Goal: Task Accomplishment & Management: Use online tool/utility

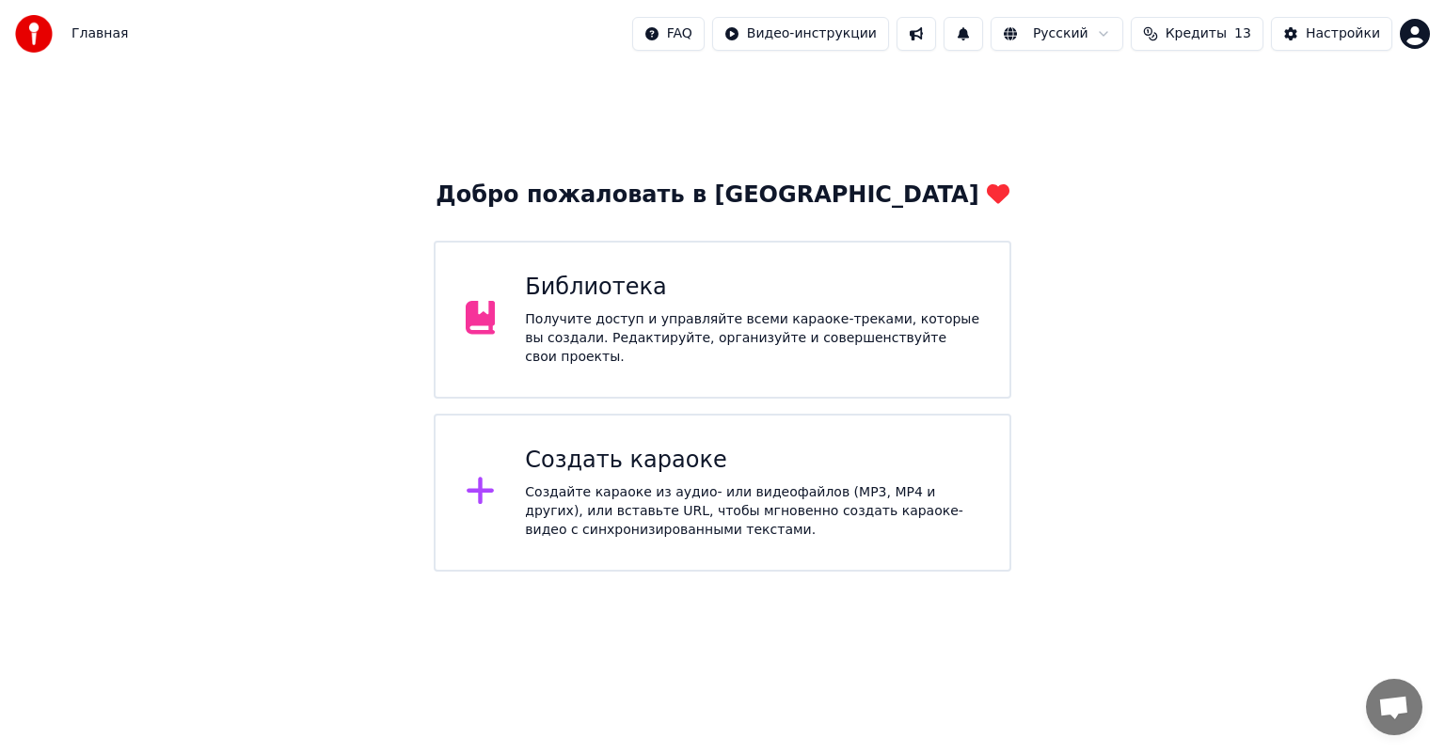
click at [877, 251] on div "Библиотека Получите доступ и управляйте всеми караоке-треками, которые вы созда…" at bounding box center [722, 320] width 577 height 158
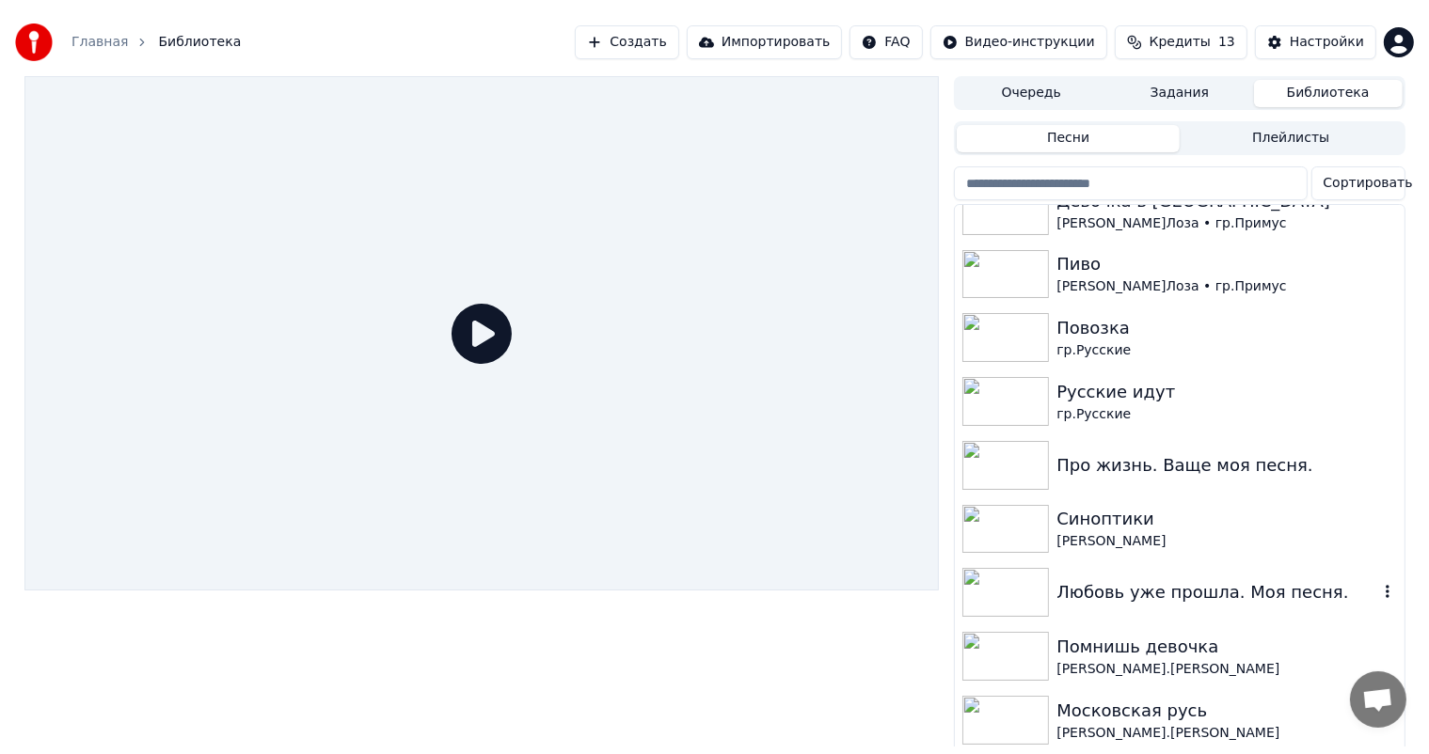
scroll to position [376, 0]
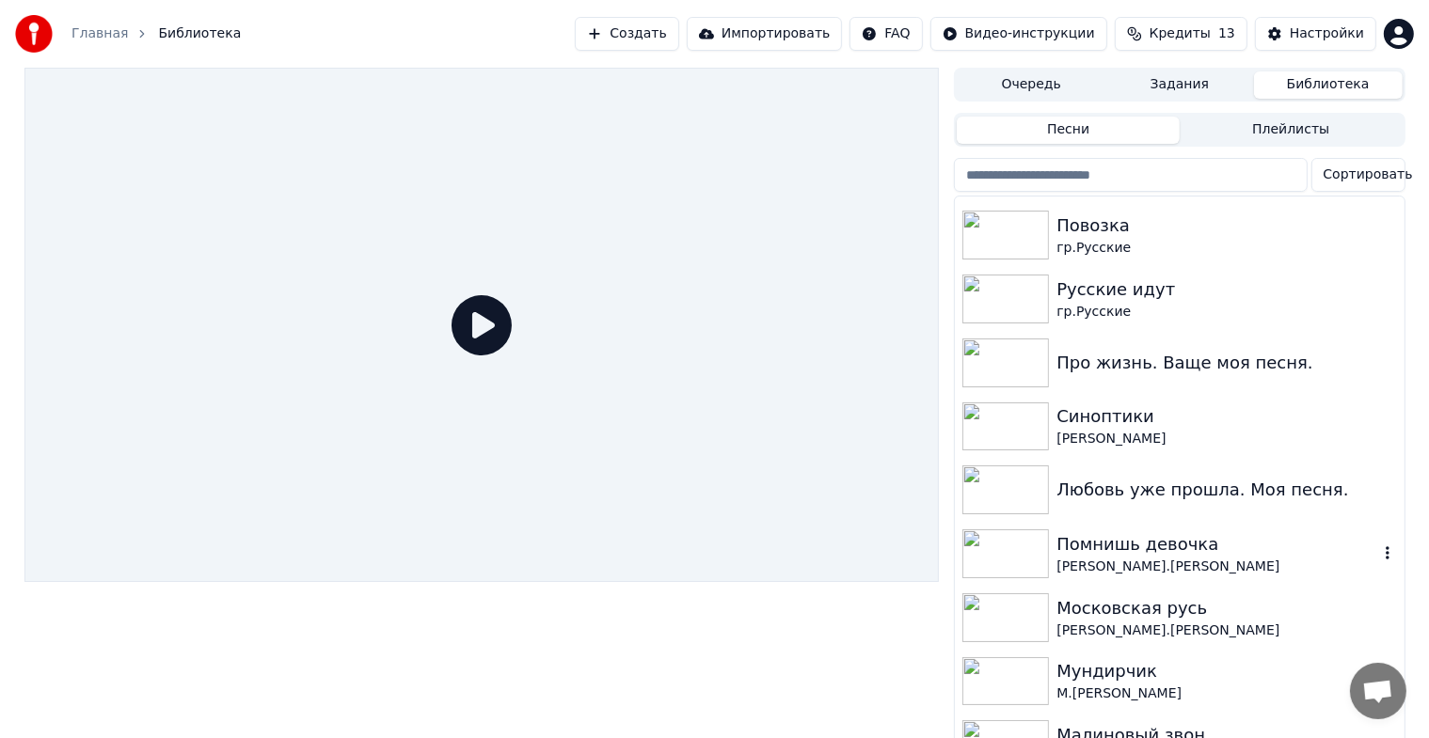
click at [1027, 556] on img at bounding box center [1005, 554] width 87 height 49
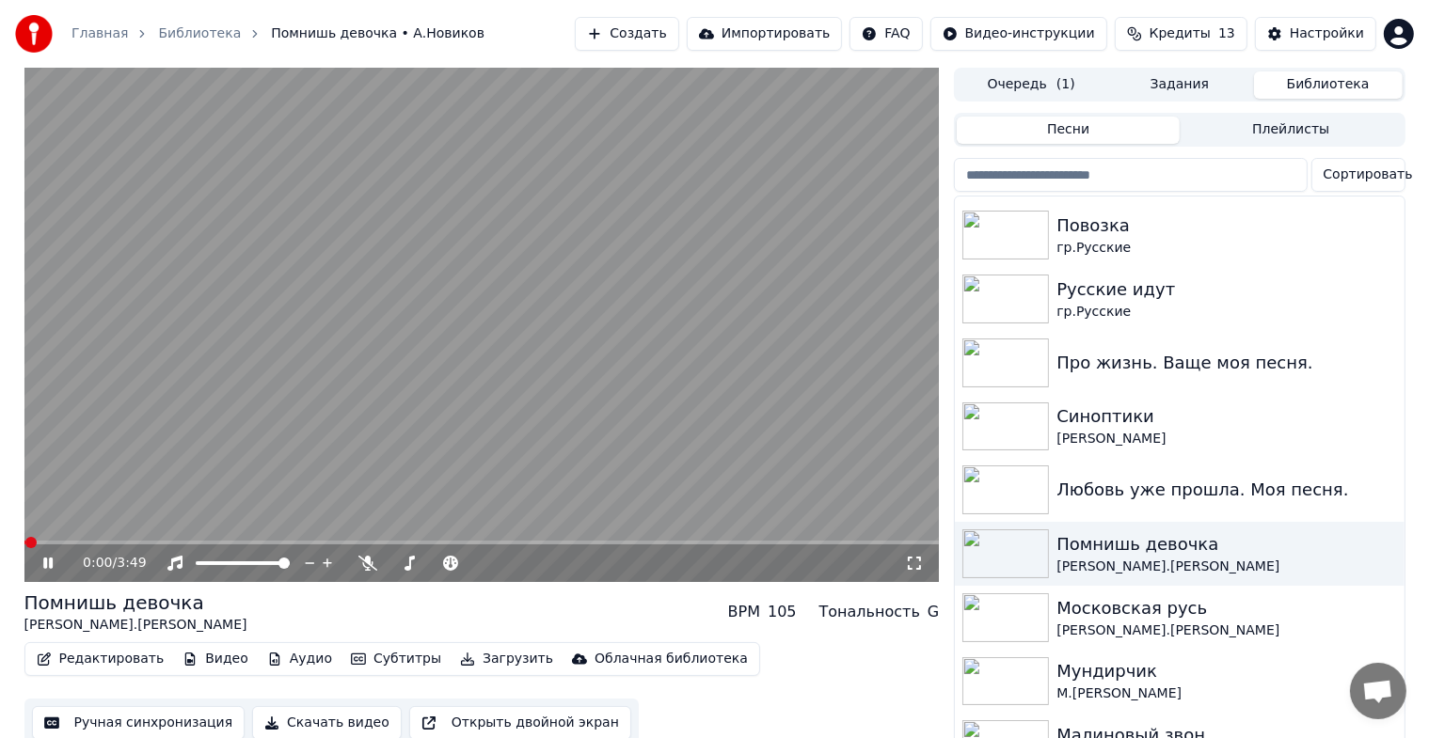
click at [49, 562] on icon at bounding box center [47, 563] width 9 height 11
click at [94, 726] on button "Ручная синхронизация" at bounding box center [138, 723] width 213 height 34
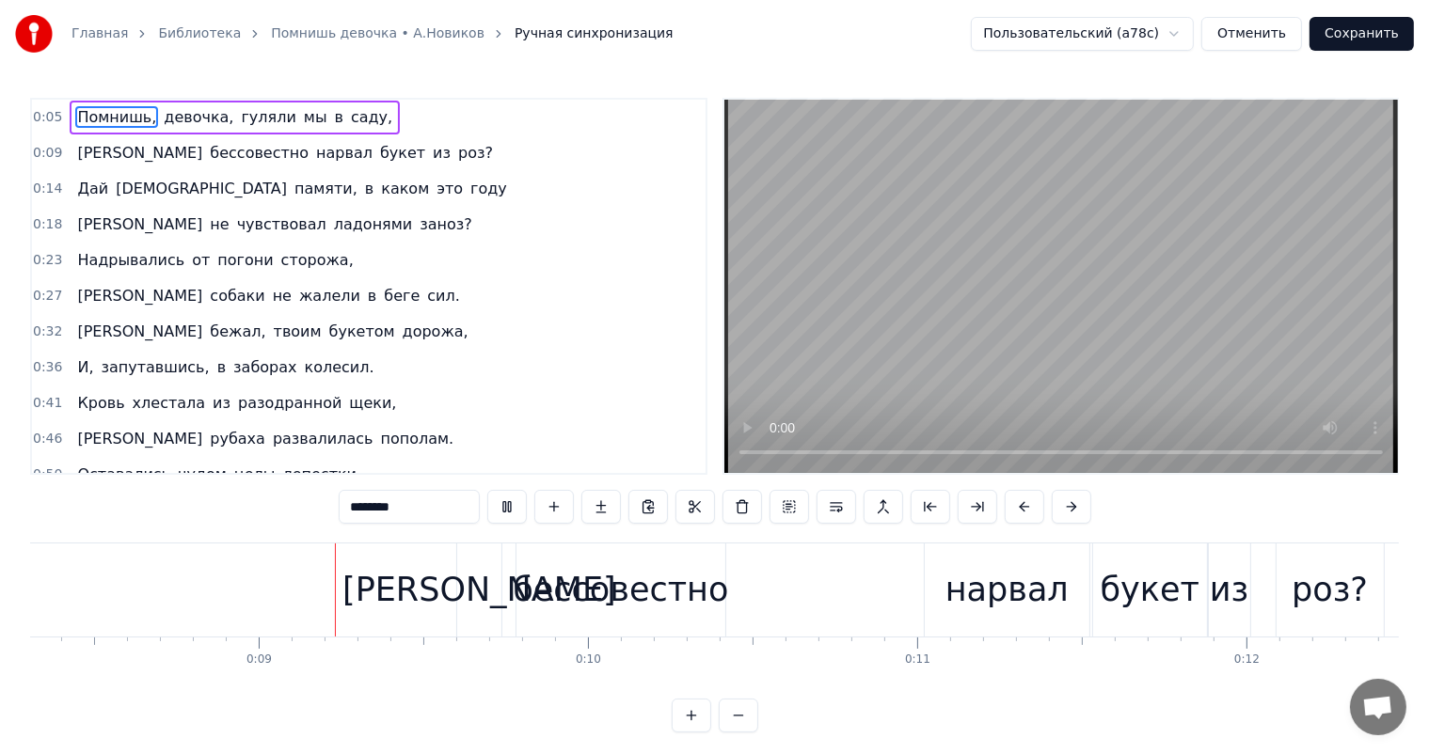
scroll to position [0, 2758]
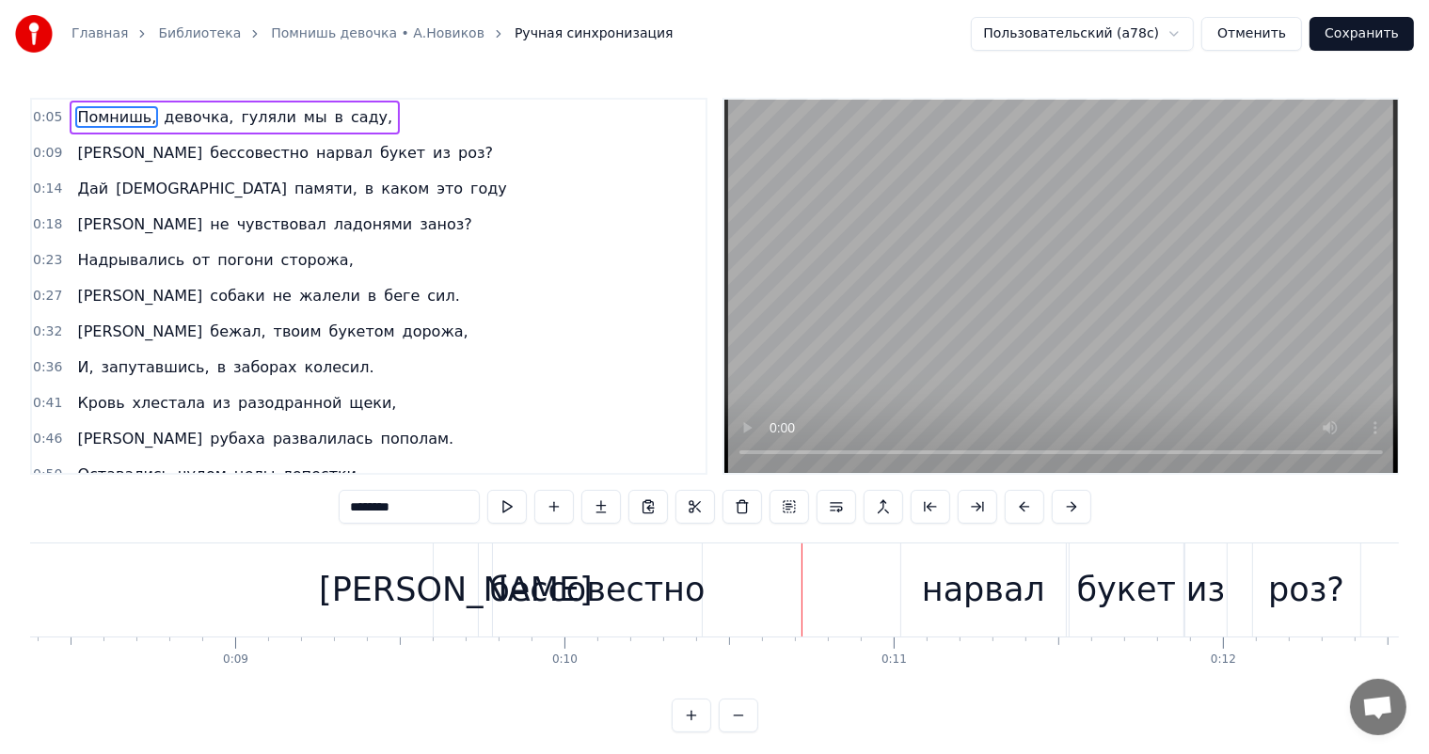
click at [742, 452] on video at bounding box center [1060, 286] width 673 height 373
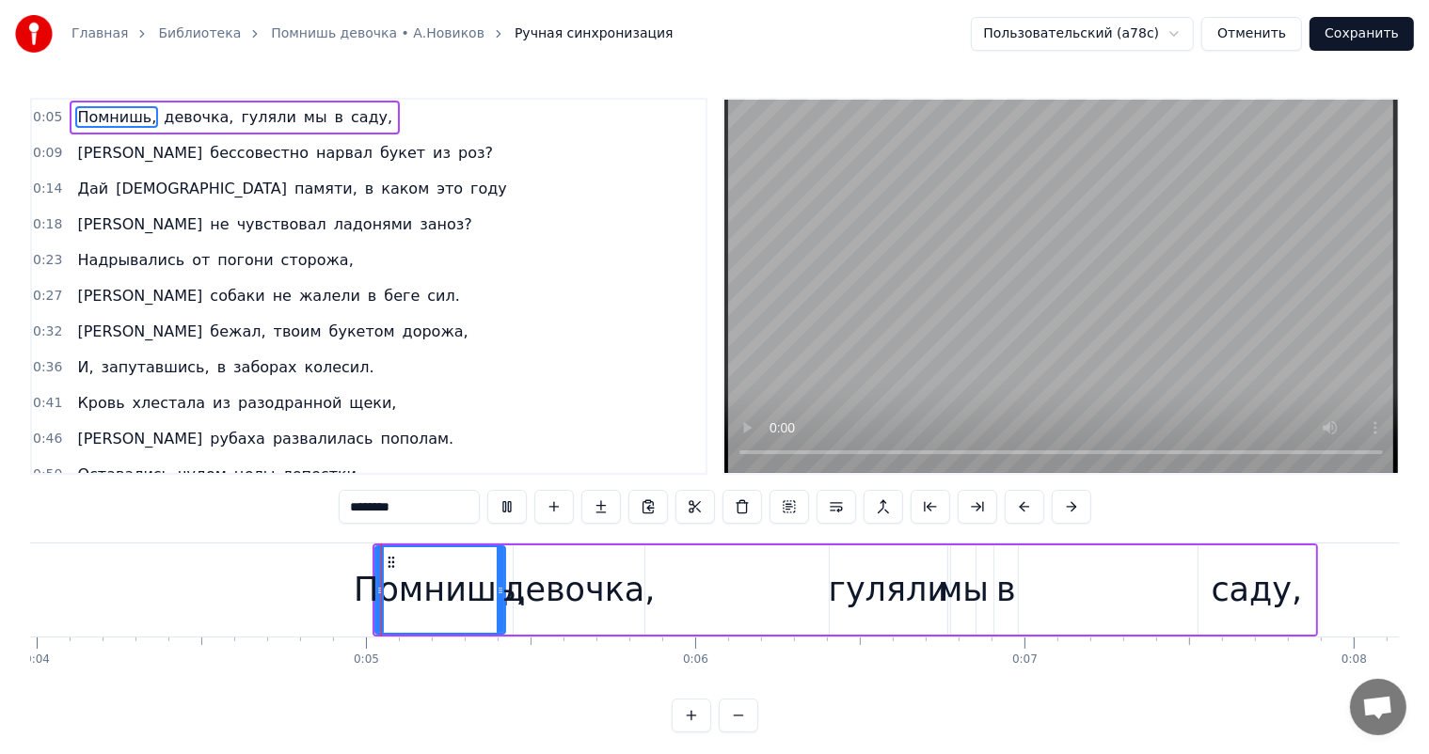
scroll to position [0, 1330]
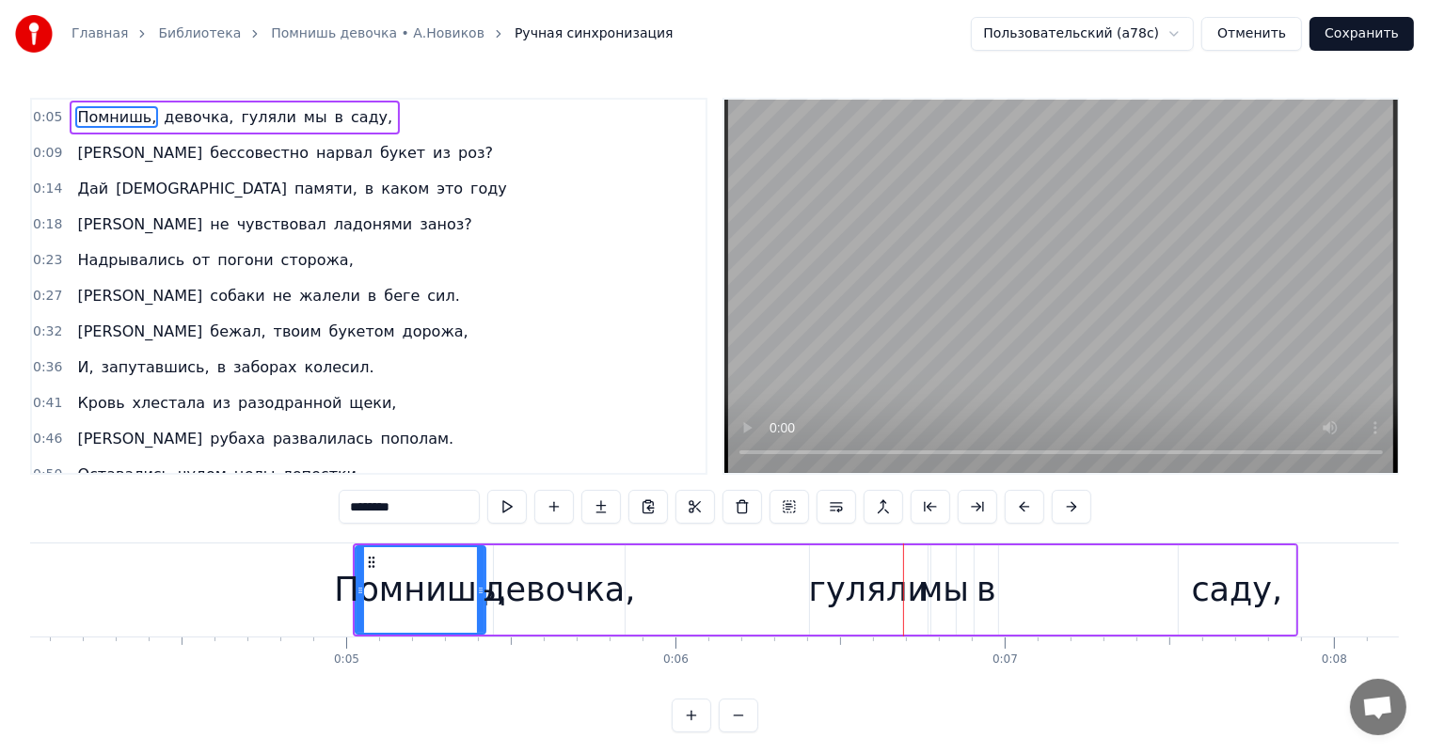
click at [588, 585] on div "девочка," at bounding box center [558, 590] width 152 height 50
type input "********"
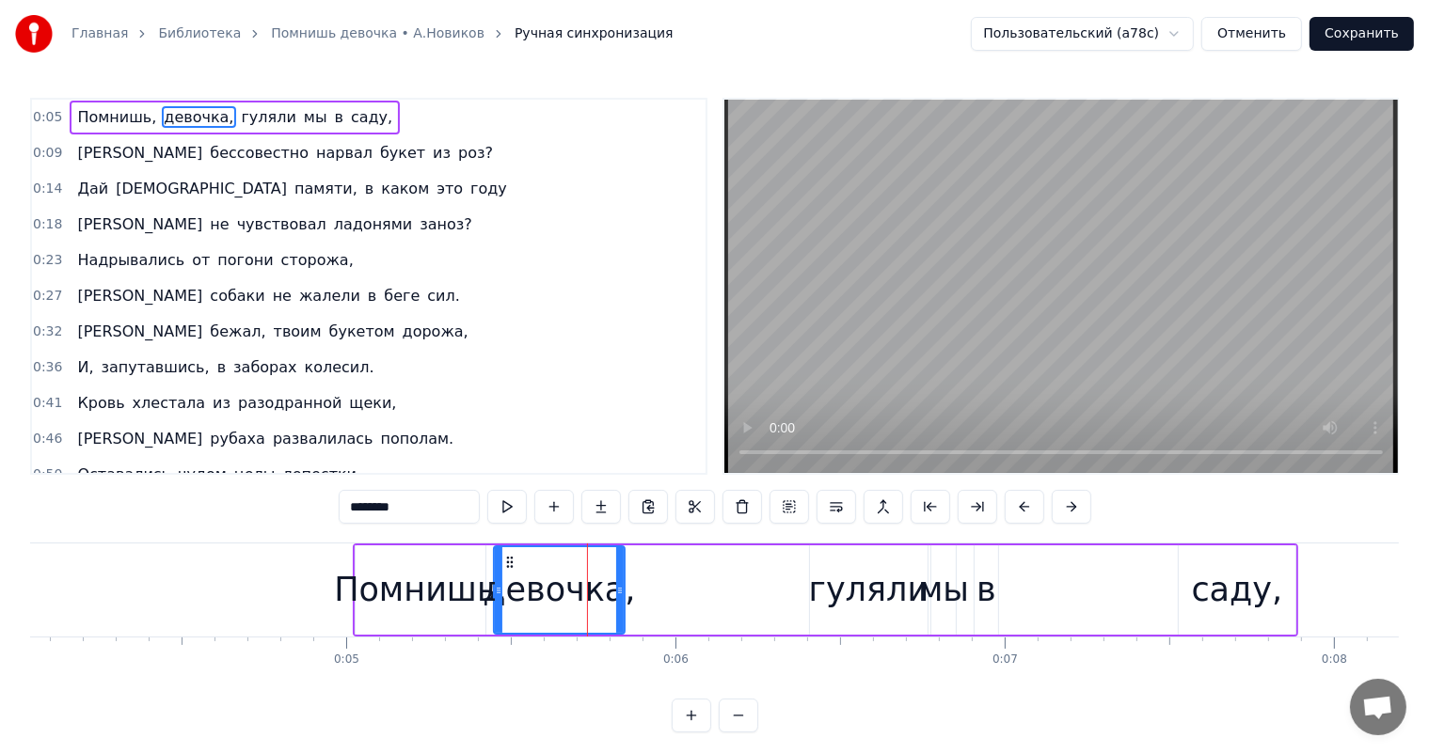
click at [617, 585] on icon at bounding box center [620, 590] width 8 height 15
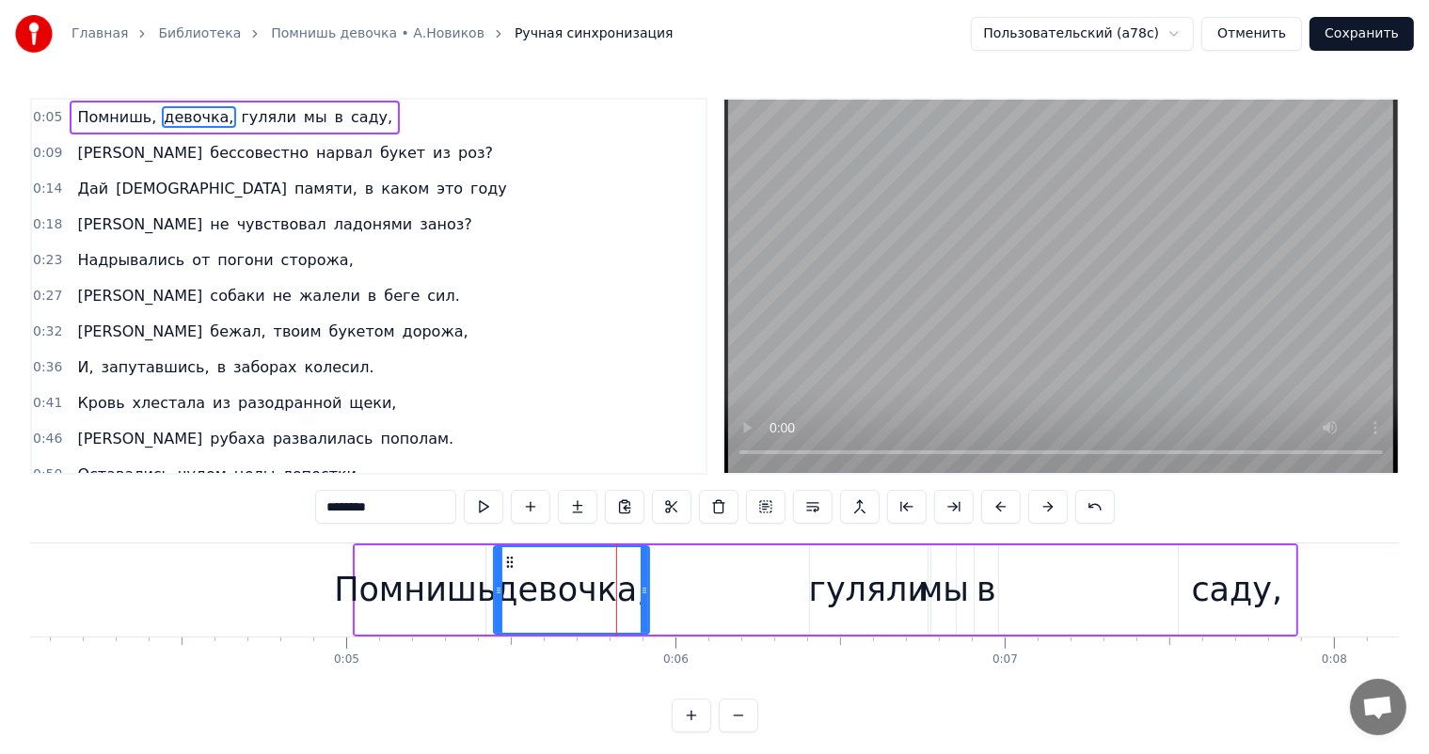
drag, startPoint x: 617, startPoint y: 585, endPoint x: 641, endPoint y: 580, distance: 24.9
click at [641, 580] on div at bounding box center [644, 590] width 8 height 86
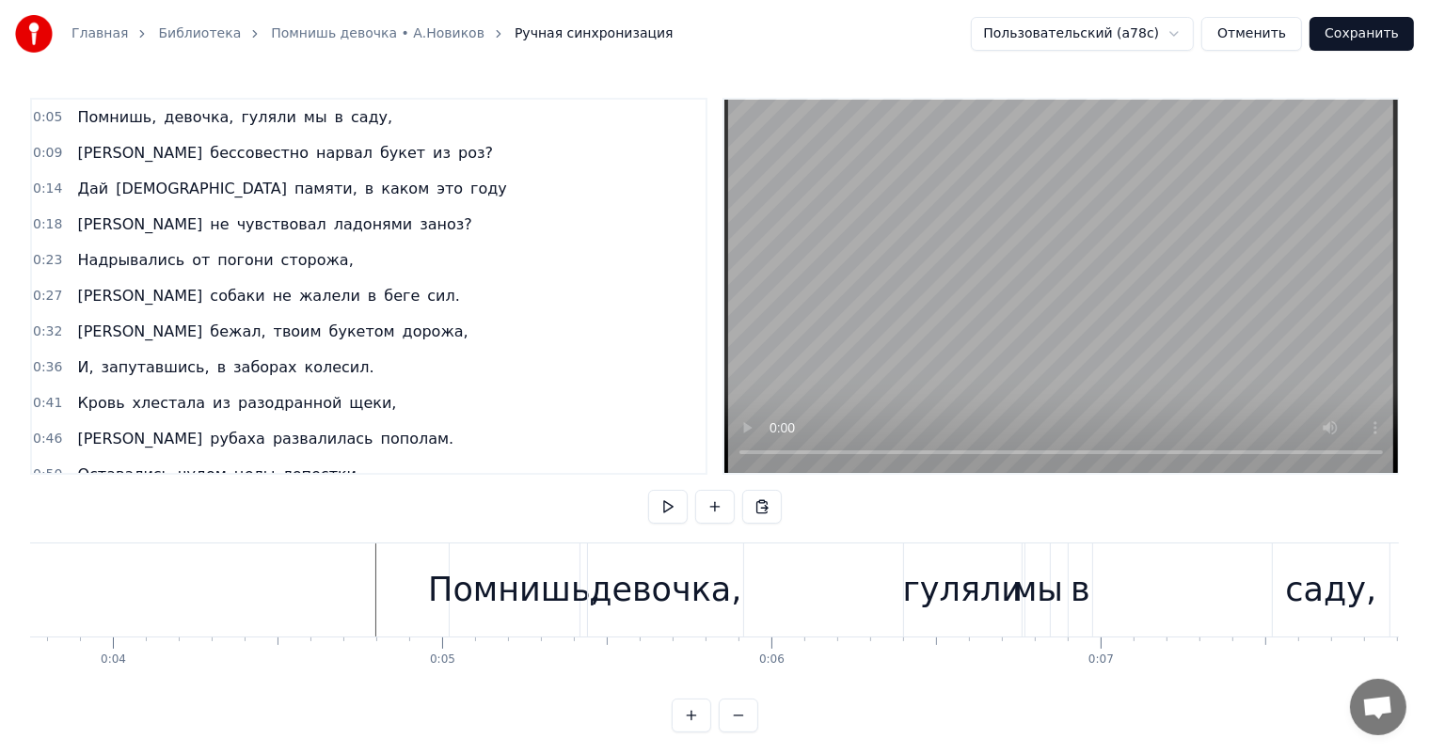
scroll to position [0, 1362]
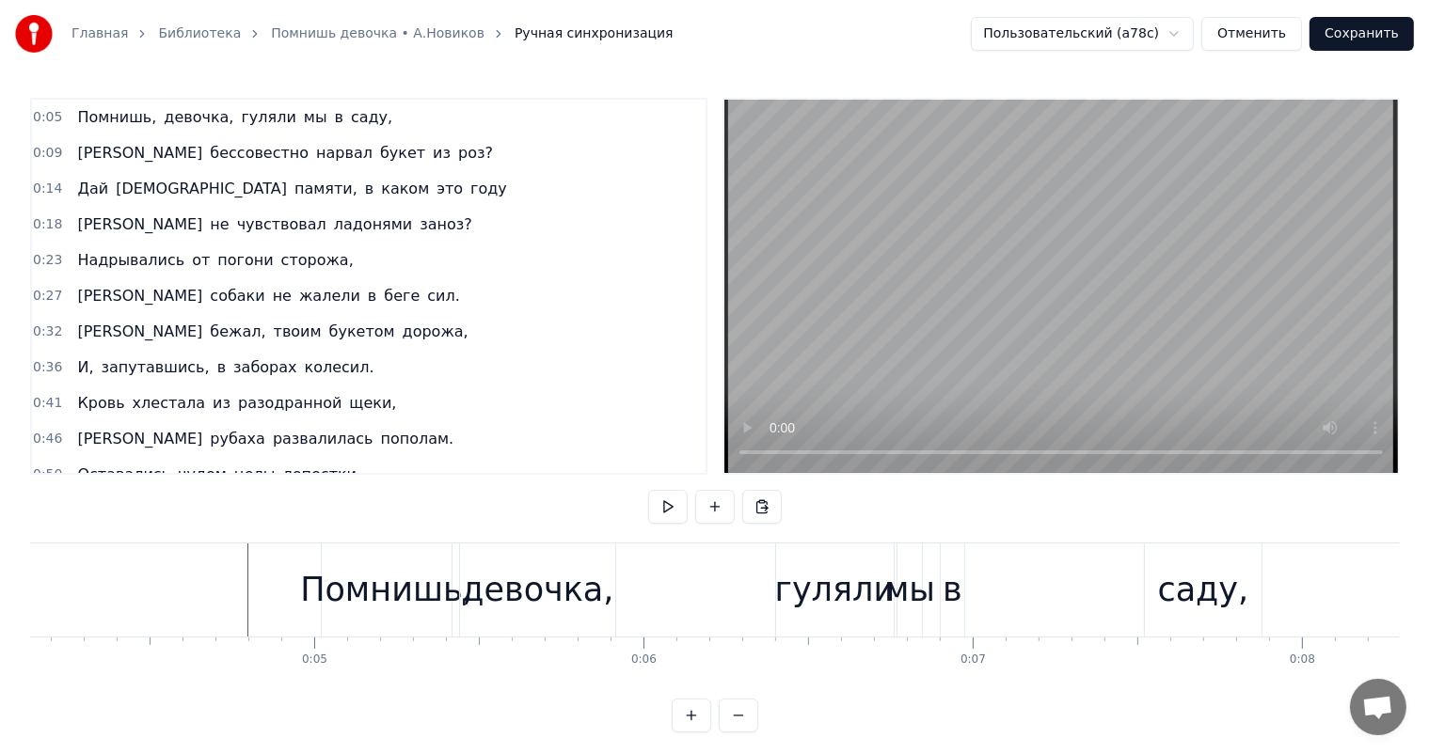
click at [384, 600] on div "Помнишь," at bounding box center [386, 590] width 173 height 50
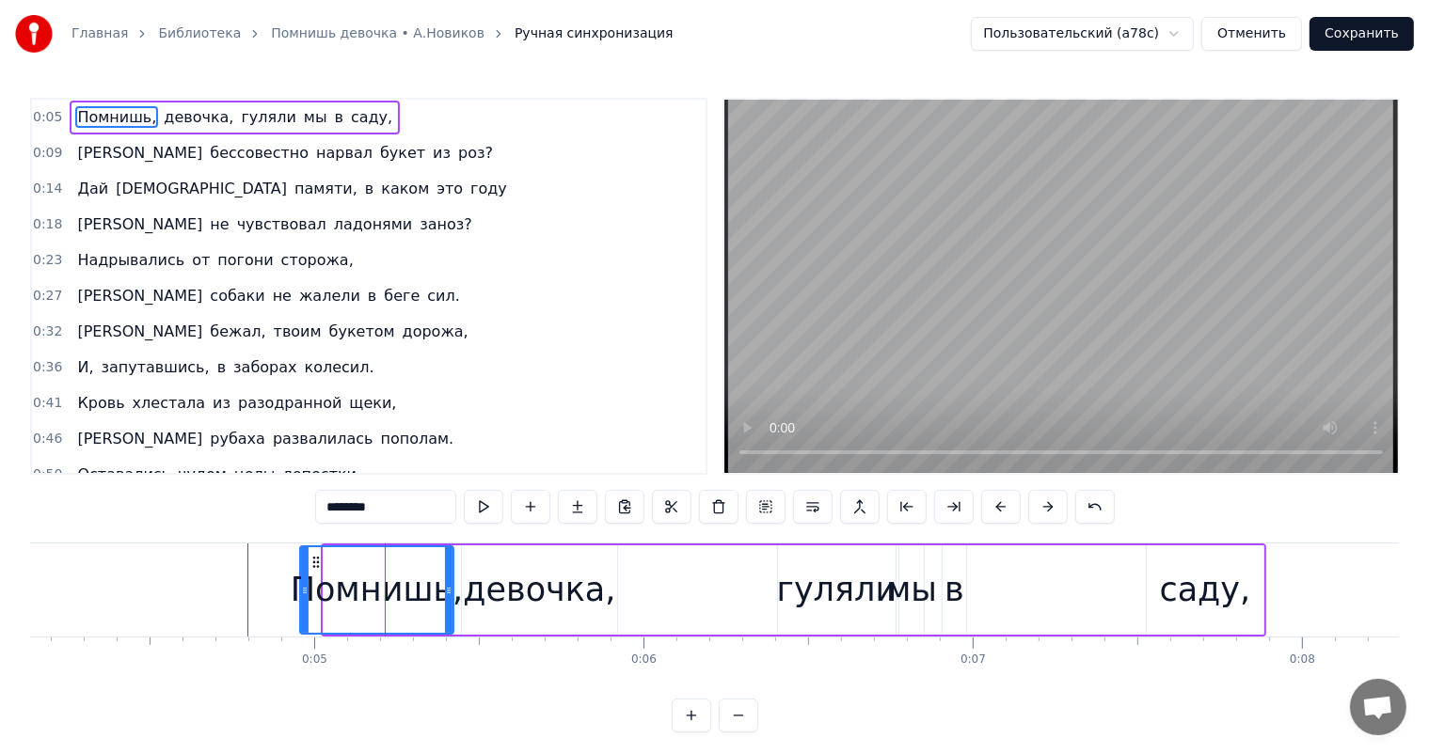
drag, startPoint x: 324, startPoint y: 569, endPoint x: 519, endPoint y: 580, distance: 195.9
click at [305, 584] on div at bounding box center [305, 590] width 8 height 86
click at [519, 579] on div "девочка," at bounding box center [539, 590] width 152 height 50
type input "********"
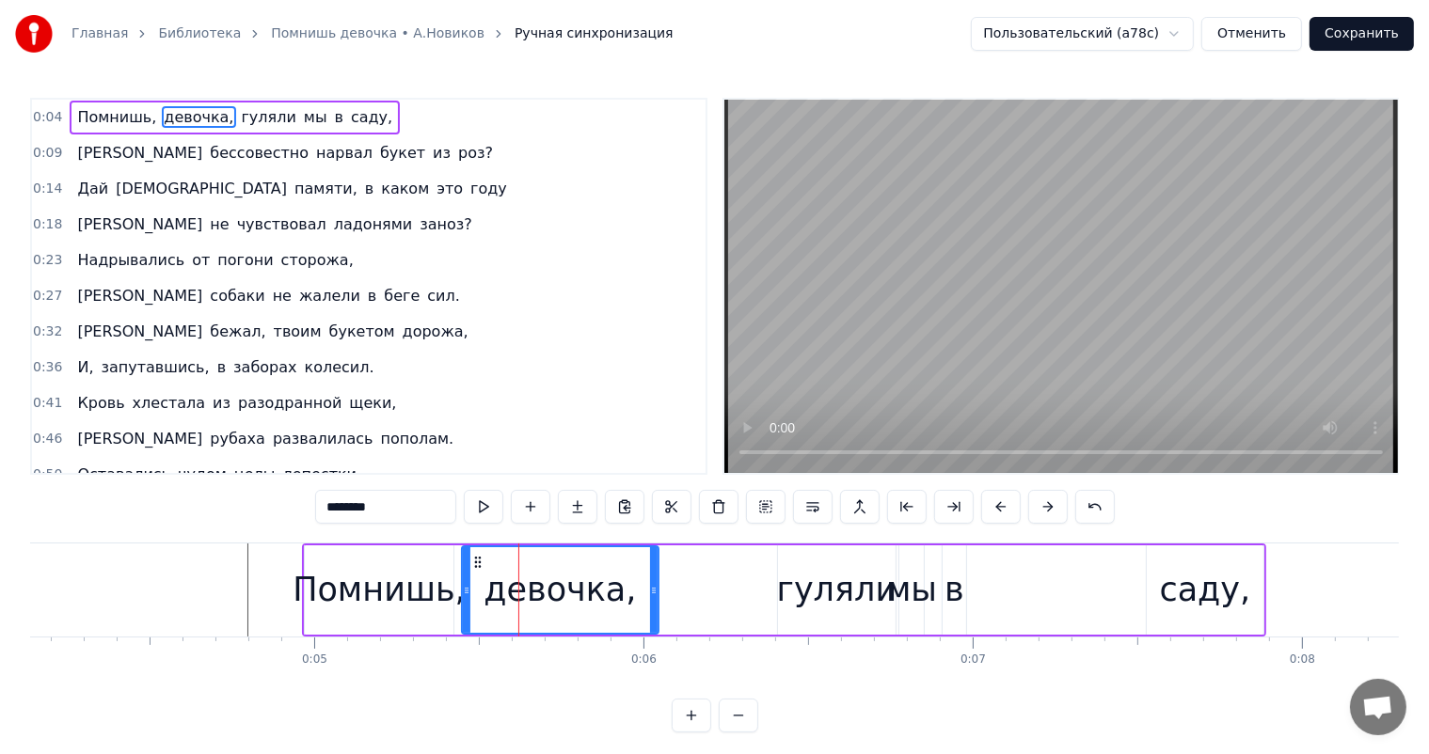
drag, startPoint x: 613, startPoint y: 586, endPoint x: 655, endPoint y: 574, distance: 43.2
click at [655, 574] on div at bounding box center [654, 590] width 8 height 86
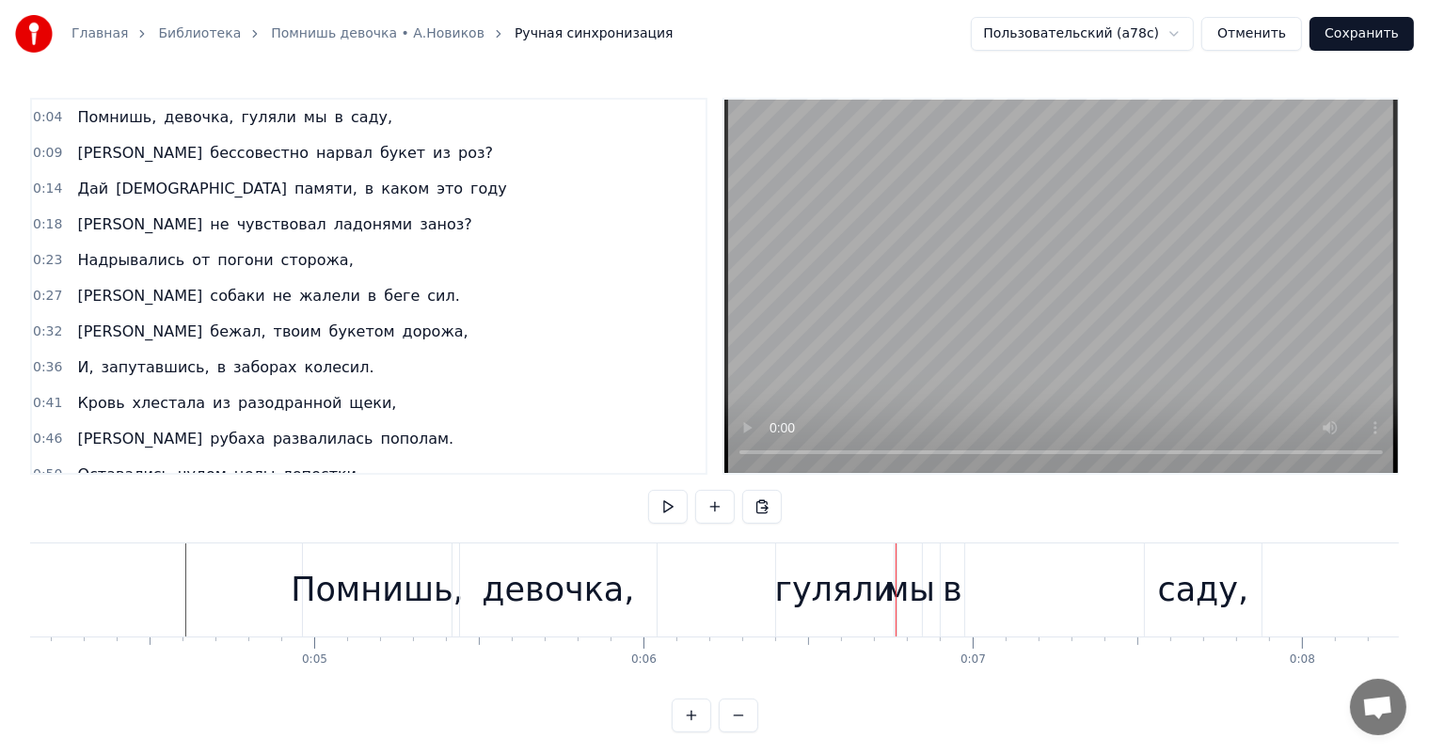
click at [587, 603] on div "девочка," at bounding box center [558, 590] width 152 height 50
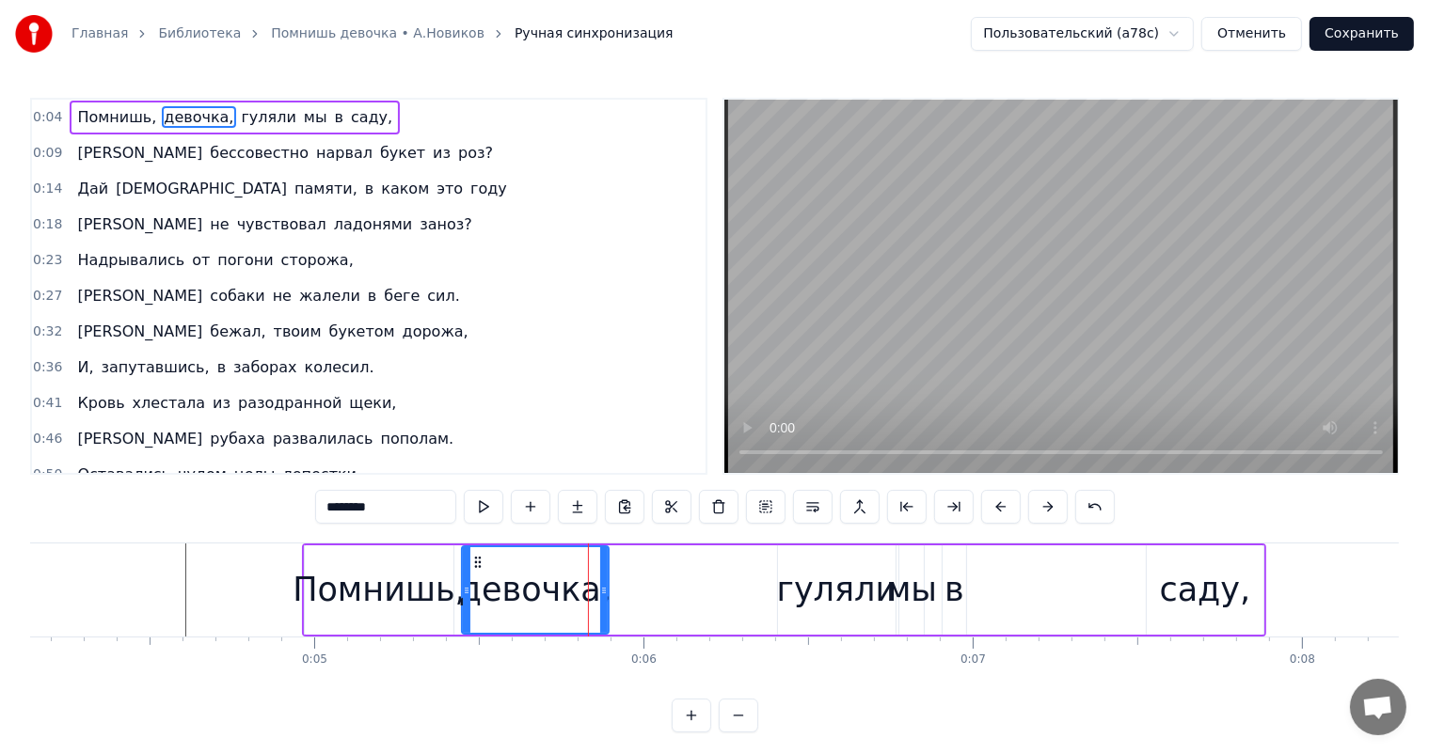
drag, startPoint x: 655, startPoint y: 584, endPoint x: 605, endPoint y: 586, distance: 49.9
click at [605, 586] on icon at bounding box center [604, 590] width 8 height 15
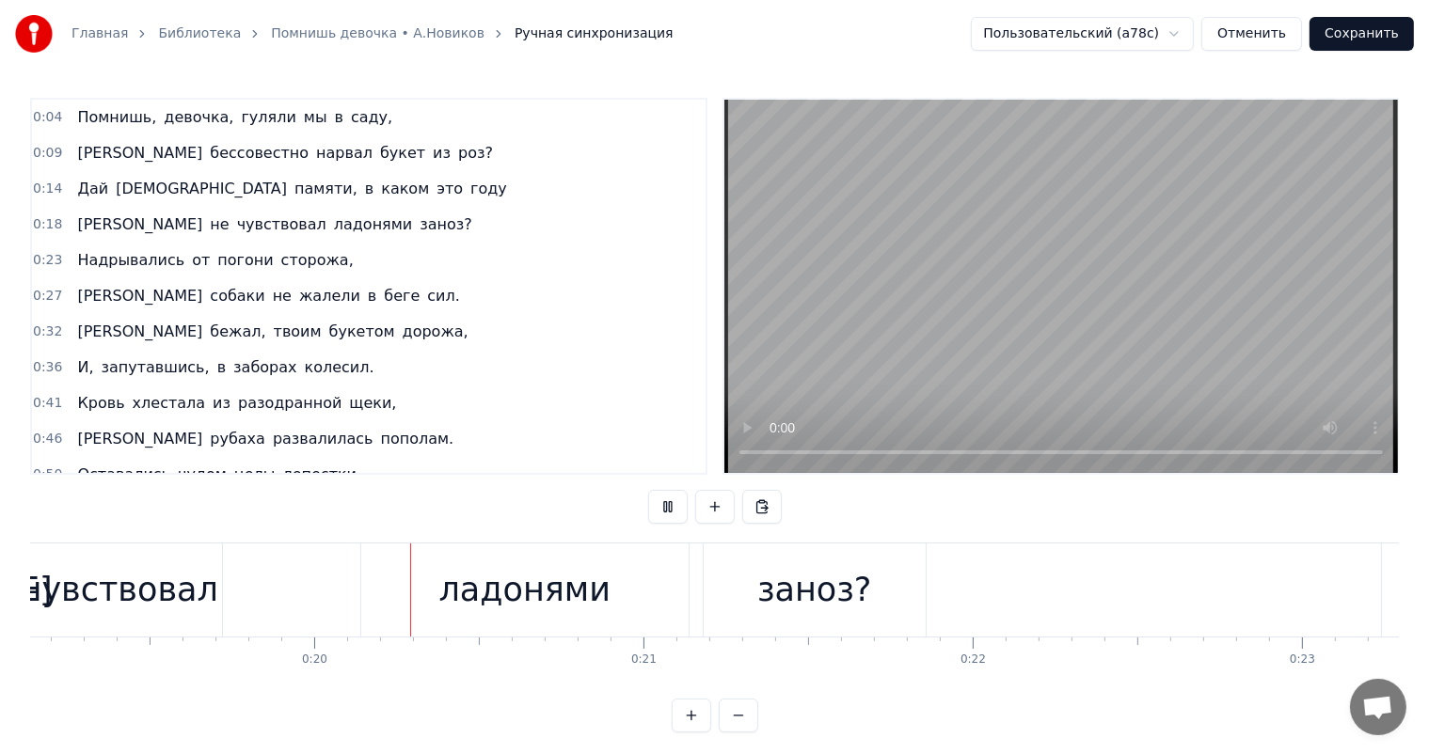
scroll to position [0, 6373]
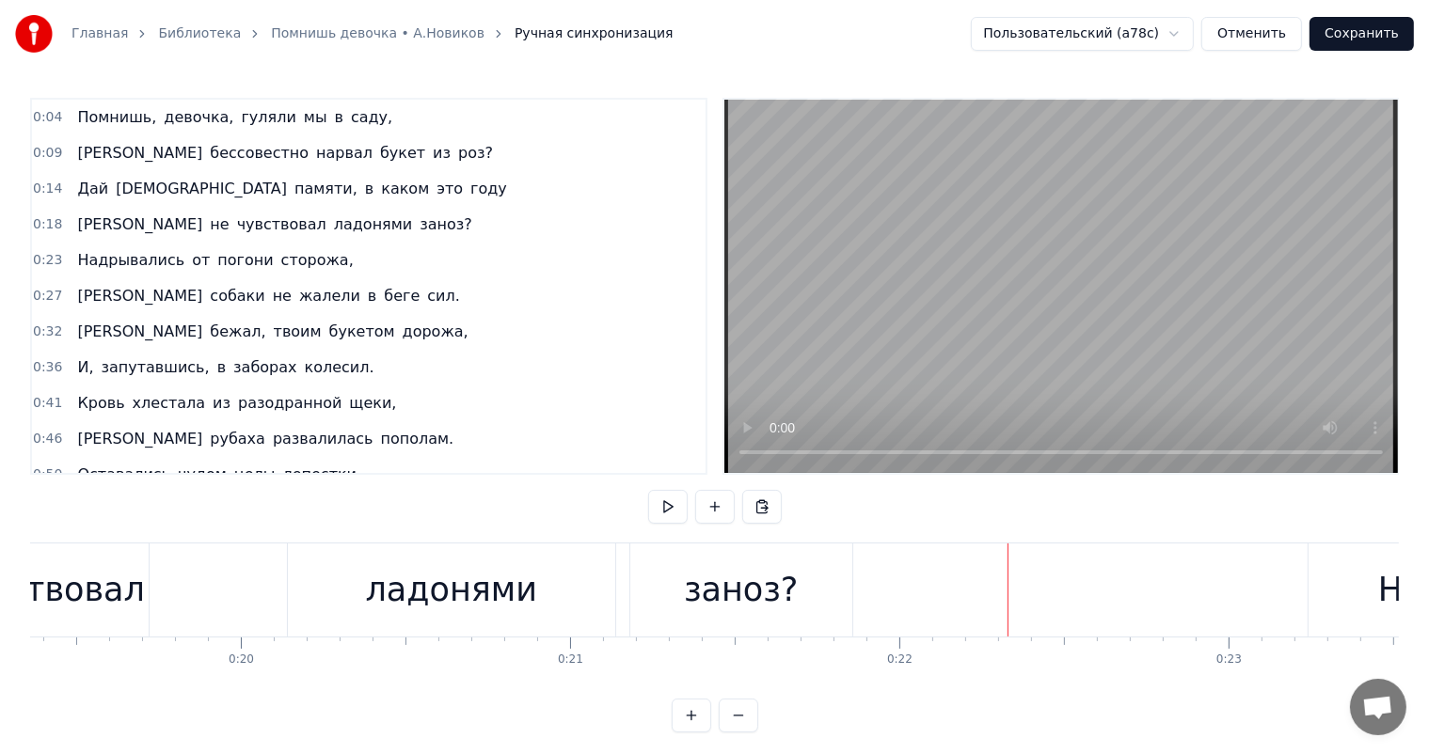
click at [662, 629] on div "заноз?" at bounding box center [741, 590] width 222 height 93
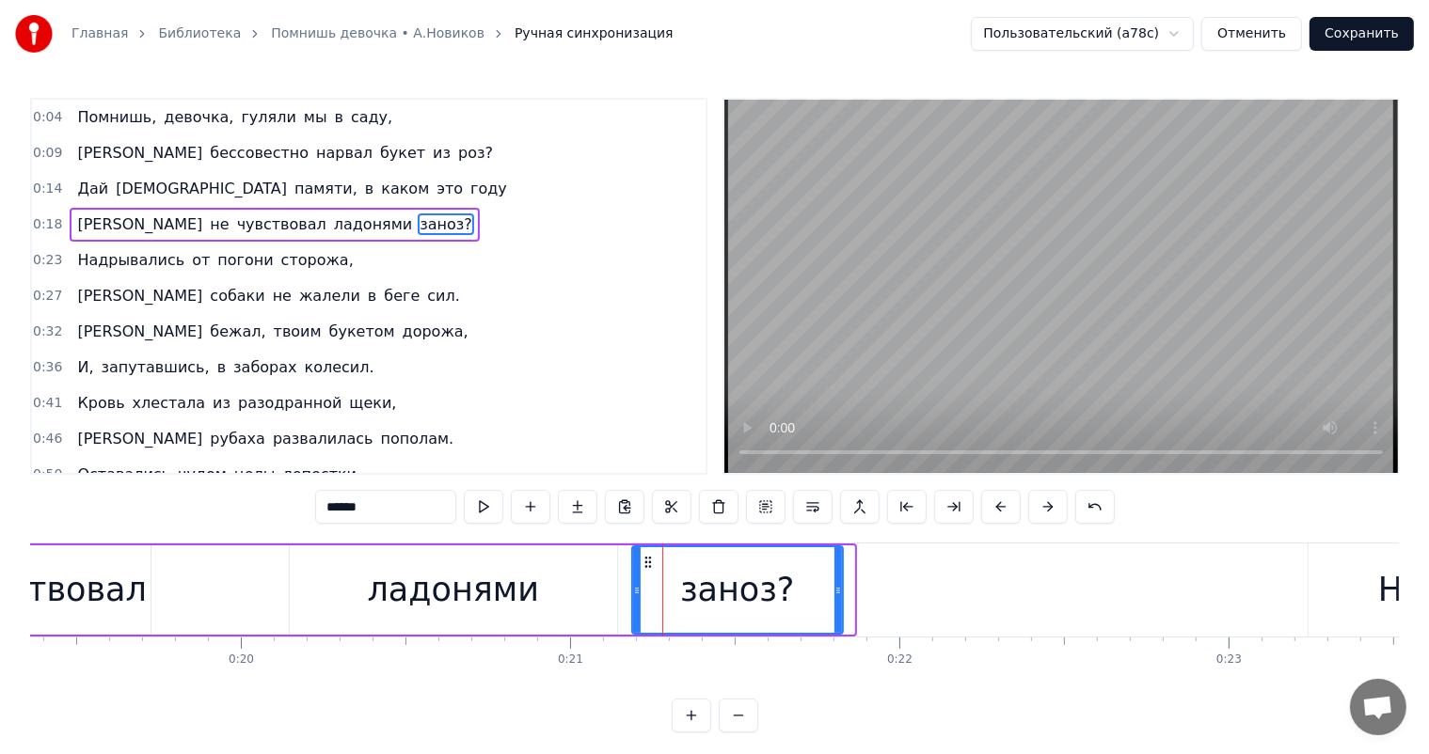
drag, startPoint x: 845, startPoint y: 580, endPoint x: 827, endPoint y: 586, distance: 18.7
click at [834, 586] on div at bounding box center [838, 590] width 8 height 86
click at [577, 580] on div "ладонями" at bounding box center [453, 589] width 327 height 89
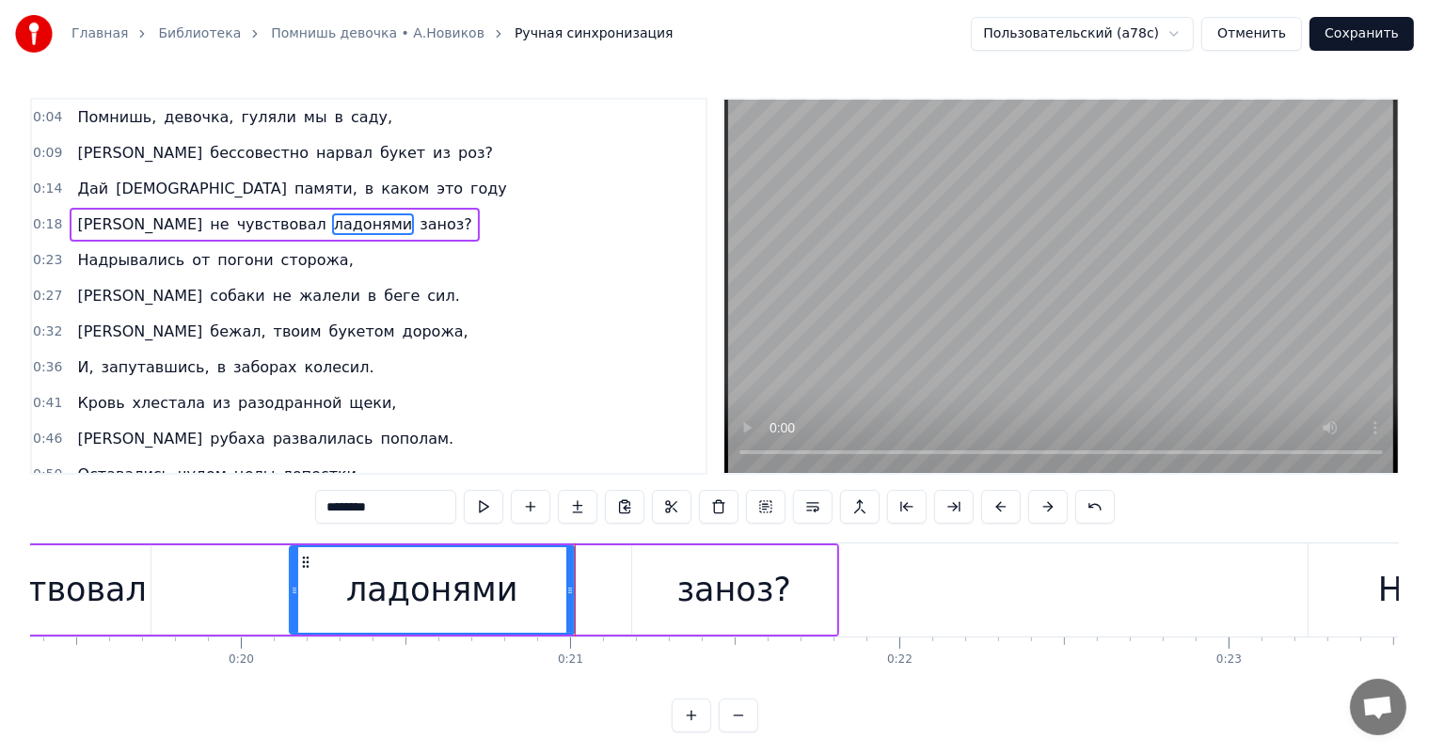
drag, startPoint x: 614, startPoint y: 579, endPoint x: 572, endPoint y: 590, distance: 43.6
click at [572, 590] on div at bounding box center [570, 590] width 8 height 86
click at [710, 585] on div "заноз?" at bounding box center [734, 590] width 115 height 50
type input "******"
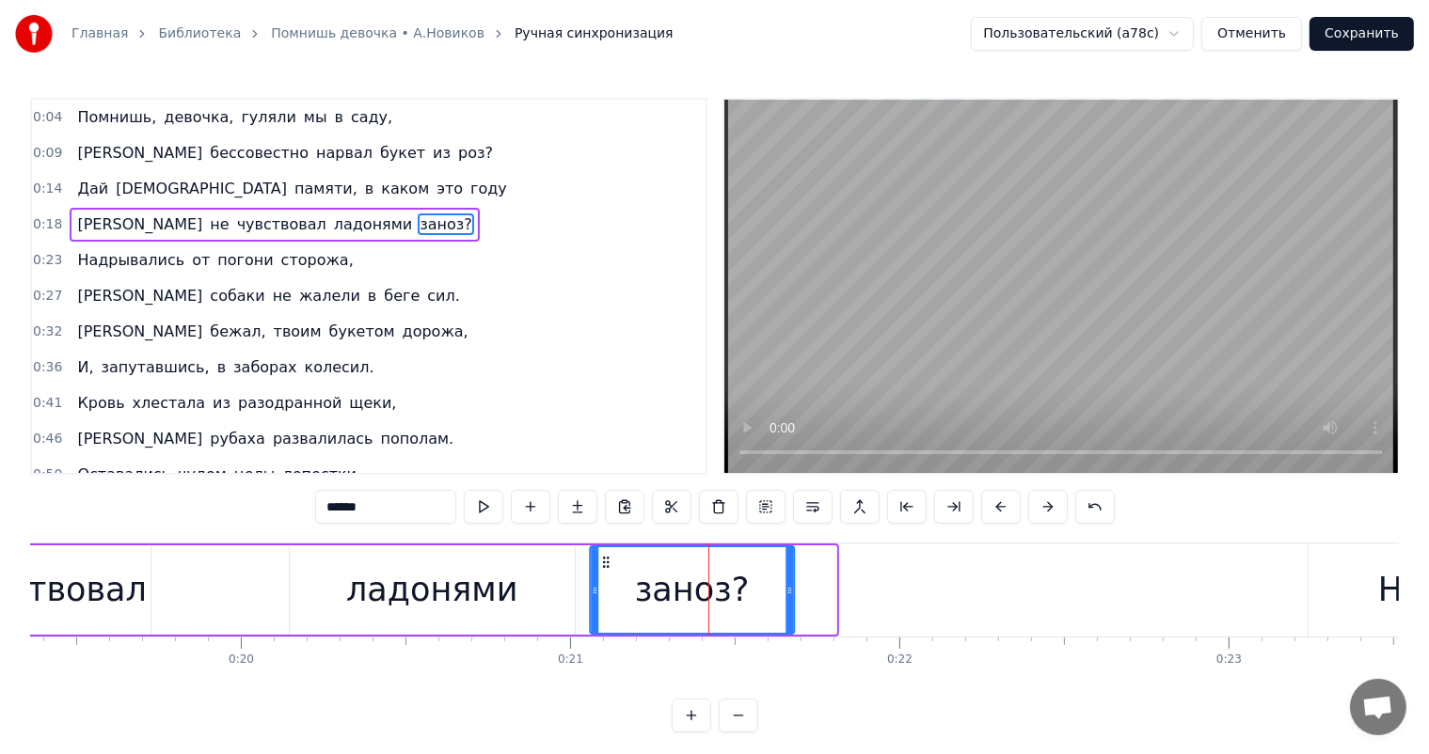
drag, startPoint x: 647, startPoint y: 559, endPoint x: 605, endPoint y: 571, distance: 44.1
click at [605, 571] on div "заноз?" at bounding box center [692, 590] width 202 height 86
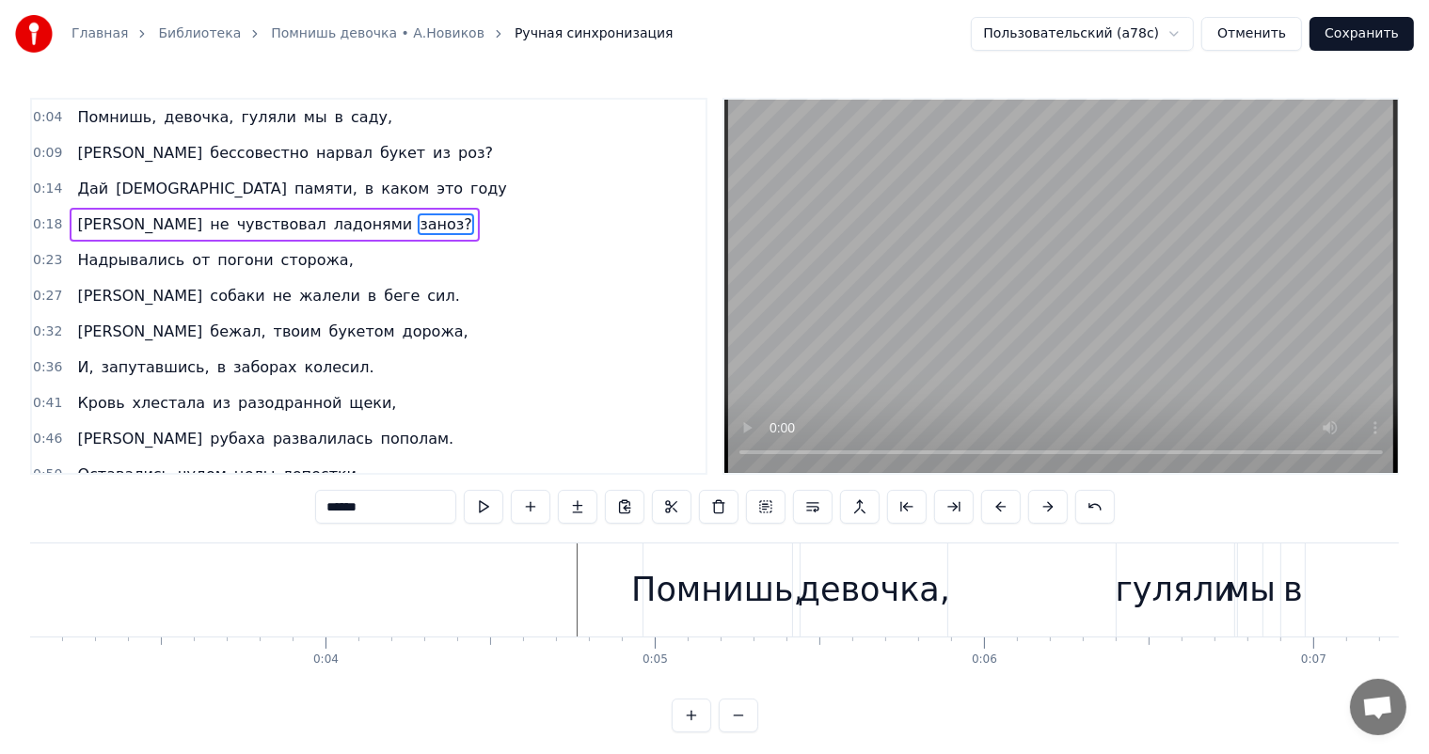
scroll to position [0, 1362]
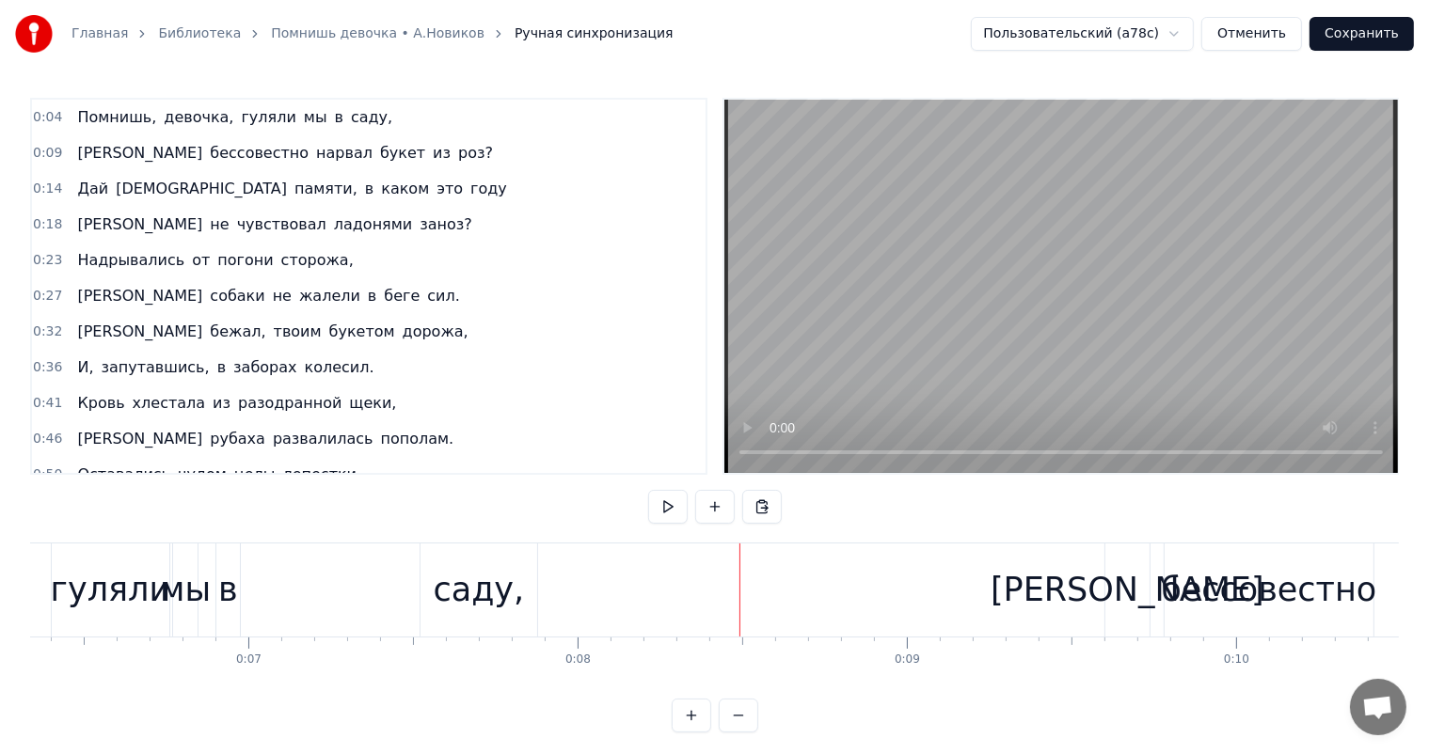
scroll to position [0, 2001]
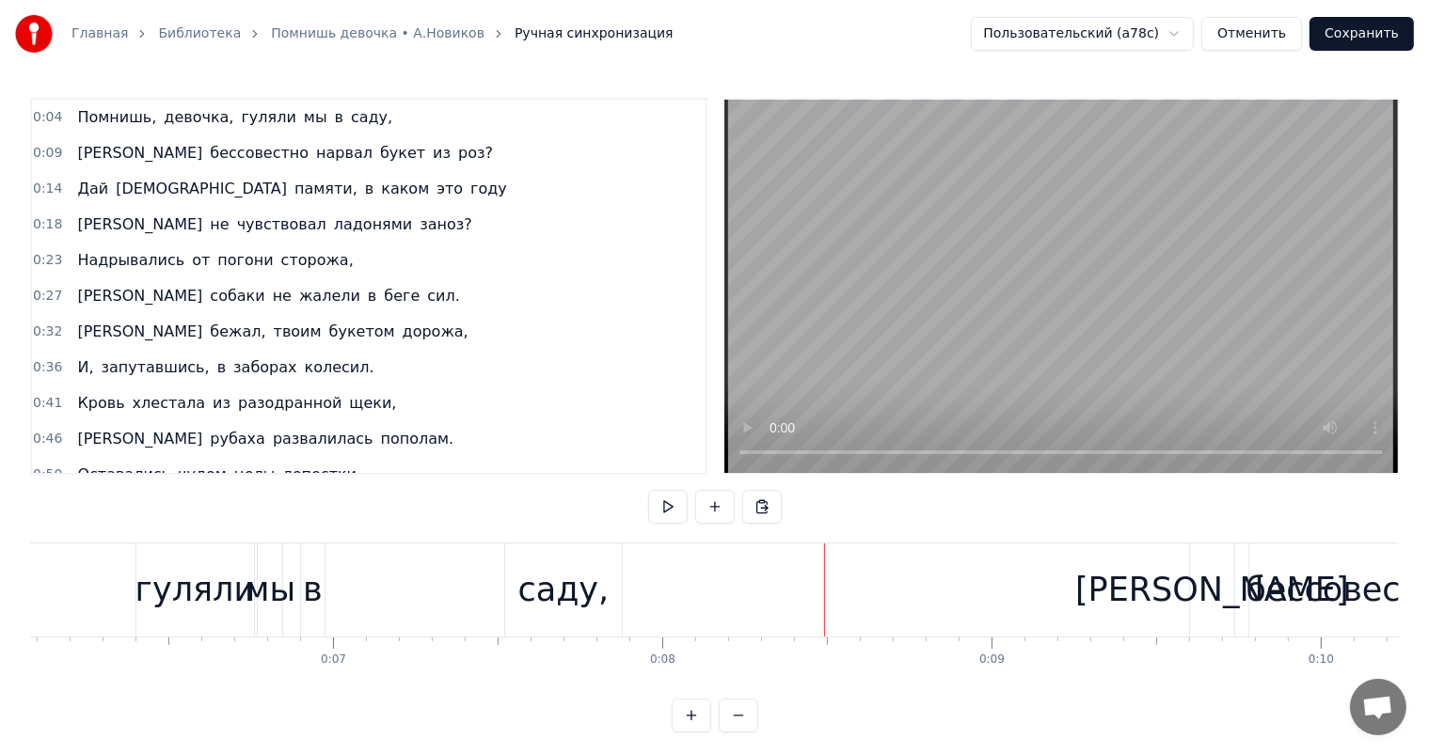
click at [523, 586] on div "саду," at bounding box center [563, 590] width 117 height 93
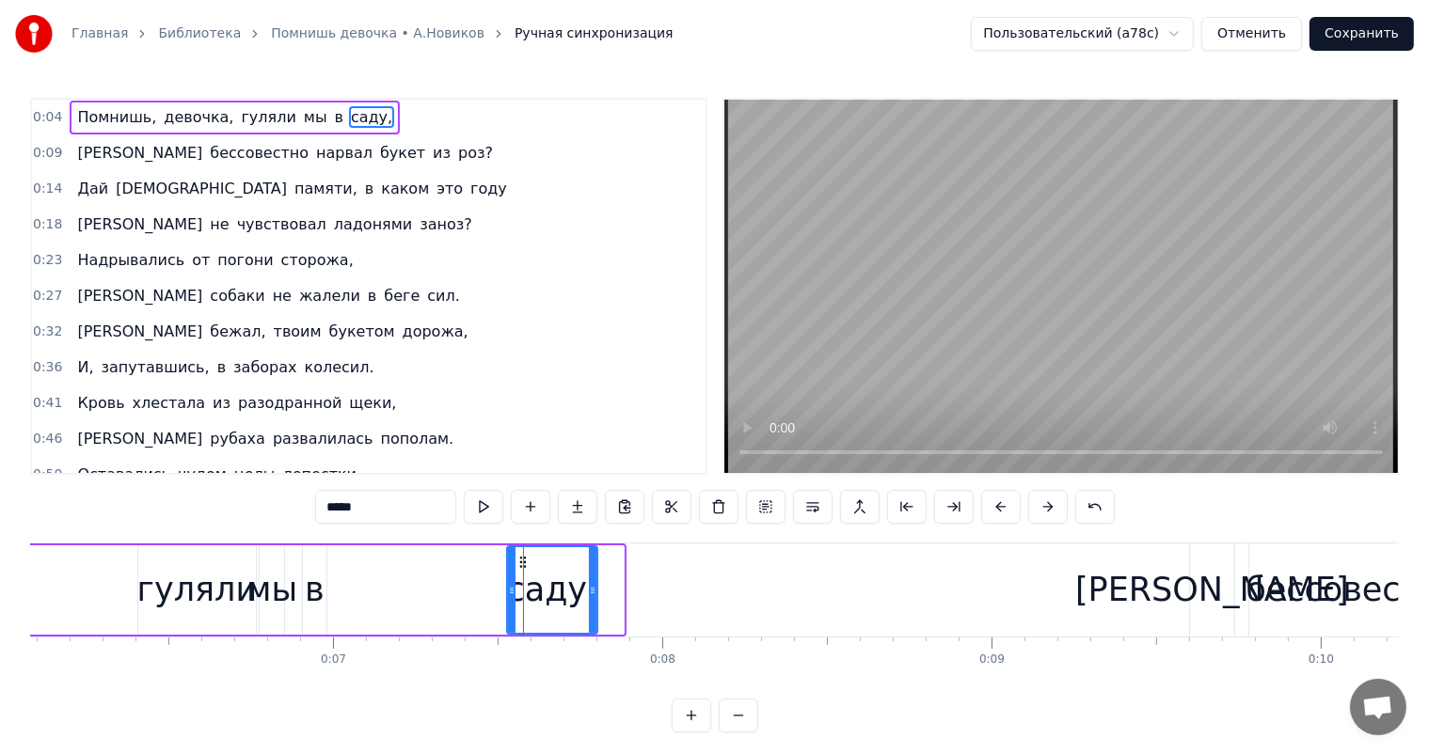
drag, startPoint x: 622, startPoint y: 581, endPoint x: 437, endPoint y: 602, distance: 185.5
click at [596, 594] on div "саду," at bounding box center [552, 589] width 92 height 89
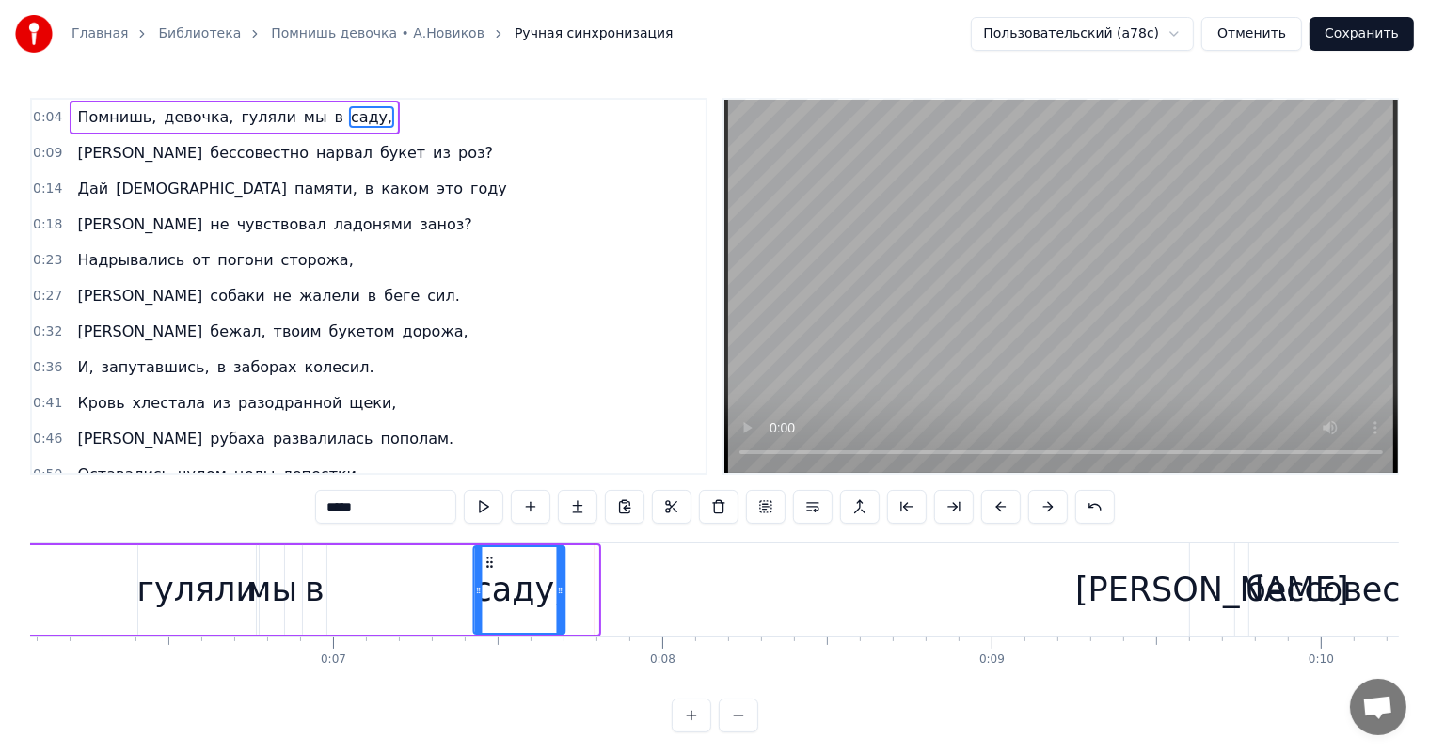
drag, startPoint x: 523, startPoint y: 561, endPoint x: 490, endPoint y: 571, distance: 34.5
click at [490, 571] on div "саду," at bounding box center [519, 590] width 89 height 86
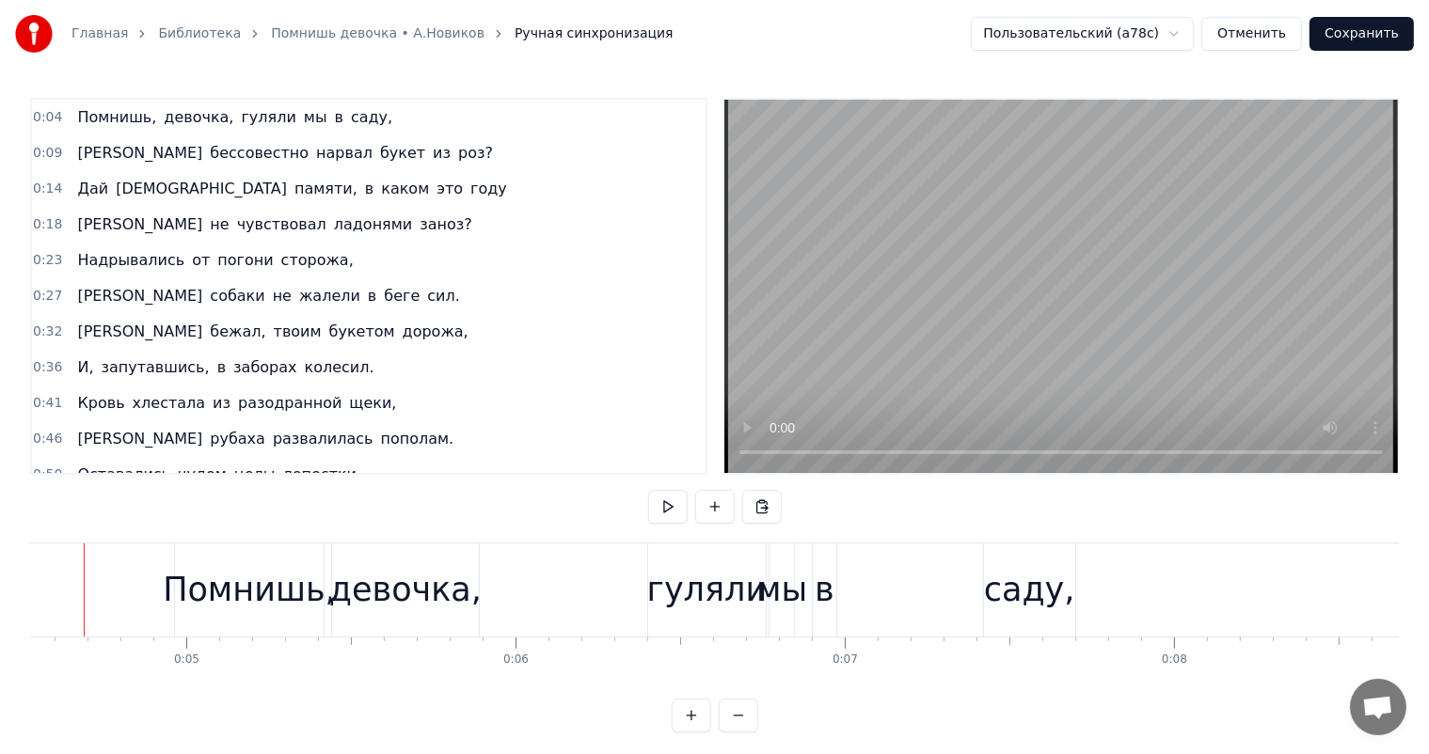
scroll to position [0, 1448]
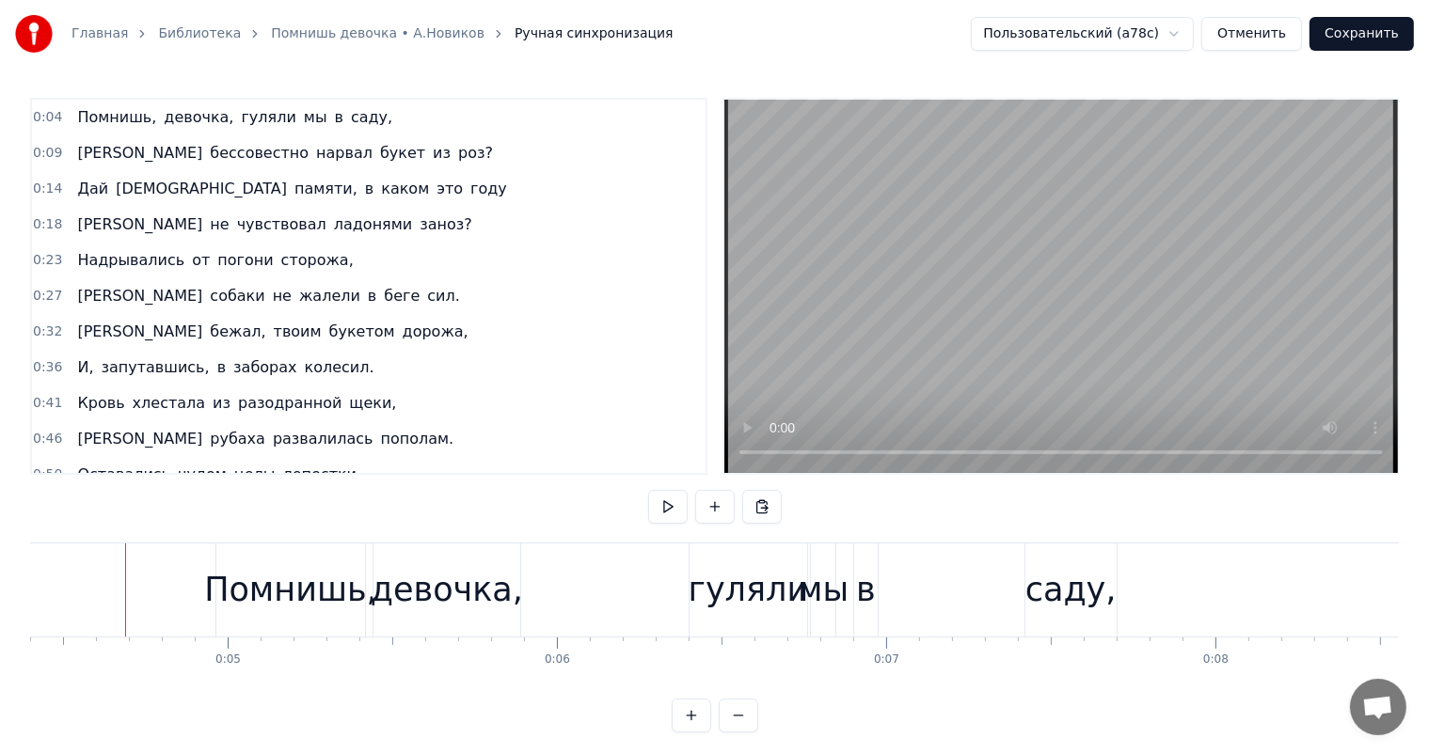
click at [269, 614] on div "Помнишь," at bounding box center [290, 590] width 149 height 93
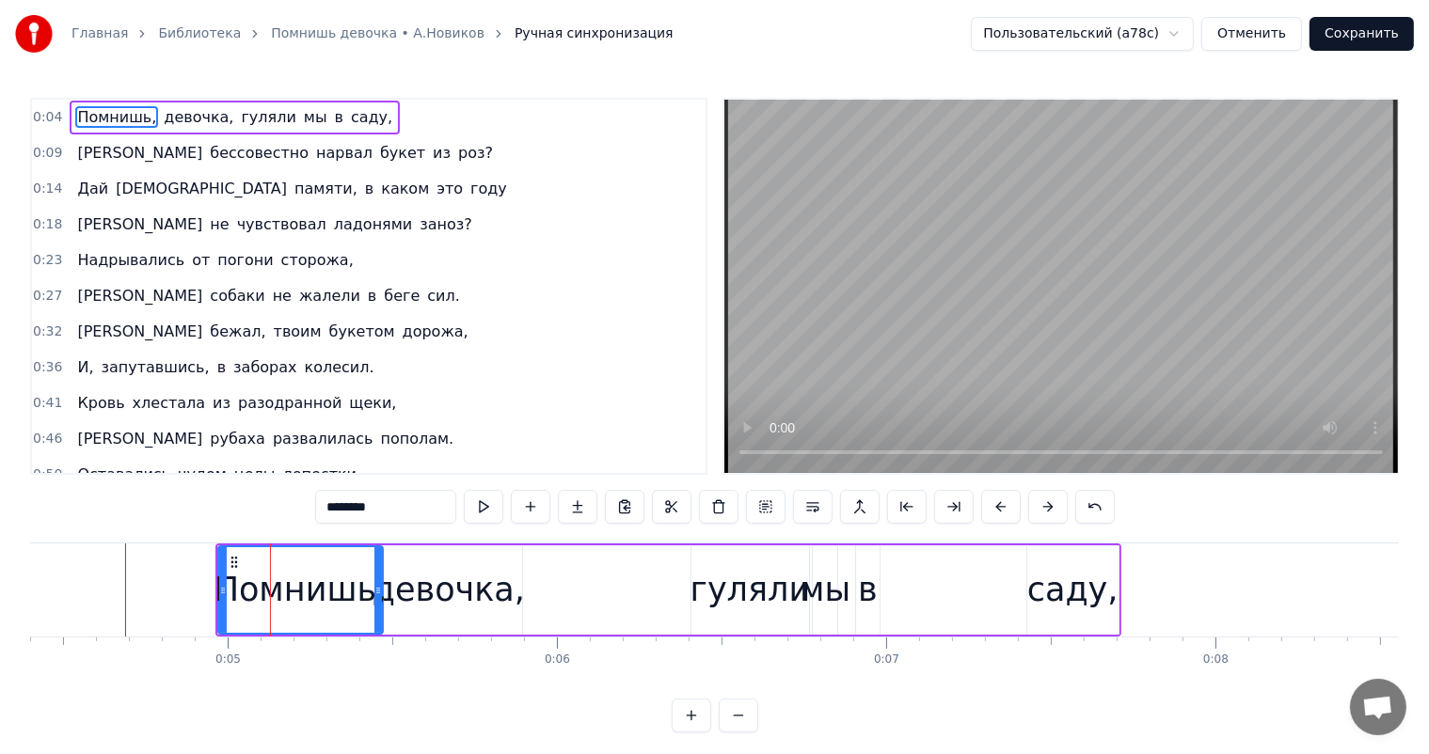
drag, startPoint x: 361, startPoint y: 594, endPoint x: 377, endPoint y: 591, distance: 16.4
click at [377, 591] on icon at bounding box center [378, 590] width 8 height 15
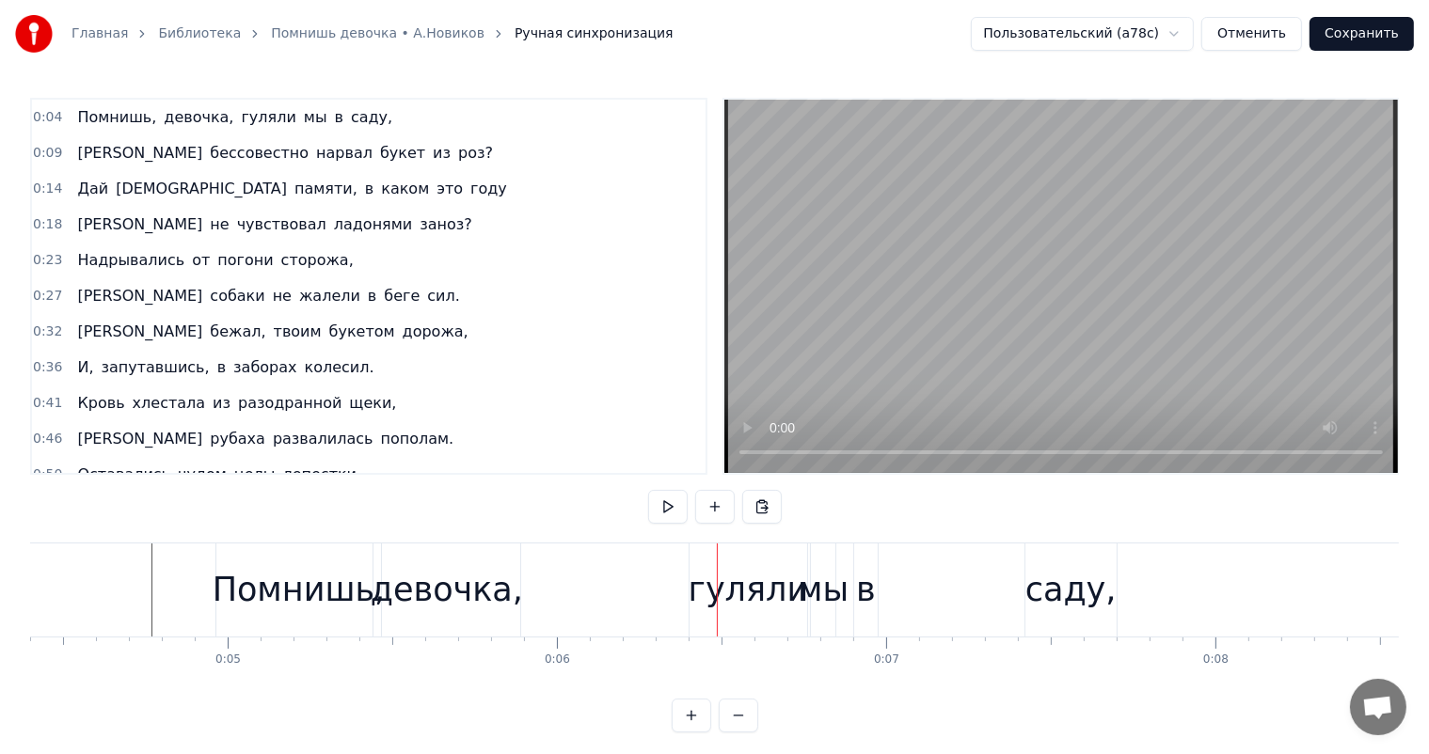
click at [335, 591] on div "Помнишь," at bounding box center [299, 590] width 173 height 50
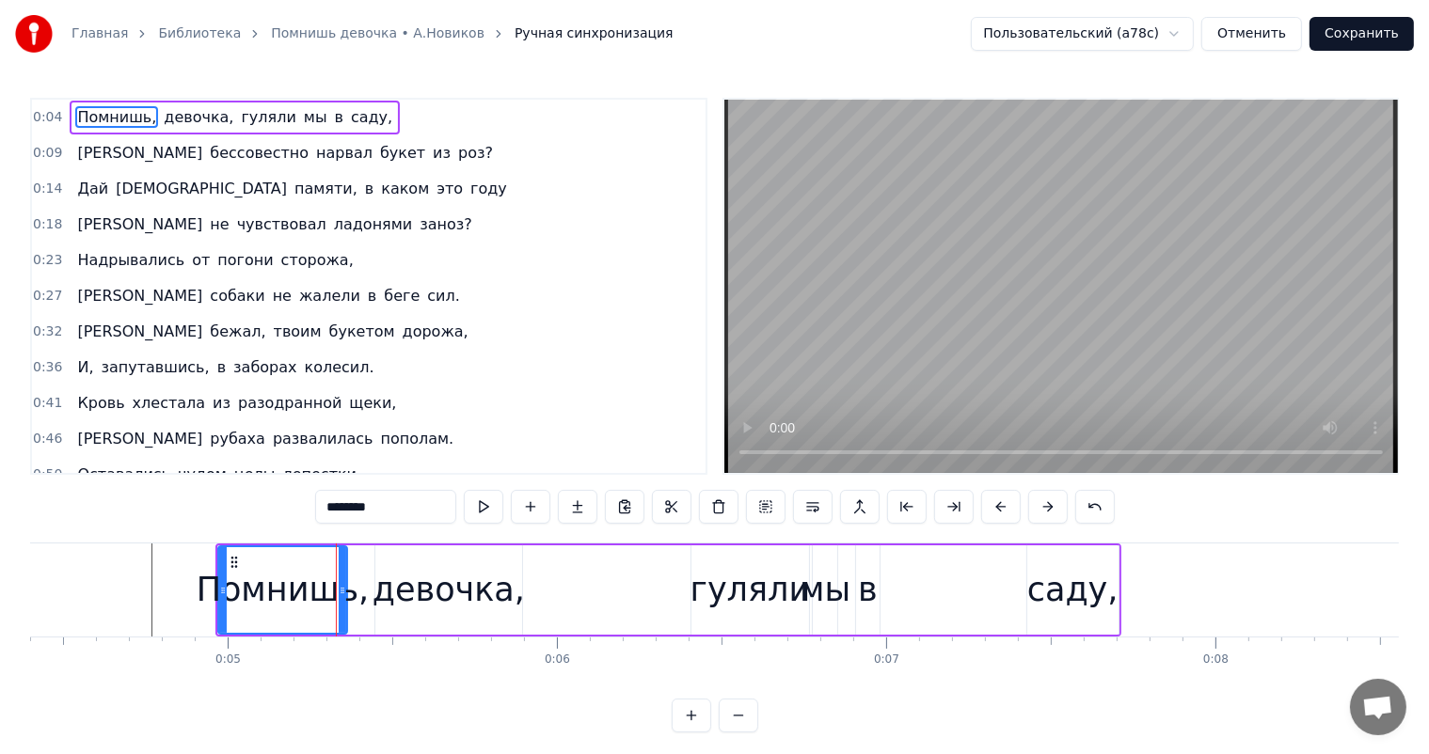
drag, startPoint x: 377, startPoint y: 572, endPoint x: 341, endPoint y: 587, distance: 38.8
click at [341, 587] on div at bounding box center [343, 590] width 8 height 86
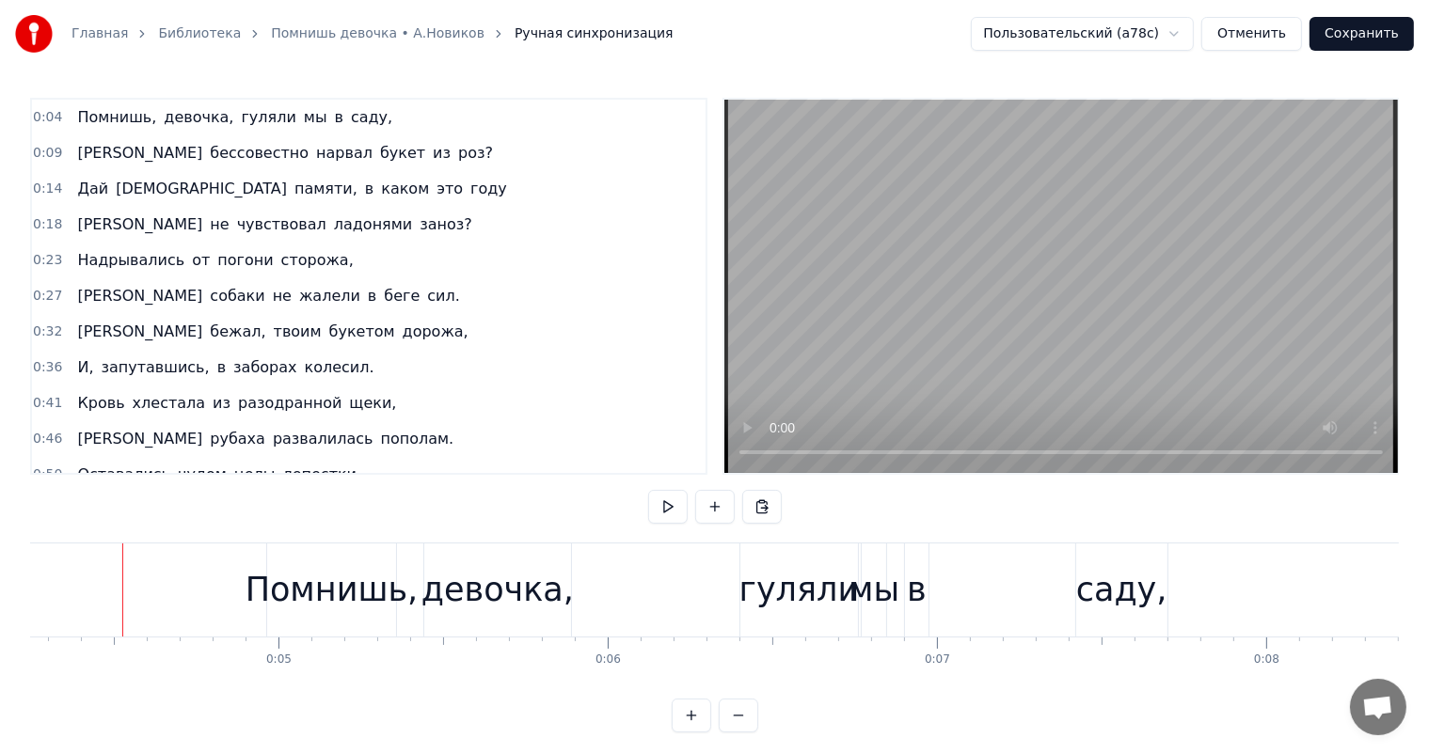
scroll to position [0, 1395]
click at [485, 569] on div "девочка," at bounding box center [500, 590] width 152 height 50
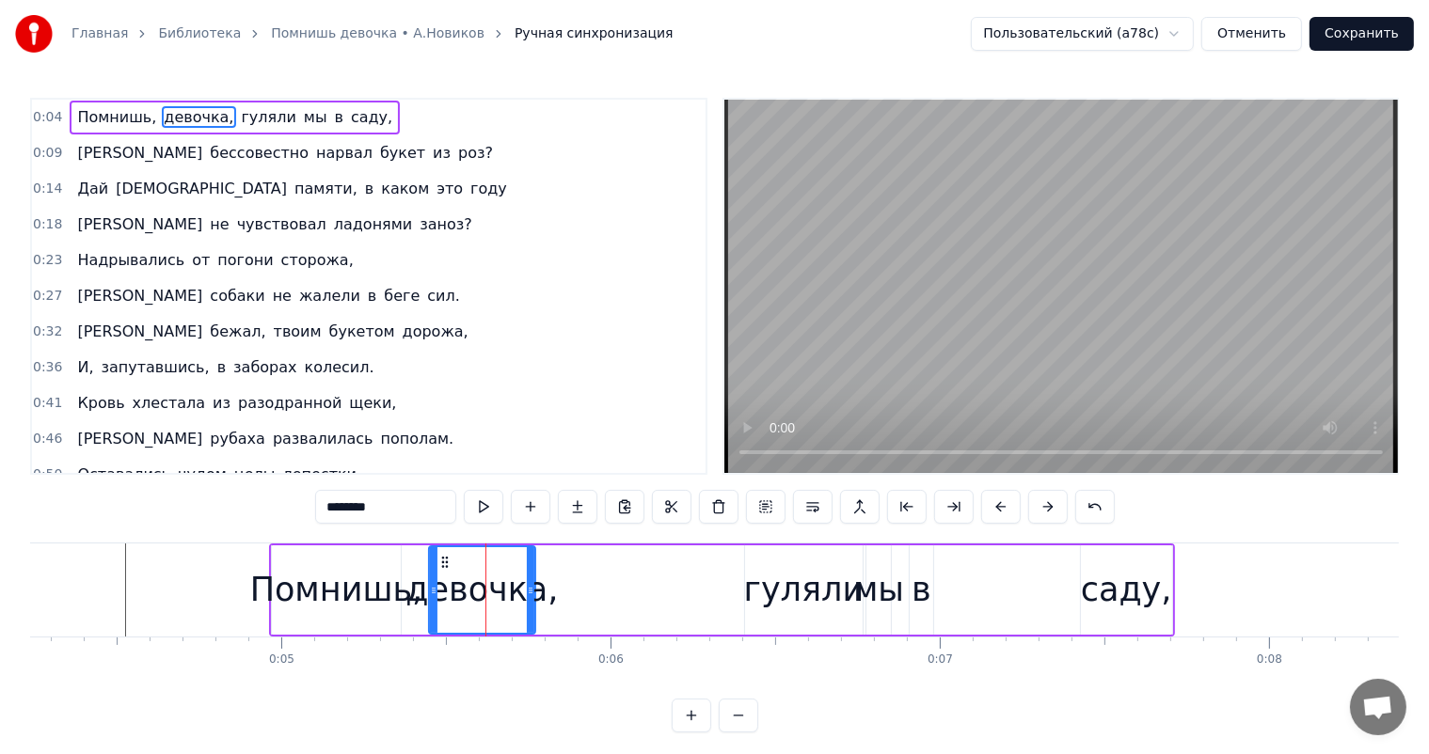
drag, startPoint x: 571, startPoint y: 589, endPoint x: 530, endPoint y: 589, distance: 40.4
click at [530, 589] on icon at bounding box center [531, 590] width 8 height 15
drag, startPoint x: 71, startPoint y: 590, endPoint x: 83, endPoint y: 581, distance: 14.1
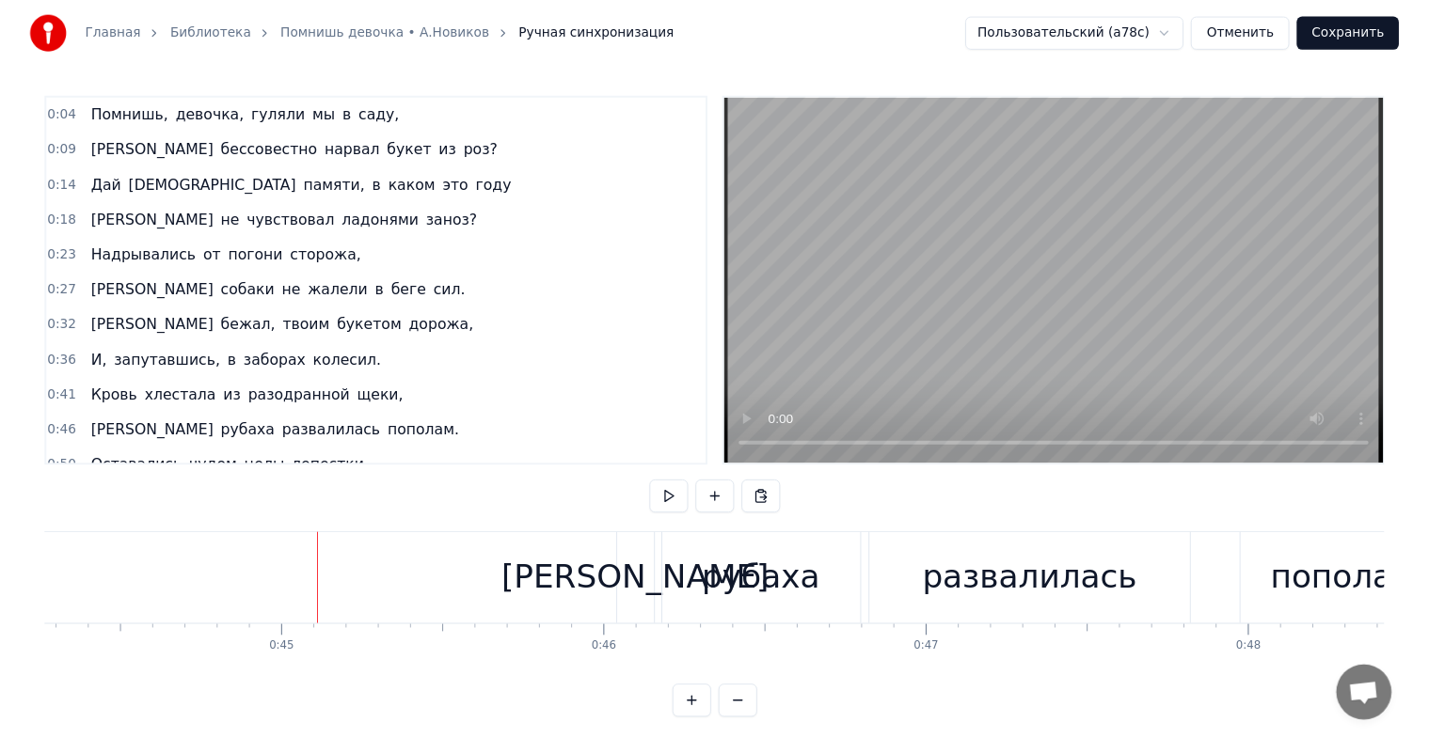
scroll to position [0, 14755]
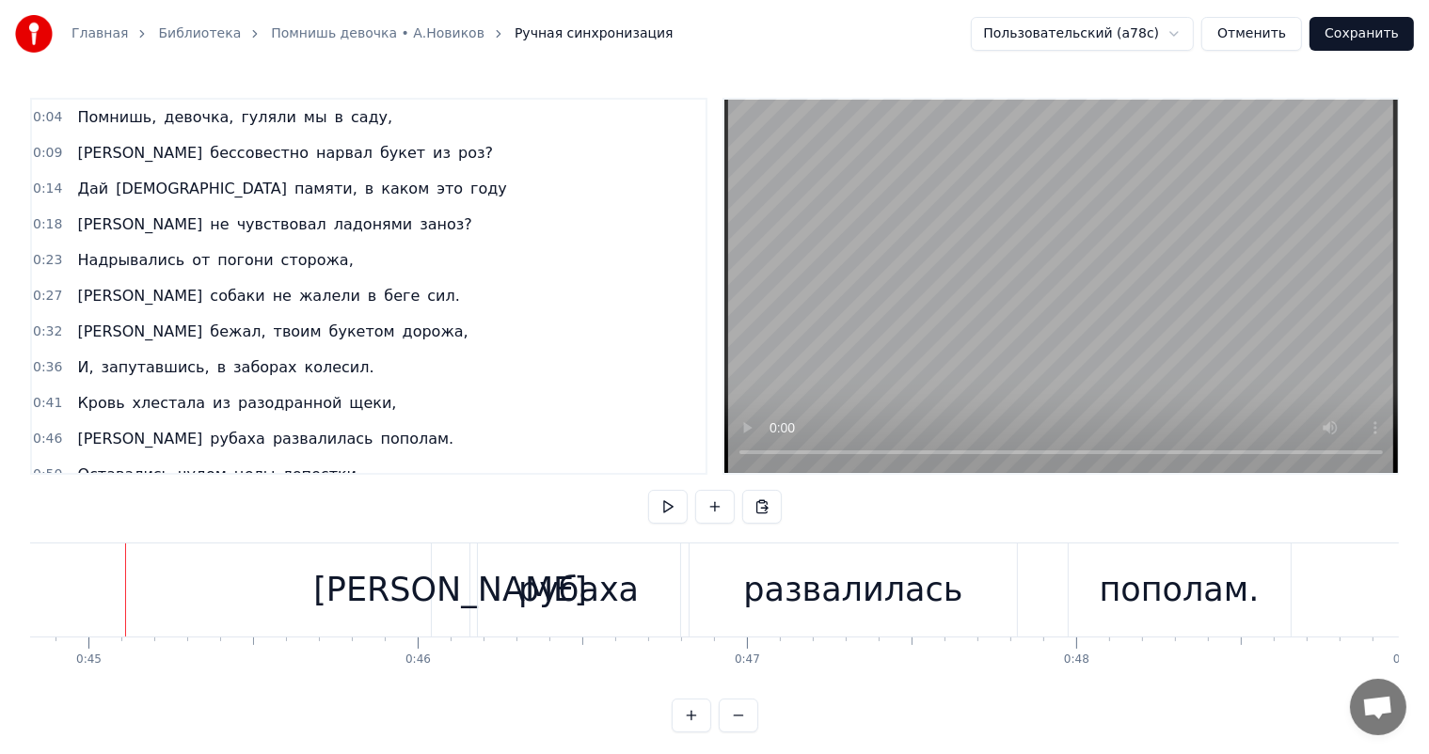
click at [114, 36] on link "Главная" at bounding box center [99, 33] width 56 height 19
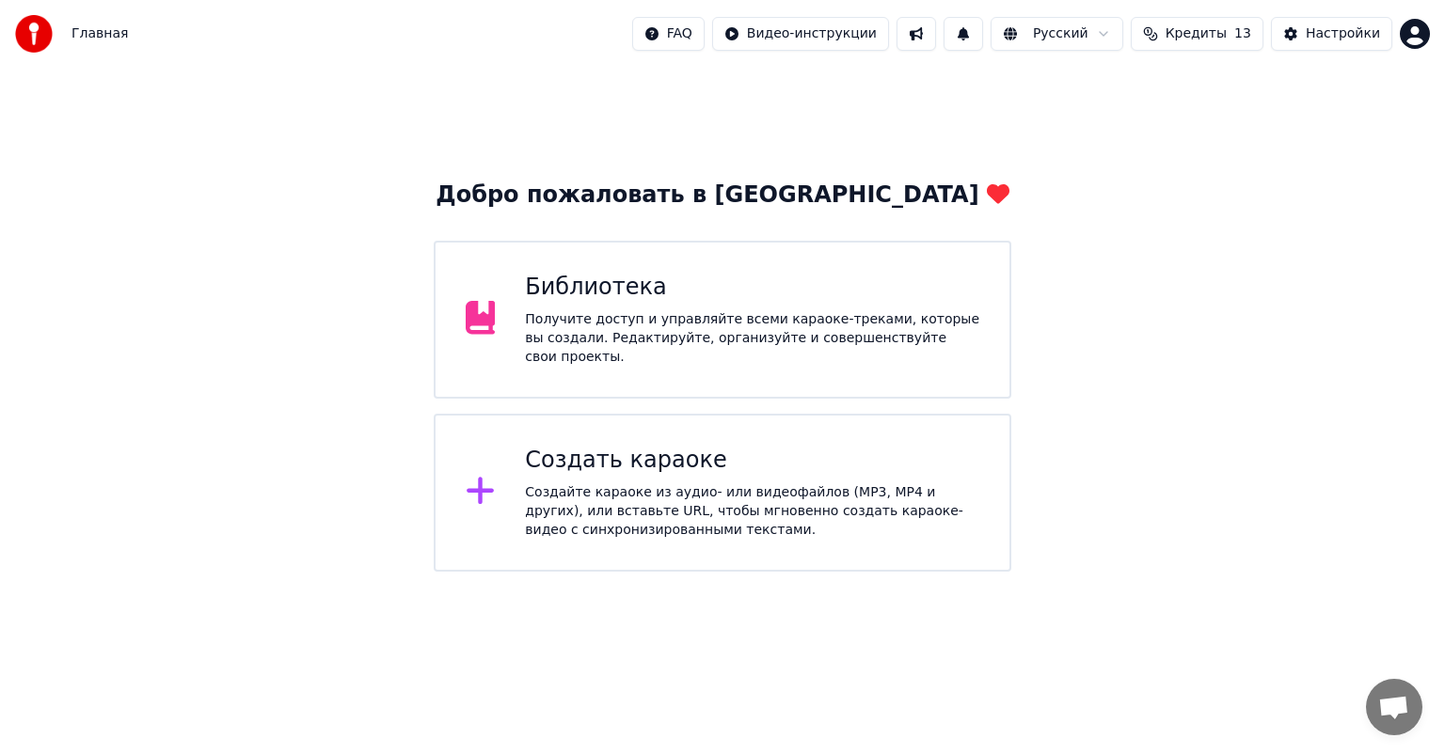
click at [553, 292] on div "Библиотека" at bounding box center [752, 288] width 454 height 30
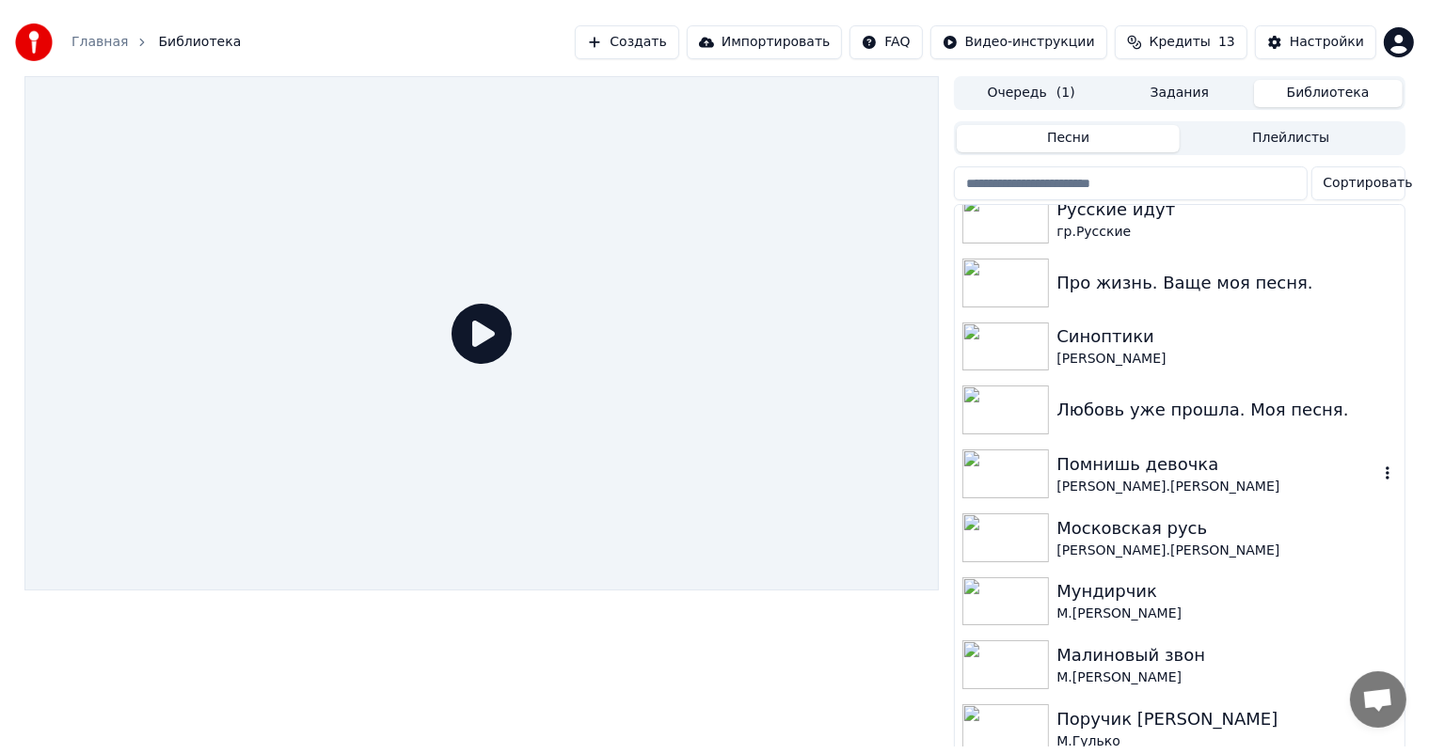
scroll to position [470, 0]
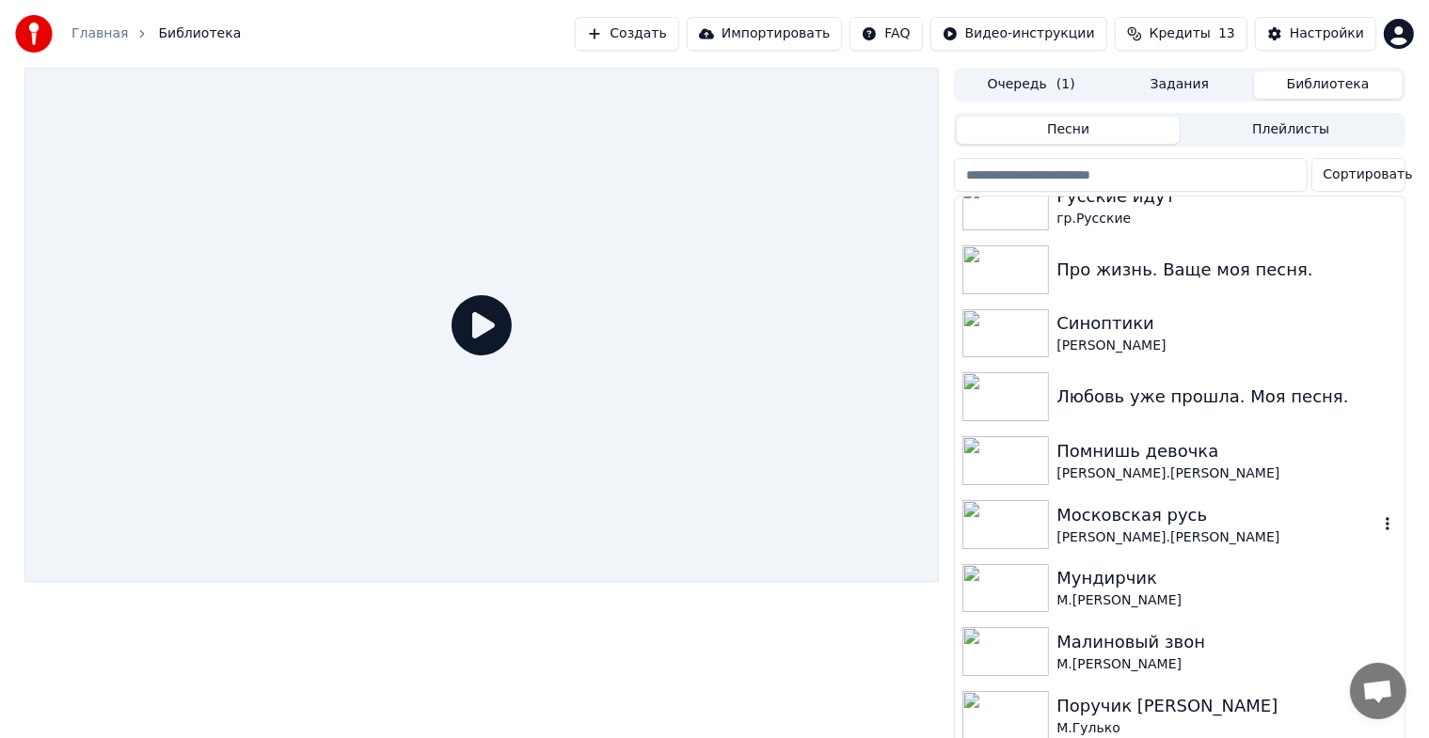
click at [997, 519] on img at bounding box center [1005, 524] width 87 height 49
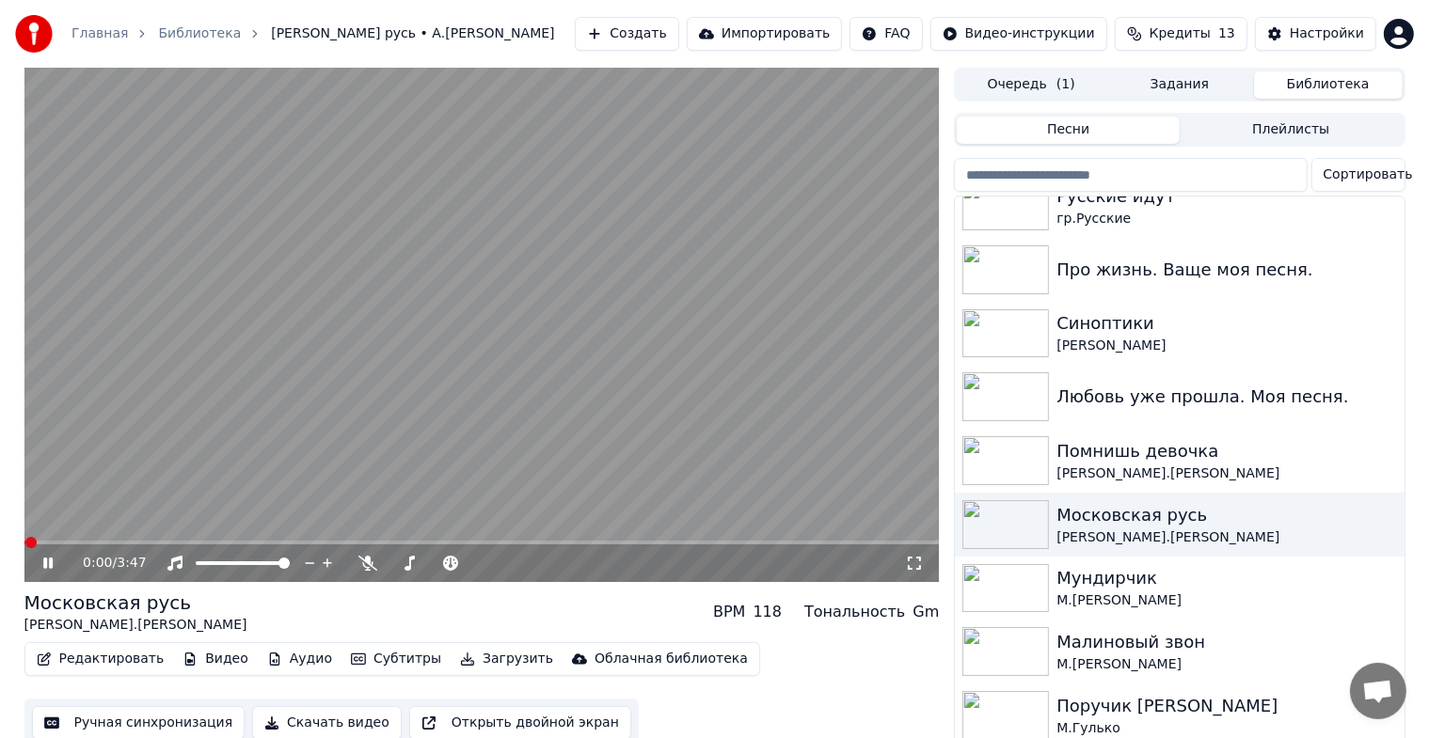
click at [53, 563] on icon at bounding box center [62, 563] width 44 height 15
click at [103, 725] on button "Ручная синхронизация" at bounding box center [138, 723] width 213 height 34
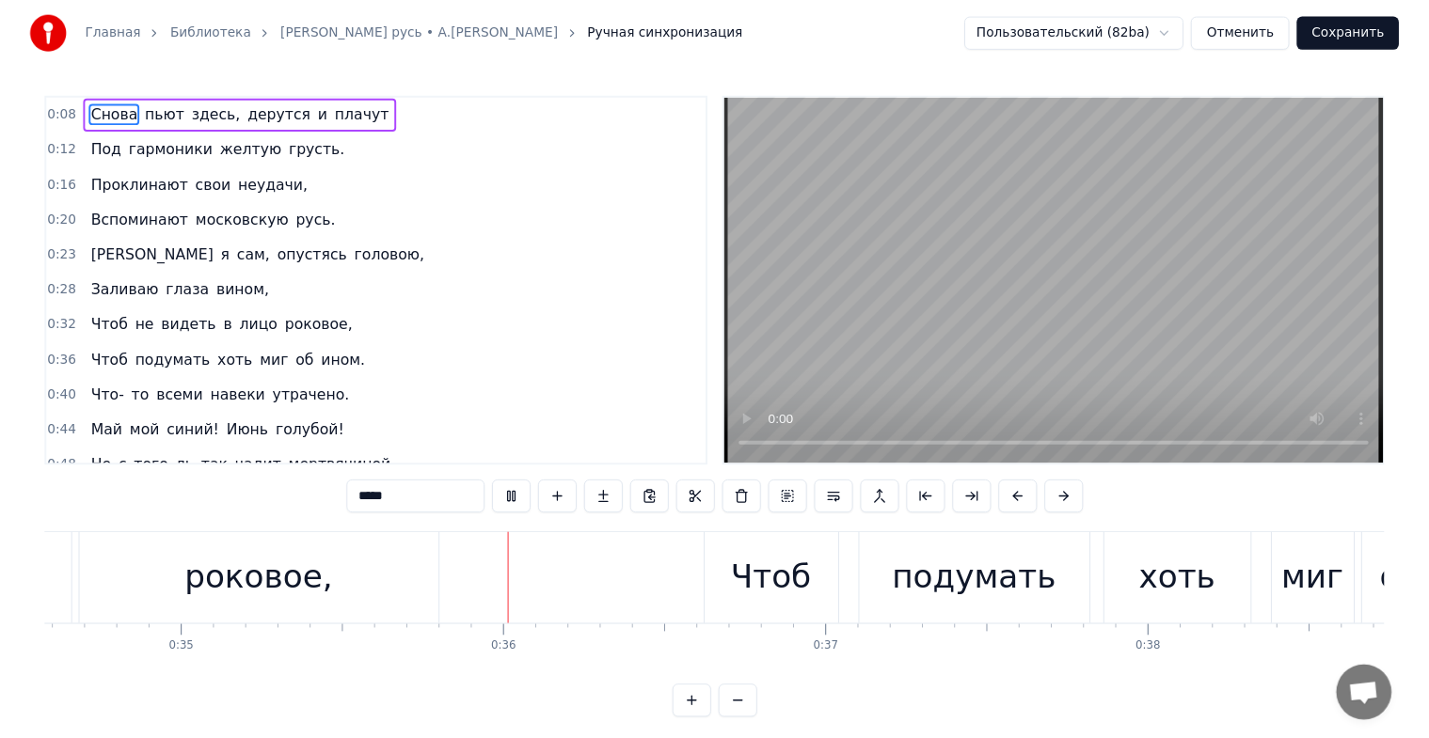
scroll to position [0, 11527]
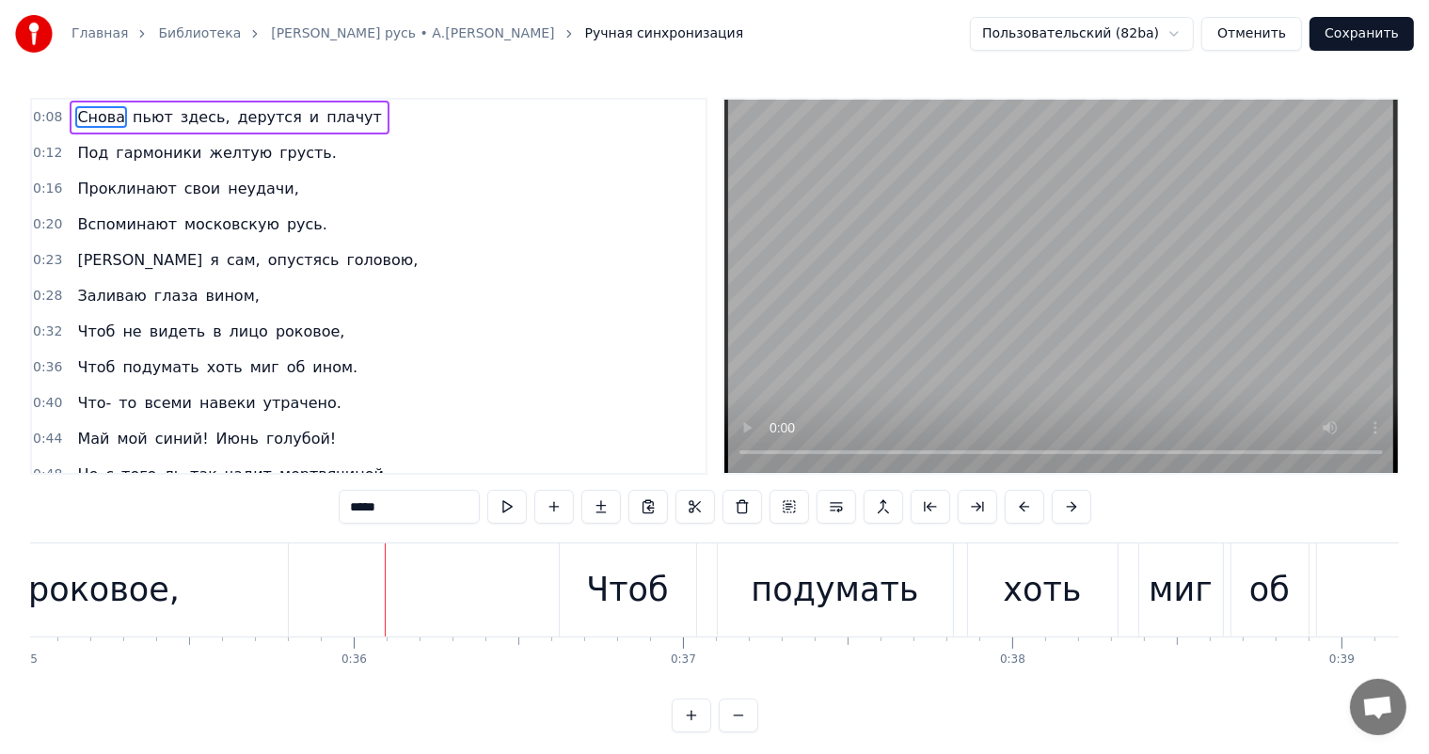
click at [165, 36] on link "Библиотека" at bounding box center [199, 33] width 83 height 19
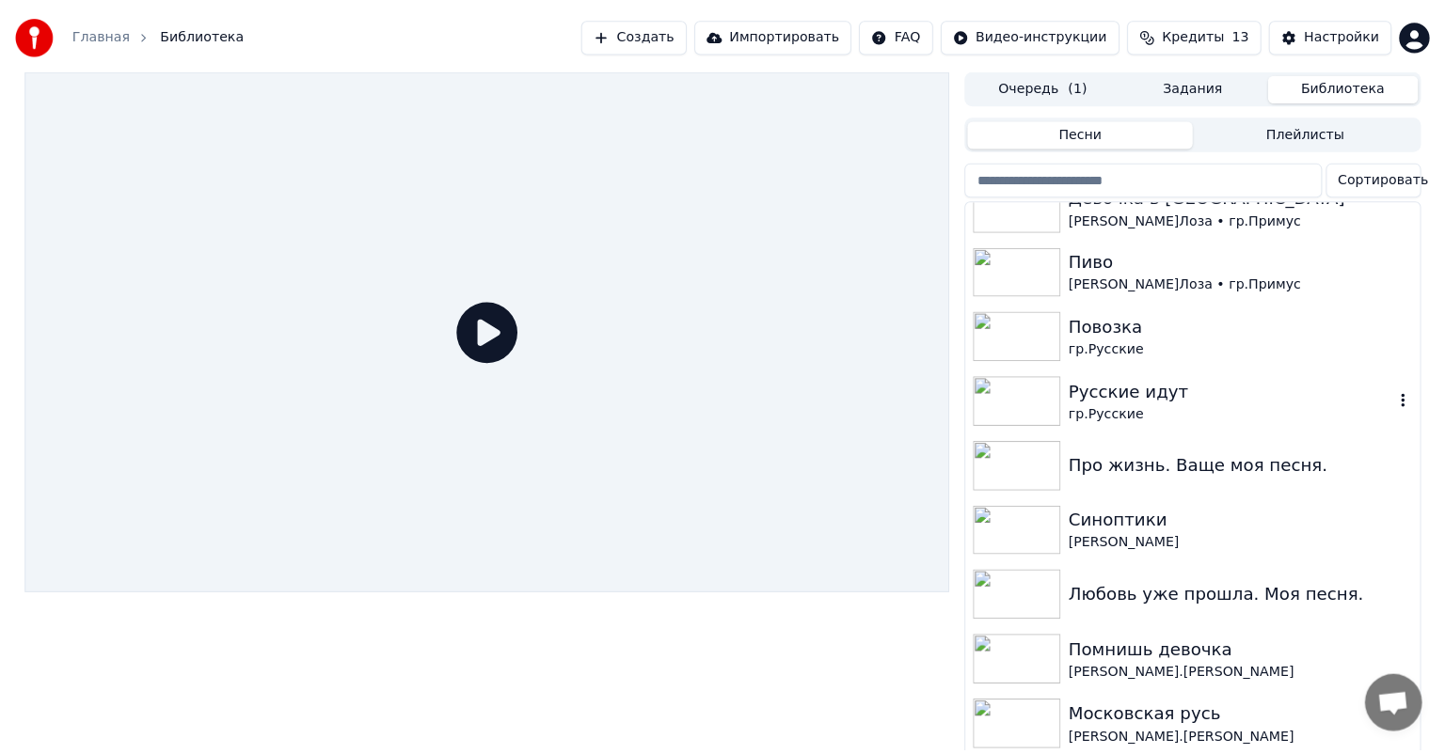
scroll to position [564, 0]
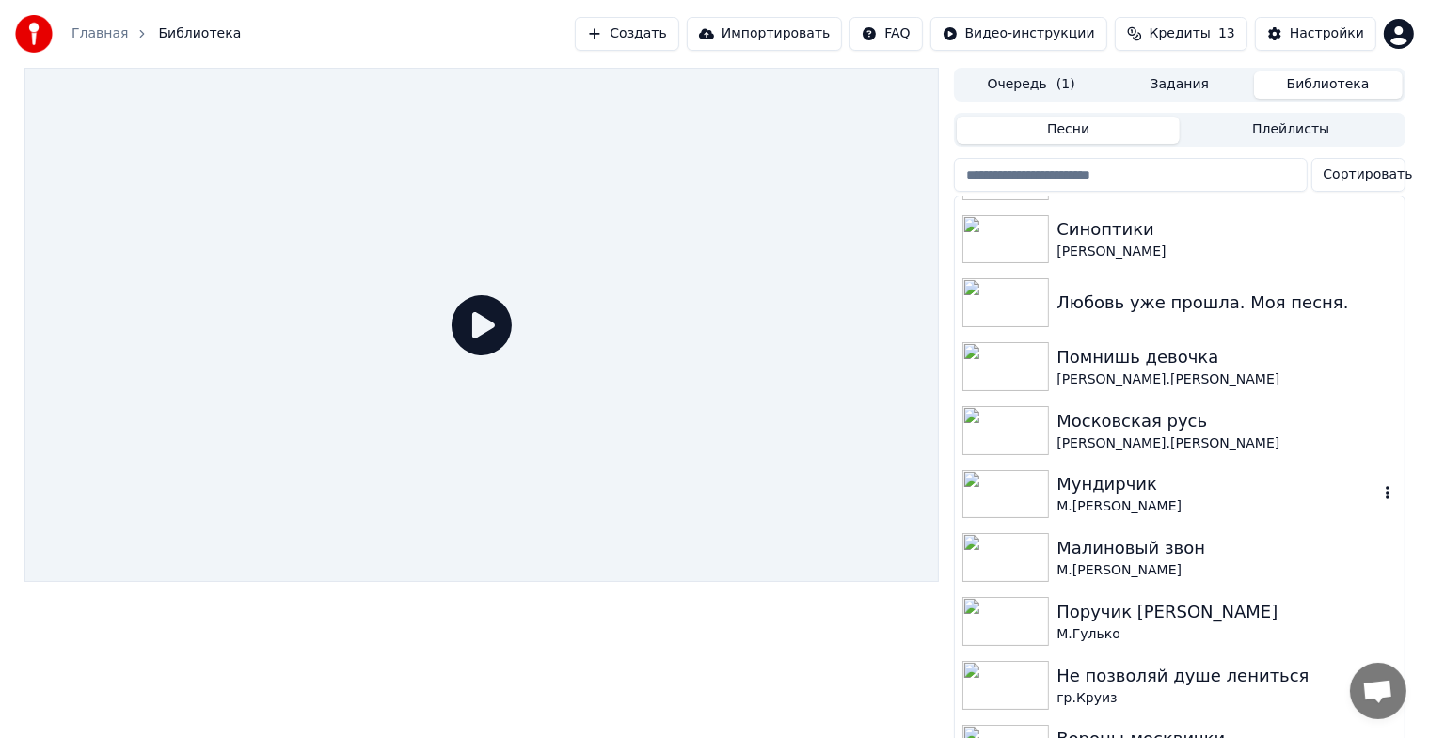
click at [1080, 492] on div "Мундирчик" at bounding box center [1216, 484] width 321 height 26
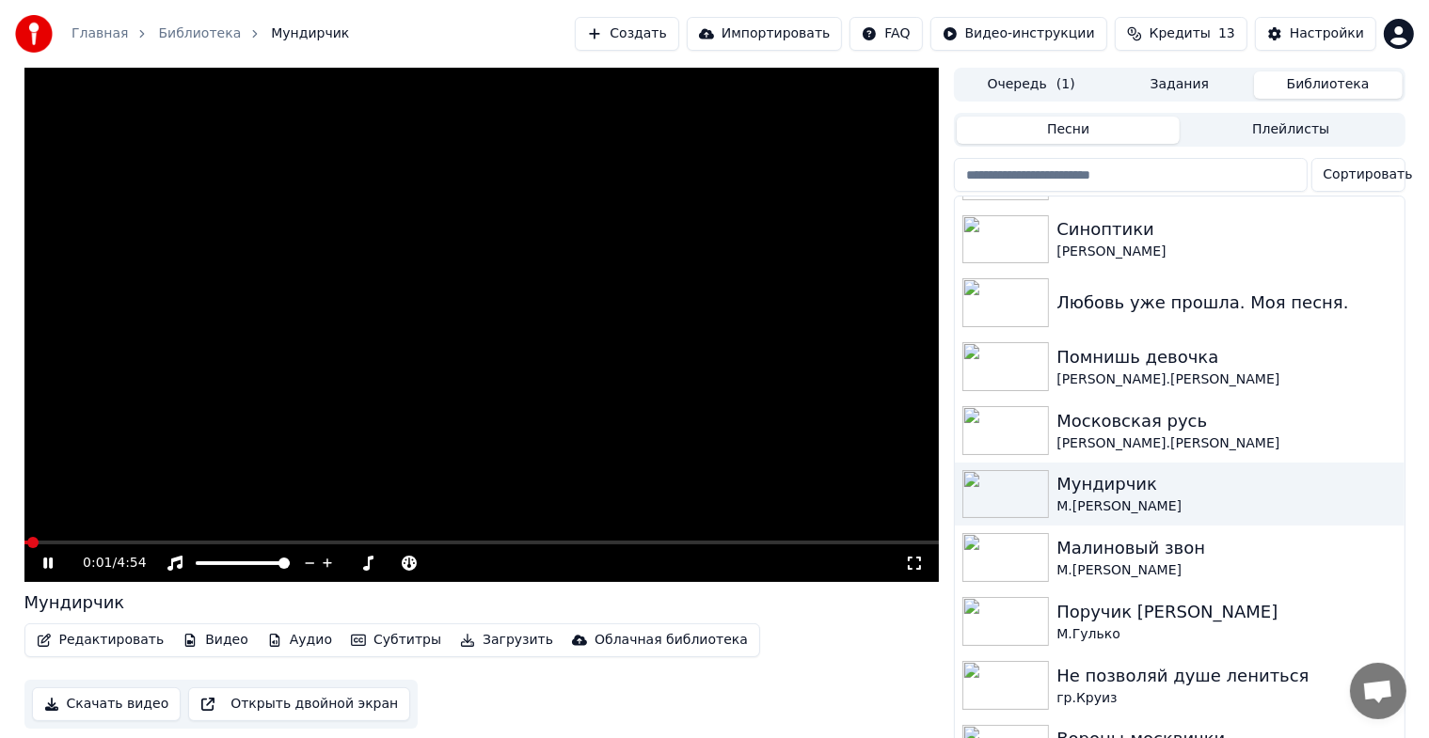
click at [47, 558] on icon at bounding box center [62, 563] width 44 height 15
click at [87, 696] on button "Скачать видео" at bounding box center [107, 705] width 150 height 34
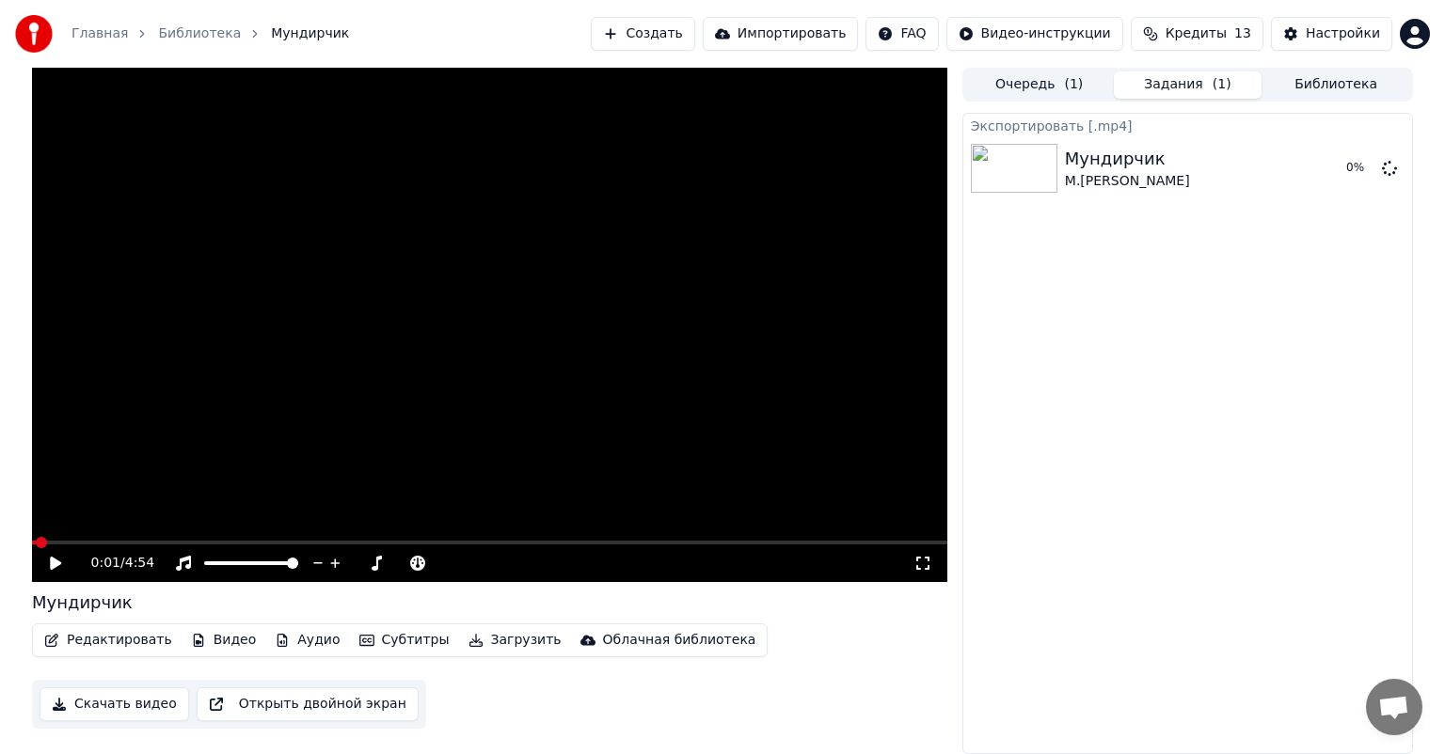
click at [613, 394] on video at bounding box center [489, 325] width 915 height 514
click at [1384, 155] on div "Мундирчик М.Звездинский 0 %" at bounding box center [1187, 168] width 449 height 64
click at [1390, 167] on icon at bounding box center [1389, 167] width 15 height 15
click at [89, 546] on div "0:02 / 4:54" at bounding box center [489, 564] width 915 height 38
click at [113, 537] on video at bounding box center [489, 325] width 915 height 514
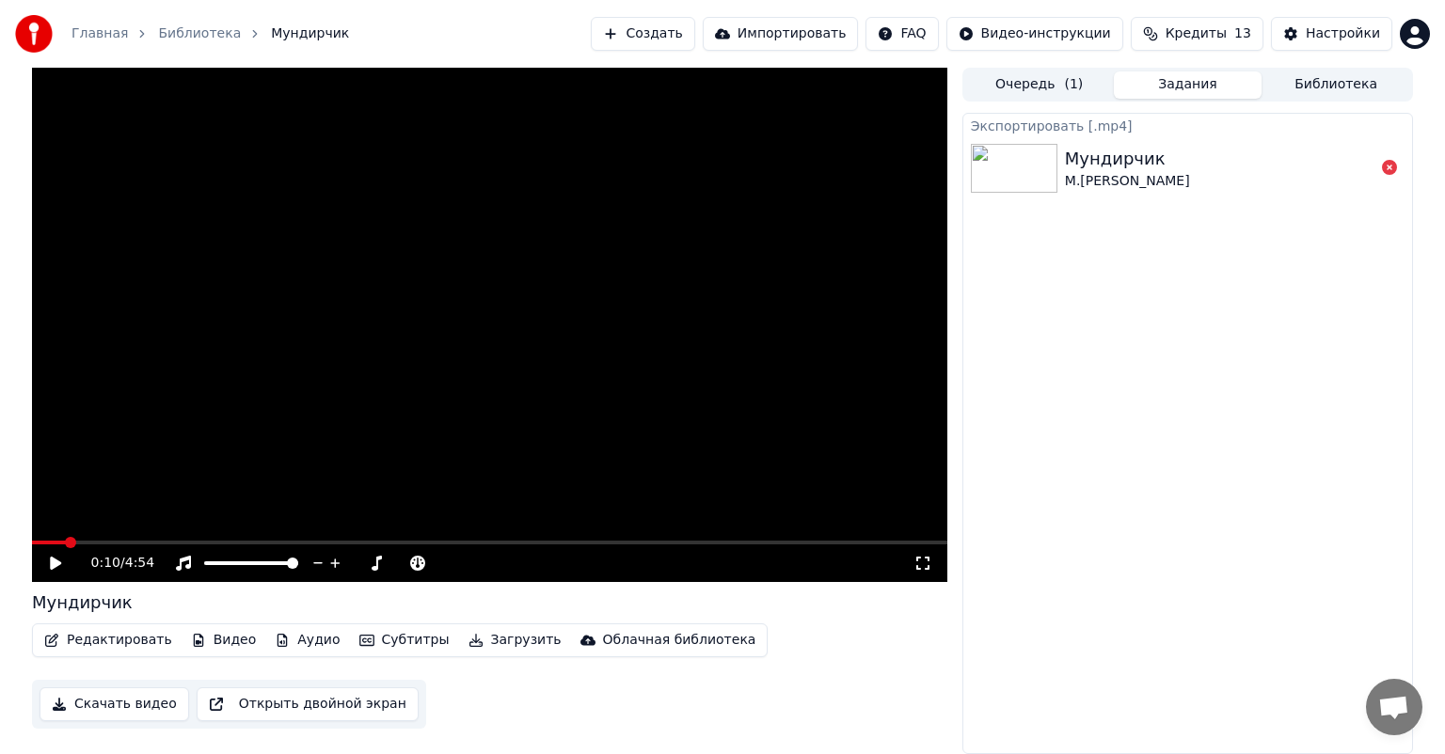
click at [116, 536] on video at bounding box center [489, 325] width 915 height 514
click at [113, 541] on span at bounding box center [489, 543] width 915 height 4
click at [156, 547] on div "0:30 / 4:54" at bounding box center [489, 564] width 915 height 38
click at [165, 544] on span at bounding box center [489, 543] width 915 height 4
click at [63, 570] on icon at bounding box center [69, 563] width 44 height 15
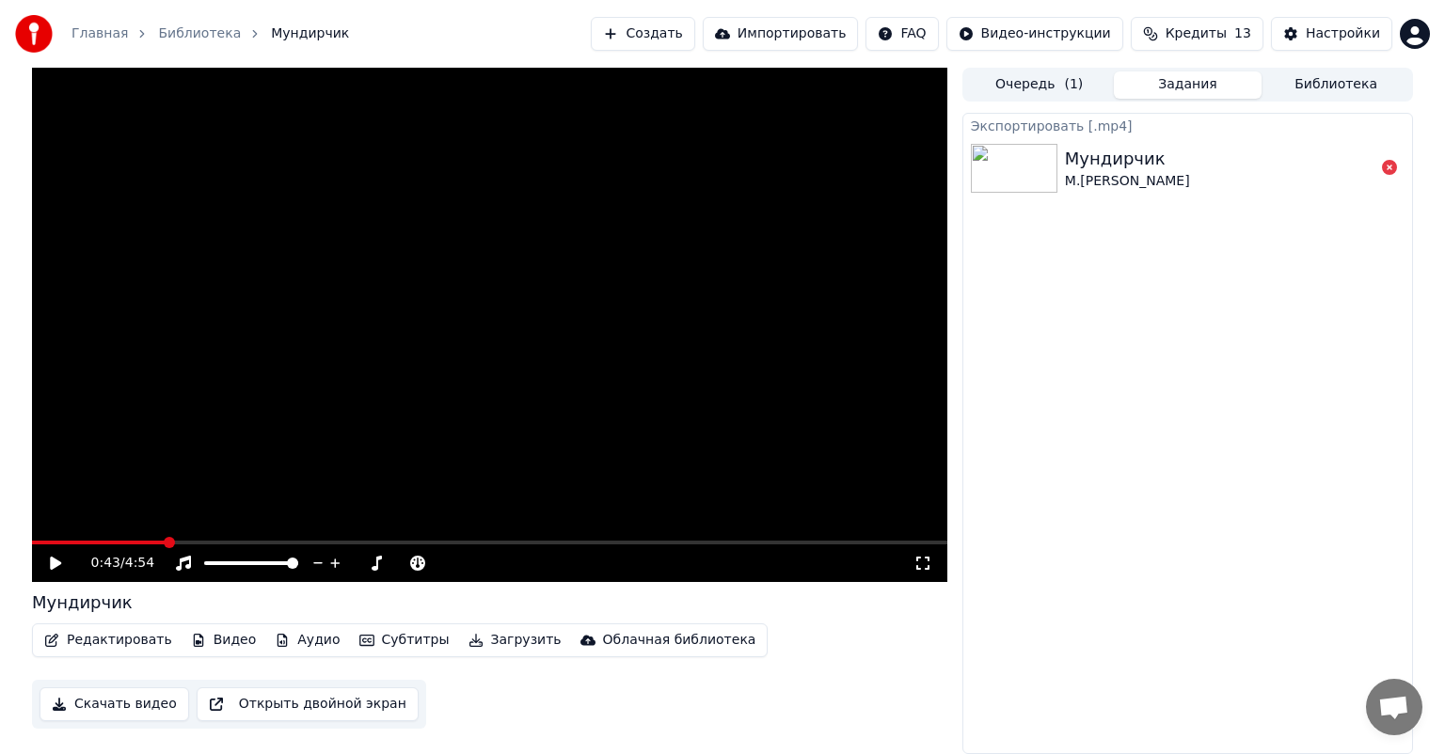
click at [180, 30] on link "Библиотека" at bounding box center [199, 33] width 83 height 19
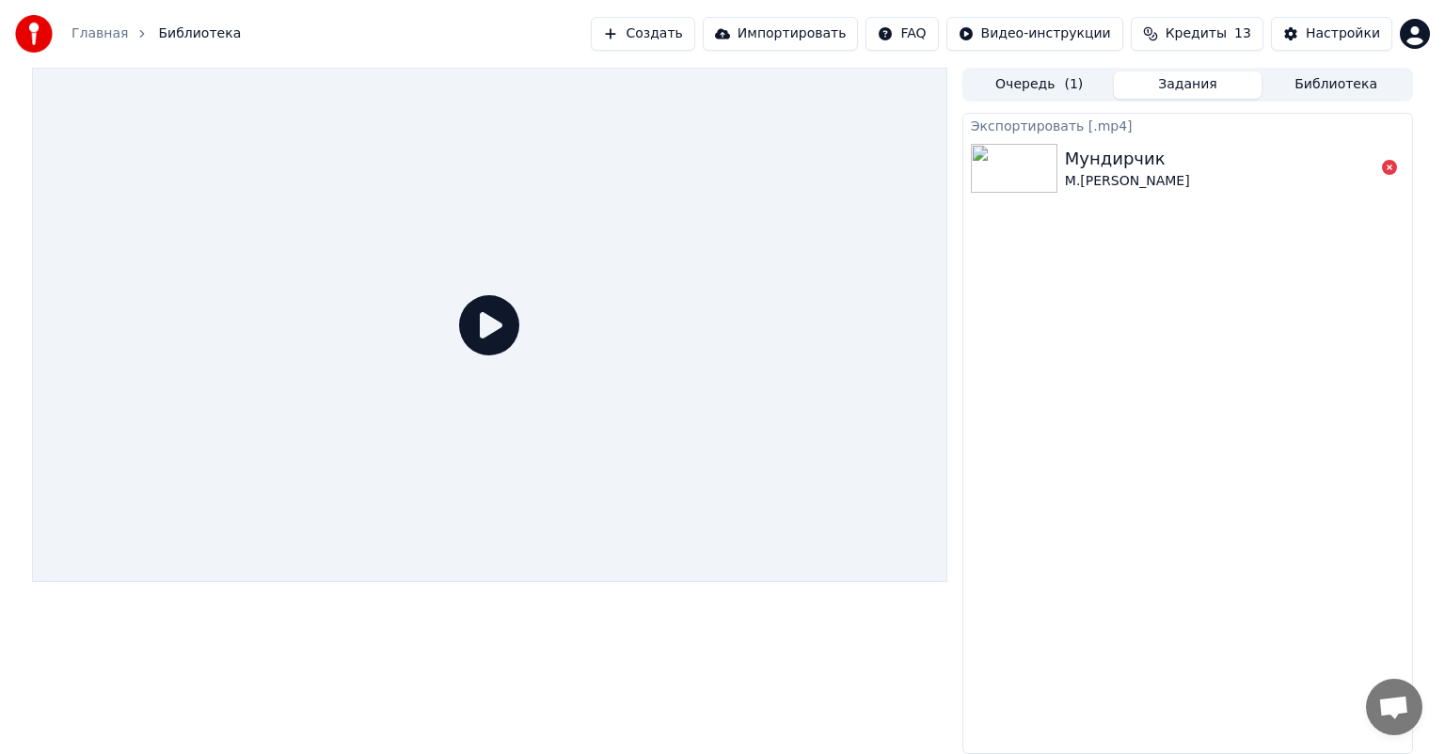
drag, startPoint x: 169, startPoint y: 48, endPoint x: 178, endPoint y: 34, distance: 16.5
click at [173, 41] on div "Главная Библиотека" at bounding box center [128, 34] width 226 height 38
click at [178, 34] on span "Библиотека" at bounding box center [199, 33] width 83 height 19
click at [184, 31] on span "Библиотека" at bounding box center [199, 33] width 83 height 19
click at [79, 34] on link "Главная" at bounding box center [99, 33] width 56 height 19
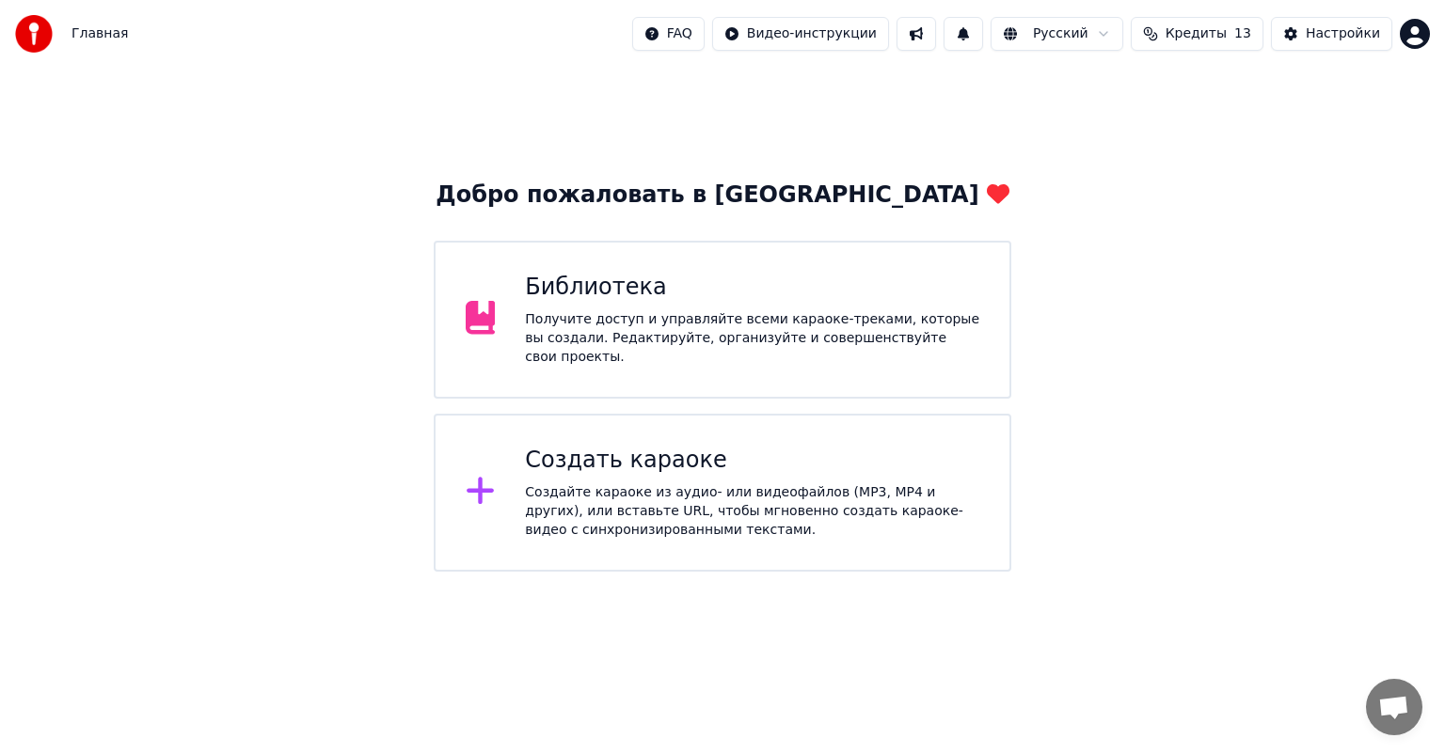
click at [669, 312] on div "Библиотека Получите доступ и управляйте всеми караоке-треками, которые вы созда…" at bounding box center [752, 320] width 454 height 94
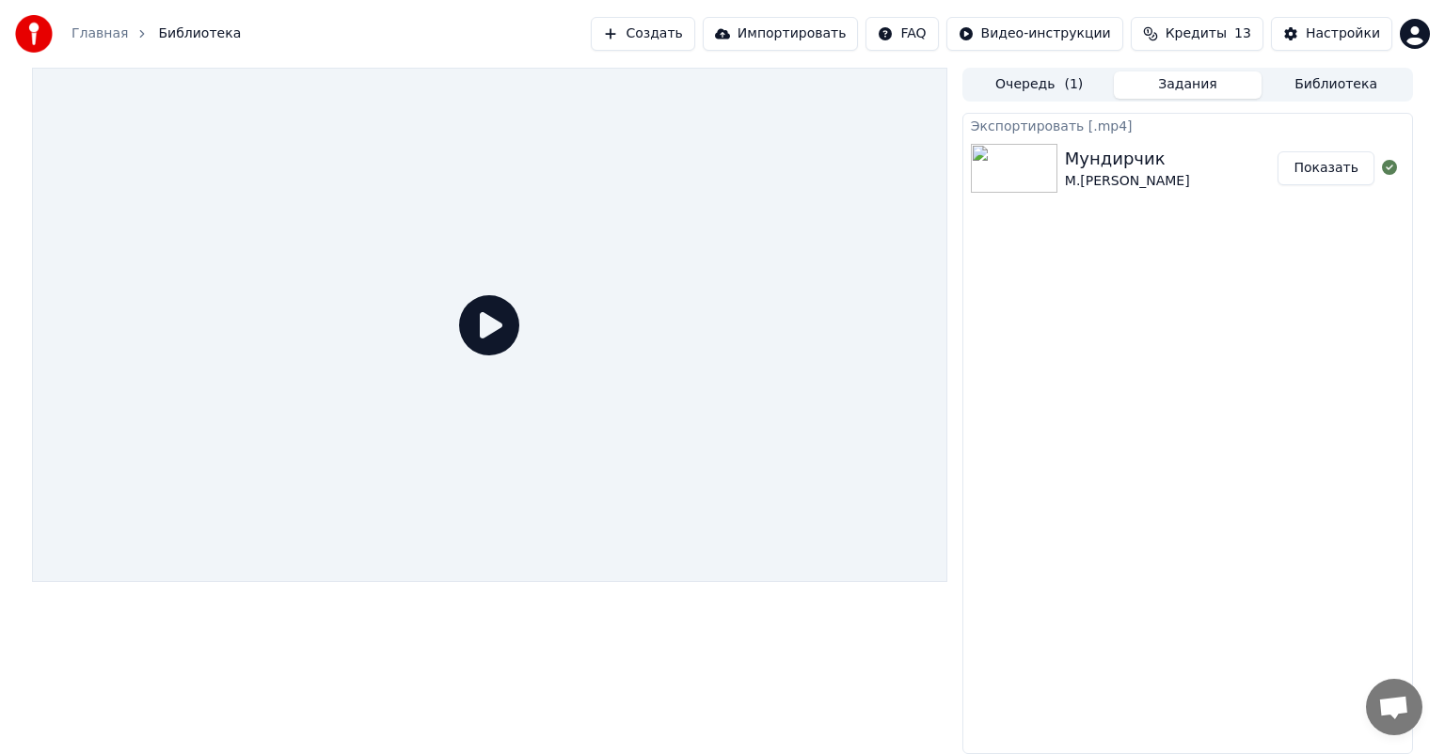
click at [228, 33] on div "Главная Библиотека Создать Импортировать FAQ Видео-инструкции Кредиты 13 Настро…" at bounding box center [722, 34] width 1445 height 68
click at [210, 40] on span "Библиотека" at bounding box center [199, 33] width 83 height 19
click at [1232, 49] on button "Кредиты 13" at bounding box center [1196, 34] width 133 height 34
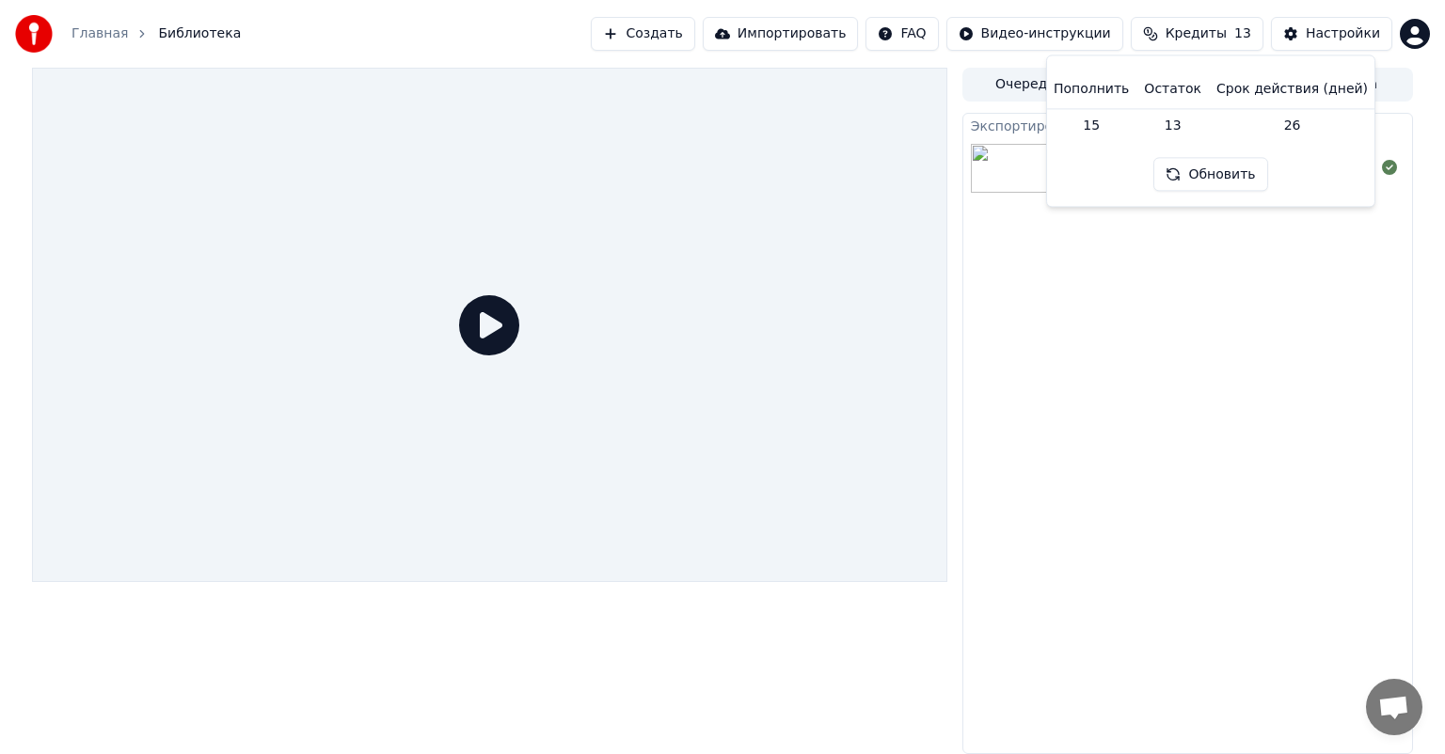
click at [1020, 261] on div "Экспортировать [.mp4] Мундирчик М.Звездинский Показать" at bounding box center [1187, 433] width 451 height 641
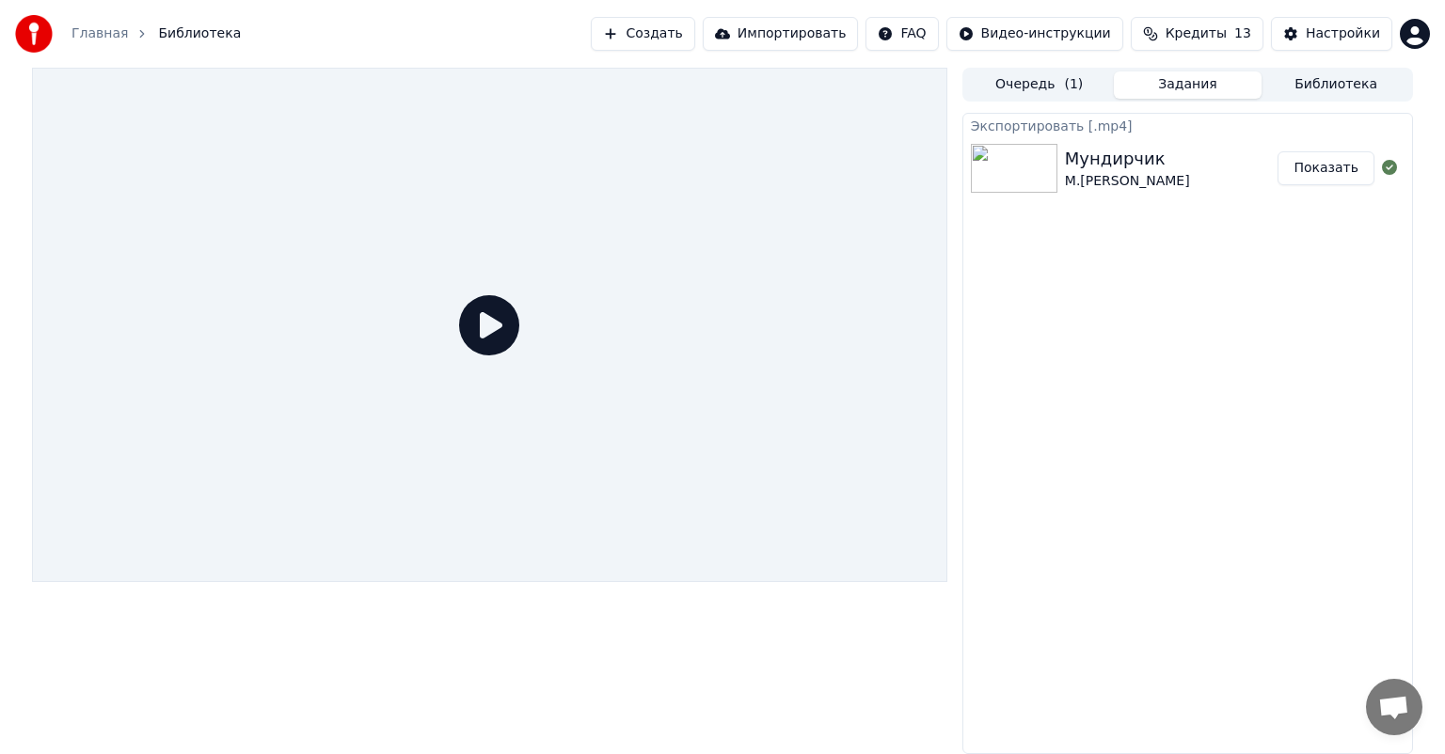
drag, startPoint x: 1038, startPoint y: 194, endPoint x: 1037, endPoint y: 184, distance: 9.5
click at [1038, 190] on div "Мундирчик М.Звездинский Показать" at bounding box center [1187, 168] width 449 height 64
click at [1080, 478] on div "Экспортировать [.mp4] Мундирчик М.Звездинский Показать" at bounding box center [1187, 433] width 451 height 641
click at [176, 27] on span "Библиотека" at bounding box center [199, 33] width 83 height 19
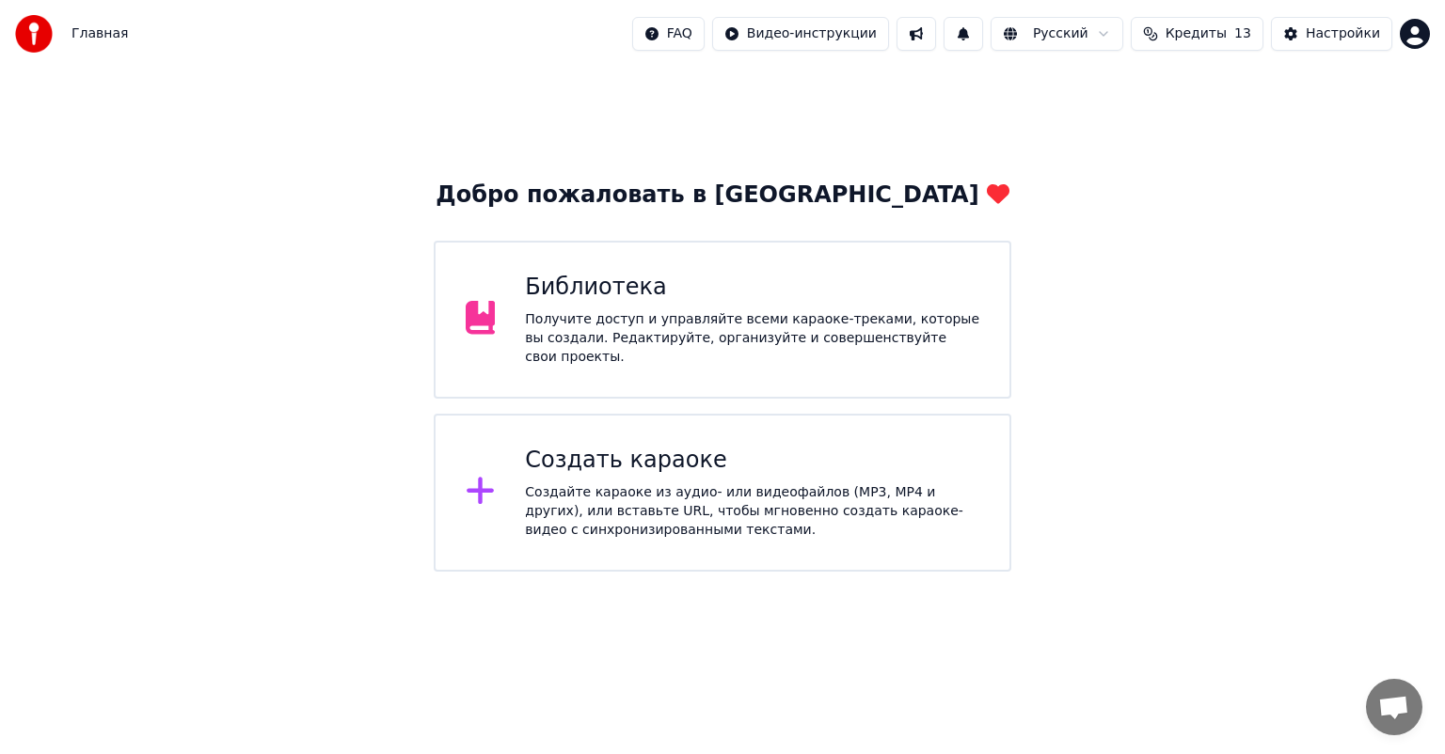
click at [600, 324] on div "Получите доступ и управляйте всеми караоке-треками, которые вы создали. Редакти…" at bounding box center [752, 338] width 454 height 56
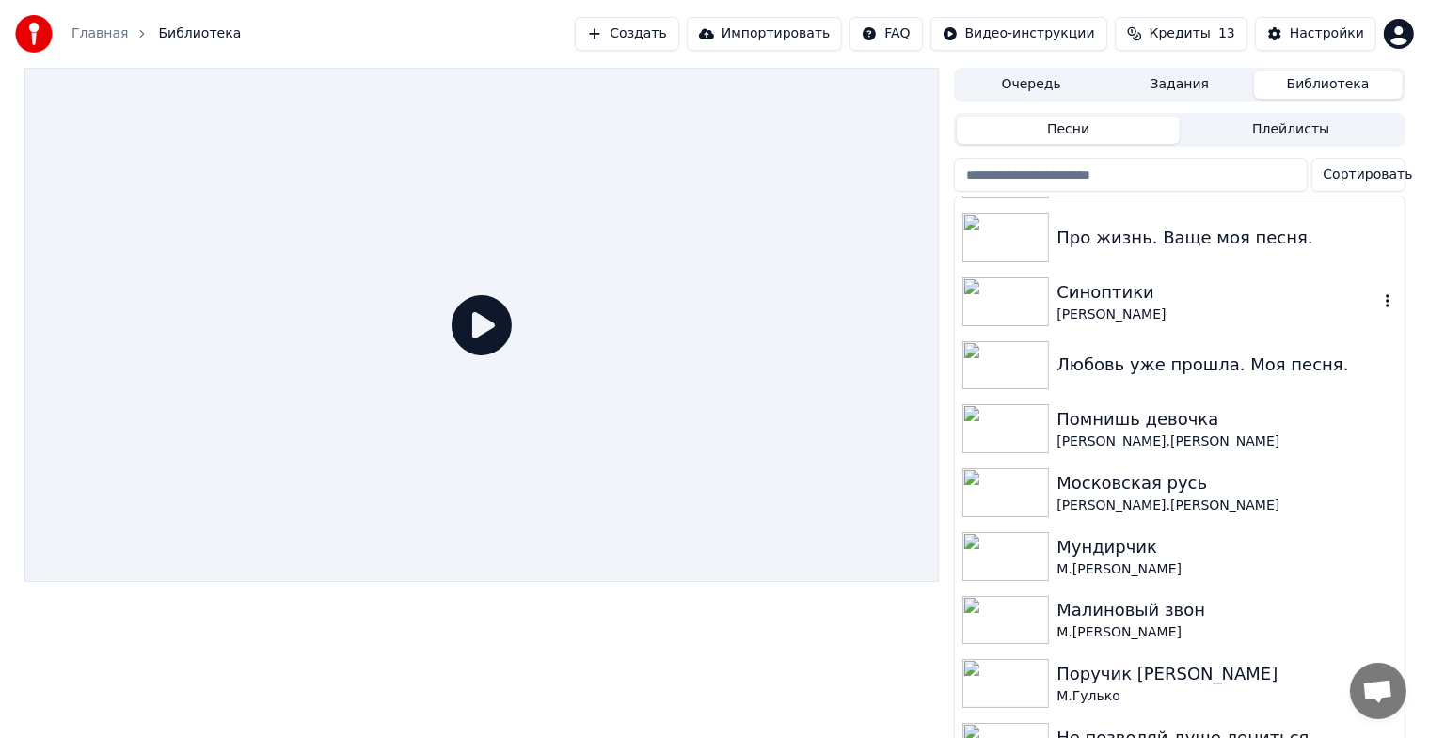
scroll to position [658, 0]
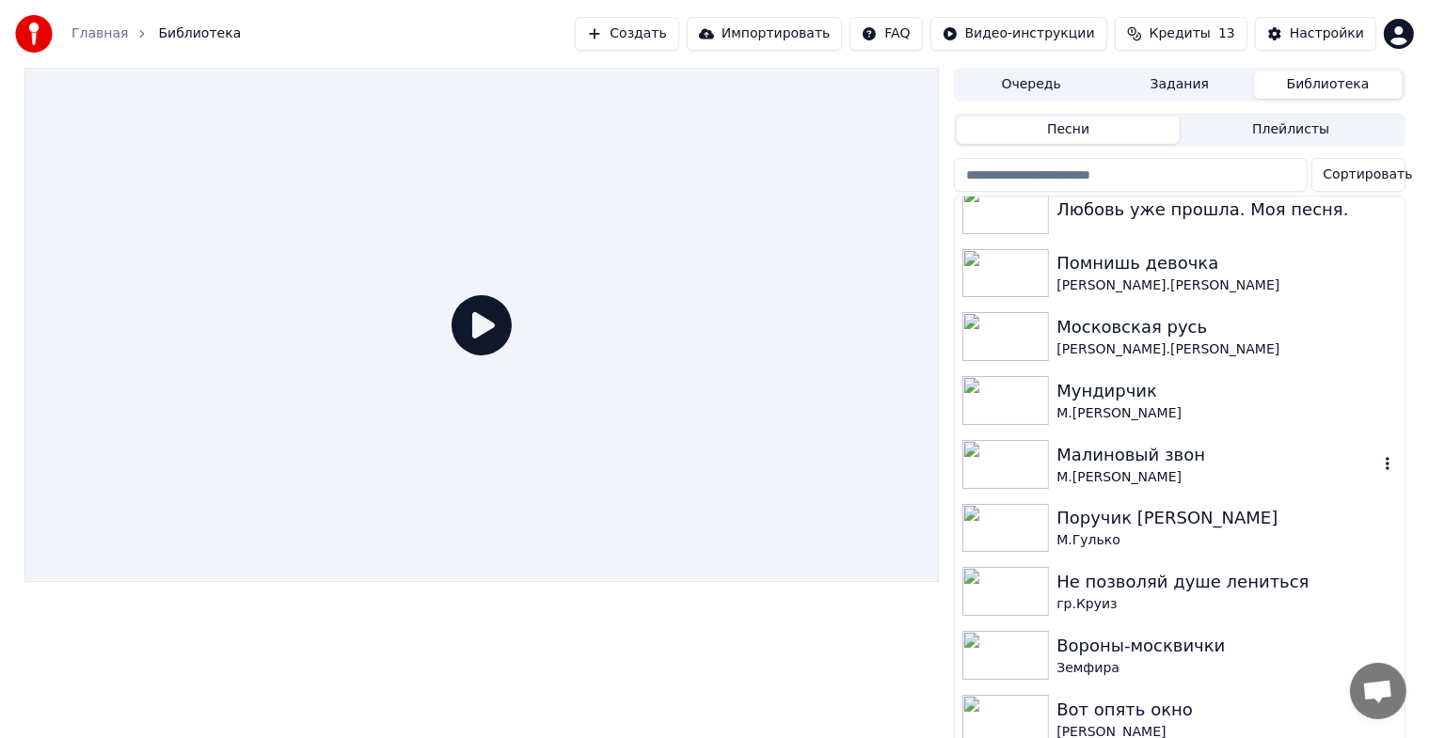
click at [981, 453] on img at bounding box center [1005, 464] width 87 height 49
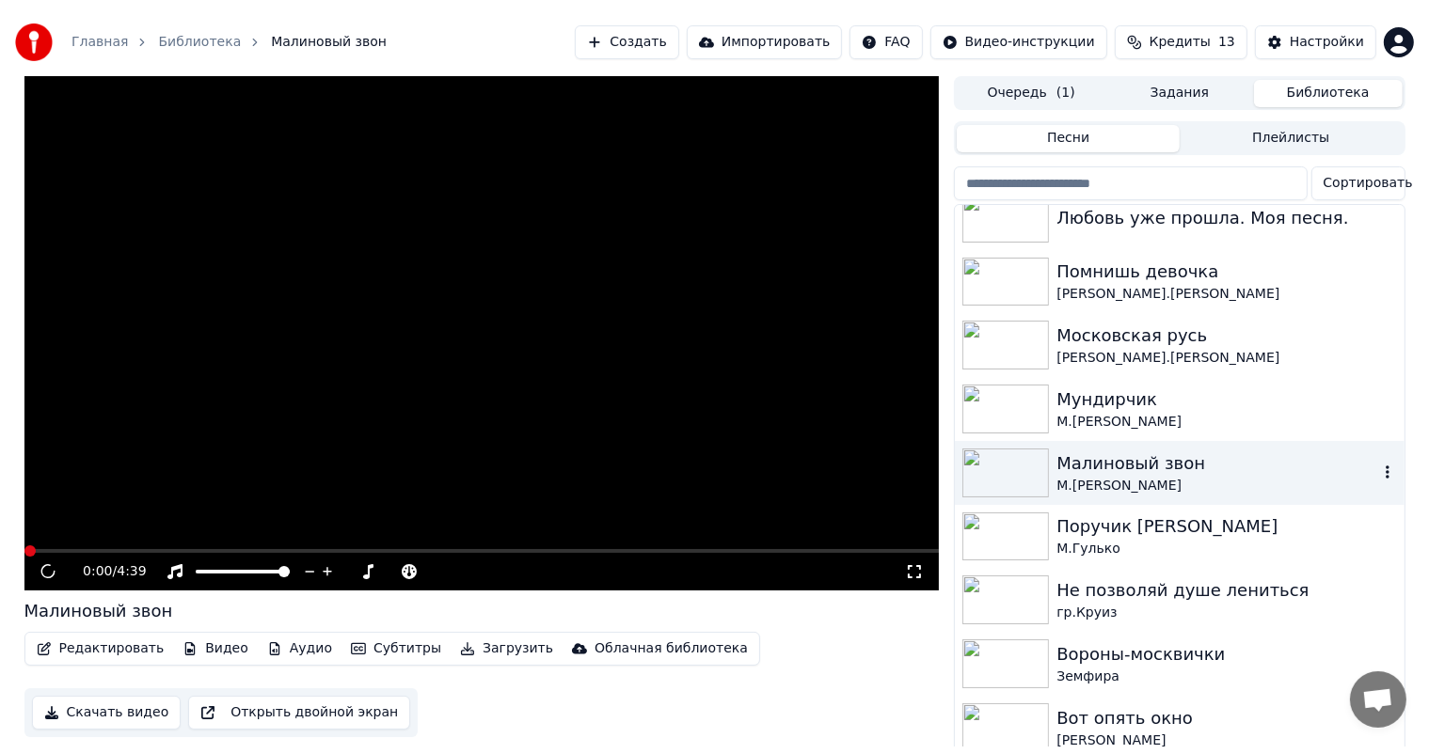
scroll to position [846, 0]
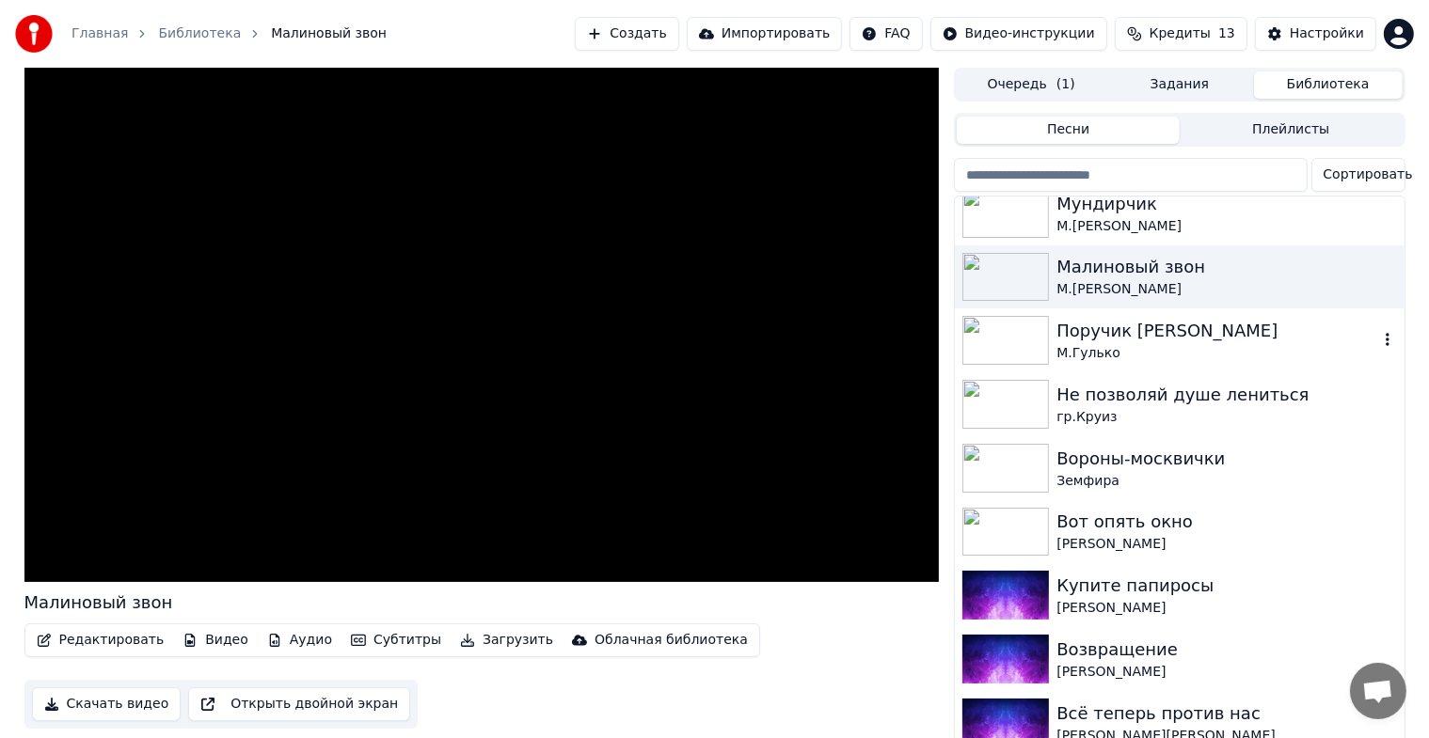
click at [1040, 340] on img at bounding box center [1005, 340] width 87 height 49
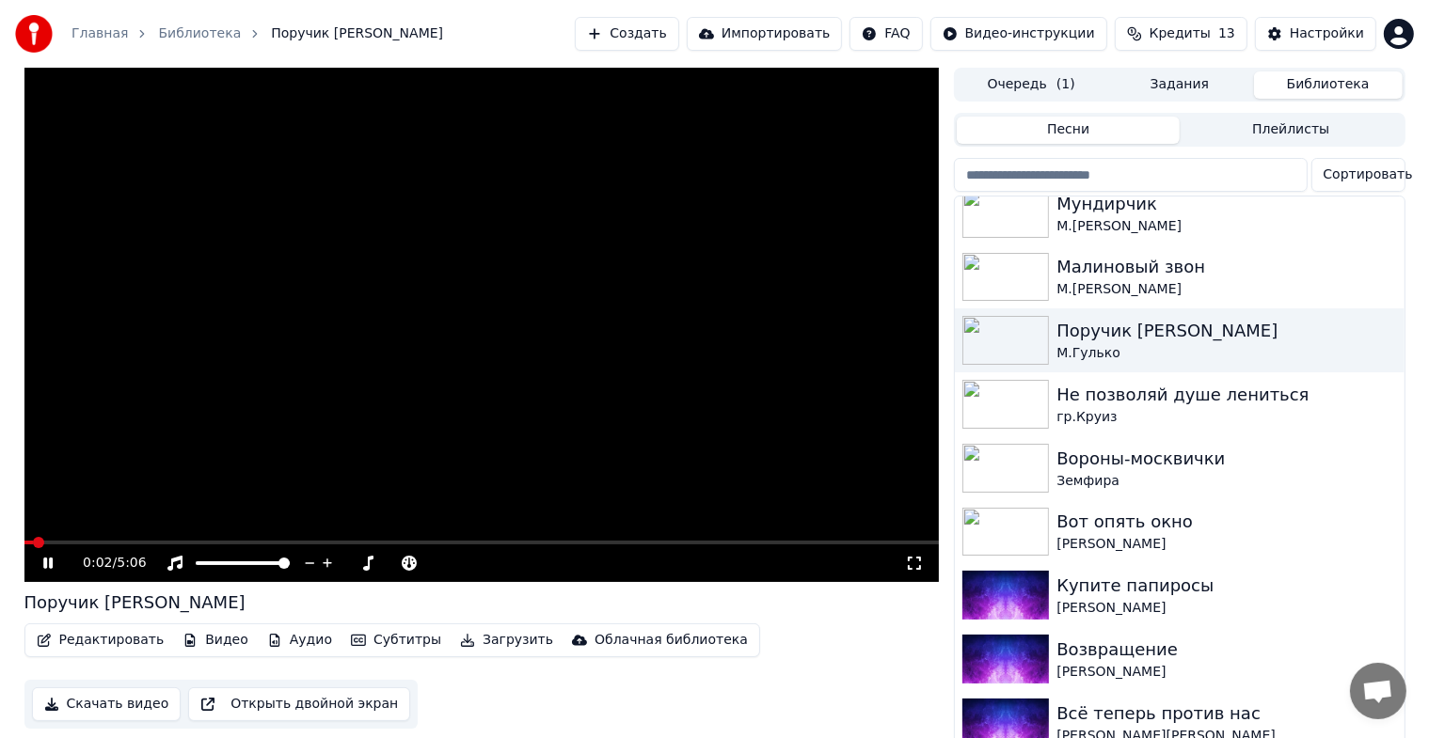
click at [44, 563] on icon at bounding box center [47, 563] width 9 height 11
click at [1179, 393] on div "Не позволяй душе лениться" at bounding box center [1216, 395] width 321 height 26
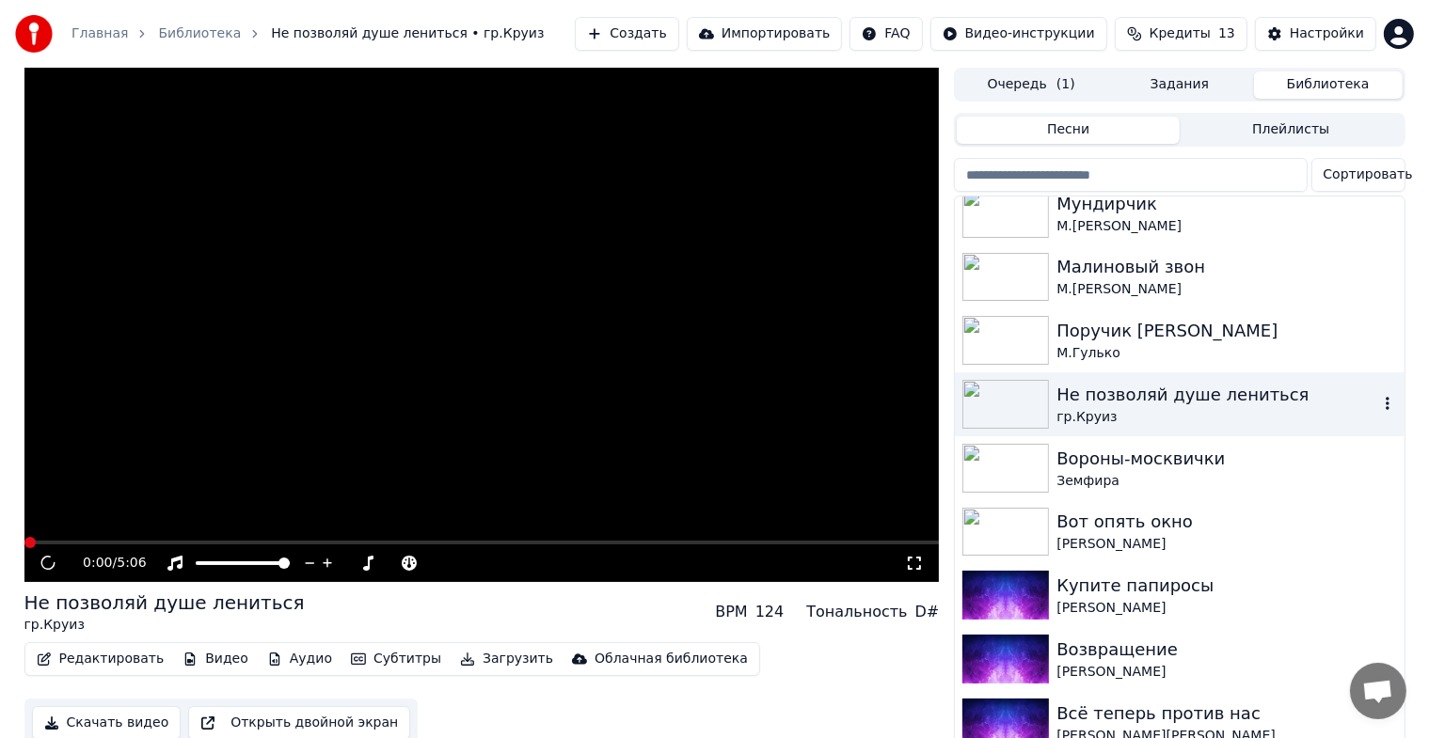
click at [1179, 393] on div "Не позволяй душе лениться" at bounding box center [1216, 395] width 321 height 26
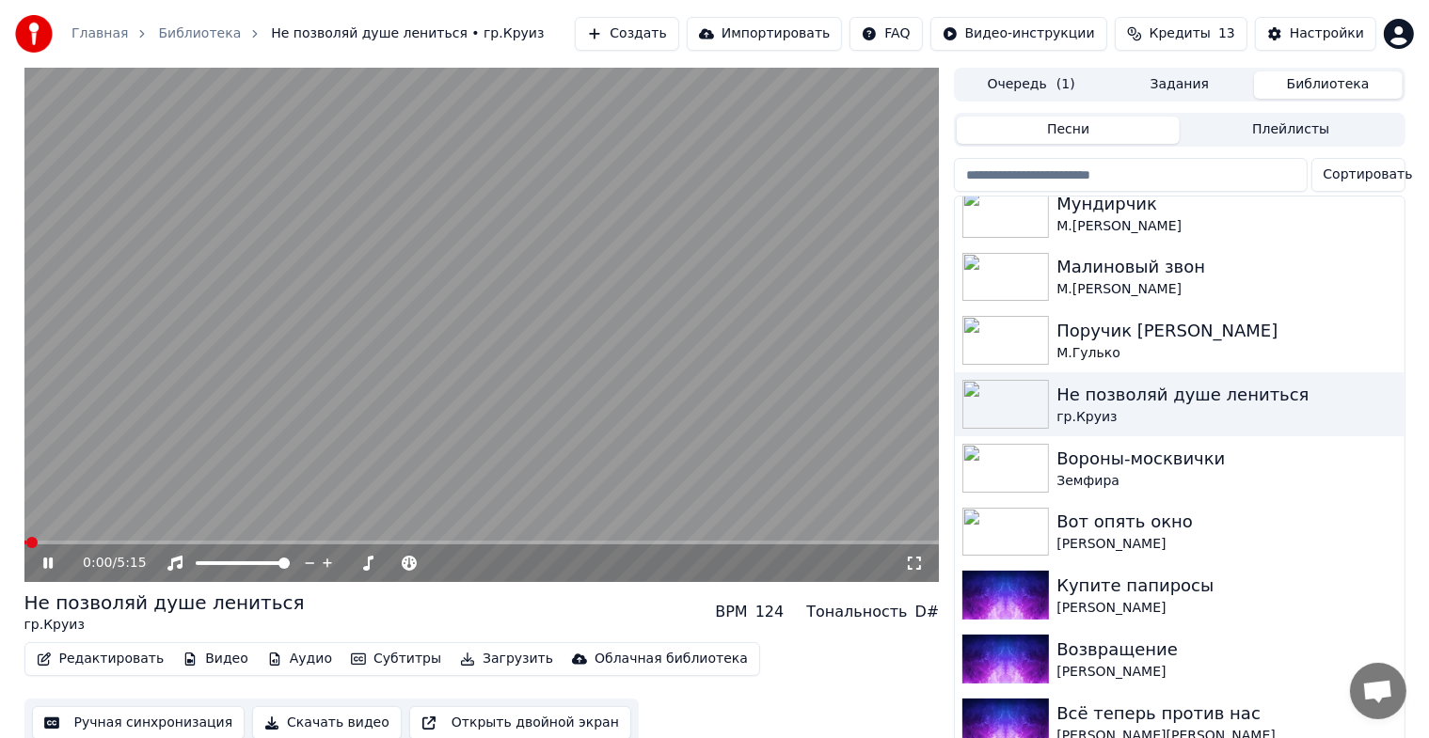
click at [38, 562] on div "0:00 / 5:15" at bounding box center [482, 563] width 900 height 19
click at [43, 559] on icon at bounding box center [47, 563] width 9 height 11
click at [139, 728] on button "Ручная синхронизация" at bounding box center [138, 723] width 213 height 34
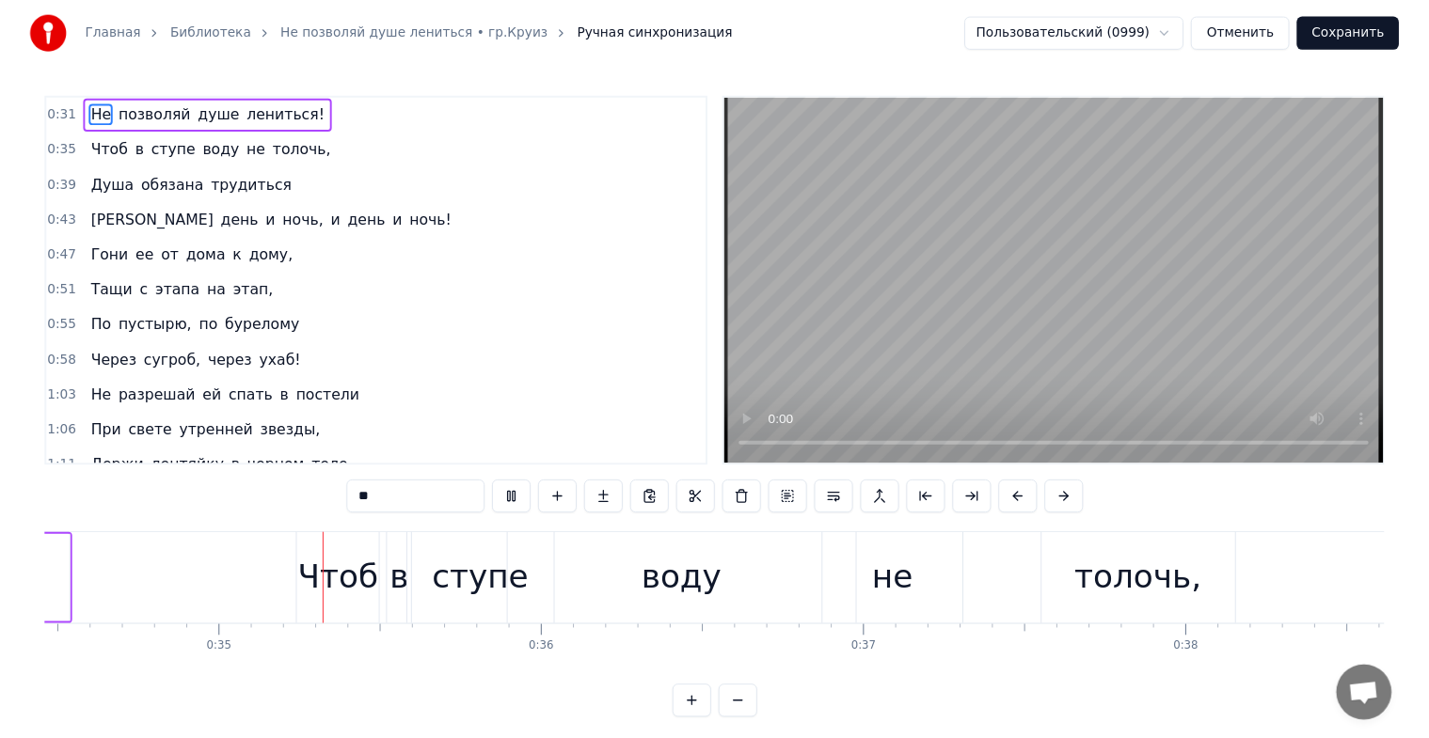
scroll to position [0, 11504]
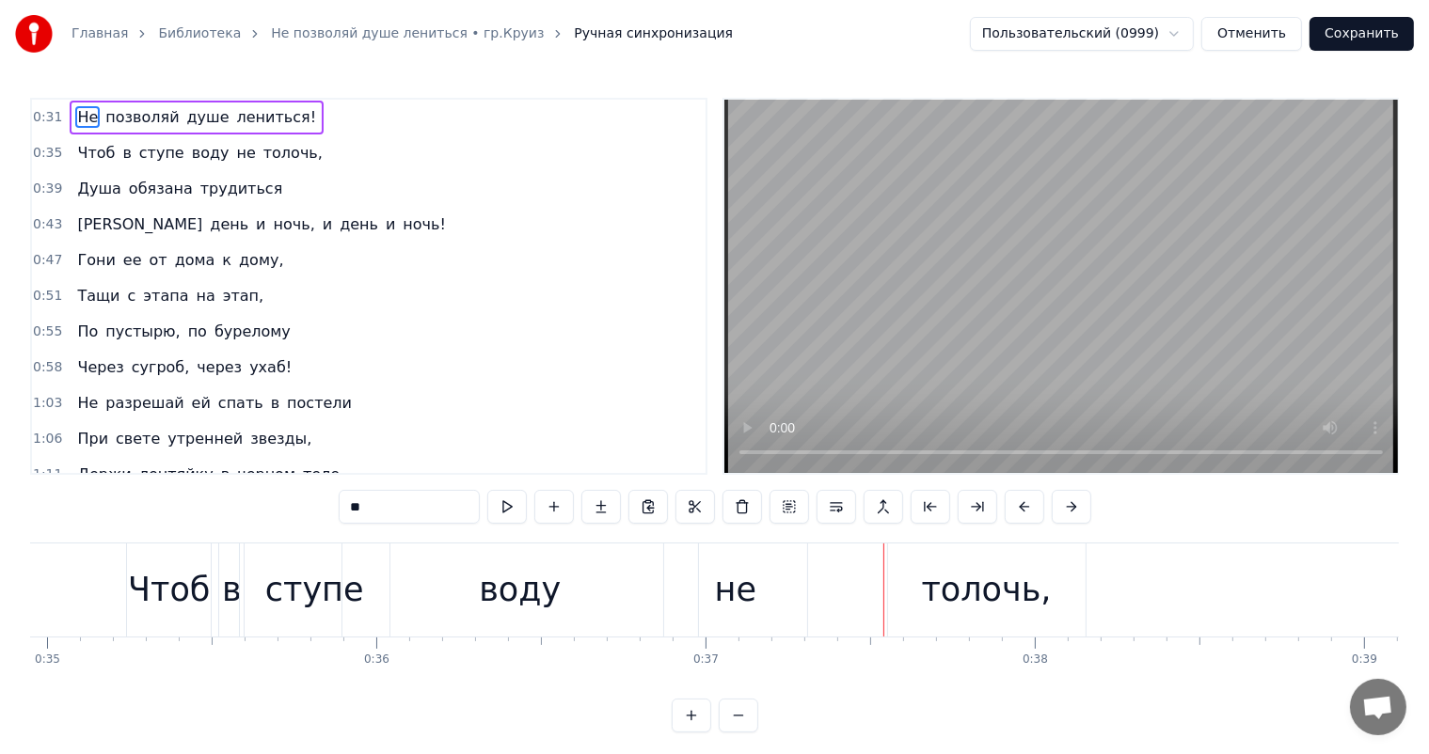
click at [198, 39] on link "Библиотека" at bounding box center [199, 33] width 83 height 19
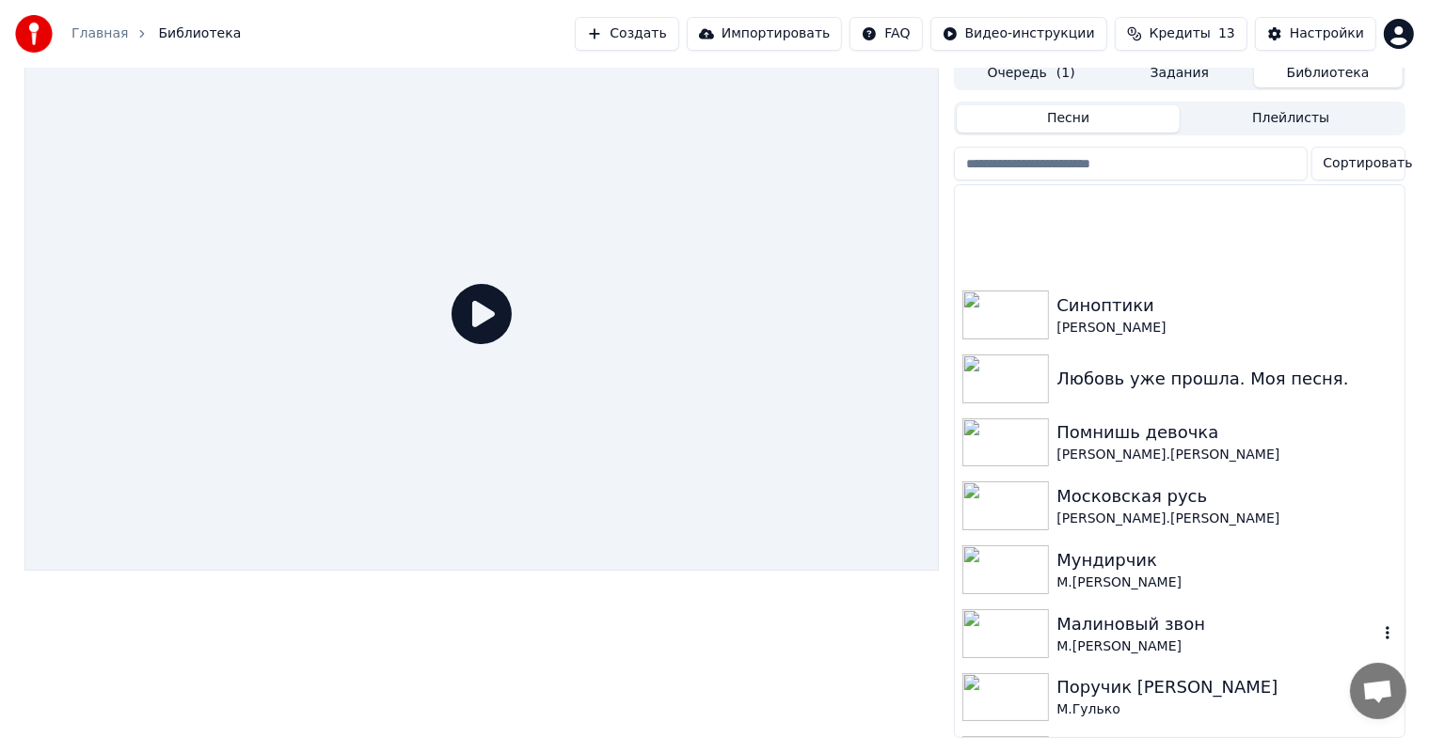
scroll to position [658, 0]
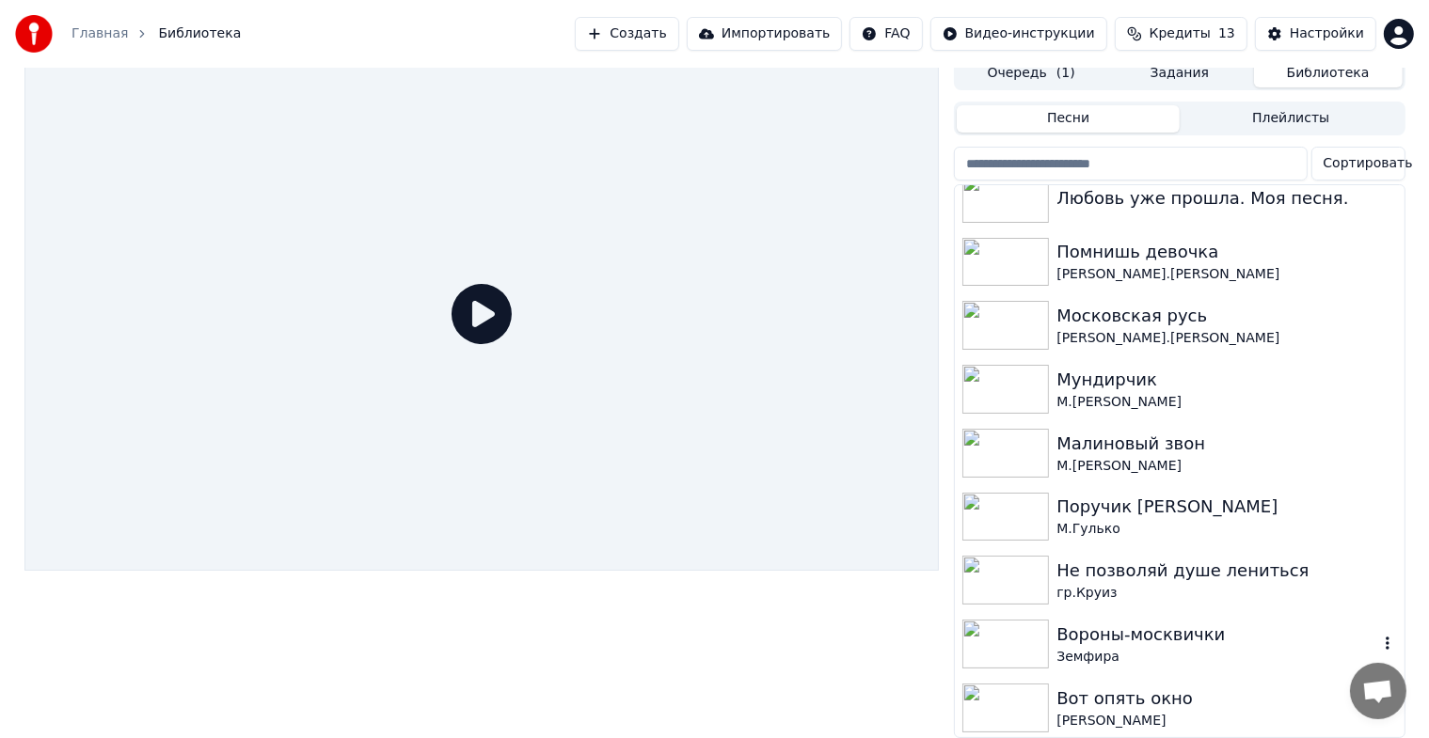
click at [1004, 630] on img at bounding box center [1005, 644] width 87 height 49
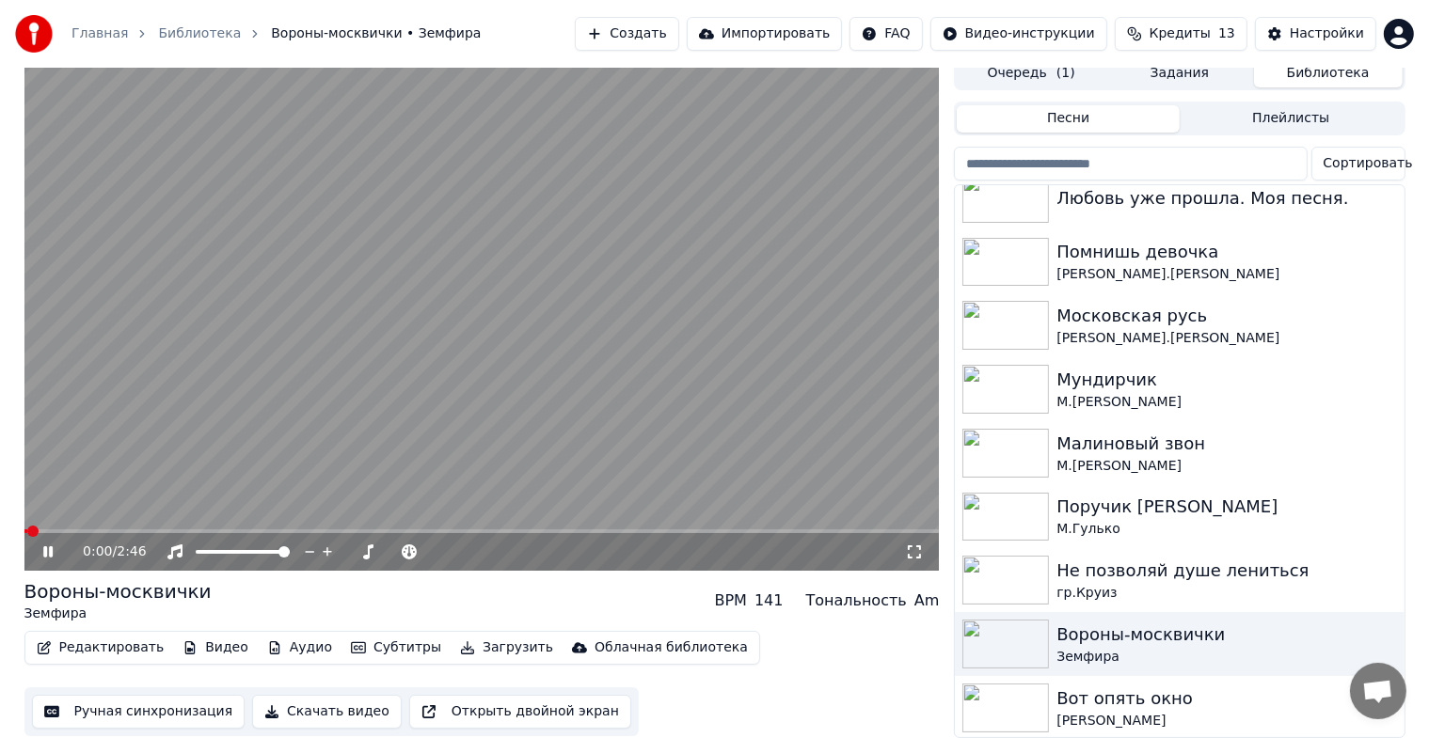
click at [48, 545] on icon at bounding box center [62, 552] width 44 height 15
click at [130, 701] on button "Ручная синхронизация" at bounding box center [138, 712] width 213 height 34
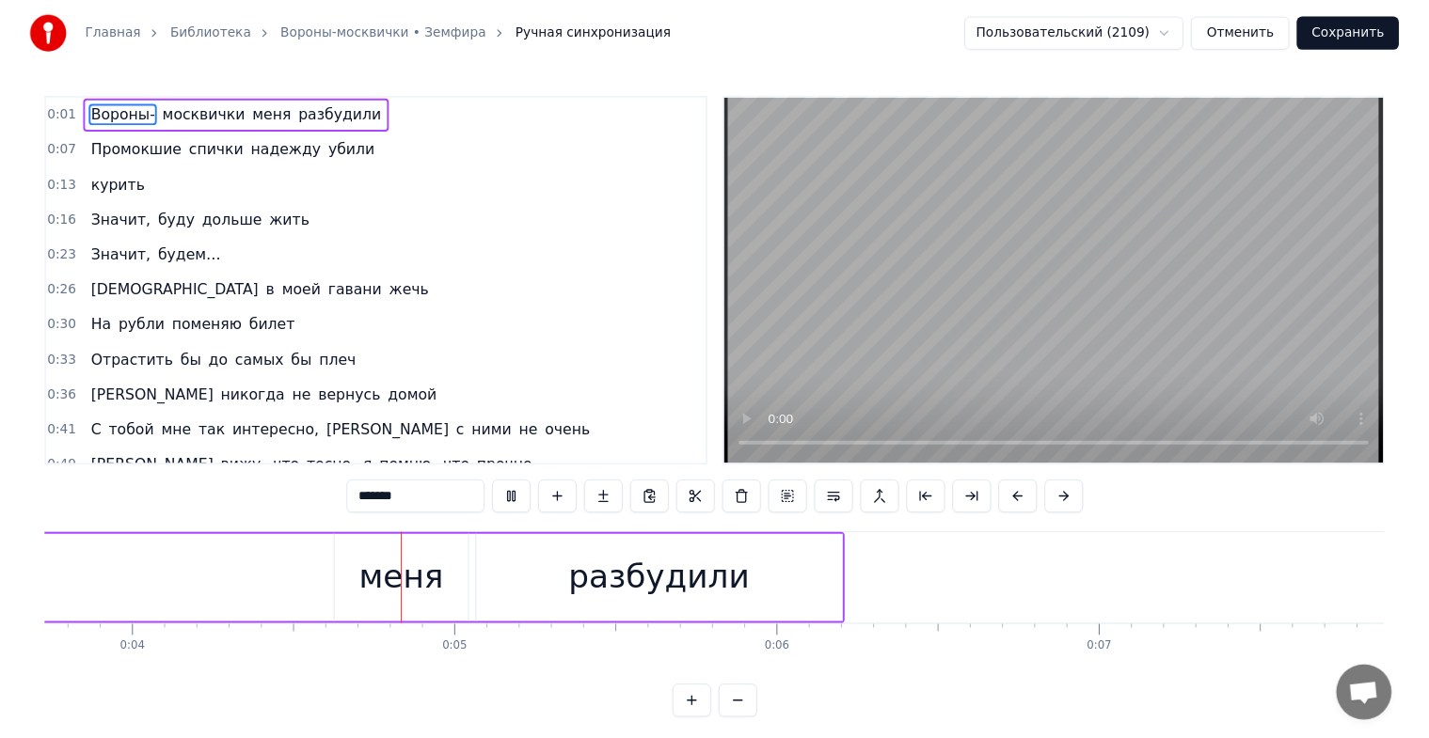
scroll to position [0, 1230]
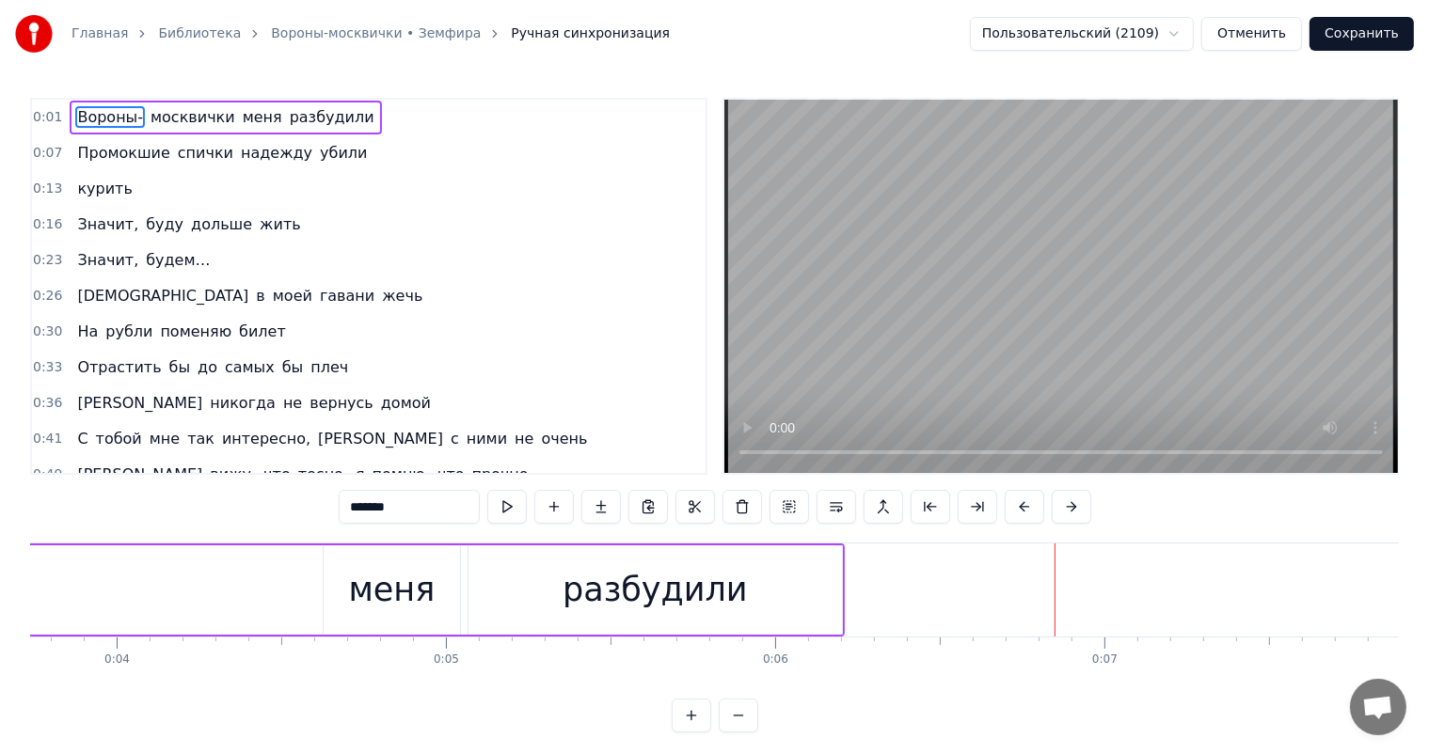
click at [98, 38] on link "Главная" at bounding box center [99, 33] width 56 height 19
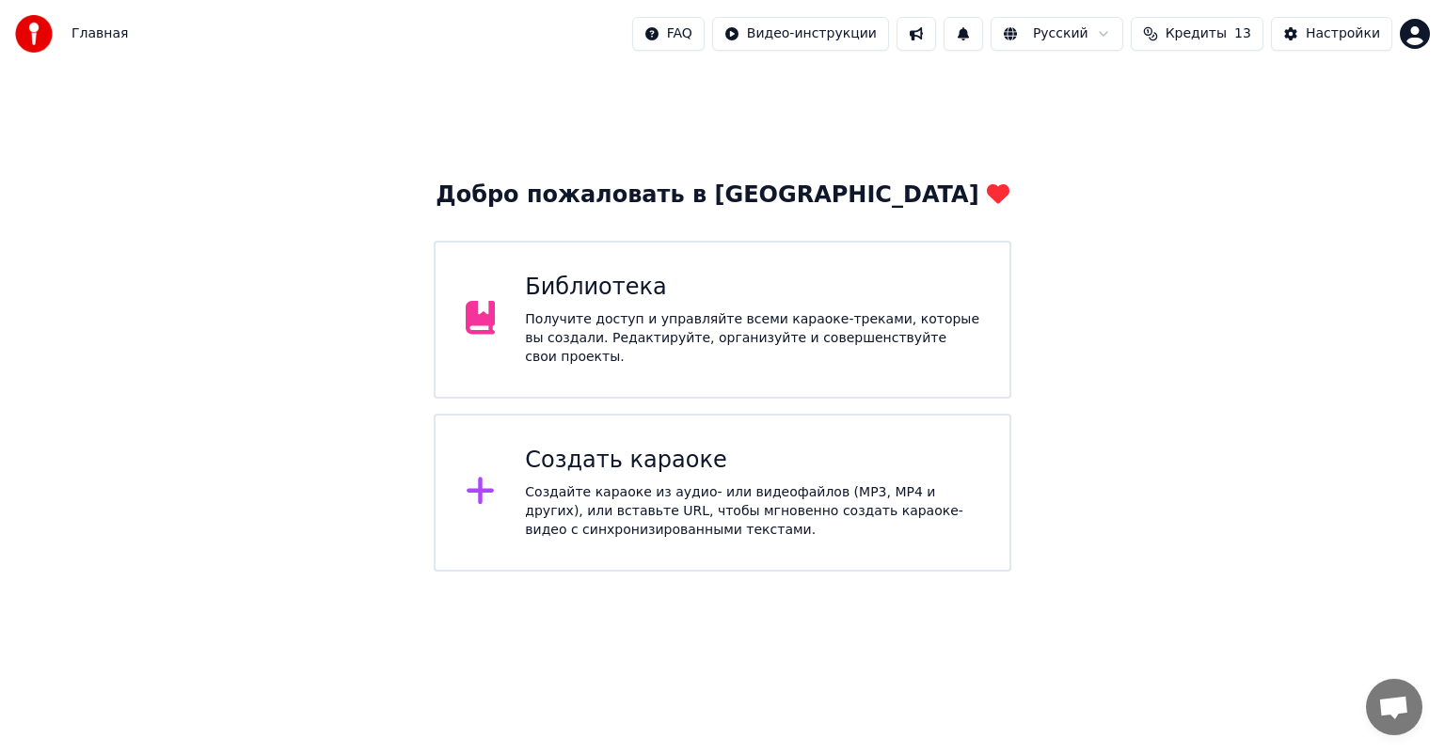
click at [593, 321] on div "Получите доступ и управляйте всеми караоке-треками, которые вы создали. Редакти…" at bounding box center [752, 338] width 454 height 56
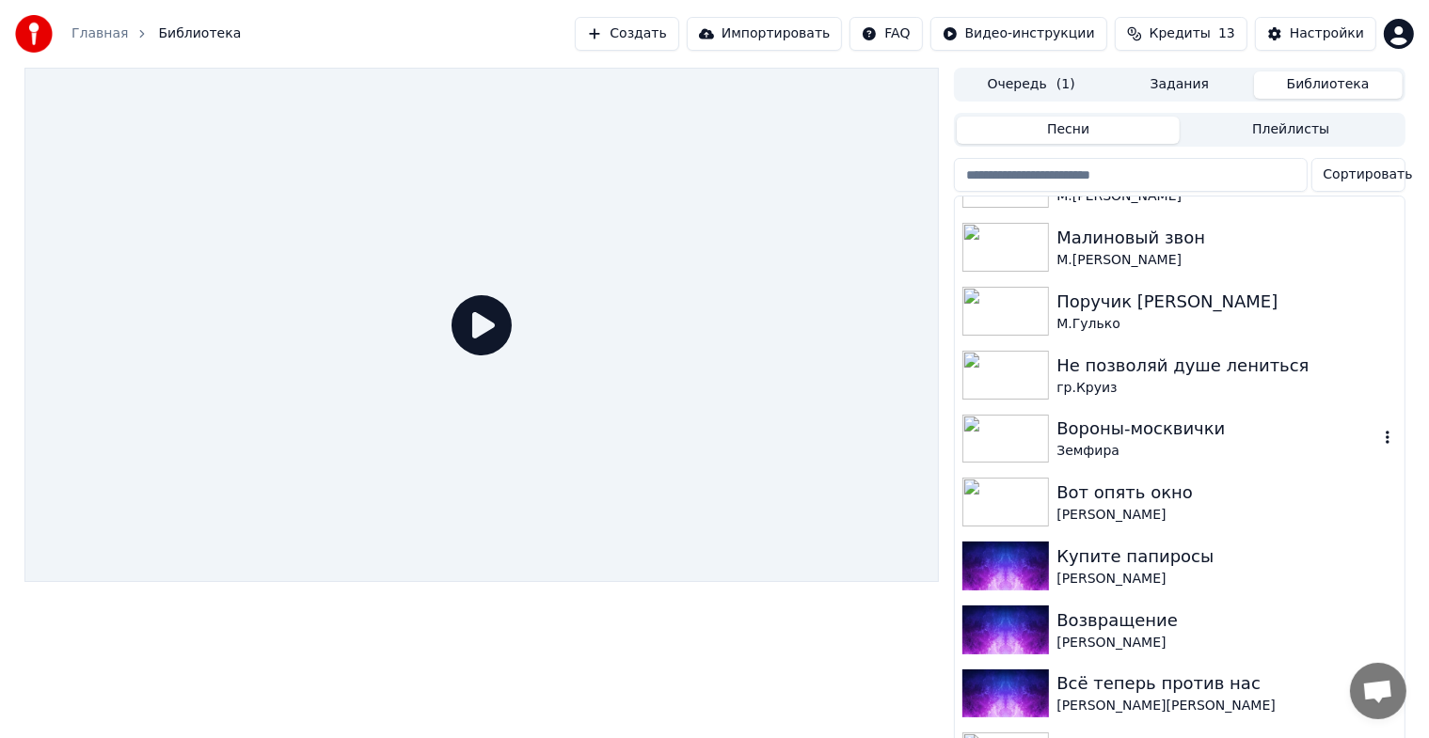
scroll to position [903, 0]
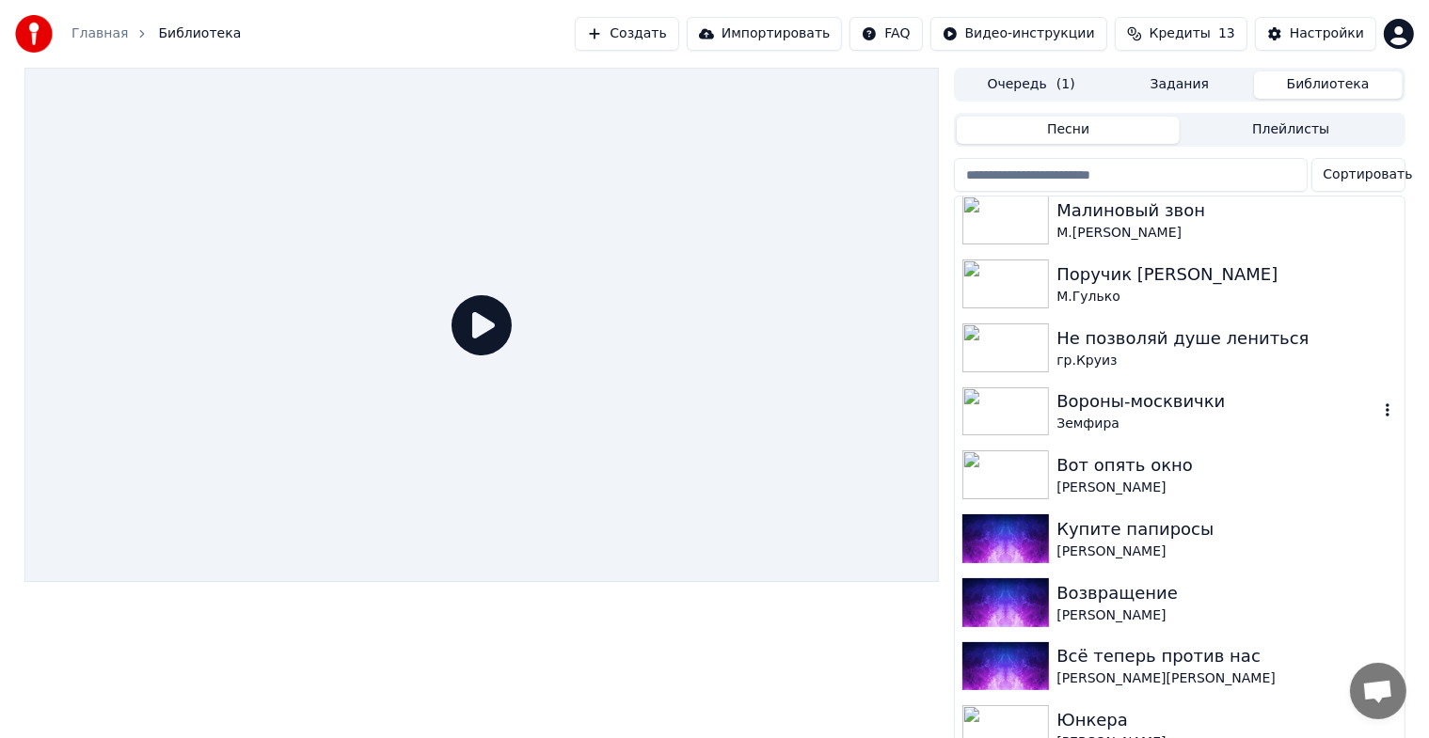
click at [986, 435] on div "Вороны-москвички [PERSON_NAME]" at bounding box center [1179, 412] width 449 height 64
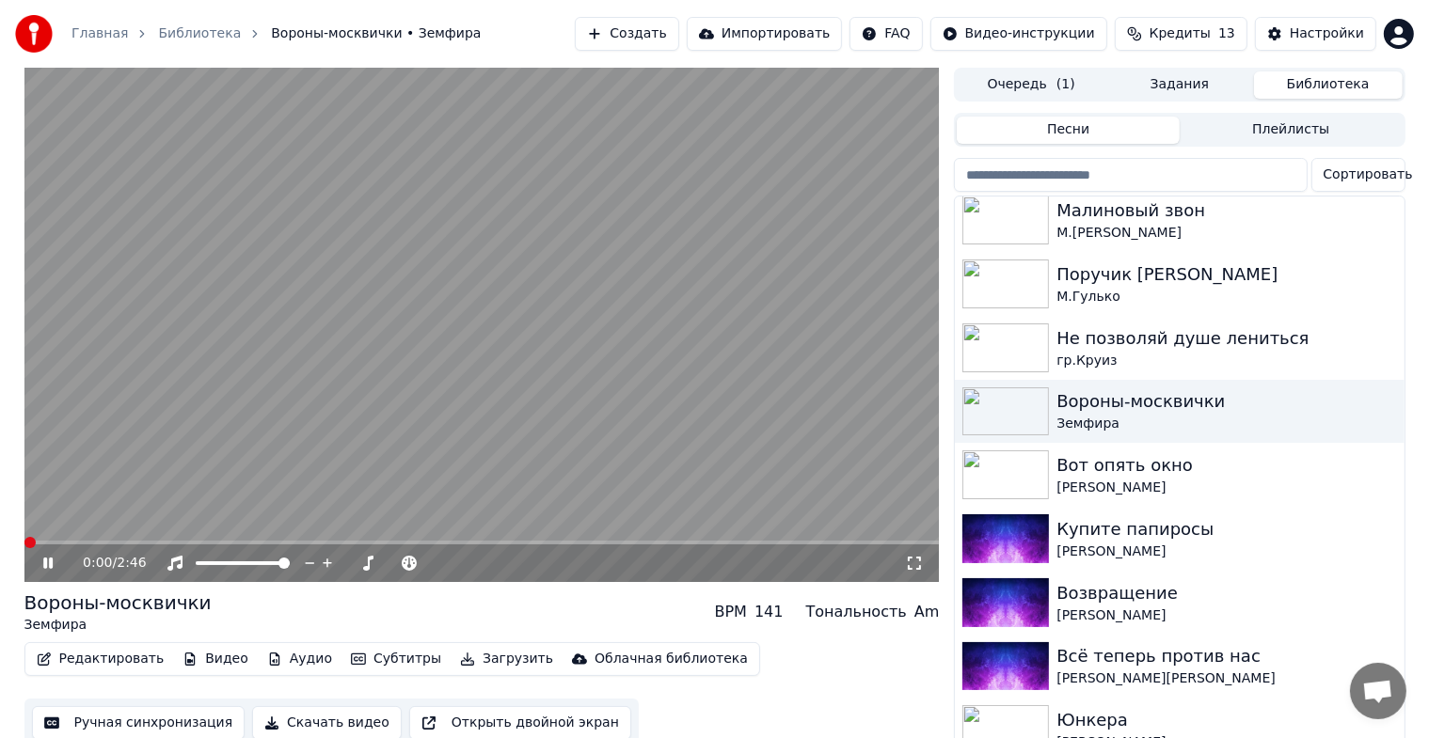
click at [47, 563] on icon at bounding box center [62, 563] width 44 height 15
click at [112, 656] on button "Редактировать" at bounding box center [100, 659] width 143 height 26
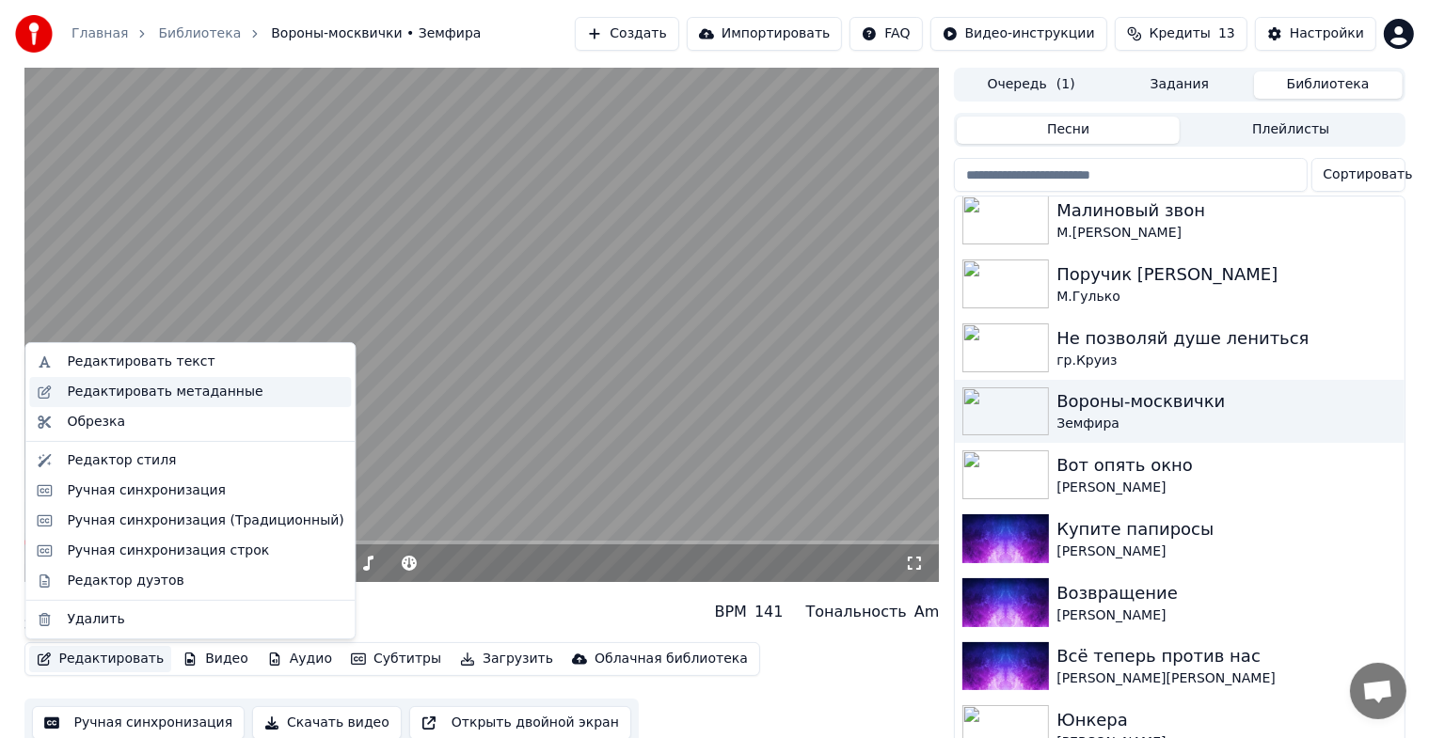
click at [169, 387] on div "Редактировать метаданные" at bounding box center [165, 392] width 196 height 19
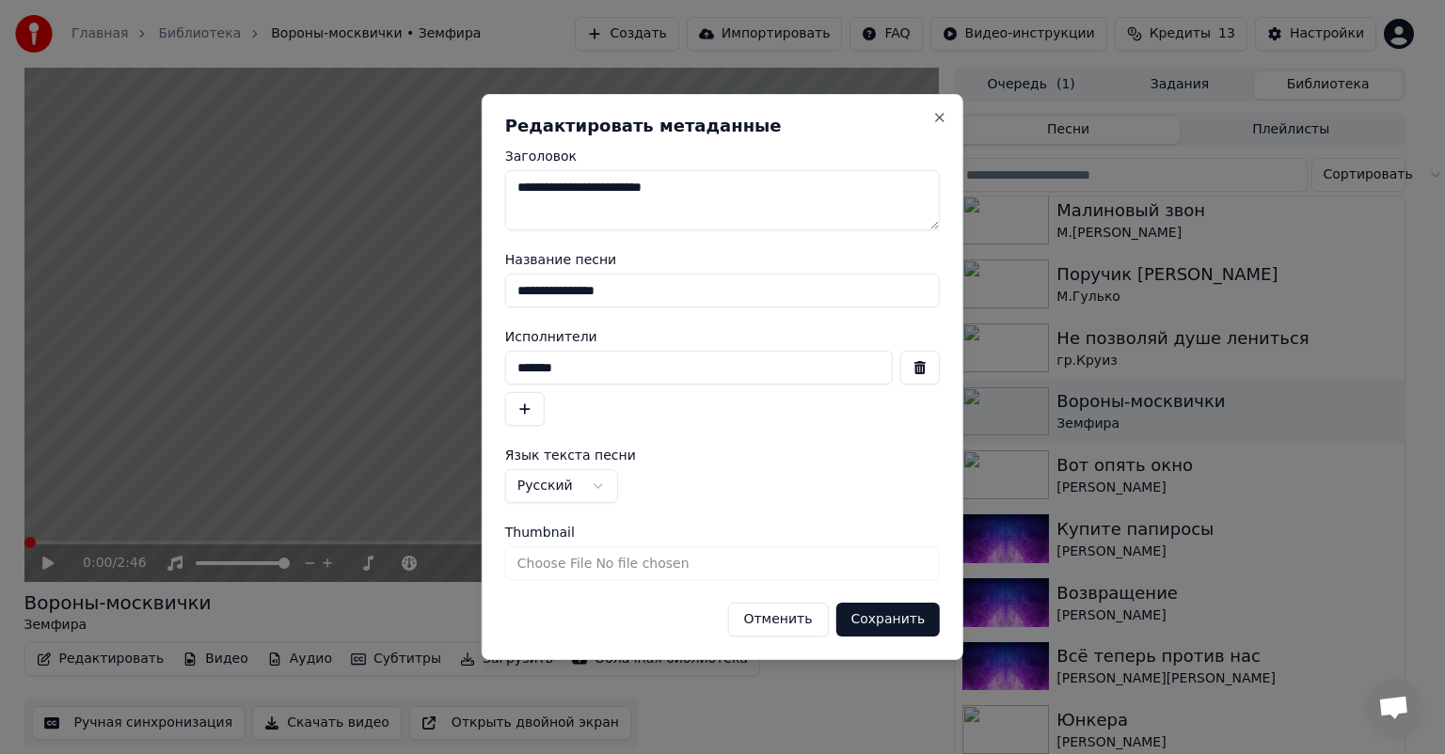
click at [714, 182] on textarea "**********" at bounding box center [722, 200] width 435 height 60
type textarea "**********"
click at [893, 613] on button "Сохранить" at bounding box center [887, 620] width 104 height 34
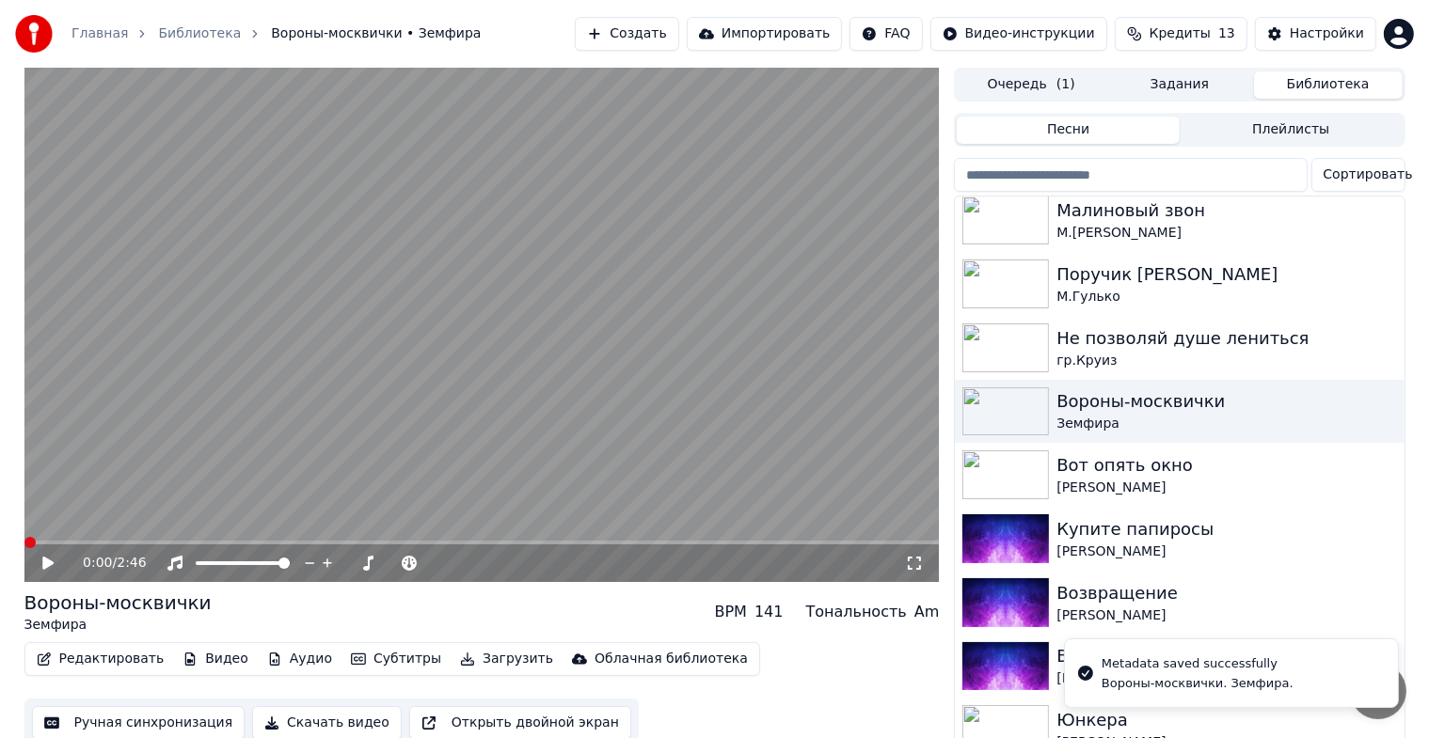
click at [160, 721] on button "Ручная синхронизация" at bounding box center [138, 723] width 213 height 34
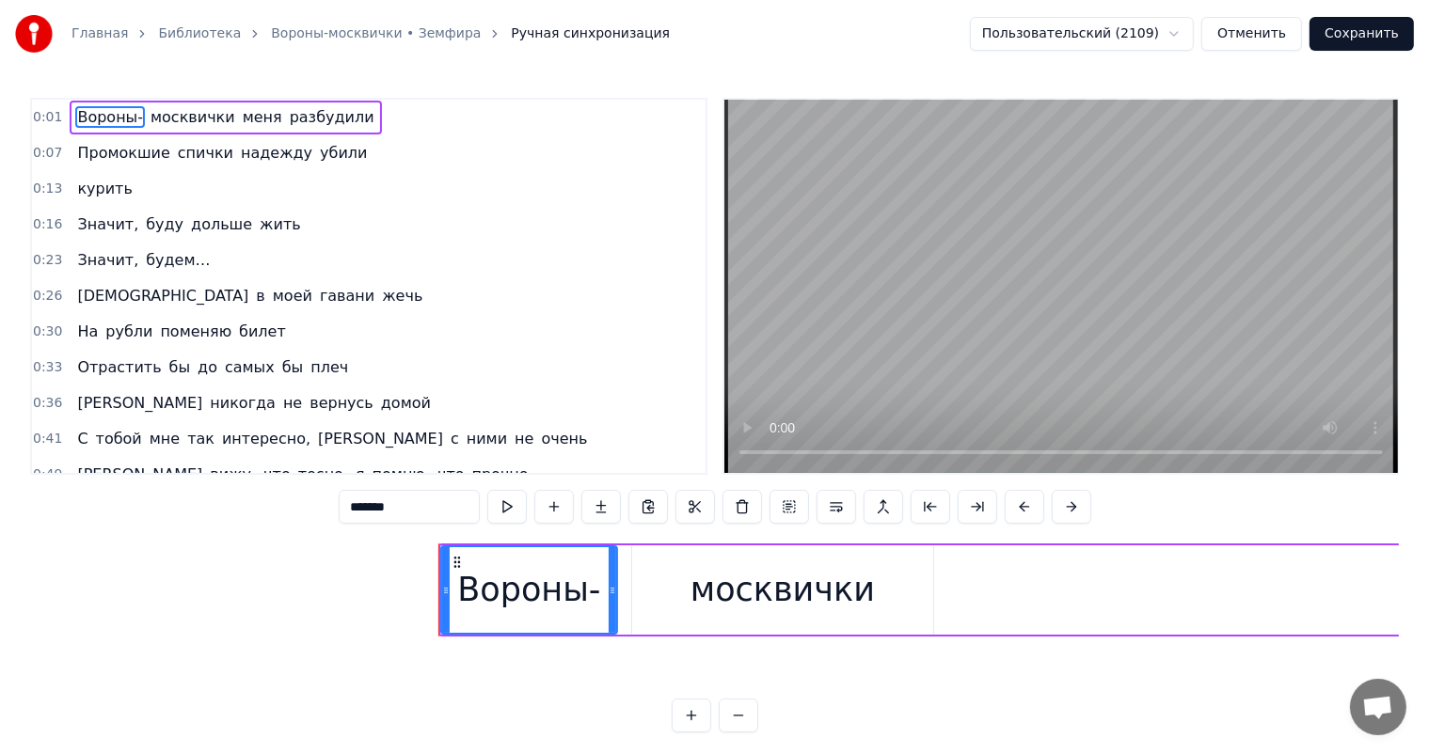
click at [204, 24] on link "Библиотека" at bounding box center [199, 33] width 83 height 19
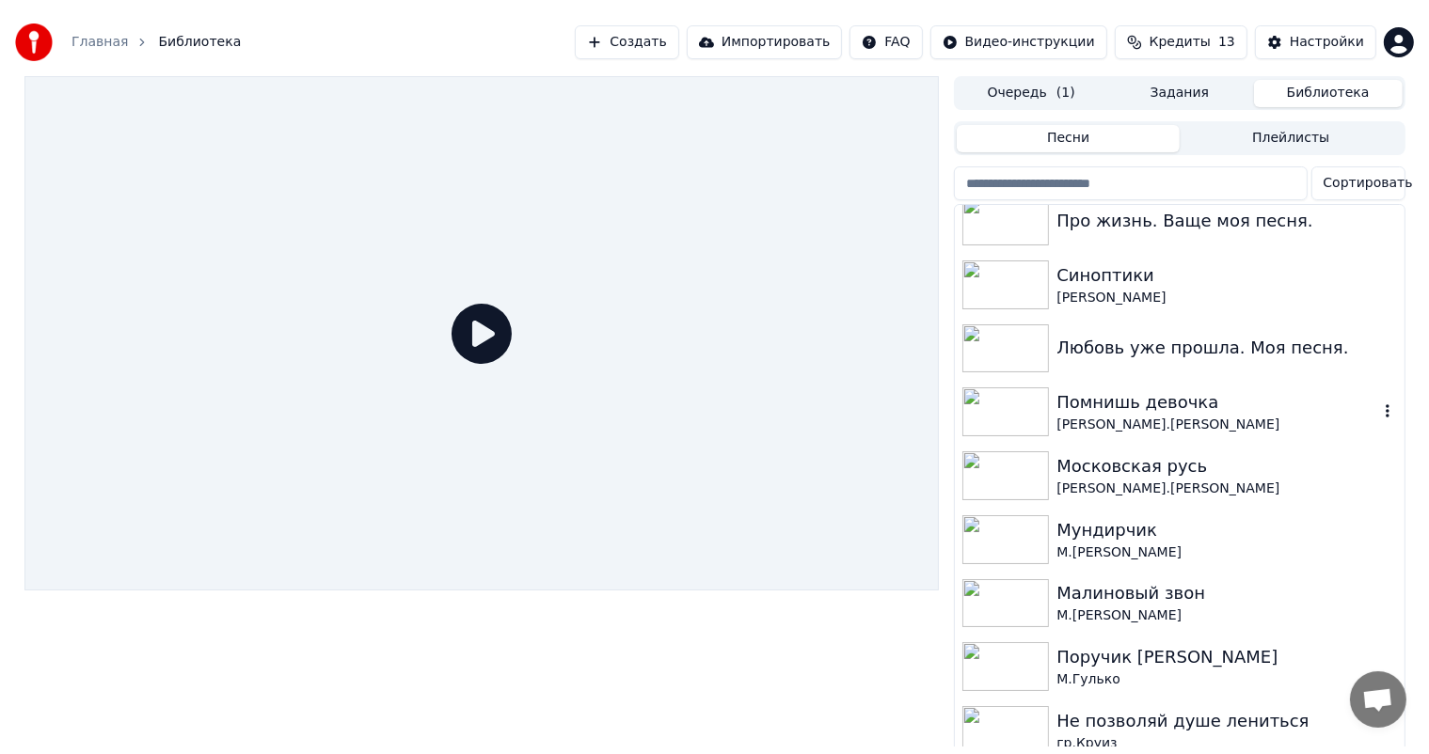
scroll to position [846, 0]
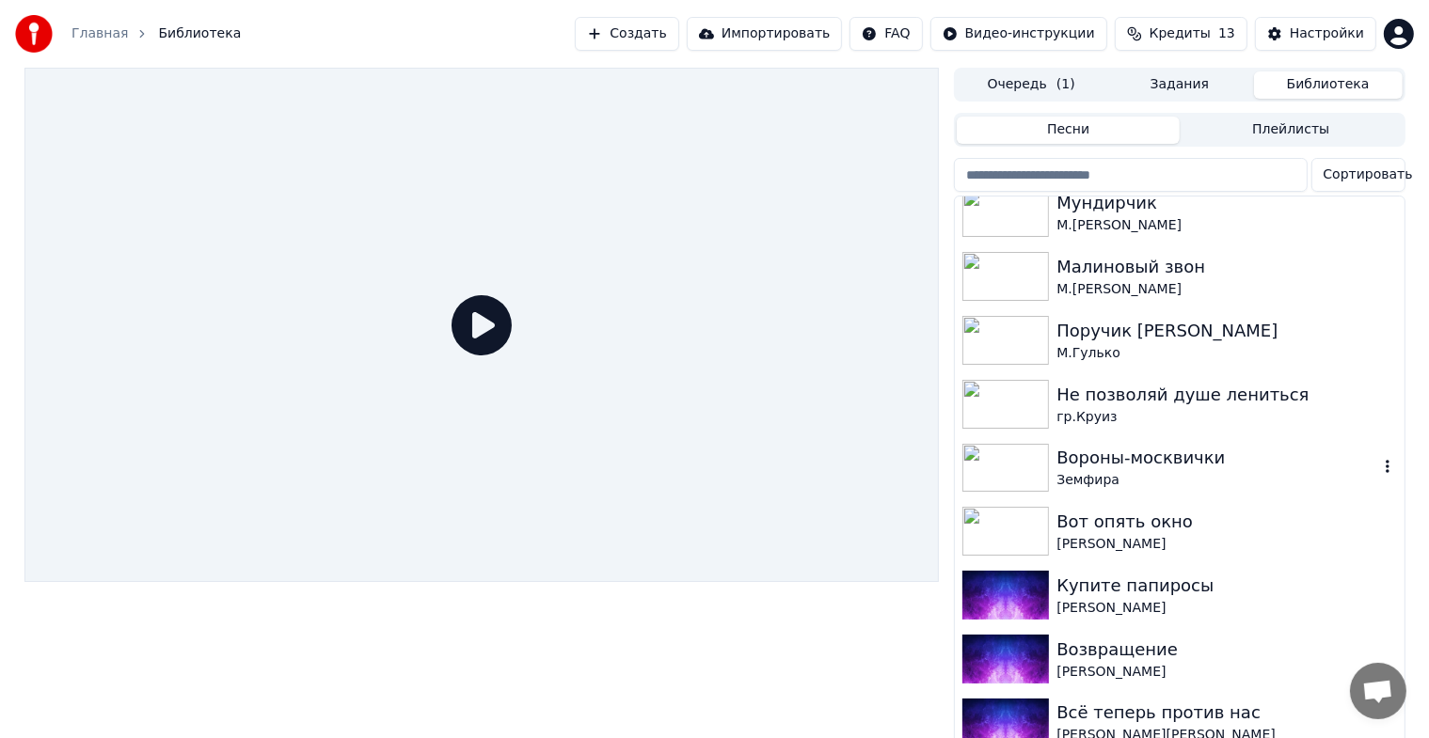
click at [1012, 462] on img at bounding box center [1005, 468] width 87 height 49
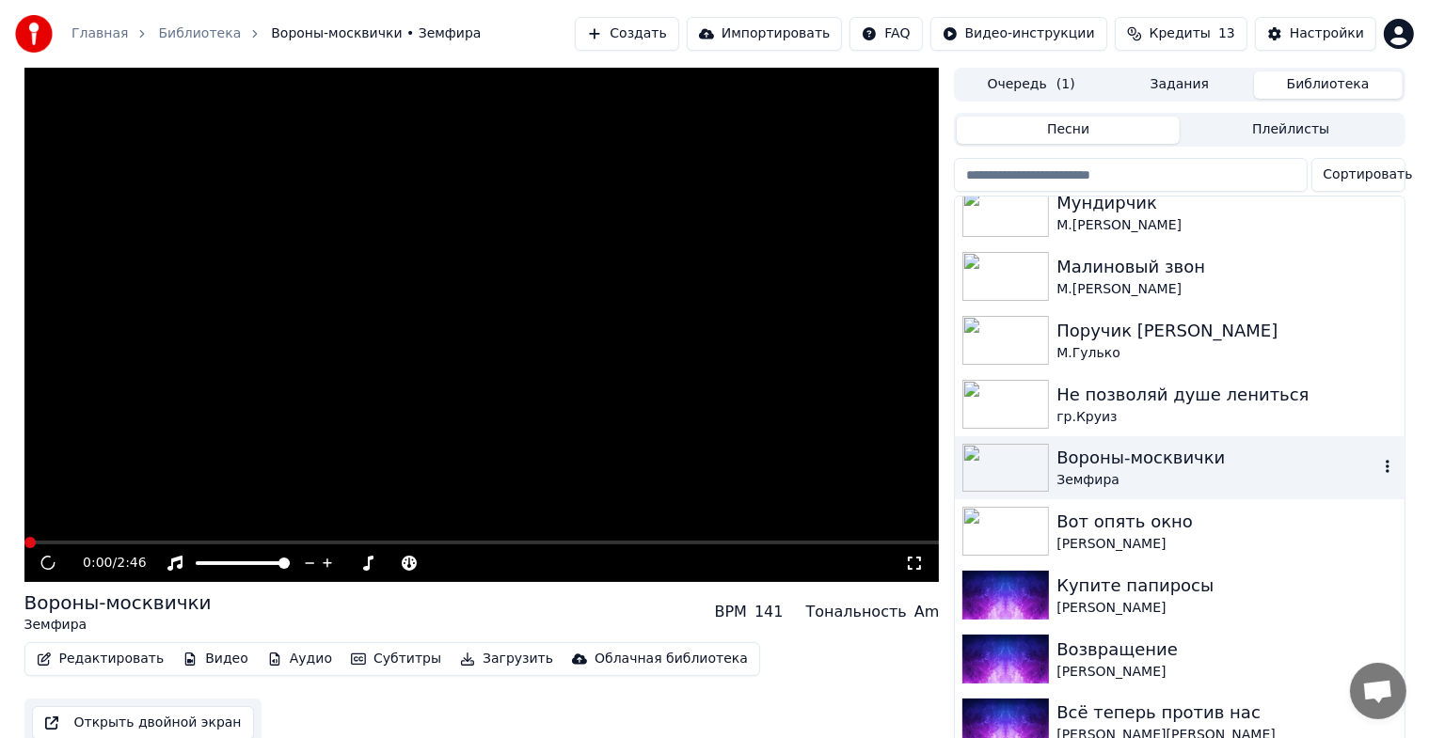
click at [1012, 462] on img at bounding box center [1005, 468] width 87 height 49
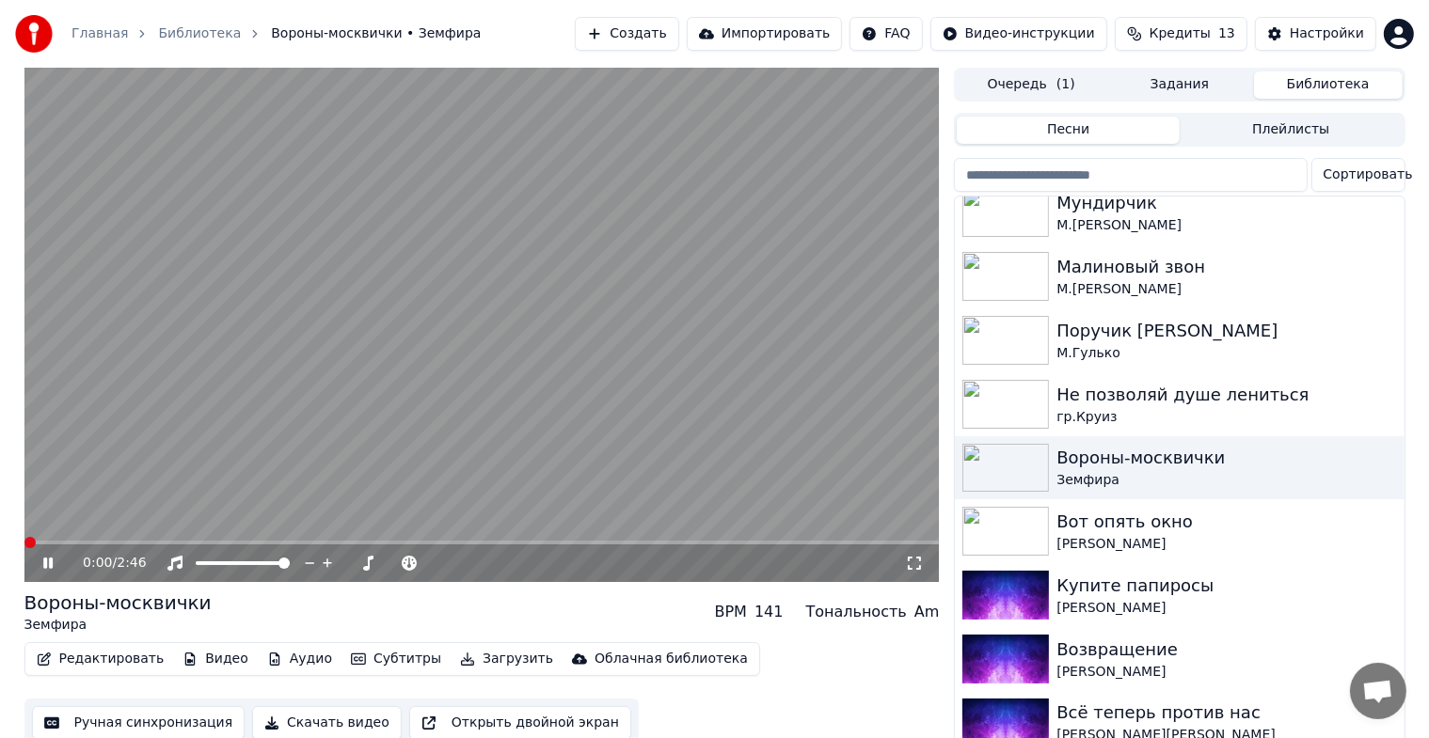
click at [52, 563] on icon at bounding box center [47, 563] width 9 height 11
click at [128, 725] on button "Ручная синхронизация" at bounding box center [138, 723] width 213 height 34
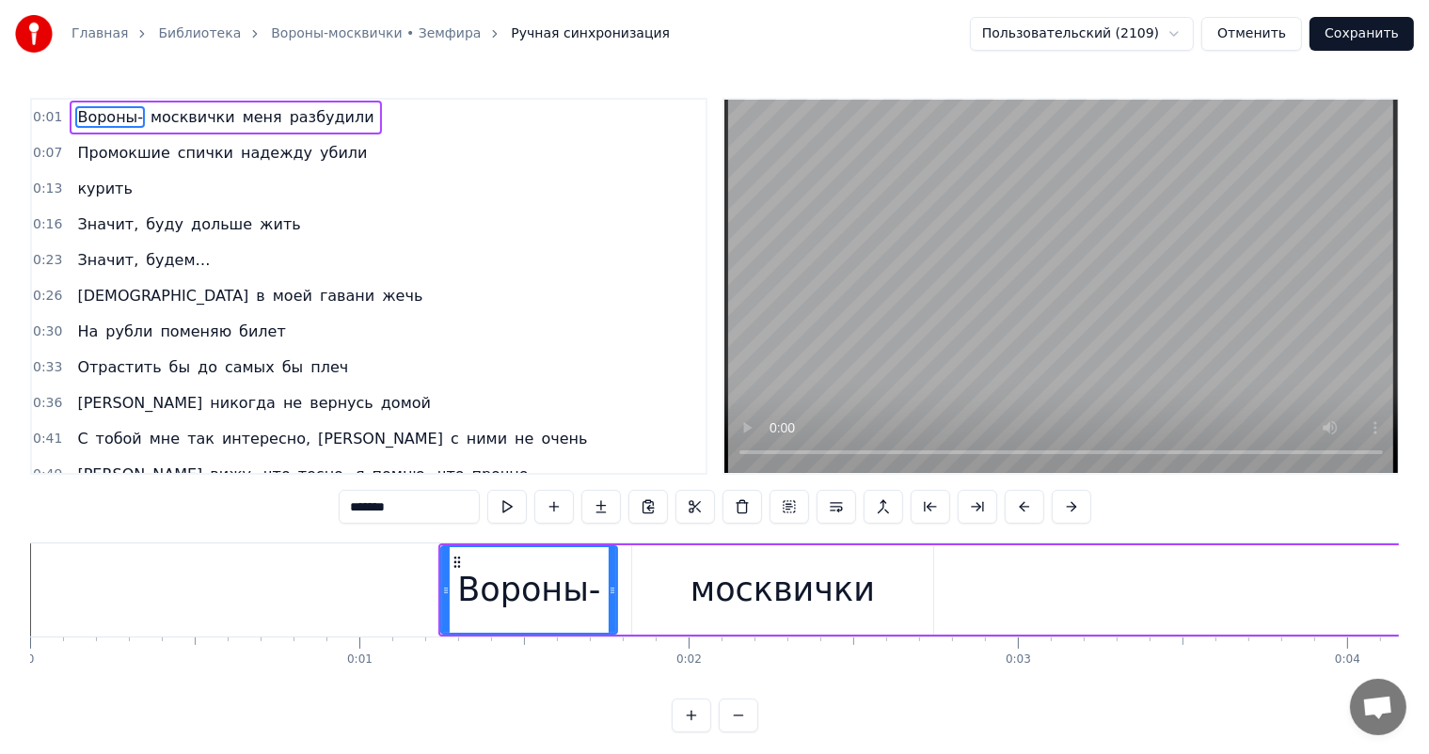
click at [780, 576] on div "москвички" at bounding box center [782, 590] width 184 height 50
type input "*********"
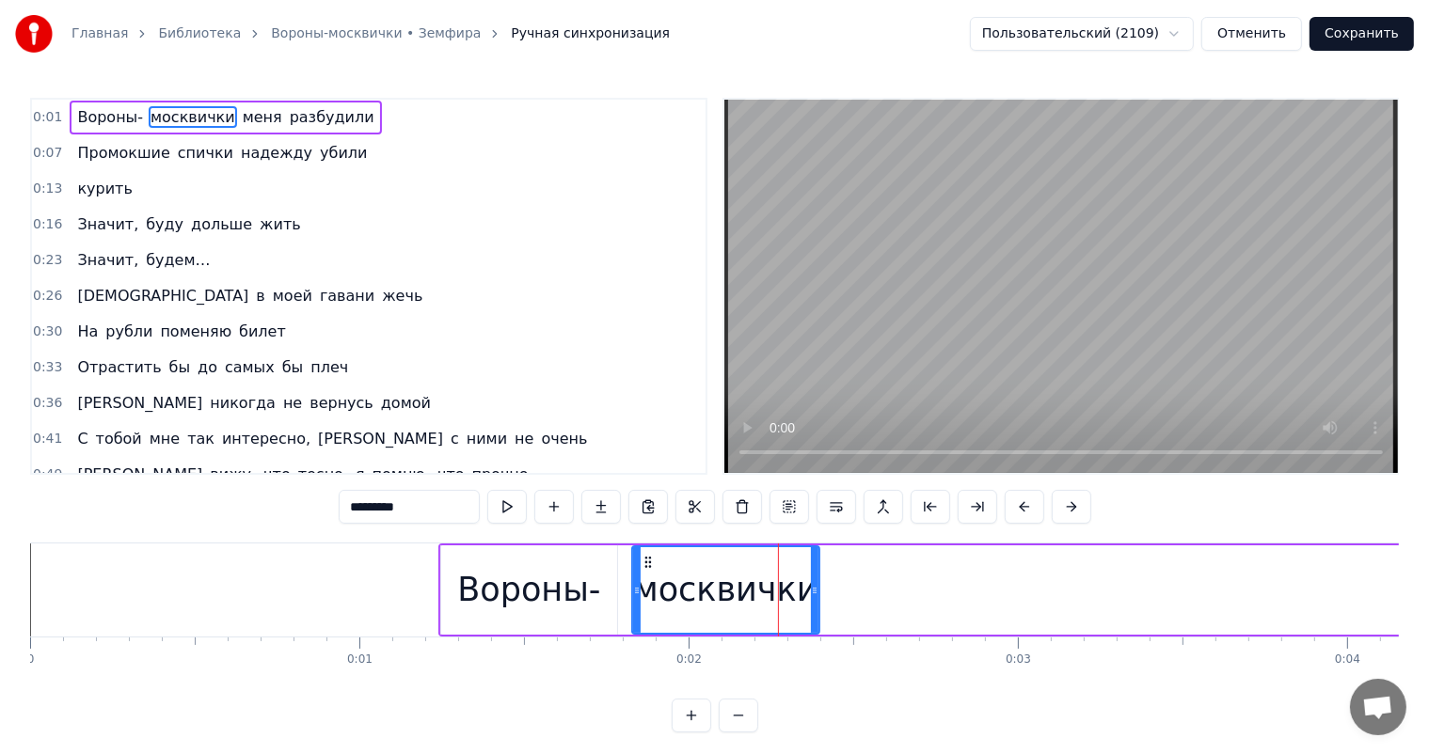
drag, startPoint x: 930, startPoint y: 583, endPoint x: 816, endPoint y: 594, distance: 114.4
click at [816, 594] on icon at bounding box center [815, 590] width 8 height 15
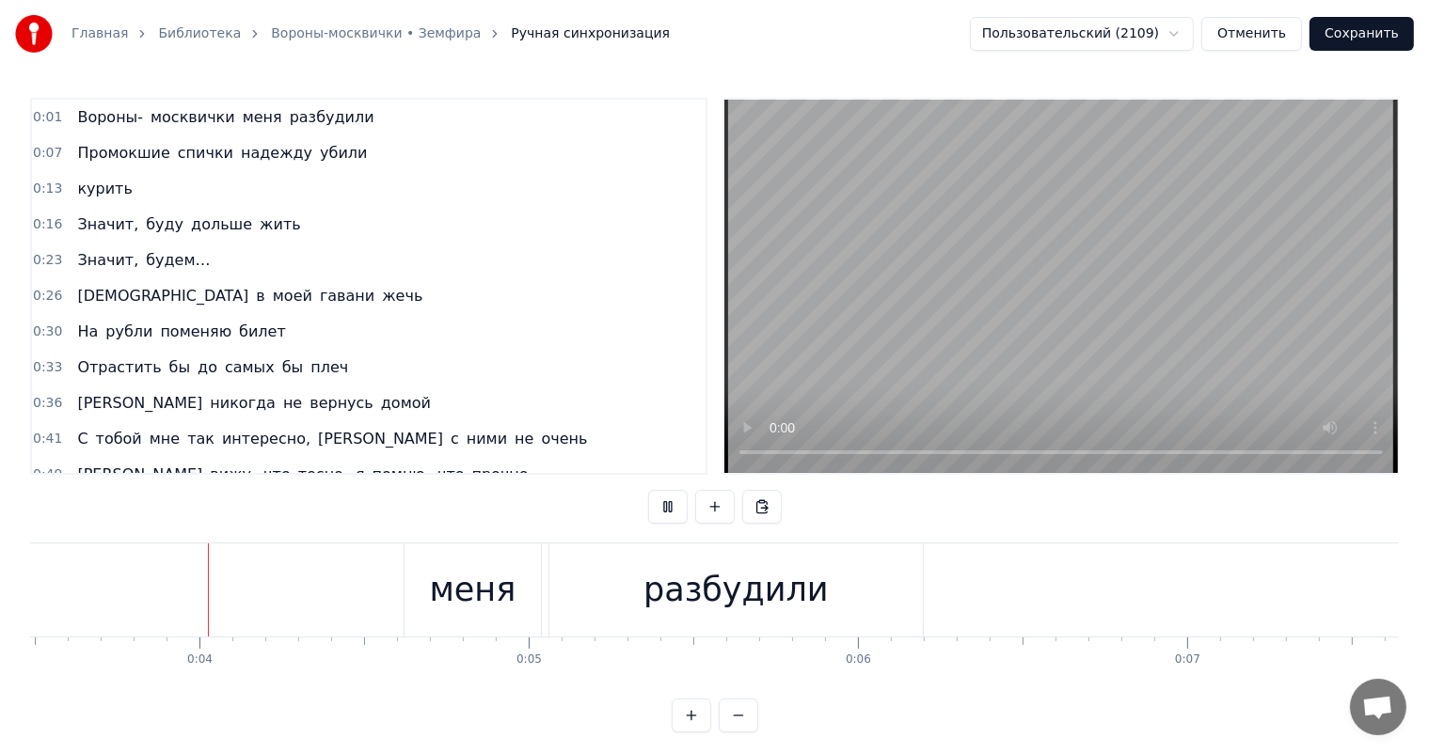
scroll to position [0, 1180]
click at [473, 581] on div "меня" at bounding box center [439, 590] width 87 height 50
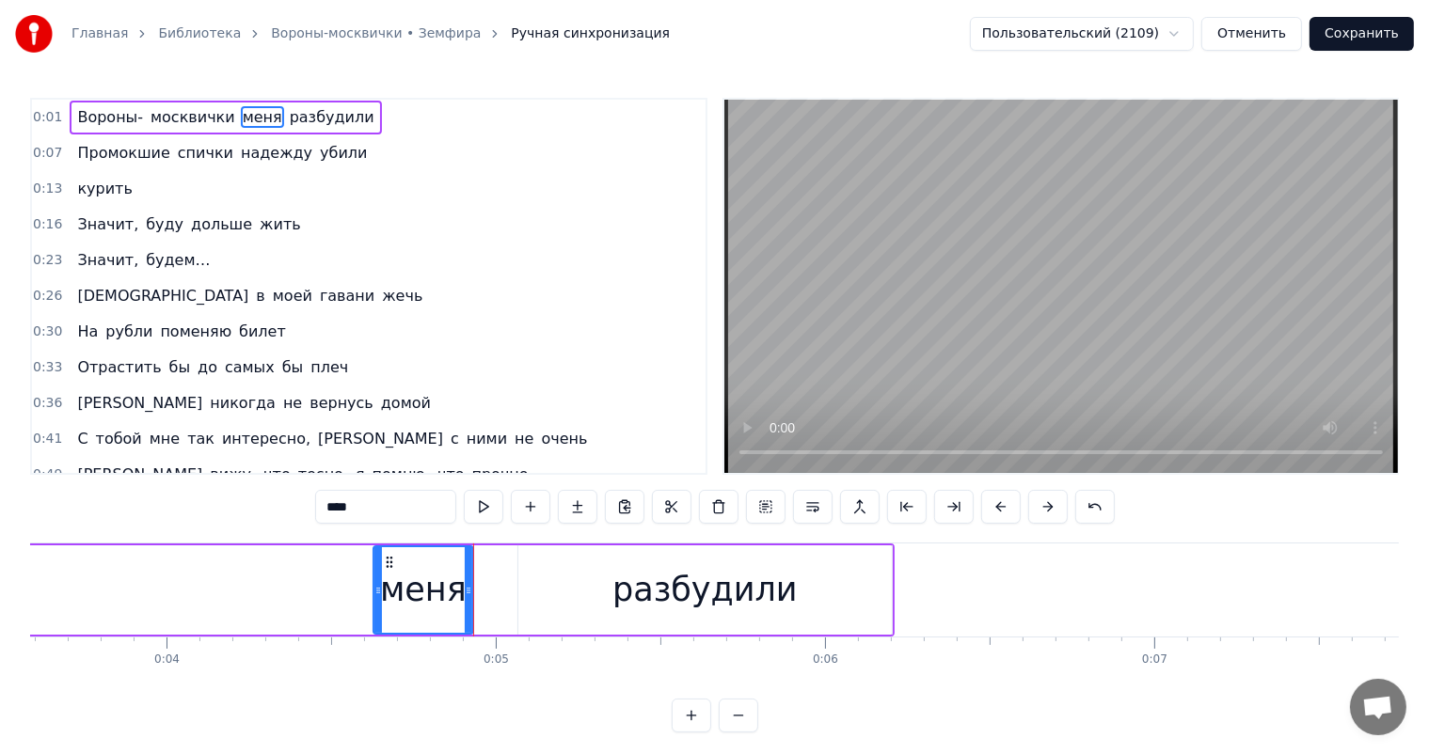
drag, startPoint x: 504, startPoint y: 588, endPoint x: 598, endPoint y: 575, distance: 95.0
click at [470, 595] on icon at bounding box center [469, 590] width 8 height 15
drag, startPoint x: 598, startPoint y: 575, endPoint x: 554, endPoint y: 579, distance: 44.5
click at [596, 576] on div "разбудили" at bounding box center [704, 589] width 373 height 89
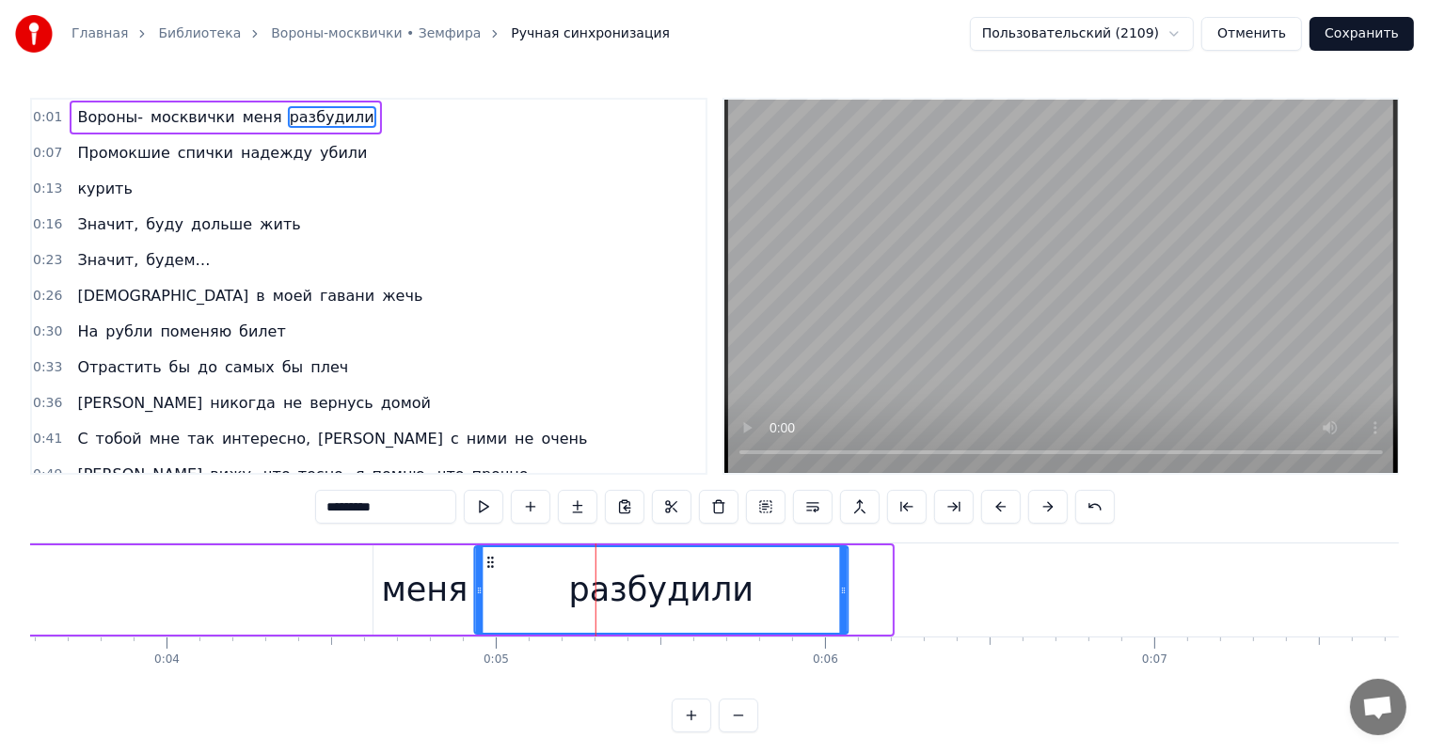
drag, startPoint x: 536, startPoint y: 561, endPoint x: 493, endPoint y: 569, distance: 44.1
click at [493, 569] on div "разбудили" at bounding box center [661, 590] width 371 height 86
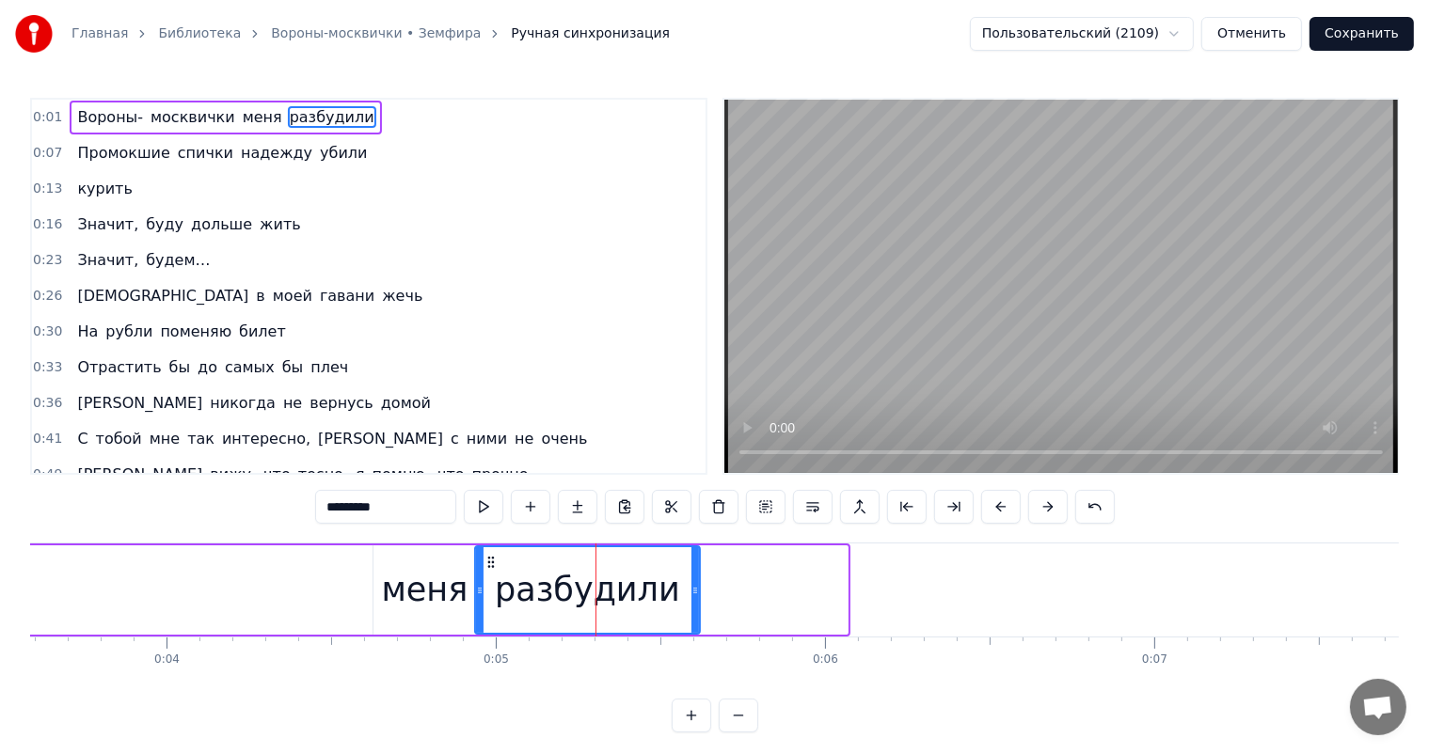
drag, startPoint x: 842, startPoint y: 580, endPoint x: 694, endPoint y: 592, distance: 148.1
click at [694, 592] on div at bounding box center [695, 590] width 8 height 86
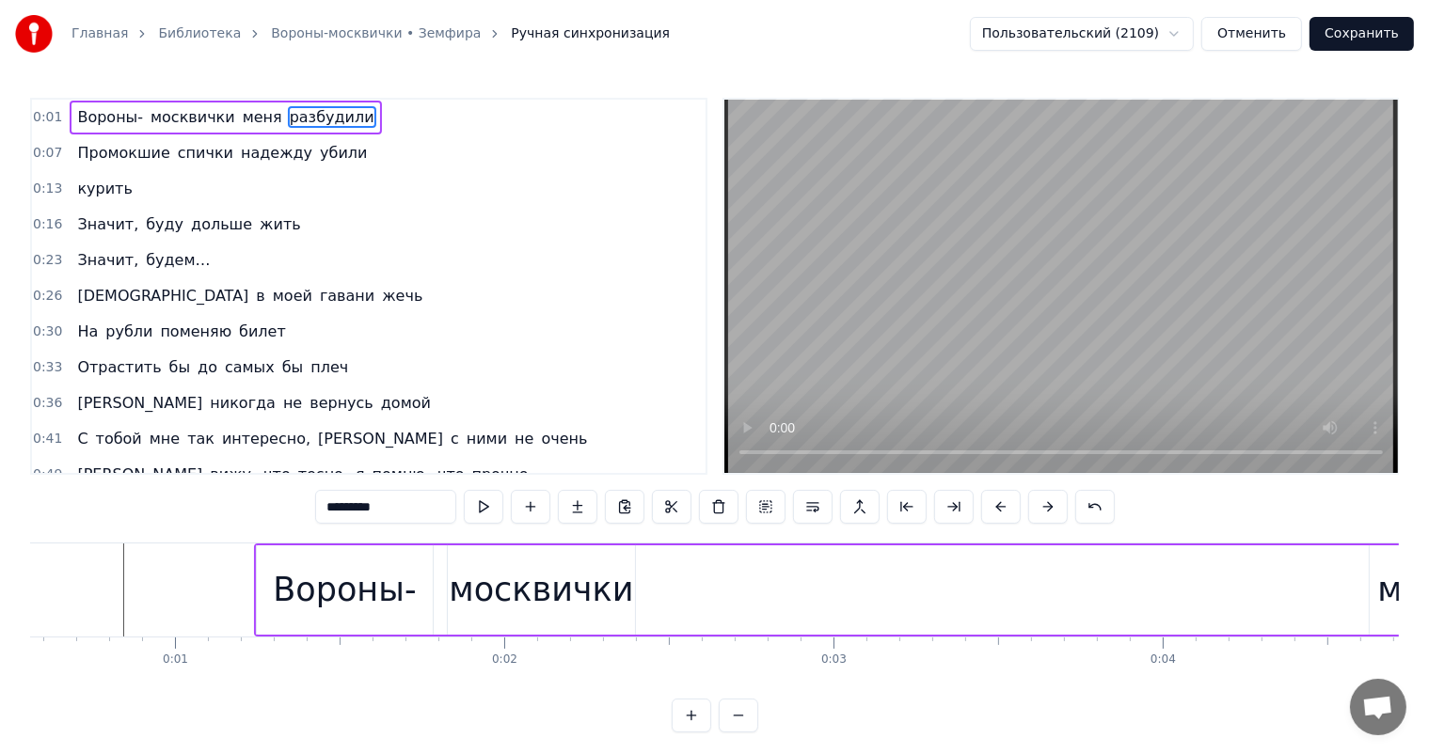
scroll to position [0, 370]
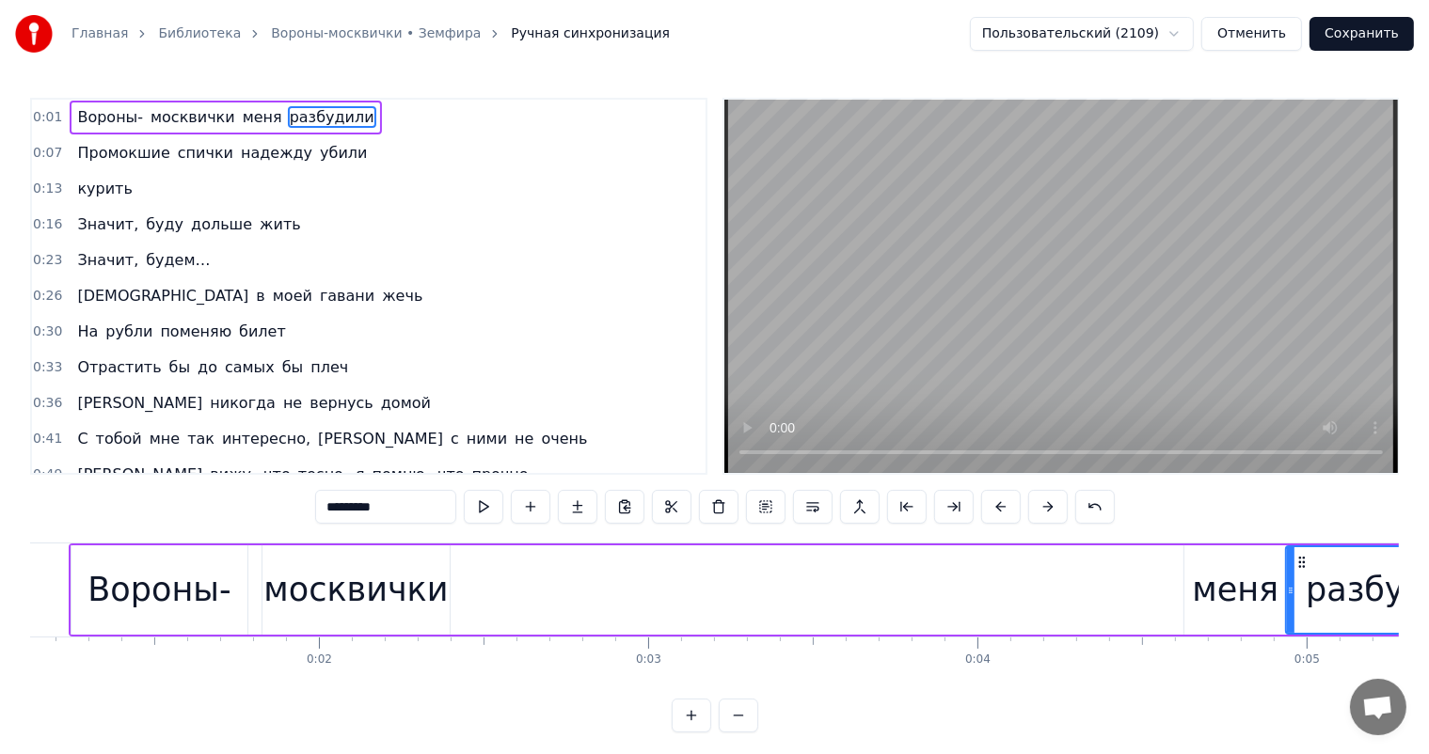
click at [149, 596] on div "Вороны-" at bounding box center [158, 590] width 143 height 50
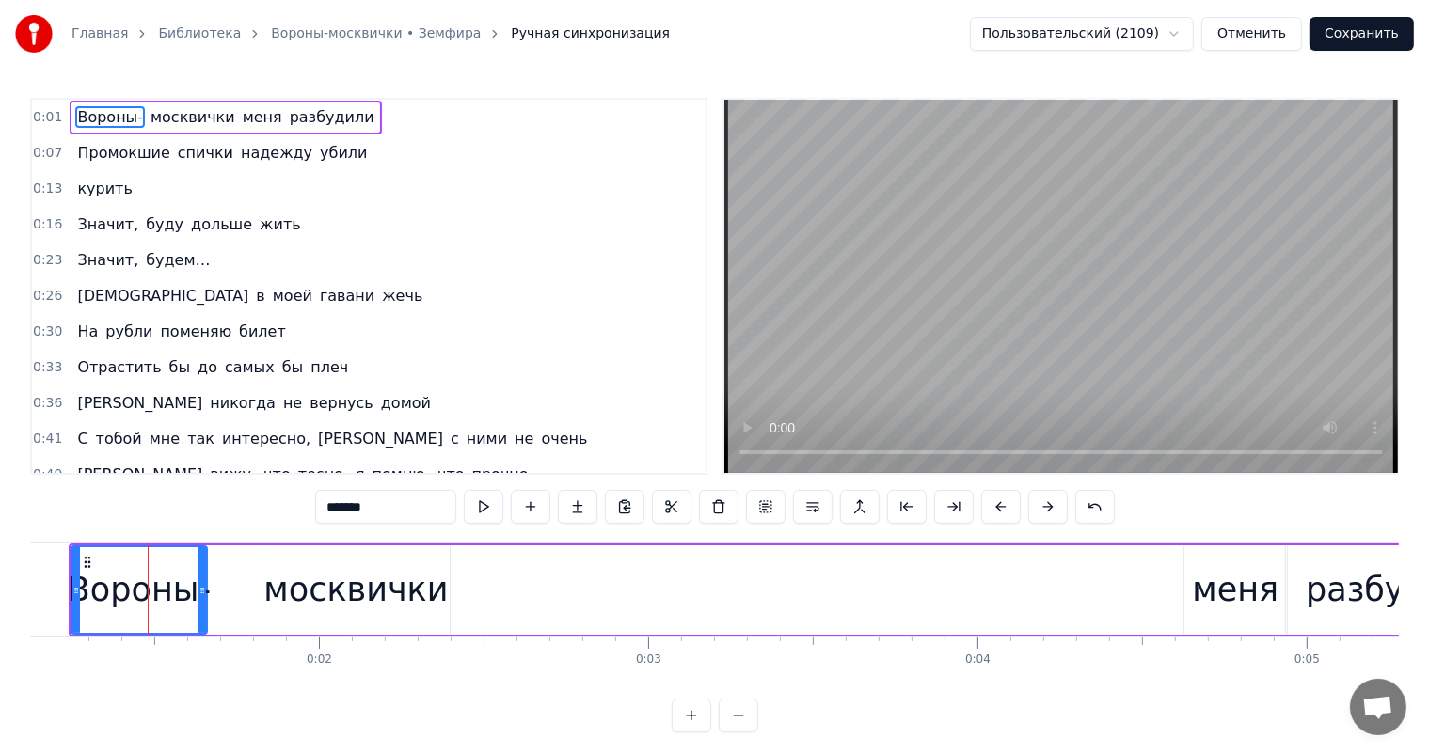
drag, startPoint x: 241, startPoint y: 594, endPoint x: 200, endPoint y: 603, distance: 41.3
click at [200, 603] on div at bounding box center [202, 590] width 8 height 86
click at [277, 591] on div "москвички" at bounding box center [355, 590] width 184 height 50
type input "*********"
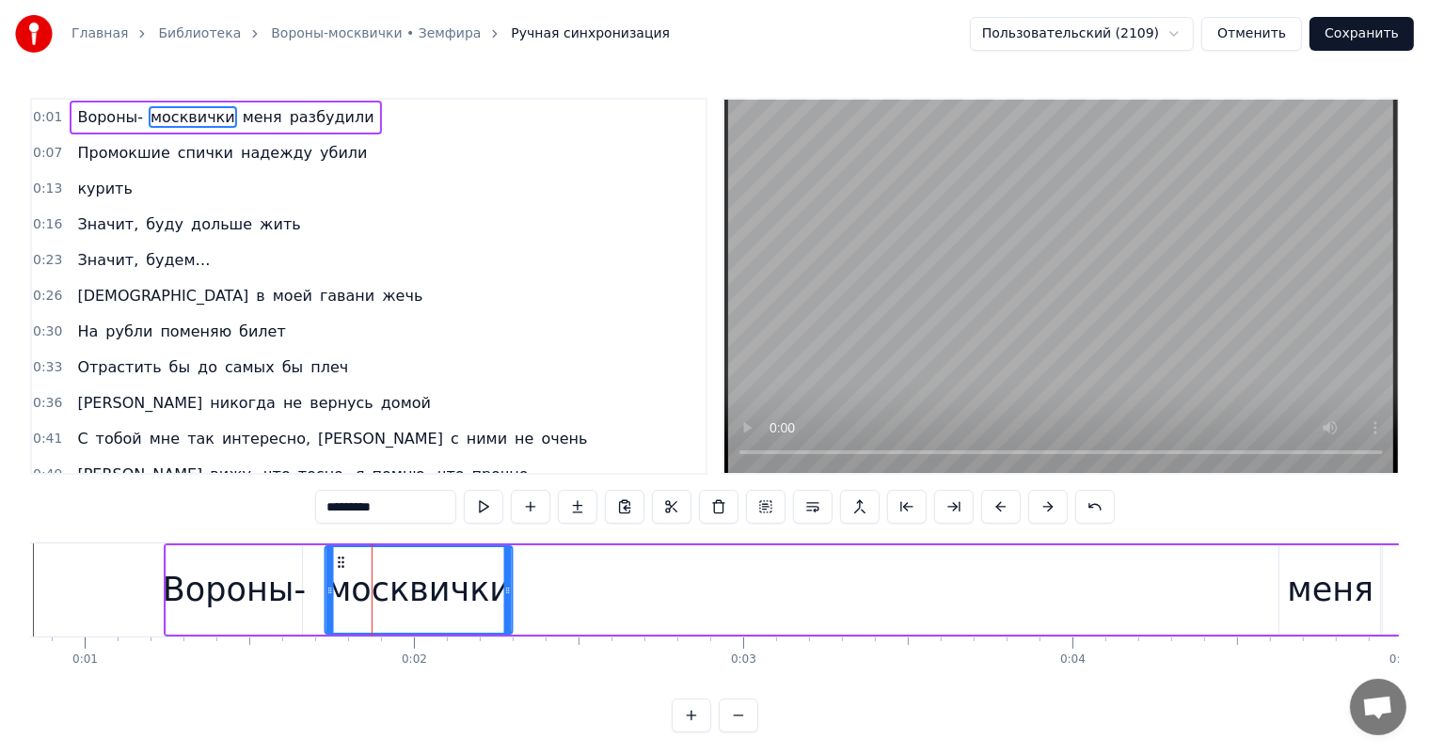
scroll to position [0, 274]
drag, startPoint x: 271, startPoint y: 565, endPoint x: 319, endPoint y: 572, distance: 48.4
click at [319, 572] on div "москвички" at bounding box center [400, 590] width 185 height 86
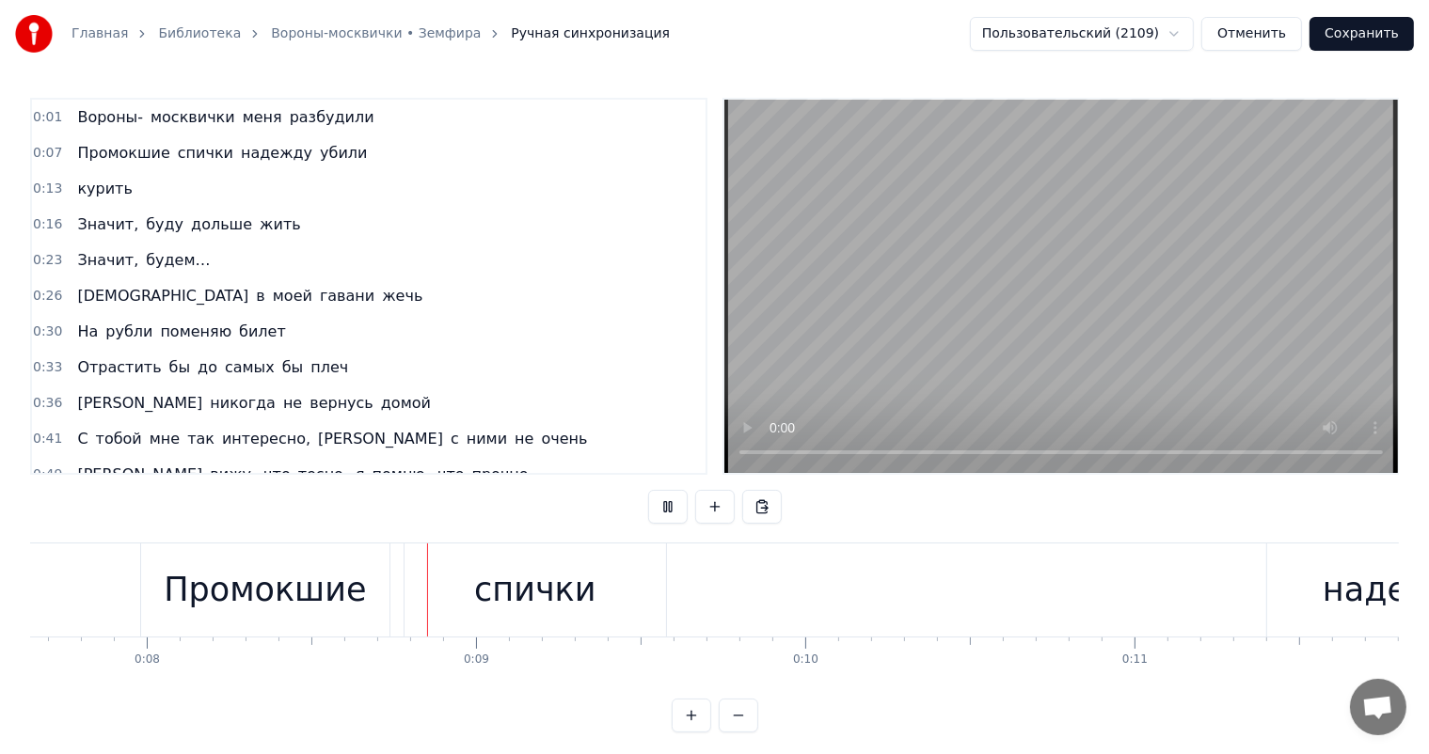
scroll to position [0, 2612]
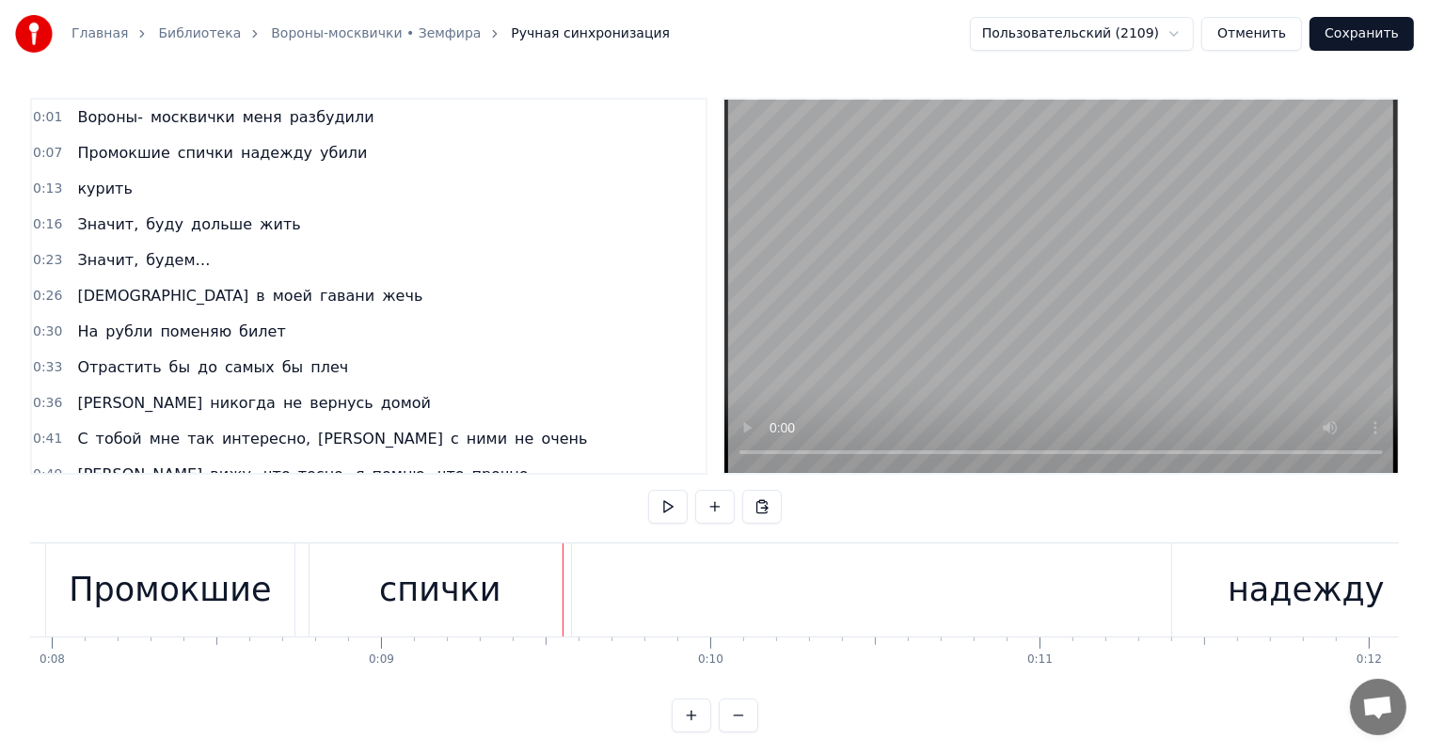
drag, startPoint x: 228, startPoint y: 580, endPoint x: 280, endPoint y: 581, distance: 52.7
click at [233, 574] on div "Промокшие" at bounding box center [170, 590] width 202 height 50
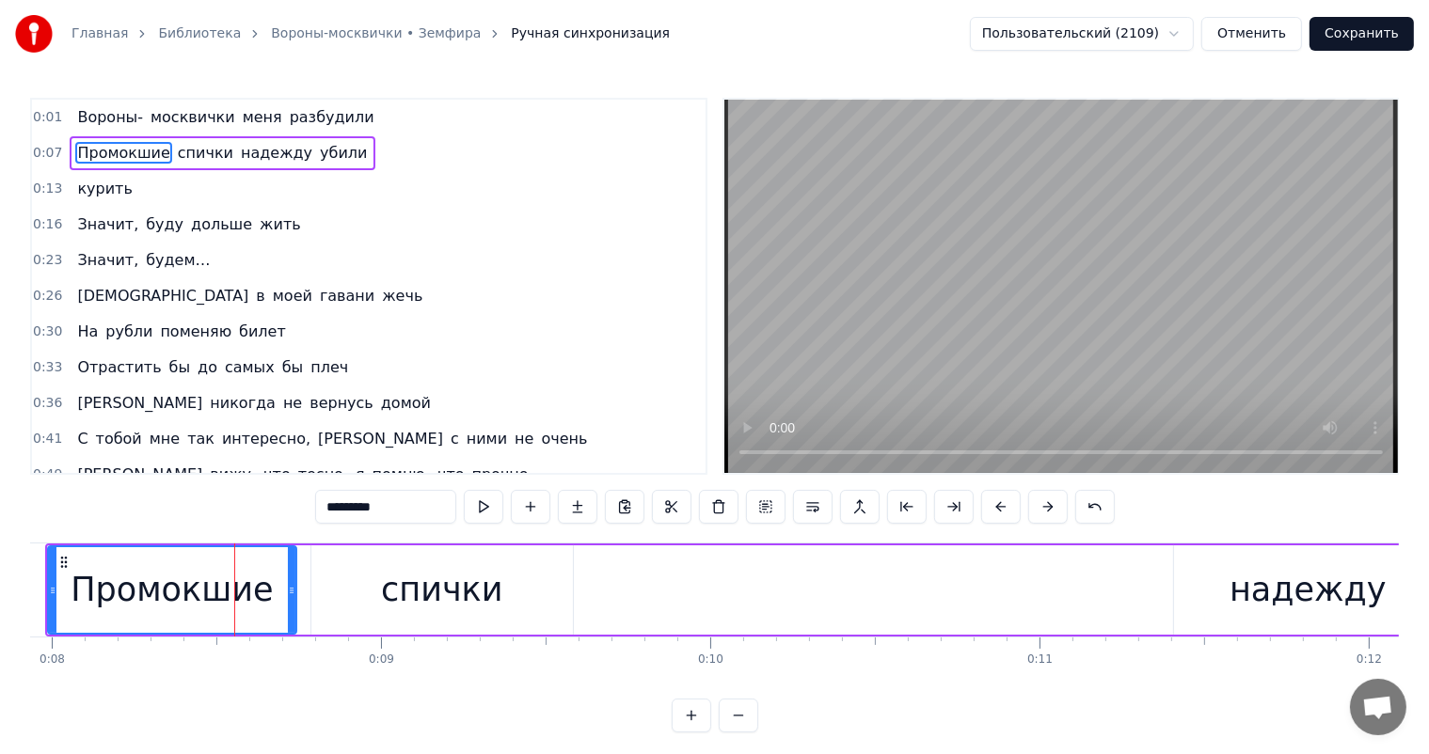
click at [296, 587] on div "Промокшие спички надежду убили" at bounding box center [870, 590] width 1650 height 93
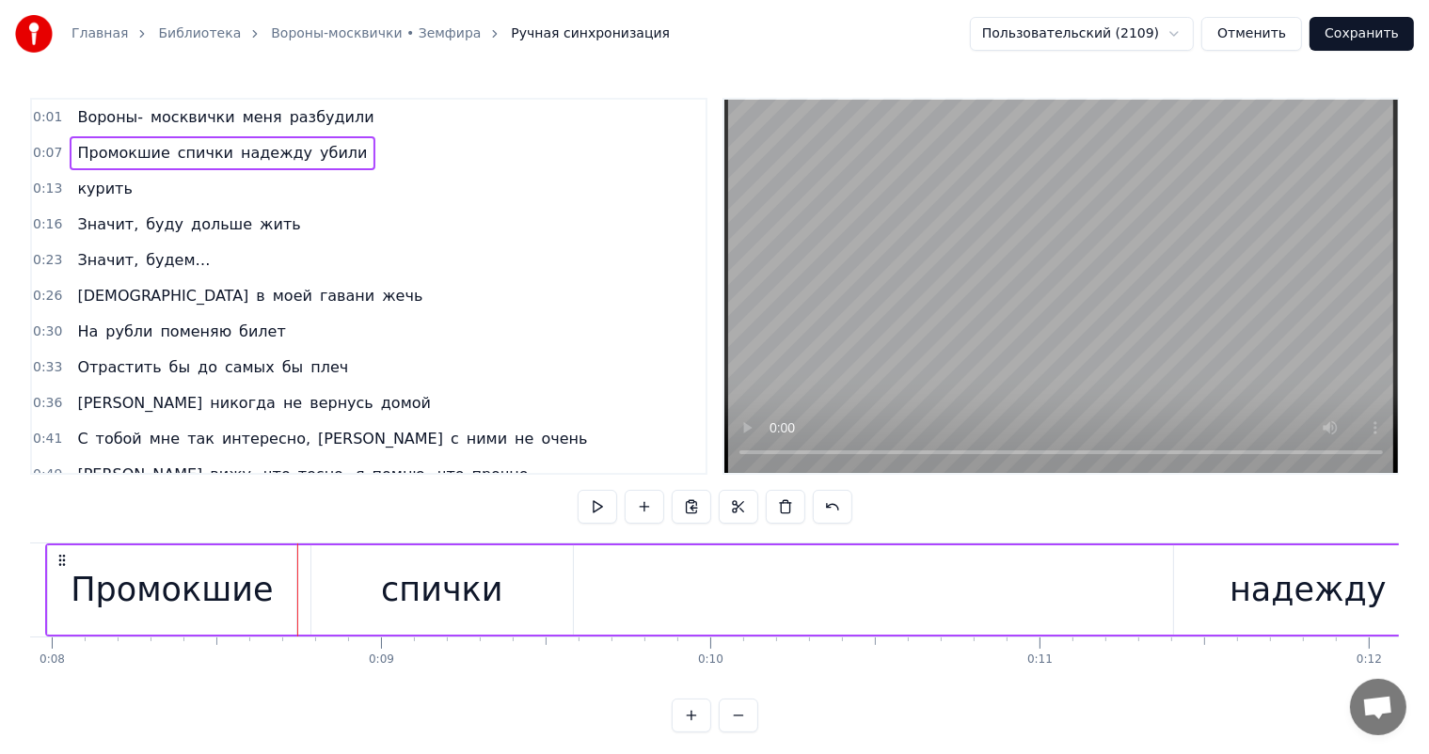
click at [231, 588] on div "Промокшие" at bounding box center [172, 590] width 202 height 50
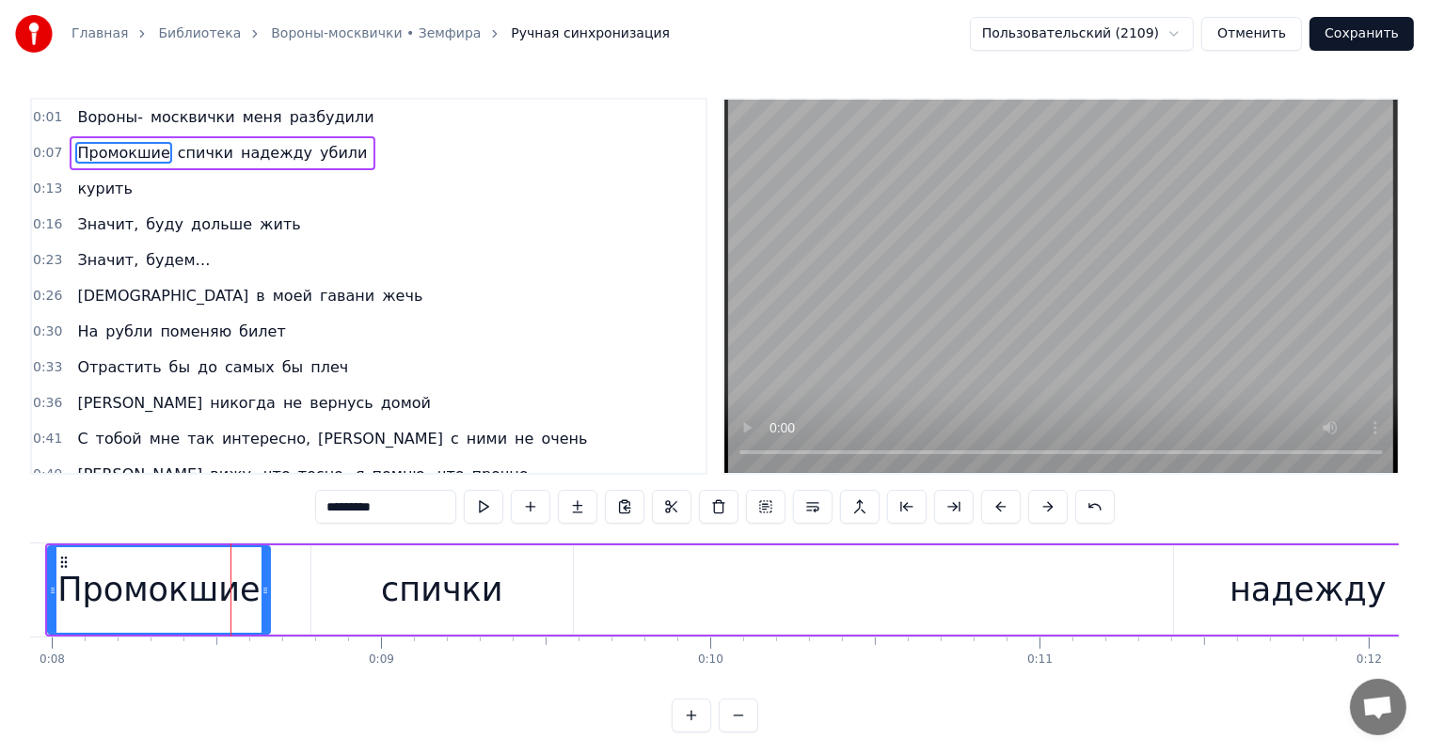
drag, startPoint x: 292, startPoint y: 583, endPoint x: 361, endPoint y: 598, distance: 70.3
click at [267, 591] on icon at bounding box center [265, 590] width 8 height 15
click at [361, 598] on div "спички" at bounding box center [441, 589] width 261 height 89
type input "******"
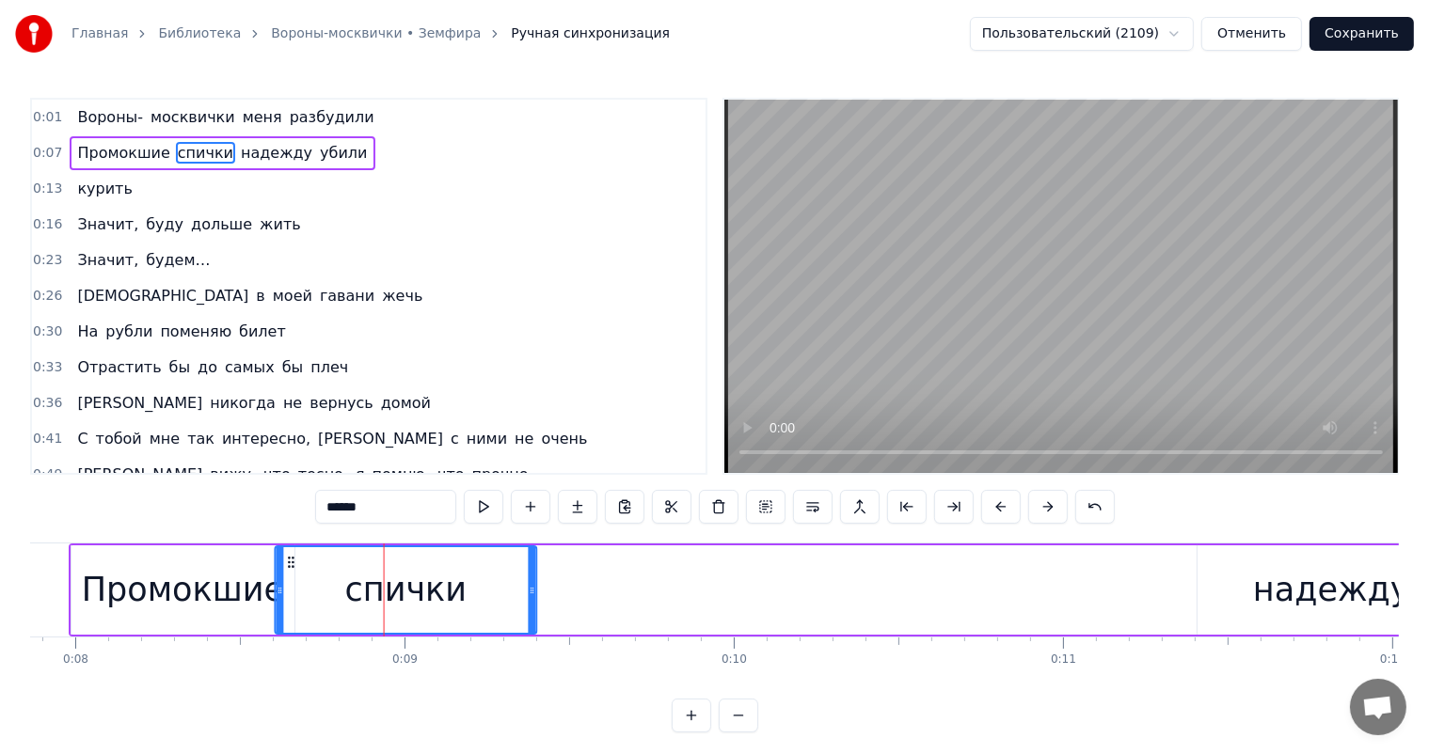
scroll to position [0, 2577]
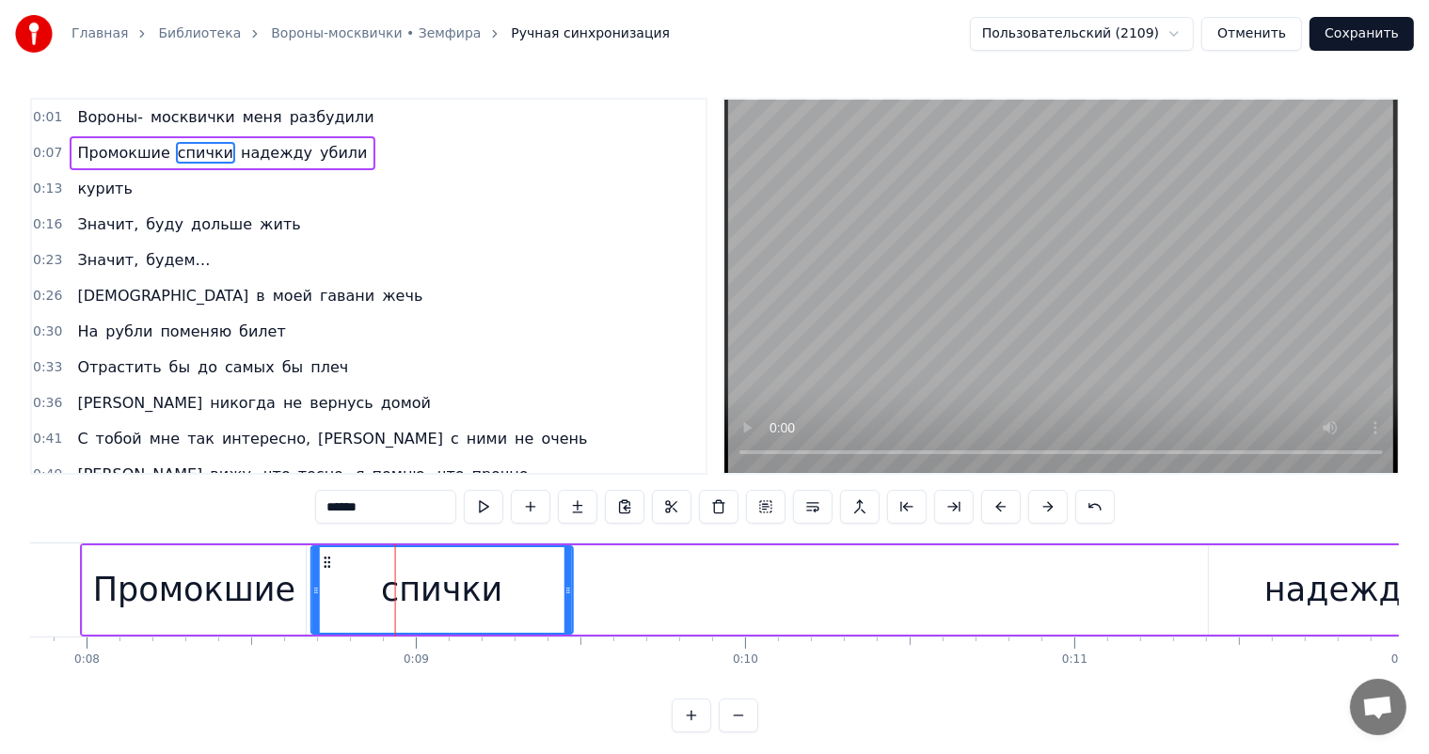
drag, startPoint x: 325, startPoint y: 562, endPoint x: 325, endPoint y: 577, distance: 15.0
click at [325, 577] on div "спички" at bounding box center [442, 590] width 260 height 86
drag, startPoint x: 567, startPoint y: 592, endPoint x: 433, endPoint y: 609, distance: 135.7
click at [509, 599] on div at bounding box center [513, 590] width 8 height 86
click at [19, 594] on div "Главная Библиотека Вороны-москвички • Земфира Ручная синхронизация Пользователь…" at bounding box center [714, 366] width 1429 height 733
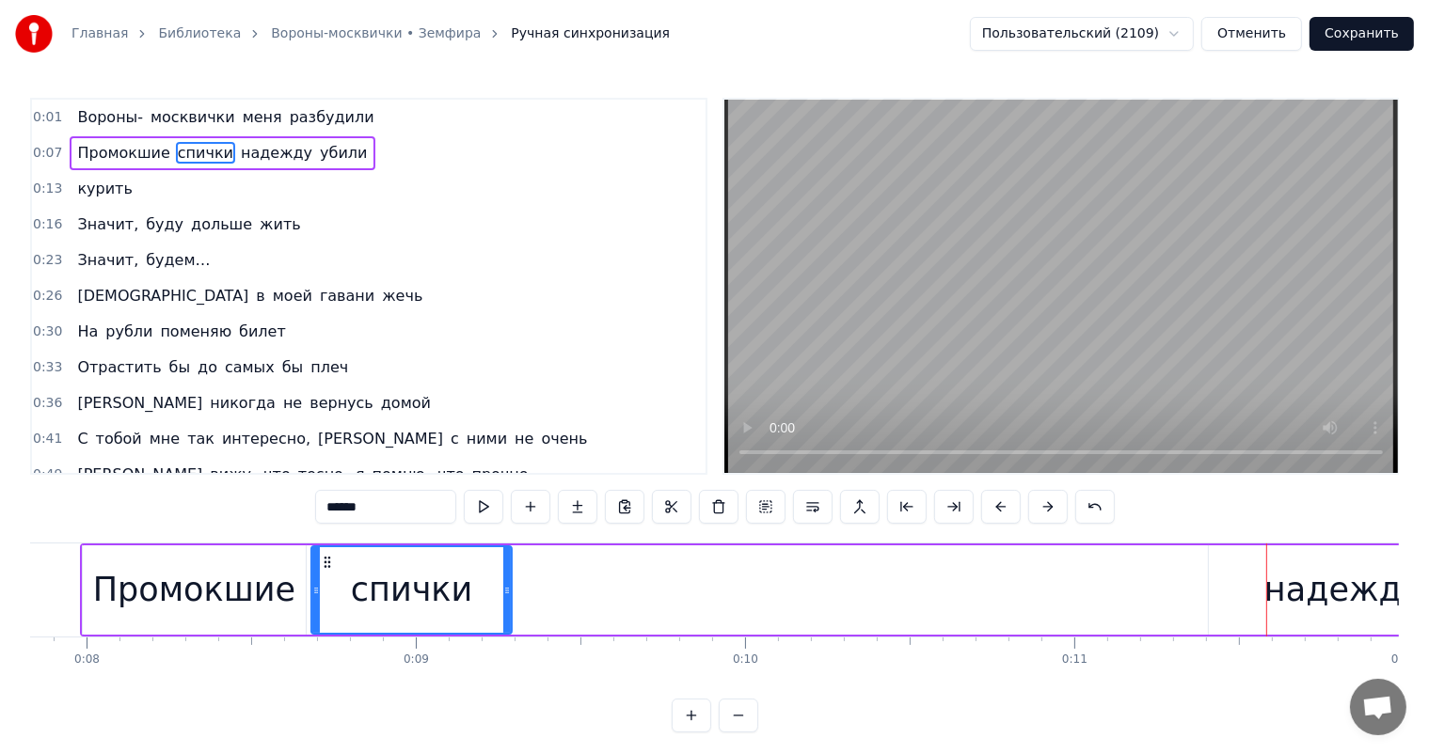
click at [4, 572] on div "Главная Библиотека Вороны-москвички • Земфира Ручная синхронизация Пользователь…" at bounding box center [714, 366] width 1429 height 733
click at [24, 581] on div "Главная Библиотека Вороны-москвички • Земфира Ручная синхронизация Пользователь…" at bounding box center [714, 366] width 1429 height 733
click at [25, 581] on div "Главная Библиотека Вороны-москвички • Земфира Ручная синхронизация Пользователь…" at bounding box center [714, 366] width 1429 height 733
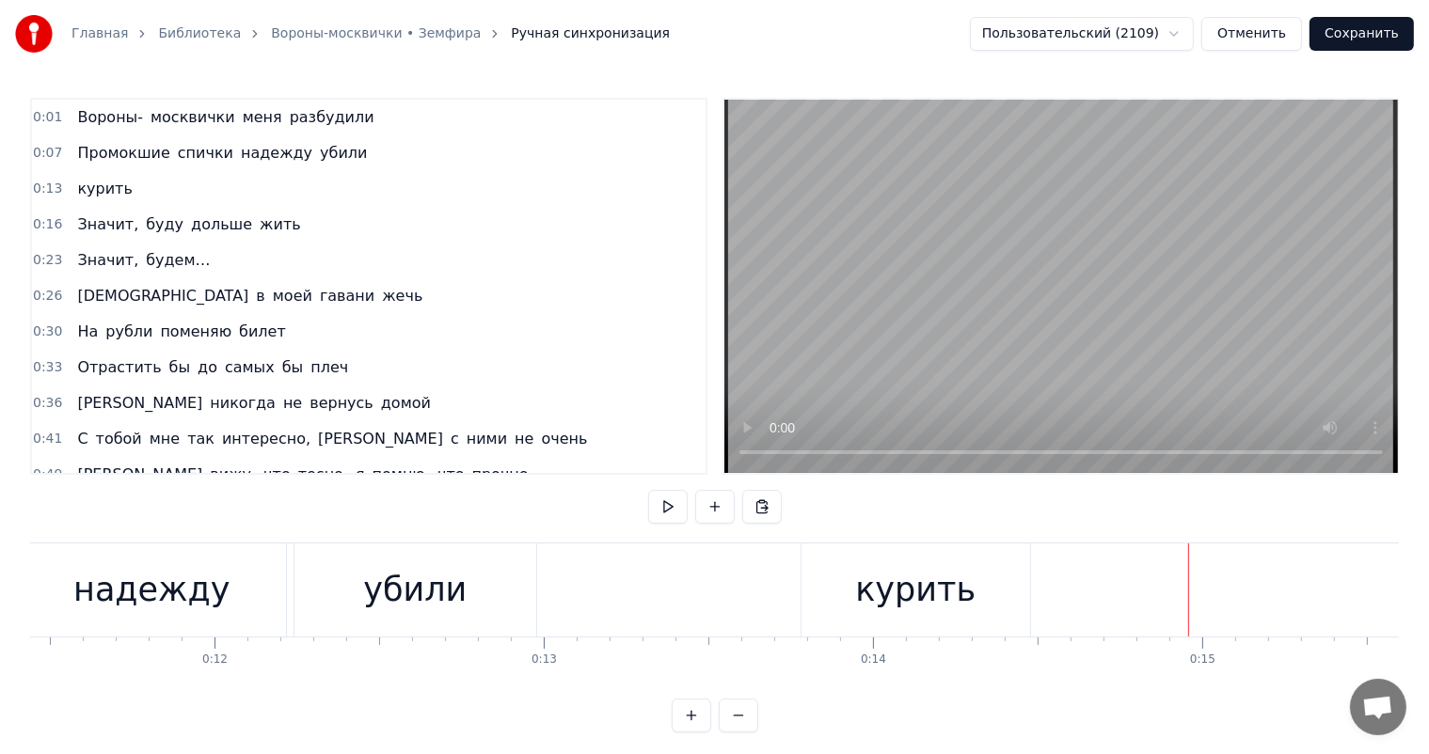
scroll to position [0, 3859]
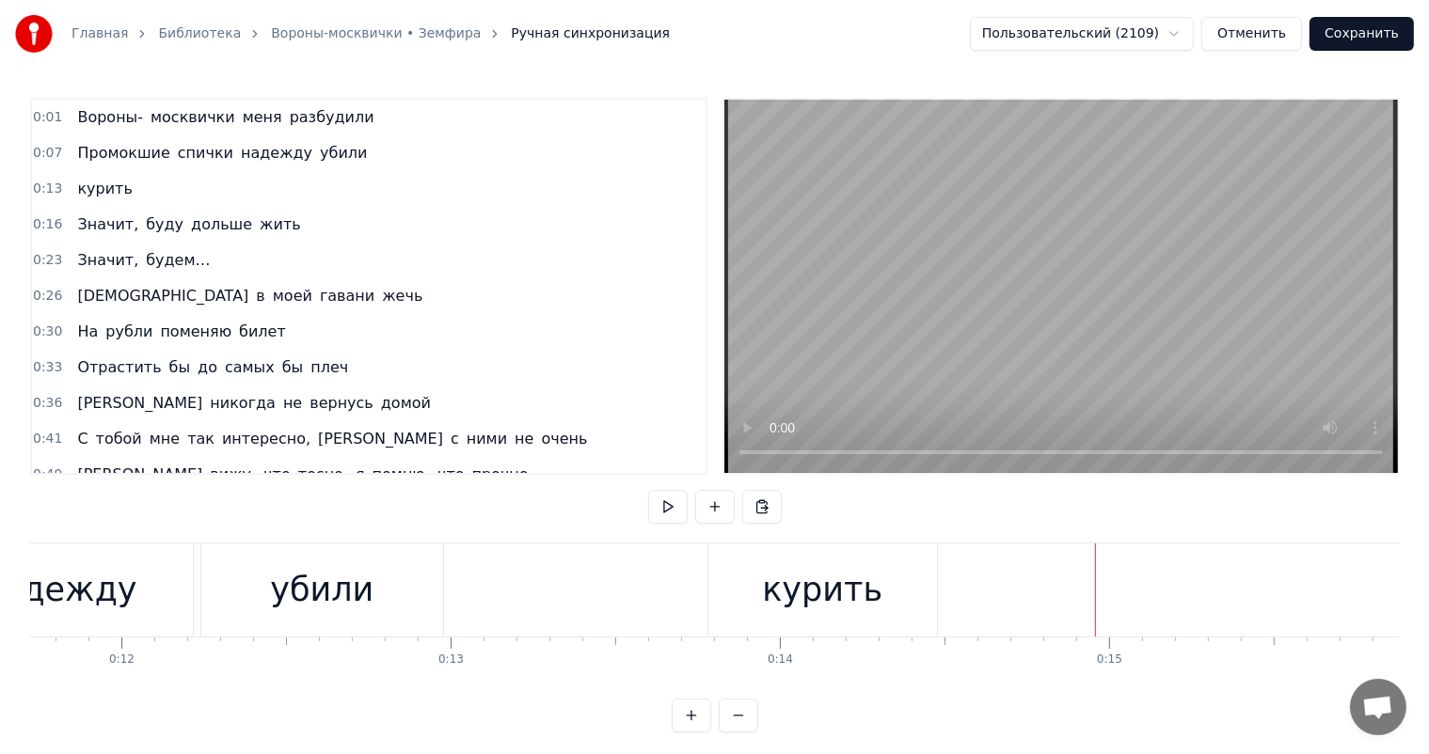
drag, startPoint x: 116, startPoint y: 600, endPoint x: 152, endPoint y: 586, distance: 39.3
click at [116, 598] on div "надежду" at bounding box center [58, 590] width 157 height 50
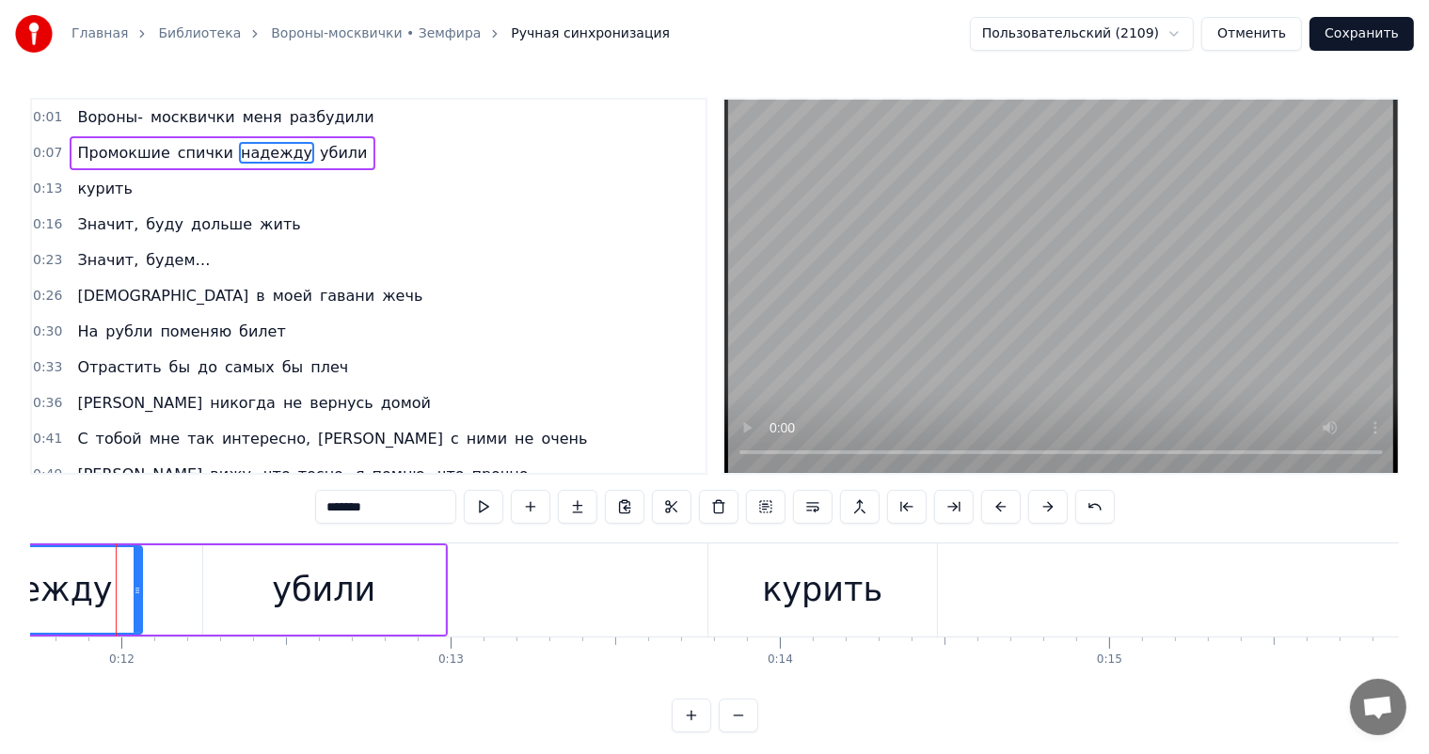
scroll to position [0, 3849]
drag, startPoint x: 187, startPoint y: 593, endPoint x: 246, endPoint y: 583, distance: 60.1
click at [134, 598] on div "надежду" at bounding box center [43, 590] width 213 height 86
click at [271, 577] on div "убили" at bounding box center [334, 589] width 242 height 89
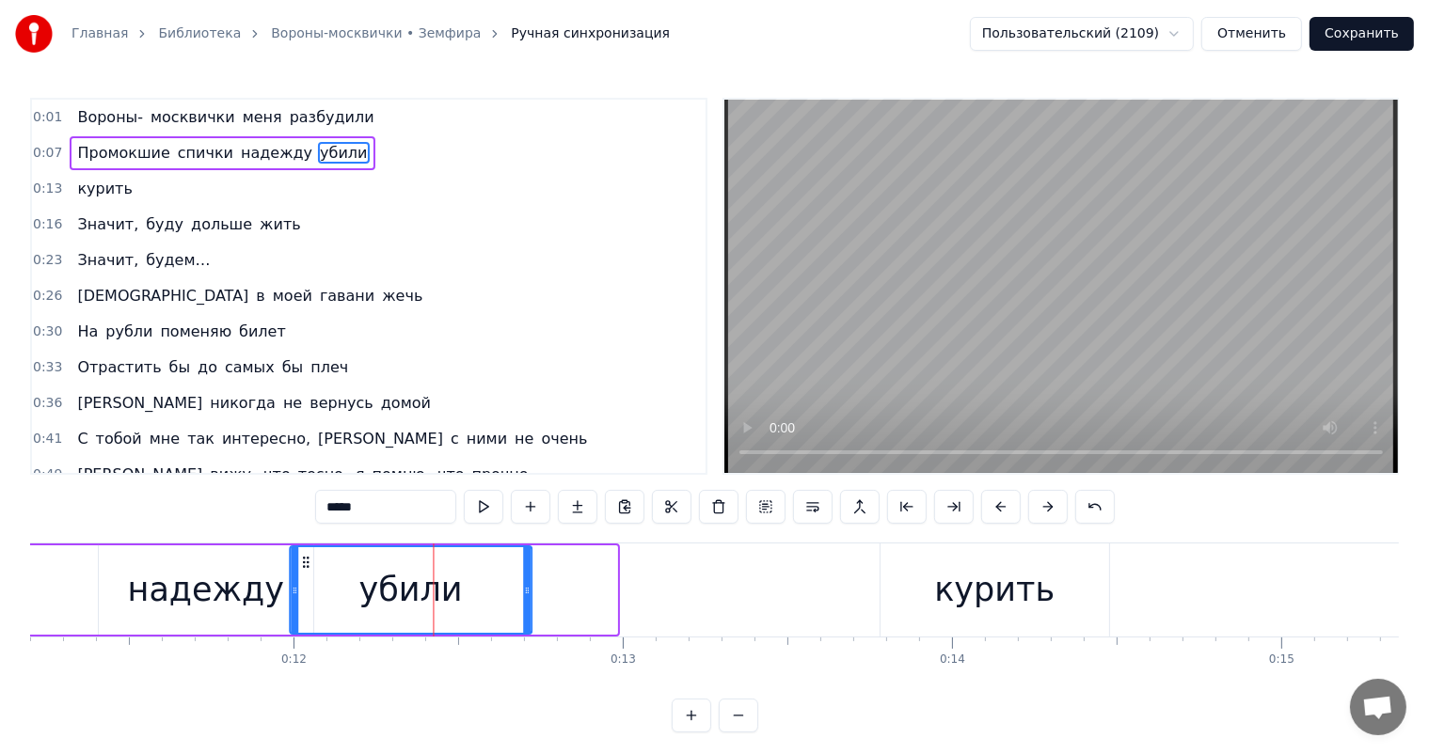
scroll to position [0, 3683]
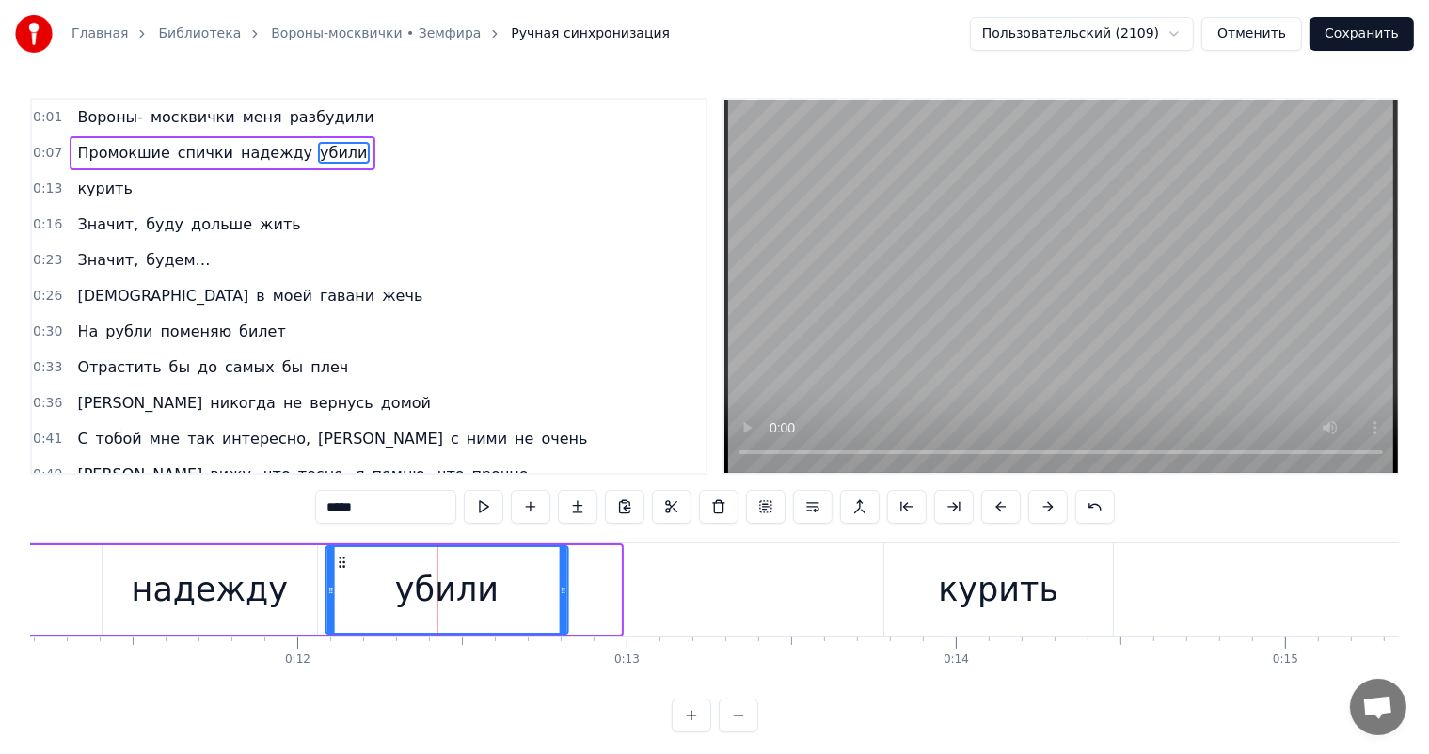
drag, startPoint x: 225, startPoint y: 557, endPoint x: 350, endPoint y: 581, distance: 127.5
click at [335, 587] on div "убили" at bounding box center [446, 590] width 240 height 86
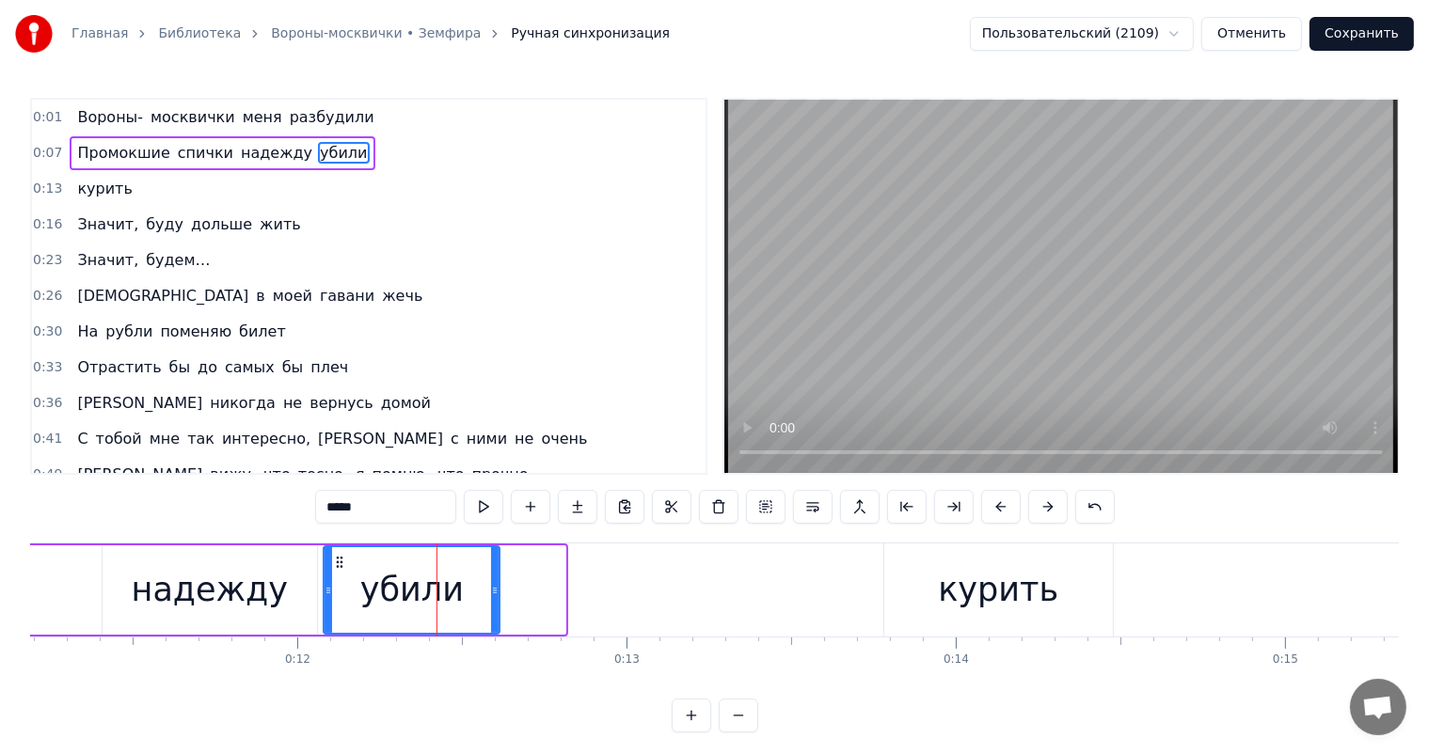
drag, startPoint x: 557, startPoint y: 587, endPoint x: 491, endPoint y: 603, distance: 67.7
click at [491, 603] on div at bounding box center [495, 590] width 8 height 86
click at [943, 594] on div "курить" at bounding box center [998, 590] width 229 height 93
type input "******"
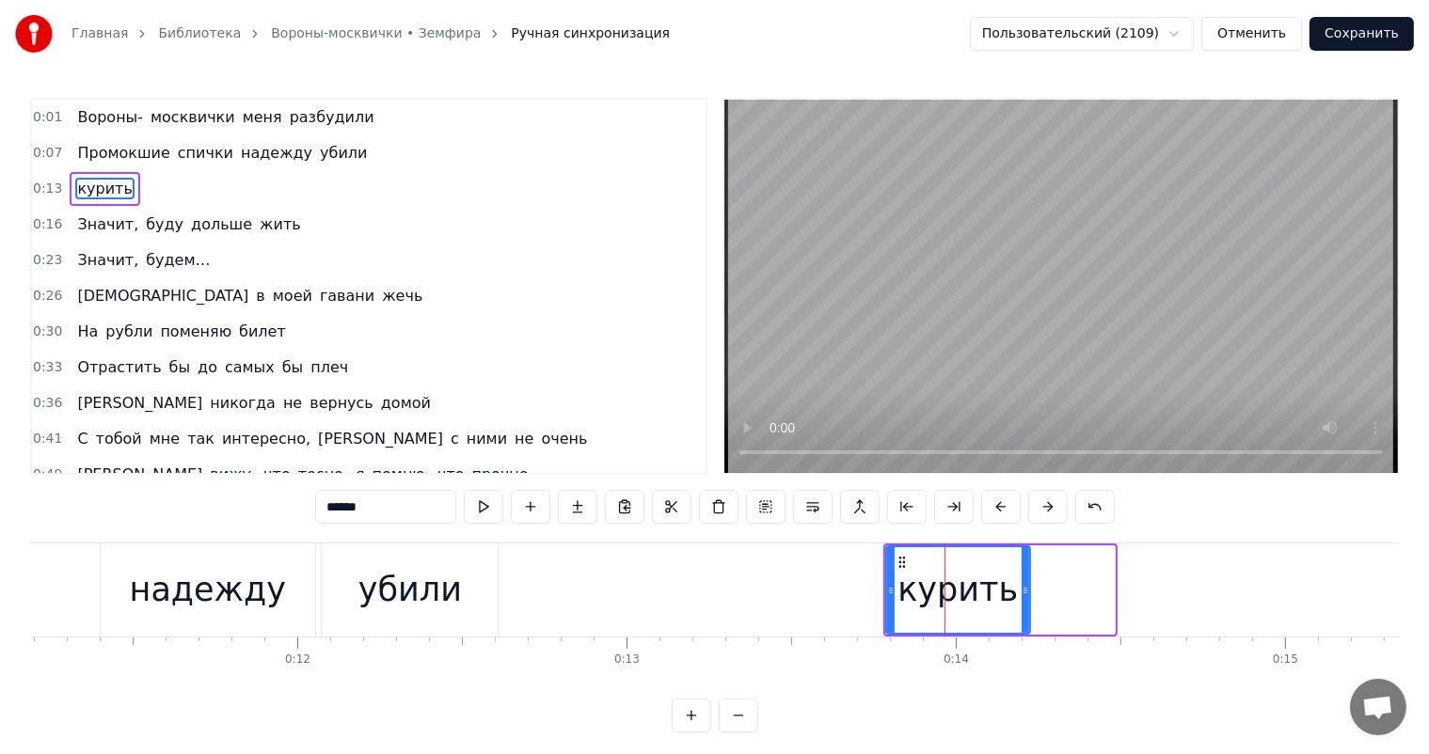
drag, startPoint x: 1110, startPoint y: 582, endPoint x: 1025, endPoint y: 613, distance: 90.2
click at [1025, 613] on div at bounding box center [1025, 590] width 8 height 86
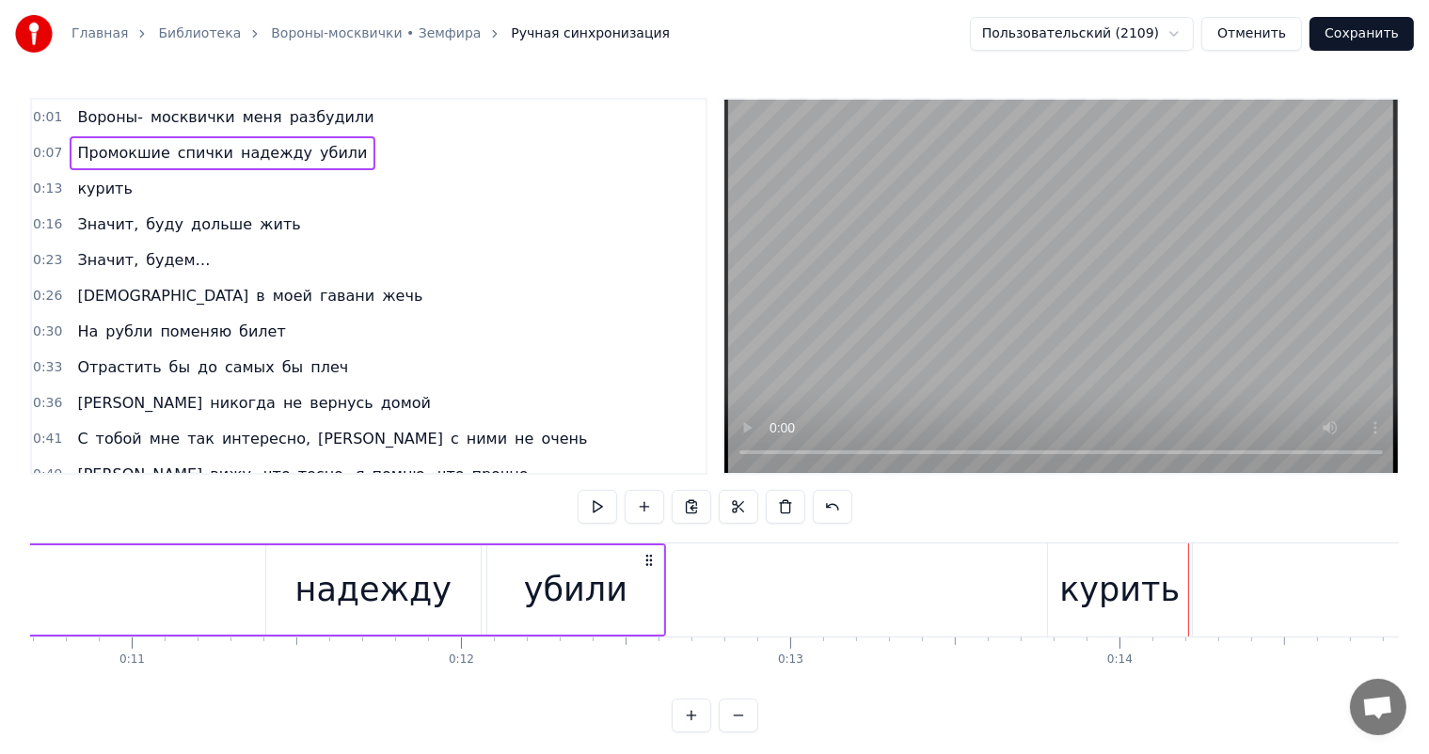
scroll to position [0, 3484]
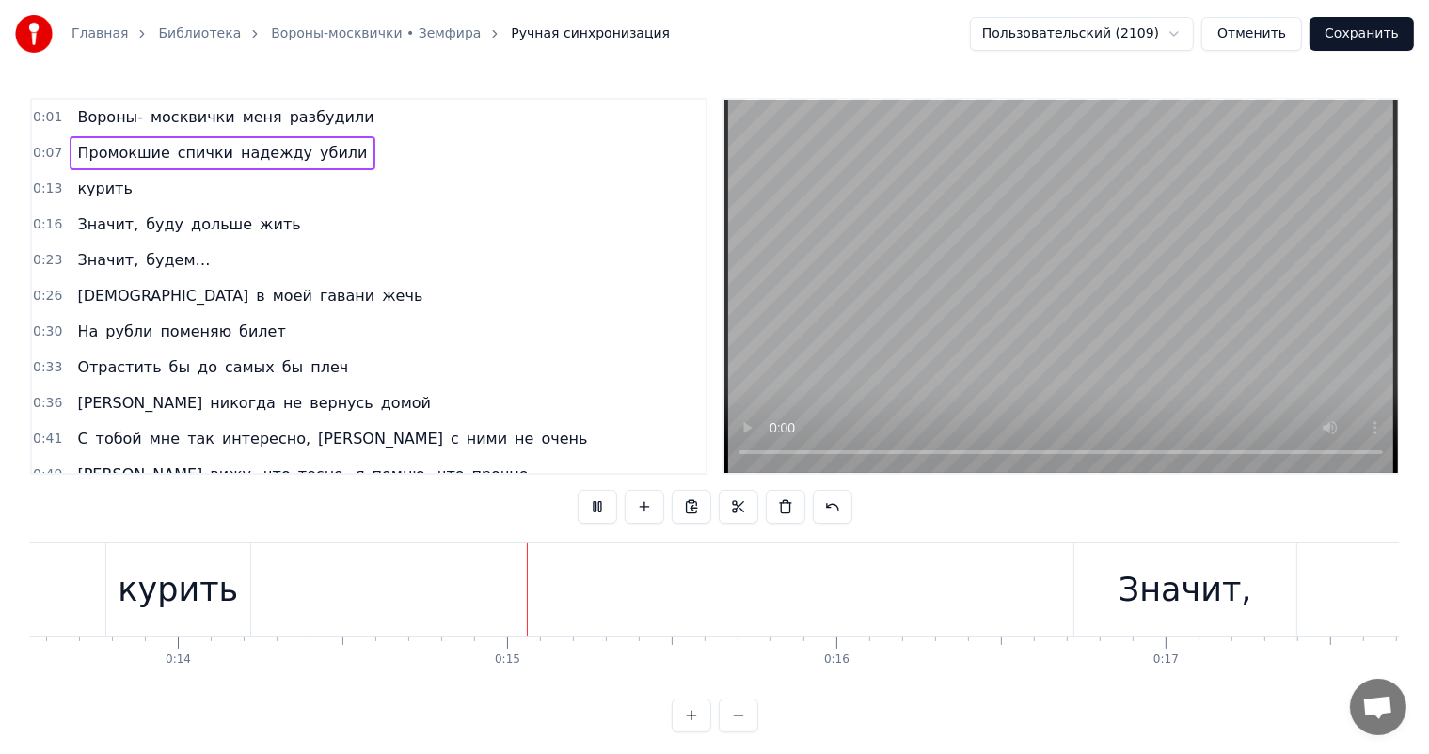
scroll to position [0, 4685]
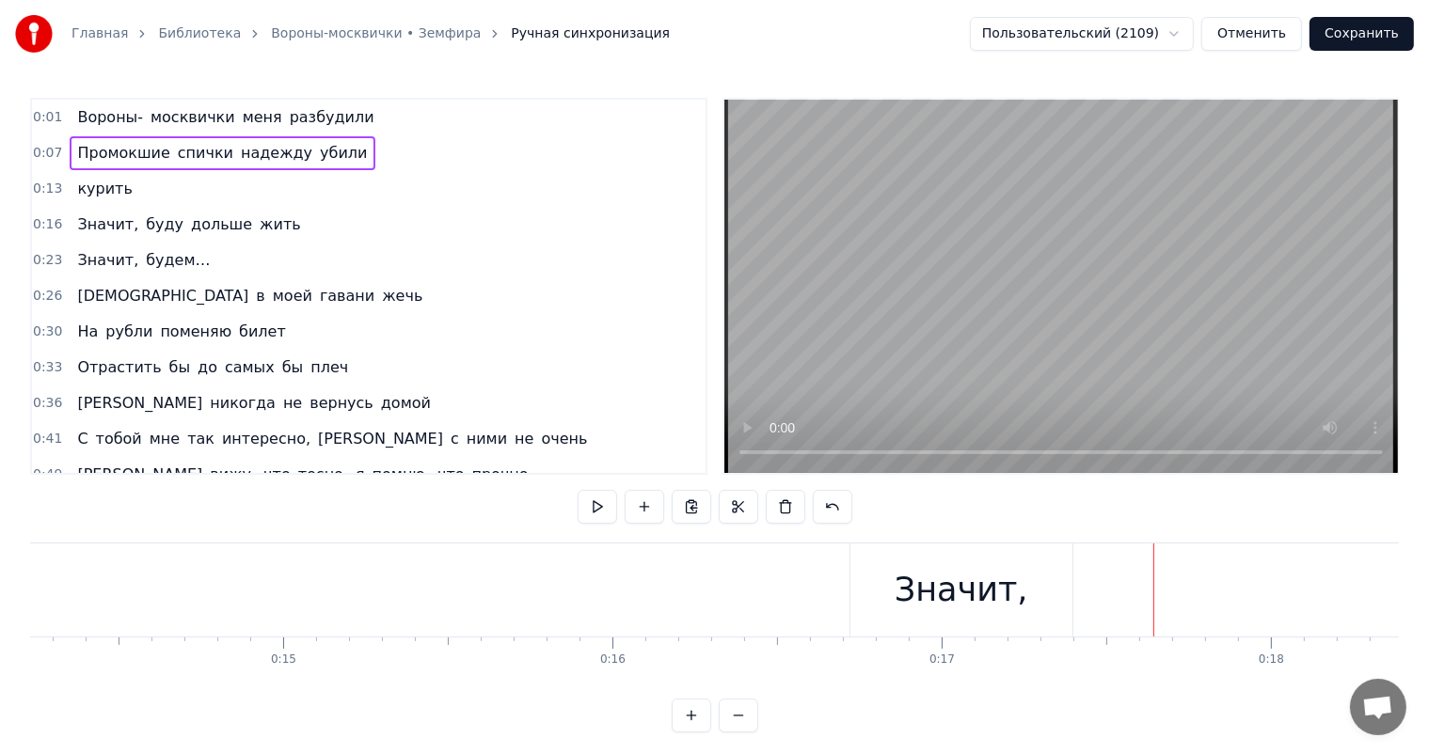
click at [956, 592] on div "Значит," at bounding box center [961, 590] width 134 height 50
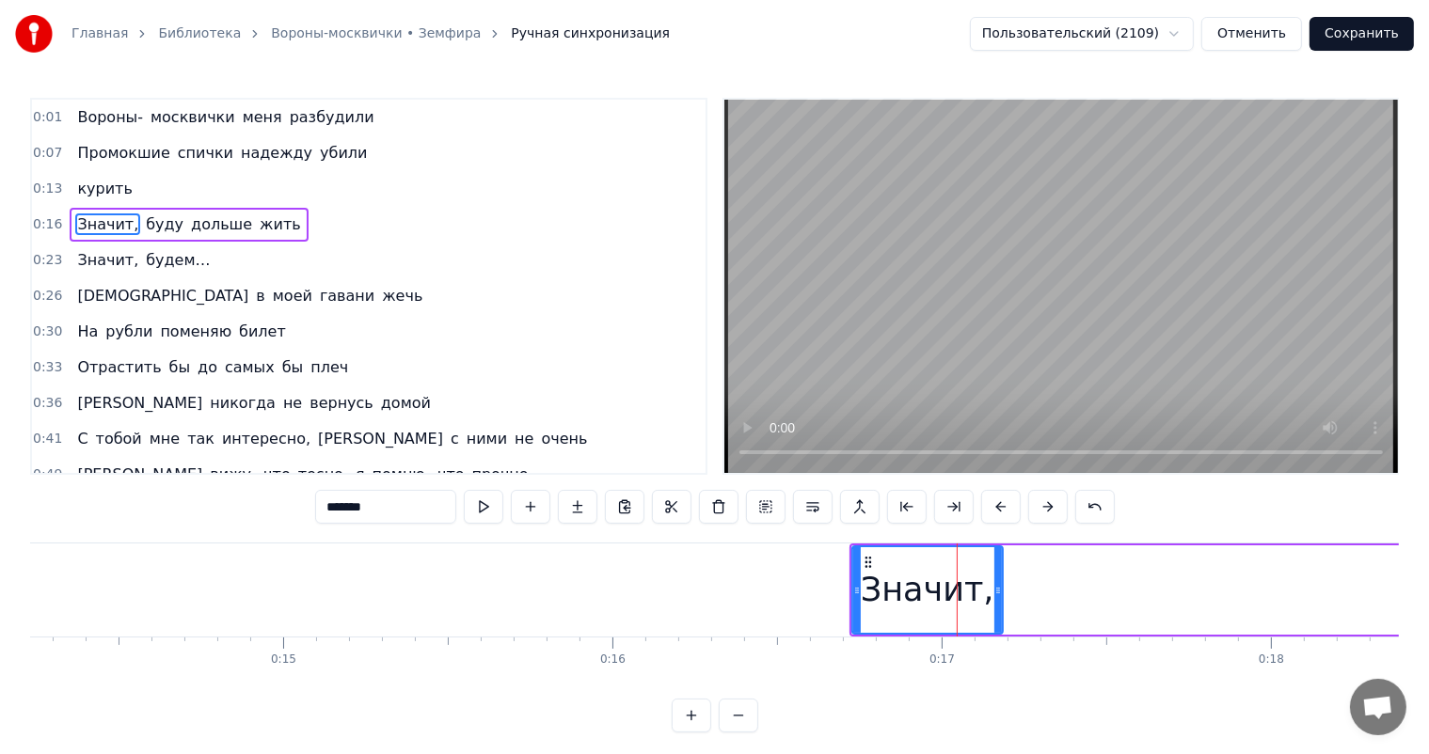
drag, startPoint x: 1068, startPoint y: 583, endPoint x: 997, endPoint y: 593, distance: 72.2
click at [997, 593] on icon at bounding box center [998, 590] width 8 height 15
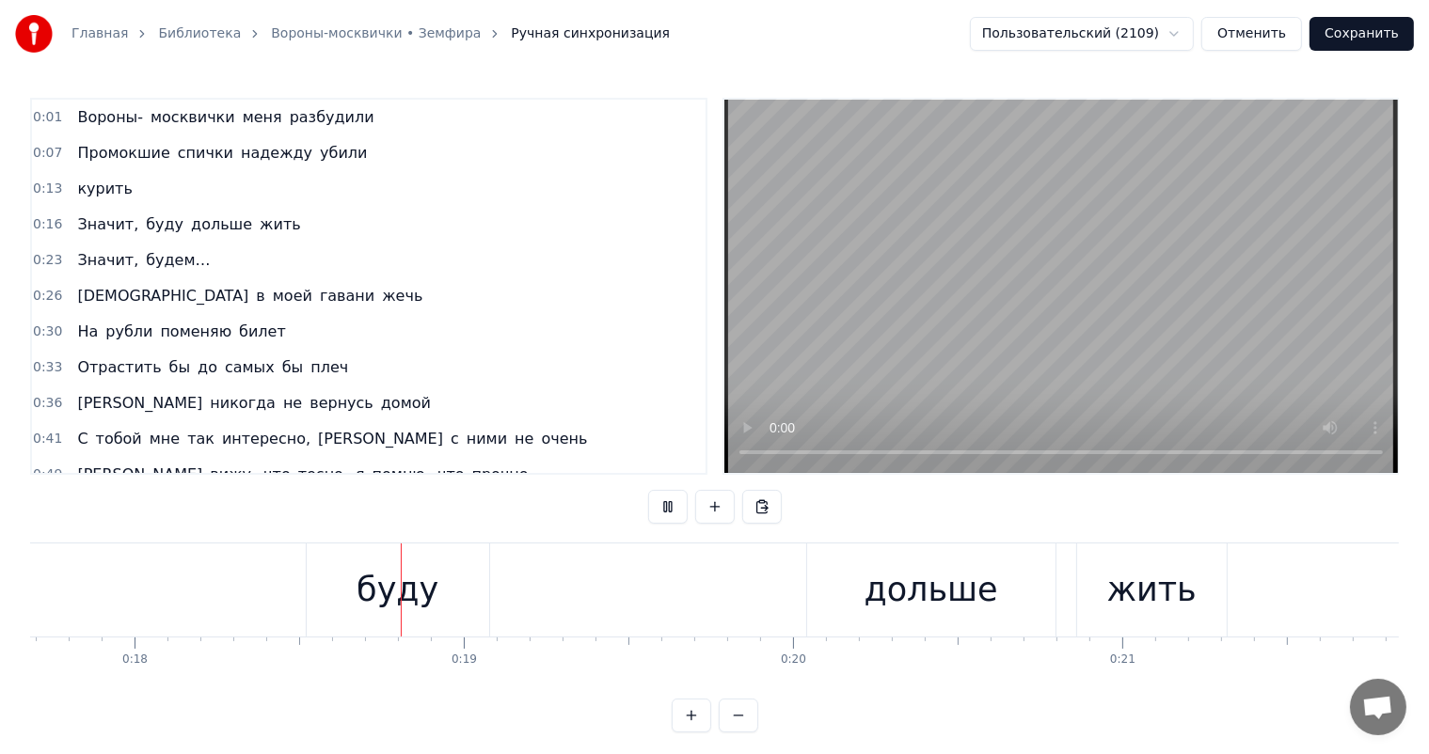
scroll to position [0, 5872]
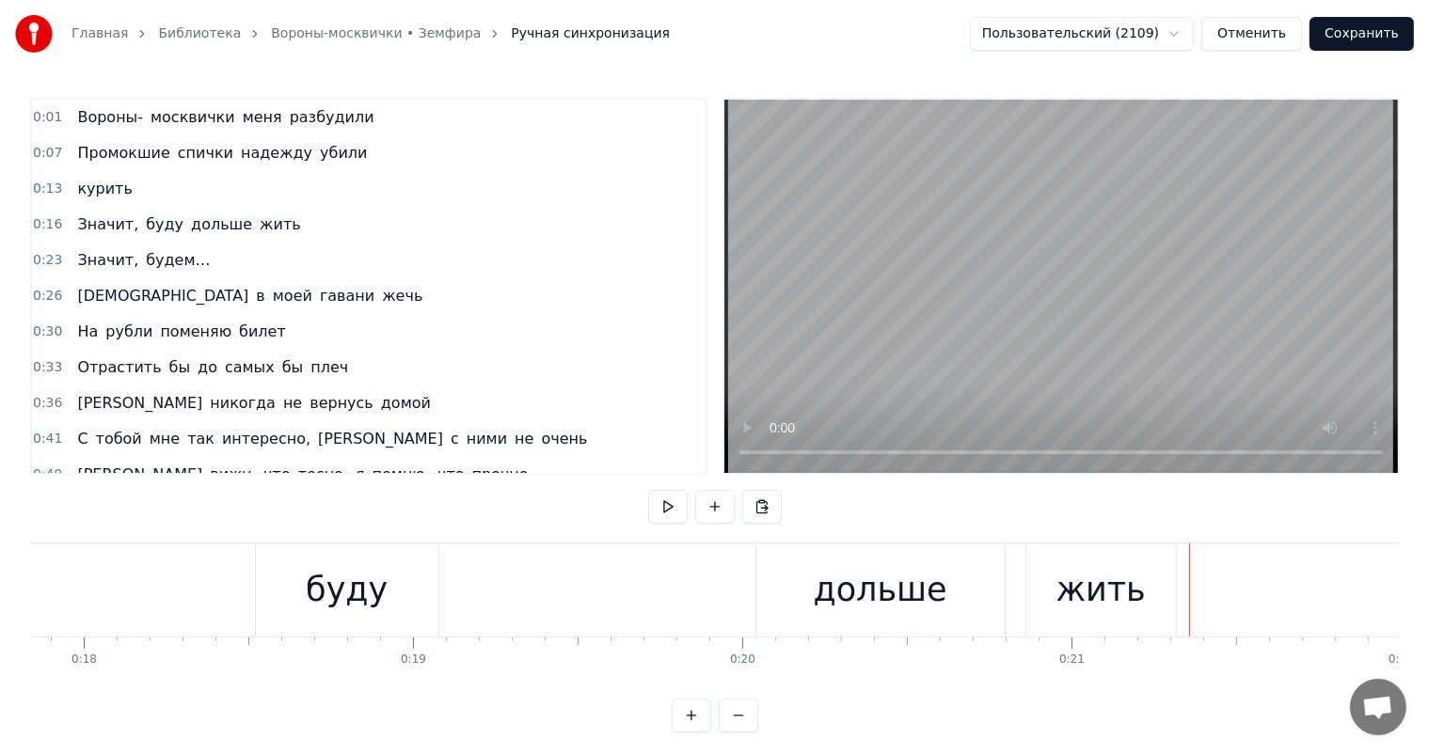
click at [442, 590] on div "Значит, буду дольше жить" at bounding box center [421, 590] width 1518 height 93
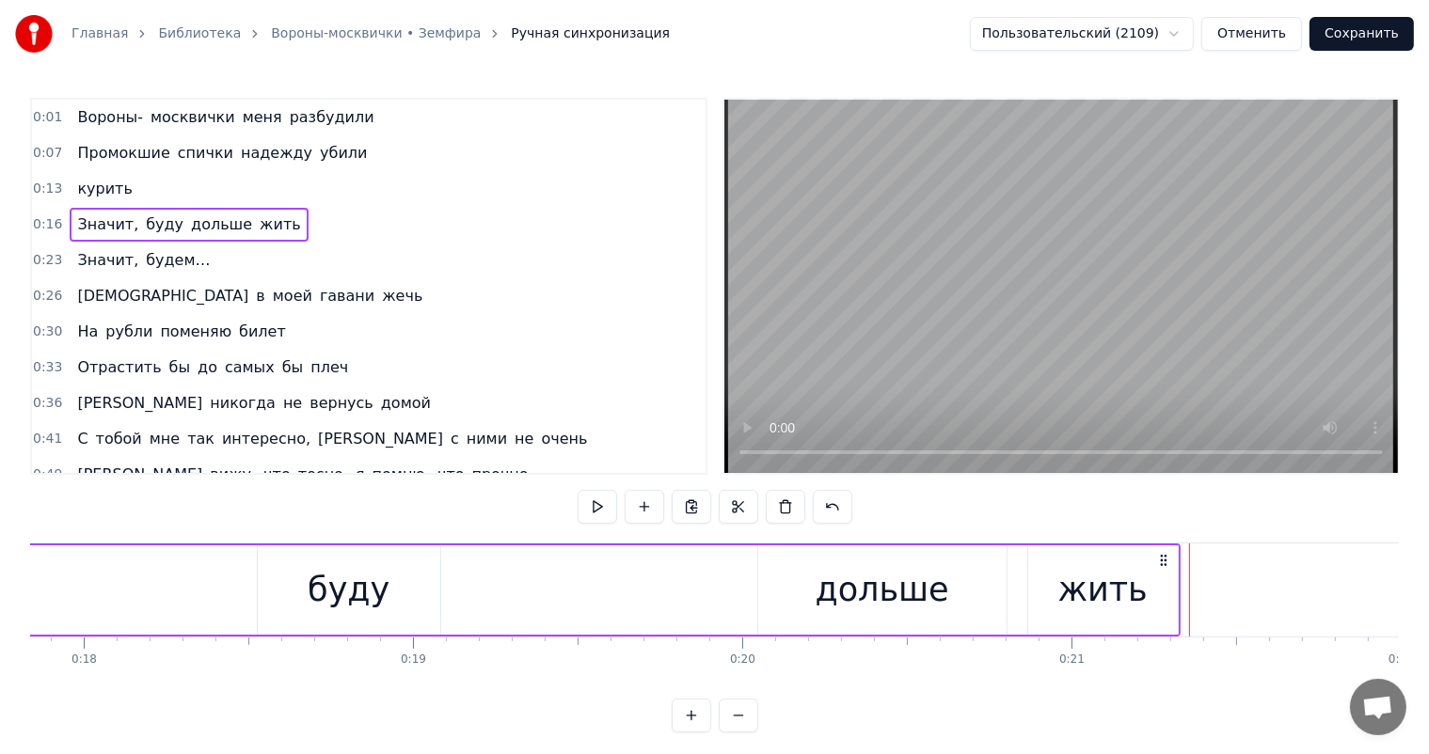
click at [366, 577] on div "буду" at bounding box center [349, 590] width 82 height 50
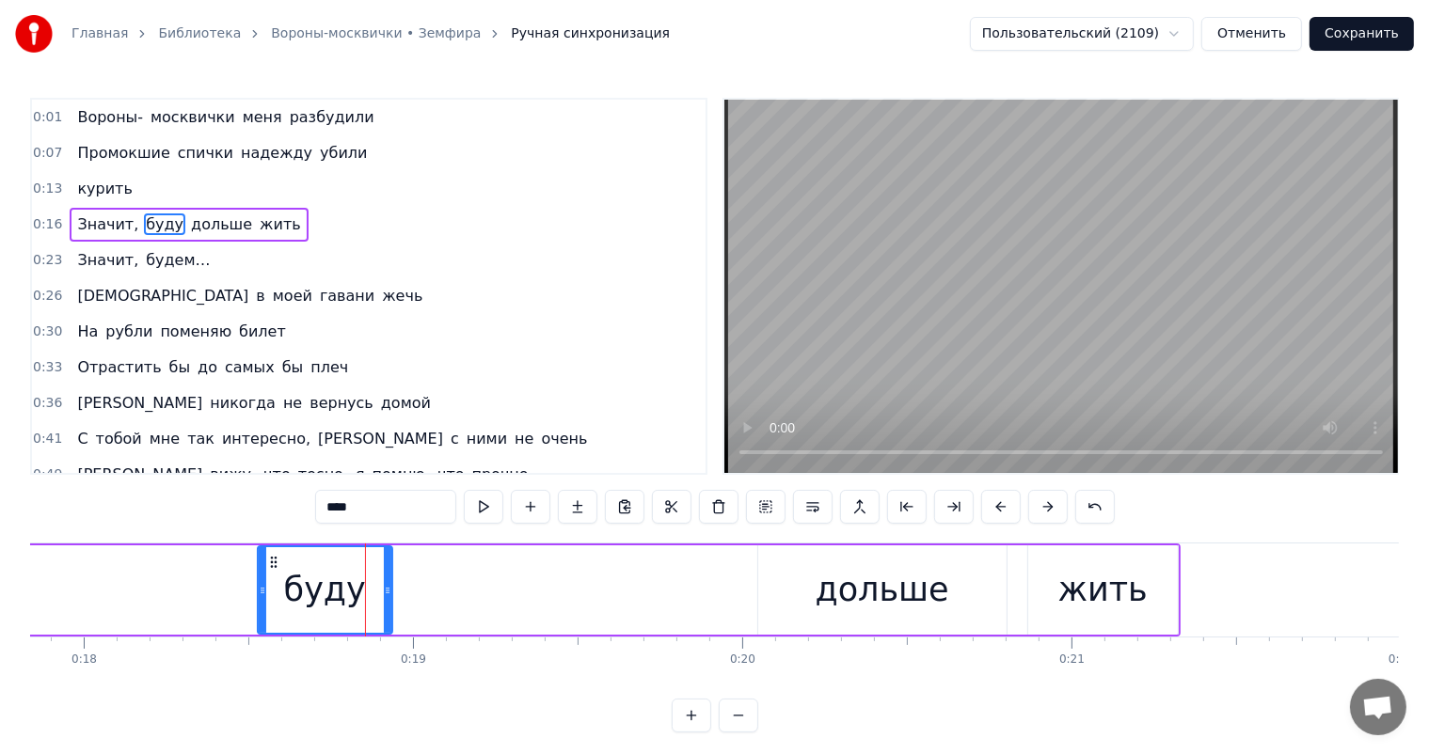
drag, startPoint x: 433, startPoint y: 579, endPoint x: 877, endPoint y: 553, distance: 444.7
click at [395, 602] on div "буду" at bounding box center [349, 589] width 184 height 89
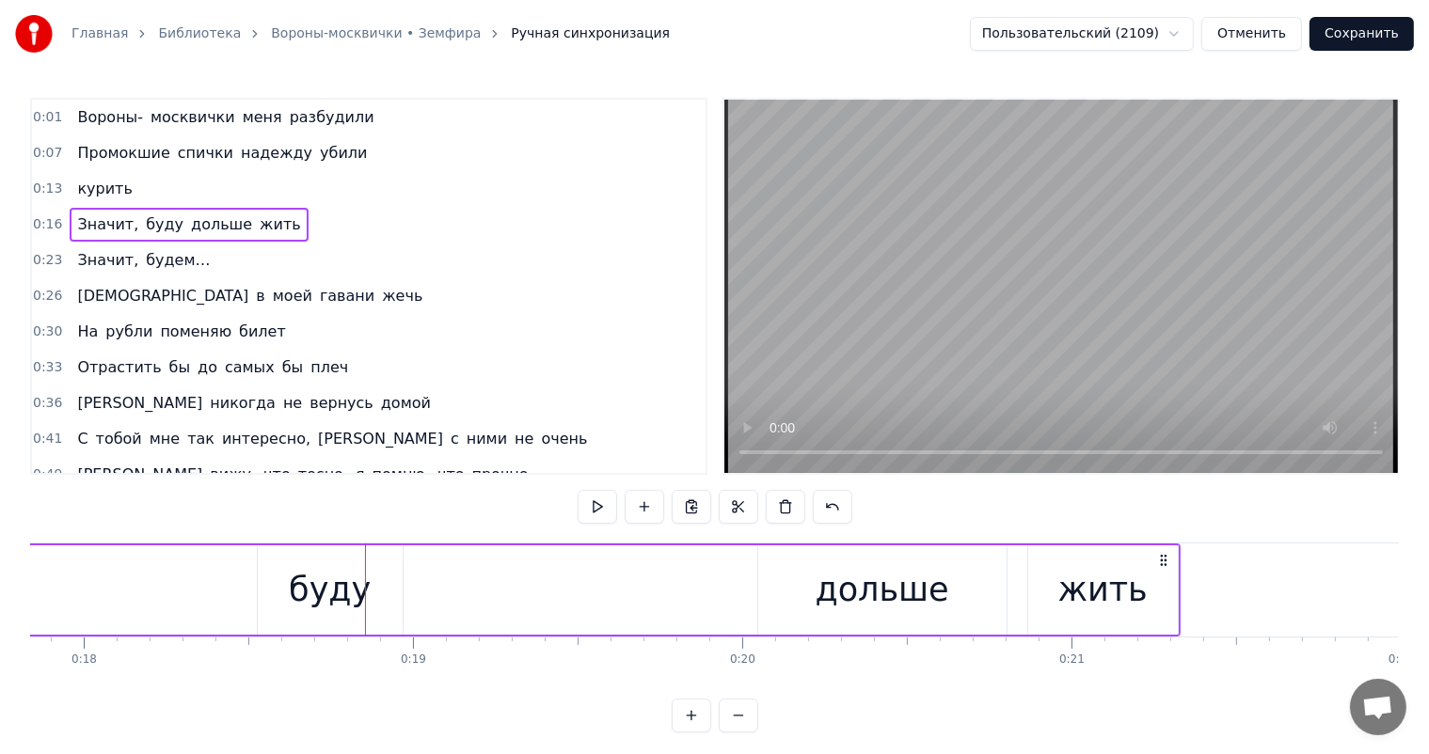
click at [858, 579] on div "дольше" at bounding box center [882, 590] width 134 height 50
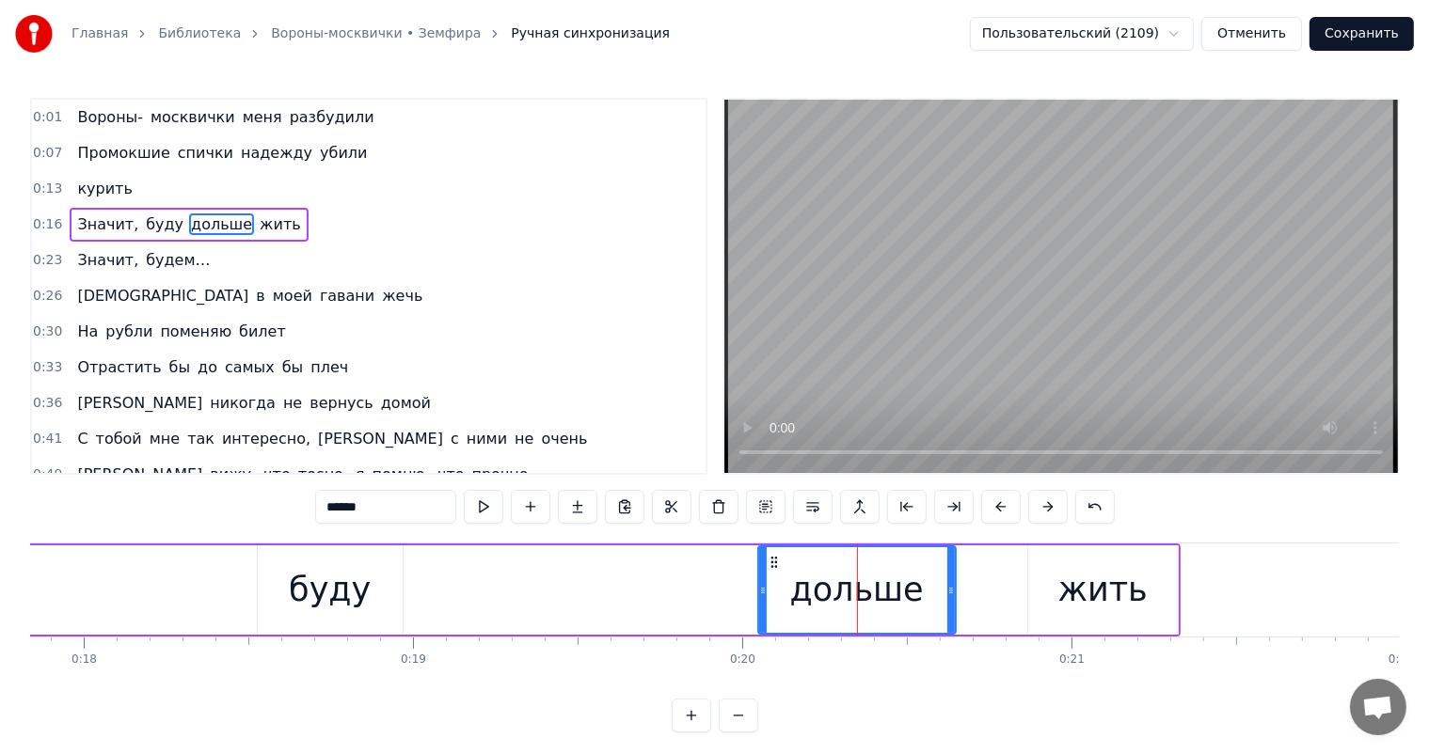
drag, startPoint x: 1003, startPoint y: 582, endPoint x: 952, endPoint y: 589, distance: 51.2
click at [952, 589] on icon at bounding box center [951, 590] width 8 height 15
click at [1066, 594] on div "жить" at bounding box center [1102, 590] width 89 height 50
type input "****"
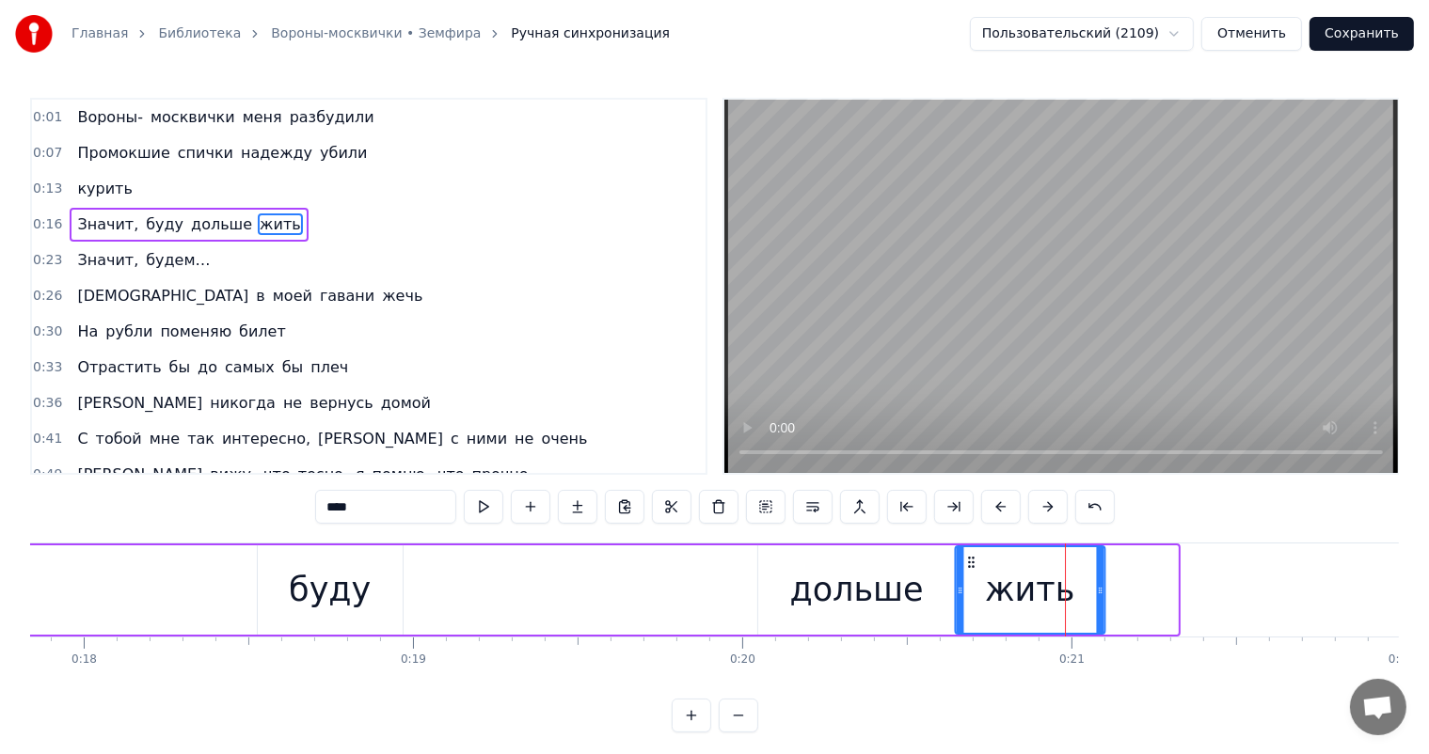
drag, startPoint x: 1042, startPoint y: 566, endPoint x: 970, endPoint y: 586, distance: 75.1
click at [970, 586] on div "жить" at bounding box center [1030, 590] width 148 height 86
click at [220, 615] on div "Значит, буду дольше жить" at bounding box center [384, 590] width 1445 height 93
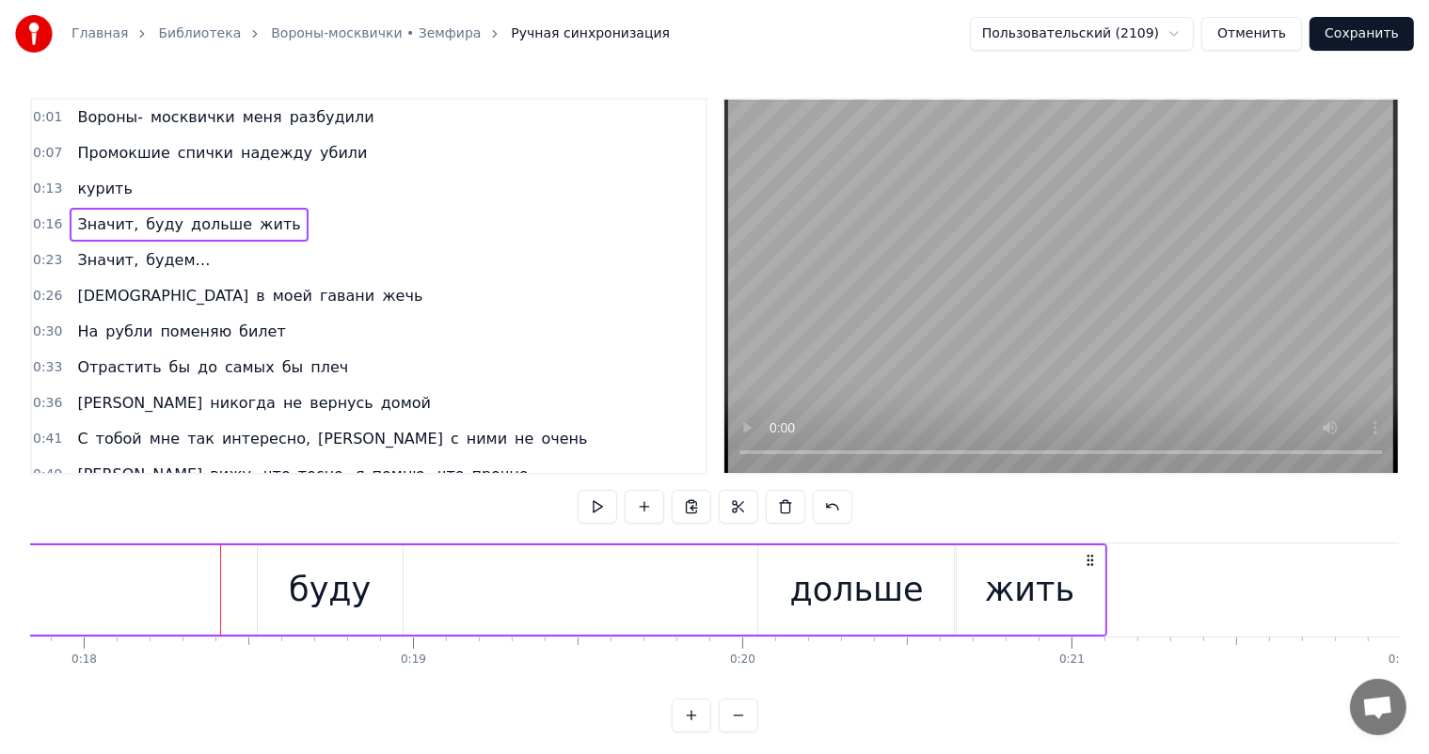
click at [207, 579] on div "Значит, буду дольше жить" at bounding box center [384, 590] width 1445 height 93
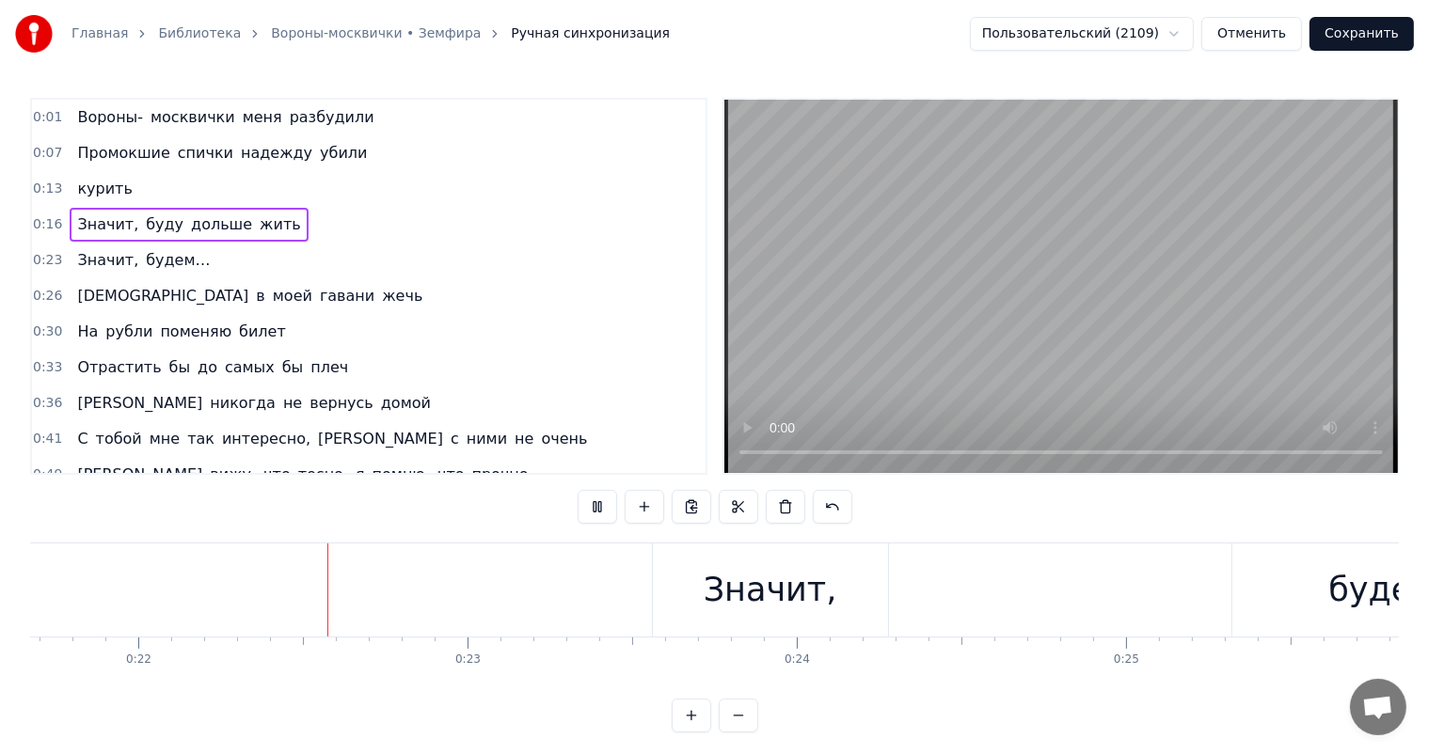
scroll to position [0, 7136]
click at [725, 591] on div "Значит," at bounding box center [769, 590] width 134 height 50
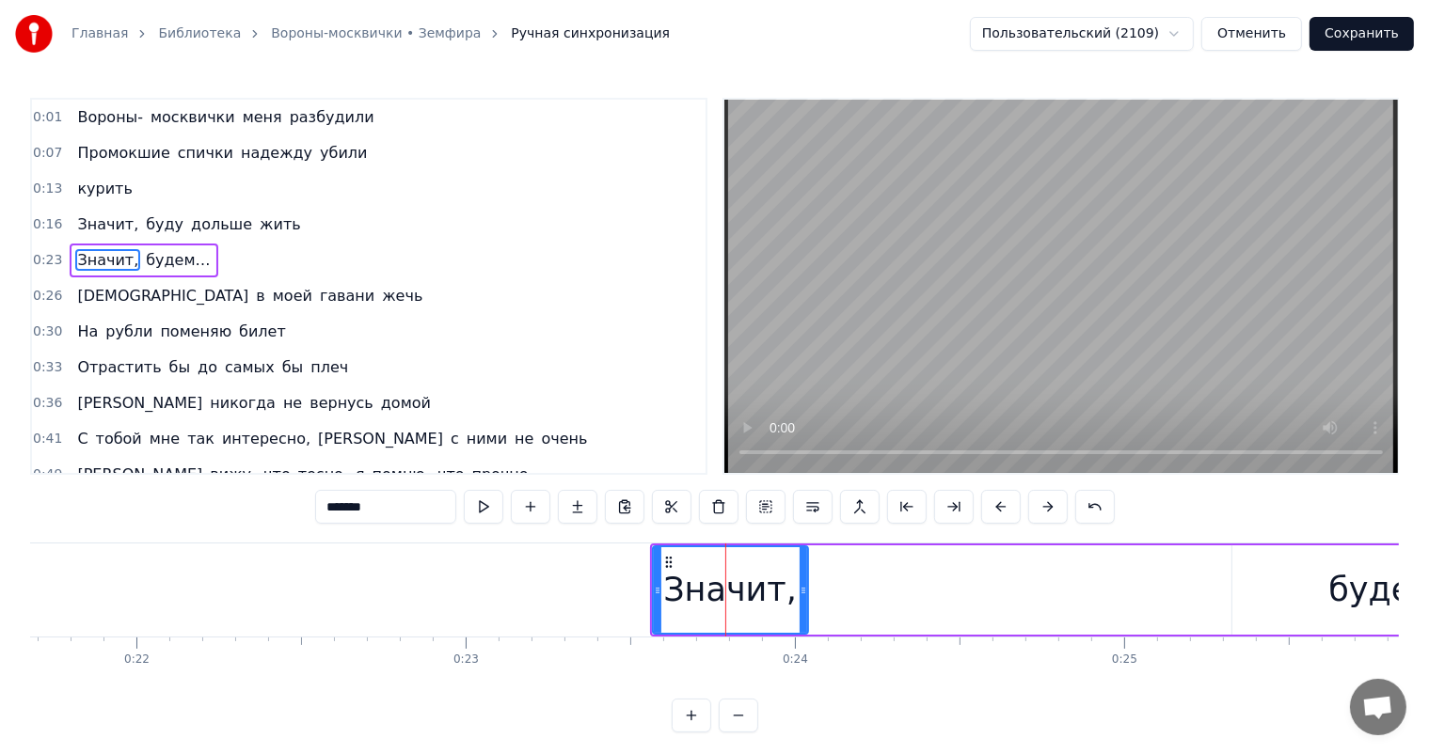
drag, startPoint x: 880, startPoint y: 582, endPoint x: 800, endPoint y: 594, distance: 80.9
click at [800, 594] on icon at bounding box center [803, 590] width 8 height 15
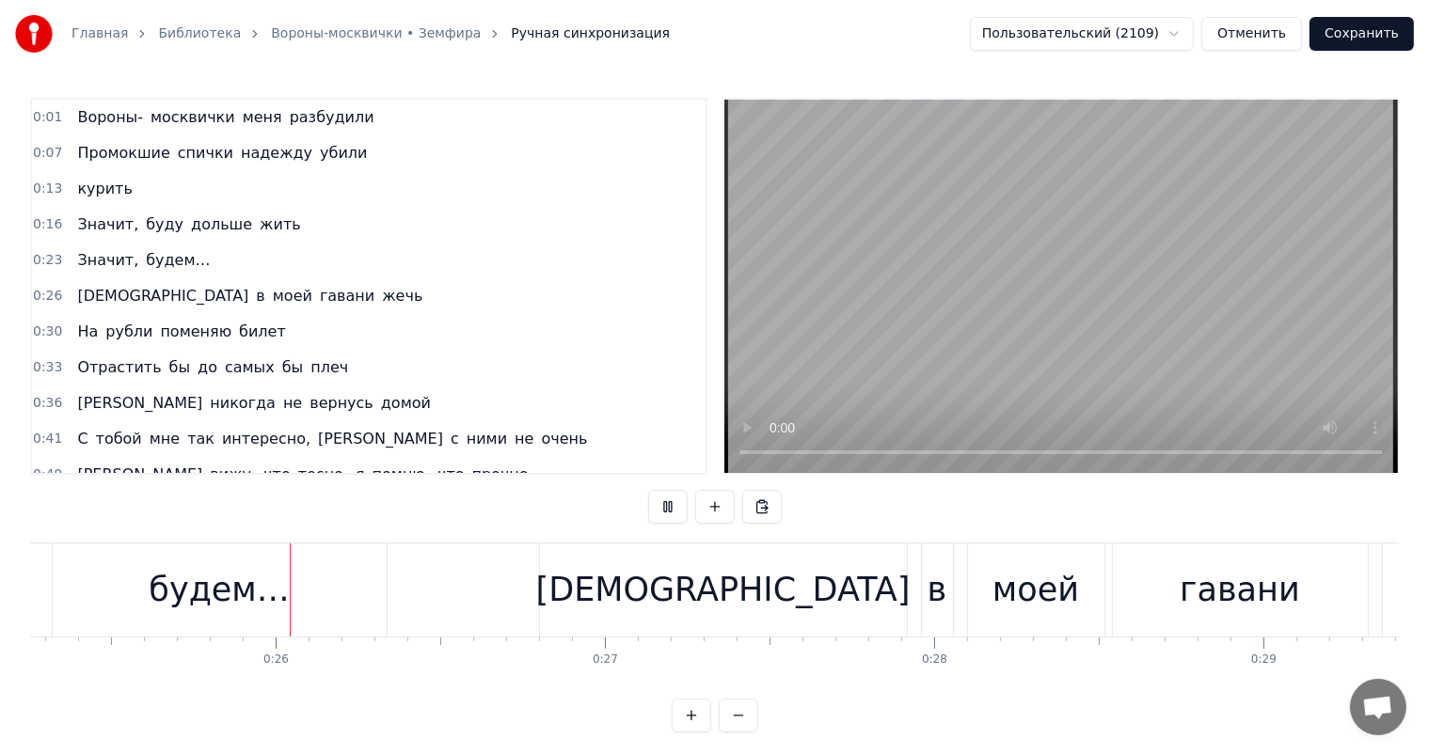
scroll to position [0, 8337]
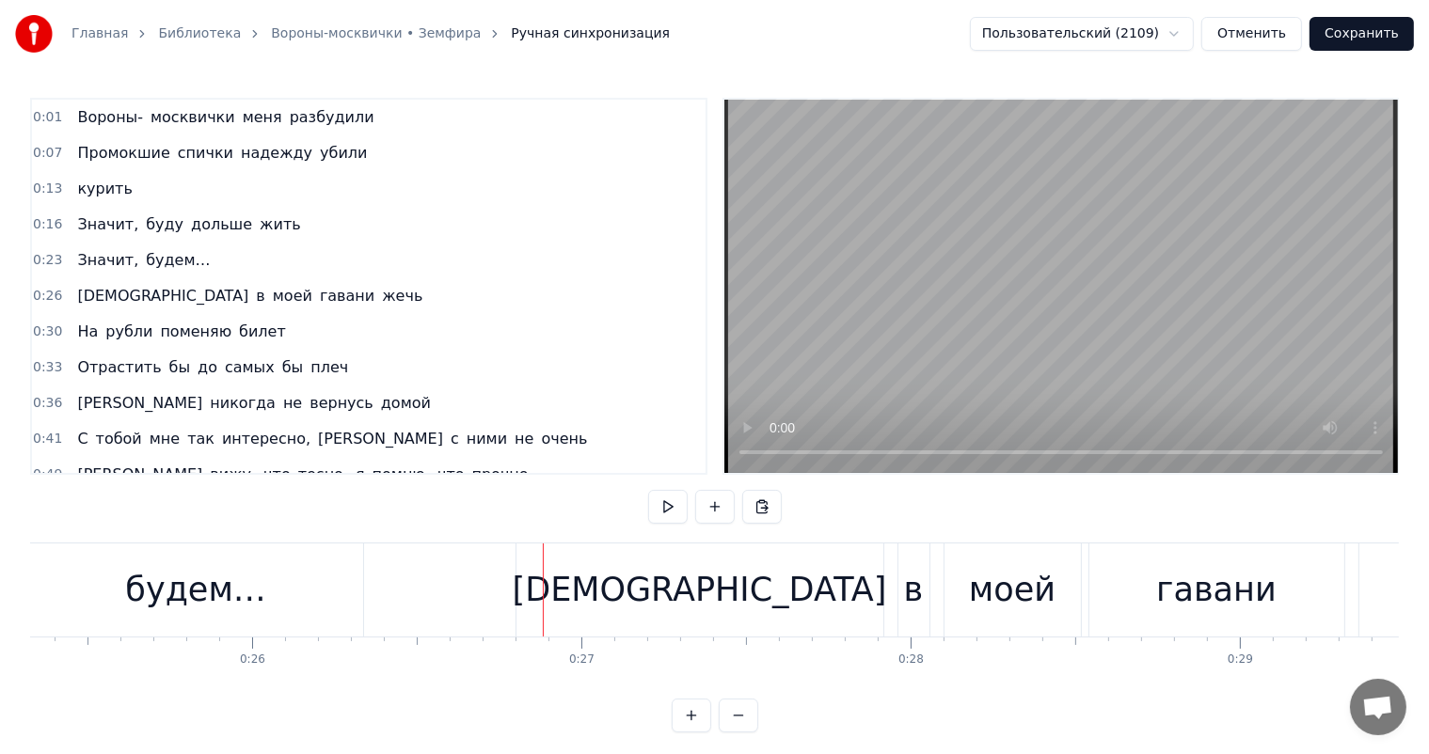
click at [161, 601] on div "будем…" at bounding box center [195, 590] width 140 height 50
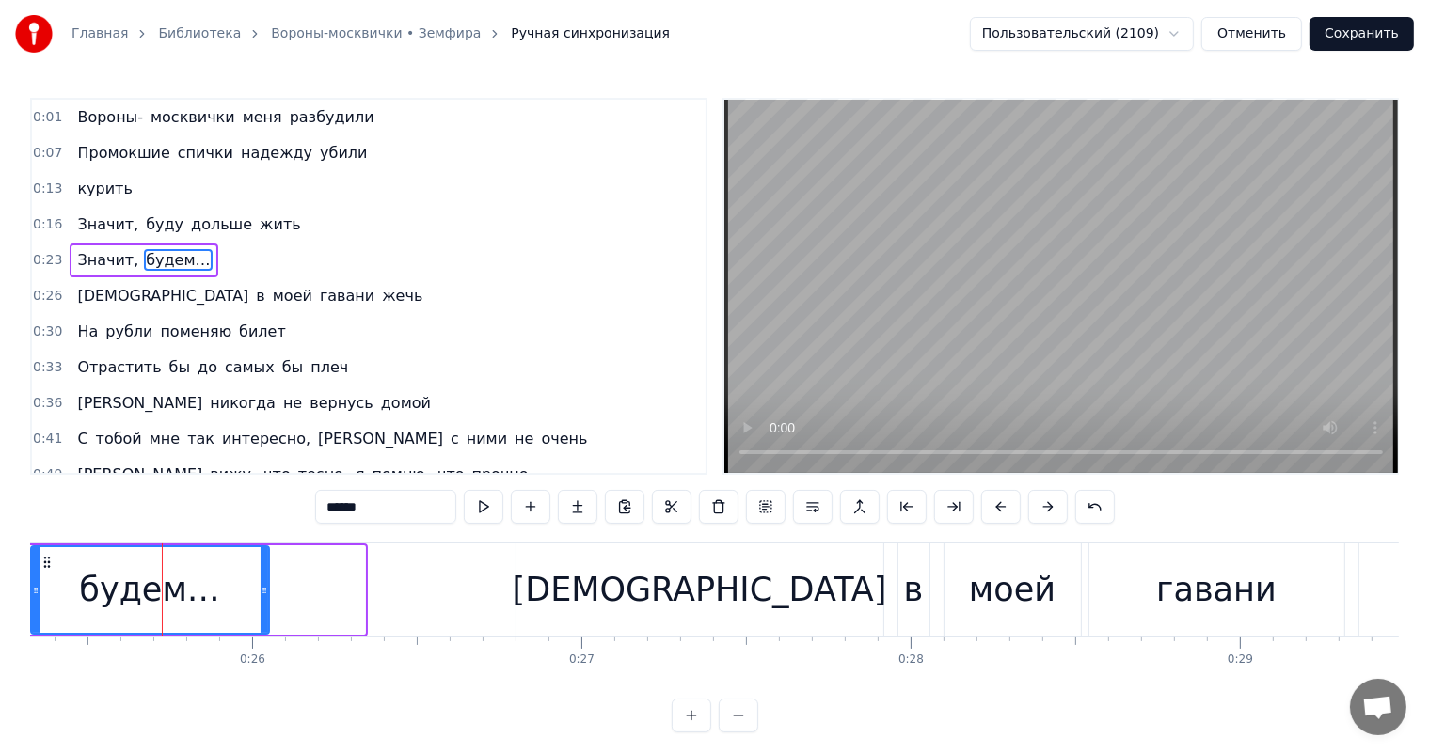
drag, startPoint x: 361, startPoint y: 580, endPoint x: 265, endPoint y: 583, distance: 96.0
click at [265, 583] on div at bounding box center [265, 590] width 8 height 86
click at [26, 579] on div "Главная Библиотека Вороны-москвички • Земфира Ручная синхронизация Пользователь…" at bounding box center [714, 366] width 1429 height 733
click at [12, 569] on div "Главная Библиотека Вороны-москвички • Земфира Ручная синхронизация Пользователь…" at bounding box center [714, 366] width 1429 height 733
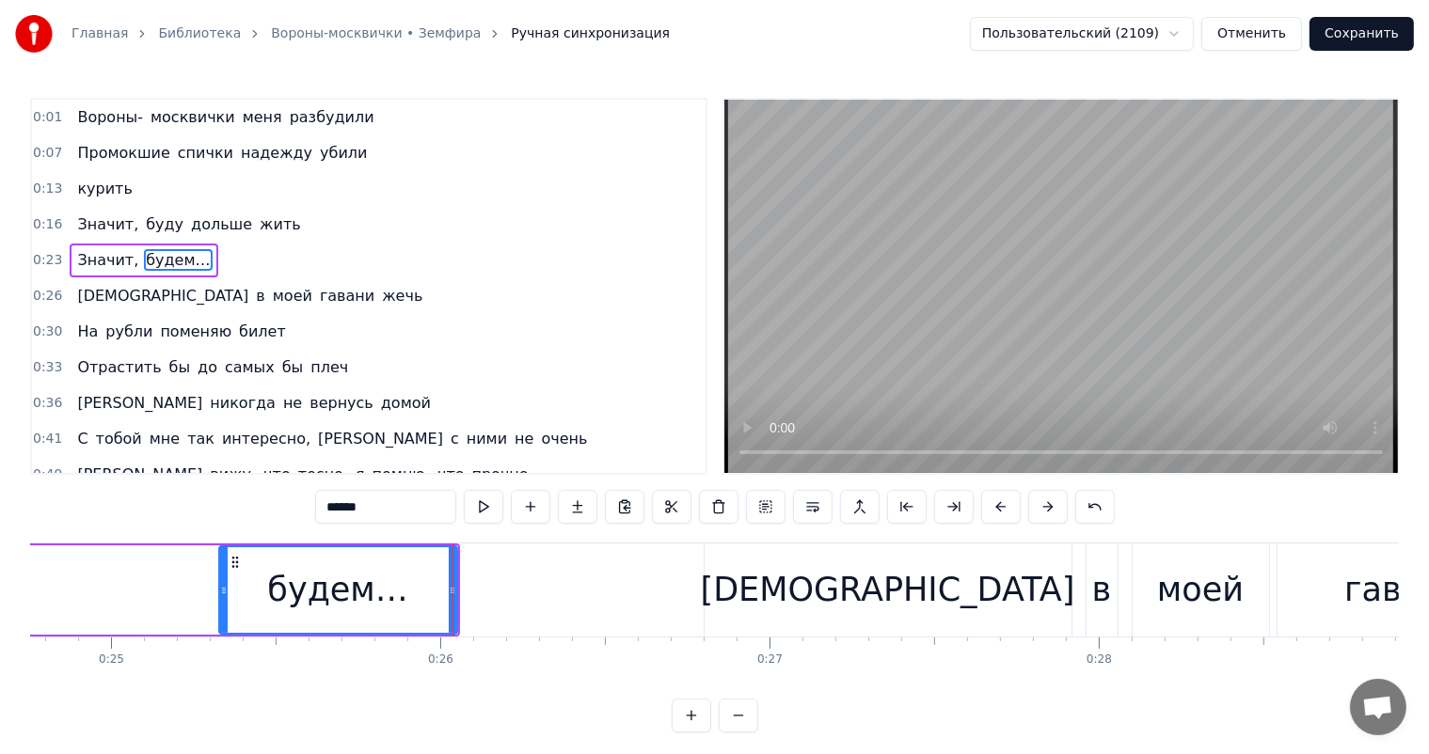
scroll to position [0, 7995]
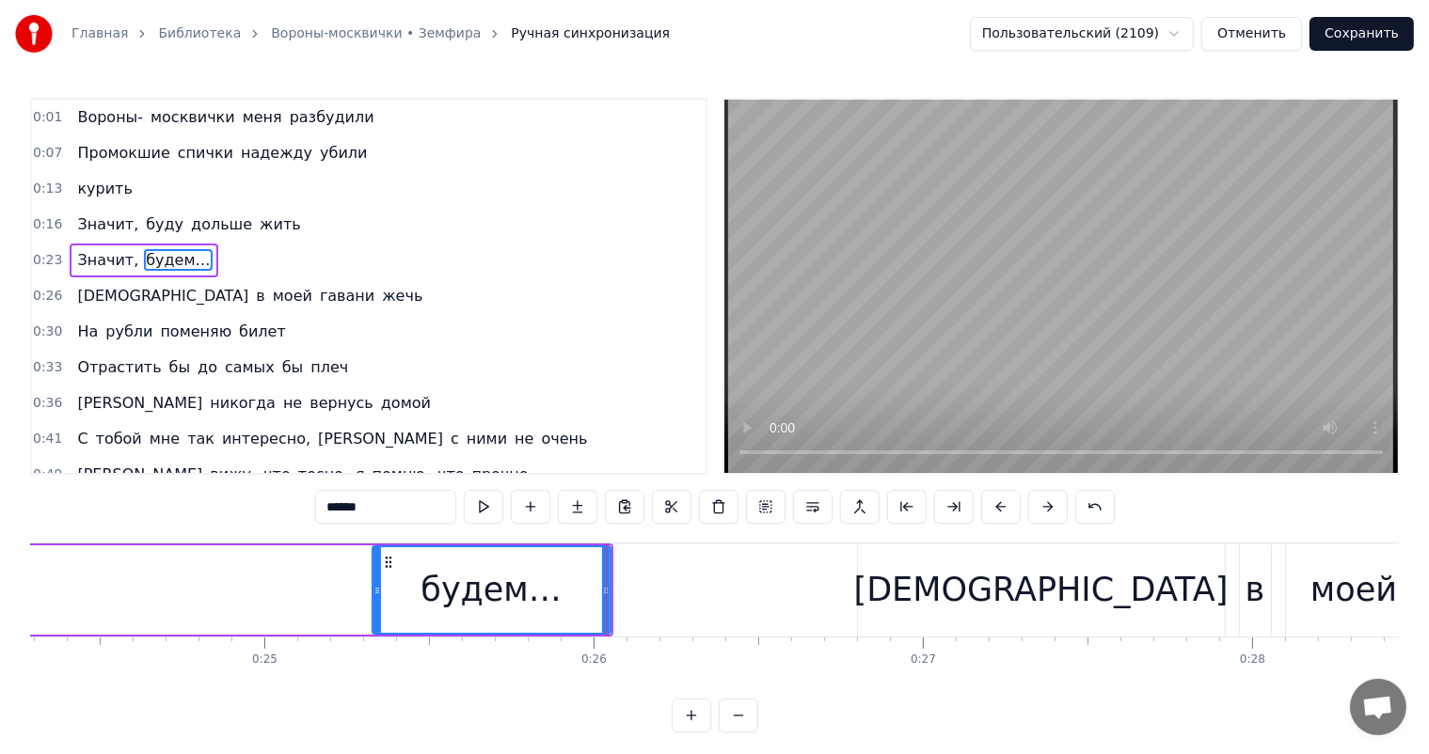
click at [260, 606] on div "Значит, будем…" at bounding box center [201, 590] width 823 height 93
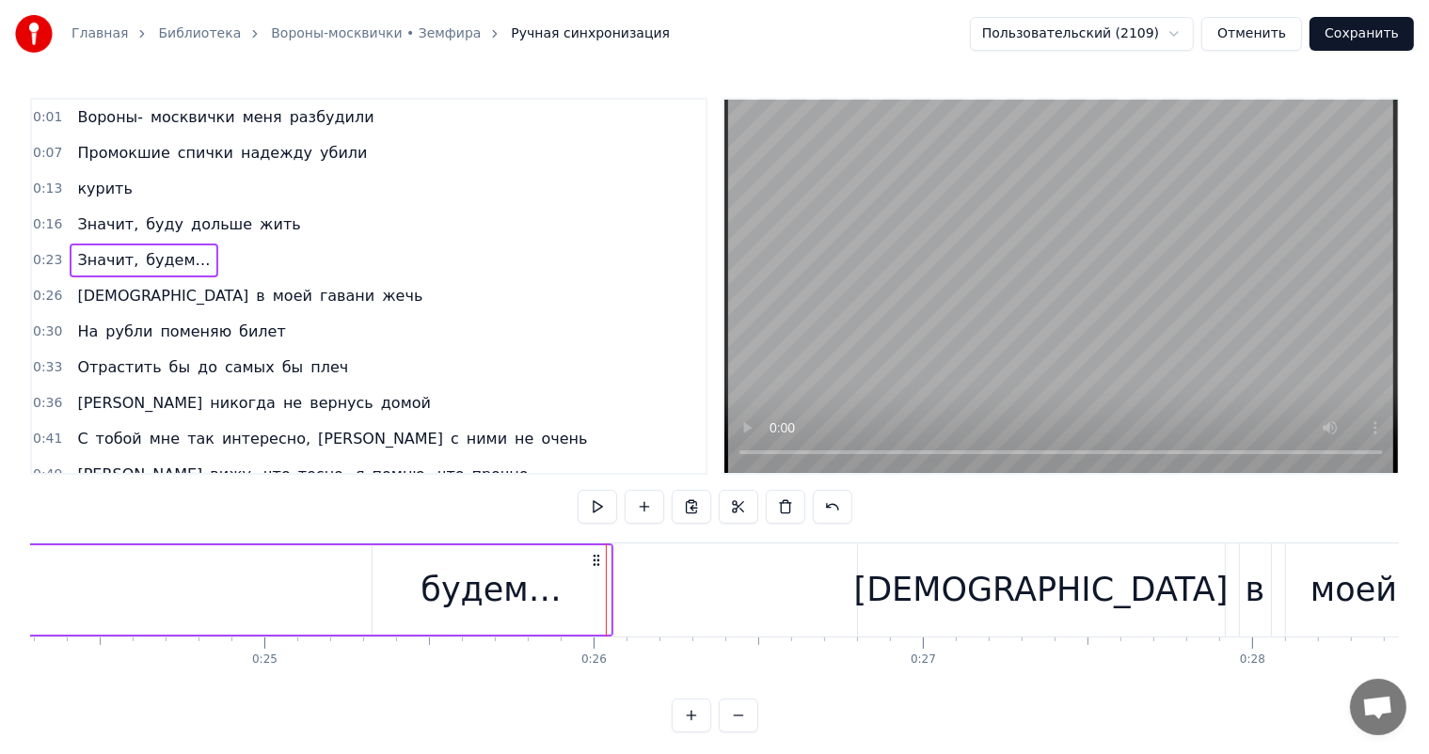
click at [324, 587] on div "Значит, будем…" at bounding box center [201, 590] width 823 height 93
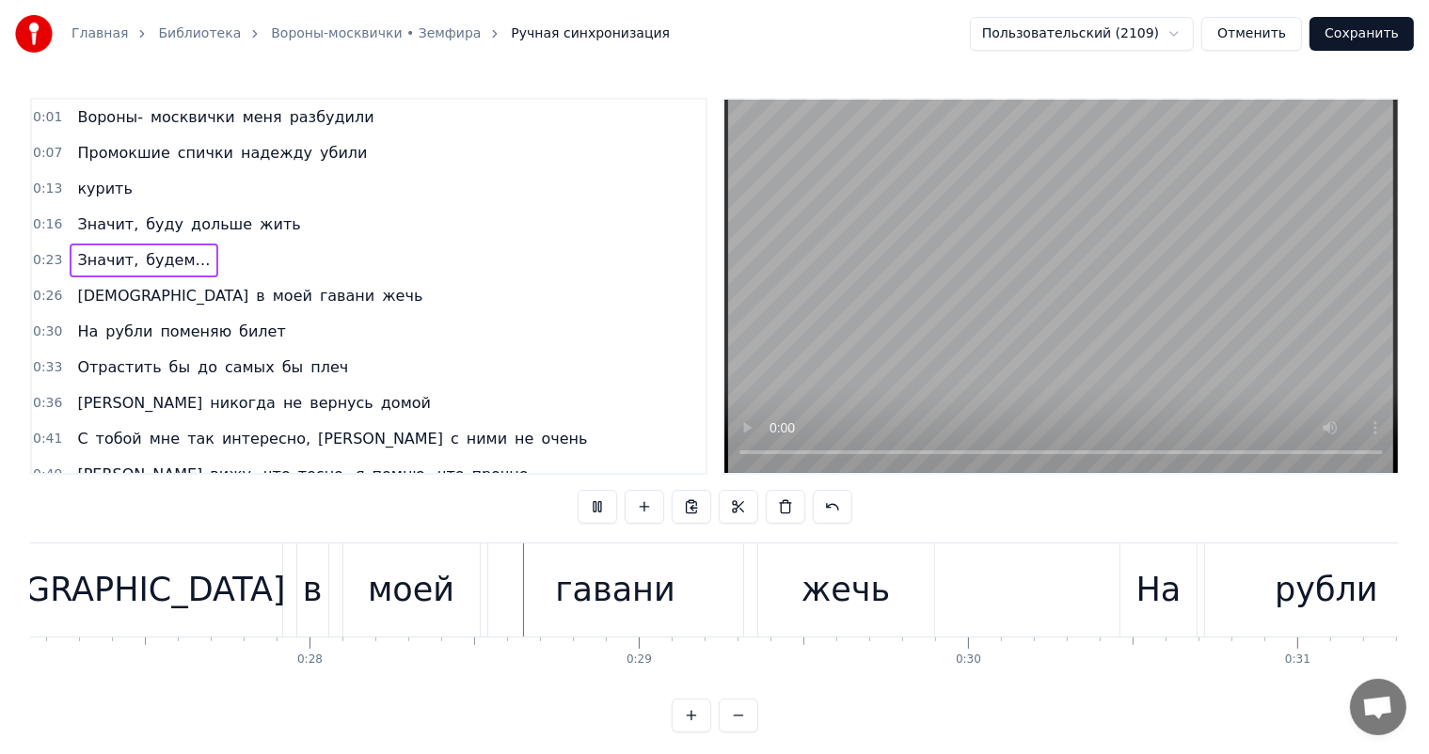
scroll to position [0, 9274]
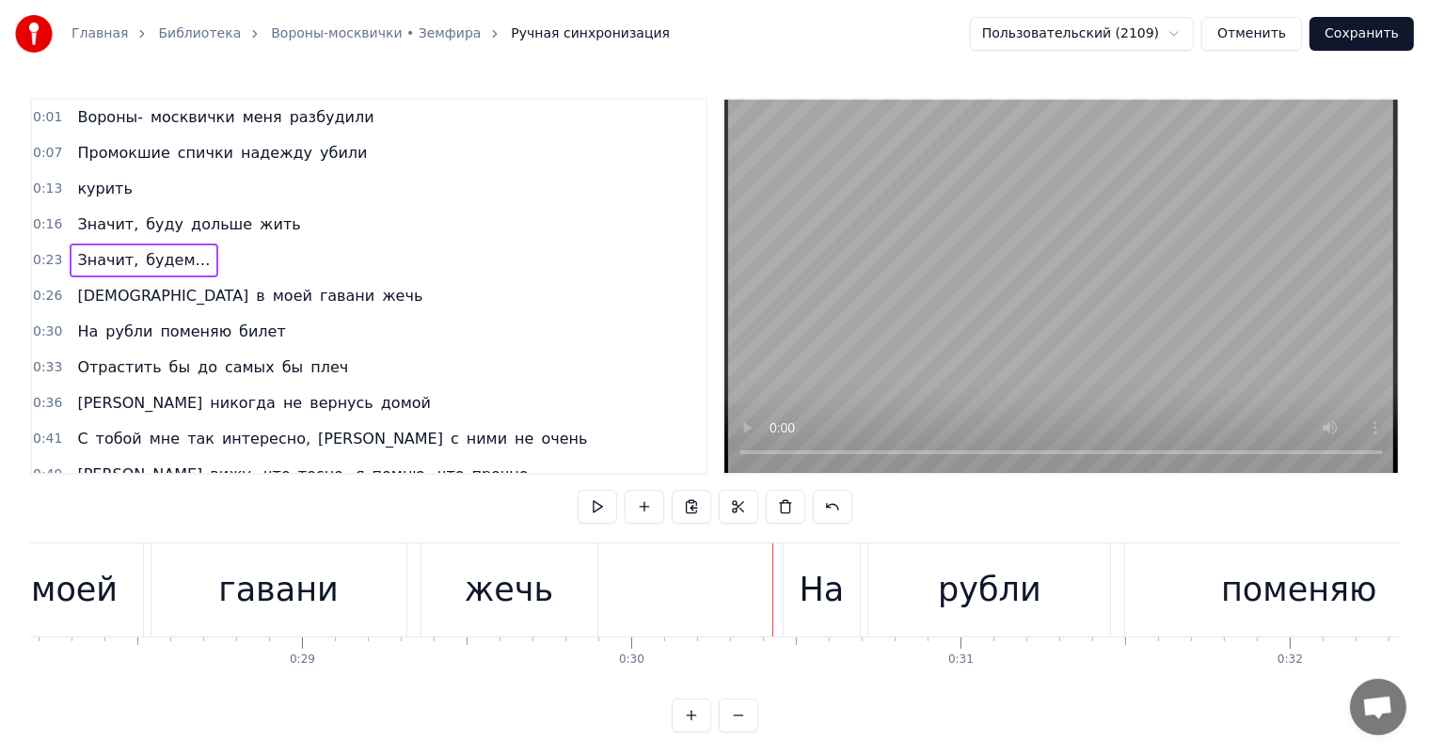
click at [236, 588] on div "гавани" at bounding box center [278, 590] width 120 height 50
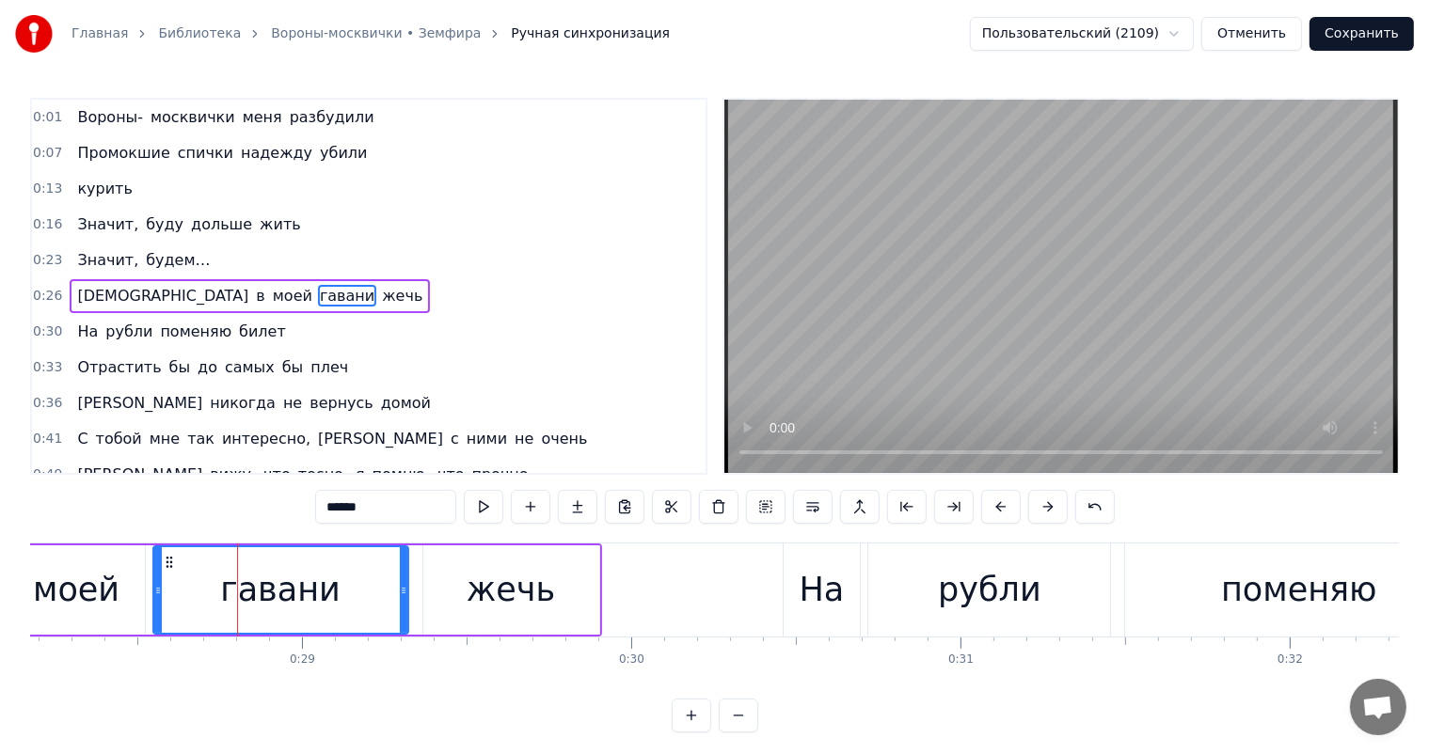
scroll to position [3, 0]
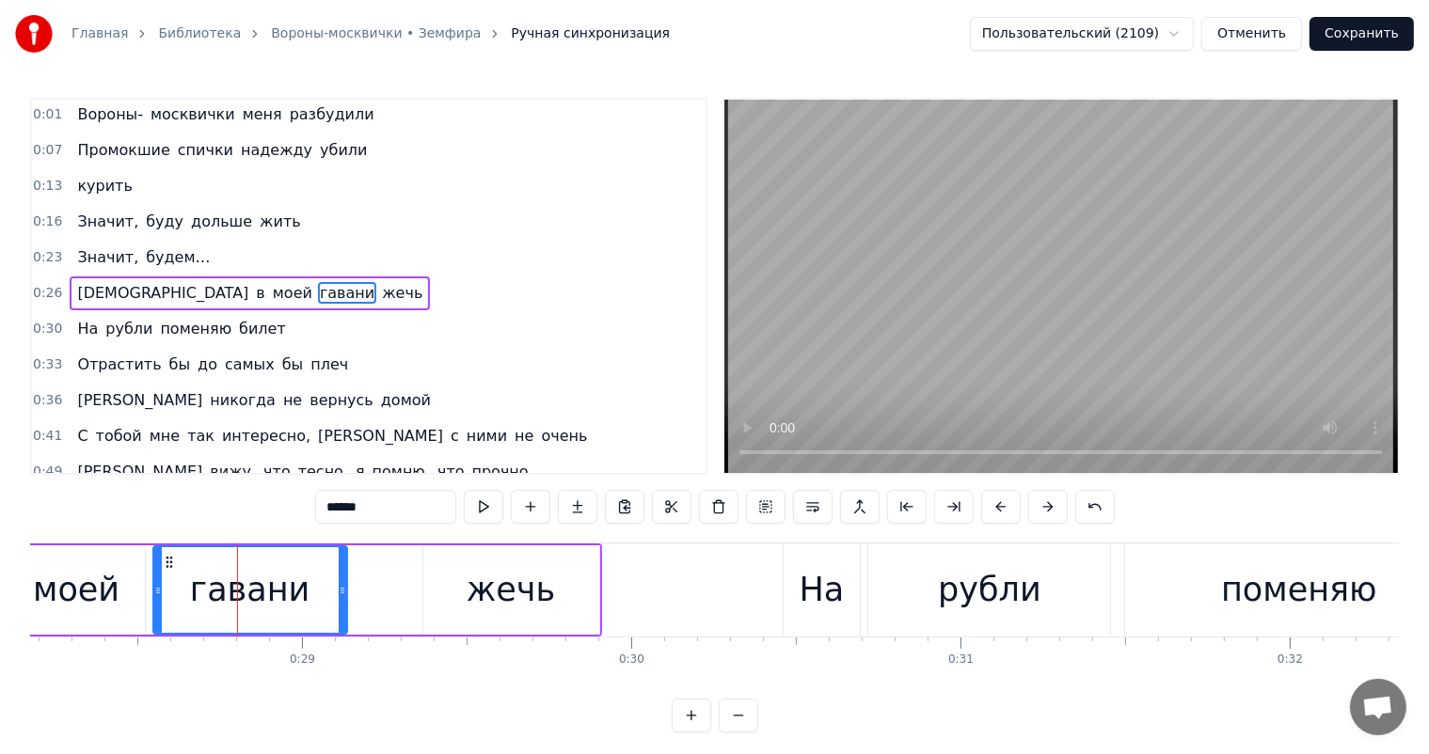
drag, startPoint x: 403, startPoint y: 582, endPoint x: 342, endPoint y: 604, distance: 64.8
click at [342, 604] on div at bounding box center [343, 590] width 8 height 86
click at [478, 589] on div "жечь" at bounding box center [510, 590] width 88 height 50
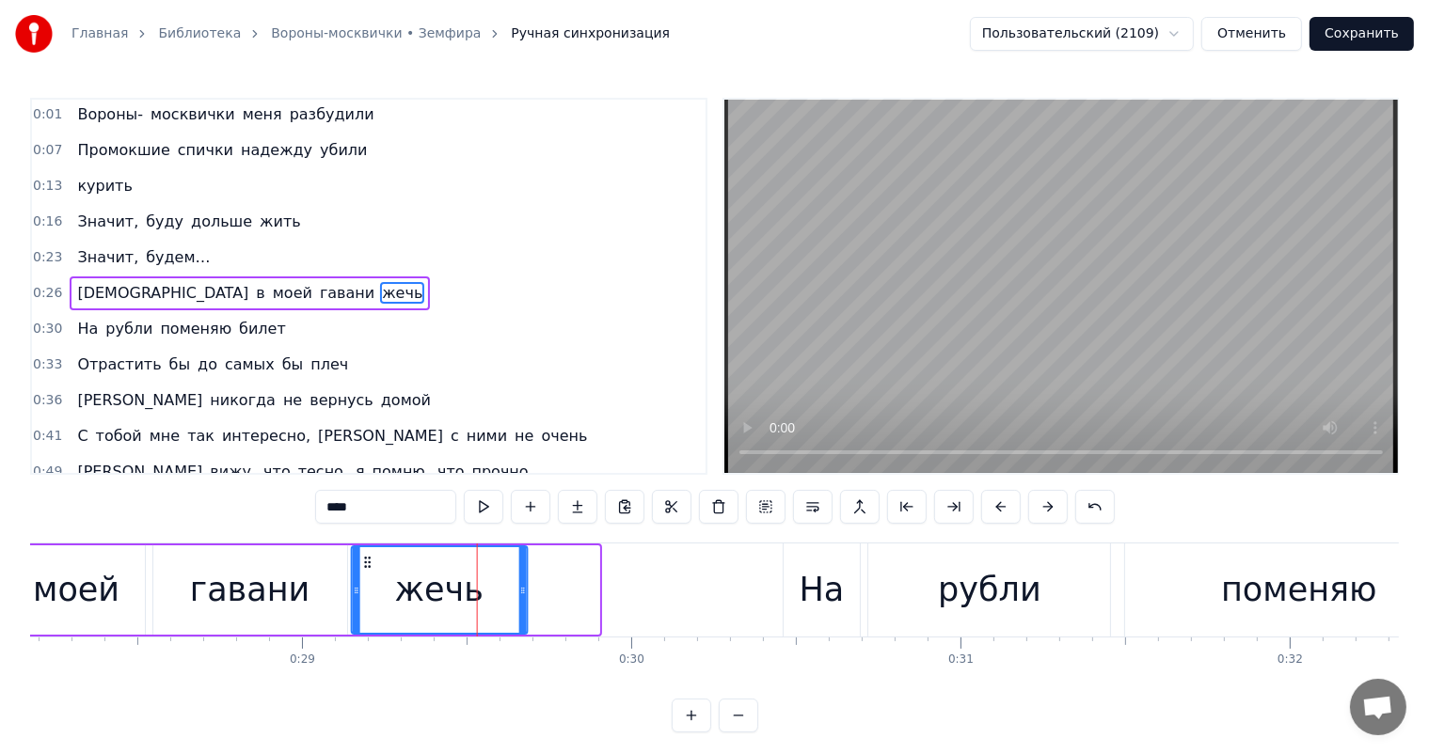
drag, startPoint x: 438, startPoint y: 560, endPoint x: 367, endPoint y: 591, distance: 77.9
click at [367, 591] on div "жечь" at bounding box center [440, 590] width 174 height 86
click at [79, 625] on div "моей" at bounding box center [76, 589] width 136 height 89
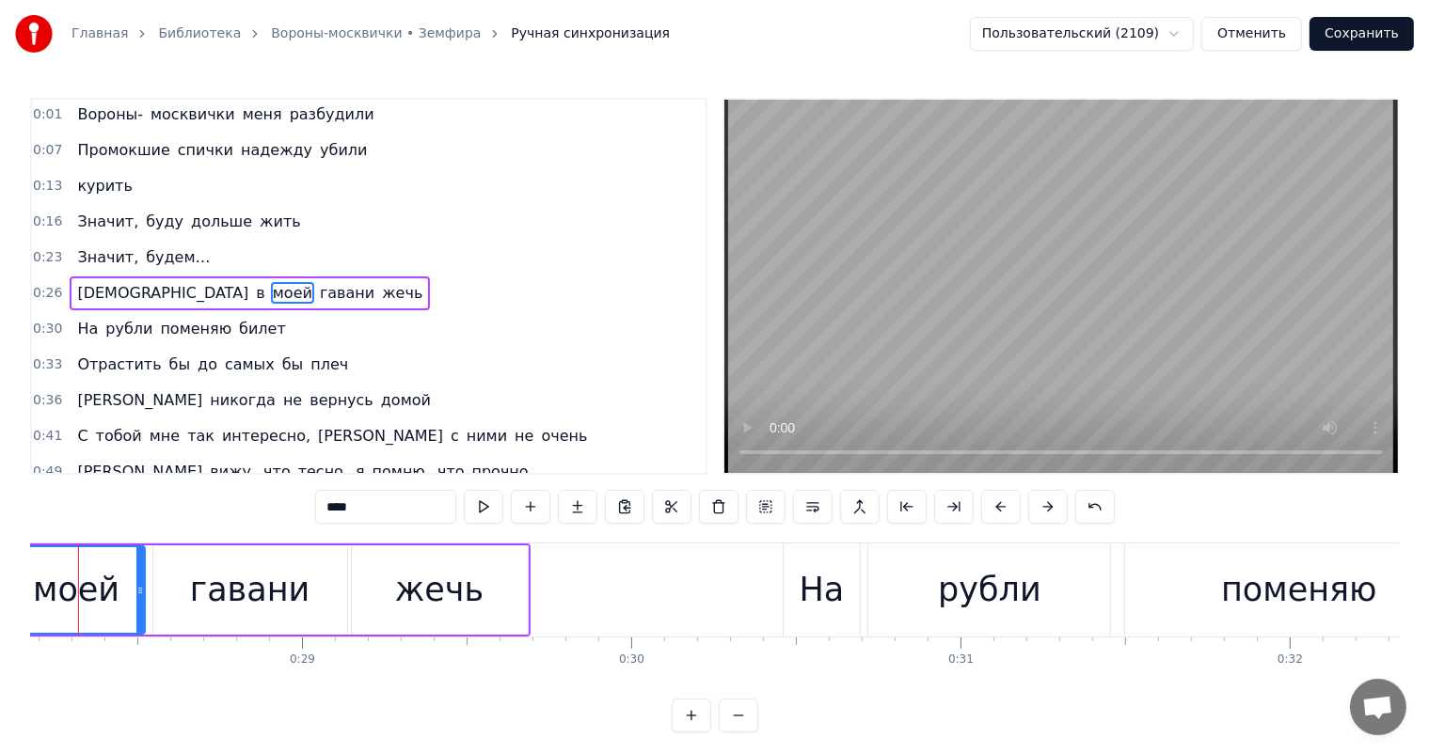
scroll to position [0, 8674]
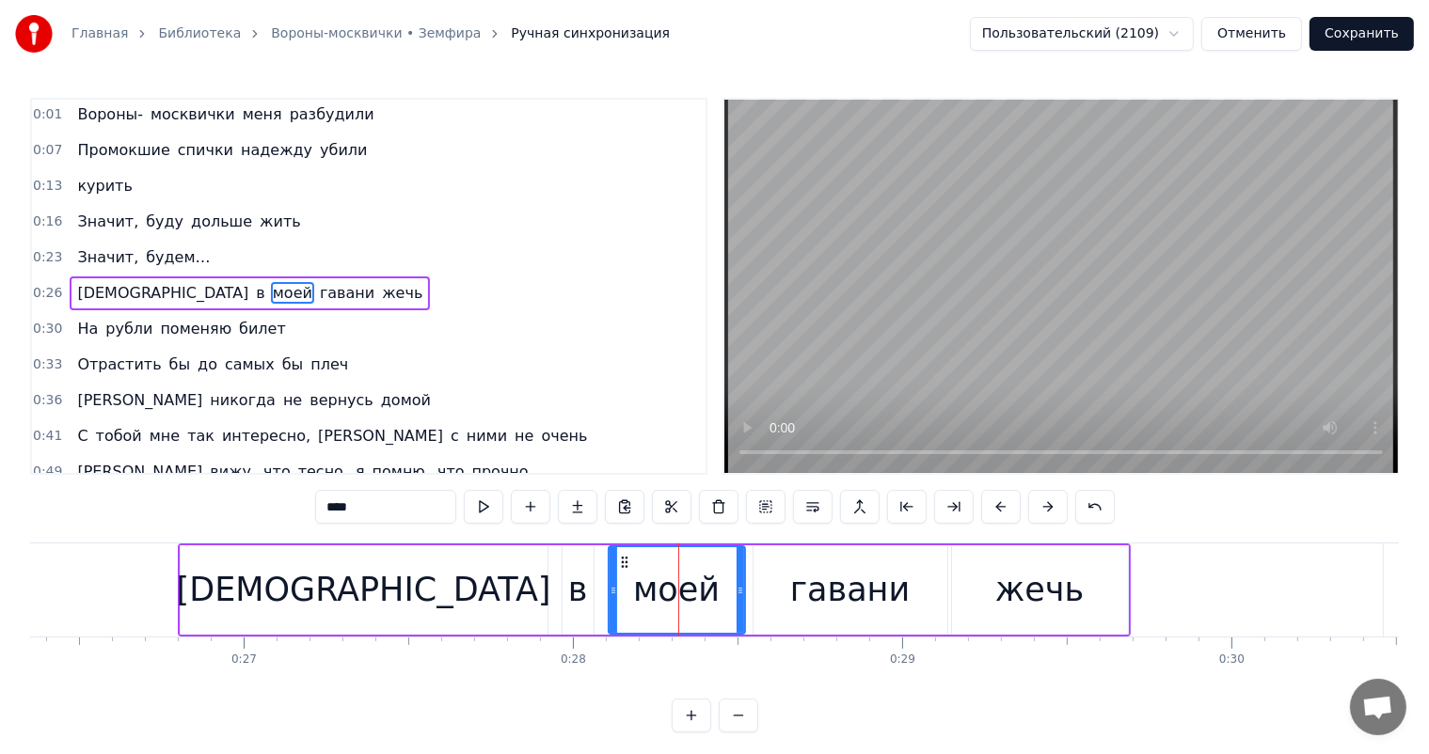
click at [567, 568] on div "в" at bounding box center [577, 589] width 31 height 89
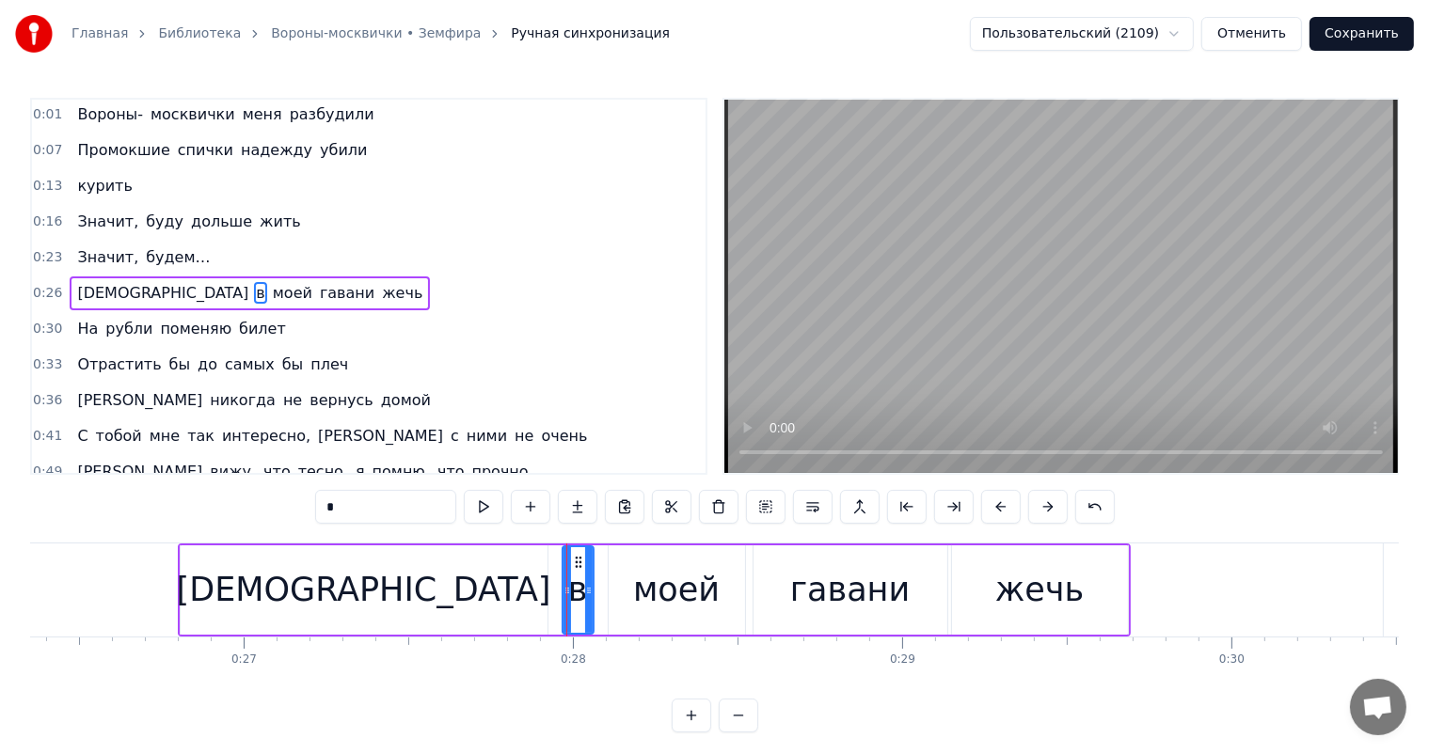
click at [620, 571] on div "моей" at bounding box center [677, 589] width 136 height 89
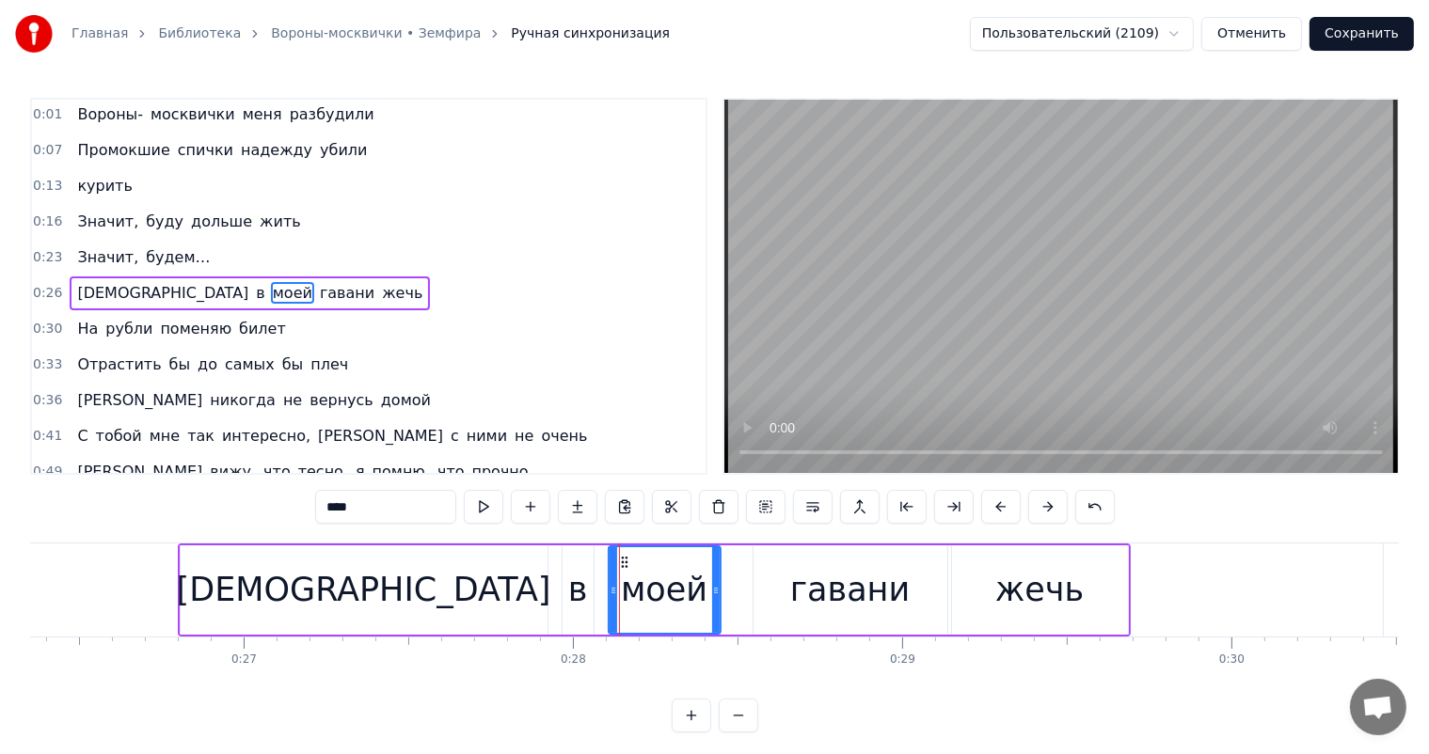
drag, startPoint x: 741, startPoint y: 586, endPoint x: 715, endPoint y: 591, distance: 26.8
click at [715, 591] on icon at bounding box center [716, 590] width 8 height 15
click at [366, 595] on div "[DEMOGRAPHIC_DATA]" at bounding box center [364, 590] width 374 height 50
type input "*******"
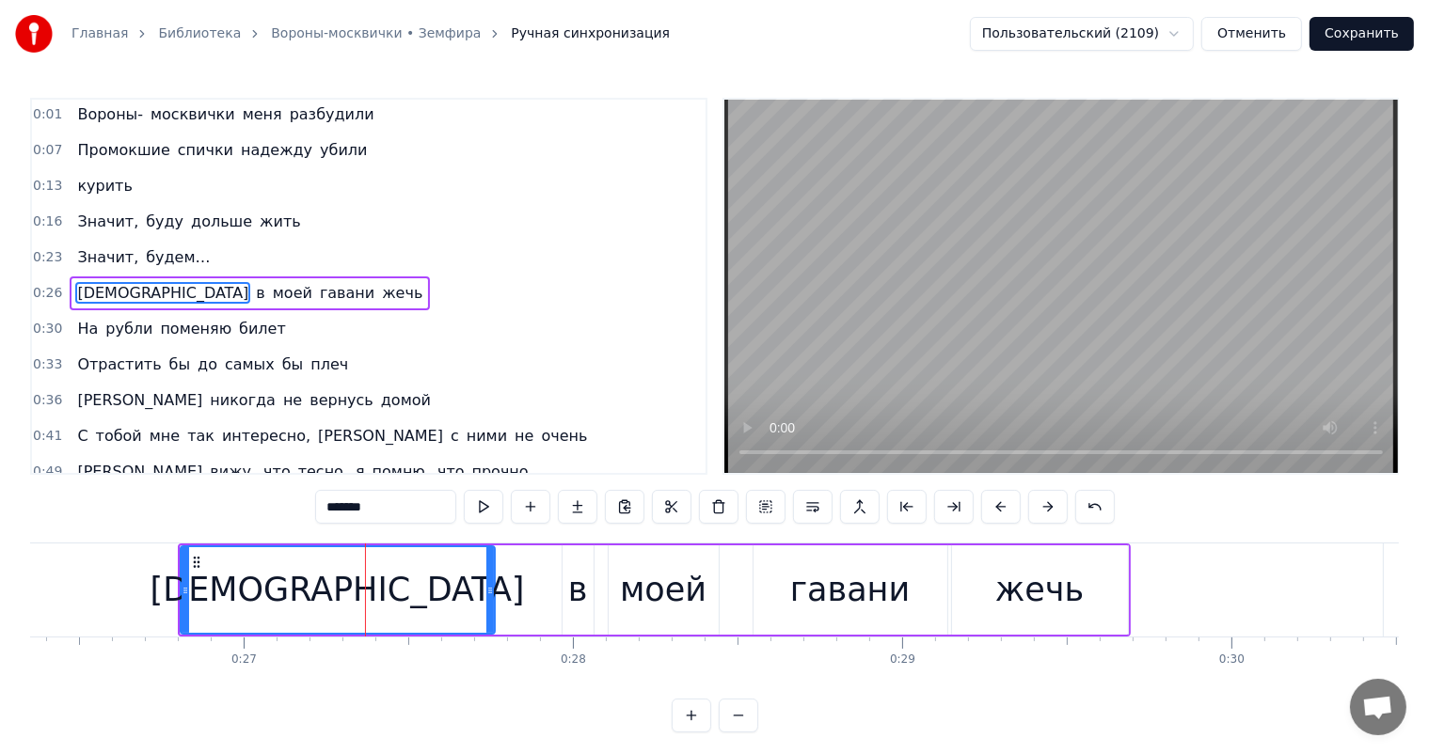
drag, startPoint x: 542, startPoint y: 583, endPoint x: 489, endPoint y: 595, distance: 54.1
click at [489, 595] on icon at bounding box center [490, 590] width 8 height 15
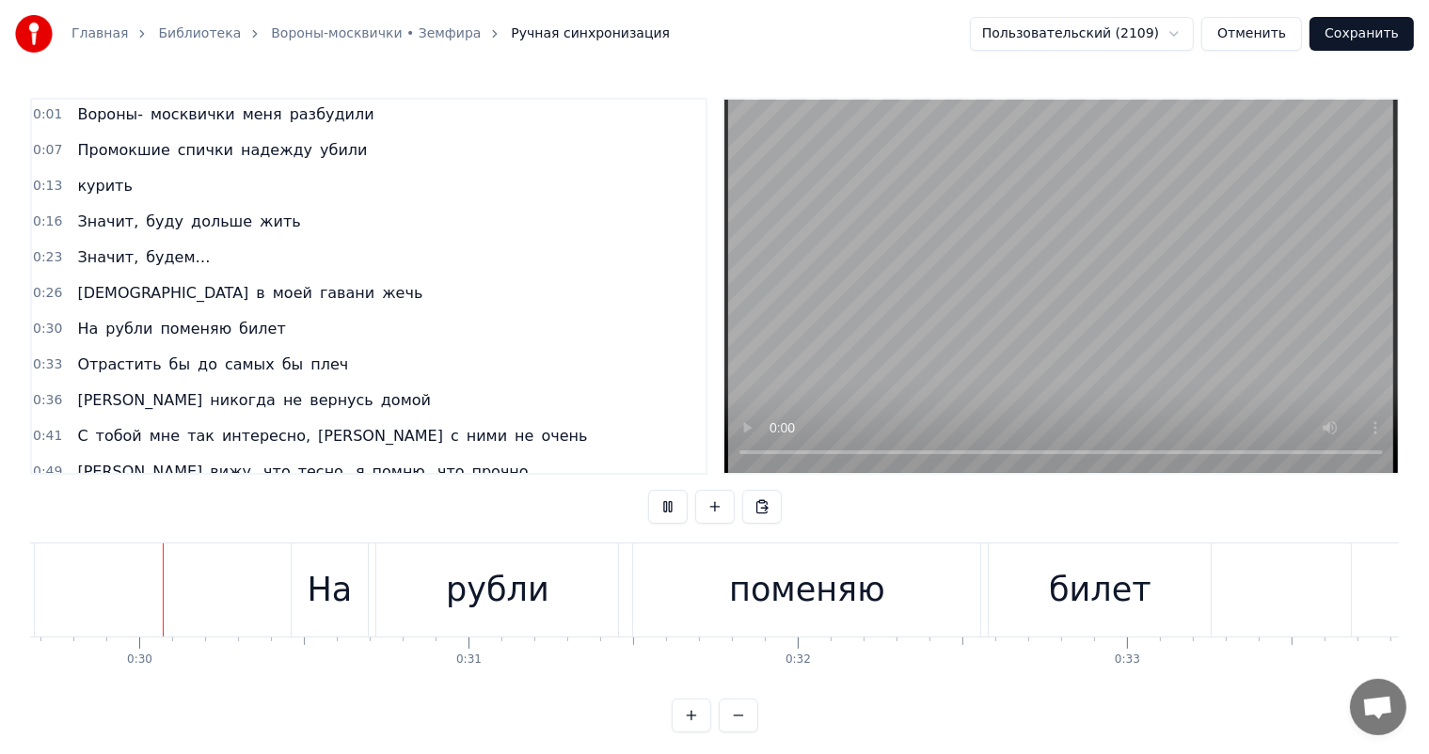
scroll to position [0, 9804]
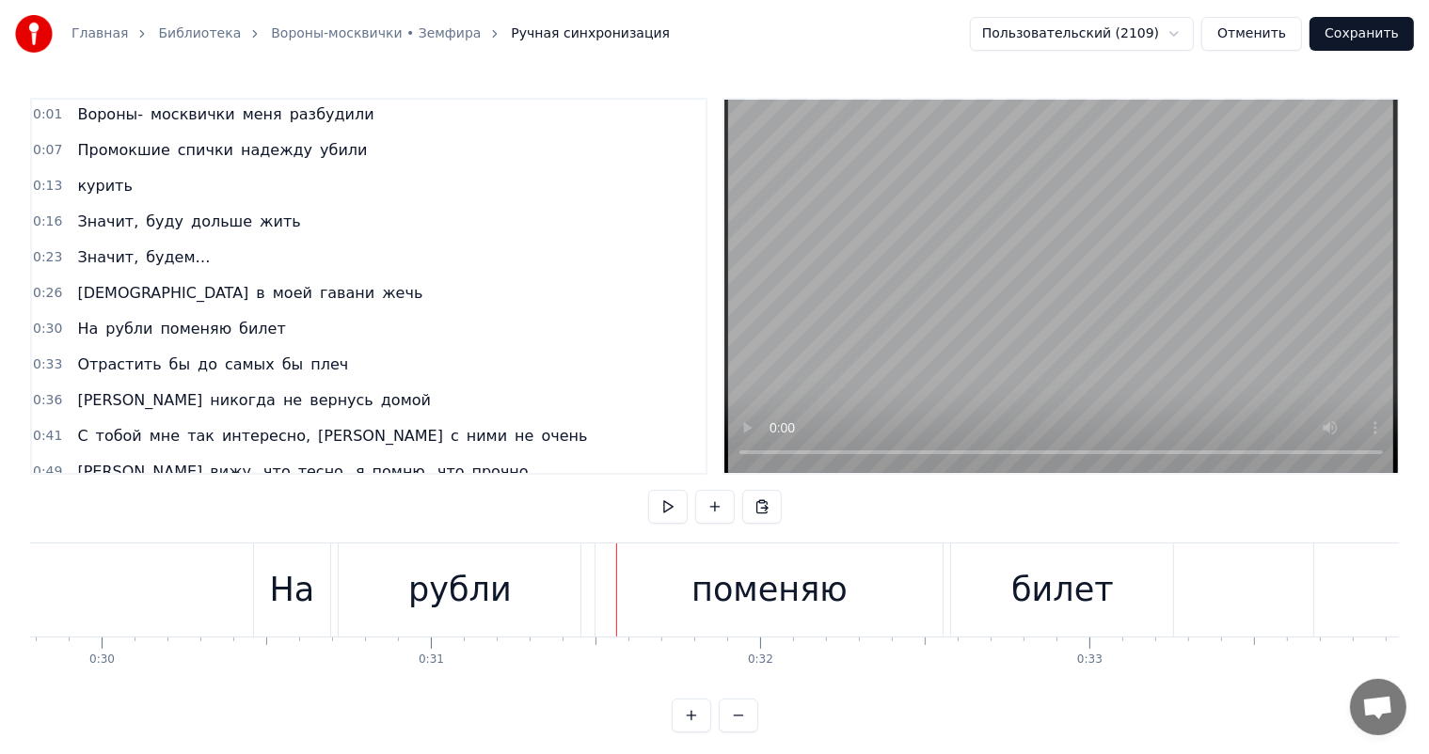
click at [491, 561] on div "рубли" at bounding box center [460, 590] width 242 height 93
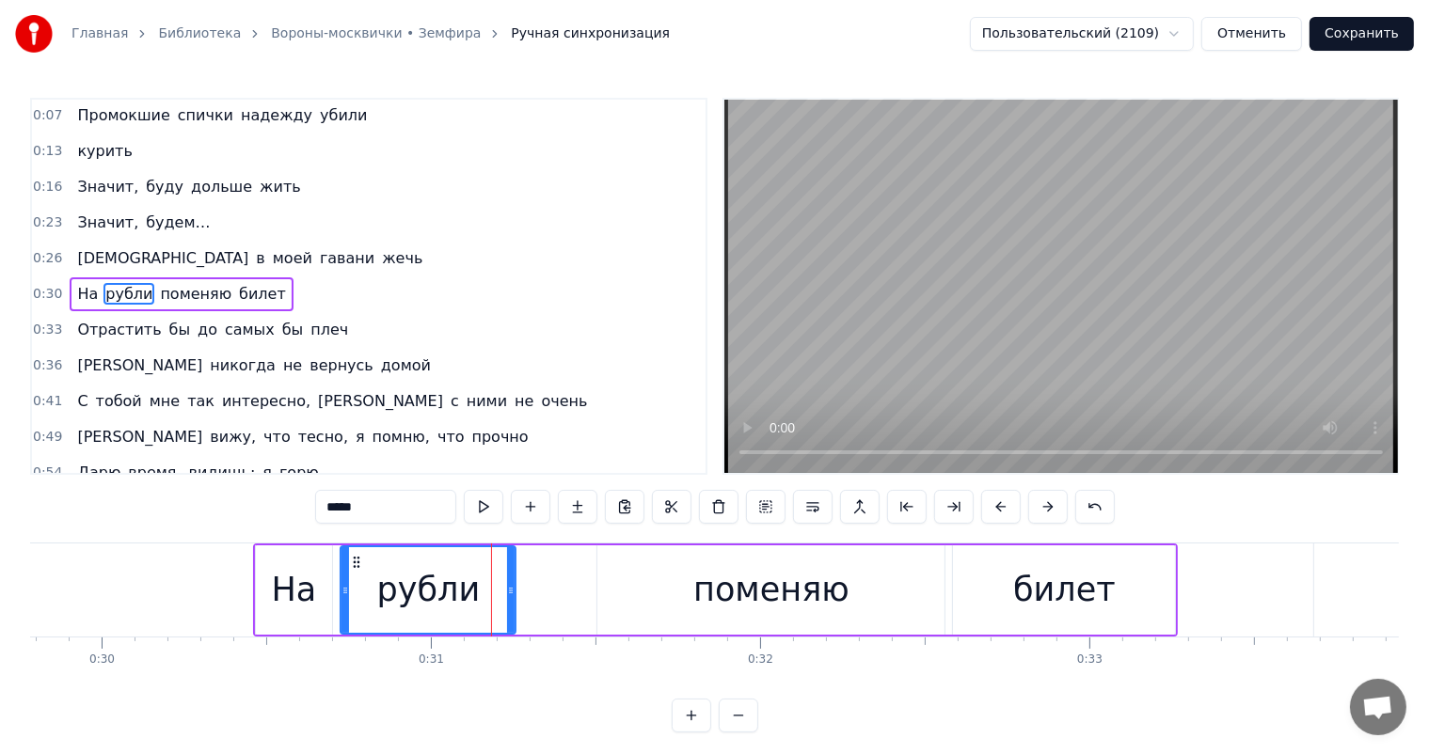
drag, startPoint x: 580, startPoint y: 591, endPoint x: 514, endPoint y: 601, distance: 67.6
click at [514, 601] on div at bounding box center [511, 590] width 8 height 86
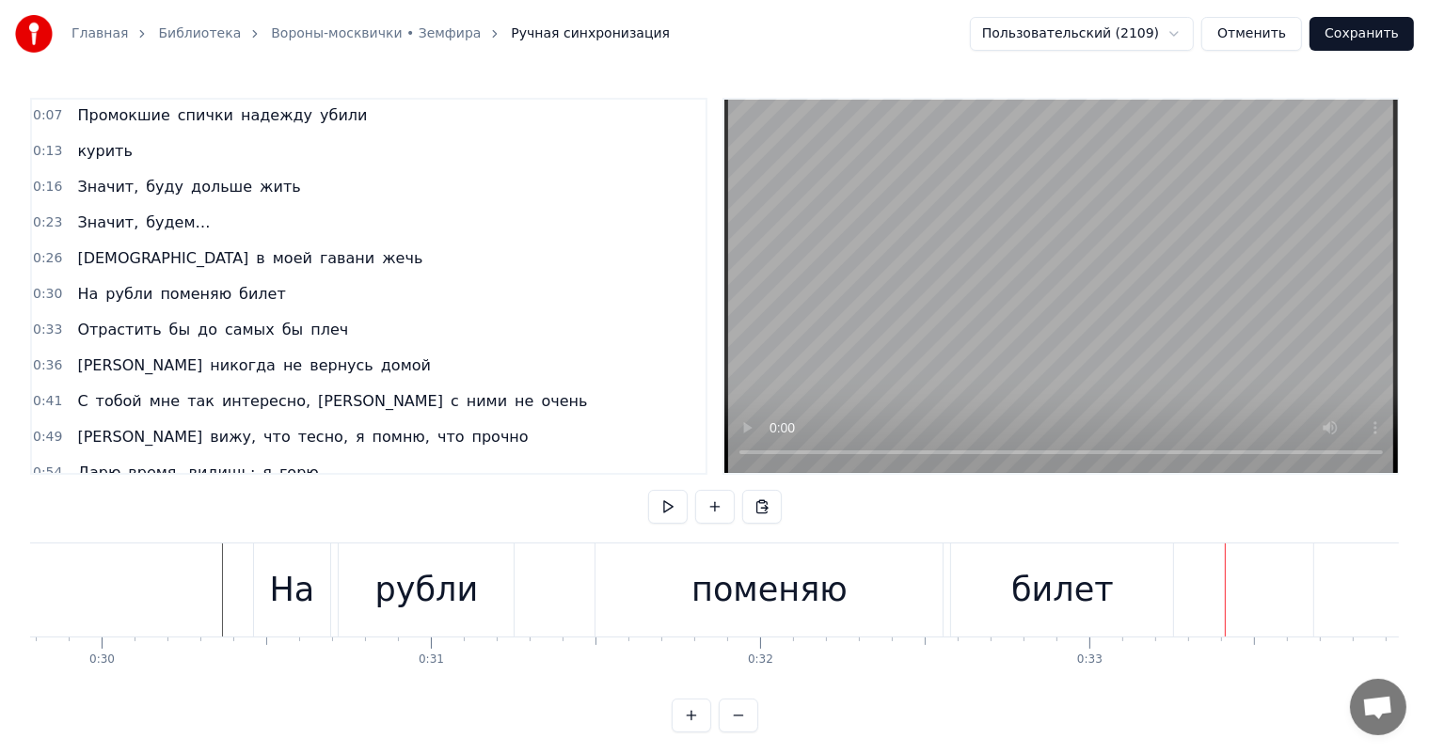
drag, startPoint x: 814, startPoint y: 592, endPoint x: 993, endPoint y: 583, distance: 179.8
click at [816, 592] on div "поменяю" at bounding box center [769, 590] width 156 height 50
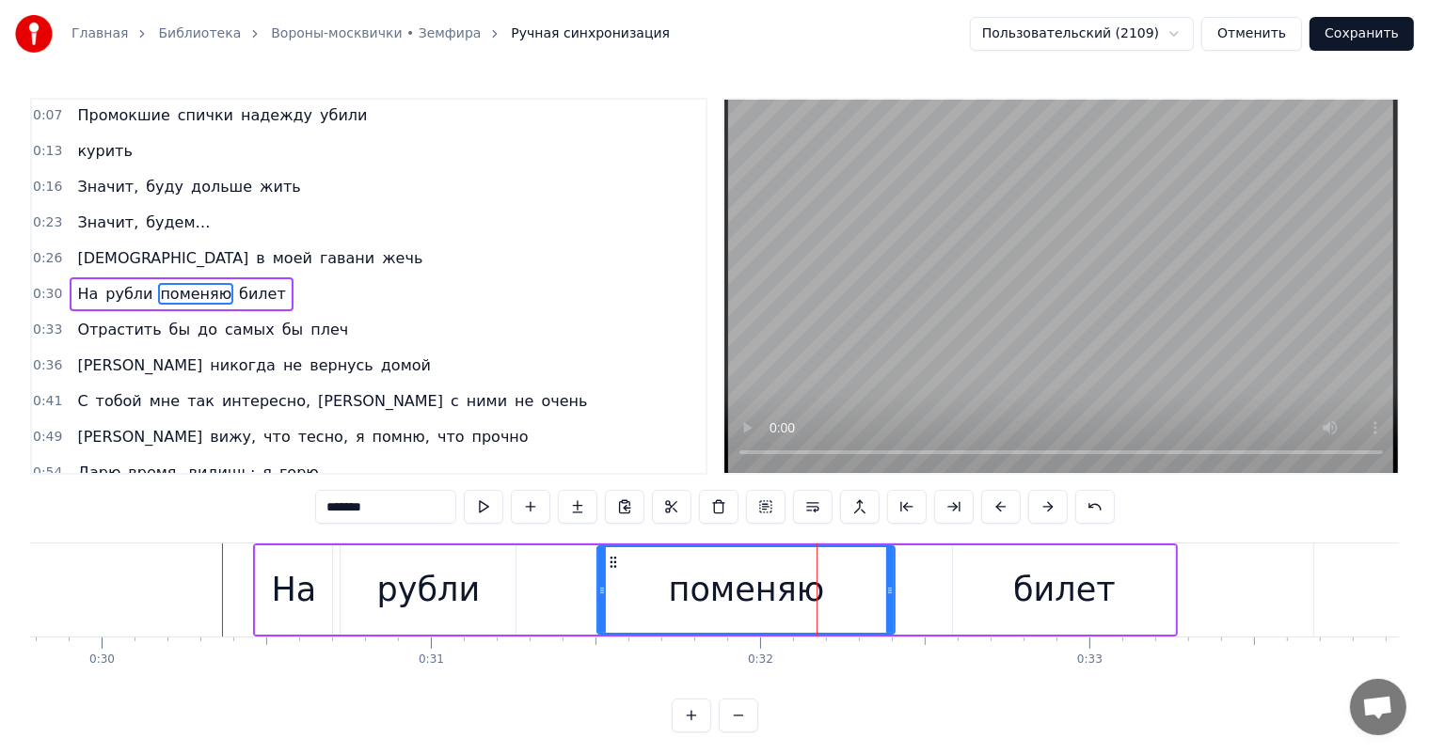
drag, startPoint x: 941, startPoint y: 585, endPoint x: 892, endPoint y: 602, distance: 52.6
click at [892, 602] on div at bounding box center [890, 590] width 8 height 86
click at [1004, 588] on div "билет" at bounding box center [1064, 589] width 222 height 89
type input "*****"
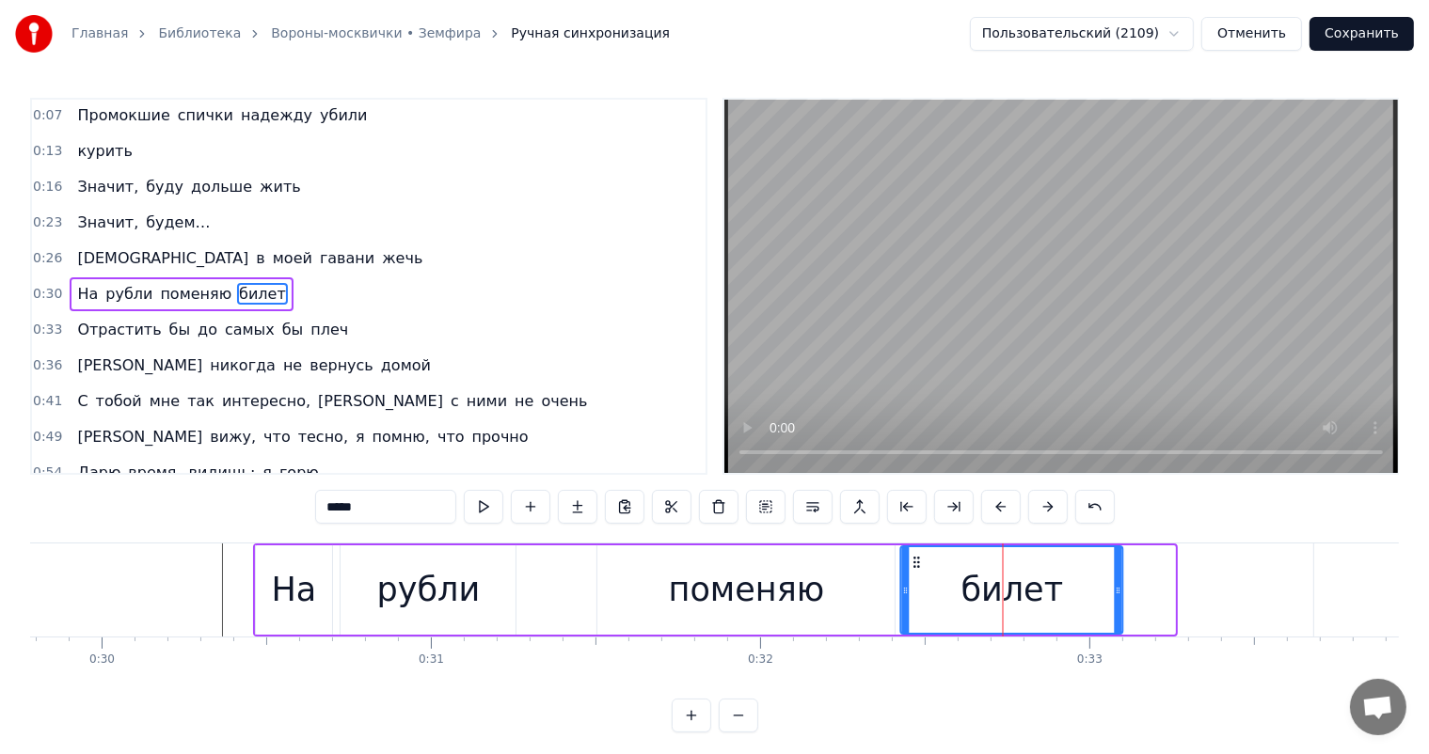
drag, startPoint x: 967, startPoint y: 561, endPoint x: 914, endPoint y: 572, distance: 53.7
click at [914, 572] on div "билет" at bounding box center [1012, 590] width 220 height 86
drag, startPoint x: 1121, startPoint y: 579, endPoint x: 551, endPoint y: 511, distance: 574.1
click at [1072, 593] on div at bounding box center [1071, 590] width 8 height 86
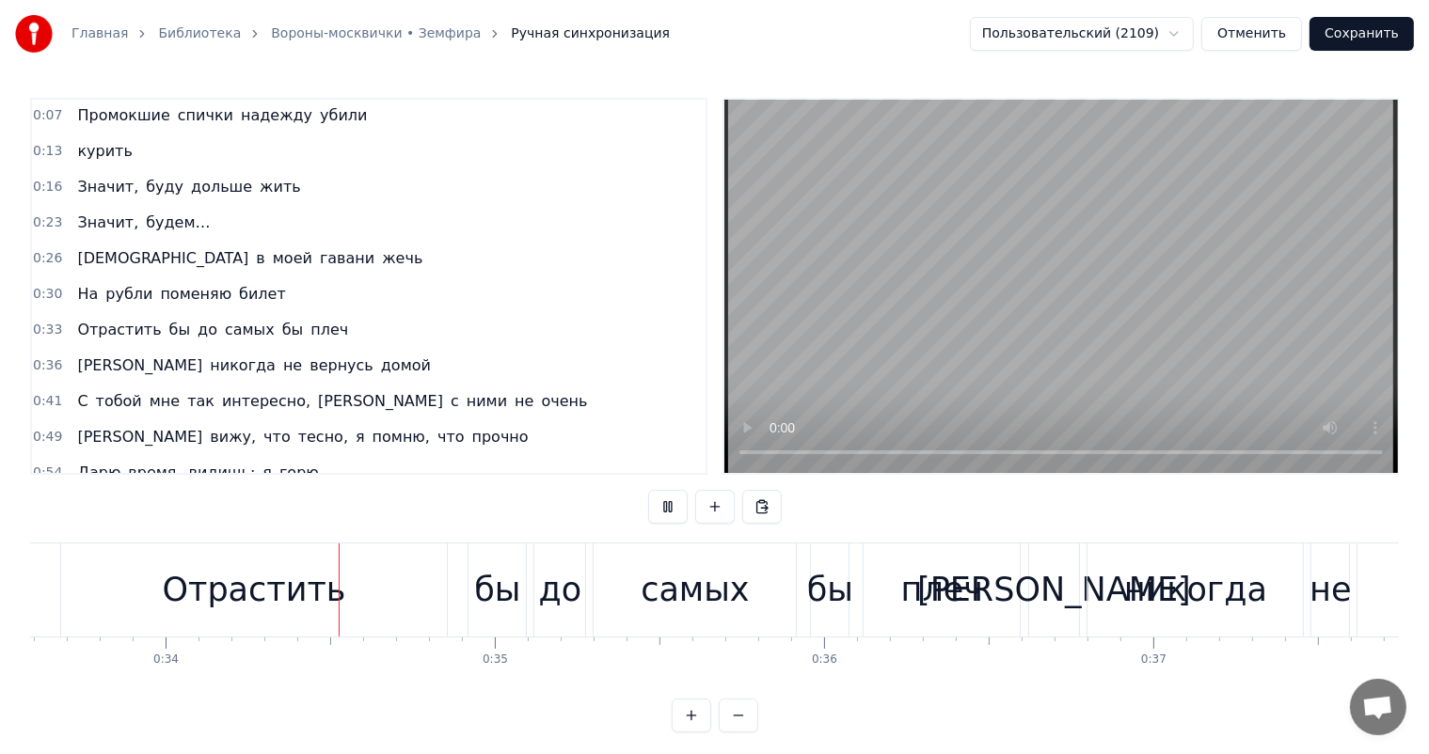
scroll to position [0, 11082]
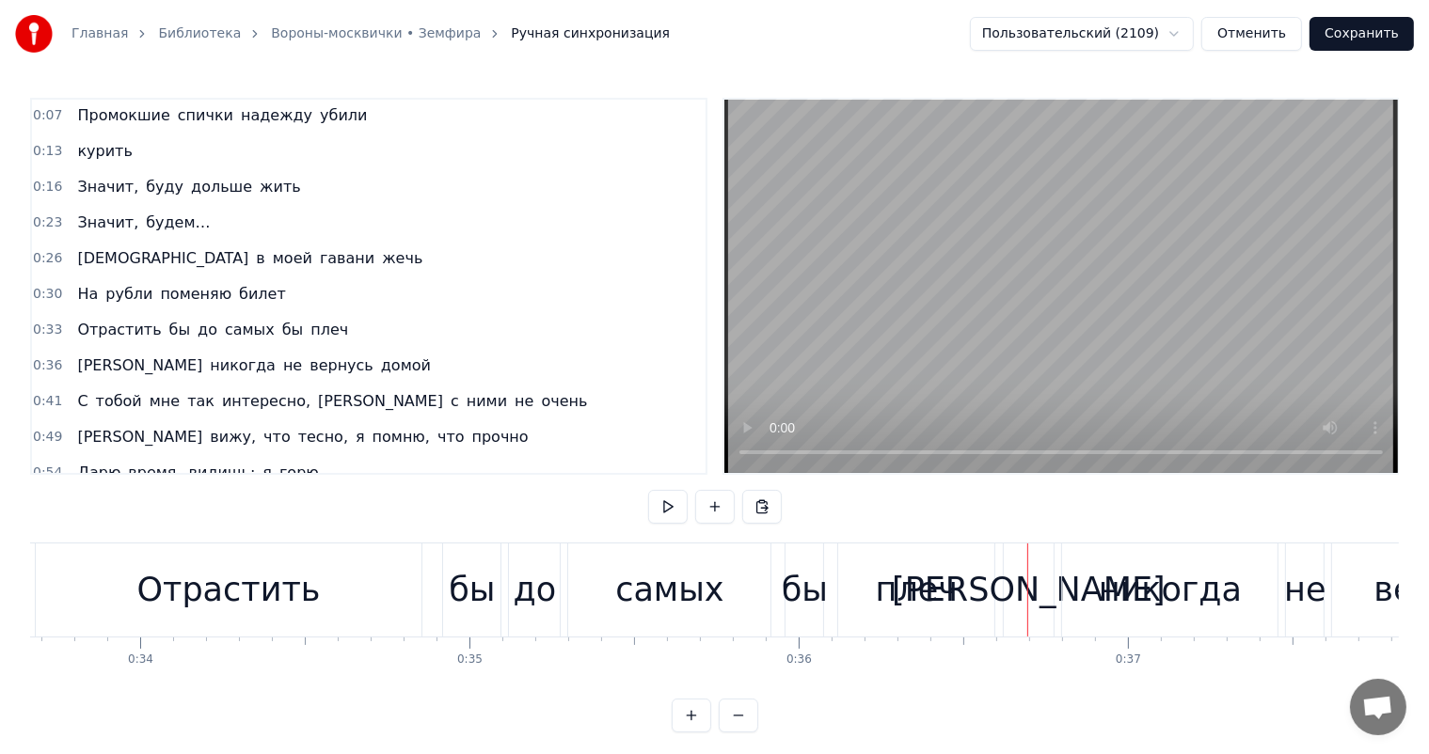
click at [330, 598] on div "Отрастить" at bounding box center [229, 590] width 387 height 93
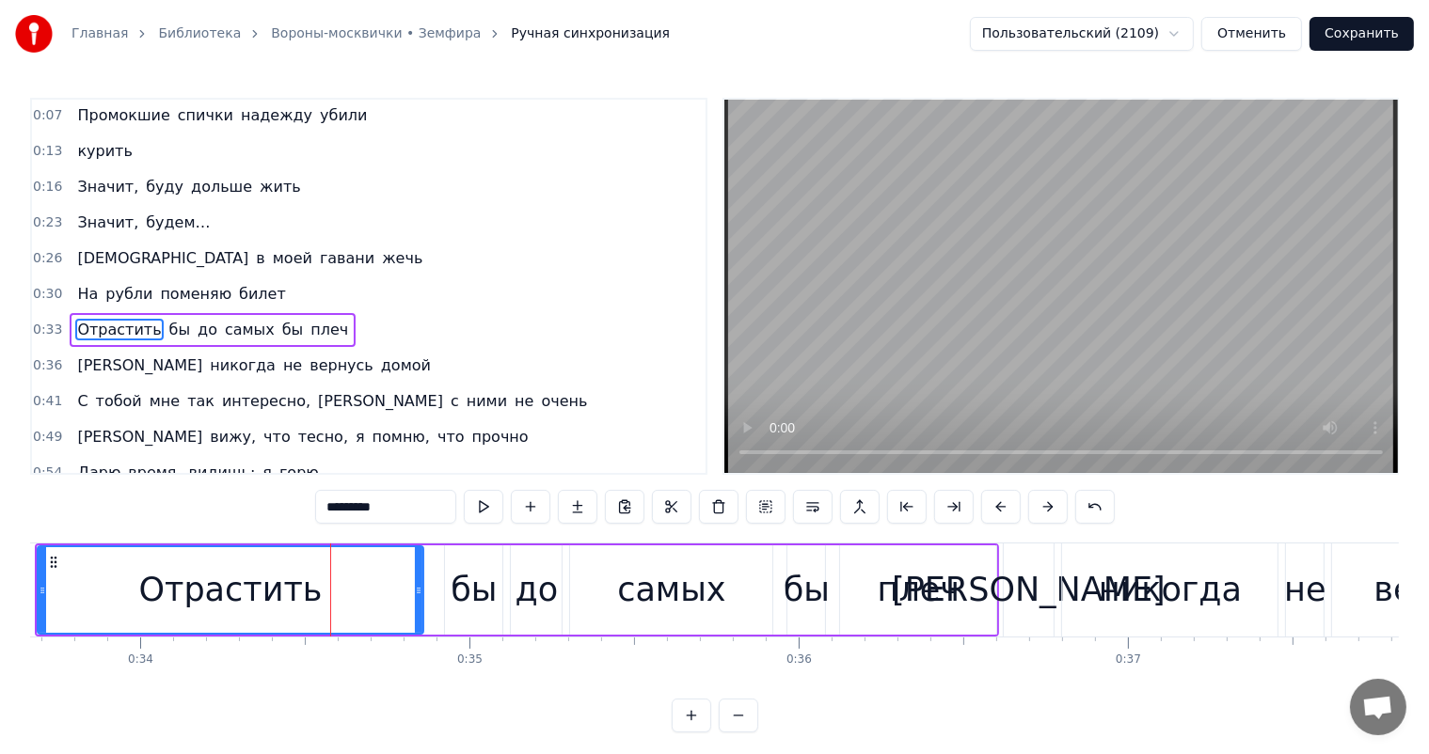
scroll to position [71, 0]
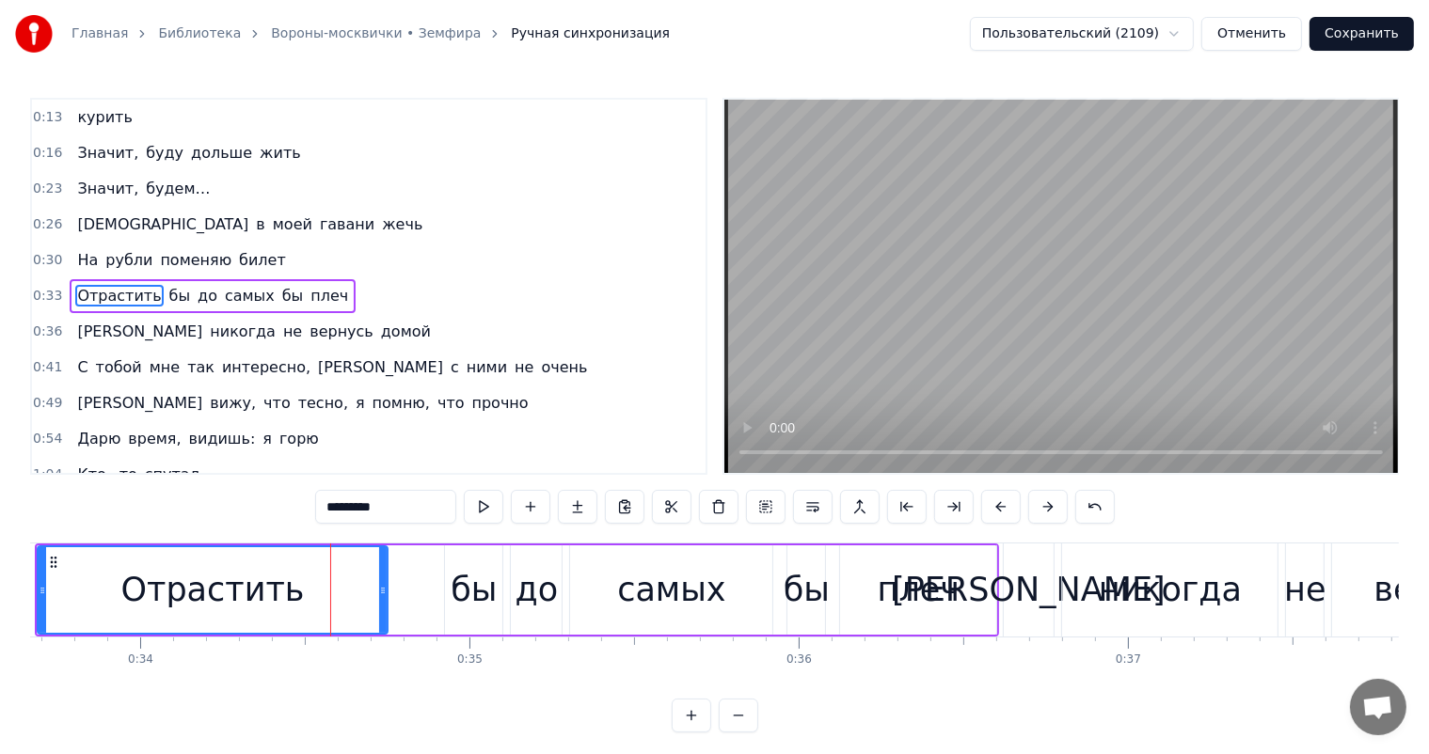
drag, startPoint x: 421, startPoint y: 574, endPoint x: 386, endPoint y: 594, distance: 41.3
click at [386, 594] on div at bounding box center [383, 590] width 8 height 86
click at [480, 579] on div "бы" at bounding box center [474, 590] width 46 height 50
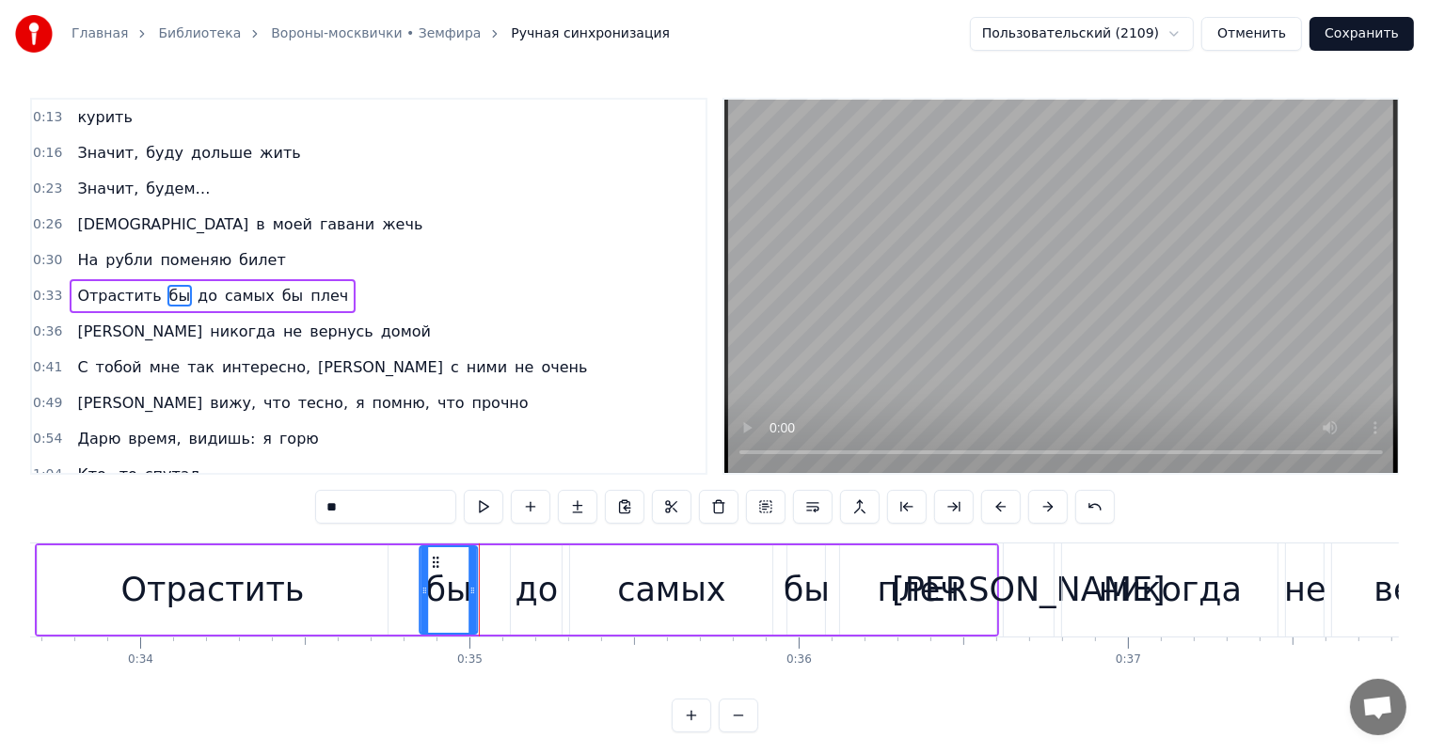
drag, startPoint x: 462, startPoint y: 562, endPoint x: 431, endPoint y: 567, distance: 31.4
click at [431, 567] on icon at bounding box center [435, 562] width 15 height 15
drag, startPoint x: 522, startPoint y: 568, endPoint x: 519, endPoint y: 558, distance: 10.7
click at [520, 568] on div "до" at bounding box center [536, 590] width 43 height 50
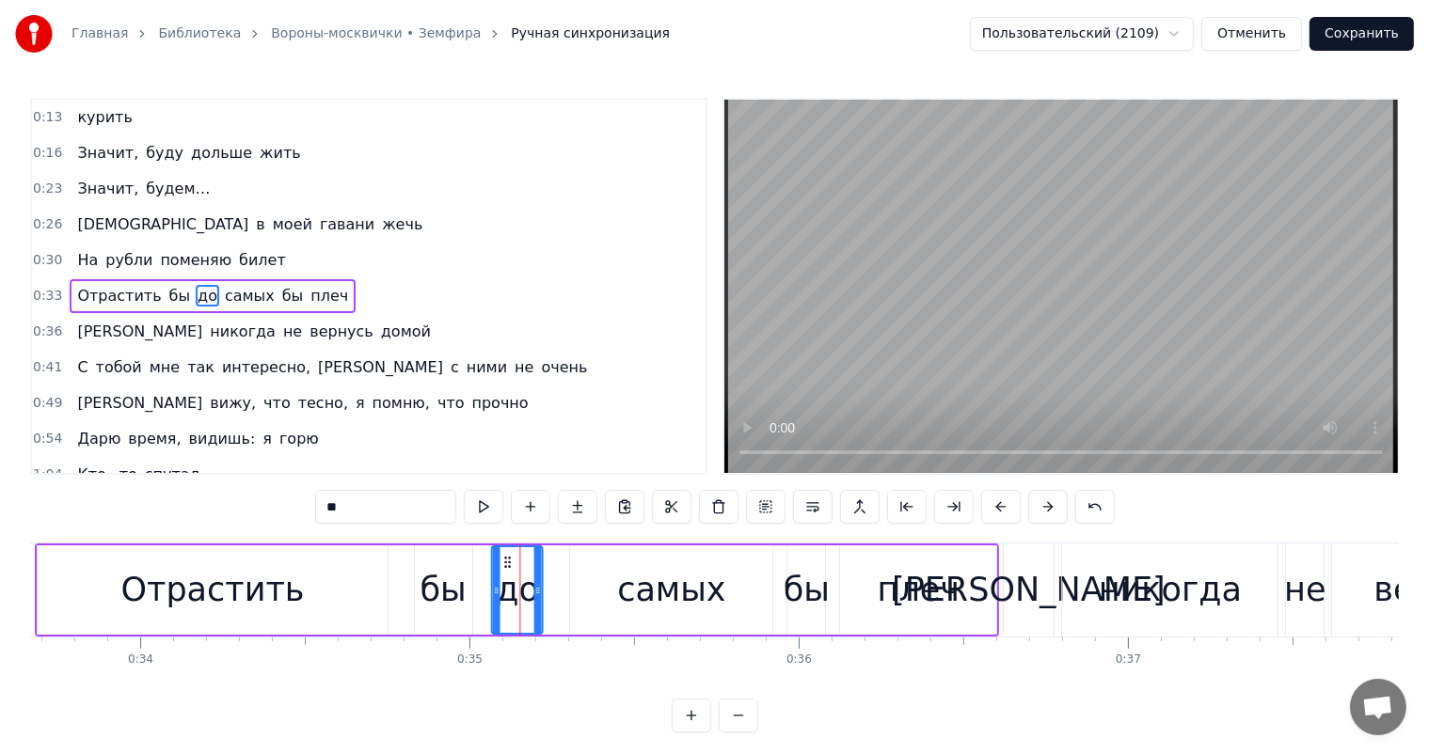
drag, startPoint x: 530, startPoint y: 568, endPoint x: 511, endPoint y: 567, distance: 19.8
click at [511, 567] on icon at bounding box center [507, 562] width 15 height 15
drag, startPoint x: 682, startPoint y: 579, endPoint x: 615, endPoint y: 562, distance: 68.9
click at [670, 578] on div "самых" at bounding box center [671, 590] width 108 height 50
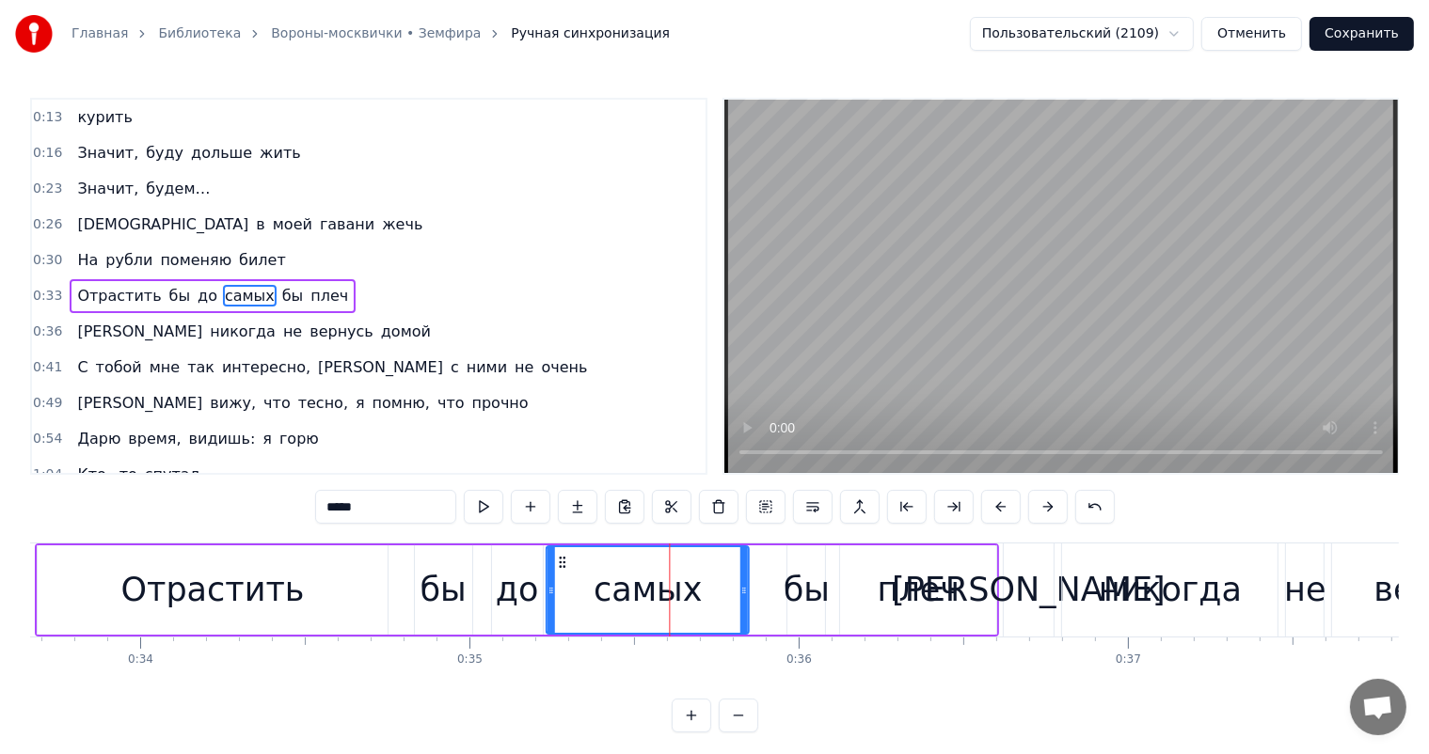
drag, startPoint x: 580, startPoint y: 564, endPoint x: 557, endPoint y: 572, distance: 24.7
click at [557, 572] on div "самых" at bounding box center [647, 590] width 200 height 86
drag, startPoint x: 744, startPoint y: 595, endPoint x: 710, endPoint y: 606, distance: 35.4
click at [710, 606] on div at bounding box center [710, 590] width 8 height 86
drag, startPoint x: 796, startPoint y: 585, endPoint x: 794, endPoint y: 563, distance: 21.7
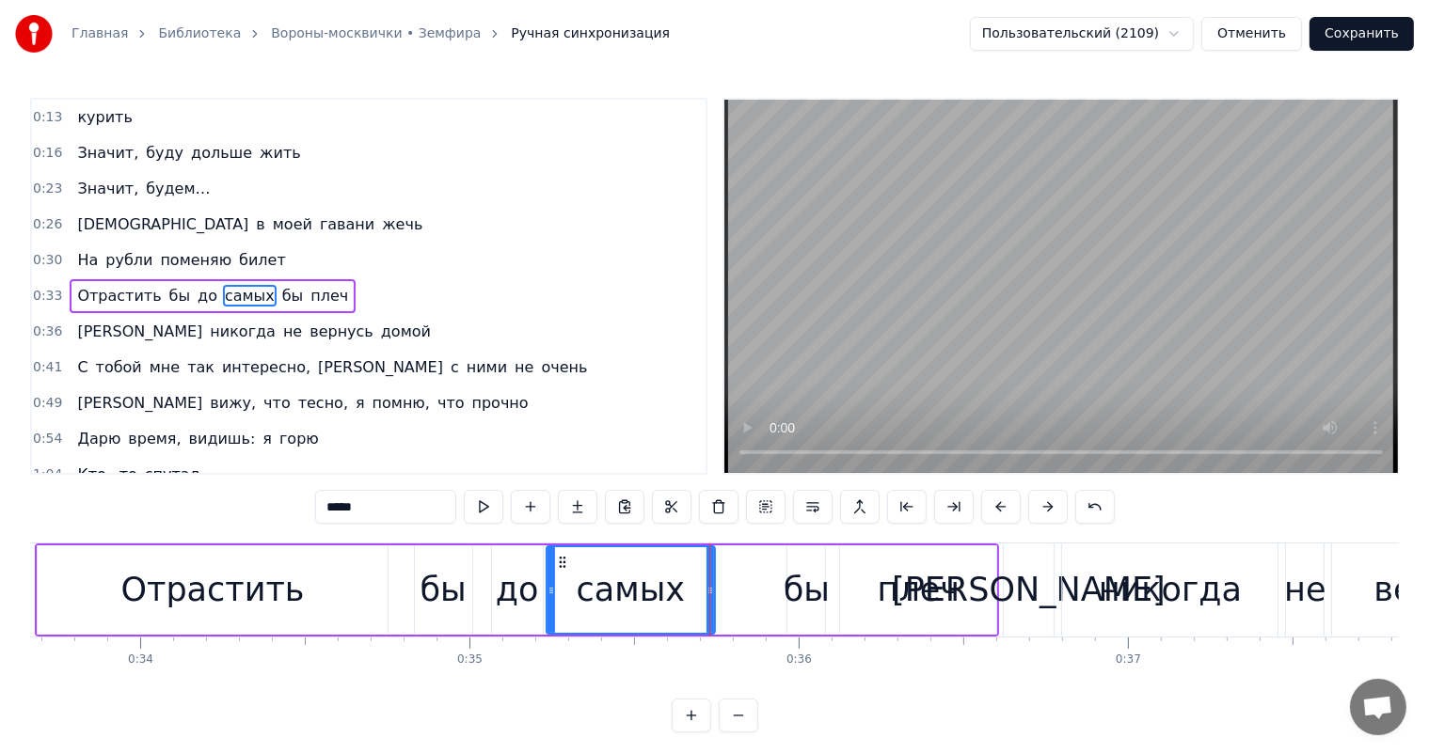
click at [795, 585] on div "бы" at bounding box center [806, 590] width 46 height 50
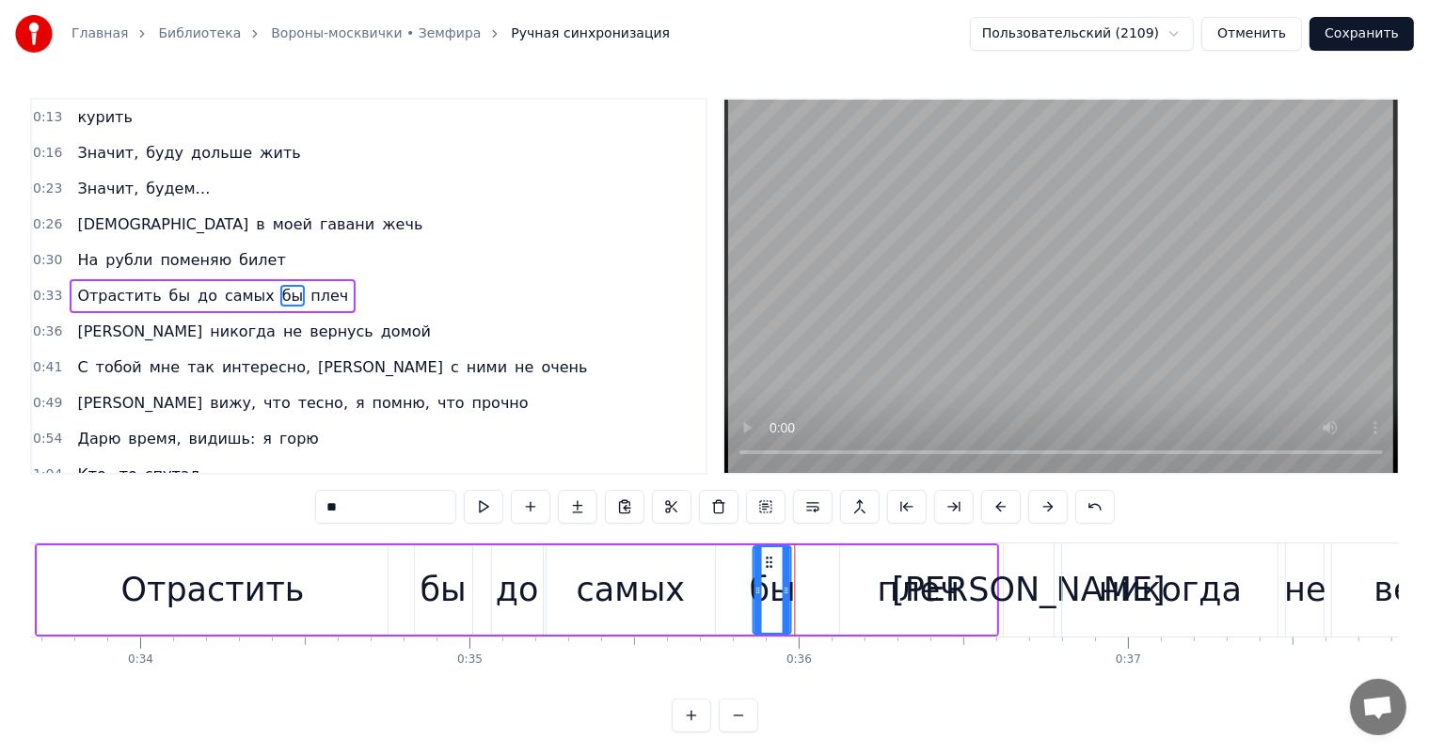
drag, startPoint x: 803, startPoint y: 557, endPoint x: 768, endPoint y: 558, distance: 34.8
click at [768, 558] on icon at bounding box center [769, 562] width 15 height 15
drag, startPoint x: 909, startPoint y: 577, endPoint x: 867, endPoint y: 557, distance: 45.9
click at [903, 576] on div "плеч" at bounding box center [918, 590] width 82 height 50
type input "****"
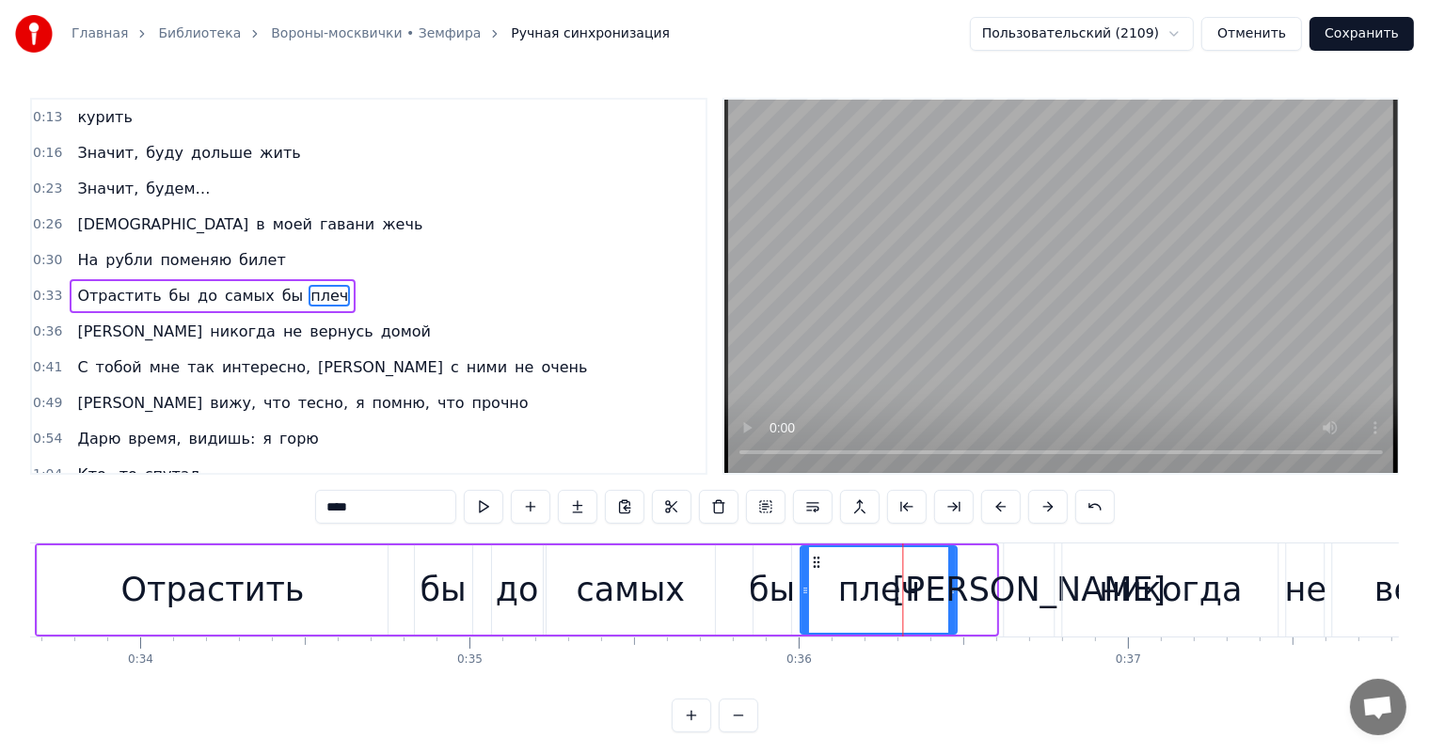
drag, startPoint x: 855, startPoint y: 561, endPoint x: 815, endPoint y: 573, distance: 41.1
click at [815, 573] on div "плеч" at bounding box center [878, 590] width 154 height 86
drag, startPoint x: 952, startPoint y: 588, endPoint x: 924, endPoint y: 598, distance: 30.1
click at [924, 598] on div at bounding box center [924, 590] width 8 height 86
click at [6, 591] on div "Главная Библиотека Вороны-москвички • Земфира Ручная синхронизация Пользователь…" at bounding box center [714, 366] width 1429 height 733
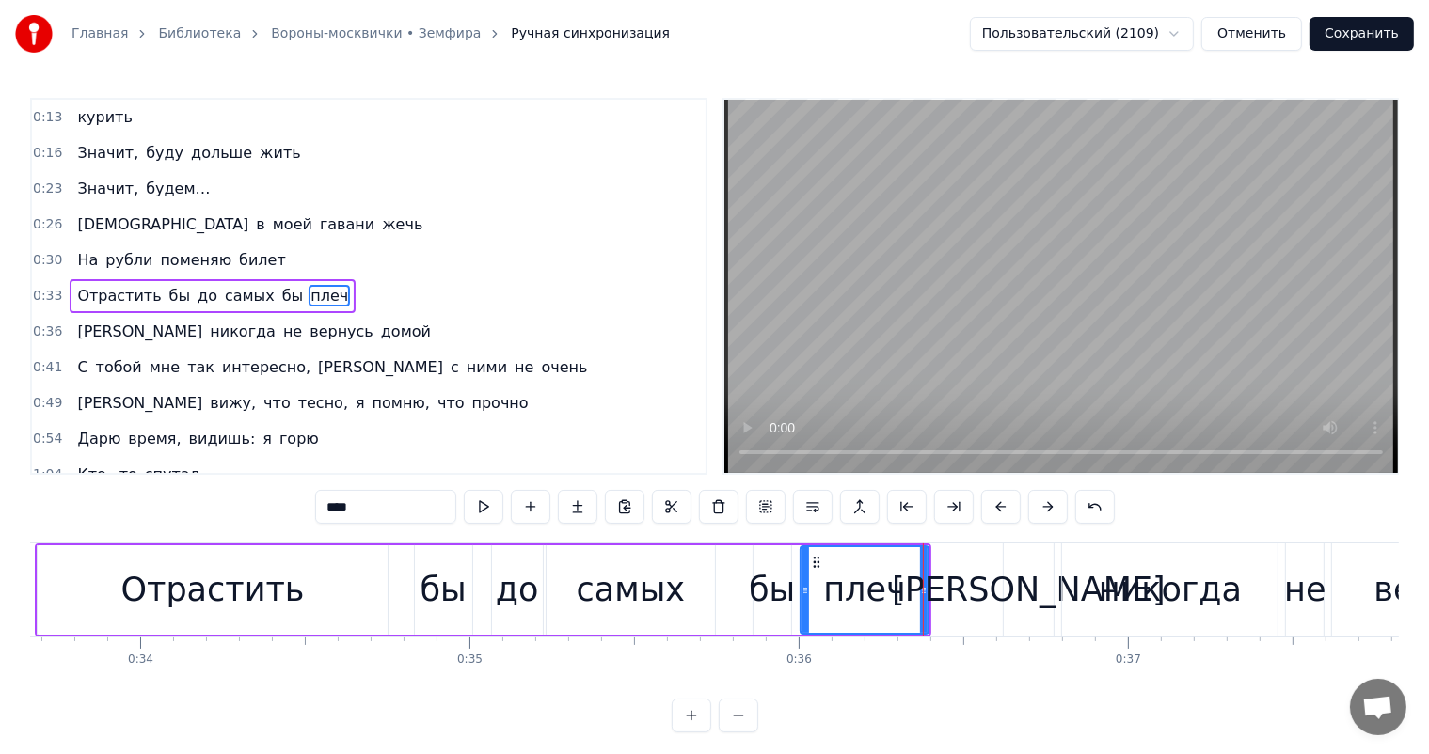
click at [20, 593] on div "Главная Библиотека Вороны-москвички • Земфира Ручная синхронизация Пользователь…" at bounding box center [714, 366] width 1429 height 733
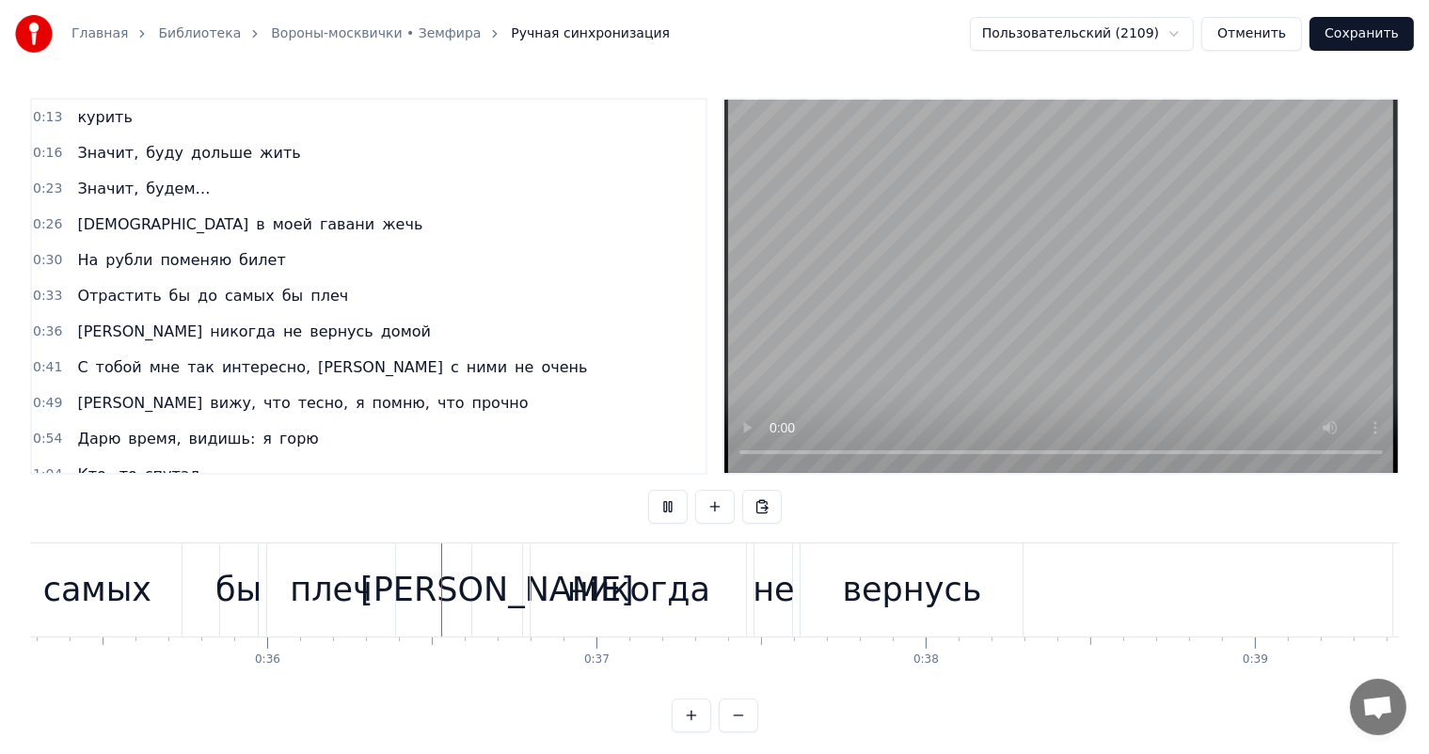
scroll to position [0, 11722]
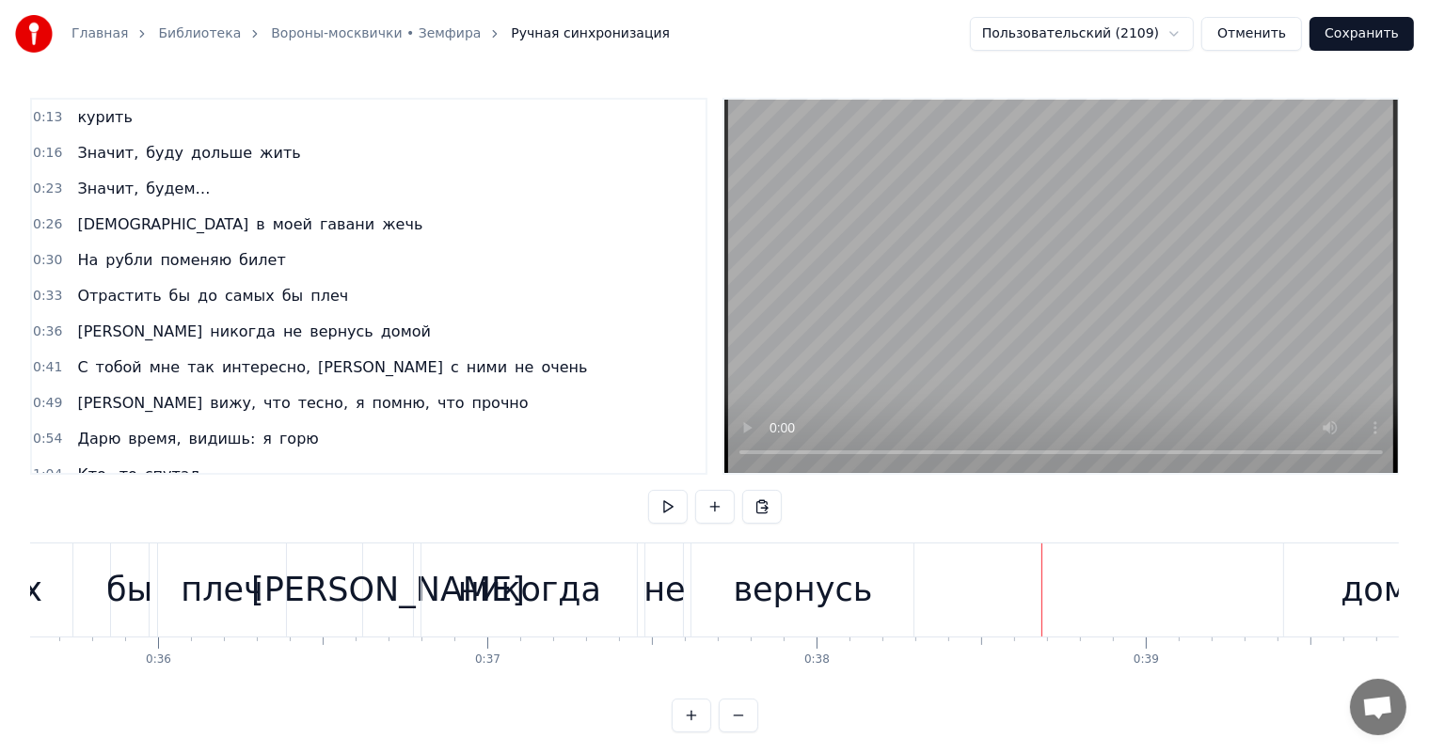
click at [734, 591] on div "вернусь" at bounding box center [802, 590] width 222 height 93
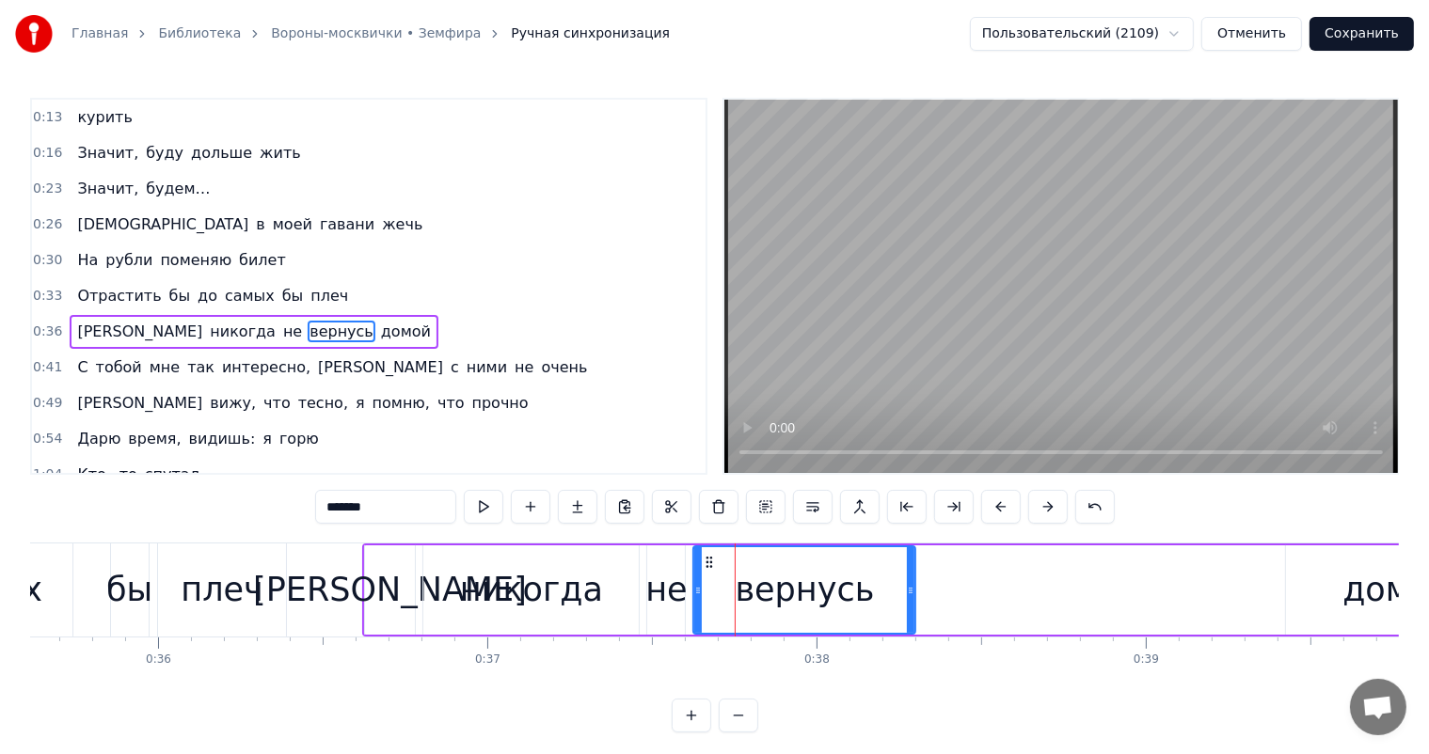
scroll to position [106, 0]
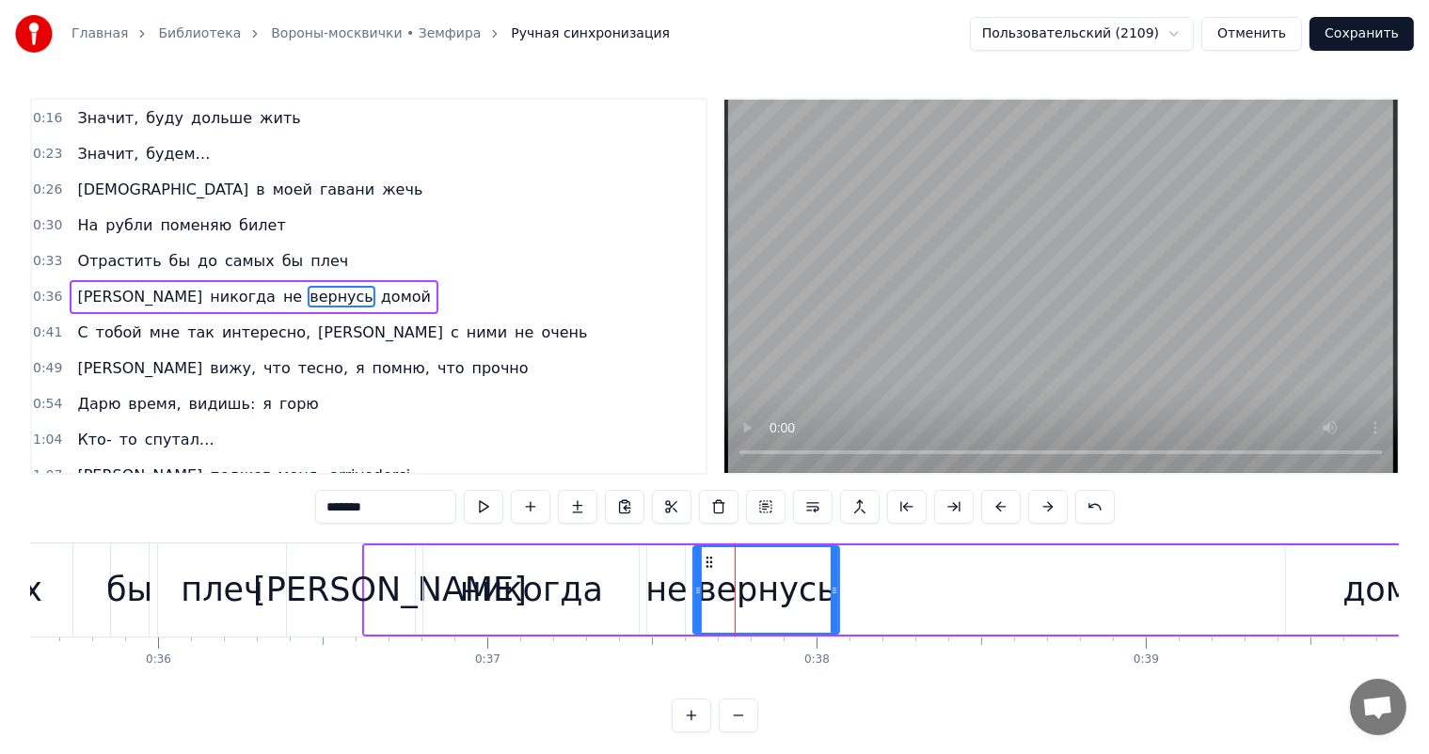
drag, startPoint x: 910, startPoint y: 598, endPoint x: 834, endPoint y: 607, distance: 76.6
click at [834, 607] on div at bounding box center [834, 590] width 8 height 86
click at [609, 574] on div "никогда" at bounding box center [530, 589] width 215 height 89
type input "*******"
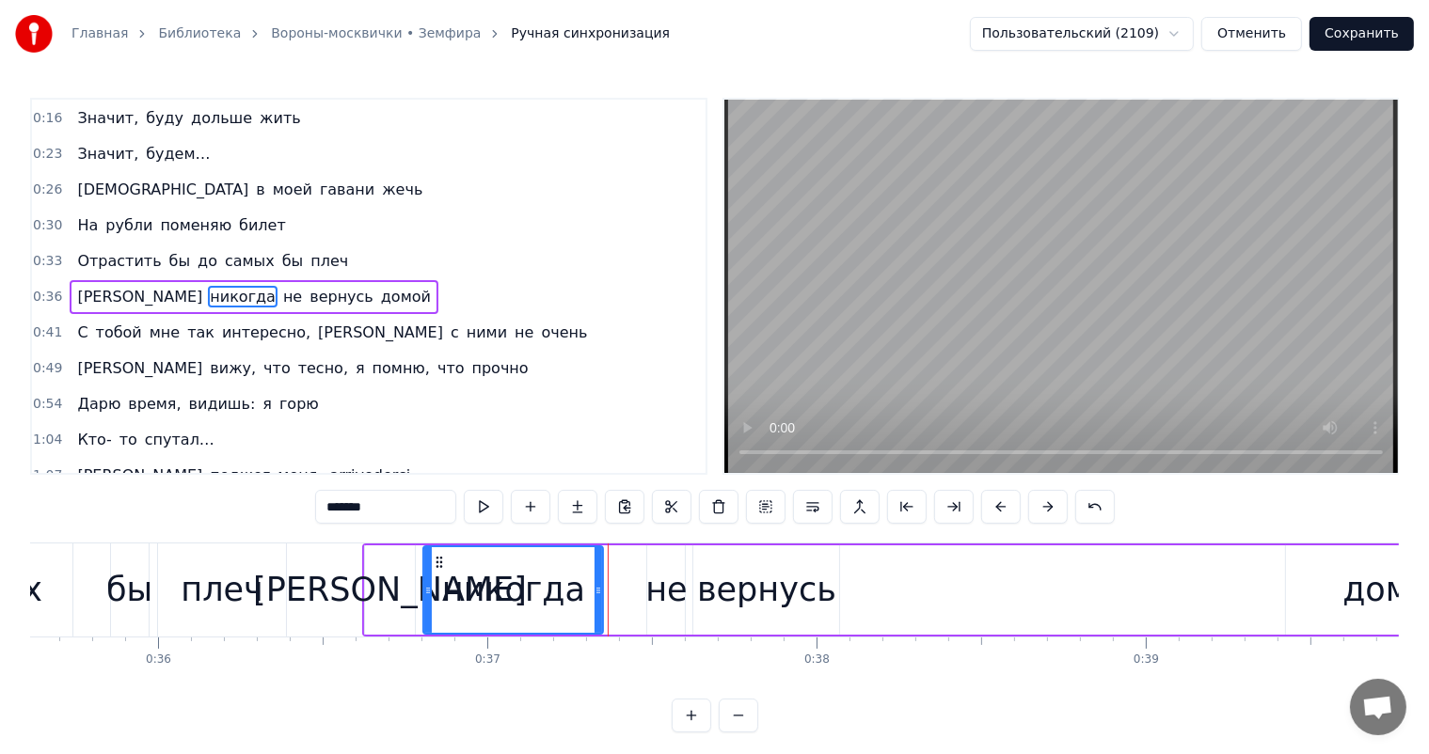
drag, startPoint x: 630, startPoint y: 582, endPoint x: 590, endPoint y: 598, distance: 43.5
click at [594, 598] on div at bounding box center [598, 590] width 8 height 86
drag, startPoint x: 687, startPoint y: 586, endPoint x: 647, endPoint y: 560, distance: 47.5
click at [685, 586] on div "Я никогда не вернусь домой" at bounding box center [936, 590] width 1149 height 93
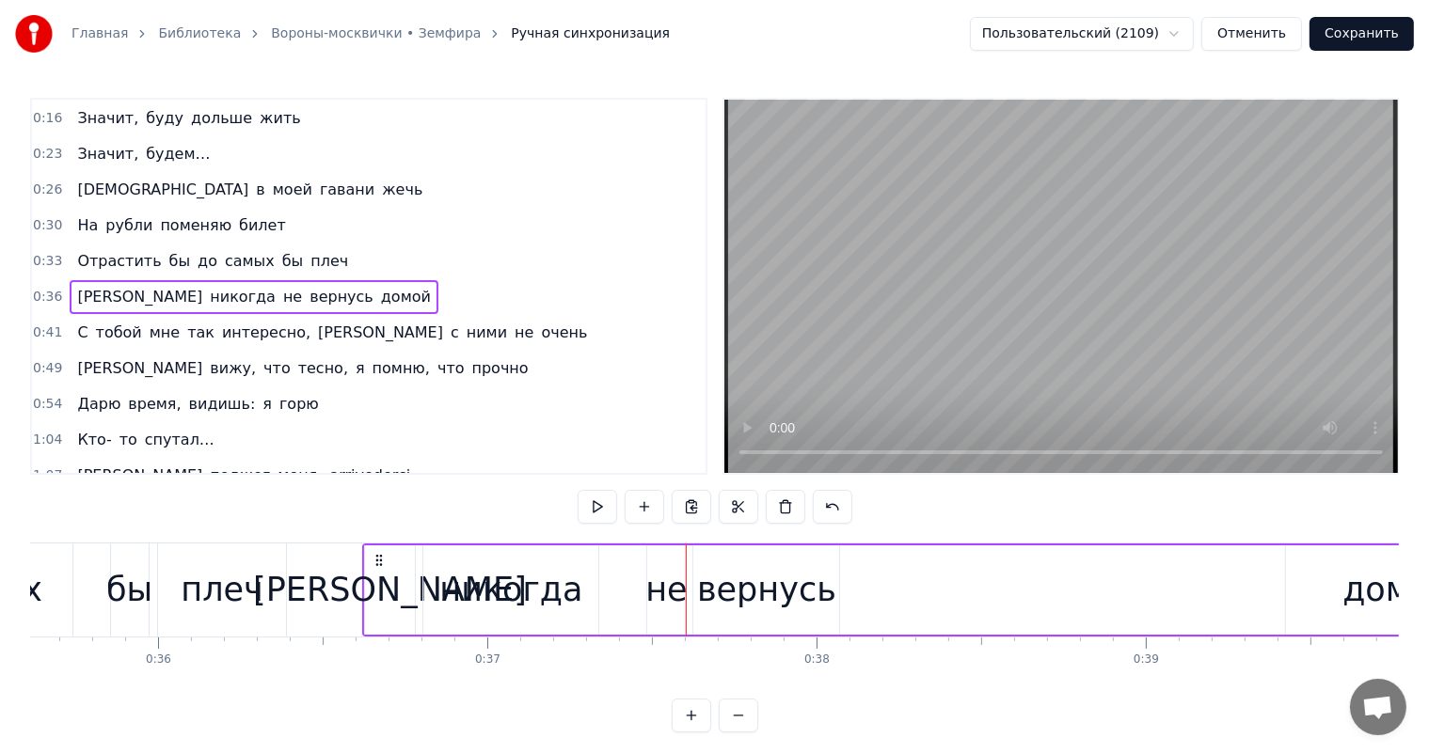
click at [657, 576] on div "не" at bounding box center [665, 590] width 41 height 50
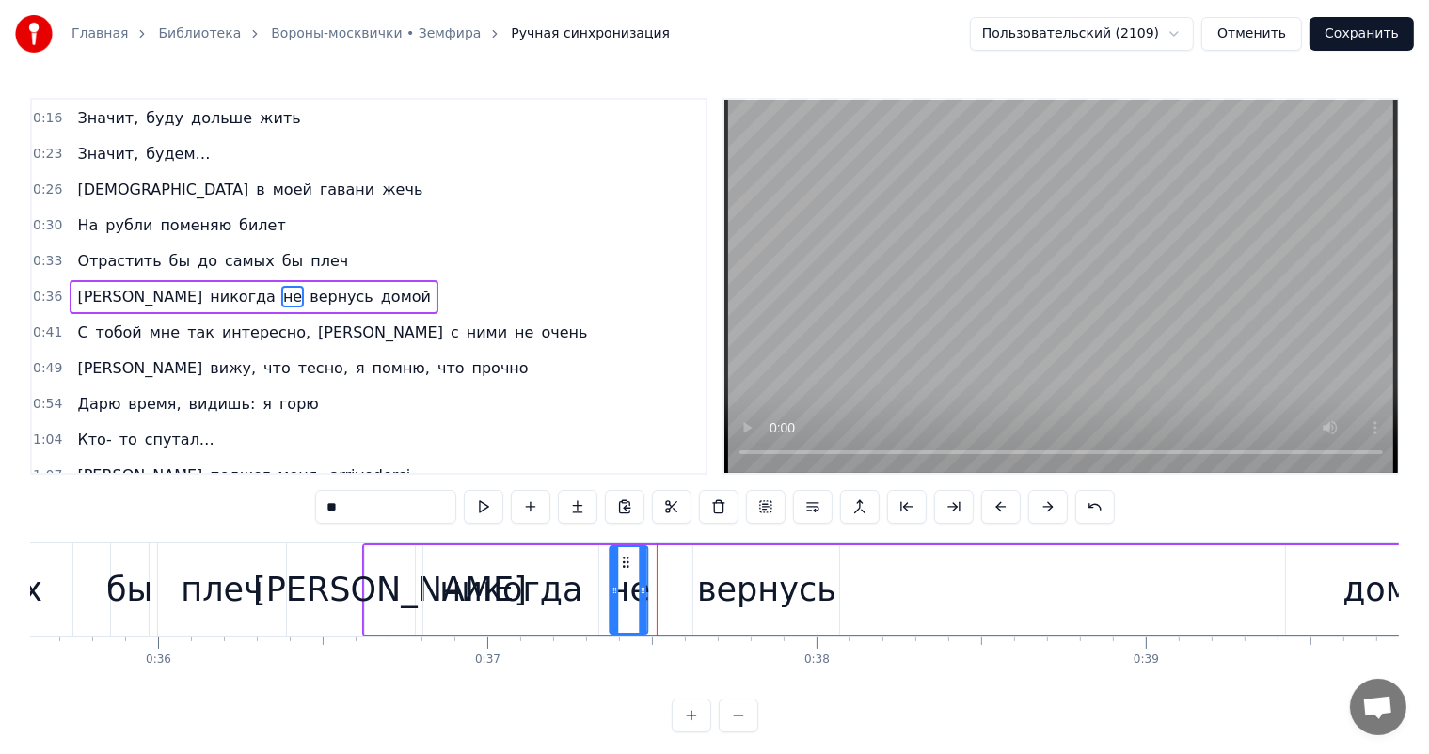
drag, startPoint x: 660, startPoint y: 561, endPoint x: 623, endPoint y: 568, distance: 38.4
click at [623, 568] on div "не" at bounding box center [628, 590] width 36 height 86
click at [778, 582] on div "вернусь" at bounding box center [766, 590] width 139 height 50
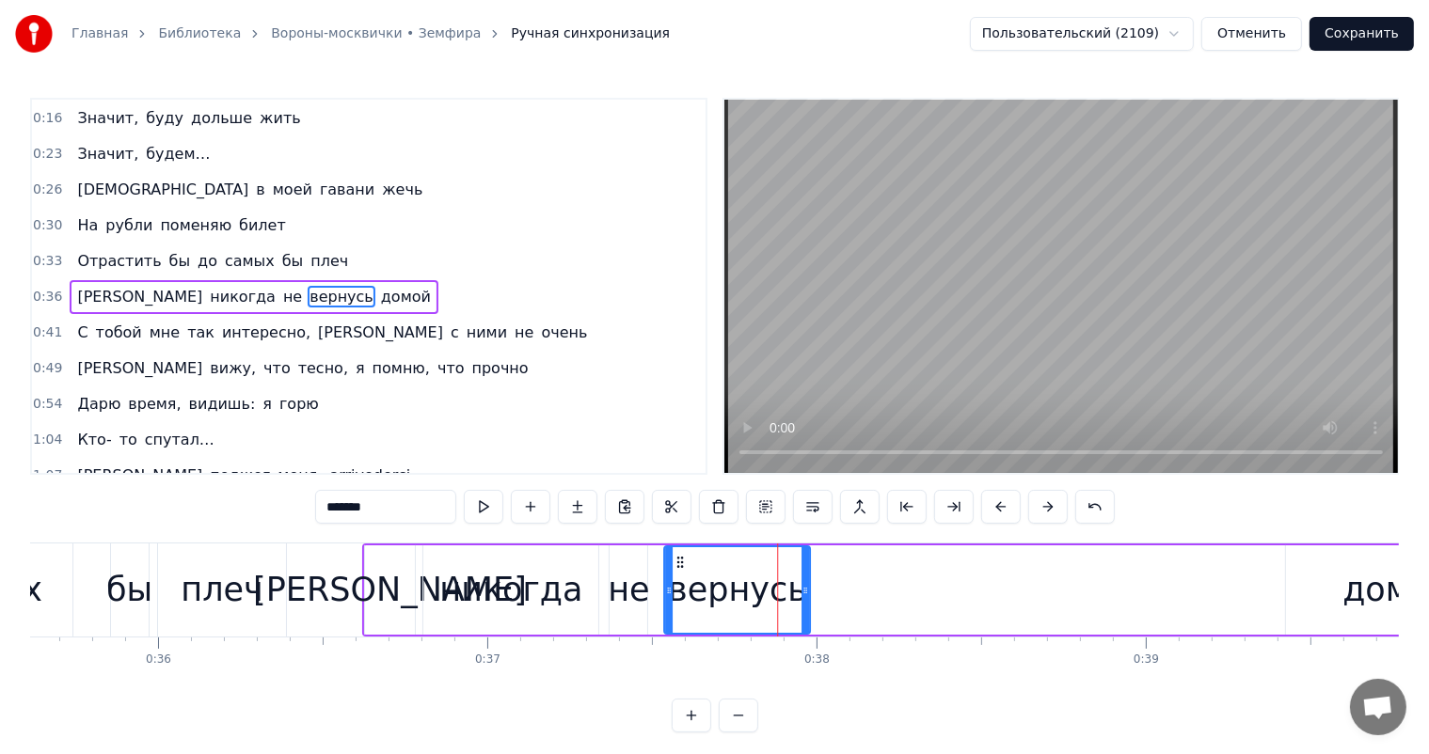
drag, startPoint x: 707, startPoint y: 562, endPoint x: 677, endPoint y: 569, distance: 30.8
click at [677, 569] on div "вернусь" at bounding box center [737, 590] width 144 height 86
click at [268, 557] on div "плеч" at bounding box center [222, 590] width 128 height 93
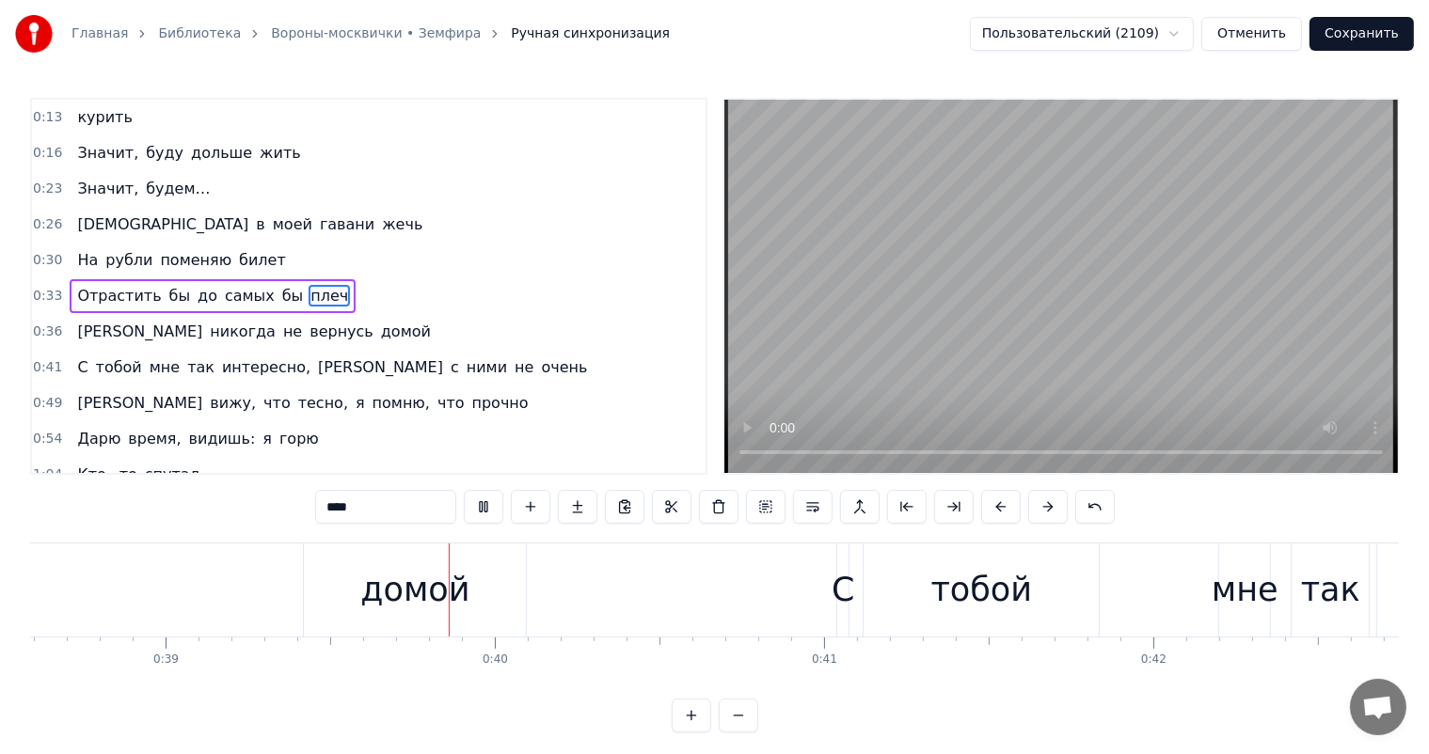
scroll to position [0, 12933]
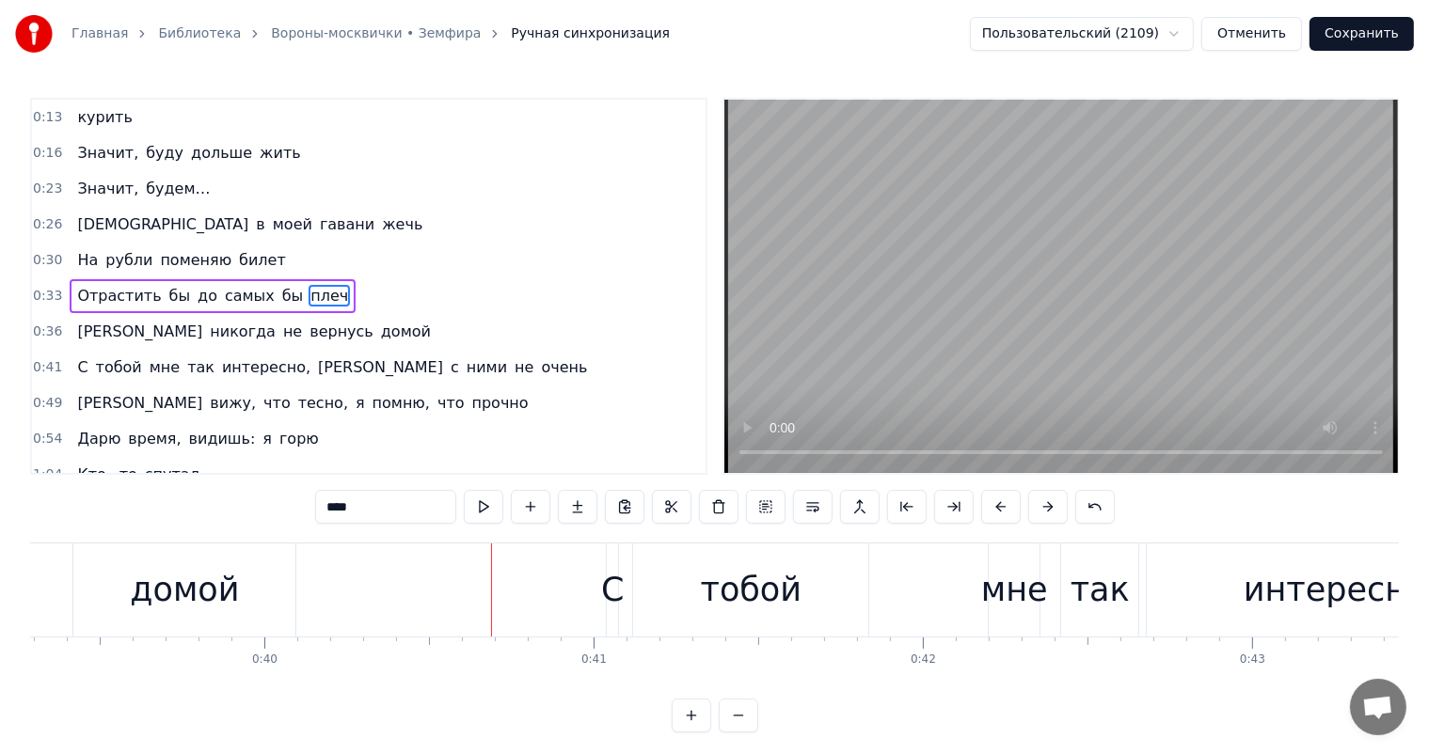
click at [270, 578] on div "домой" at bounding box center [184, 590] width 222 height 93
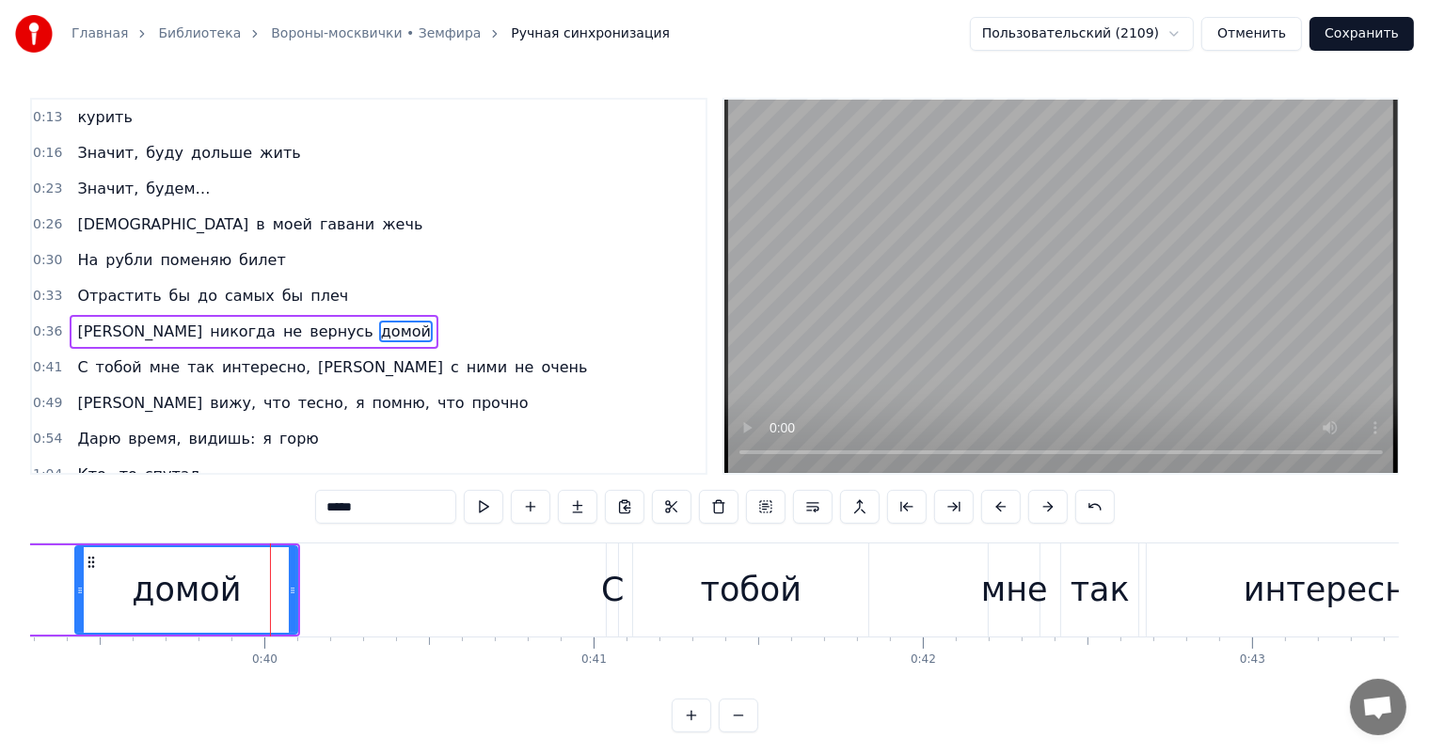
scroll to position [106, 0]
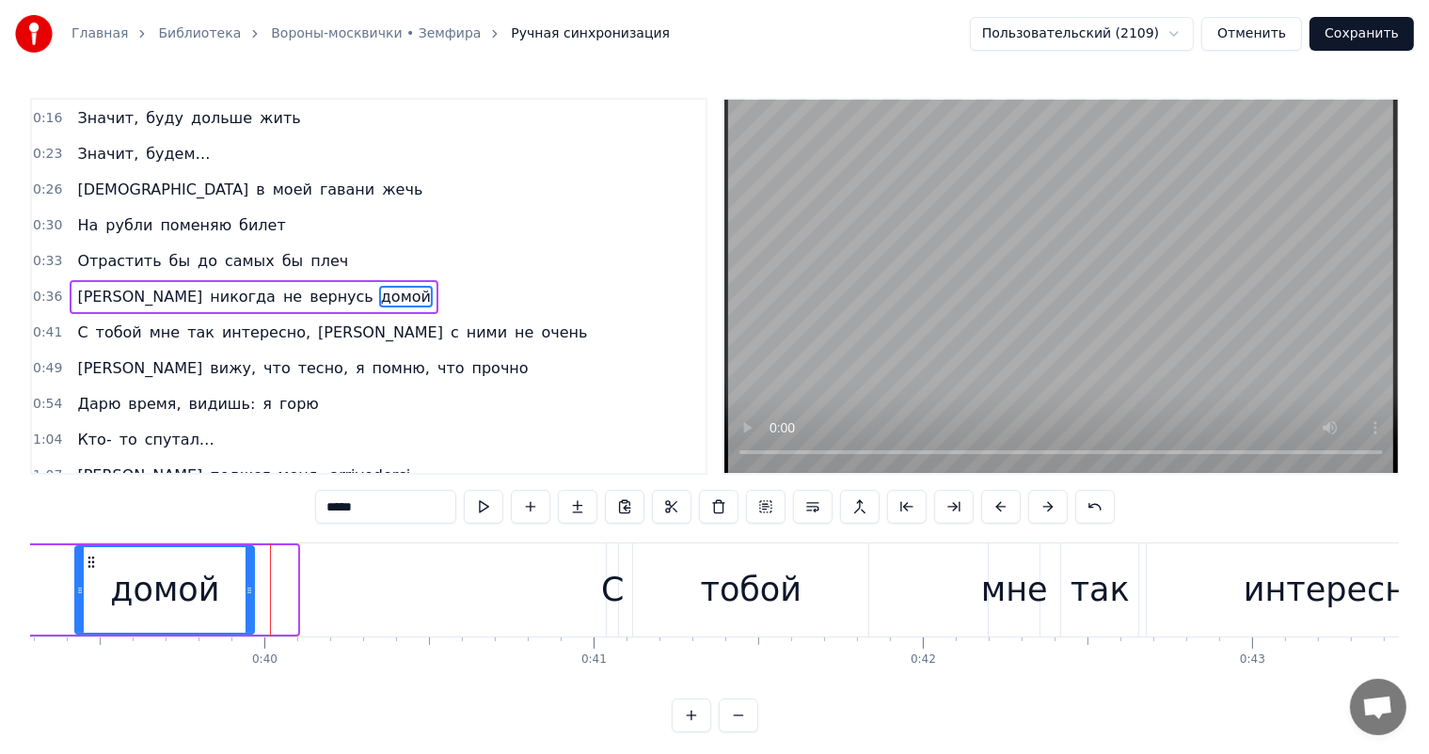
drag, startPoint x: 292, startPoint y: 583, endPoint x: 246, endPoint y: 598, distance: 47.6
click at [246, 598] on div at bounding box center [249, 590] width 8 height 86
click at [751, 594] on div "тобой" at bounding box center [752, 590] width 102 height 50
type input "*****"
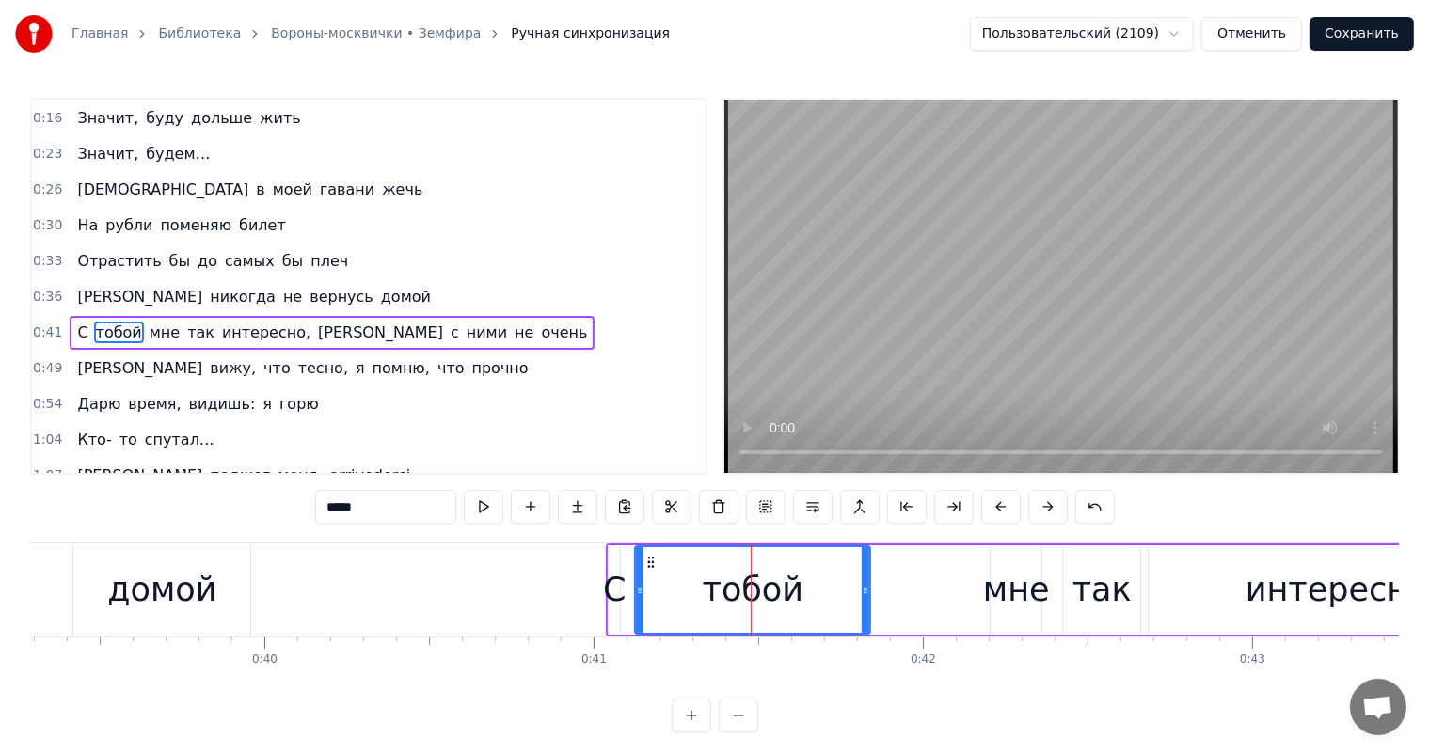
scroll to position [141, 0]
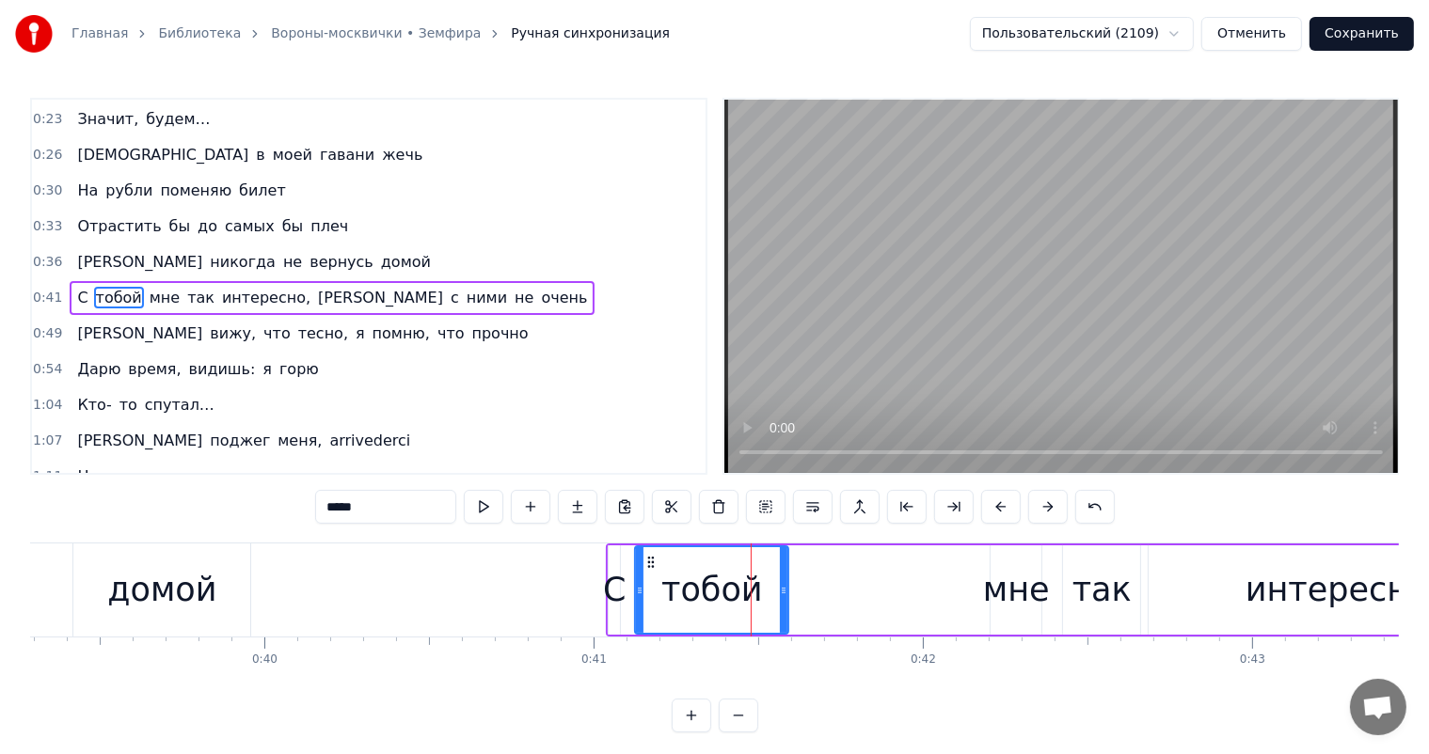
drag, startPoint x: 864, startPoint y: 587, endPoint x: 777, endPoint y: 602, distance: 88.8
click at [780, 602] on div at bounding box center [784, 590] width 8 height 86
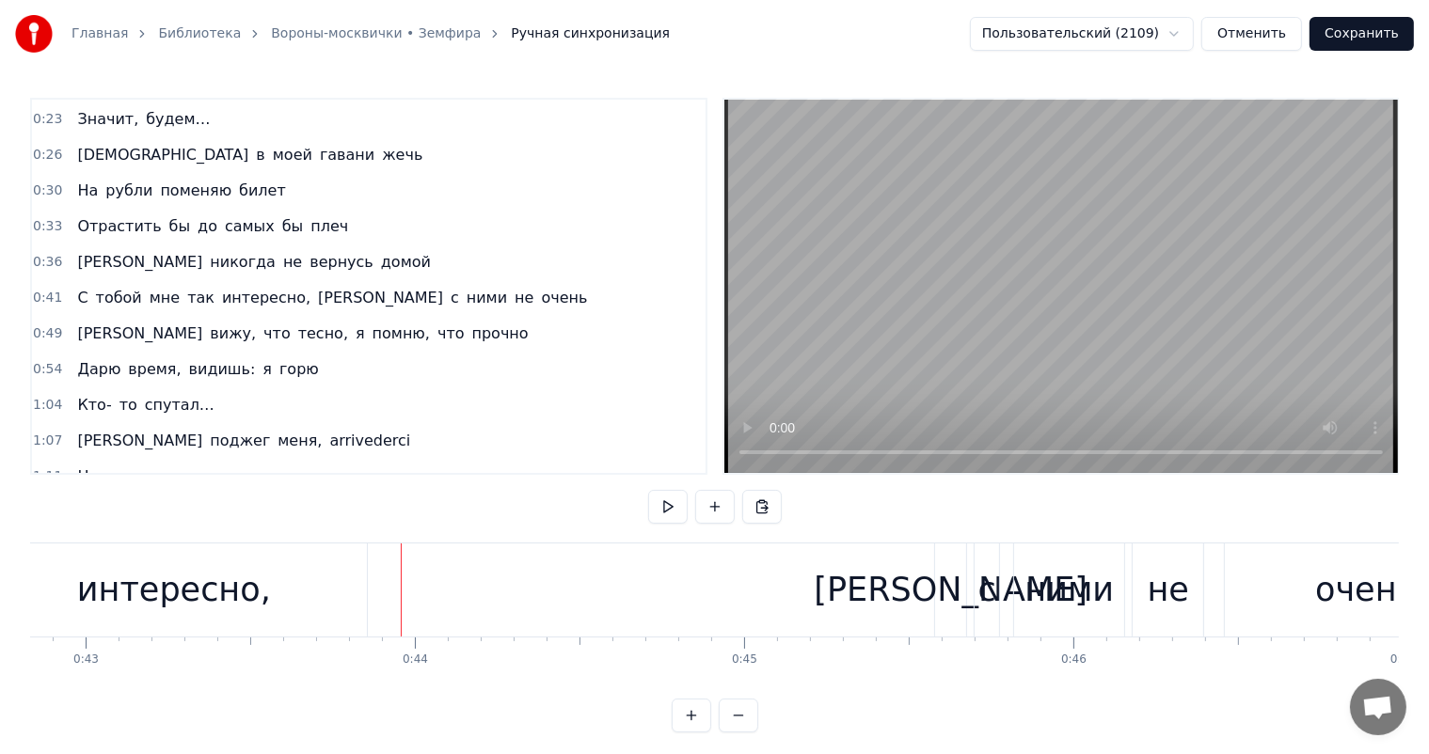
scroll to position [0, 14138]
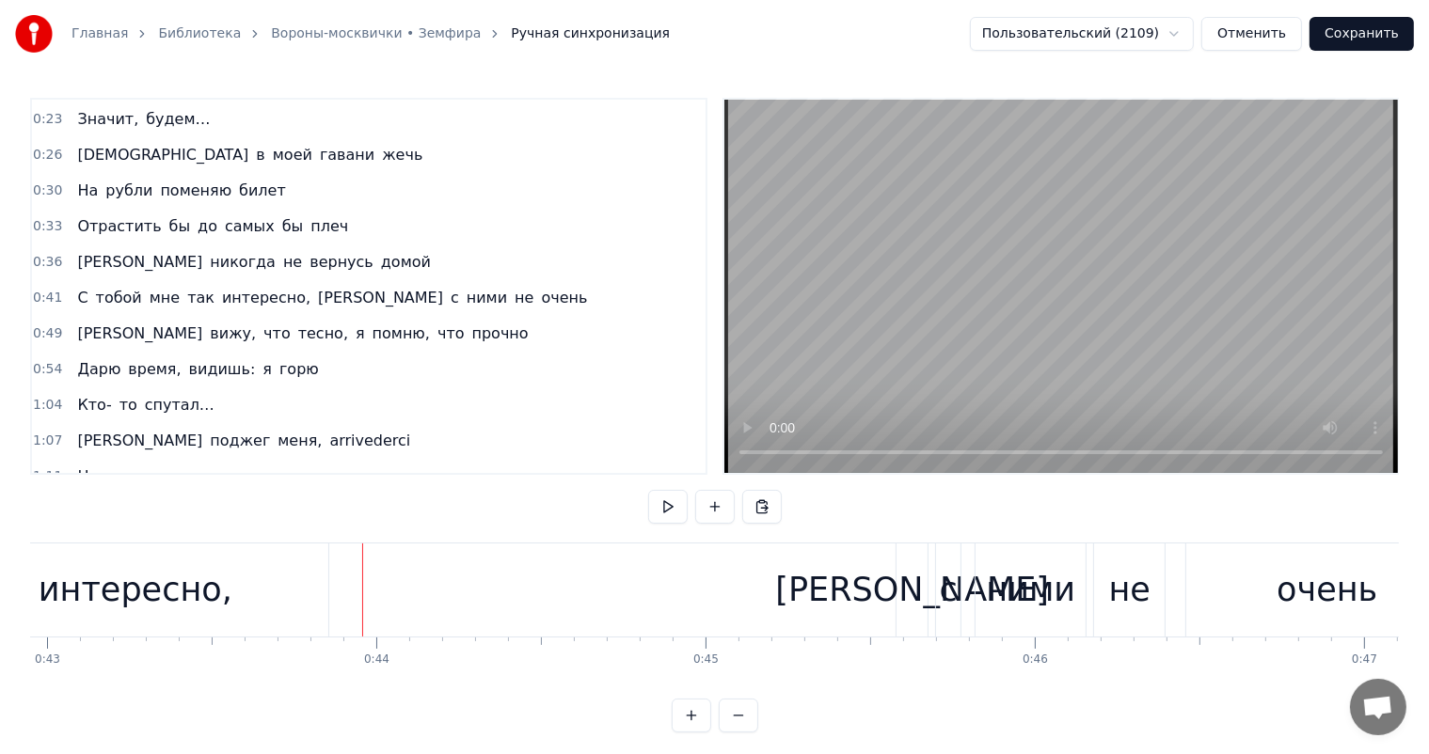
drag, startPoint x: 179, startPoint y: 590, endPoint x: 263, endPoint y: 599, distance: 85.2
click at [189, 591] on div "интересно," at bounding box center [136, 590] width 194 height 50
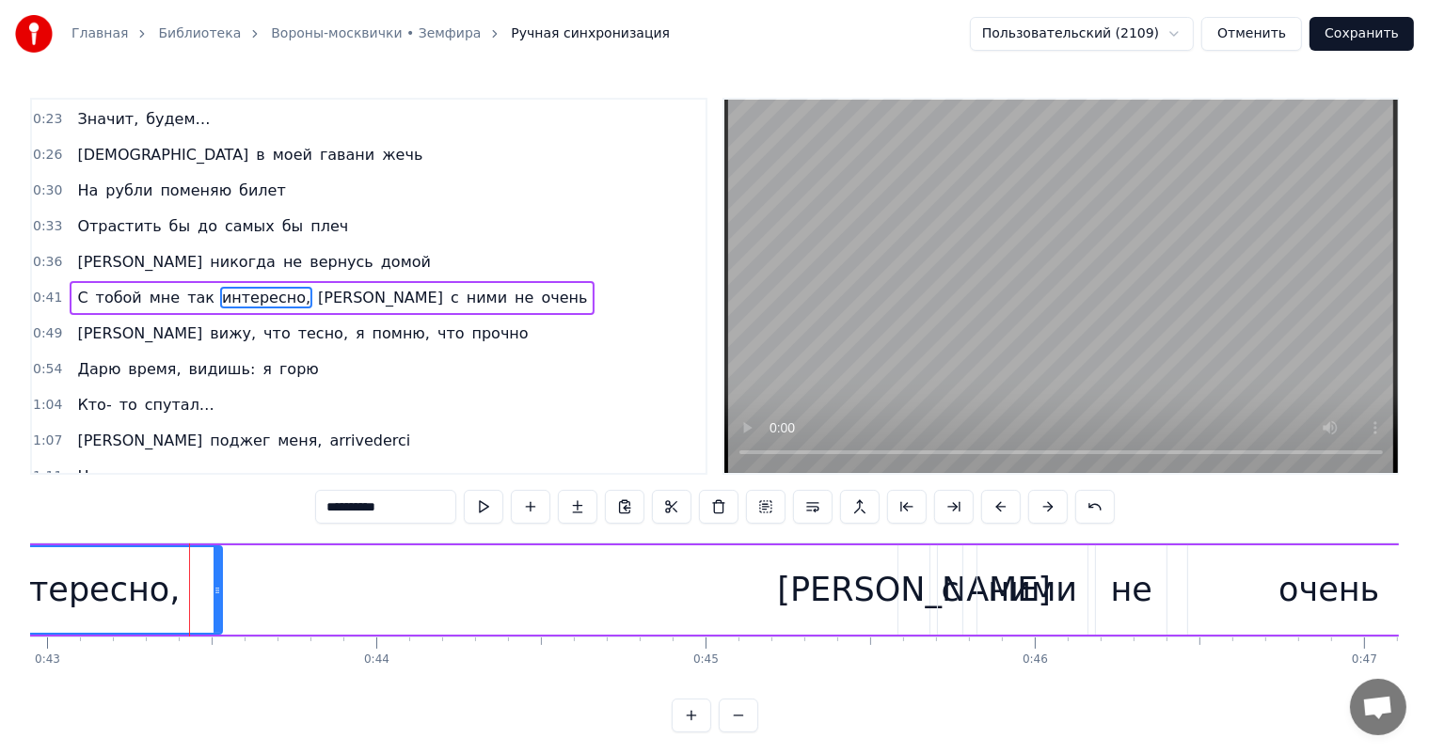
drag, startPoint x: 323, startPoint y: 588, endPoint x: 296, endPoint y: 650, distance: 67.4
click at [221, 607] on div at bounding box center [217, 590] width 8 height 86
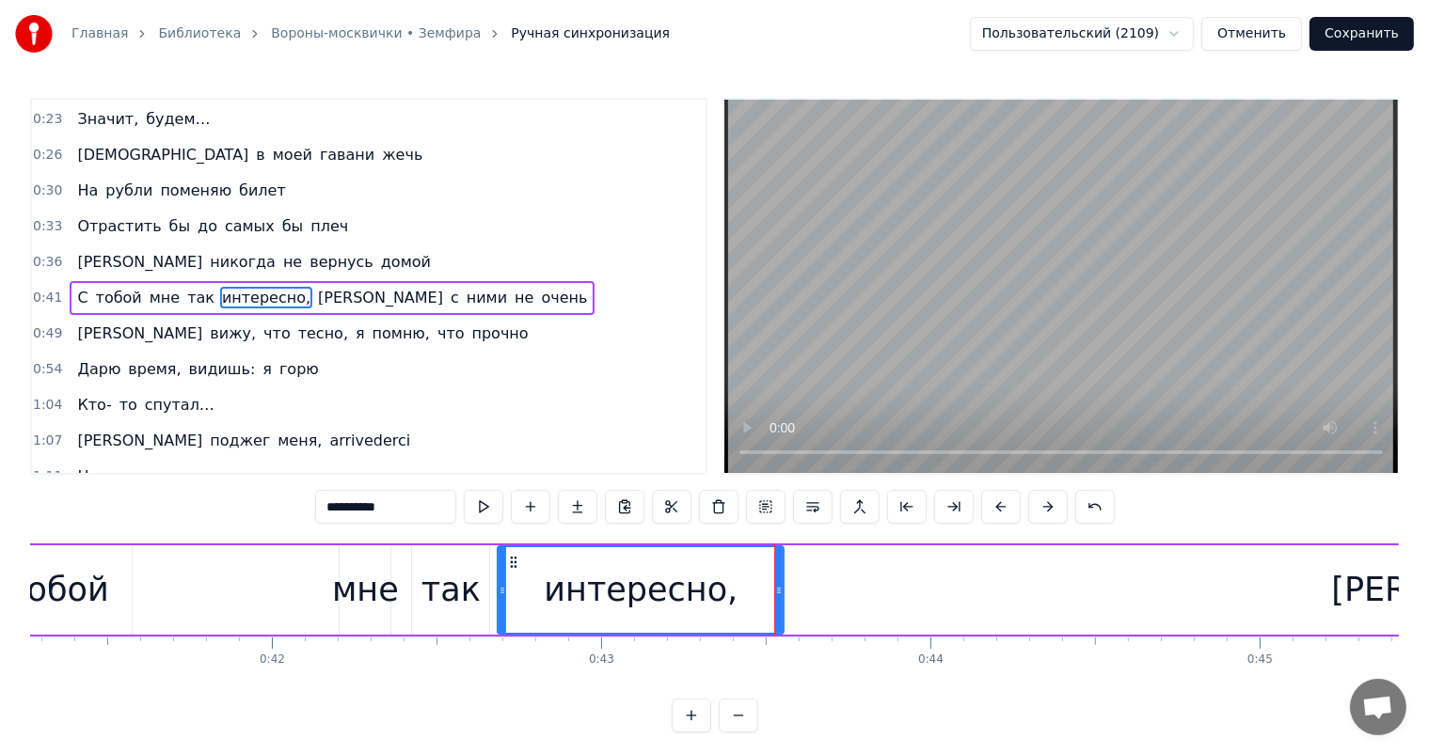
click at [435, 597] on div "так" at bounding box center [450, 590] width 59 height 50
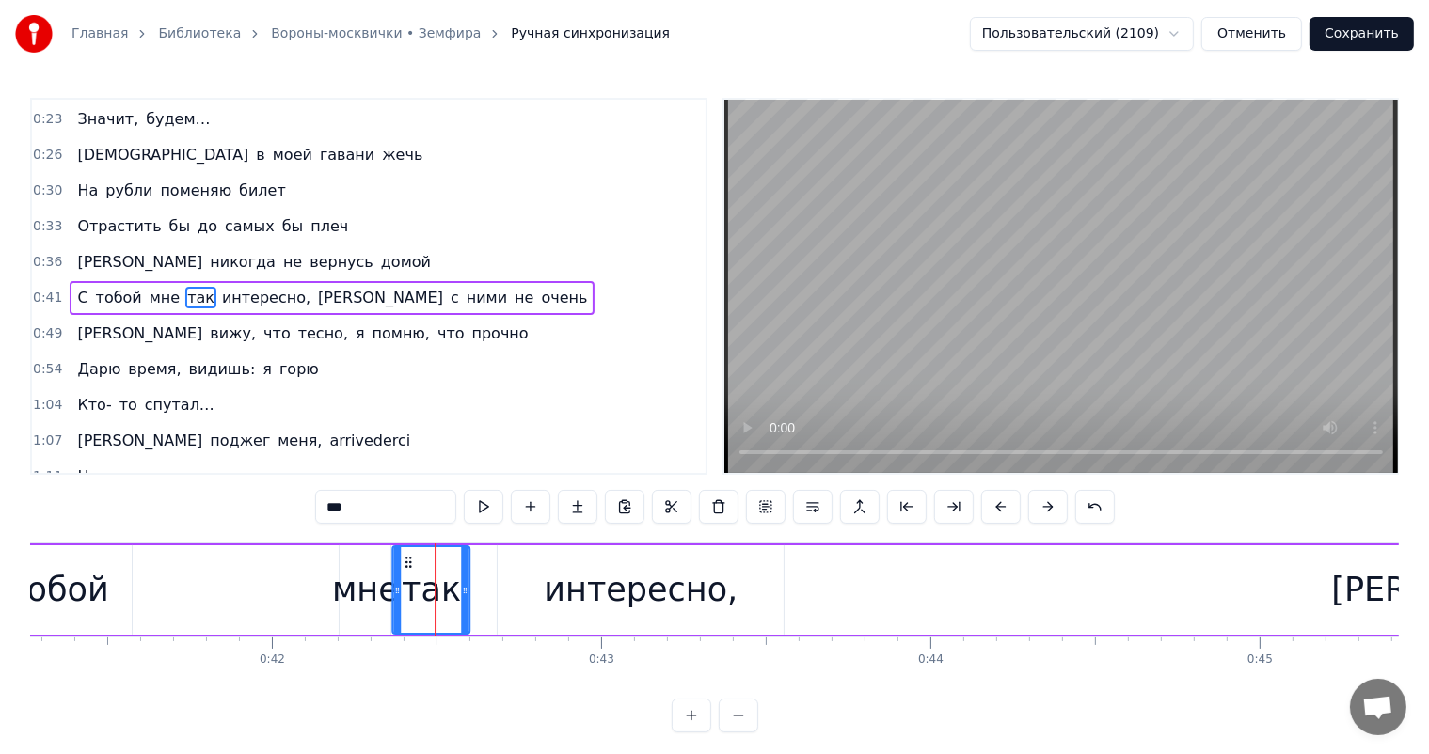
drag, startPoint x: 431, startPoint y: 561, endPoint x: 411, endPoint y: 571, distance: 22.3
click at [411, 571] on div "так" at bounding box center [431, 590] width 75 height 86
drag, startPoint x: 463, startPoint y: 587, endPoint x: 447, endPoint y: 593, distance: 17.3
click at [447, 593] on icon at bounding box center [450, 590] width 8 height 15
drag, startPoint x: 553, startPoint y: 571, endPoint x: 534, endPoint y: 567, distance: 19.2
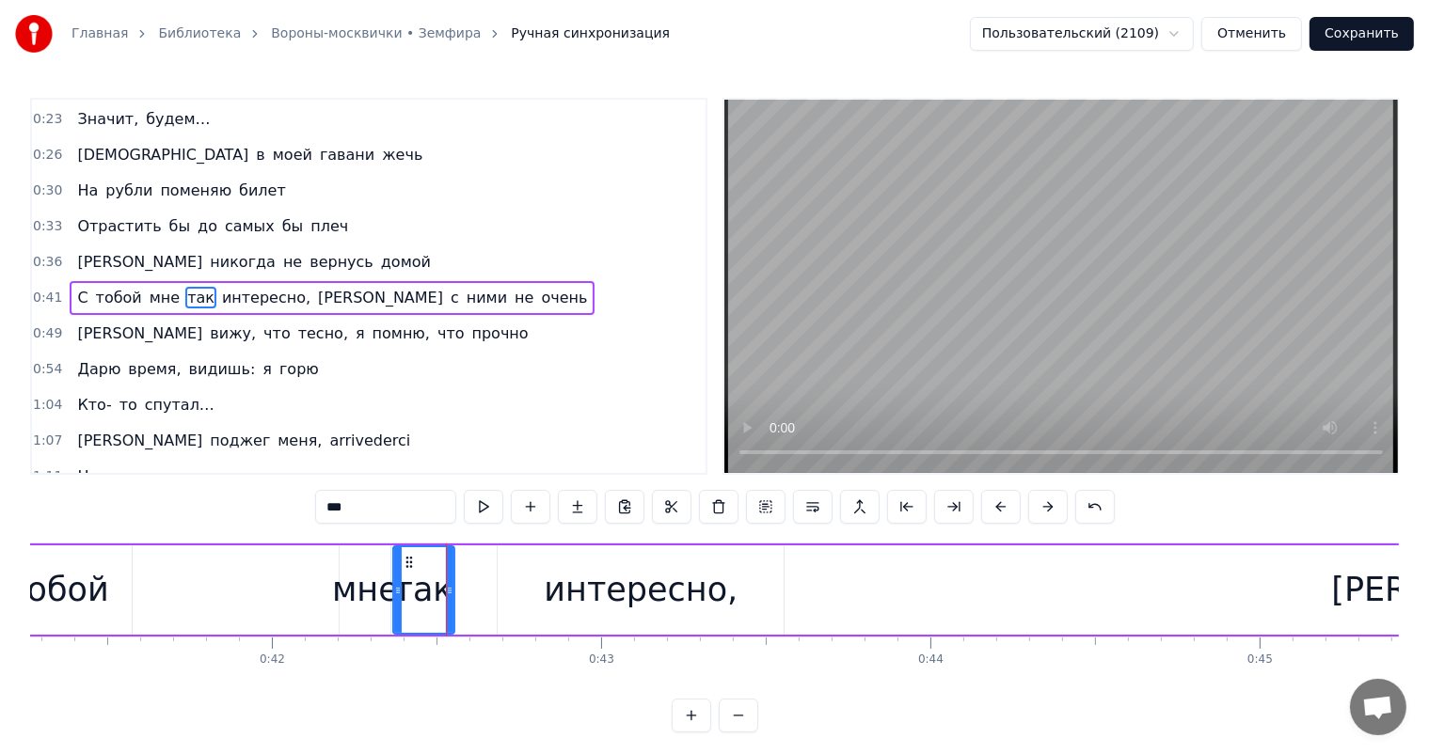
click at [549, 571] on div "интересно," at bounding box center [641, 589] width 286 height 89
type input "**********"
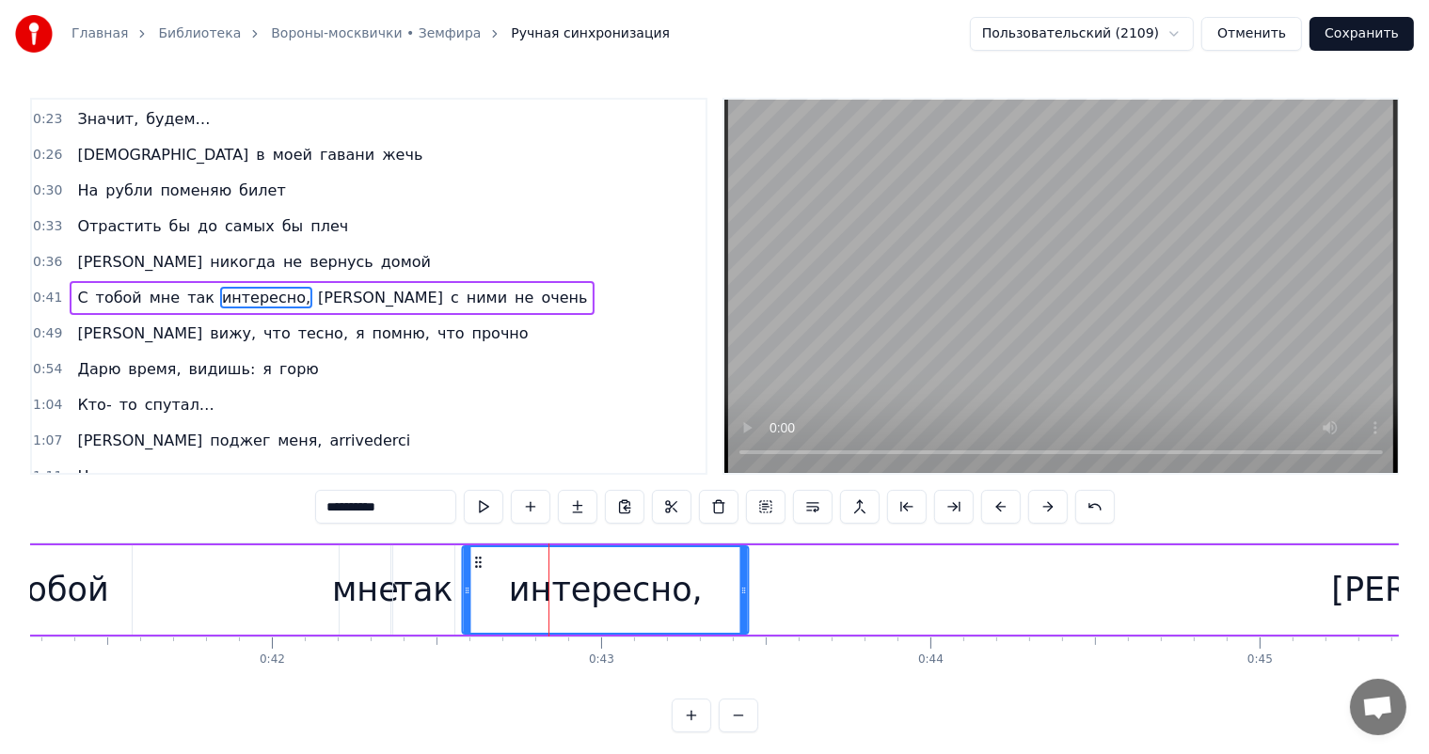
drag, startPoint x: 512, startPoint y: 560, endPoint x: 476, endPoint y: 571, distance: 37.5
click at [476, 571] on div "интересно," at bounding box center [606, 590] width 284 height 86
click at [203, 583] on div "С тобой мне так интересно, а с ними не очень" at bounding box center [990, 590] width 2071 height 93
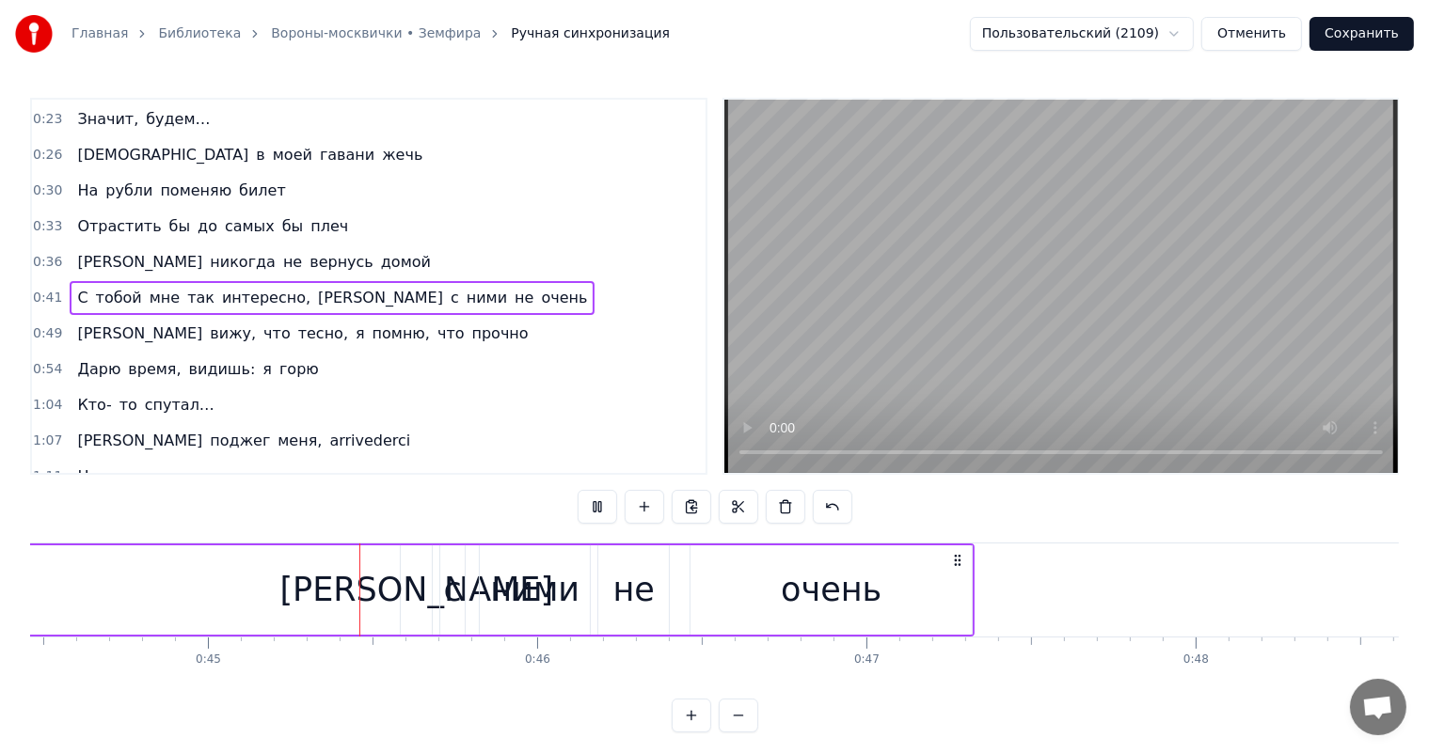
scroll to position [0, 14796]
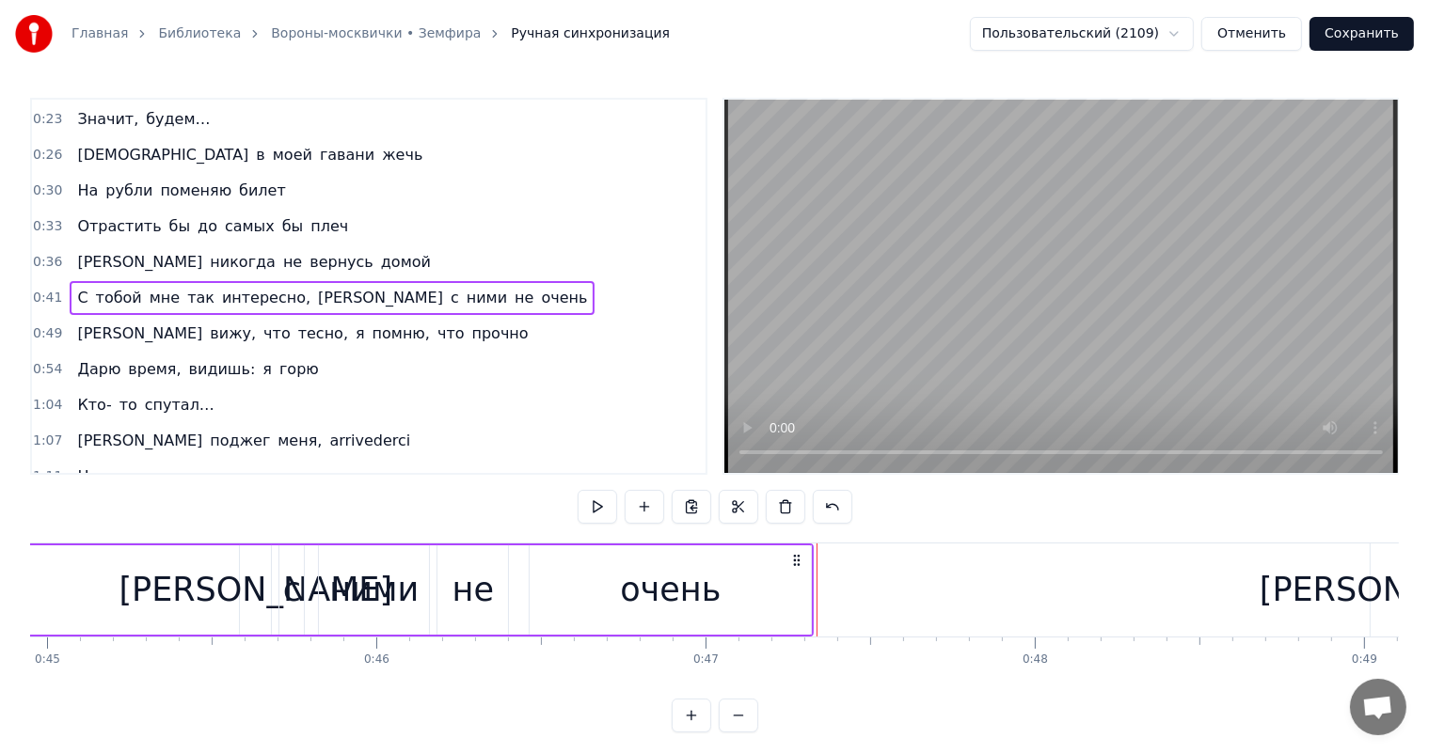
click at [455, 585] on div "не" at bounding box center [472, 590] width 41 height 50
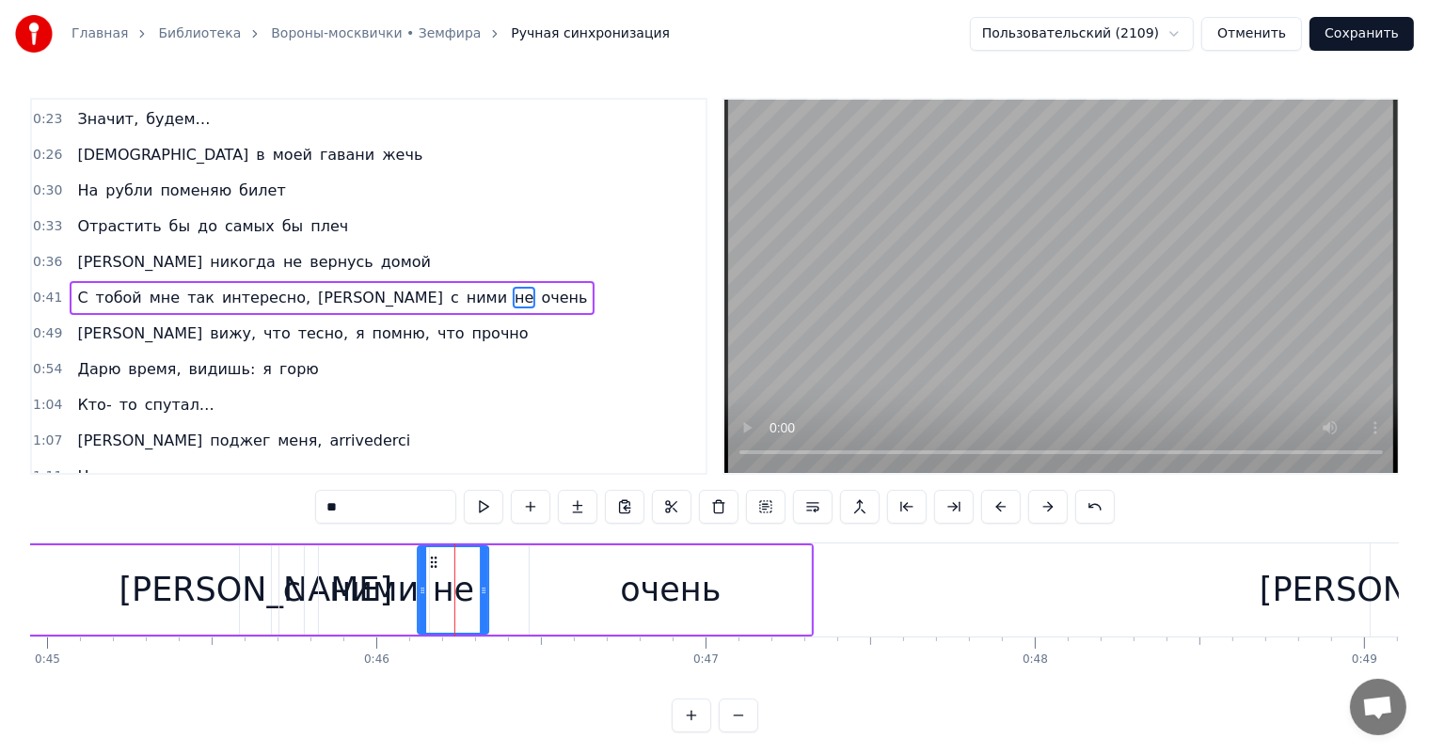
drag, startPoint x: 455, startPoint y: 561, endPoint x: 436, endPoint y: 573, distance: 22.4
click at [436, 573] on div "не" at bounding box center [453, 590] width 69 height 86
drag, startPoint x: 649, startPoint y: 586, endPoint x: 553, endPoint y: 565, distance: 98.1
click at [646, 586] on div "очень" at bounding box center [670, 590] width 101 height 50
type input "*****"
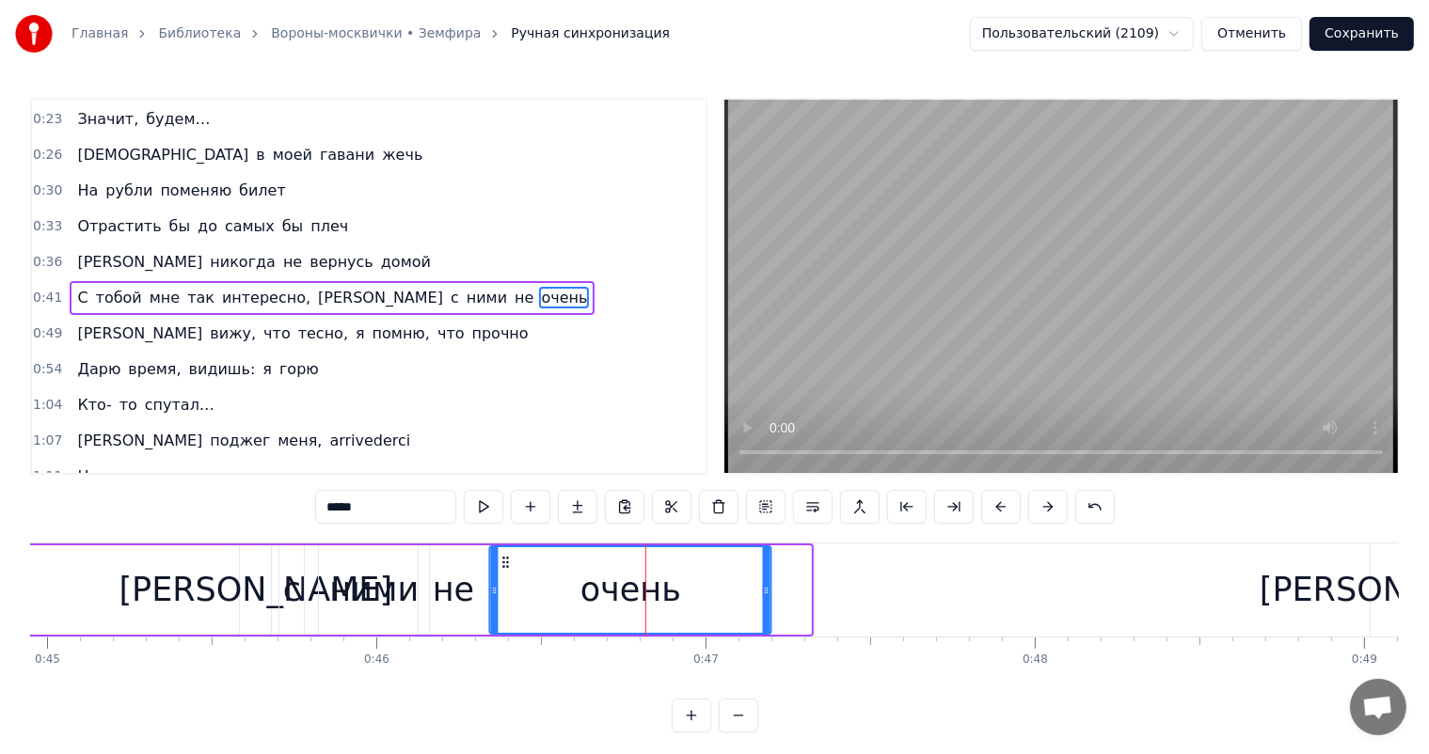
drag, startPoint x: 545, startPoint y: 562, endPoint x: 504, endPoint y: 576, distance: 42.5
click at [504, 576] on div "очень" at bounding box center [630, 590] width 279 height 86
drag, startPoint x: 766, startPoint y: 591, endPoint x: 691, endPoint y: 605, distance: 75.6
click at [691, 605] on div at bounding box center [692, 590] width 8 height 86
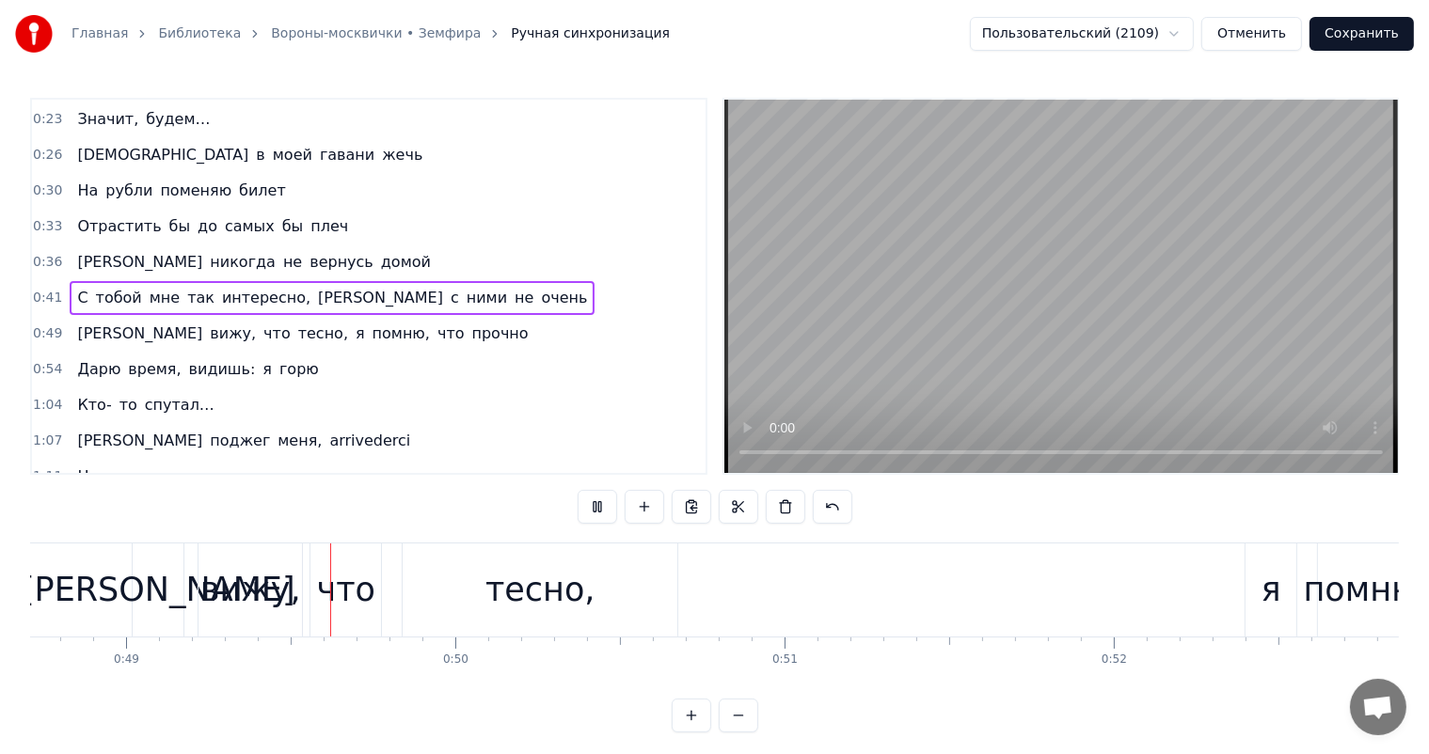
scroll to position [0, 16075]
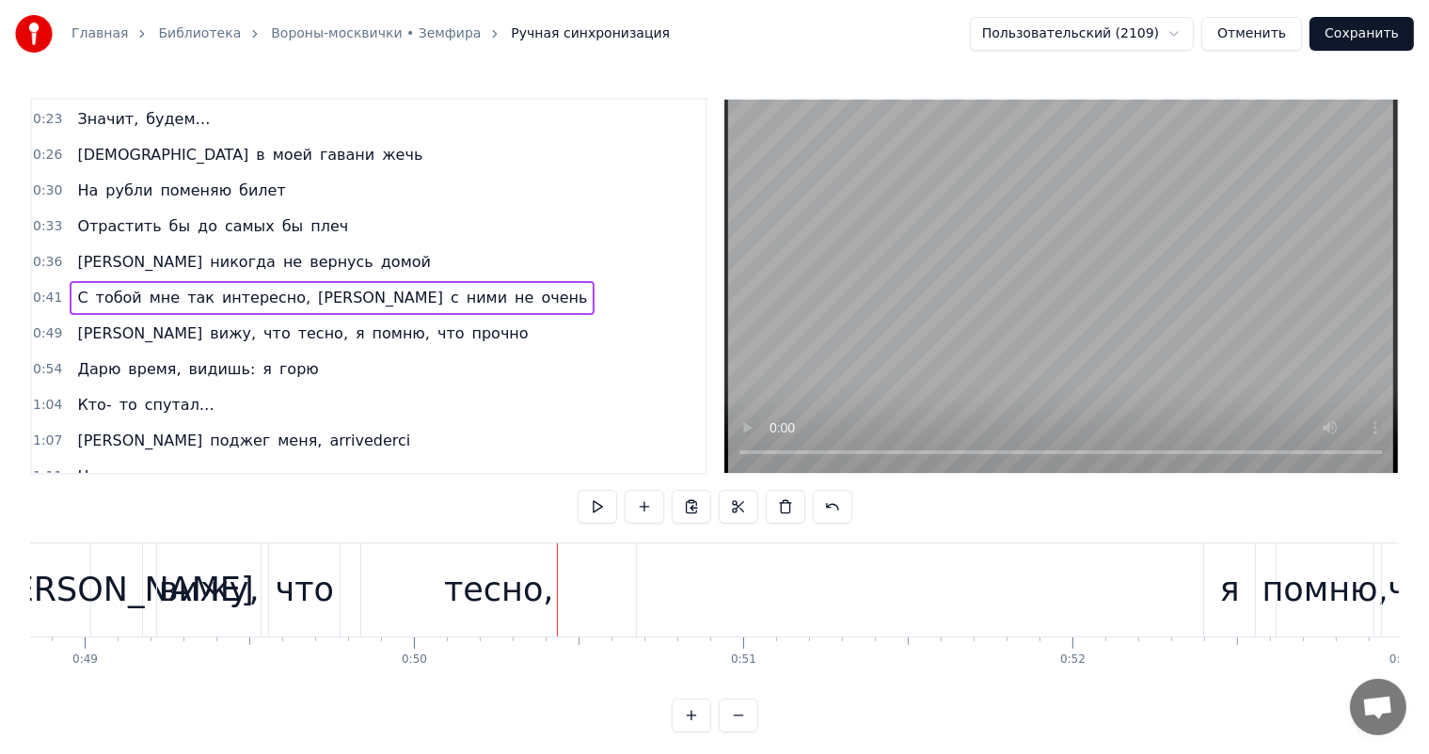
click at [315, 600] on div "что" at bounding box center [305, 590] width 58 height 50
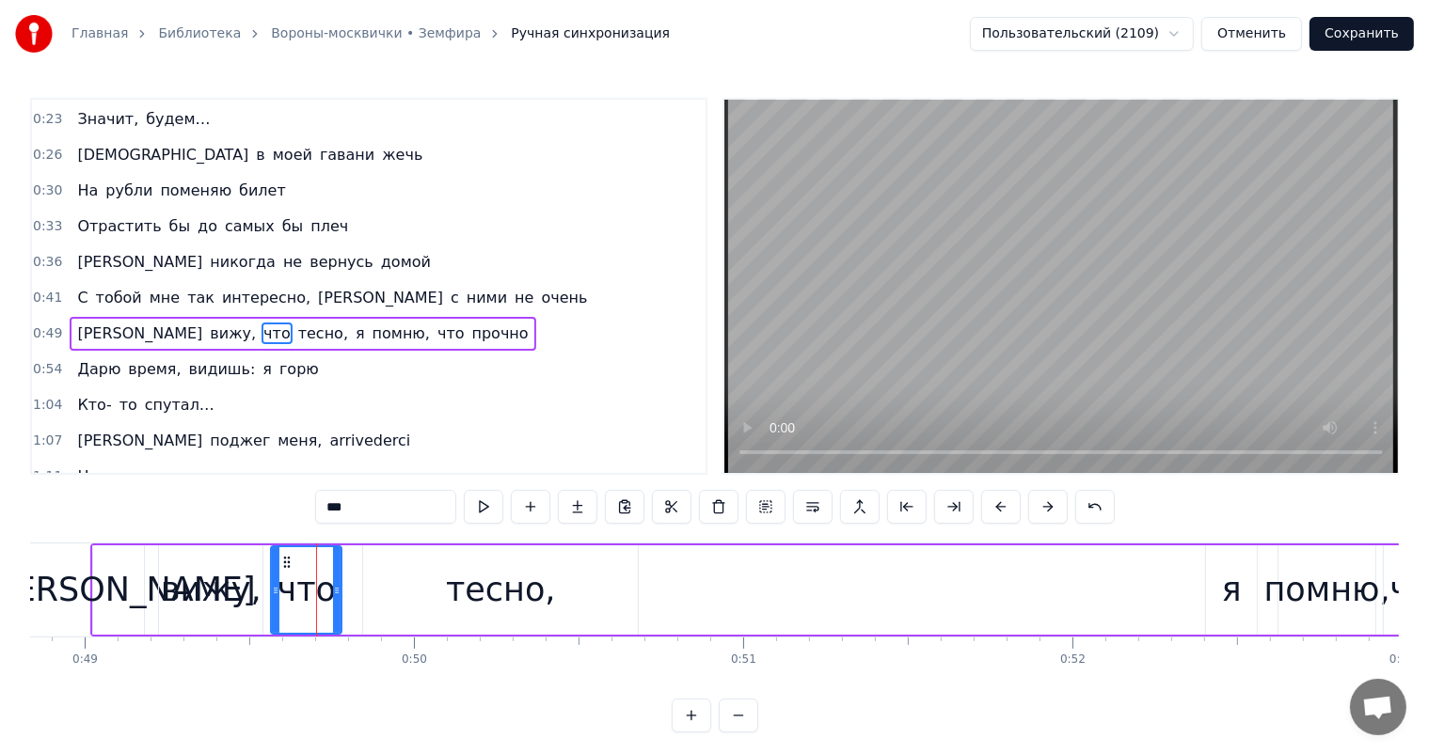
scroll to position [176, 0]
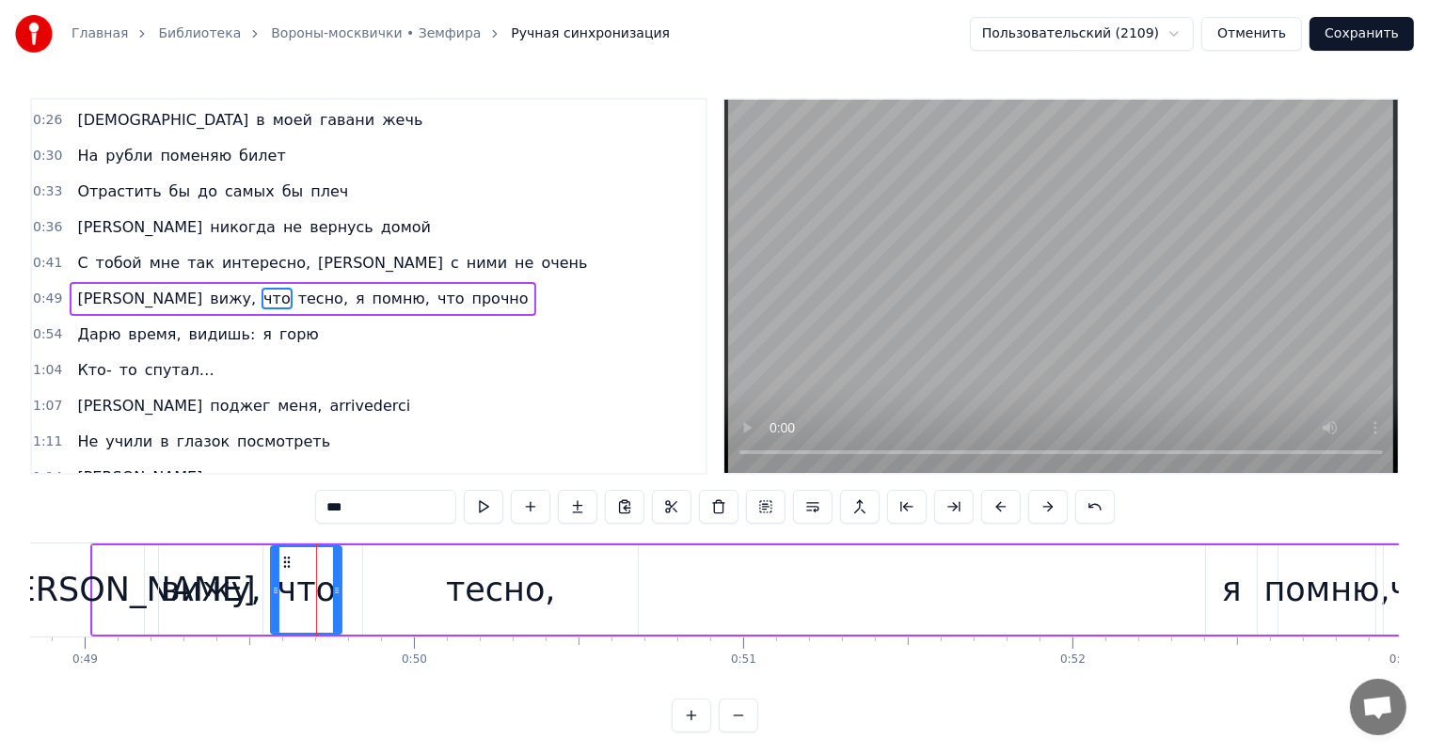
click at [458, 573] on div "тесно," at bounding box center [501, 590] width 110 height 50
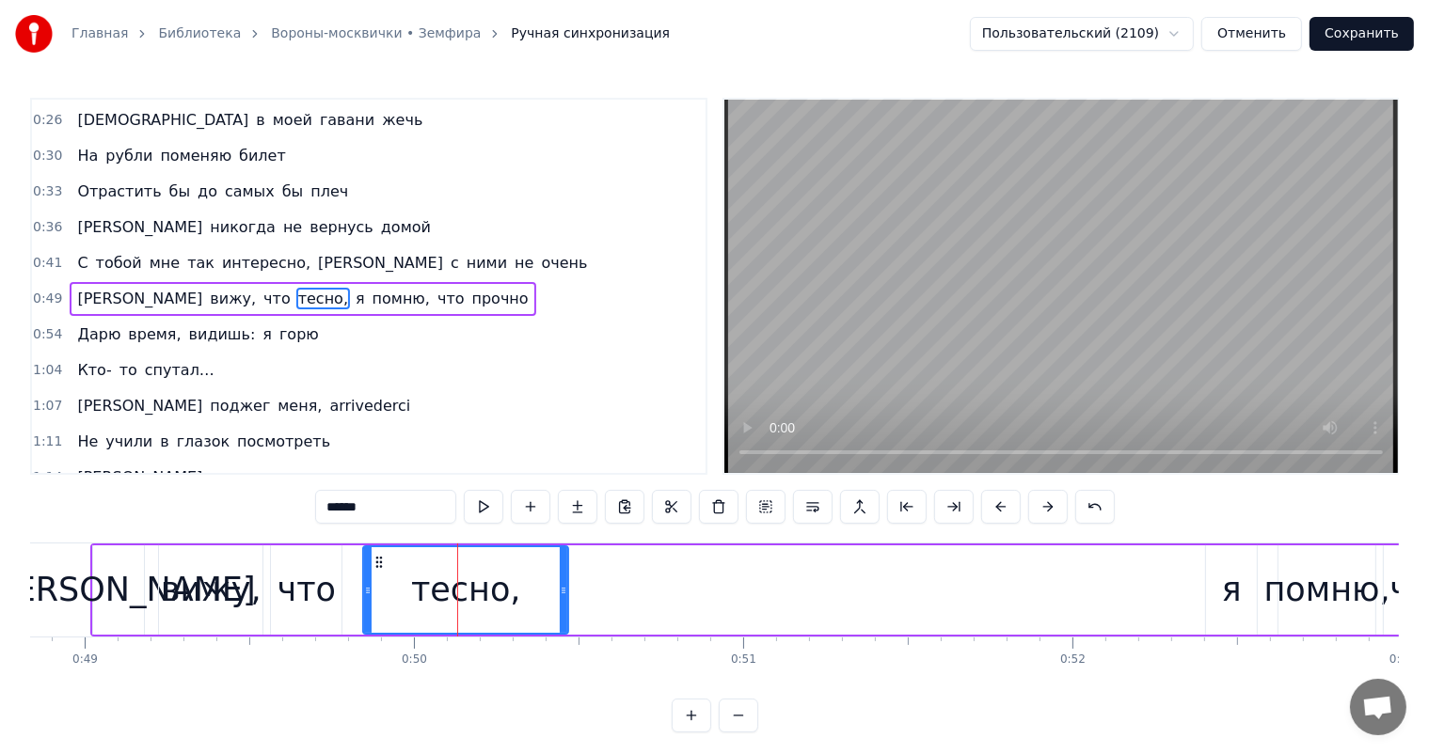
drag, startPoint x: 632, startPoint y: 587, endPoint x: 390, endPoint y: 560, distance: 243.2
click at [562, 598] on div at bounding box center [564, 590] width 8 height 86
drag, startPoint x: 382, startPoint y: 557, endPoint x: 361, endPoint y: 568, distance: 23.6
click at [361, 568] on div "тесно," at bounding box center [444, 590] width 203 height 86
click at [341, 575] on div "тесно," at bounding box center [444, 589] width 207 height 89
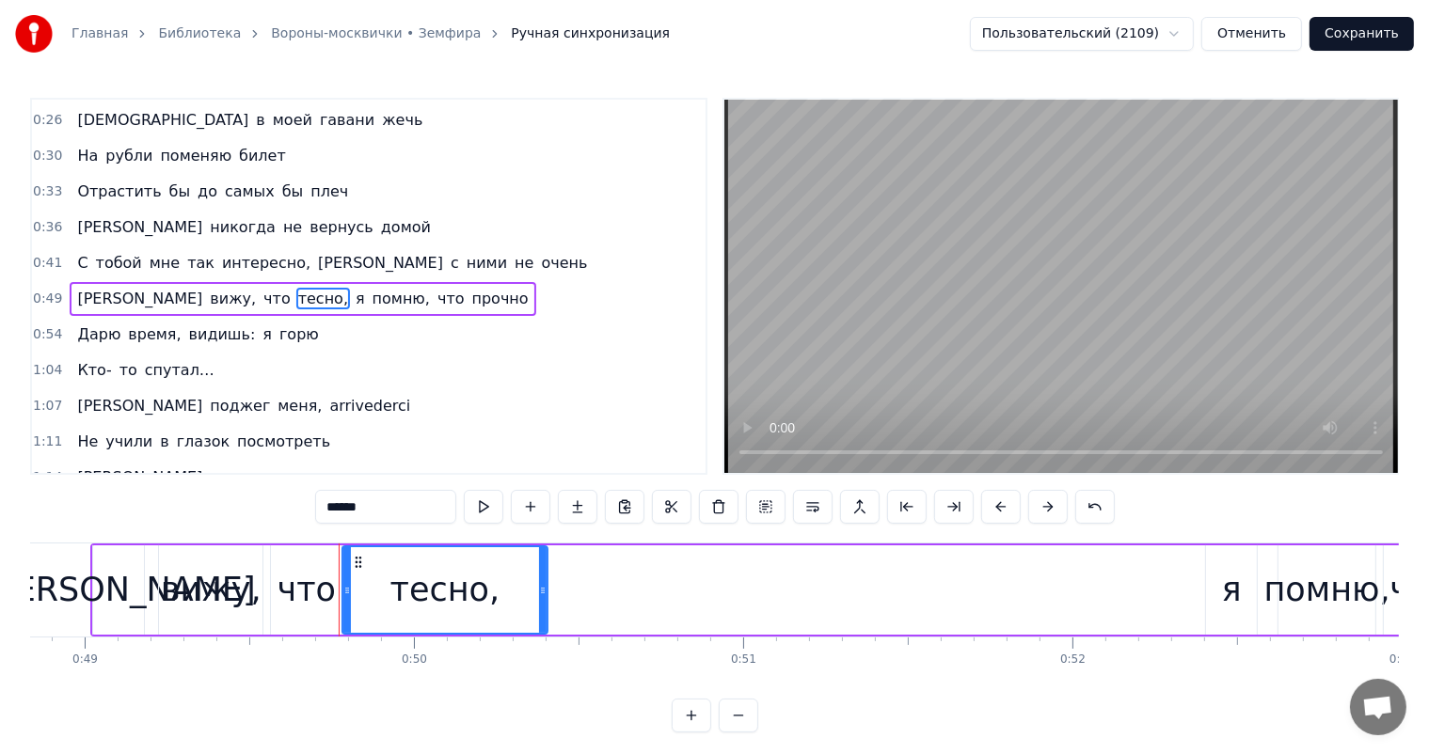
click at [317, 571] on div "что" at bounding box center [306, 590] width 58 height 50
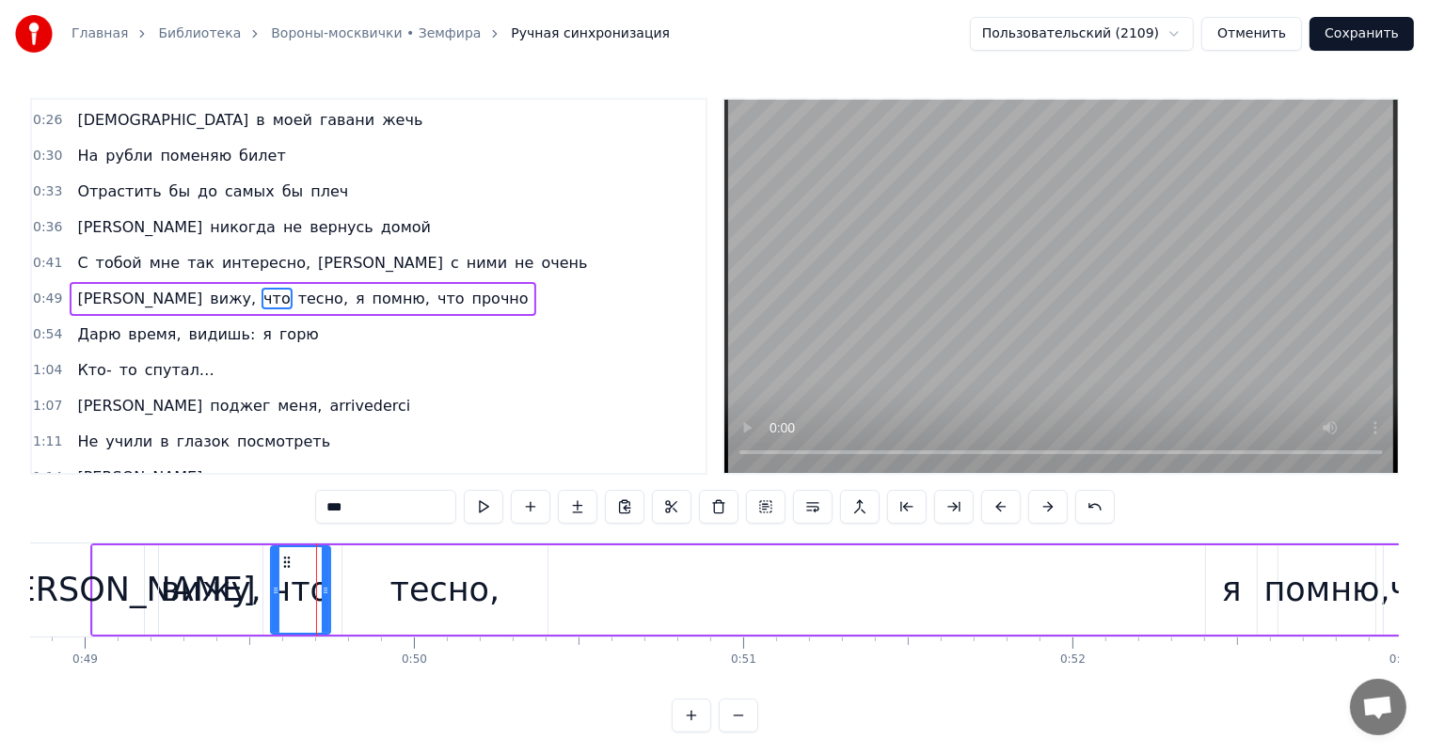
drag, startPoint x: 339, startPoint y: 560, endPoint x: 327, endPoint y: 565, distance: 12.6
click at [327, 565] on div at bounding box center [326, 590] width 8 height 86
click at [292, 579] on div "что" at bounding box center [301, 590] width 58 height 50
click at [215, 573] on div "вижу," at bounding box center [211, 590] width 101 height 50
type input "*****"
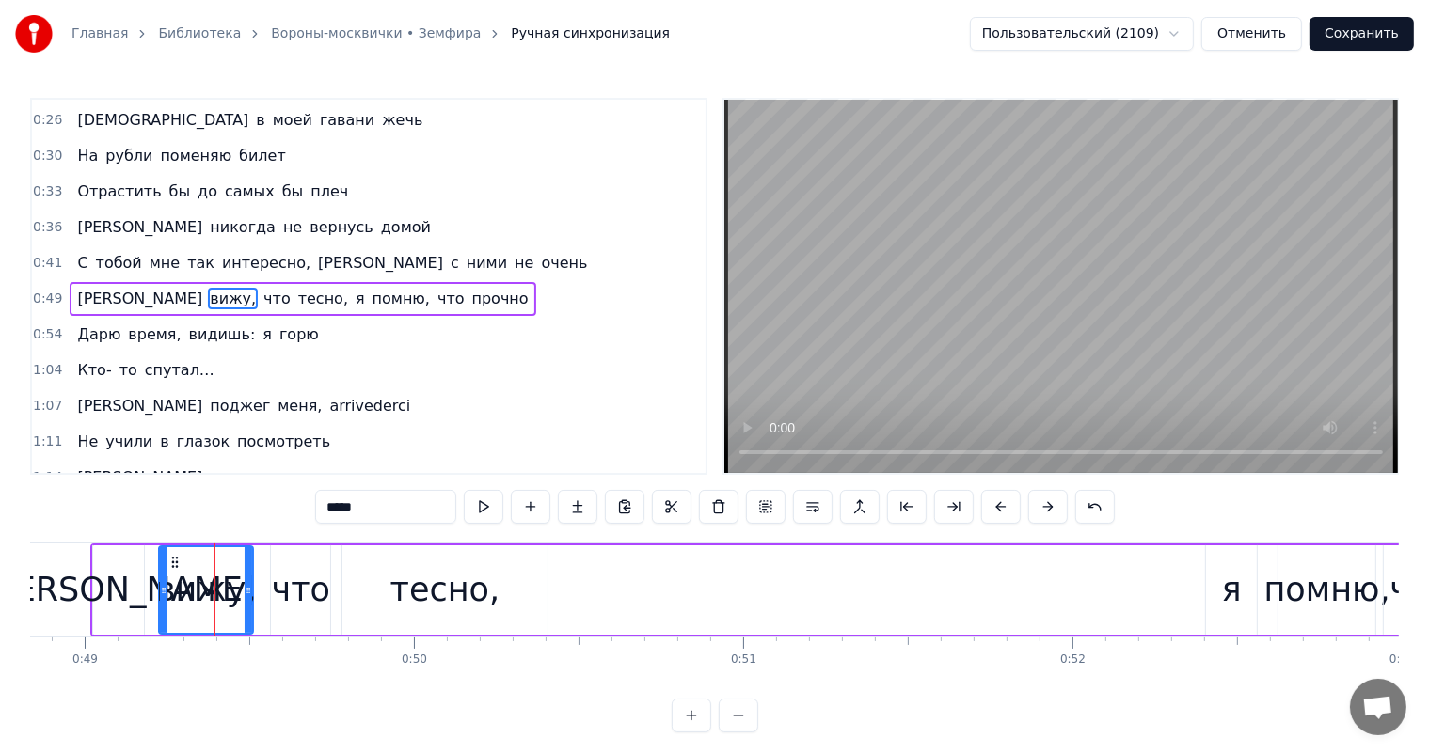
drag, startPoint x: 256, startPoint y: 566, endPoint x: 229, endPoint y: 567, distance: 26.4
click at [246, 572] on div at bounding box center [249, 590] width 8 height 86
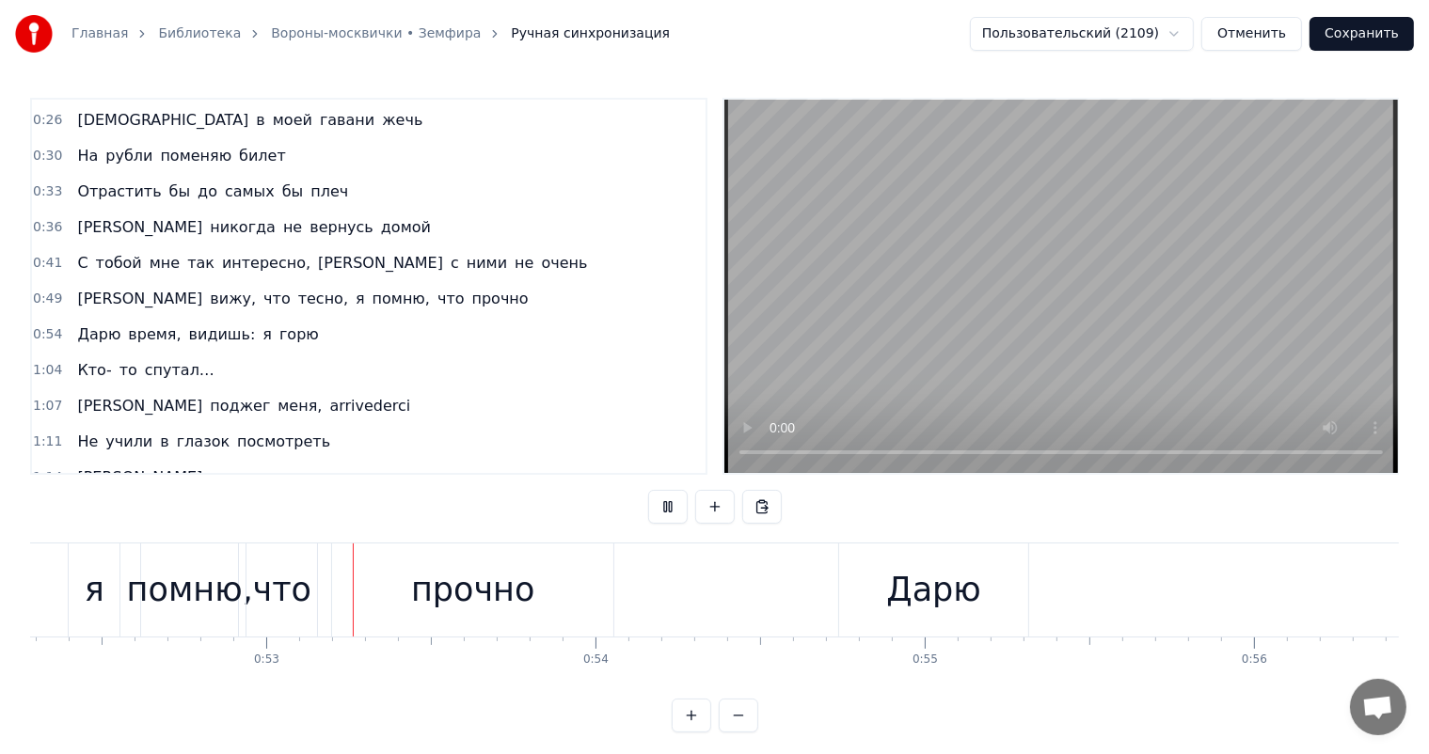
scroll to position [0, 17212]
click at [539, 573] on div "прочно" at bounding box center [470, 590] width 281 height 93
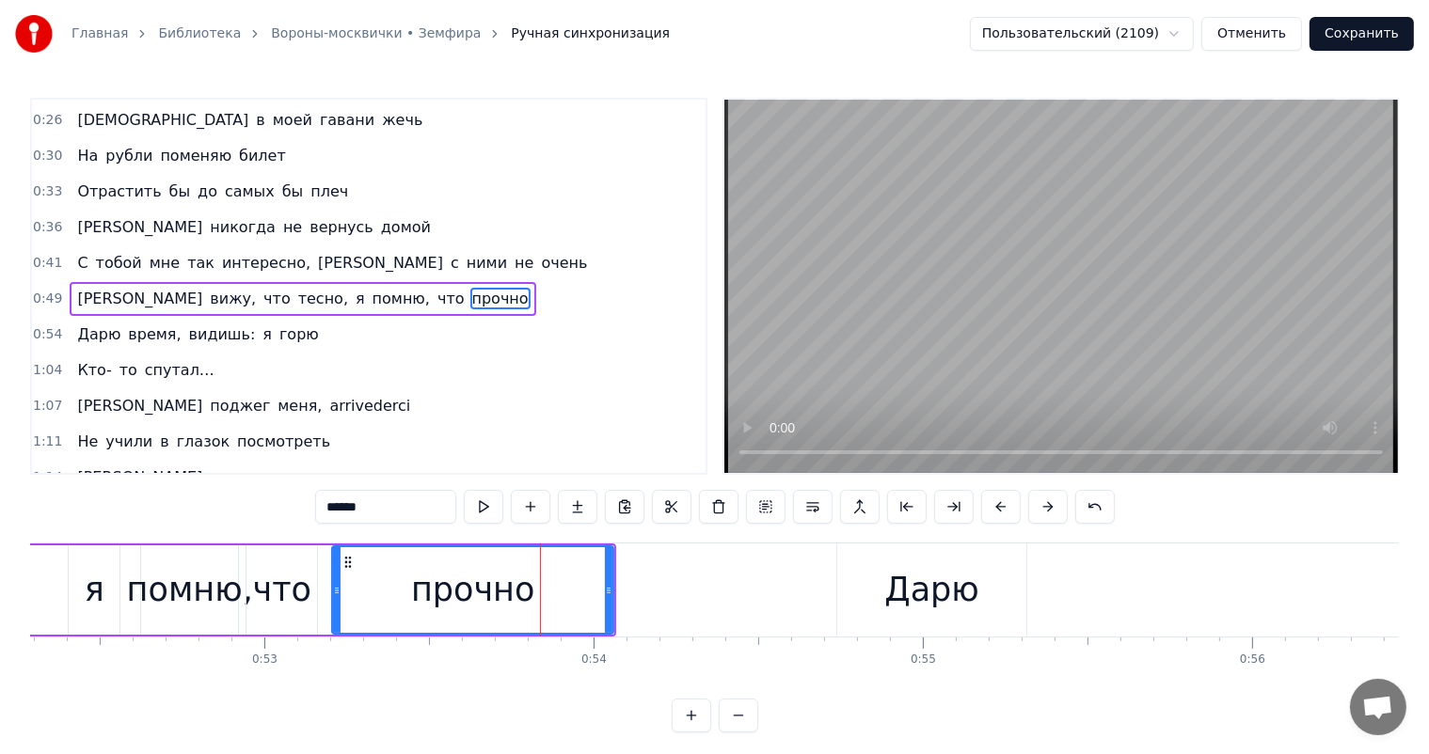
click at [613, 582] on div "прочно" at bounding box center [472, 589] width 283 height 89
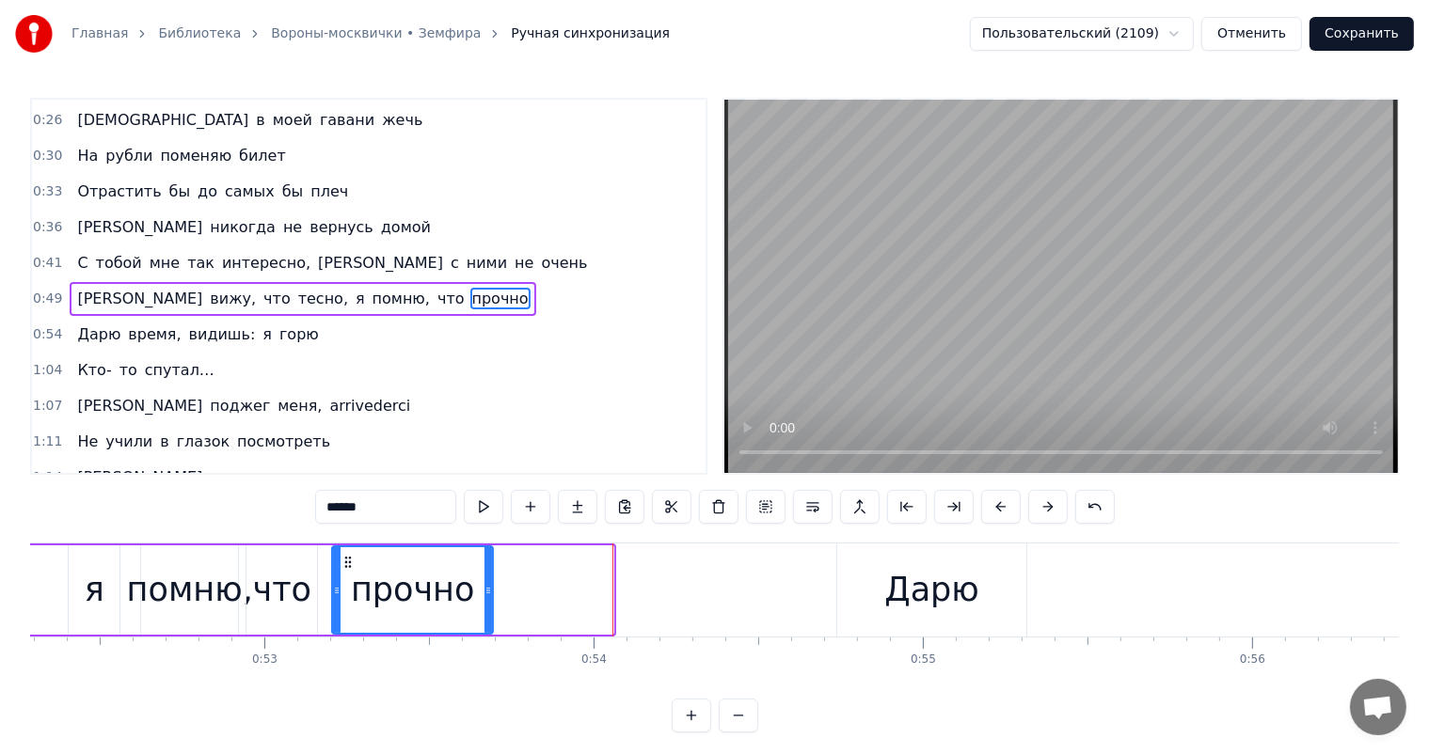
drag, startPoint x: 606, startPoint y: 587, endPoint x: 485, endPoint y: 602, distance: 121.3
click at [485, 602] on div at bounding box center [488, 590] width 8 height 86
click at [21, 585] on div "Главная Библиотека Вороны-москвички • Земфира Ручная синхронизация Пользователь…" at bounding box center [714, 366] width 1429 height 733
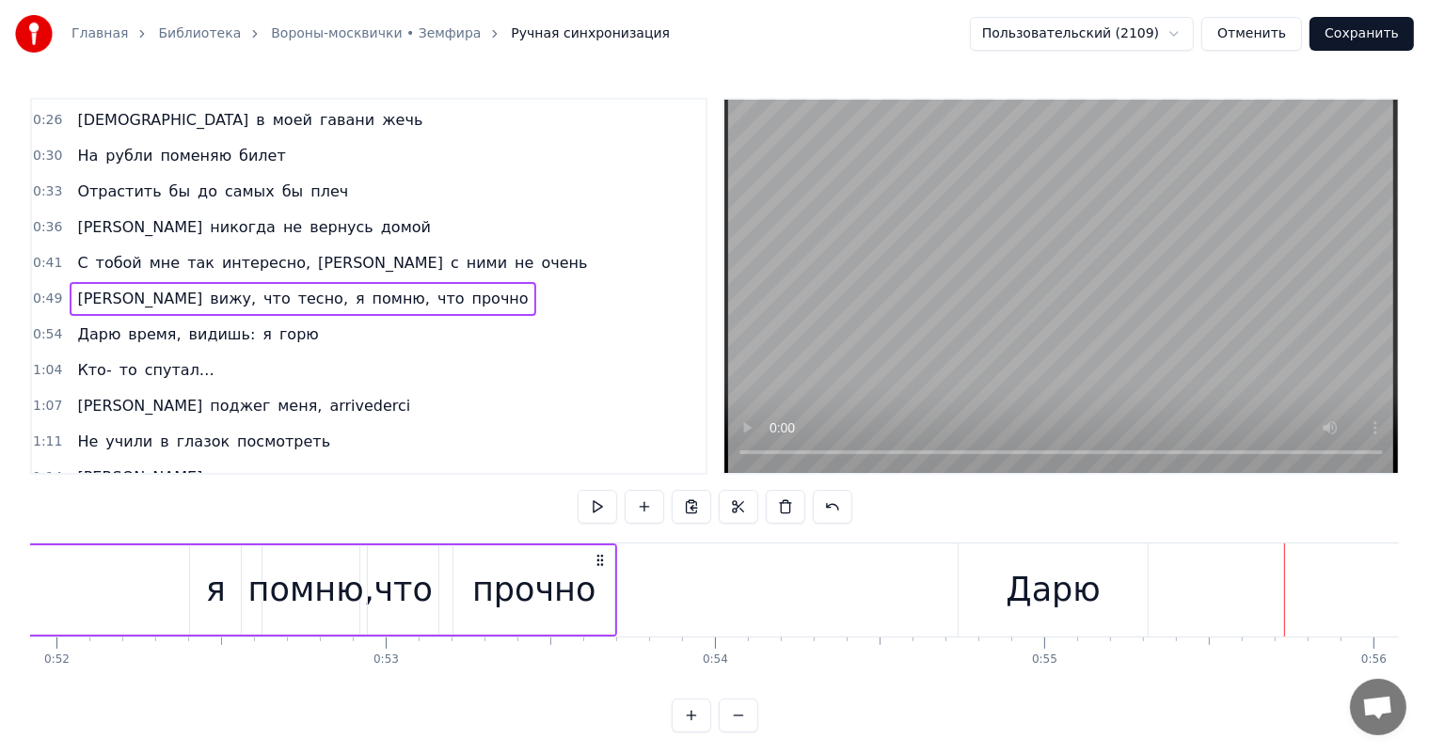
drag, startPoint x: 993, startPoint y: 582, endPoint x: 1136, endPoint y: 586, distance: 143.0
click at [994, 583] on div "Дарю" at bounding box center [1052, 590] width 189 height 93
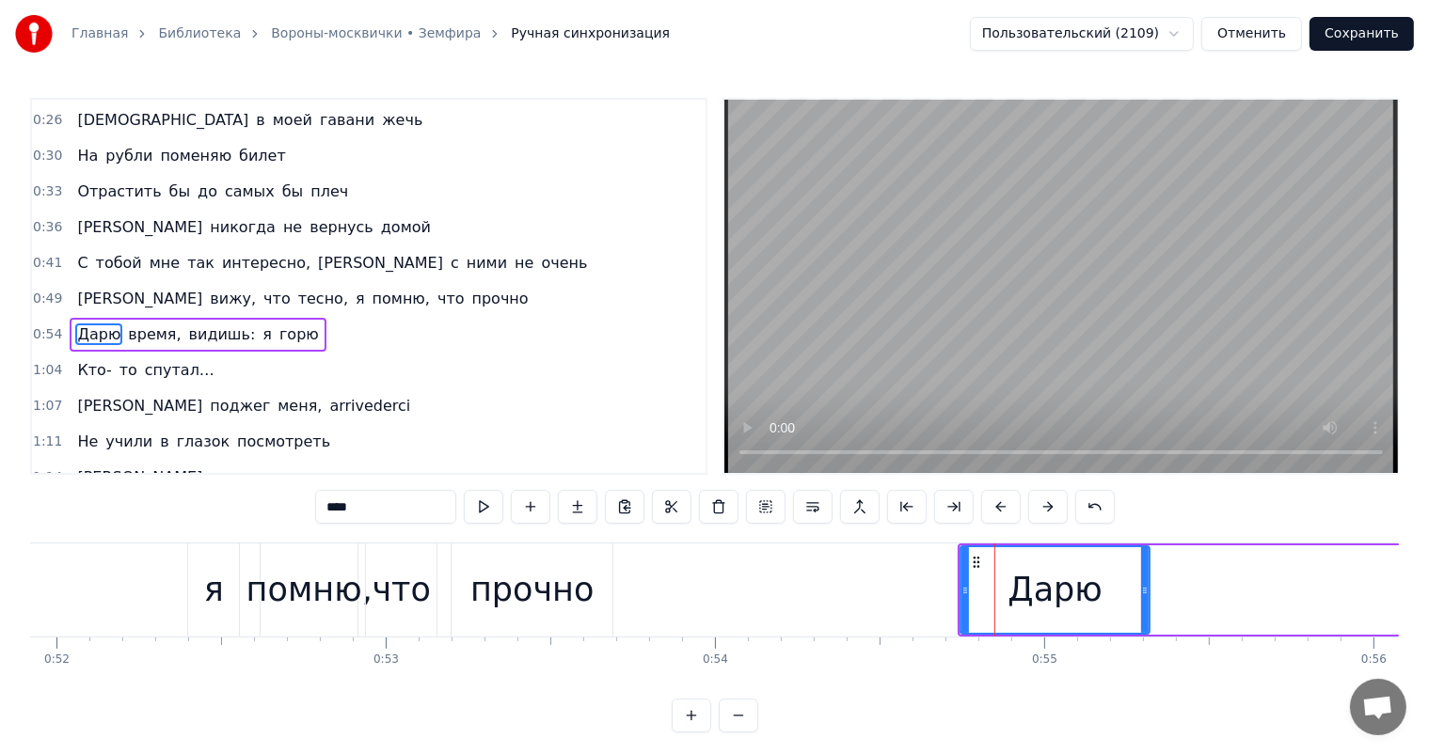
scroll to position [211, 0]
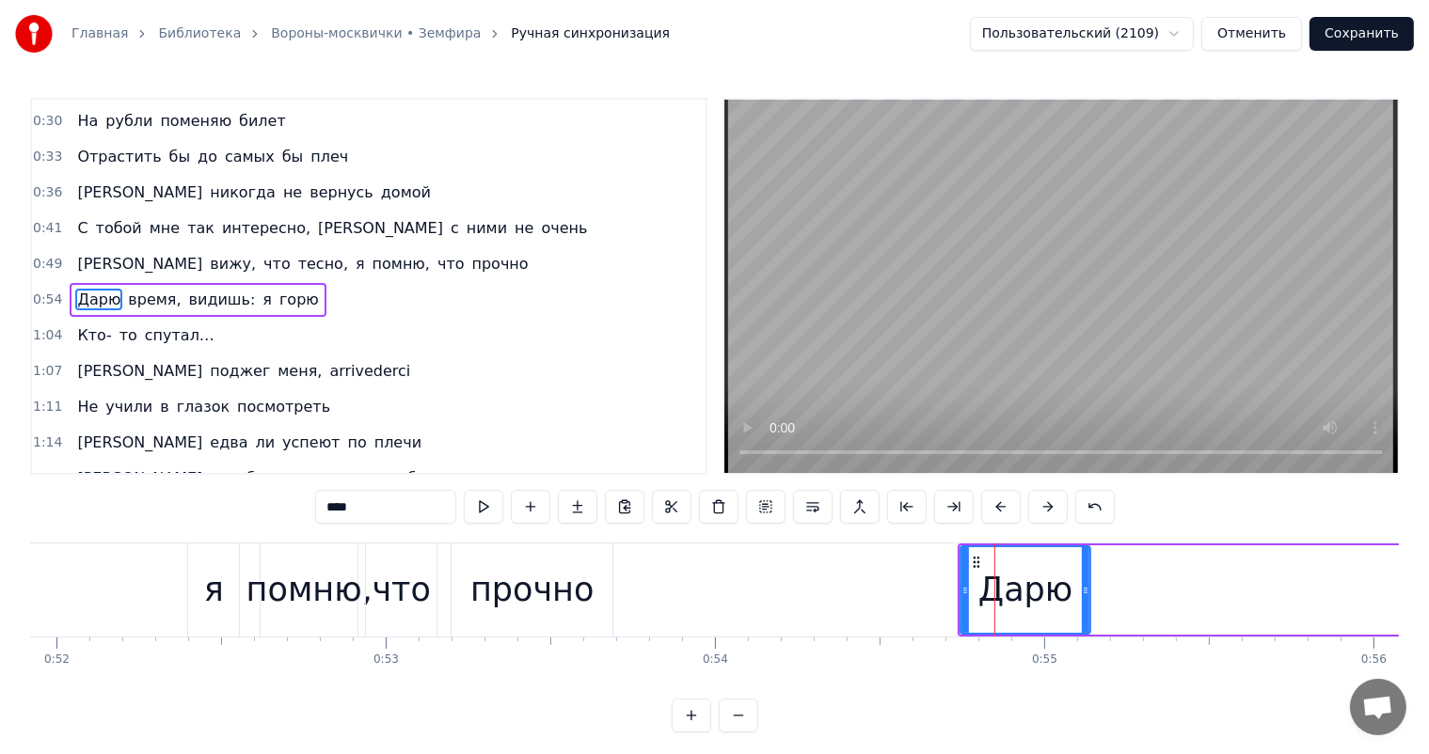
drag, startPoint x: 1146, startPoint y: 577, endPoint x: 1086, endPoint y: 593, distance: 61.4
click at [1086, 593] on div at bounding box center [1086, 590] width 8 height 86
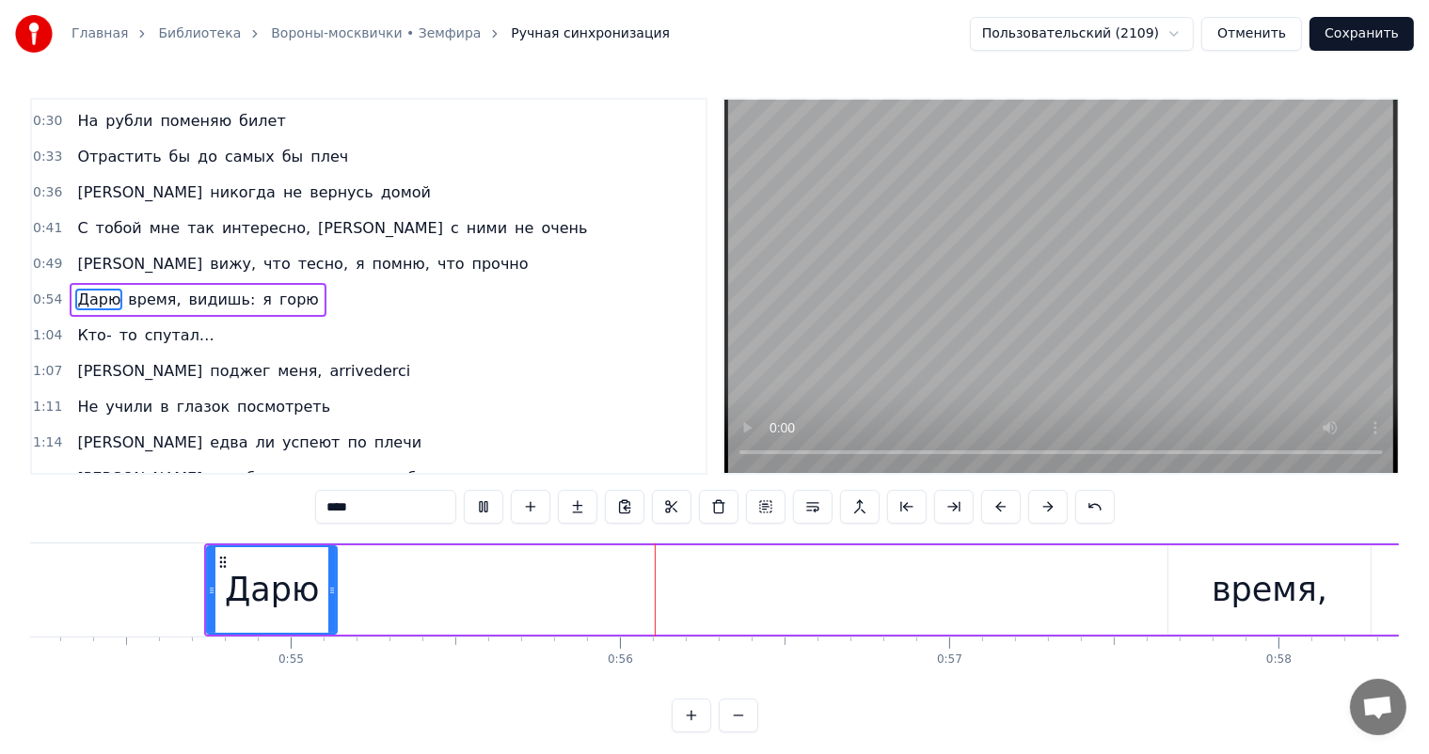
scroll to position [0, 18287]
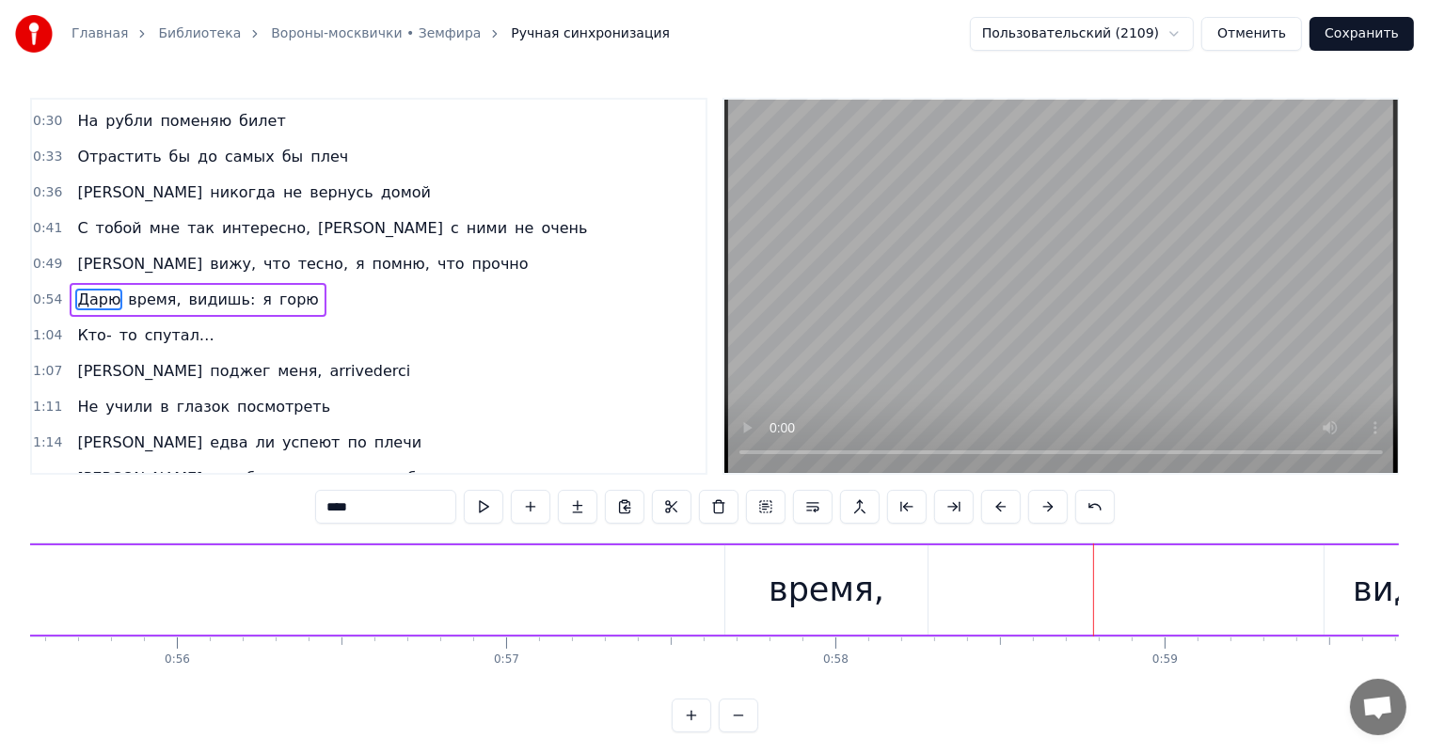
drag, startPoint x: 840, startPoint y: 596, endPoint x: 929, endPoint y: 610, distance: 90.5
click at [846, 596] on div "время," at bounding box center [826, 590] width 116 height 50
type input "******"
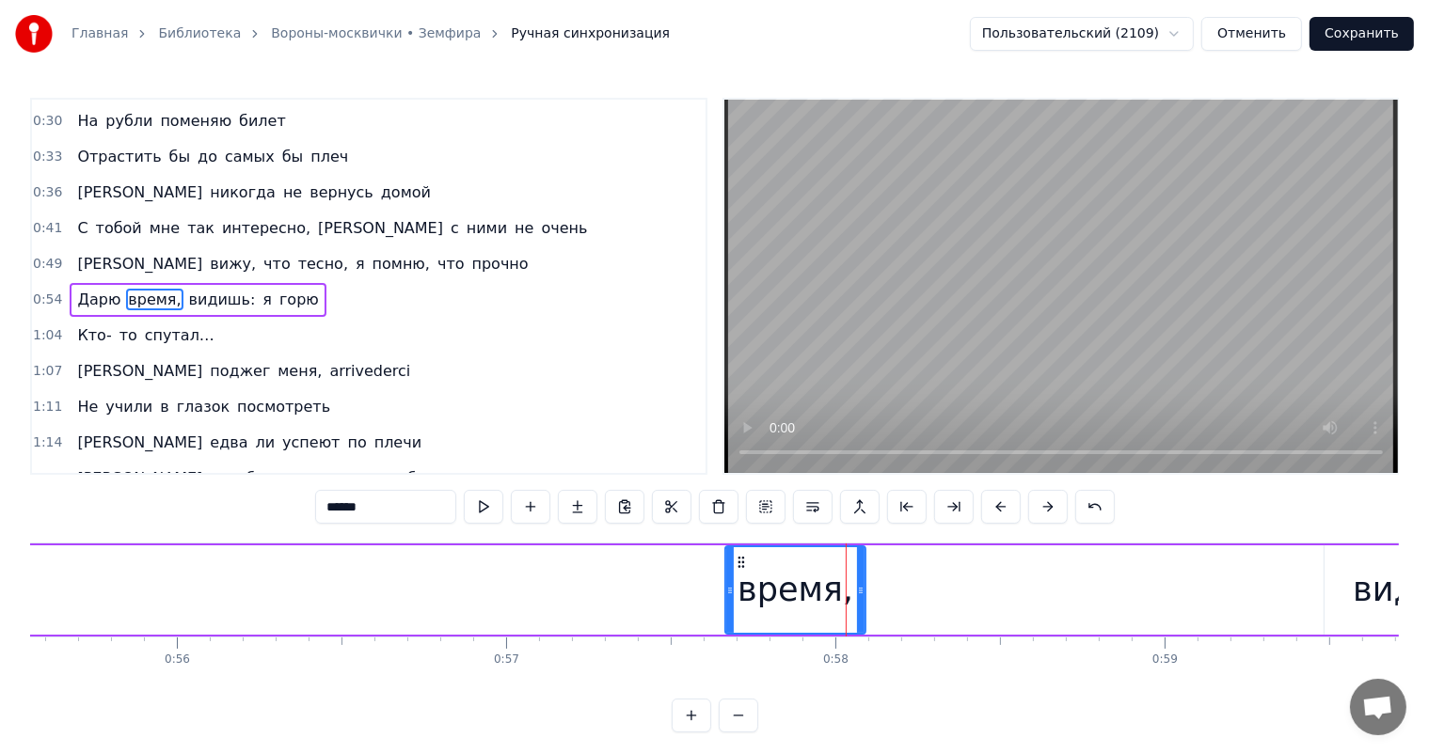
drag, startPoint x: 923, startPoint y: 594, endPoint x: 858, endPoint y: 607, distance: 66.0
click at [858, 607] on div at bounding box center [861, 590] width 8 height 86
click at [596, 593] on div "Дарю время, видишь: я горю" at bounding box center [990, 590] width 2459 height 93
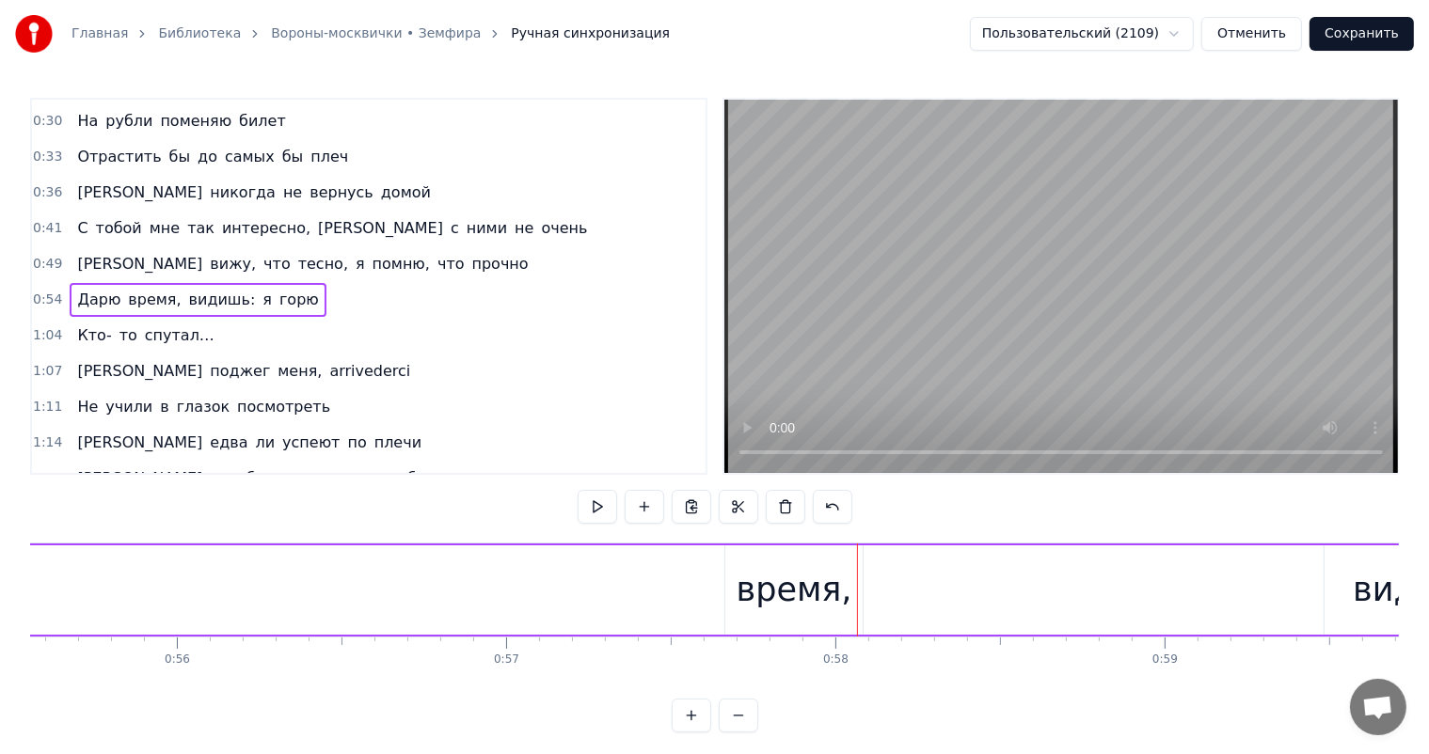
drag, startPoint x: 530, startPoint y: 609, endPoint x: 545, endPoint y: 593, distance: 22.0
click at [532, 606] on div "Дарю время, видишь: я горю" at bounding box center [990, 590] width 2459 height 93
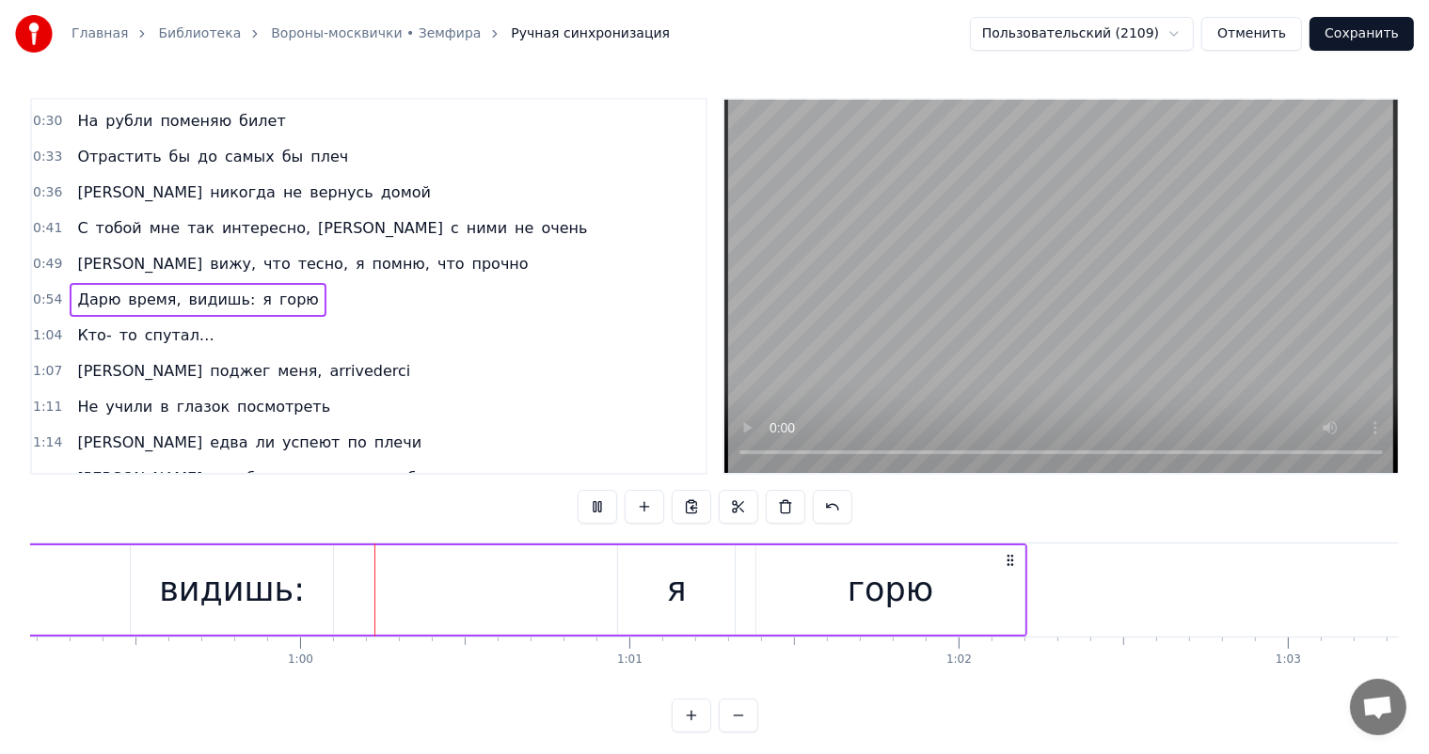
scroll to position [0, 19509]
click at [278, 582] on div "видишь:" at bounding box center [204, 589] width 202 height 89
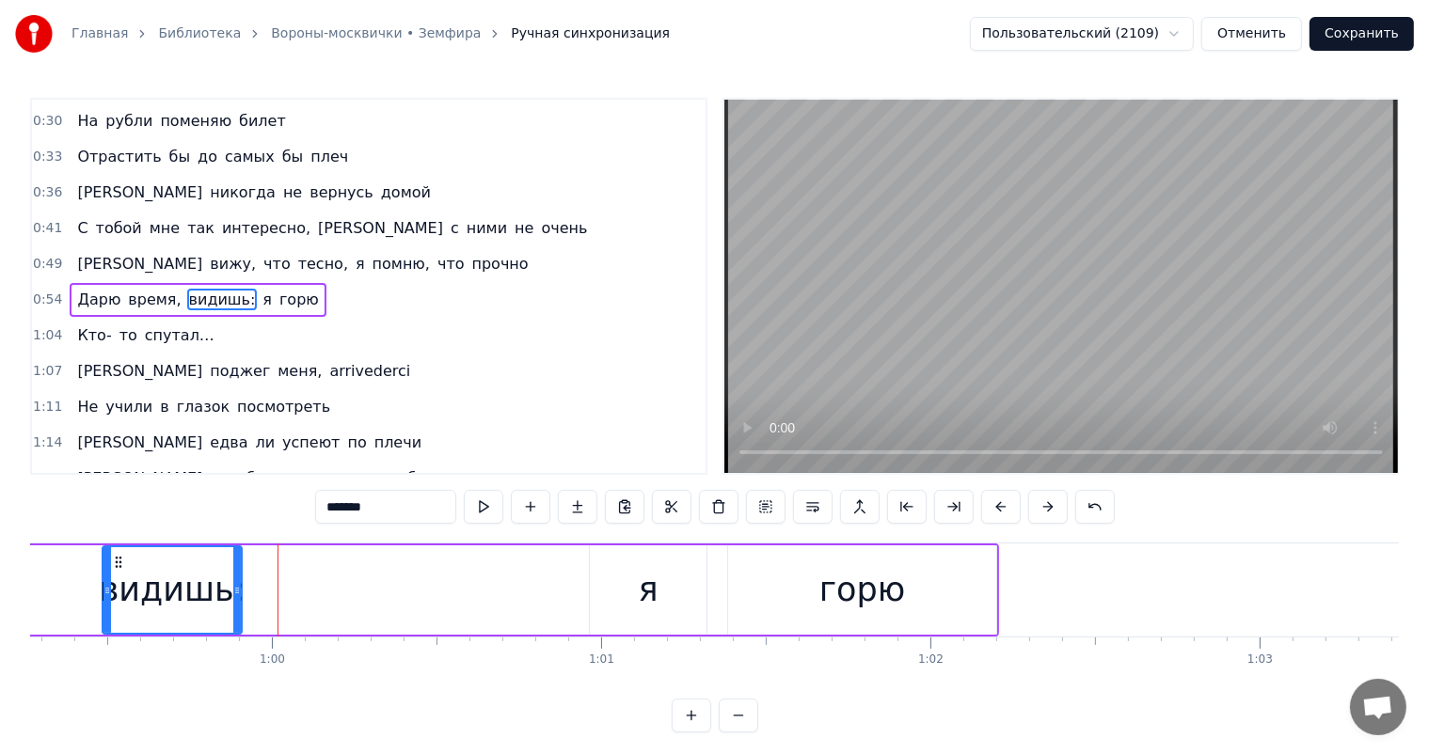
drag, startPoint x: 301, startPoint y: 594, endPoint x: 327, endPoint y: 578, distance: 30.8
click at [238, 609] on div at bounding box center [237, 590] width 8 height 86
drag, startPoint x: 794, startPoint y: 589, endPoint x: 934, endPoint y: 577, distance: 140.7
click at [794, 587] on div "горю" at bounding box center [862, 589] width 268 height 89
type input "****"
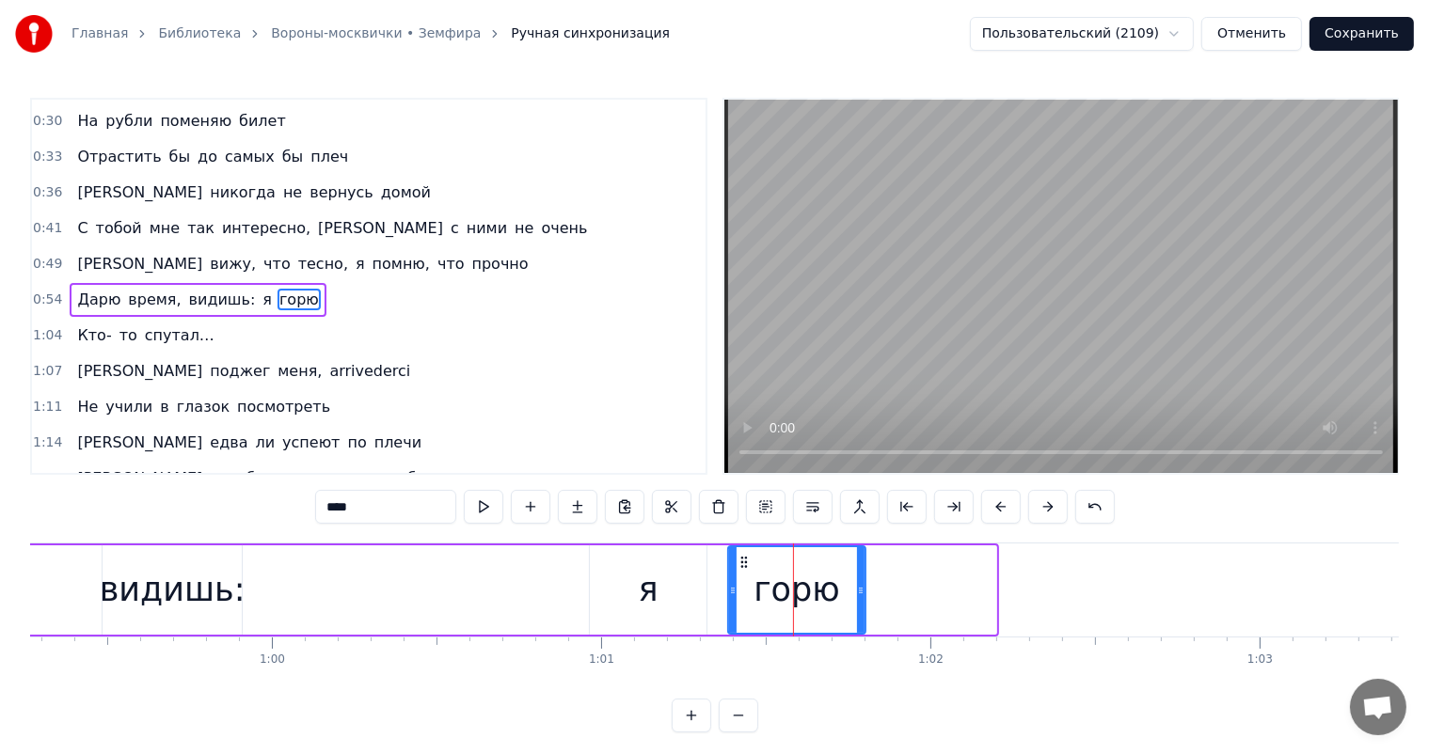
drag, startPoint x: 989, startPoint y: 575, endPoint x: 477, endPoint y: 602, distance: 513.3
click at [849, 603] on div "горю" at bounding box center [796, 590] width 135 height 86
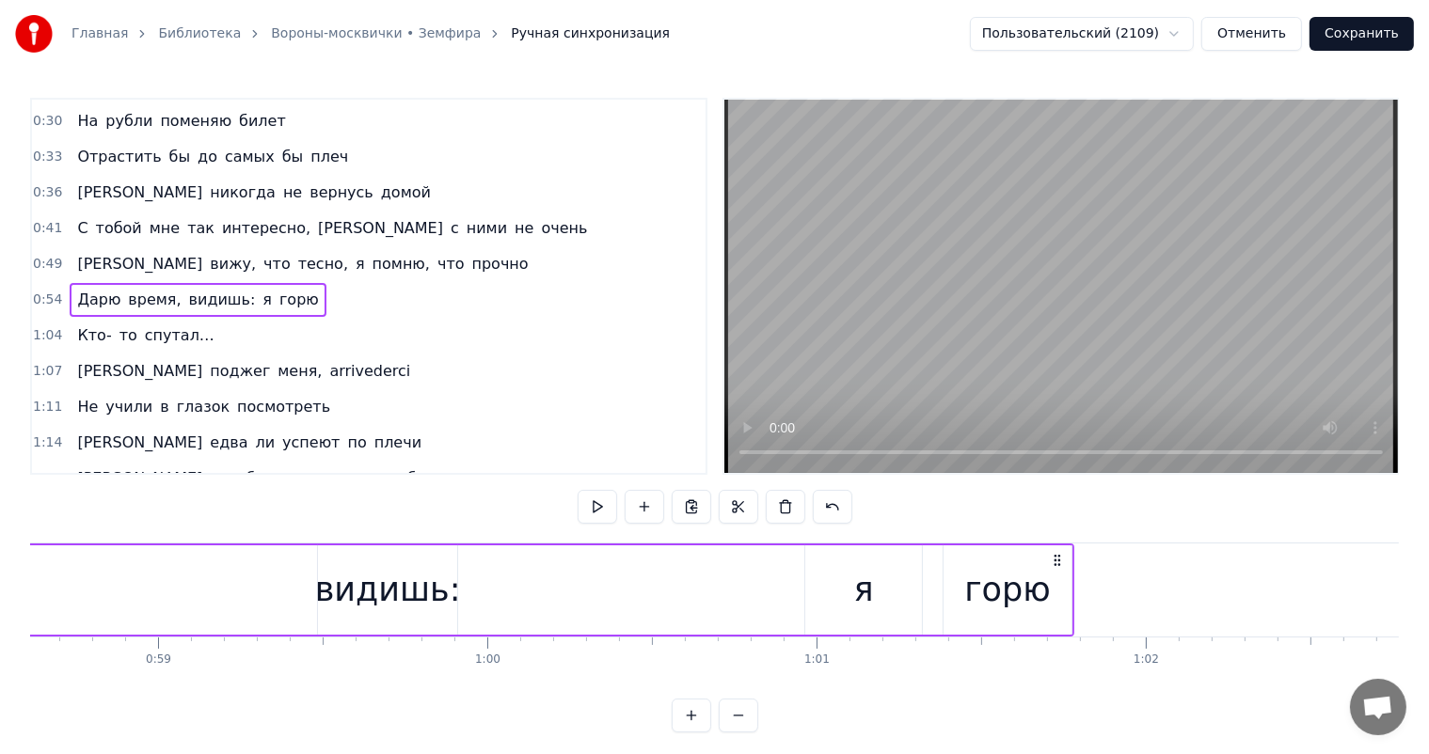
scroll to position [0, 19325]
click at [824, 582] on div "я" at bounding box center [832, 590] width 20 height 50
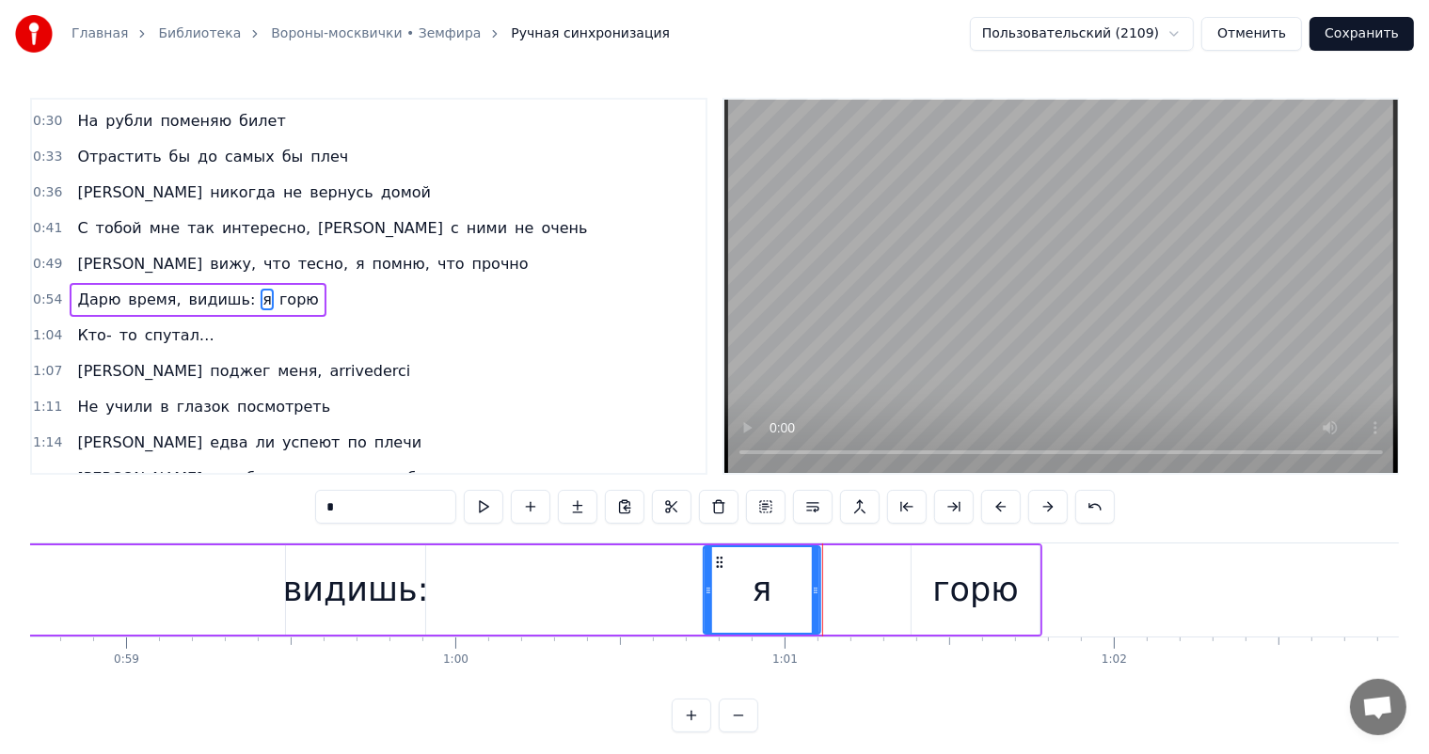
drag, startPoint x: 788, startPoint y: 562, endPoint x: 719, endPoint y: 564, distance: 69.6
click at [719, 564] on icon at bounding box center [719, 562] width 15 height 15
drag, startPoint x: 817, startPoint y: 588, endPoint x: 666, endPoint y: 609, distance: 152.8
click at [763, 609] on div at bounding box center [761, 590] width 8 height 86
drag, startPoint x: 144, startPoint y: 585, endPoint x: 155, endPoint y: 577, distance: 13.6
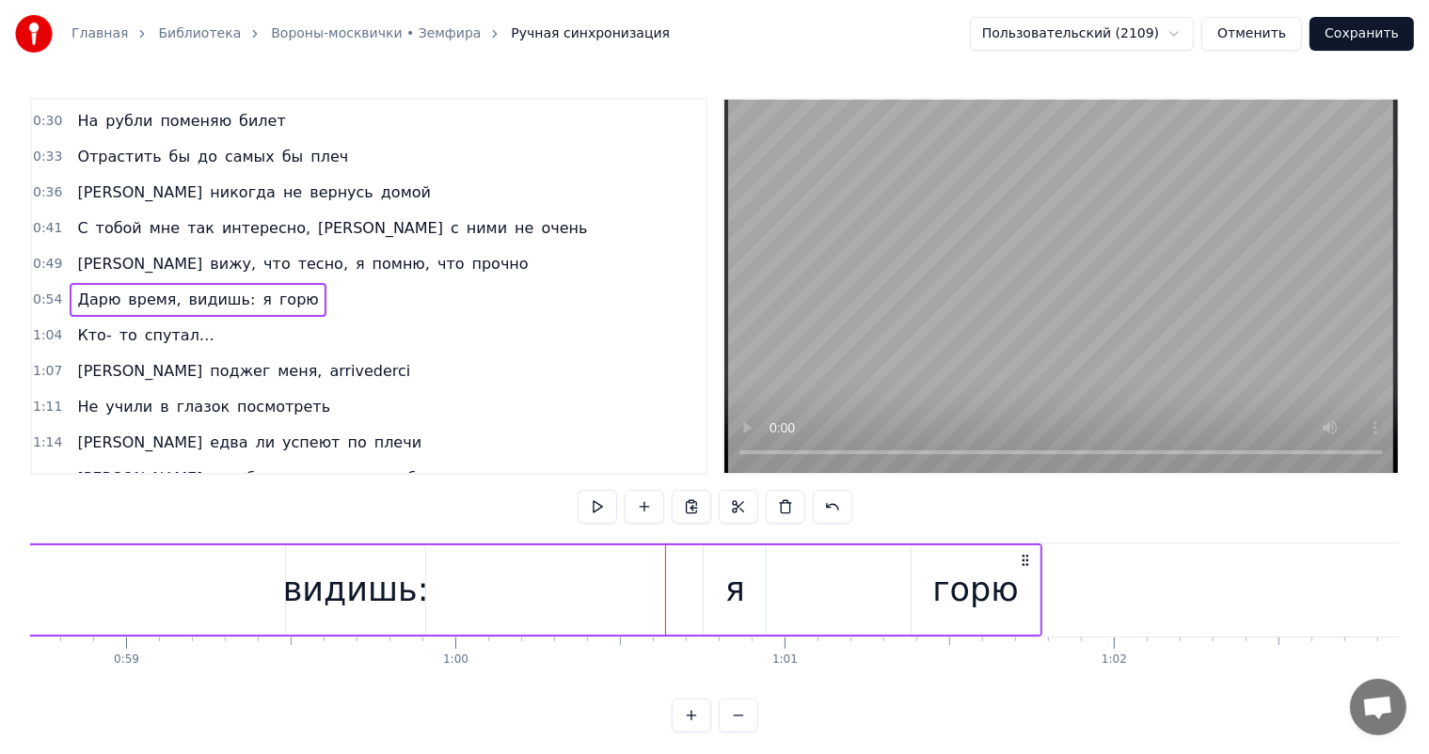
click at [406, 600] on div "видишь:" at bounding box center [356, 590] width 146 height 50
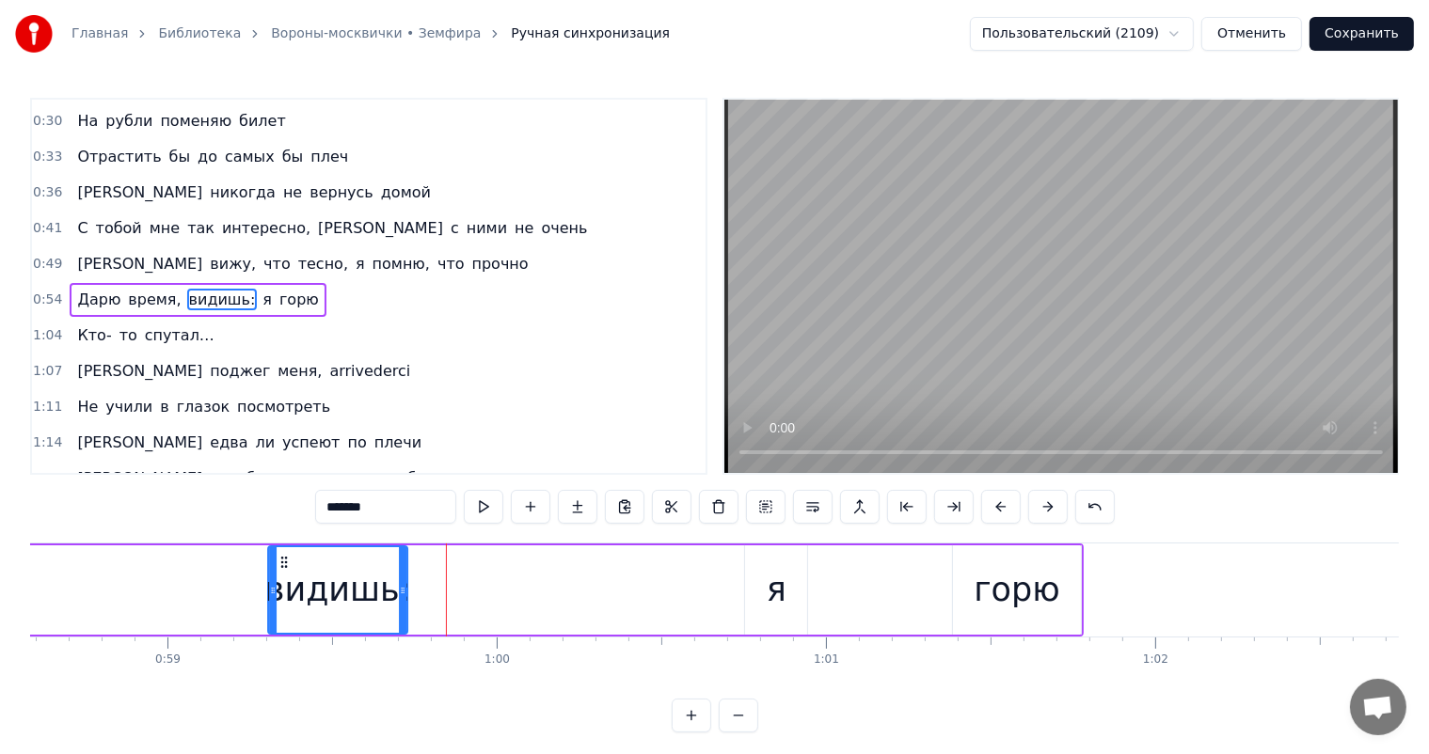
scroll to position [0, 19281]
drag, startPoint x: 301, startPoint y: 562, endPoint x: 304, endPoint y: 582, distance: 20.0
click at [309, 579] on div "видишь:" at bounding box center [364, 590] width 137 height 86
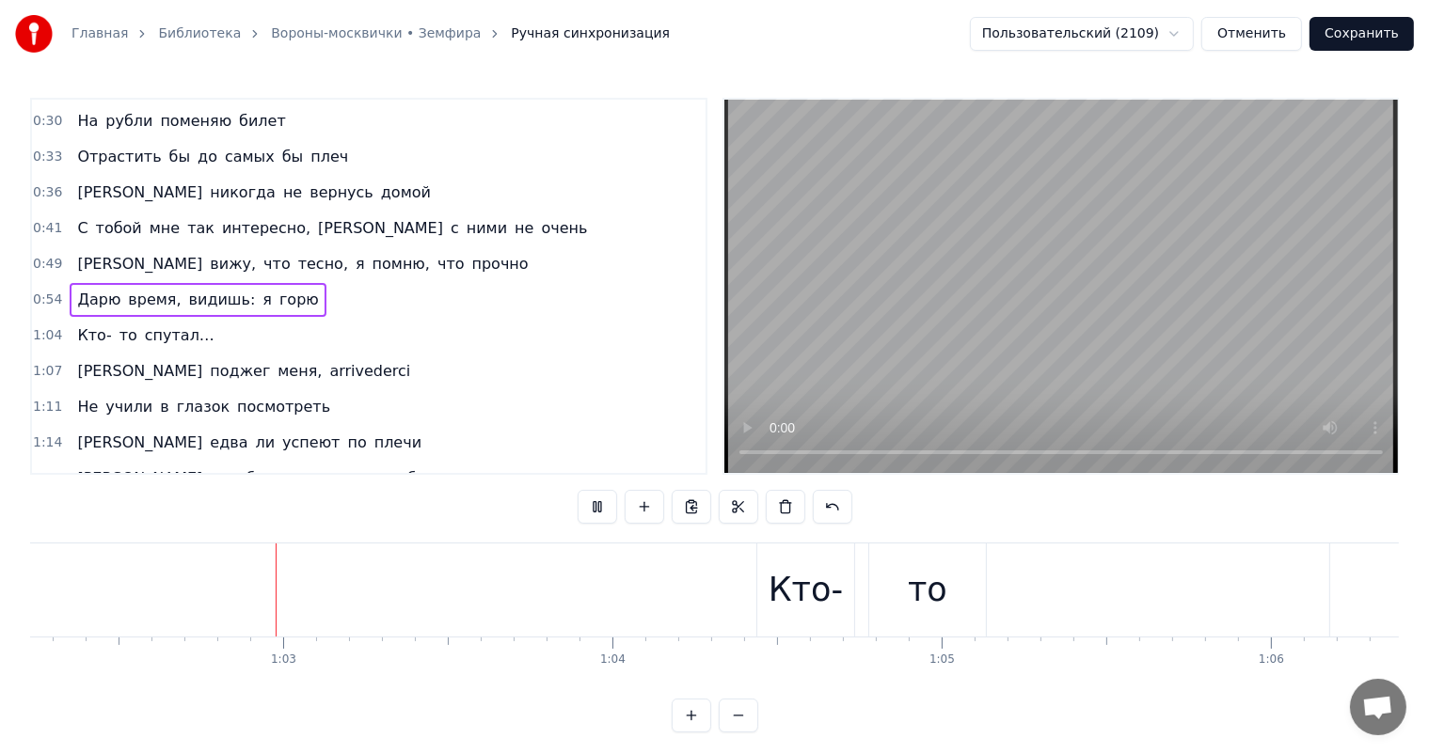
scroll to position [0, 20487]
click at [909, 572] on div "то" at bounding box center [926, 590] width 40 height 50
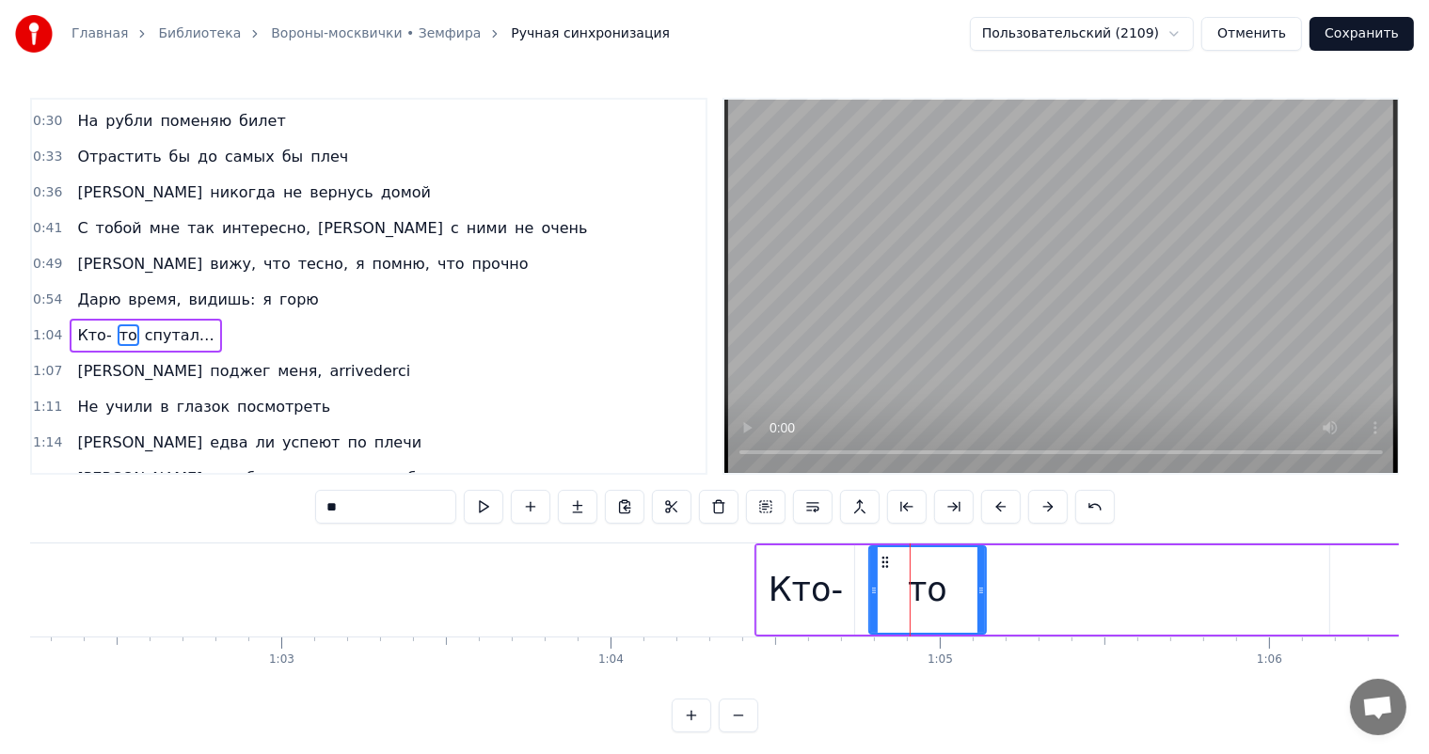
scroll to position [245, 0]
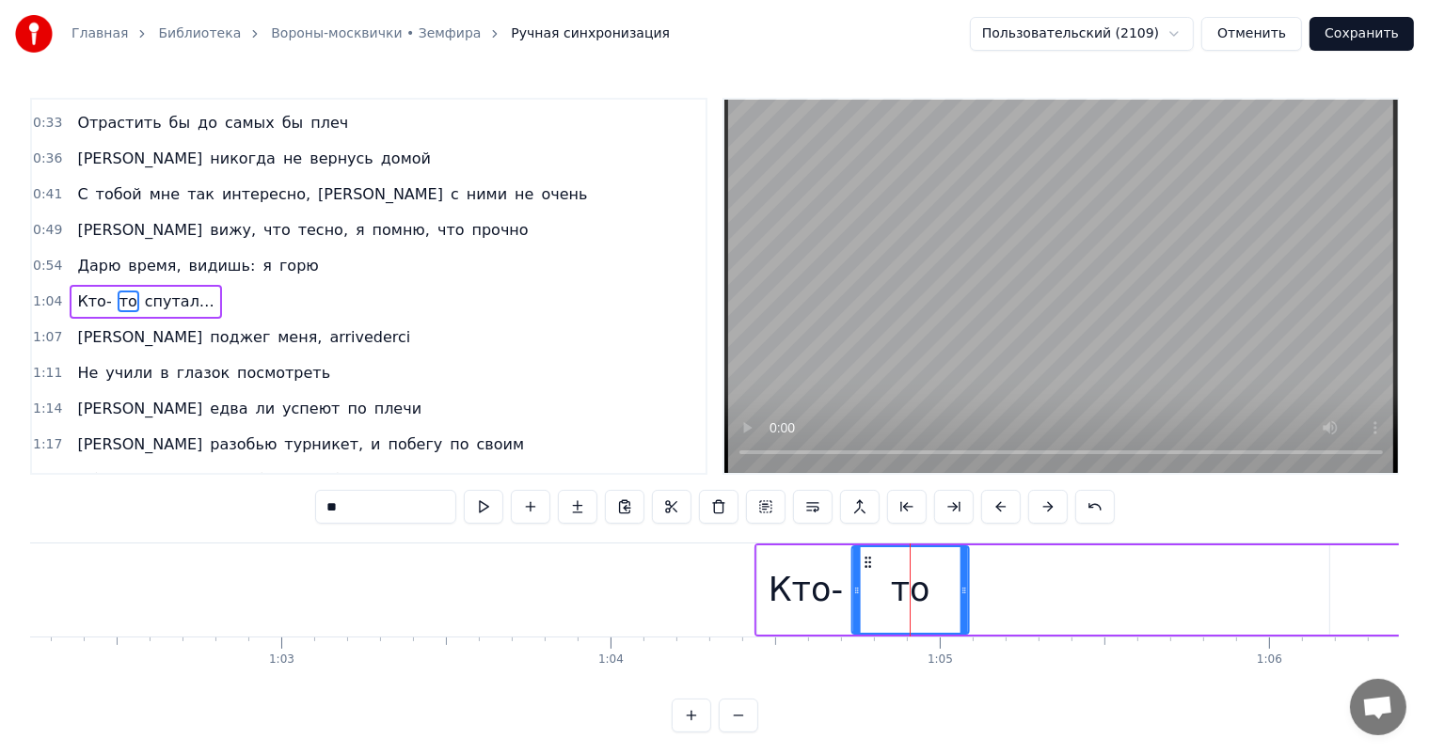
drag, startPoint x: 882, startPoint y: 561, endPoint x: 852, endPoint y: 589, distance: 40.6
click at [863, 568] on div "то" at bounding box center [910, 590] width 115 height 86
click at [852, 590] on div "то" at bounding box center [910, 589] width 119 height 89
drag, startPoint x: 967, startPoint y: 586, endPoint x: 918, endPoint y: 593, distance: 49.3
click at [918, 593] on div "то" at bounding box center [886, 589] width 70 height 89
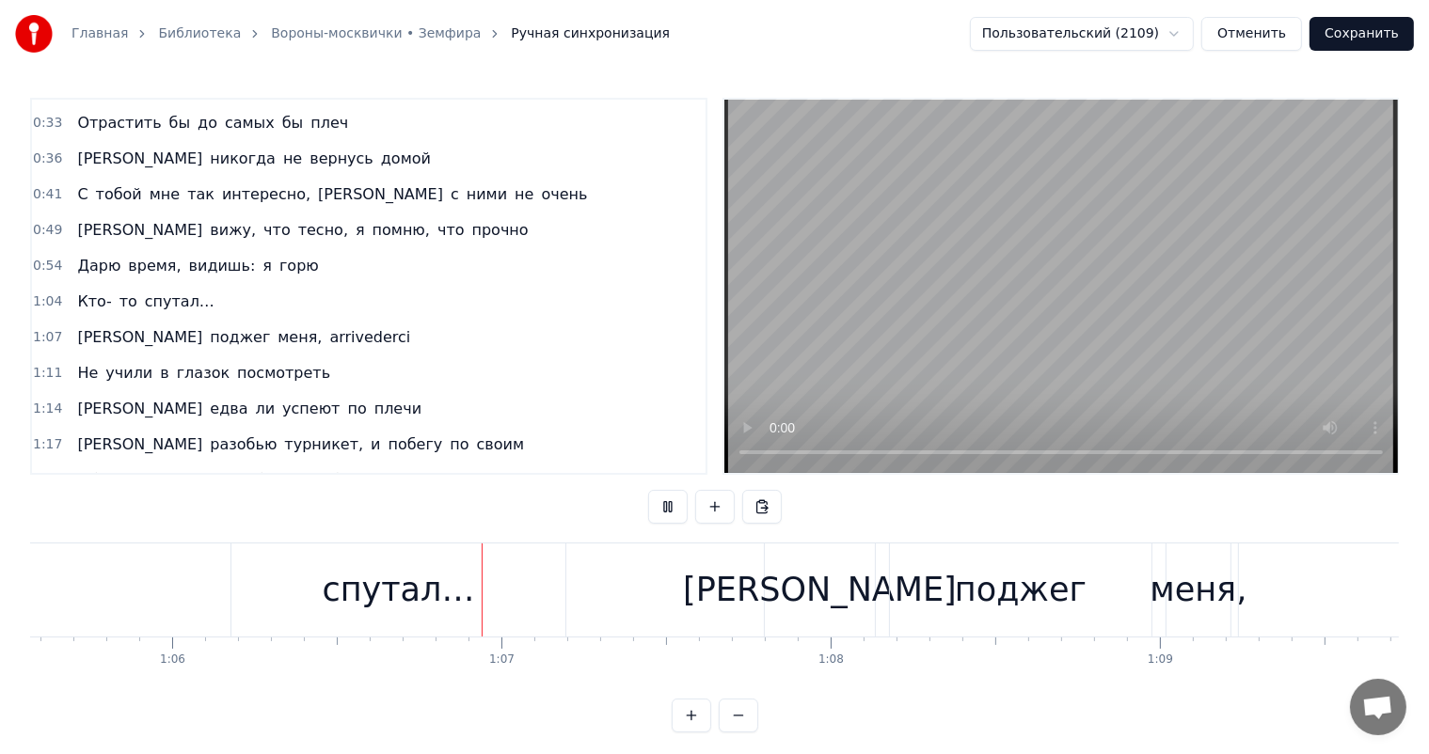
scroll to position [0, 21727]
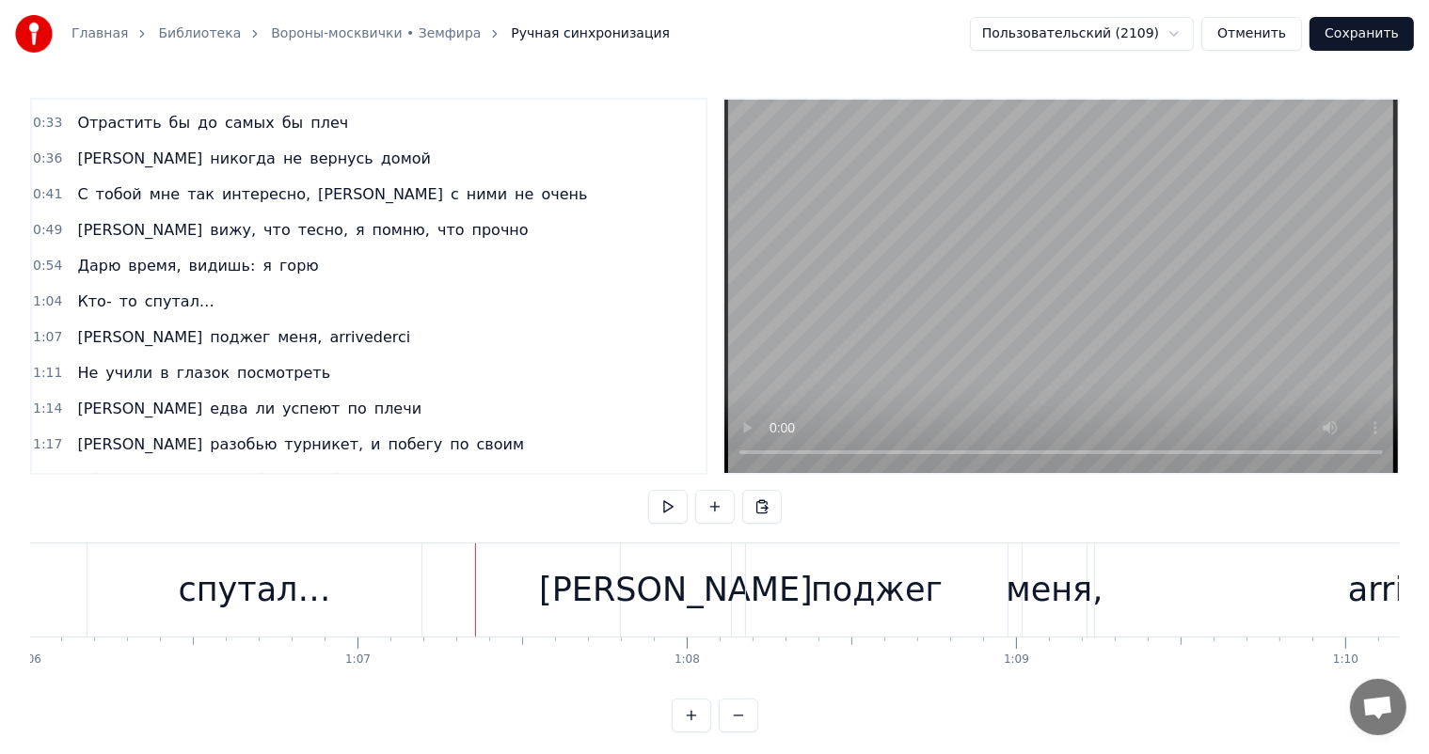
drag, startPoint x: 299, startPoint y: 629, endPoint x: 335, endPoint y: 606, distance: 42.8
click at [303, 623] on div "спутал…" at bounding box center [254, 590] width 334 height 93
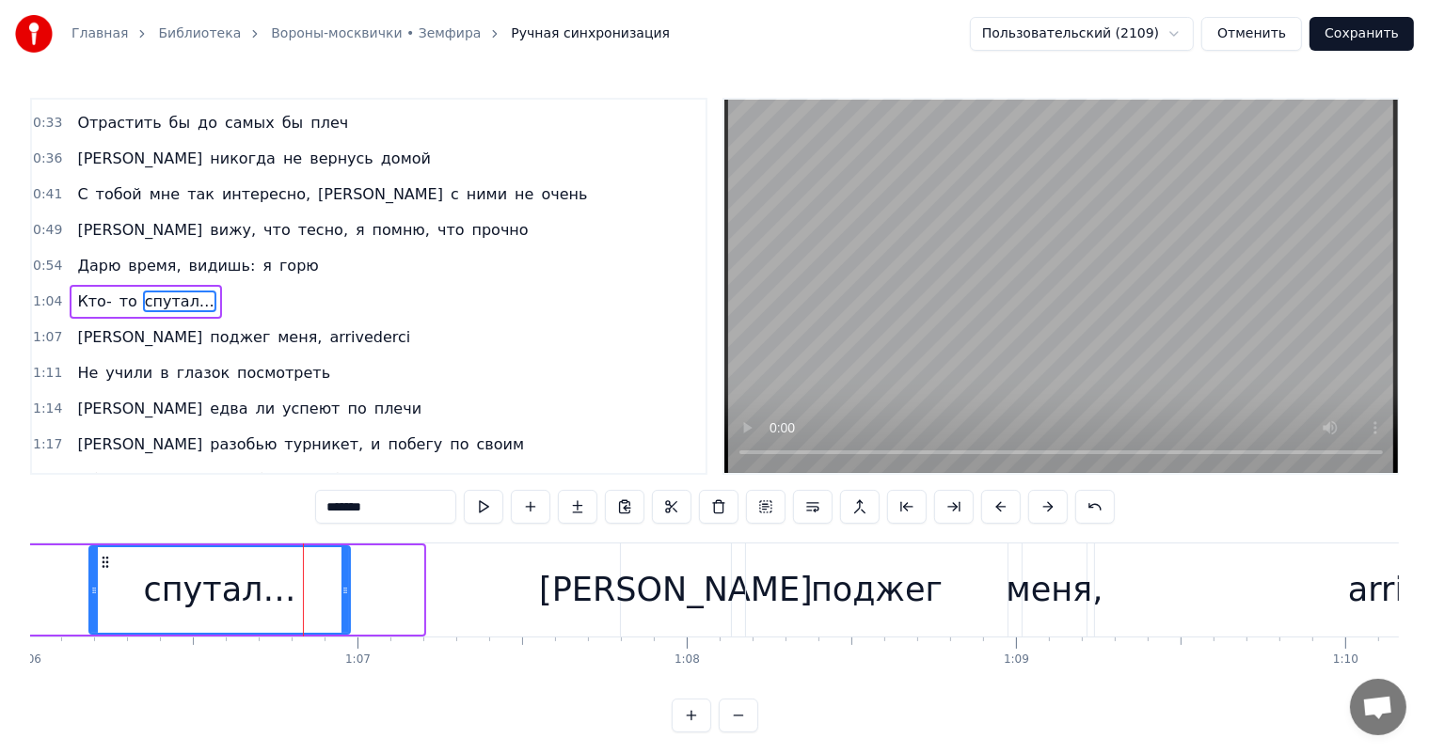
drag, startPoint x: 418, startPoint y: 591, endPoint x: 342, endPoint y: 613, distance: 78.6
click at [342, 614] on div at bounding box center [345, 590] width 8 height 86
drag, startPoint x: 53, startPoint y: 590, endPoint x: 66, endPoint y: 583, distance: 14.7
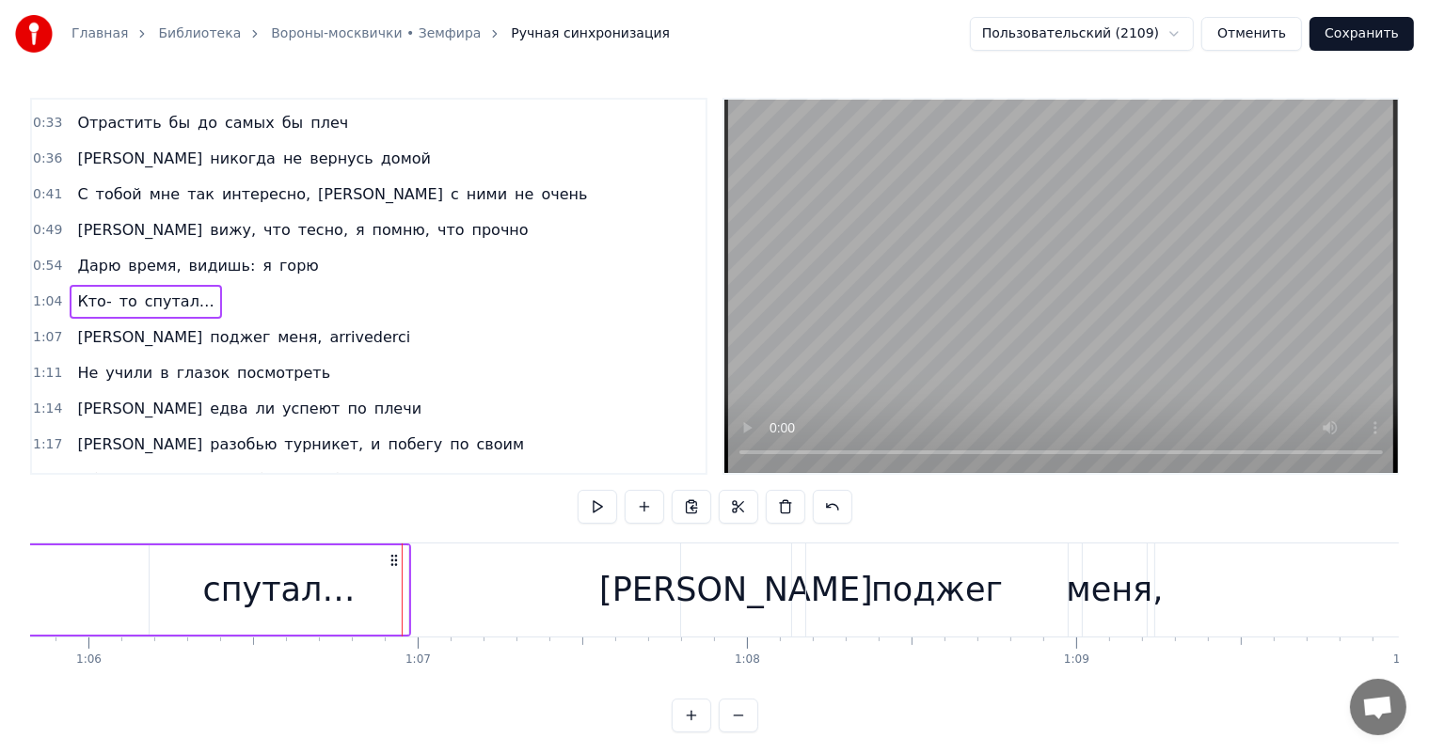
scroll to position [0, 21656]
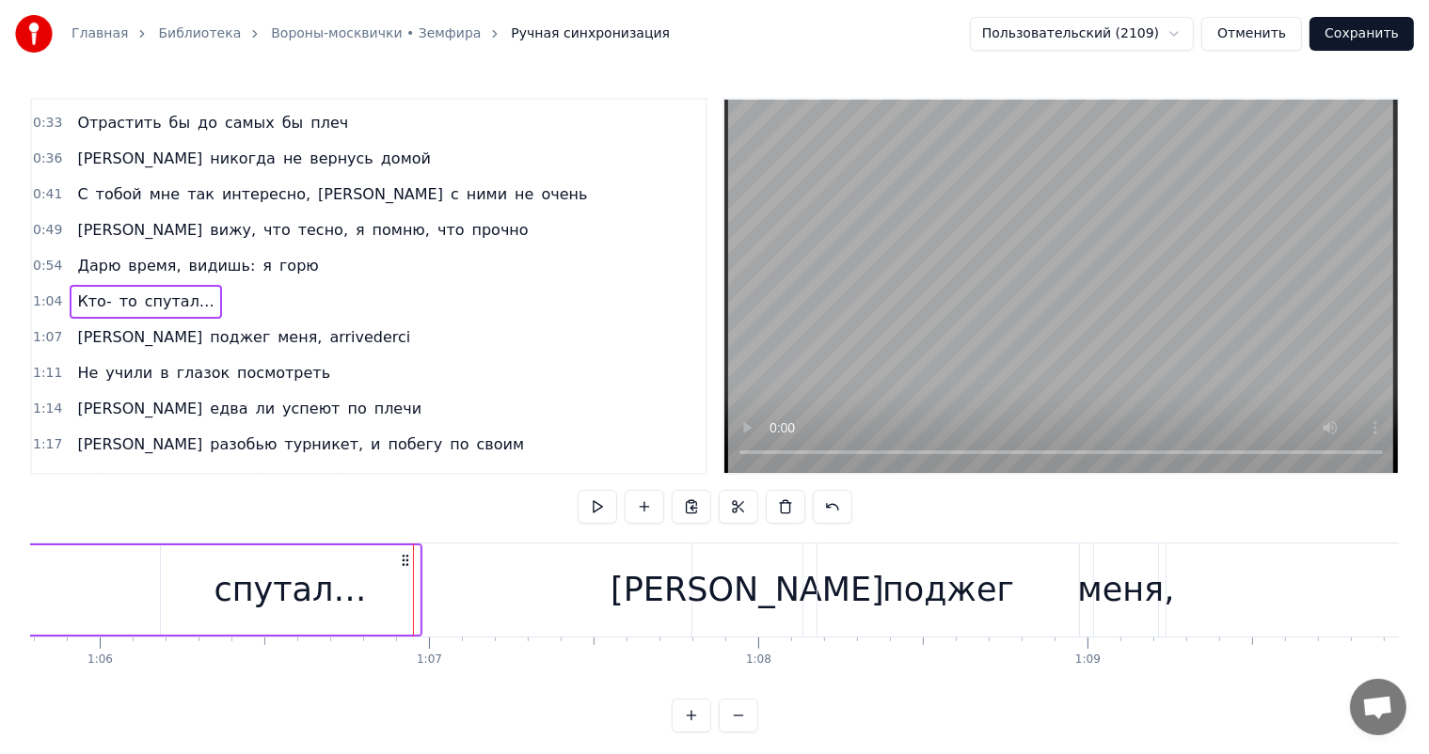
click at [116, 594] on div "Кто- то спутал…" at bounding box center [3, 590] width 837 height 93
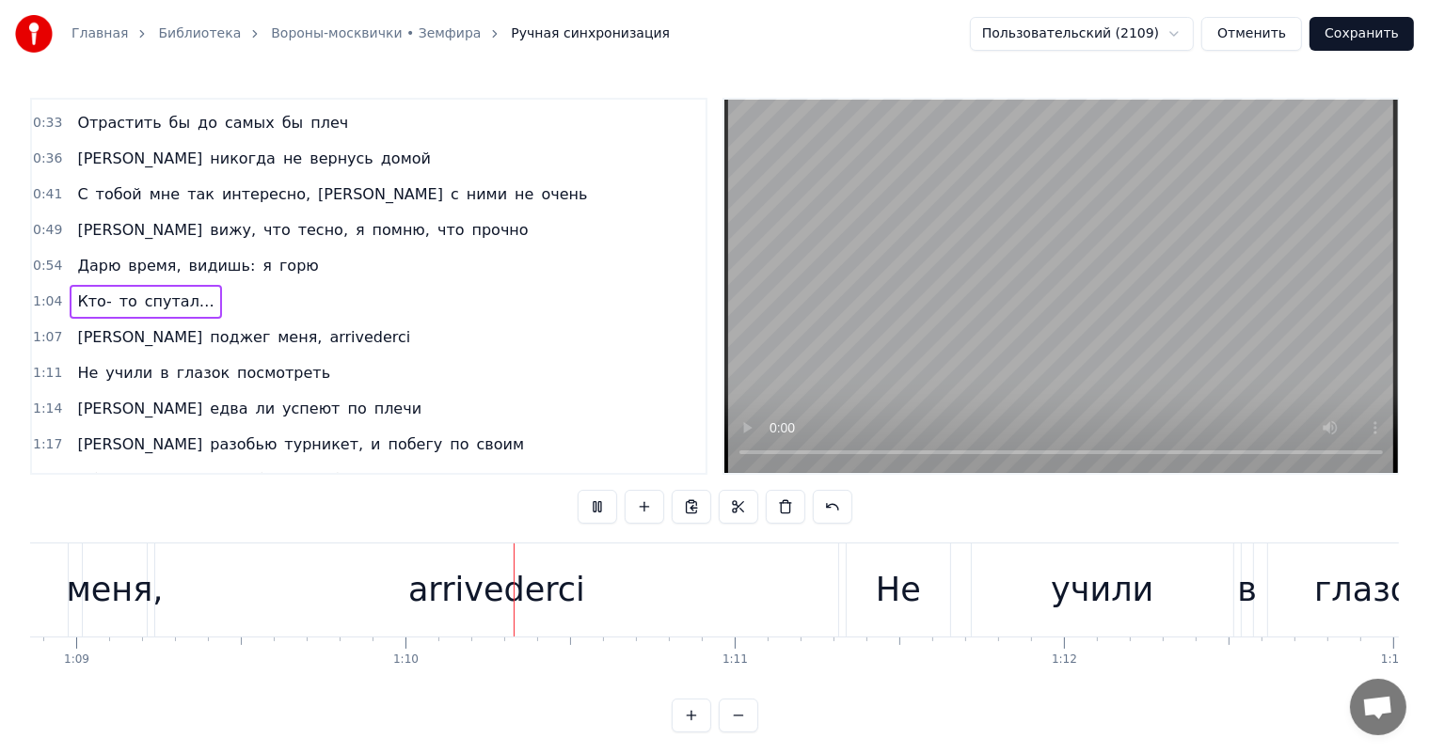
scroll to position [0, 22862]
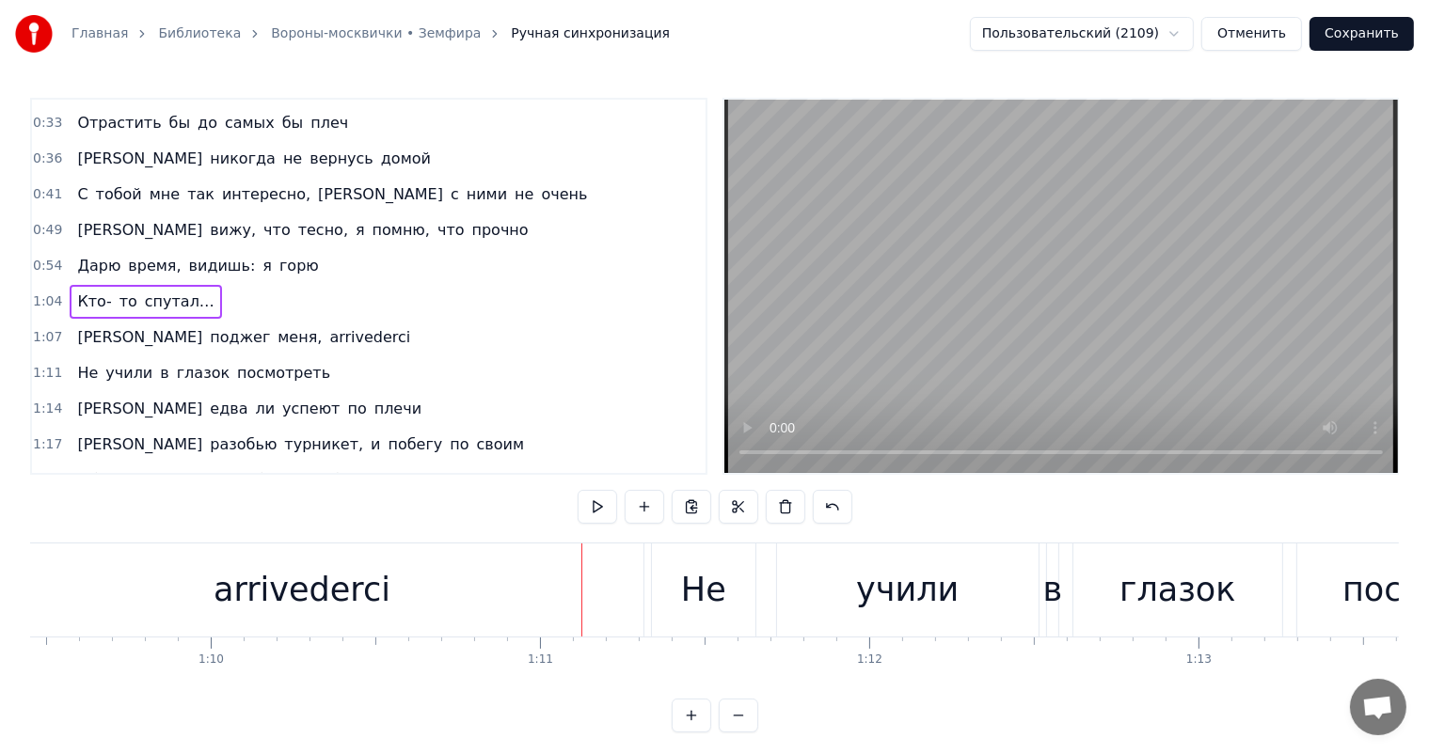
drag, startPoint x: 332, startPoint y: 563, endPoint x: 509, endPoint y: 563, distance: 176.8
click at [338, 563] on div "arrivederci" at bounding box center [301, 590] width 683 height 93
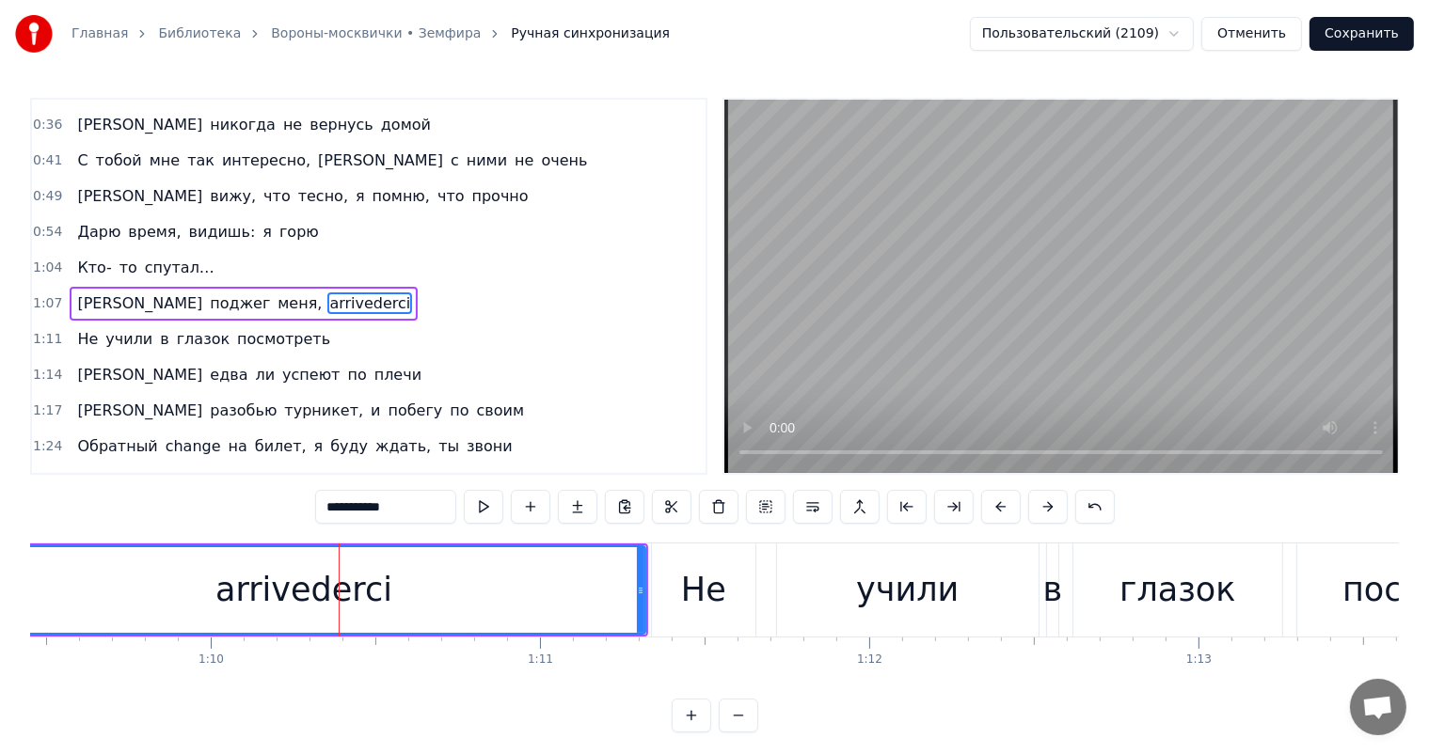
scroll to position [279, 0]
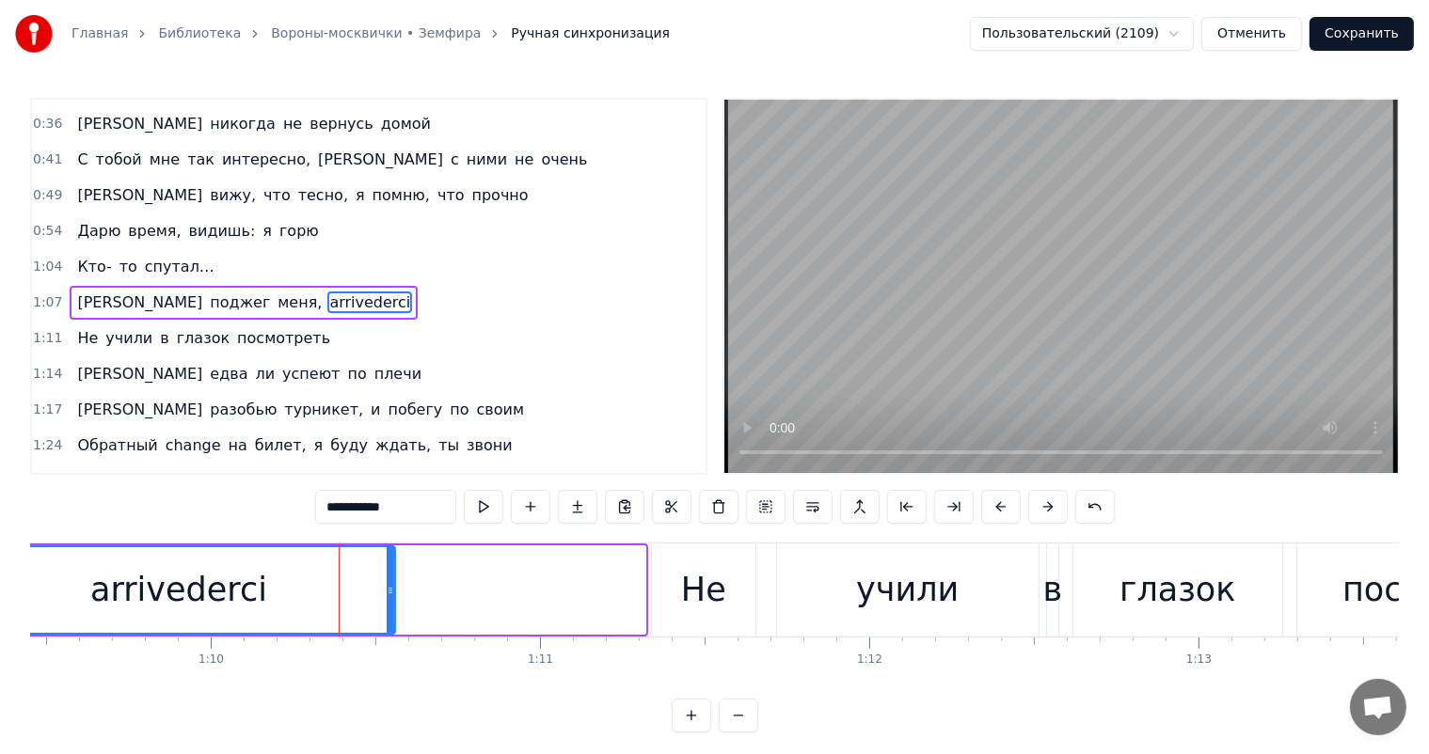
drag, startPoint x: 640, startPoint y: 594, endPoint x: 398, endPoint y: 645, distance: 247.0
click at [389, 621] on div at bounding box center [391, 590] width 8 height 86
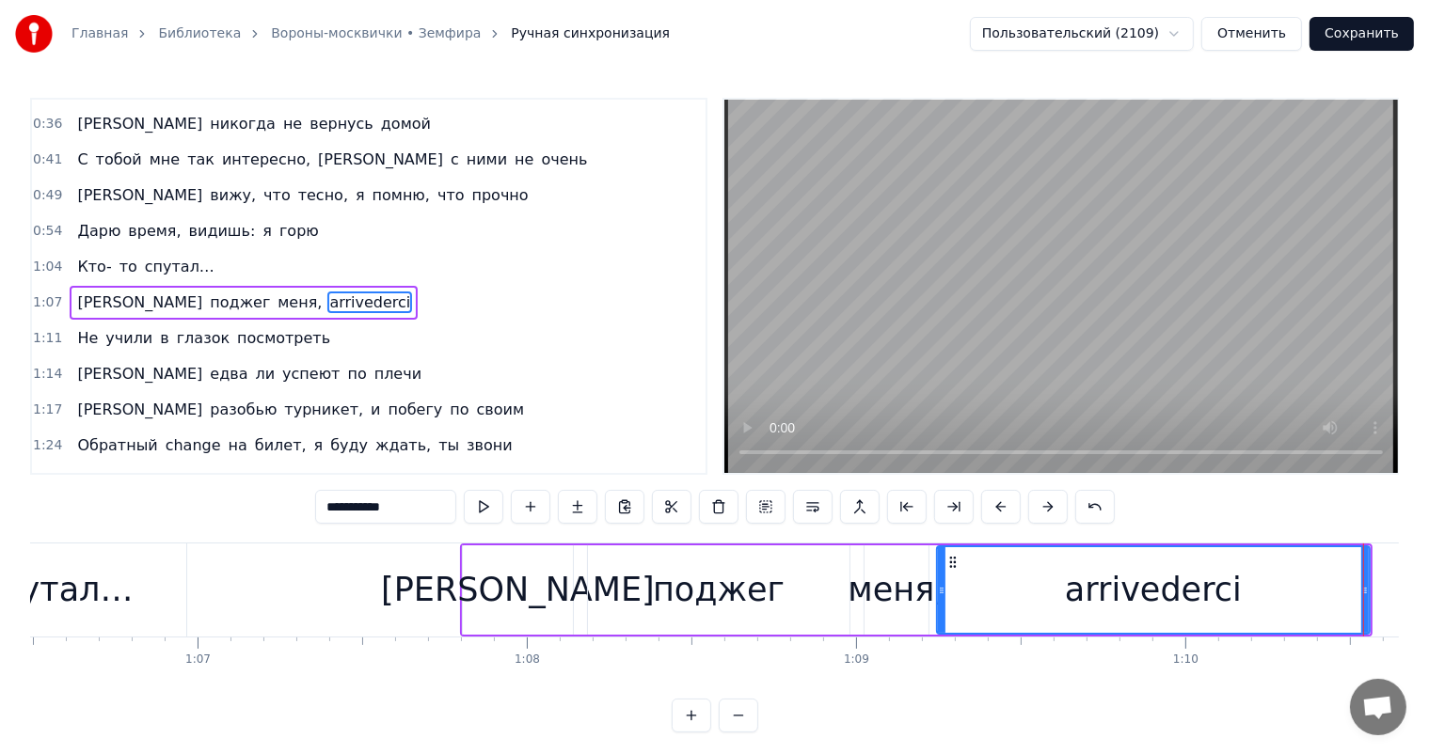
scroll to position [0, 21825]
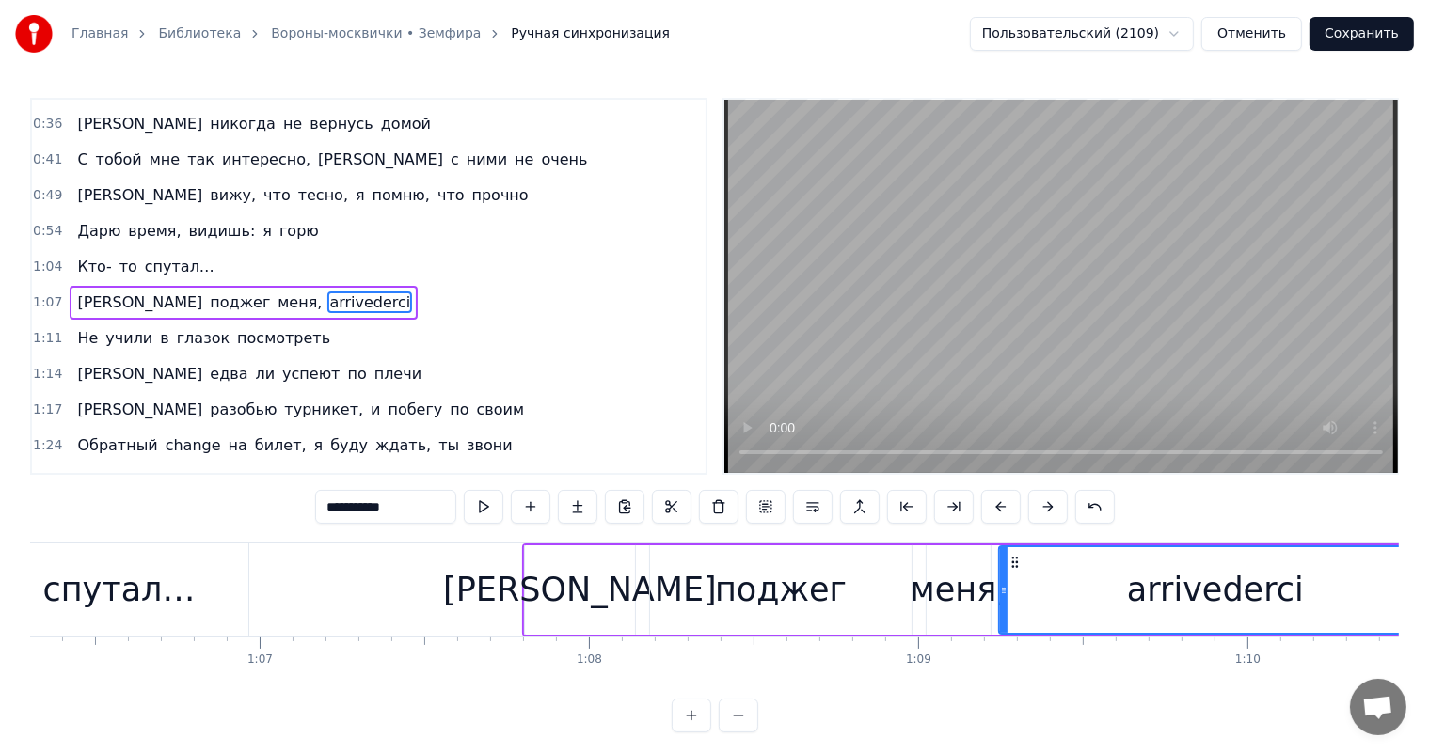
click at [692, 593] on div "поджег" at bounding box center [780, 589] width 261 height 89
type input "******"
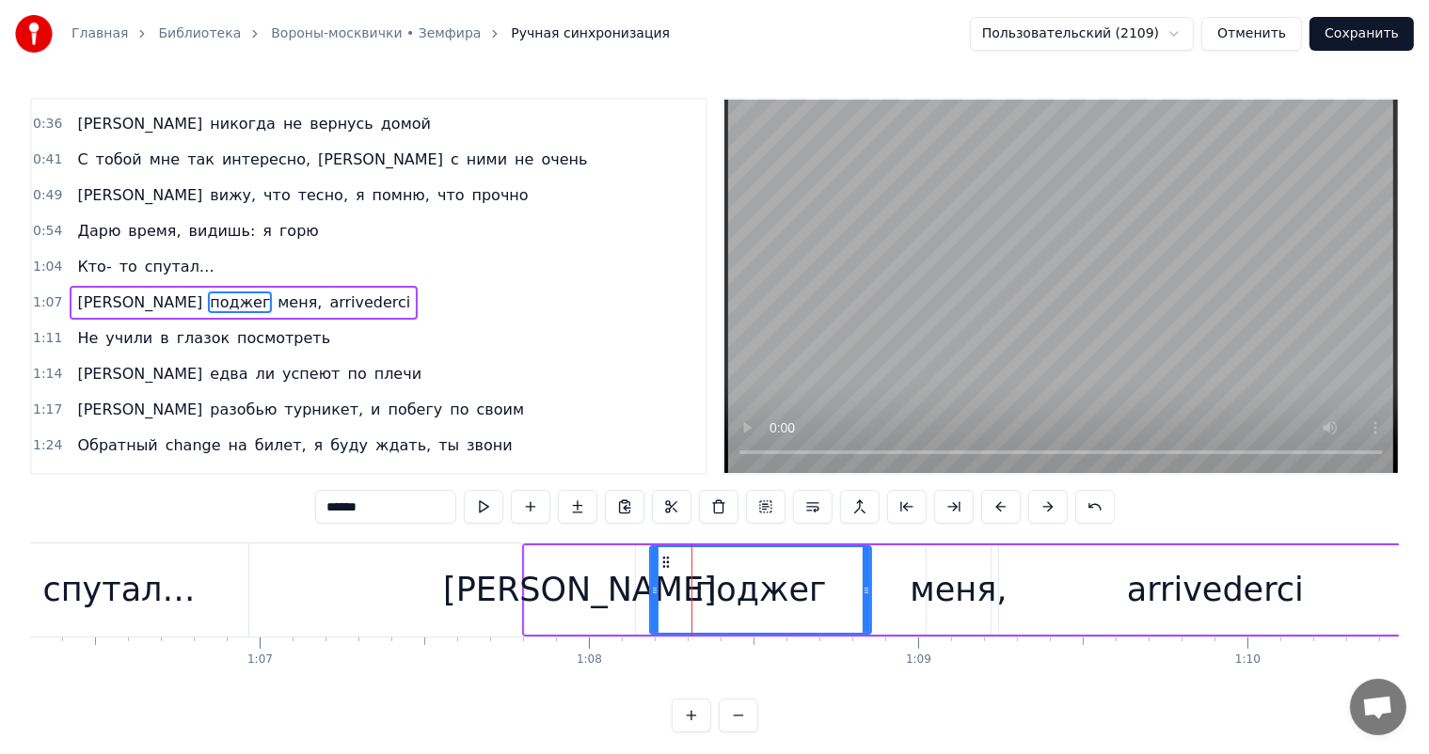
drag, startPoint x: 902, startPoint y: 587, endPoint x: 677, endPoint y: 608, distance: 225.7
click at [854, 606] on div "поджег" at bounding box center [760, 590] width 219 height 86
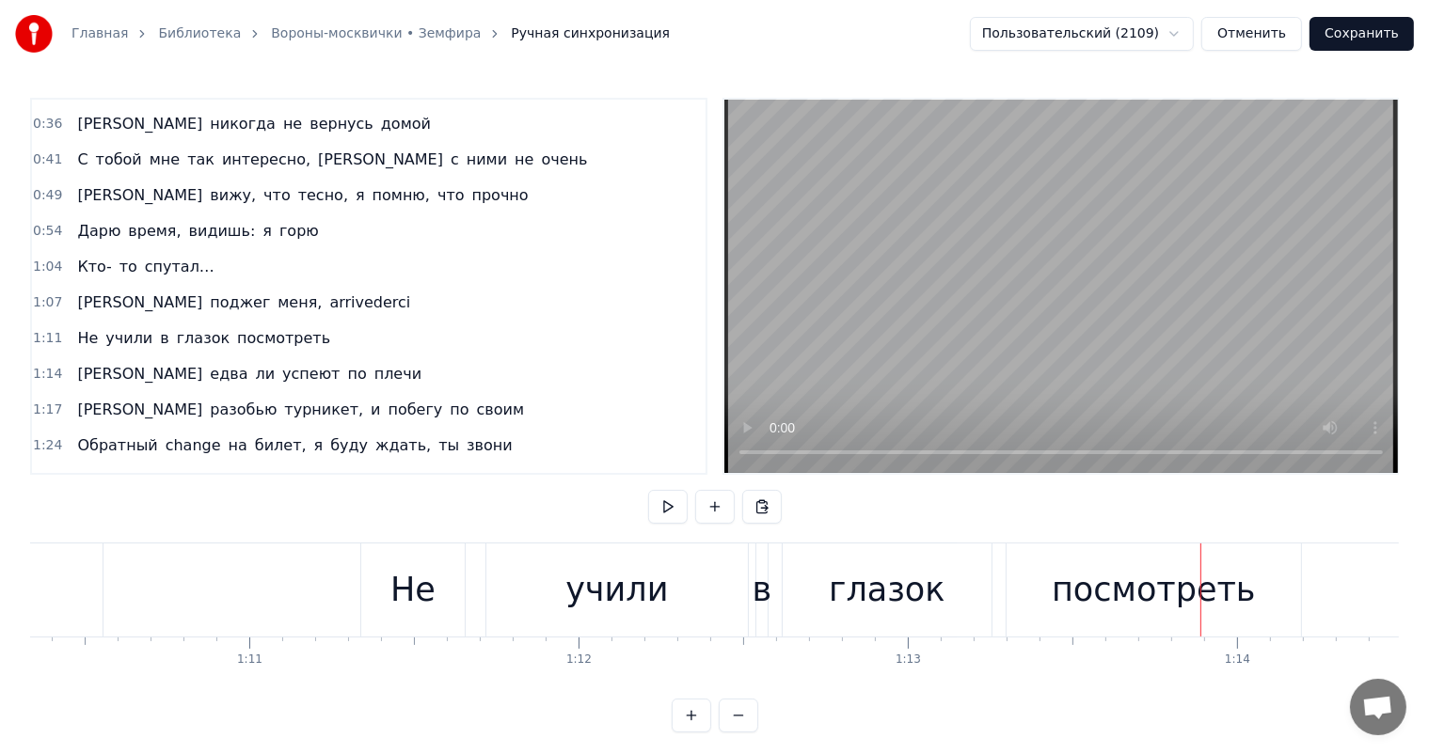
scroll to position [0, 23061]
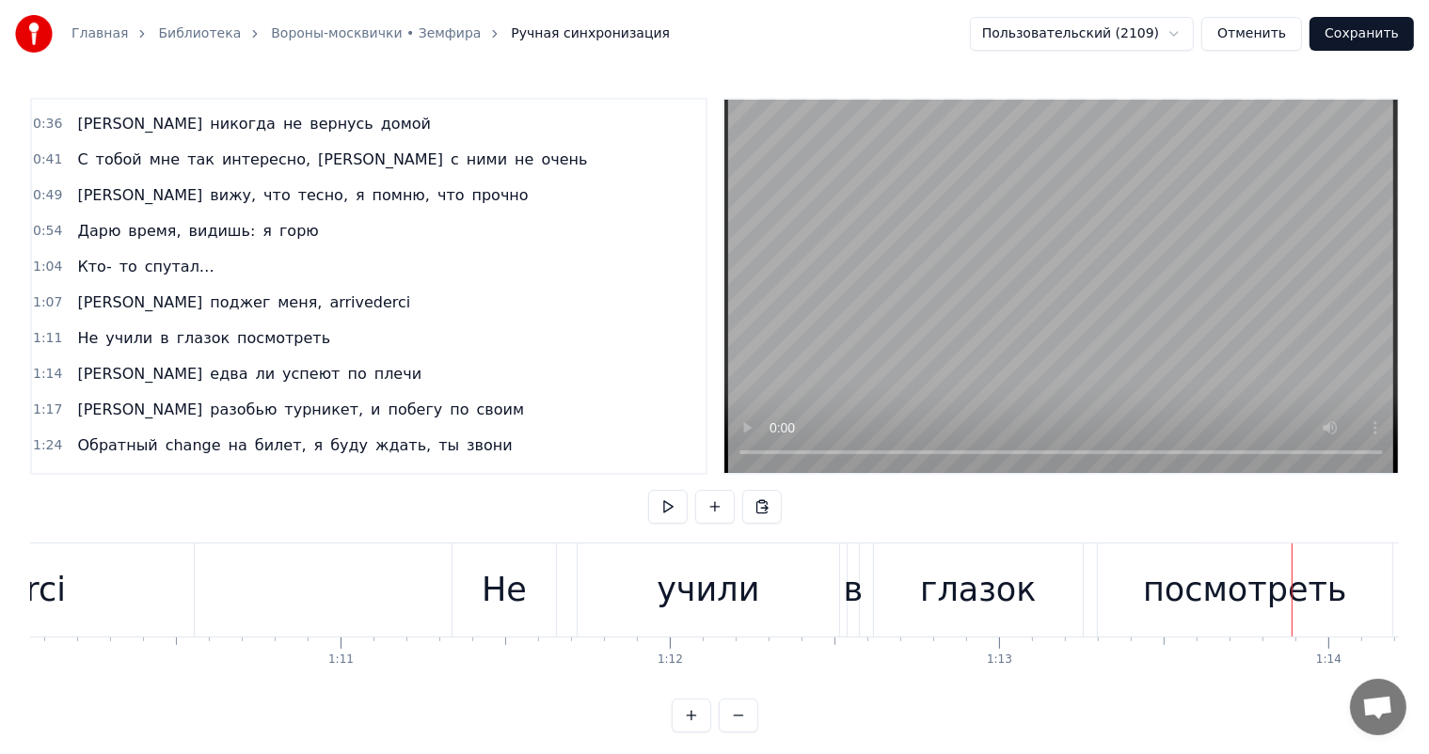
click at [996, 584] on div "глазок" at bounding box center [978, 590] width 116 height 50
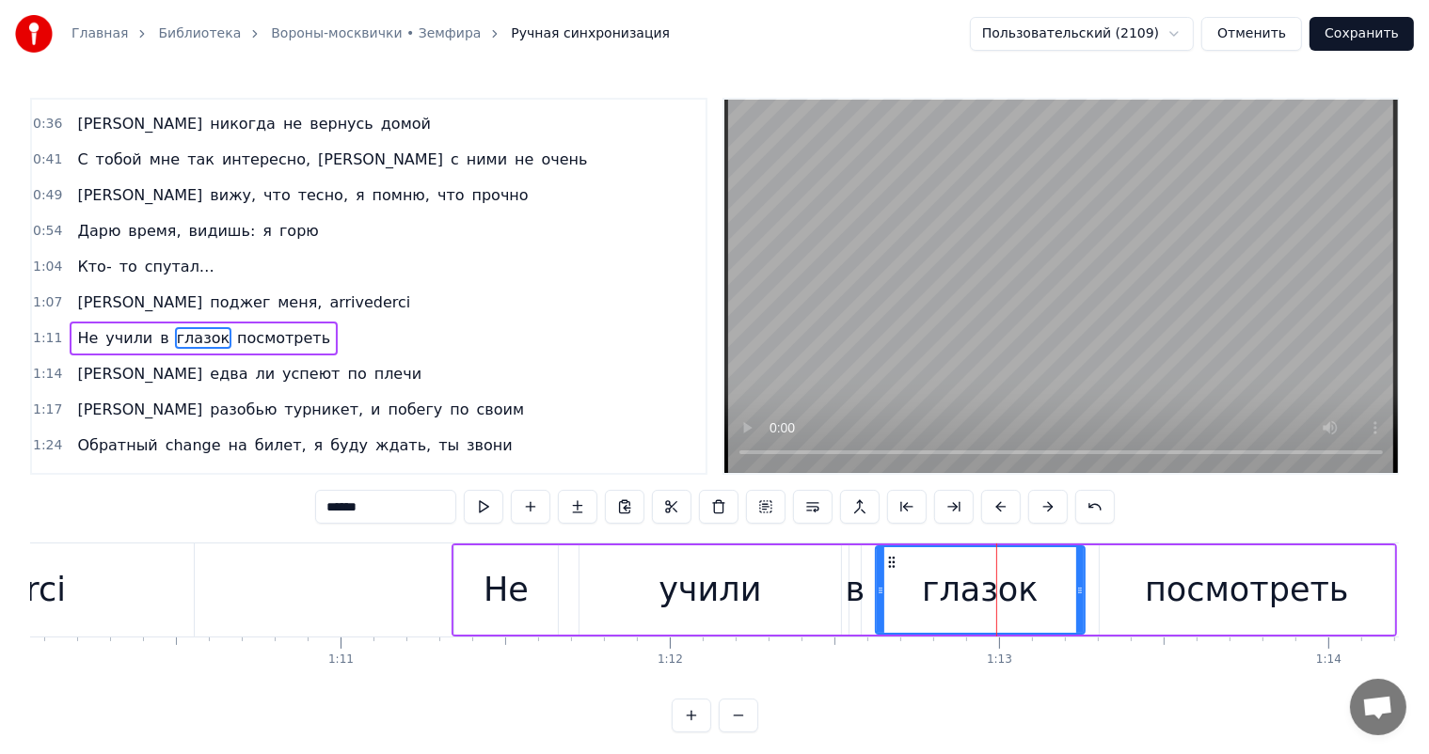
scroll to position [314, 0]
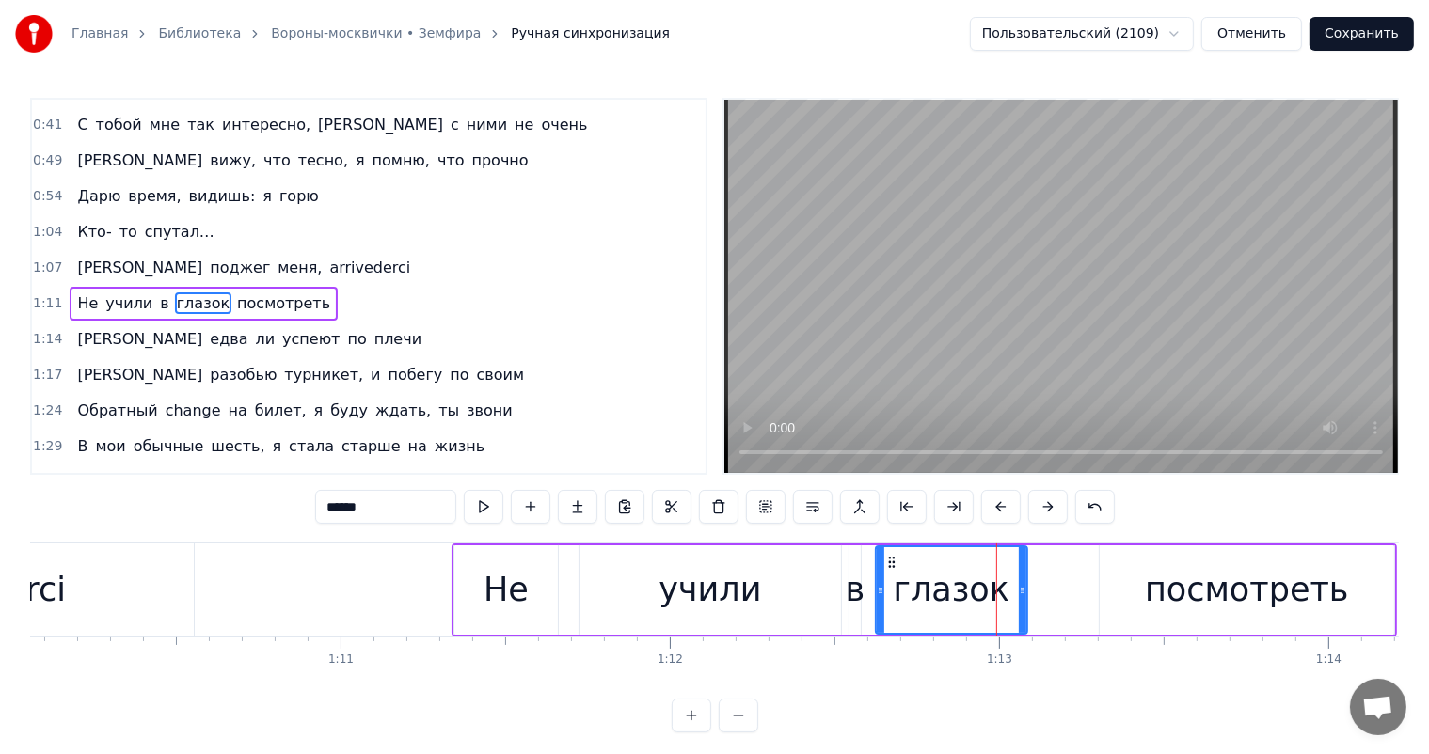
drag, startPoint x: 1082, startPoint y: 583, endPoint x: 1314, endPoint y: 576, distance: 232.4
click at [1025, 598] on div at bounding box center [1023, 590] width 8 height 86
drag, startPoint x: 1301, startPoint y: 584, endPoint x: 1113, endPoint y: 586, distance: 188.1
click at [1297, 585] on div "посмотреть" at bounding box center [1247, 590] width 204 height 50
type input "**********"
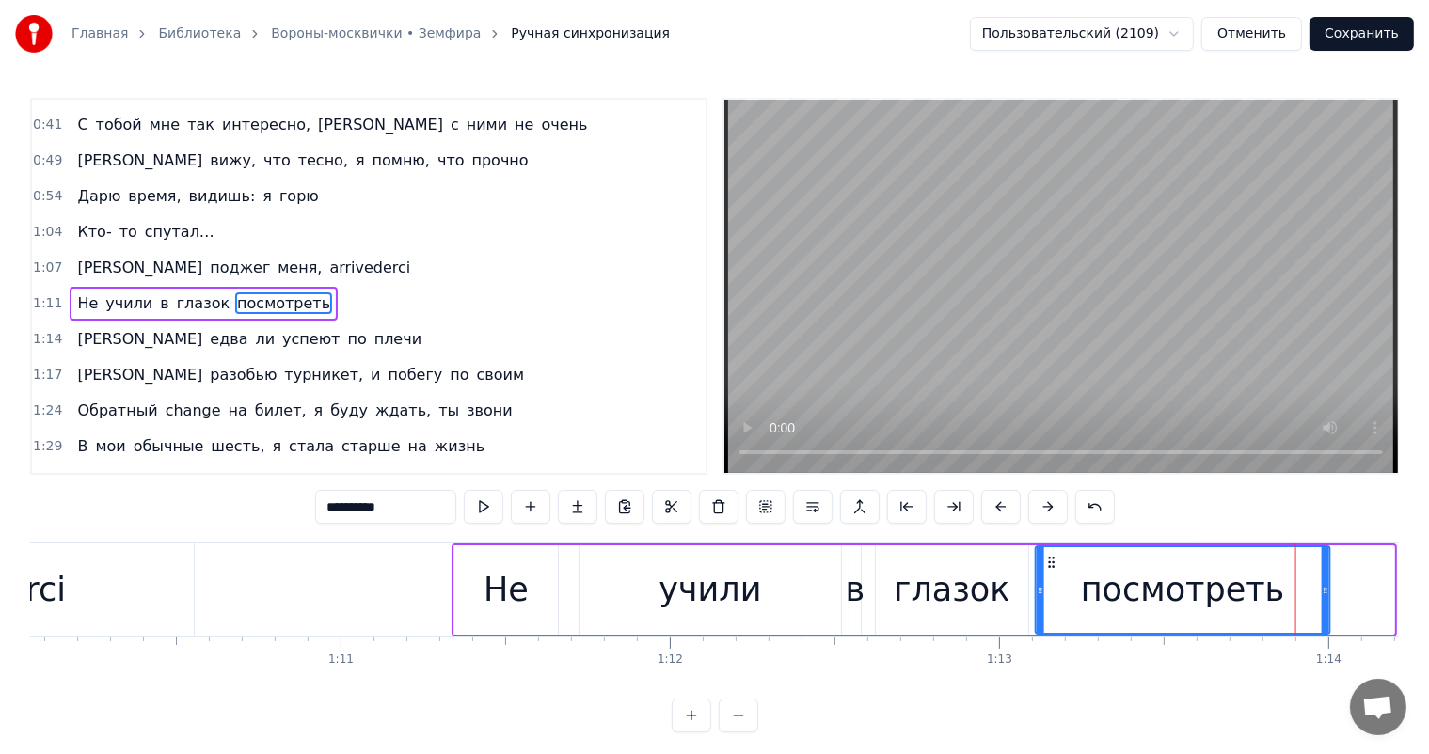
drag, startPoint x: 1114, startPoint y: 561, endPoint x: 1050, endPoint y: 577, distance: 66.2
click at [1050, 583] on div "посмотреть" at bounding box center [1182, 590] width 292 height 86
drag, startPoint x: 1326, startPoint y: 594, endPoint x: 937, endPoint y: 617, distance: 390.0
click at [1281, 611] on div at bounding box center [1285, 590] width 8 height 86
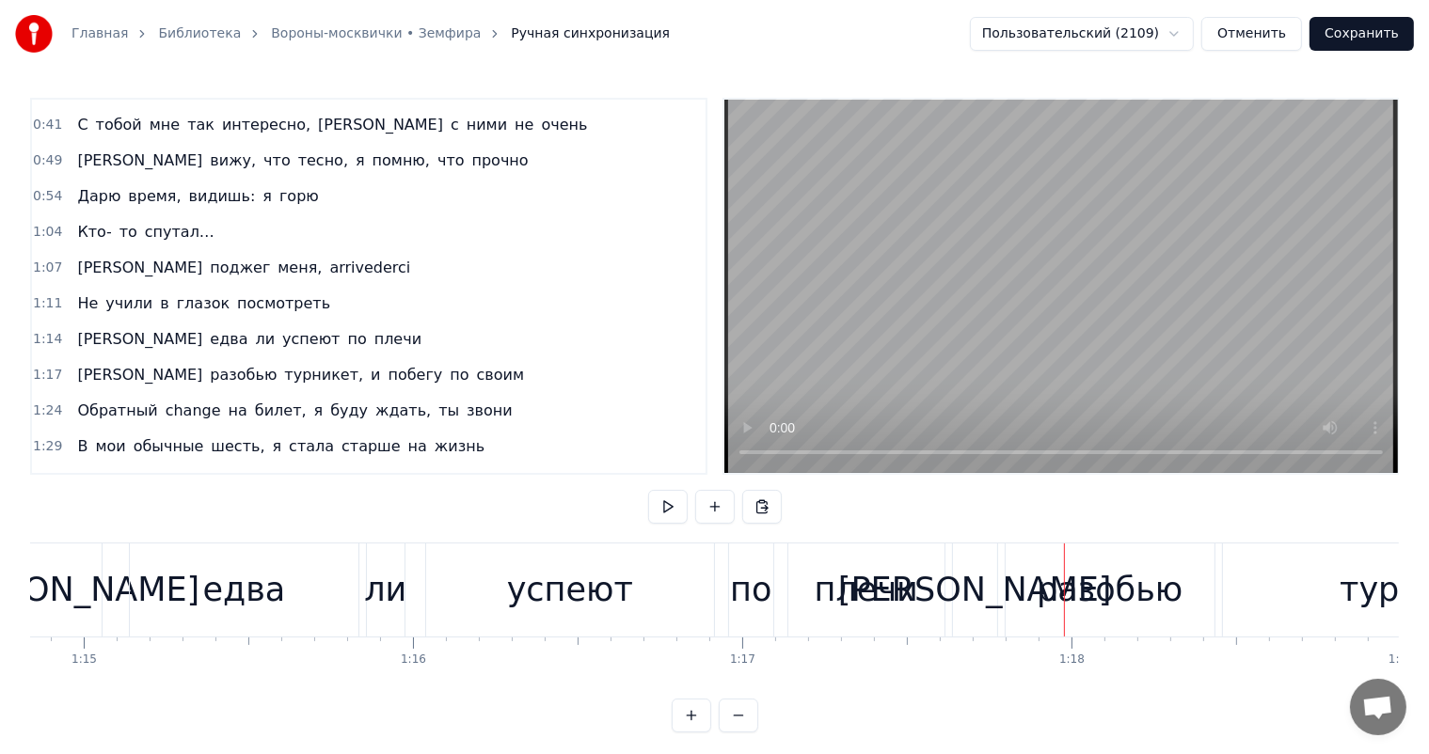
scroll to position [0, 24480]
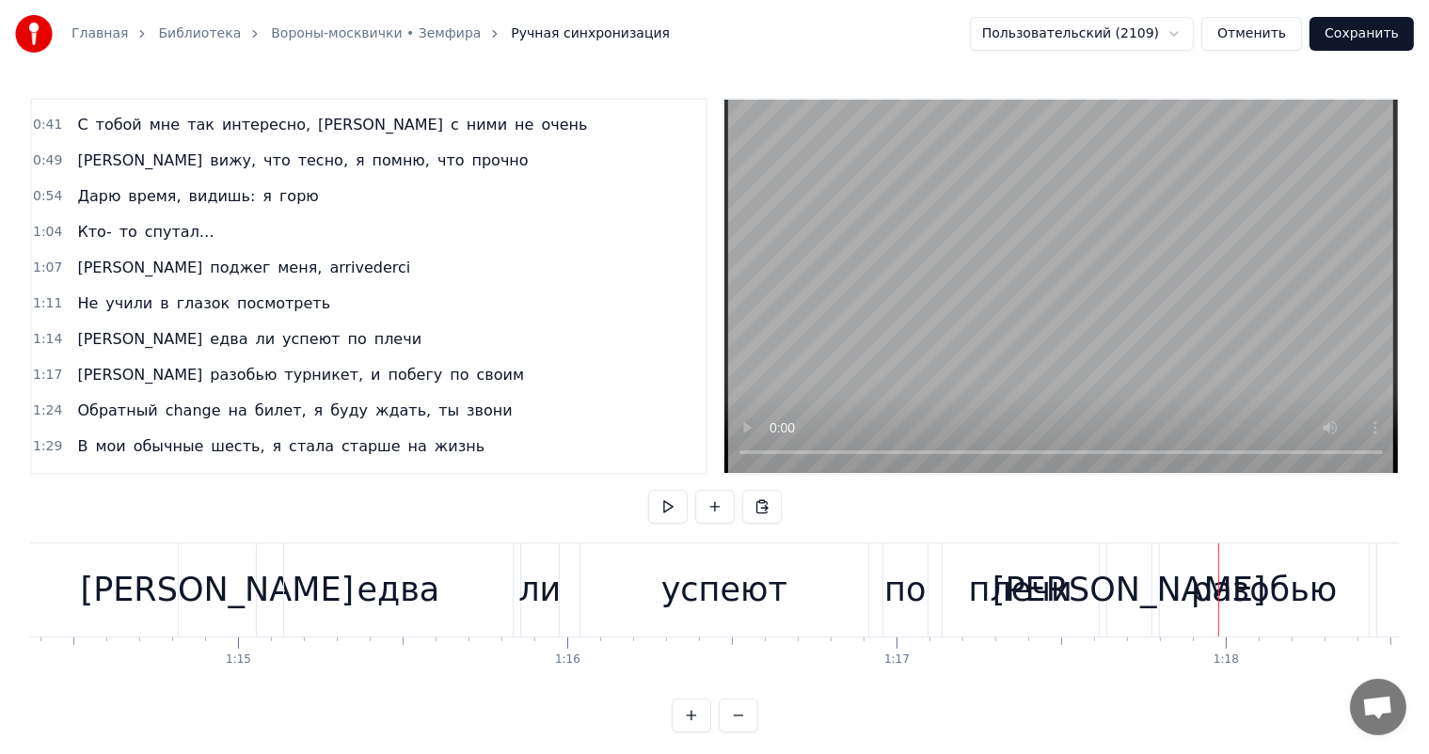
drag, startPoint x: 693, startPoint y: 597, endPoint x: 825, endPoint y: 579, distance: 132.9
click at [694, 597] on div "успеют" at bounding box center [724, 590] width 126 height 50
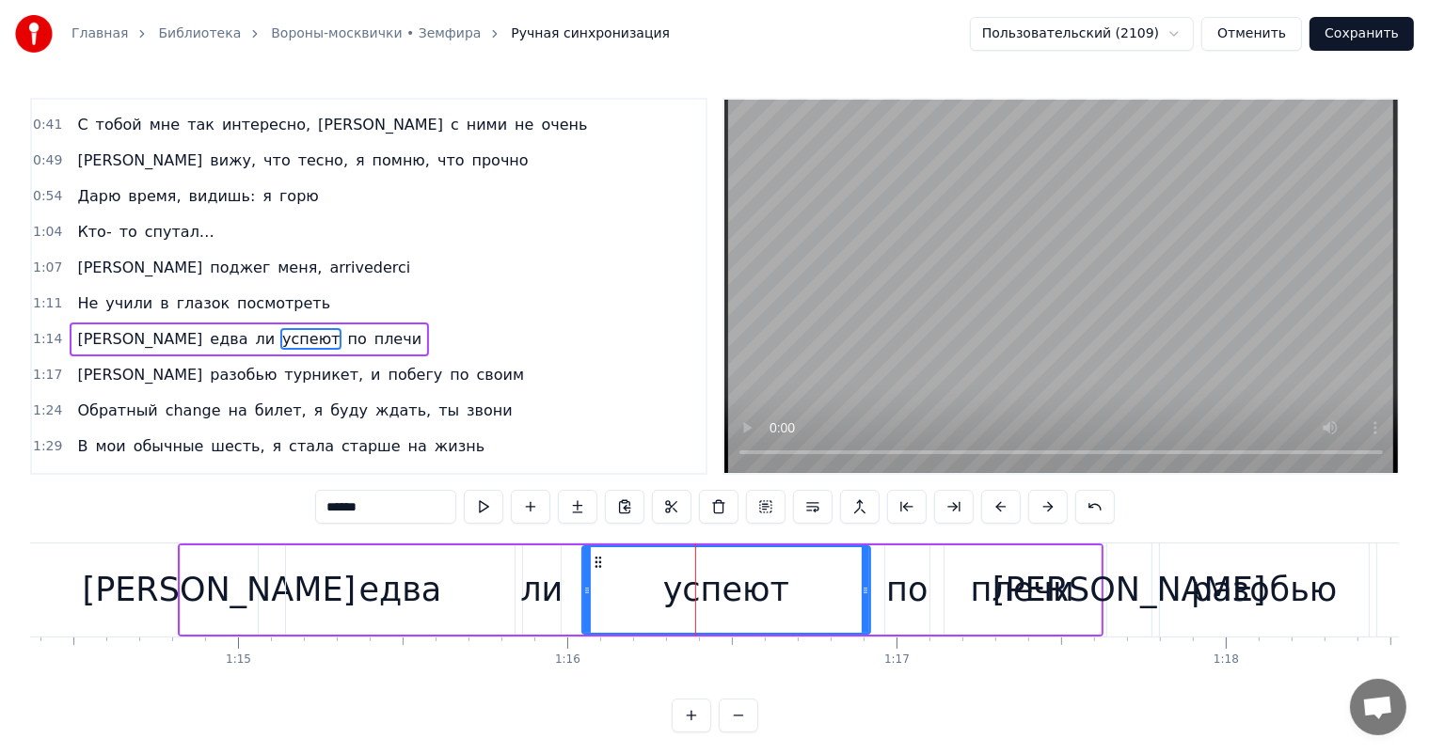
scroll to position [349, 0]
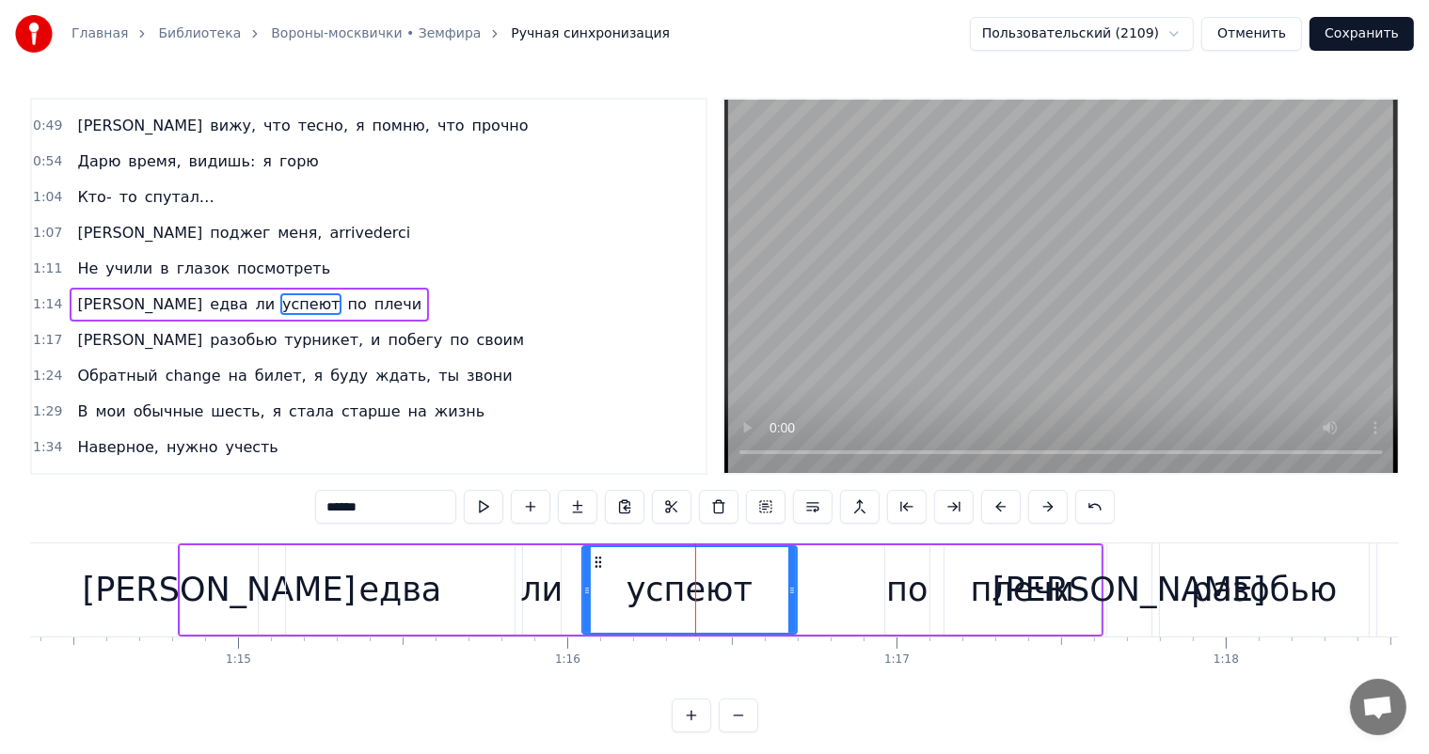
drag, startPoint x: 863, startPoint y: 584, endPoint x: 906, endPoint y: 606, distance: 47.5
click at [790, 607] on div at bounding box center [792, 590] width 8 height 86
click at [906, 606] on div "по" at bounding box center [906, 590] width 41 height 50
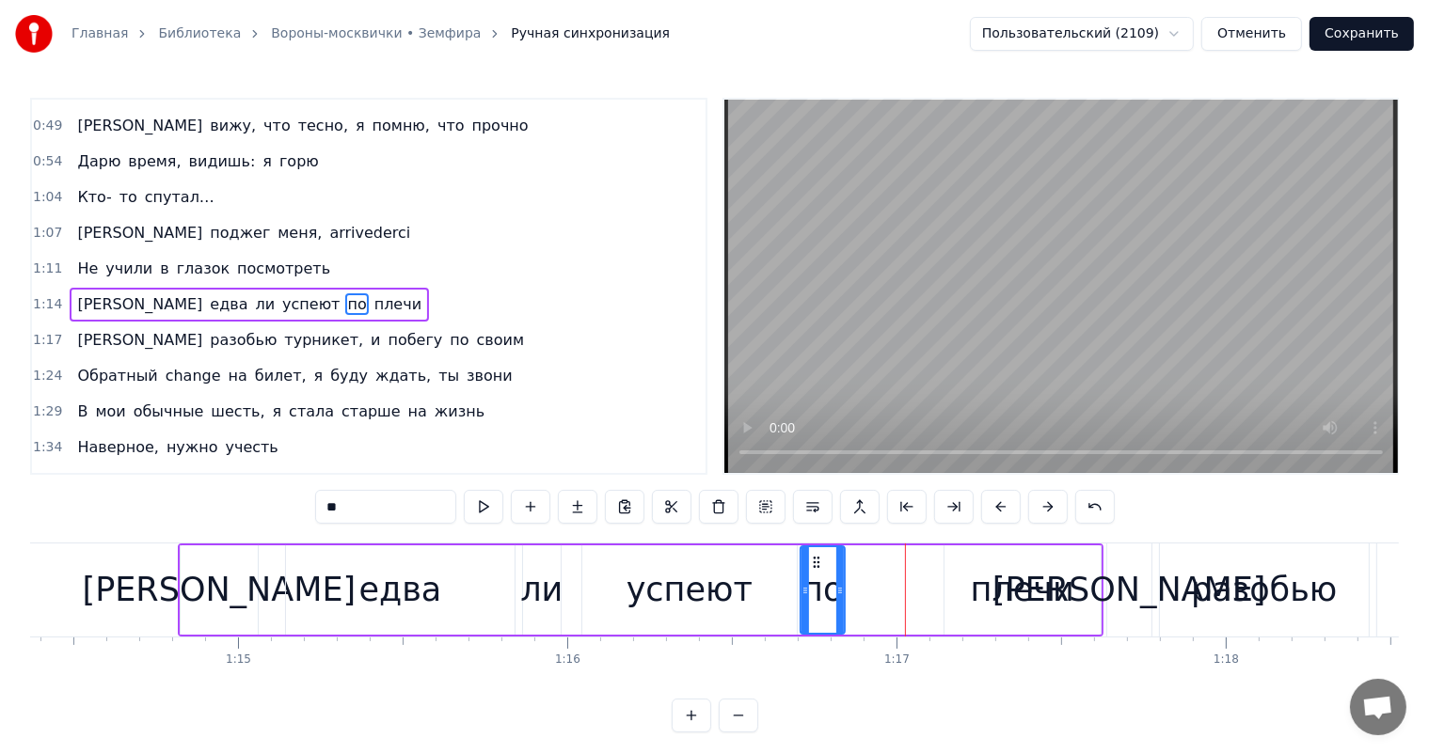
drag, startPoint x: 901, startPoint y: 562, endPoint x: 816, endPoint y: 575, distance: 85.5
click at [816, 575] on div "по" at bounding box center [822, 590] width 42 height 86
drag, startPoint x: 1027, startPoint y: 553, endPoint x: 982, endPoint y: 553, distance: 45.1
click at [1025, 553] on div "плечи" at bounding box center [1022, 589] width 156 height 89
type input "*****"
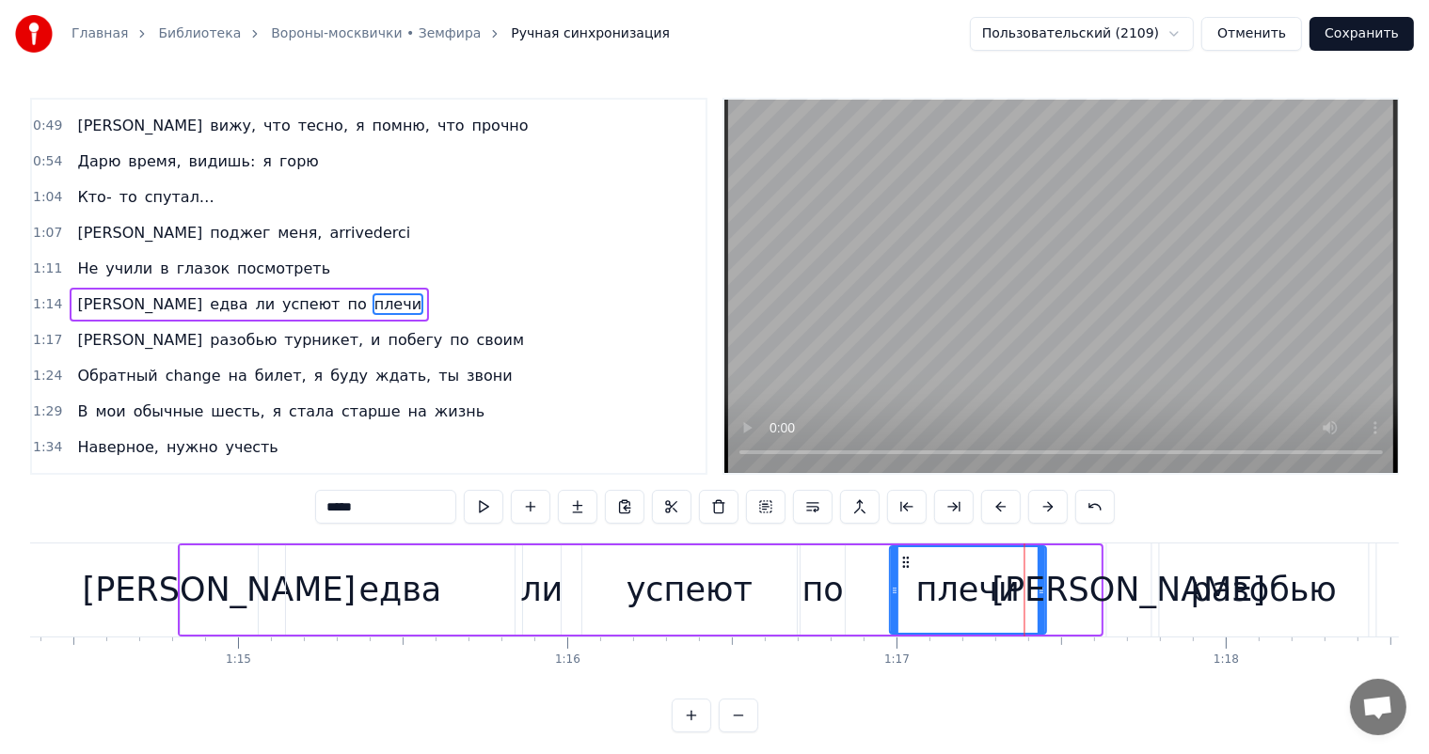
drag, startPoint x: 956, startPoint y: 561, endPoint x: 901, endPoint y: 581, distance: 58.3
click at [901, 581] on div "плечи" at bounding box center [968, 590] width 154 height 86
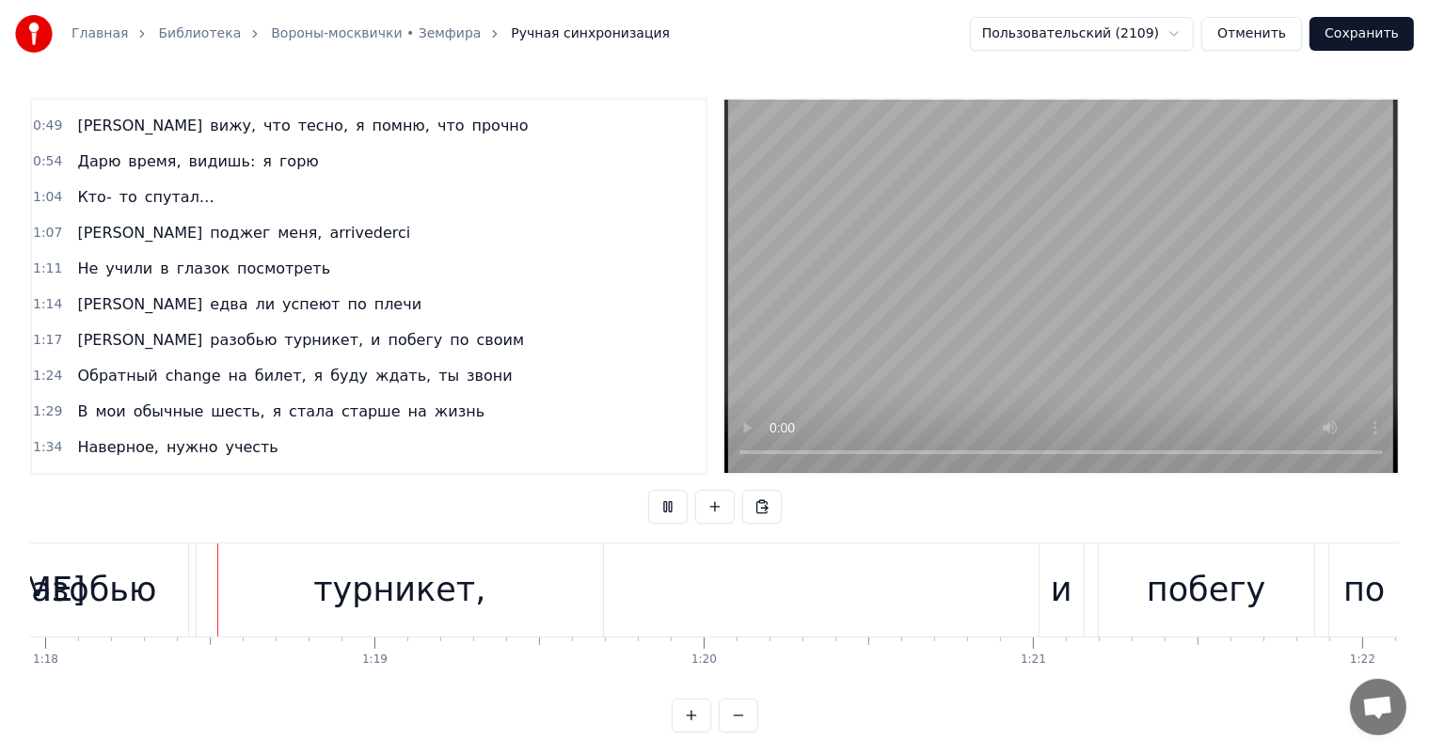
scroll to position [0, 25695]
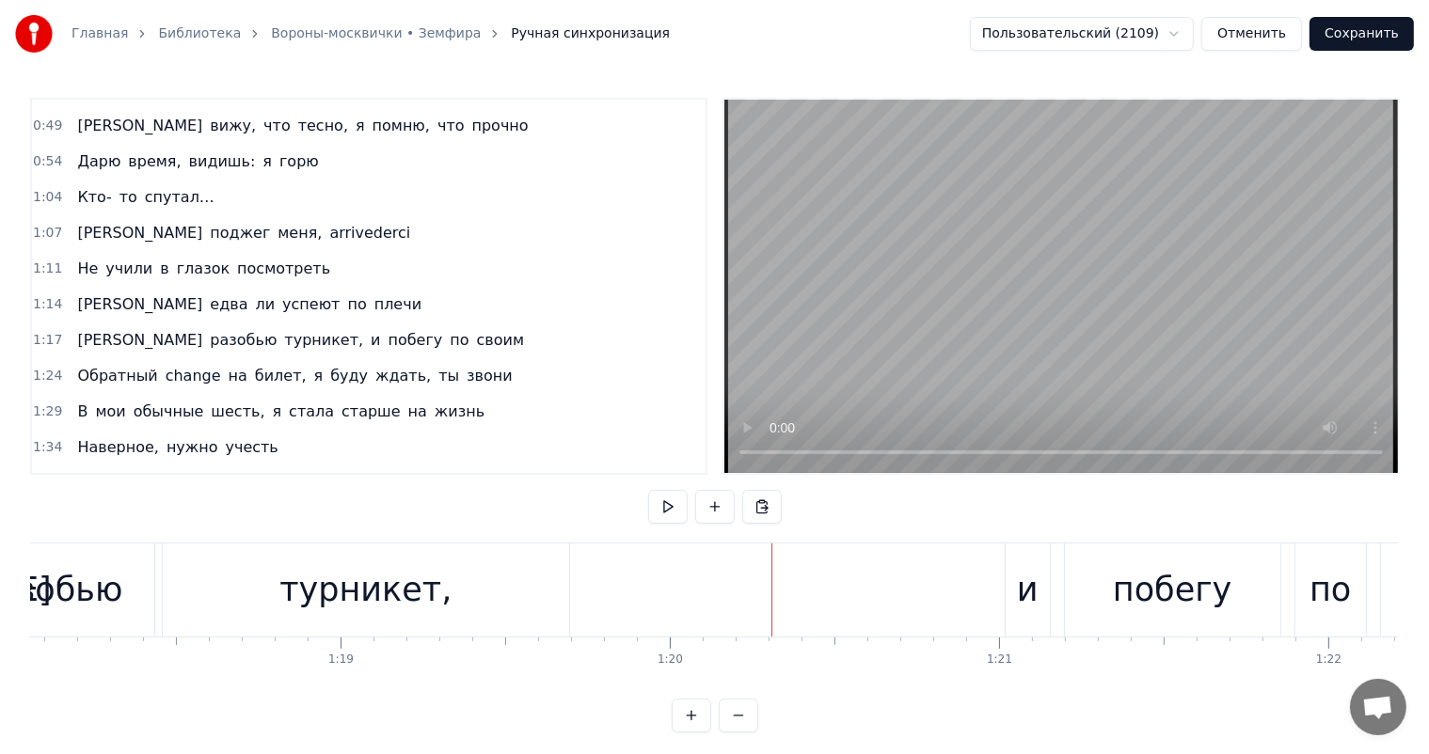
click at [475, 623] on div "турникет," at bounding box center [366, 590] width 406 height 93
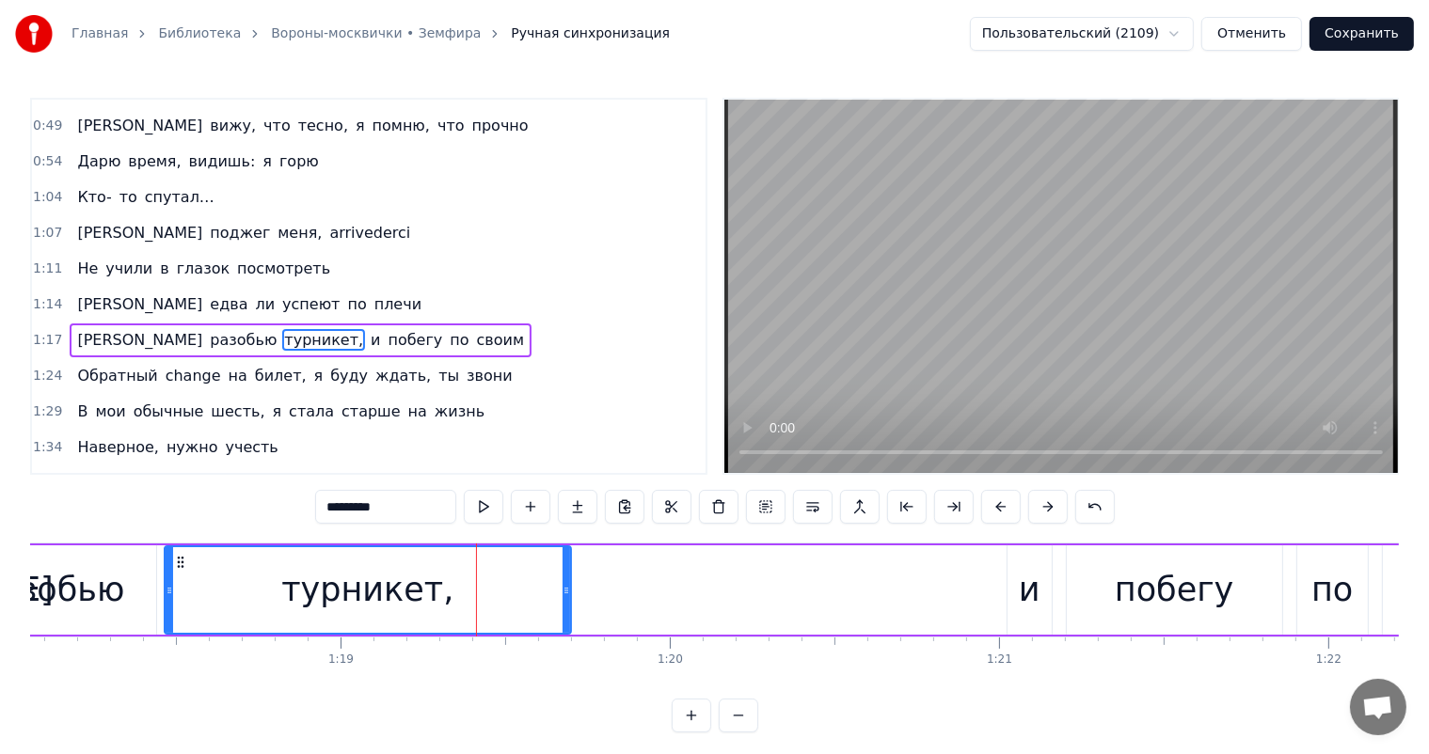
scroll to position [384, 0]
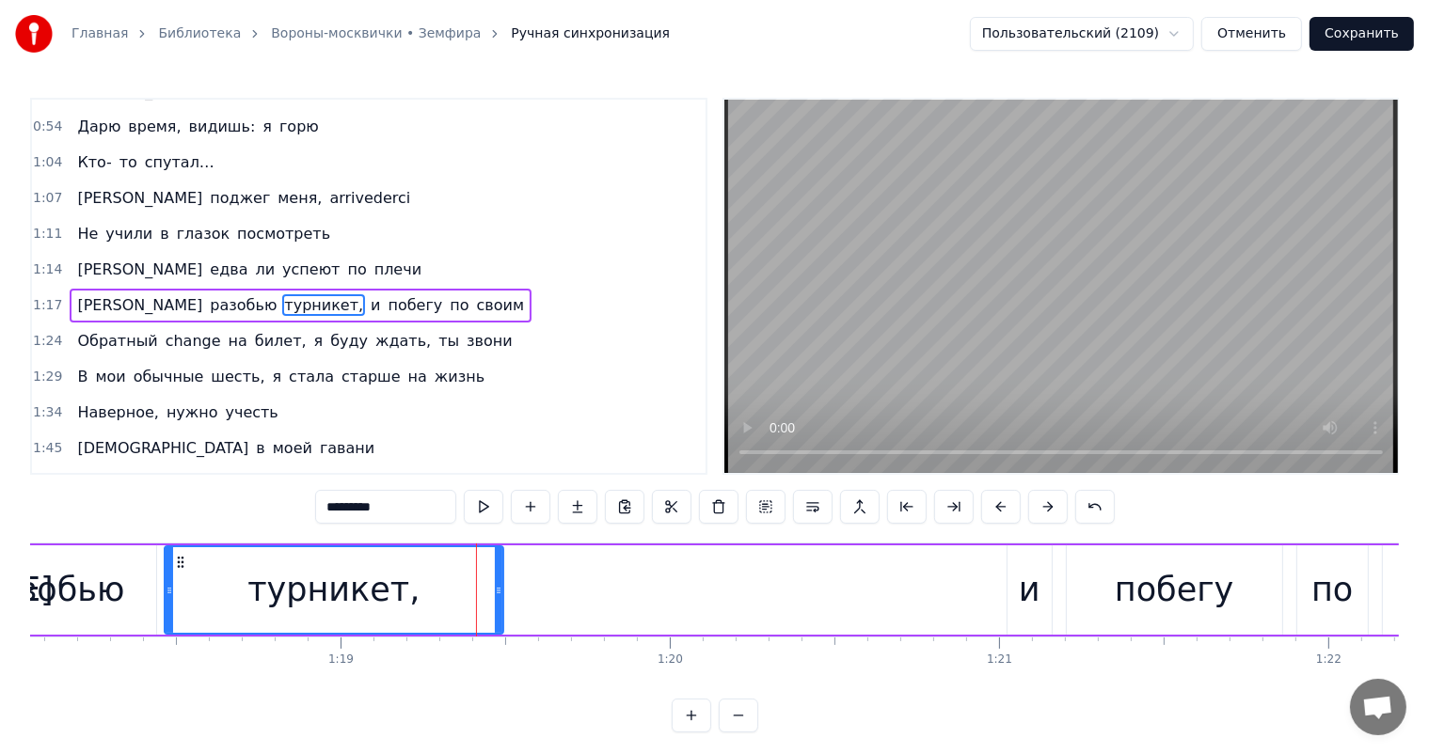
drag, startPoint x: 563, startPoint y: 587, endPoint x: 564, endPoint y: 633, distance: 46.1
click at [495, 604] on div at bounding box center [499, 590] width 8 height 86
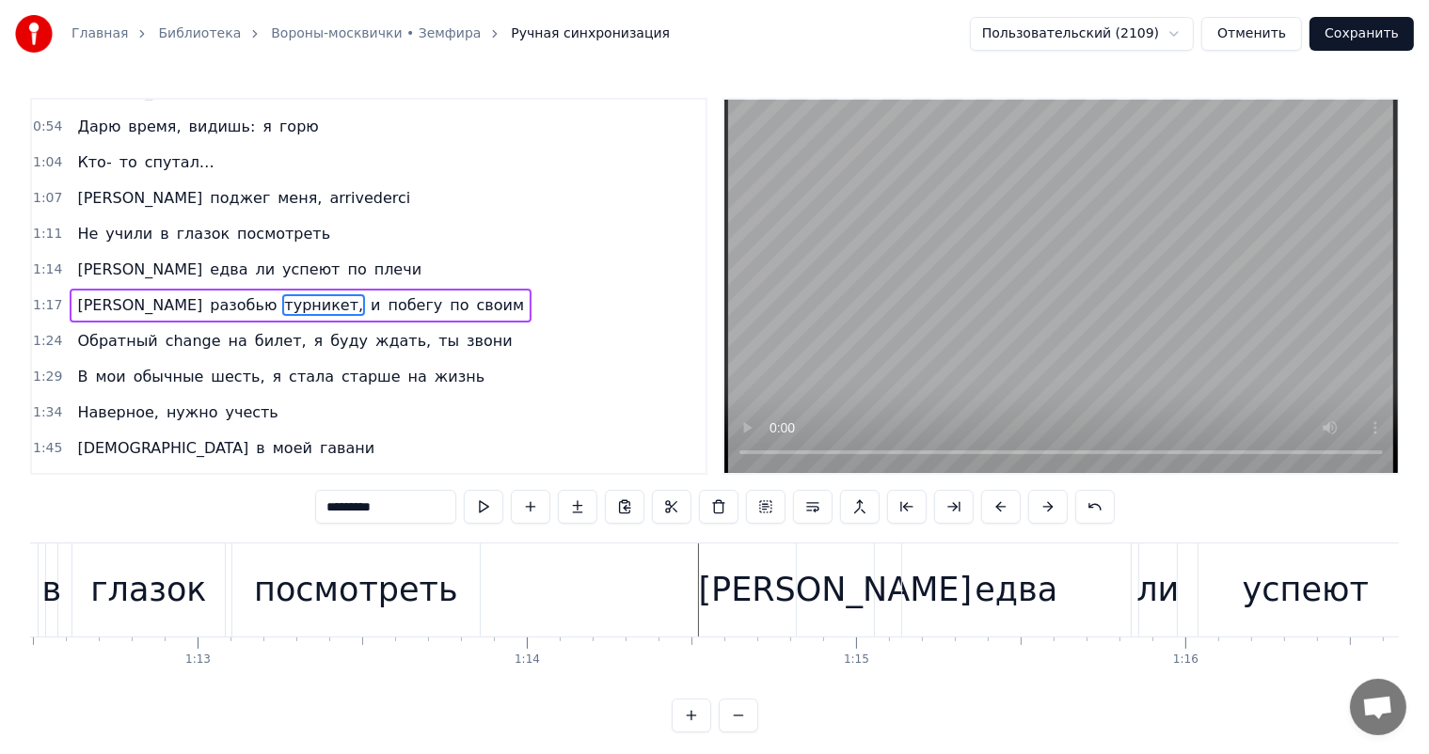
scroll to position [0, 23801]
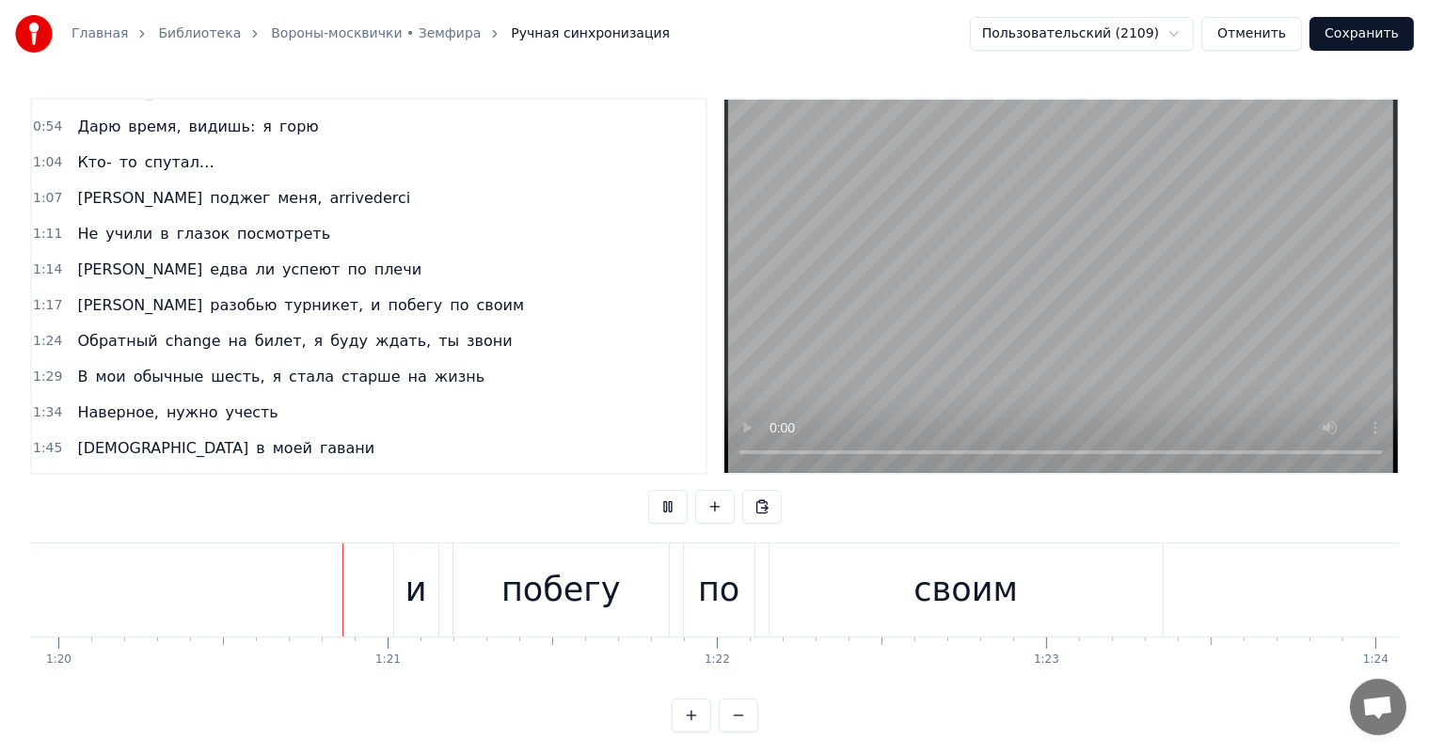
scroll to position [0, 26310]
click at [931, 619] on div "своим" at bounding box center [962, 590] width 393 height 93
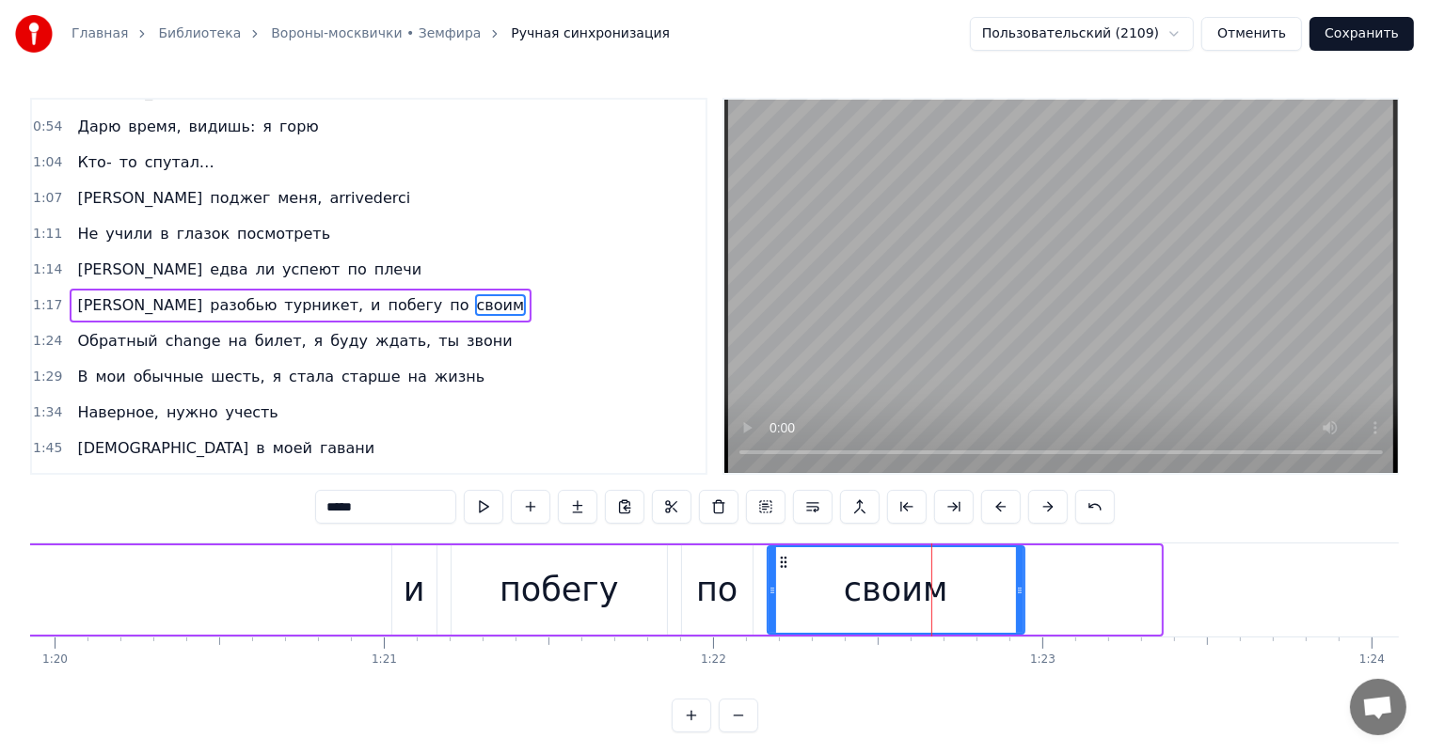
drag, startPoint x: 1155, startPoint y: 584, endPoint x: 1019, endPoint y: 609, distance: 138.5
click at [1019, 609] on div at bounding box center [1020, 590] width 8 height 86
click at [328, 595] on div "Я разобью турникет, и побегу по своим" at bounding box center [152, 590] width 1750 height 93
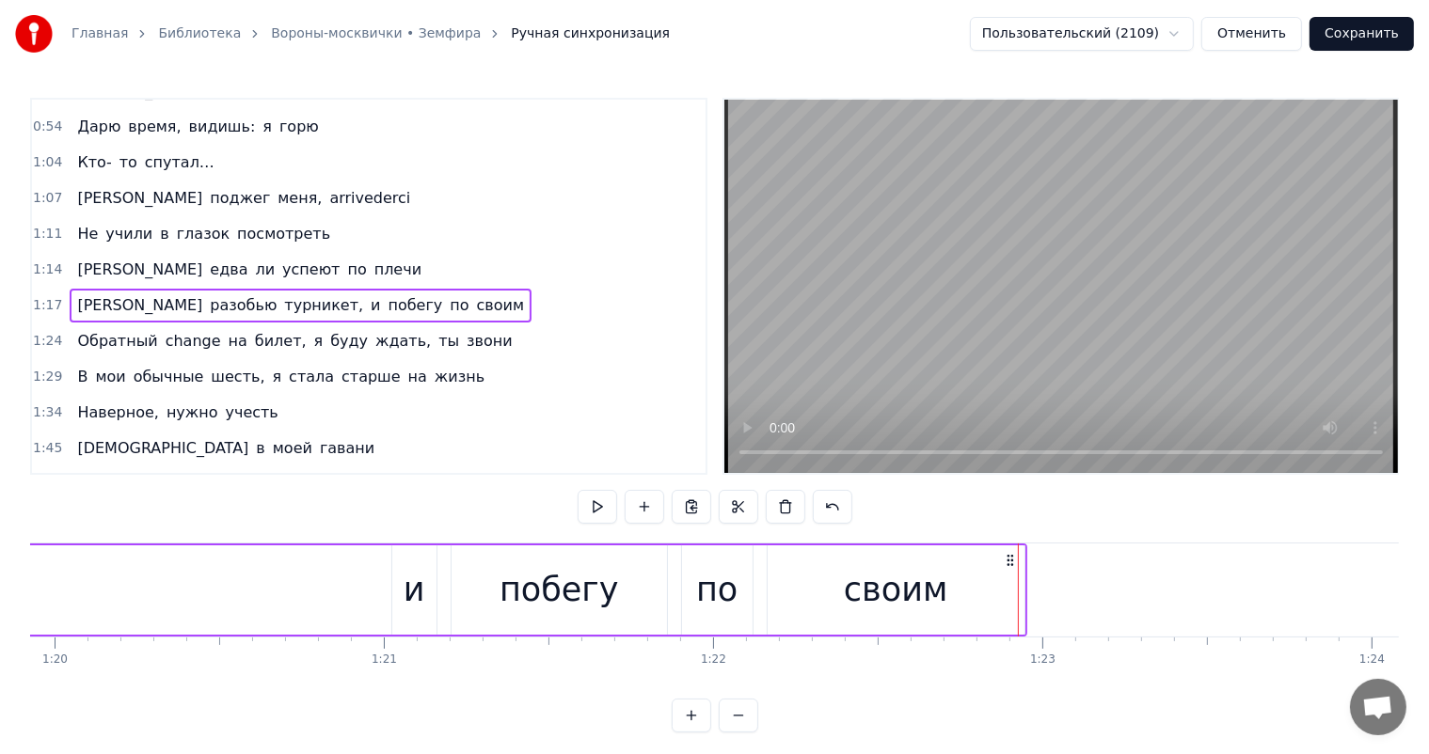
click at [327, 583] on div "Вороны- москвички меня разбудили Промокшие спички надежду убили курить Значит, …" at bounding box center [1154, 590] width 54868 height 94
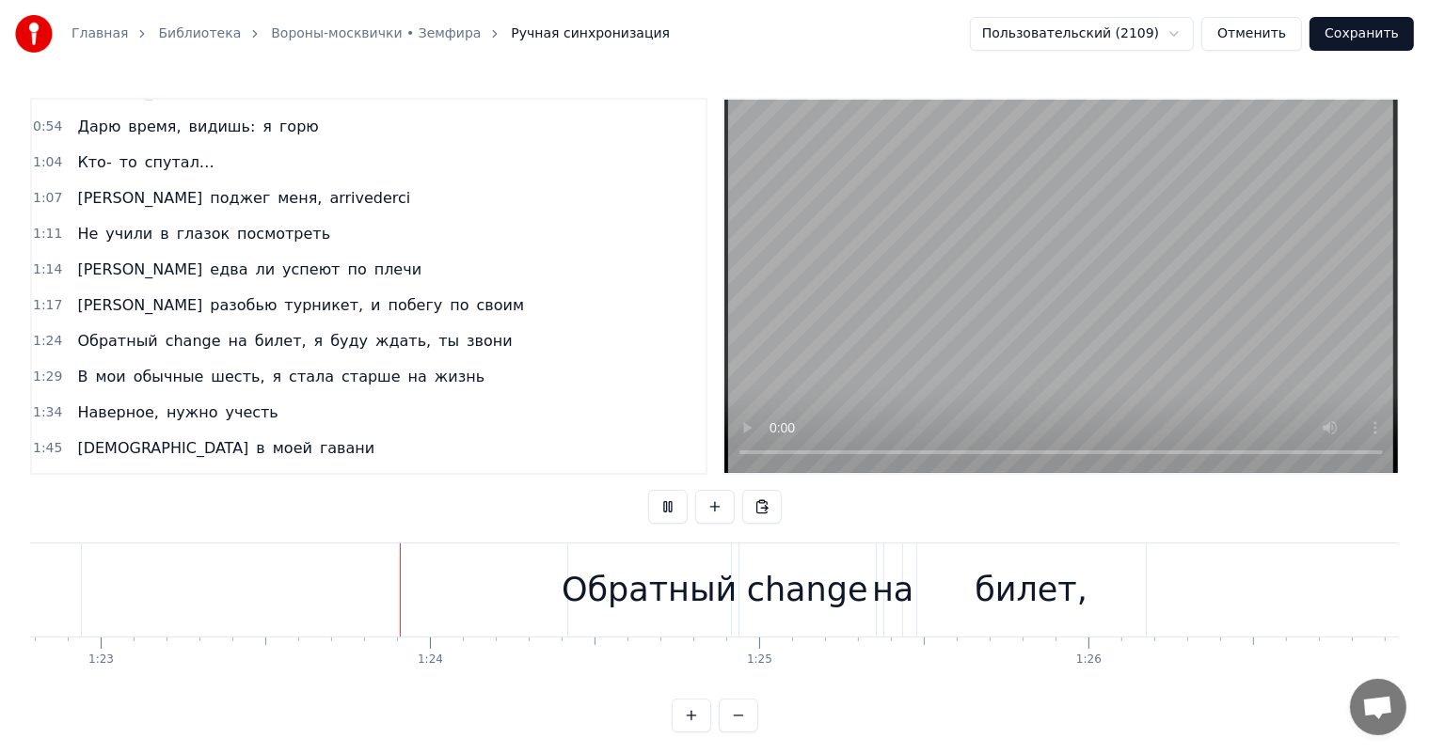
scroll to position [0, 27526]
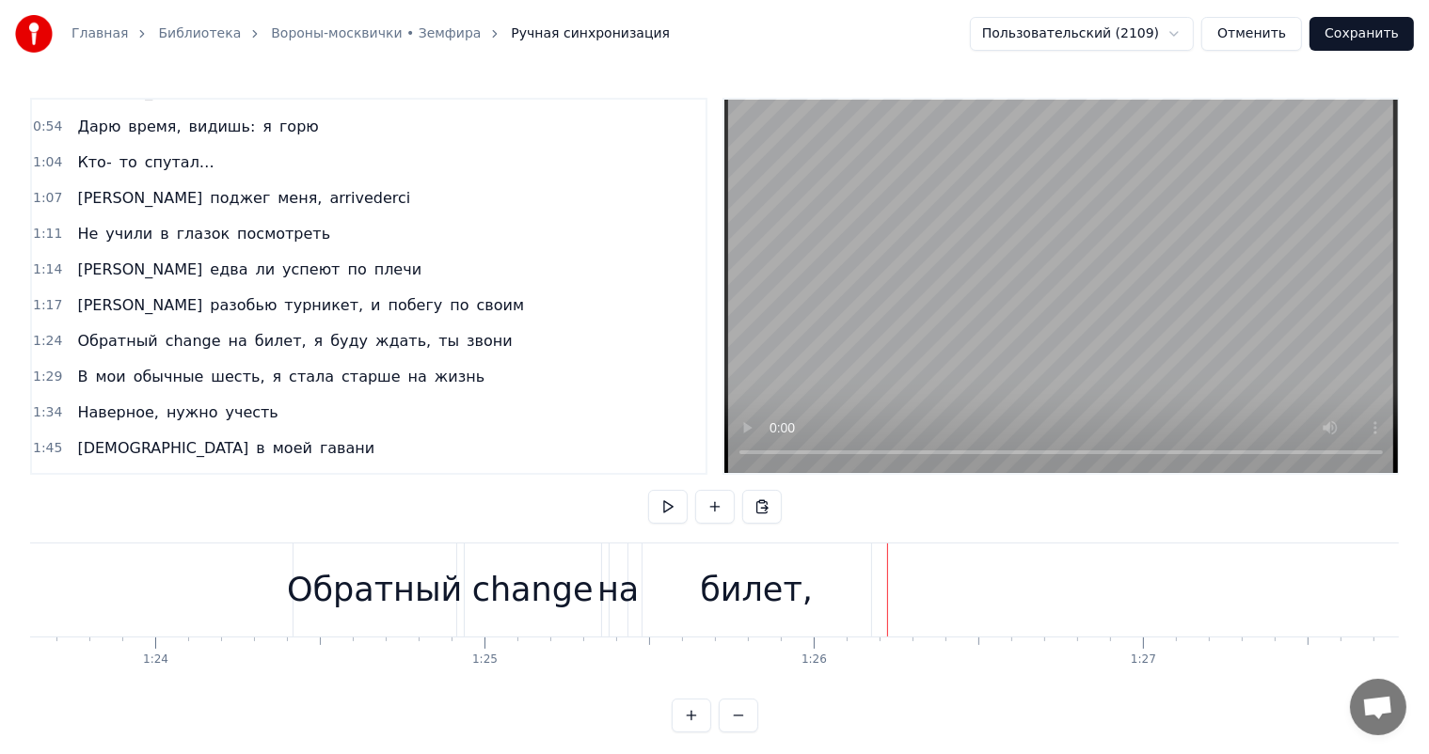
click at [771, 591] on div "билет," at bounding box center [756, 590] width 113 height 50
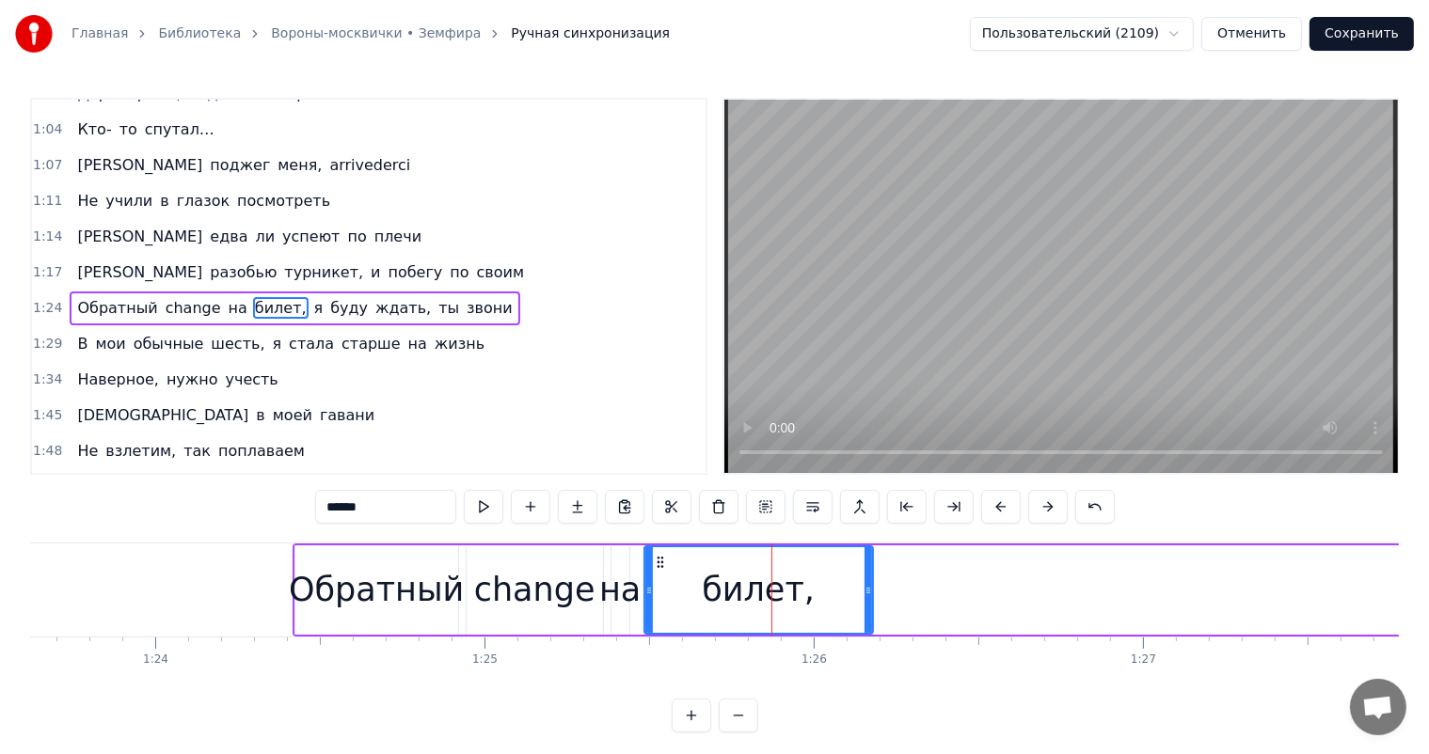
scroll to position [418, 0]
drag, startPoint x: 867, startPoint y: 583, endPoint x: 782, endPoint y: 592, distance: 86.0
click at [780, 592] on icon at bounding box center [776, 590] width 8 height 15
click at [534, 574] on div "change" at bounding box center [534, 590] width 121 height 50
type input "******"
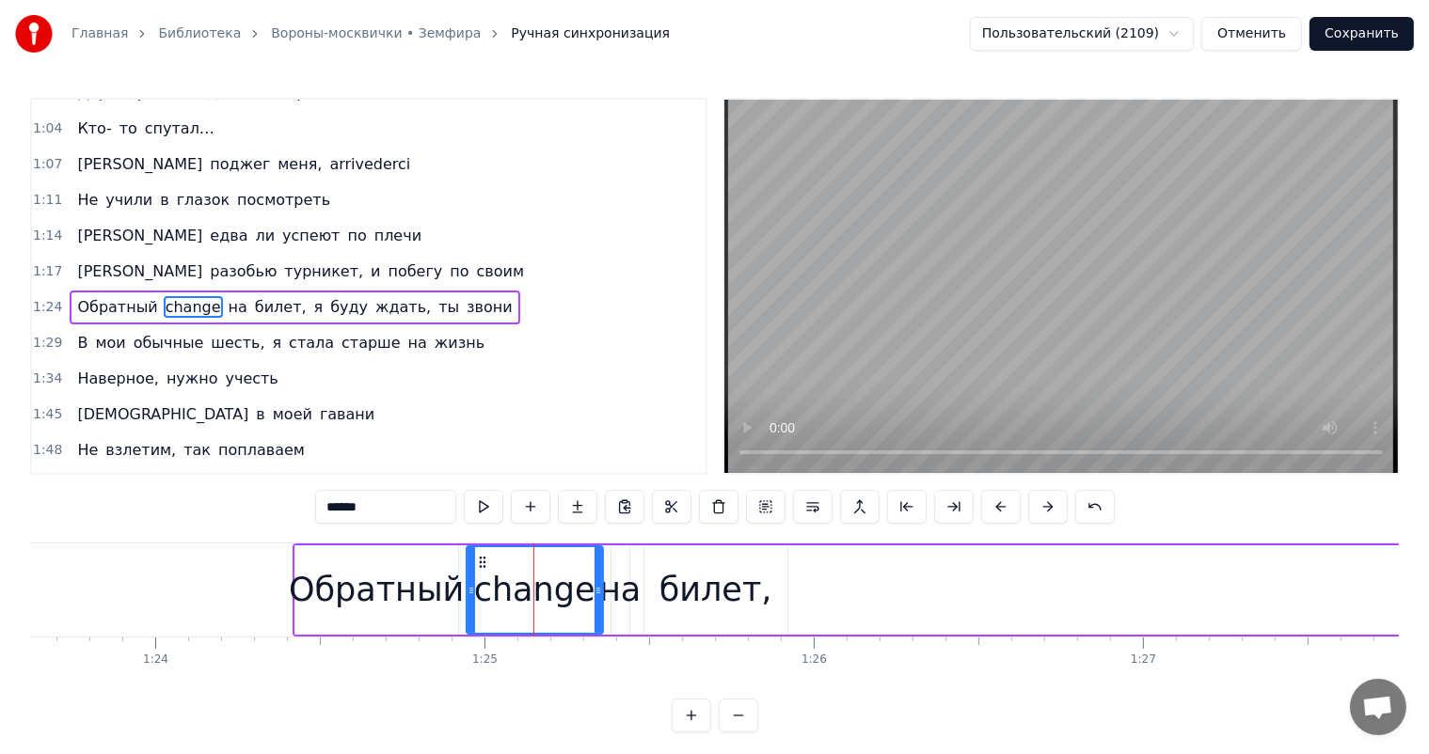
click at [458, 576] on div "Обратный change на билет, я буду ждать, ты звони" at bounding box center [1166, 590] width 1748 height 93
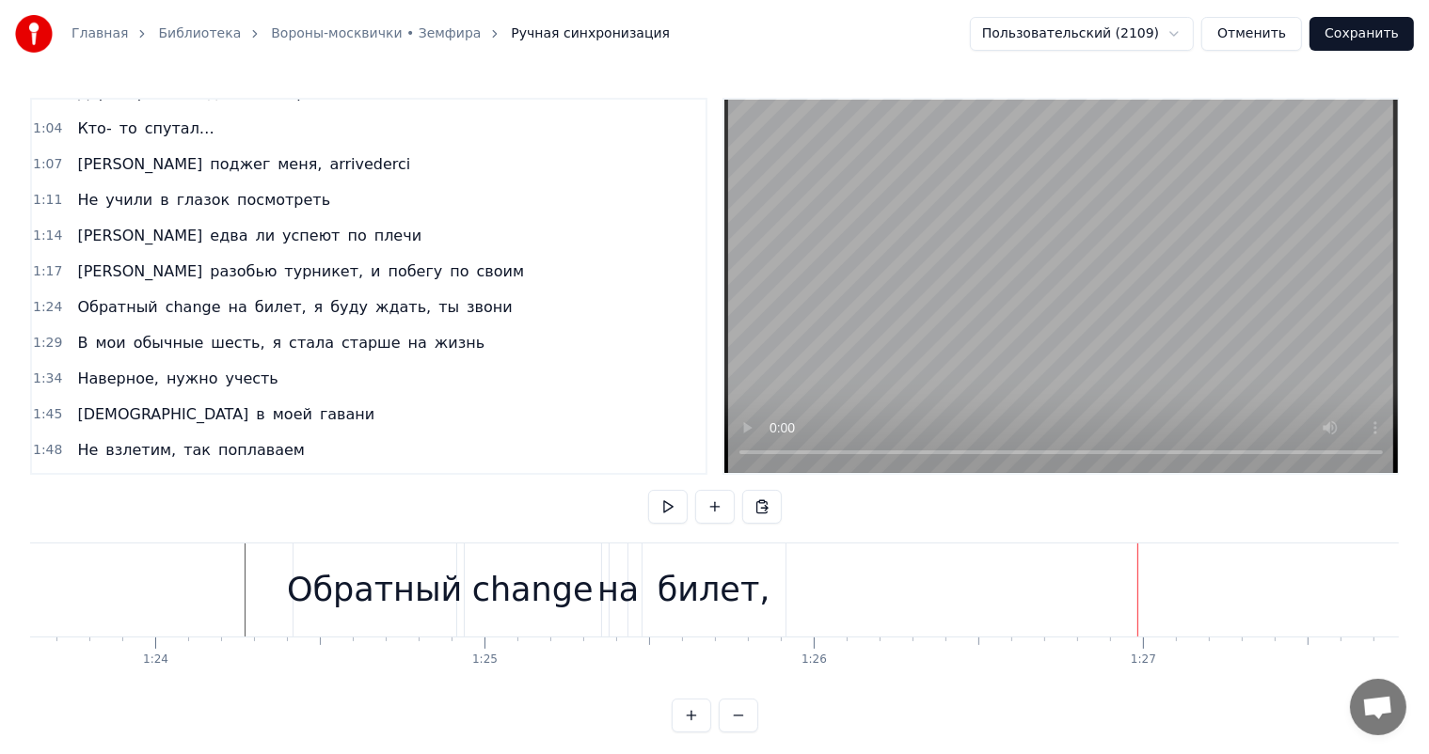
click at [707, 684] on div "Вороны- москвички меня разбудили Промокшие спички надежду убили курить Значит, …" at bounding box center [714, 613] width 1368 height 141
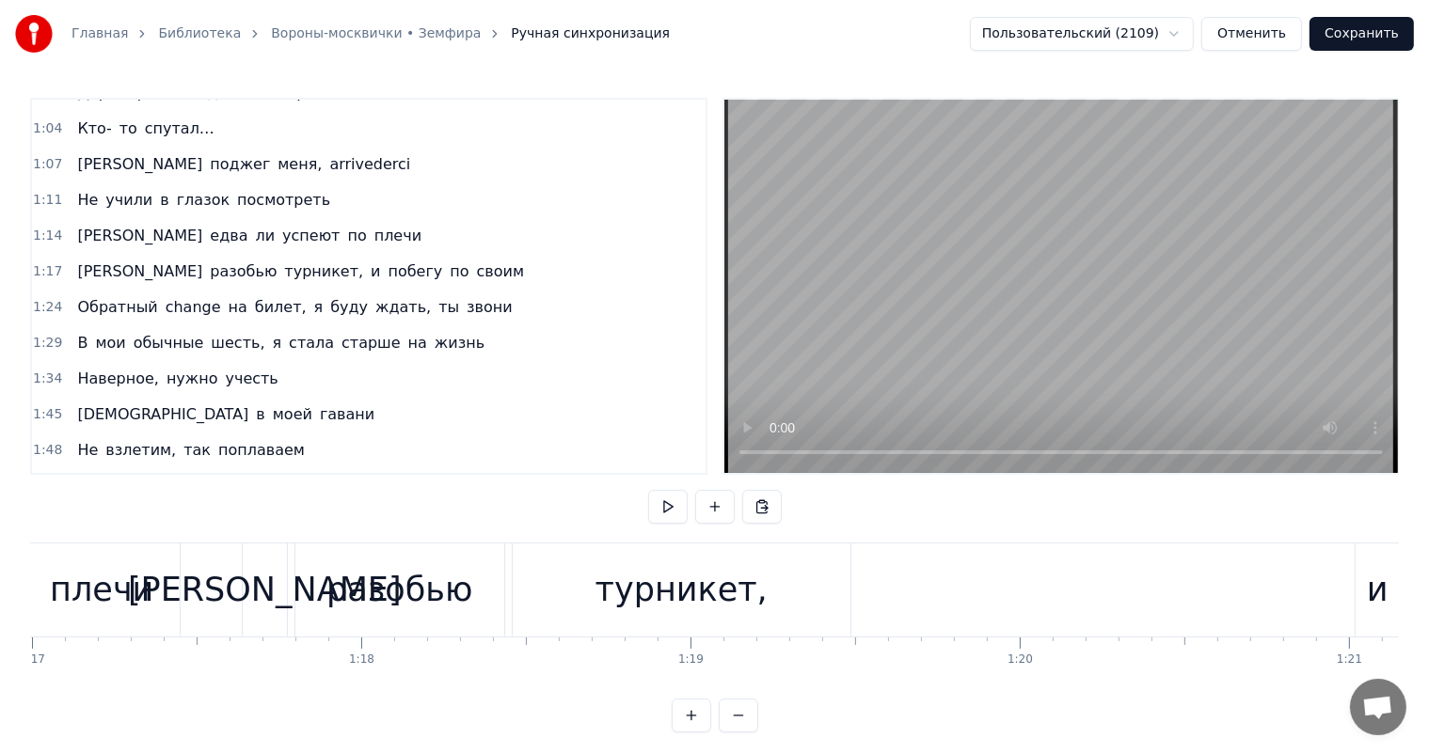
scroll to position [0, 24851]
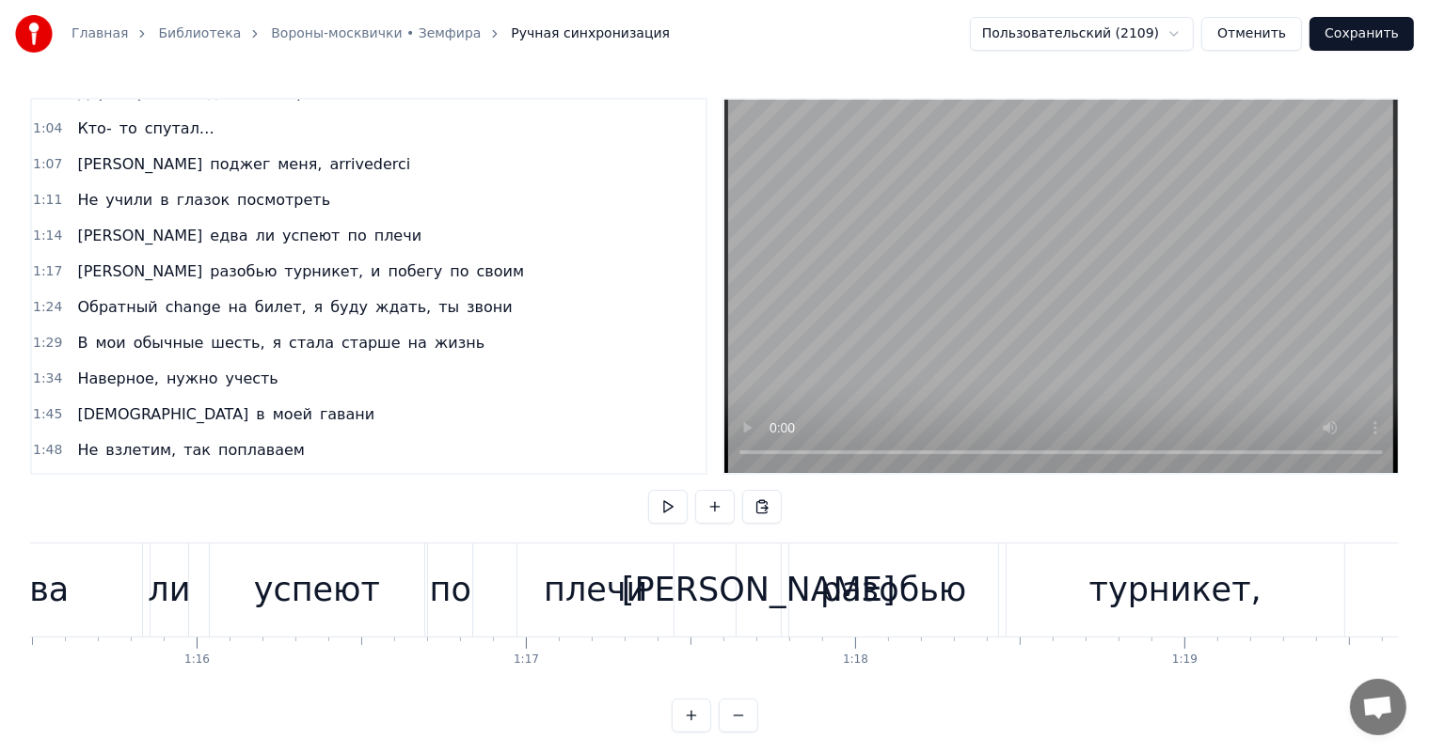
click at [327, 606] on div "успеют" at bounding box center [317, 590] width 126 height 50
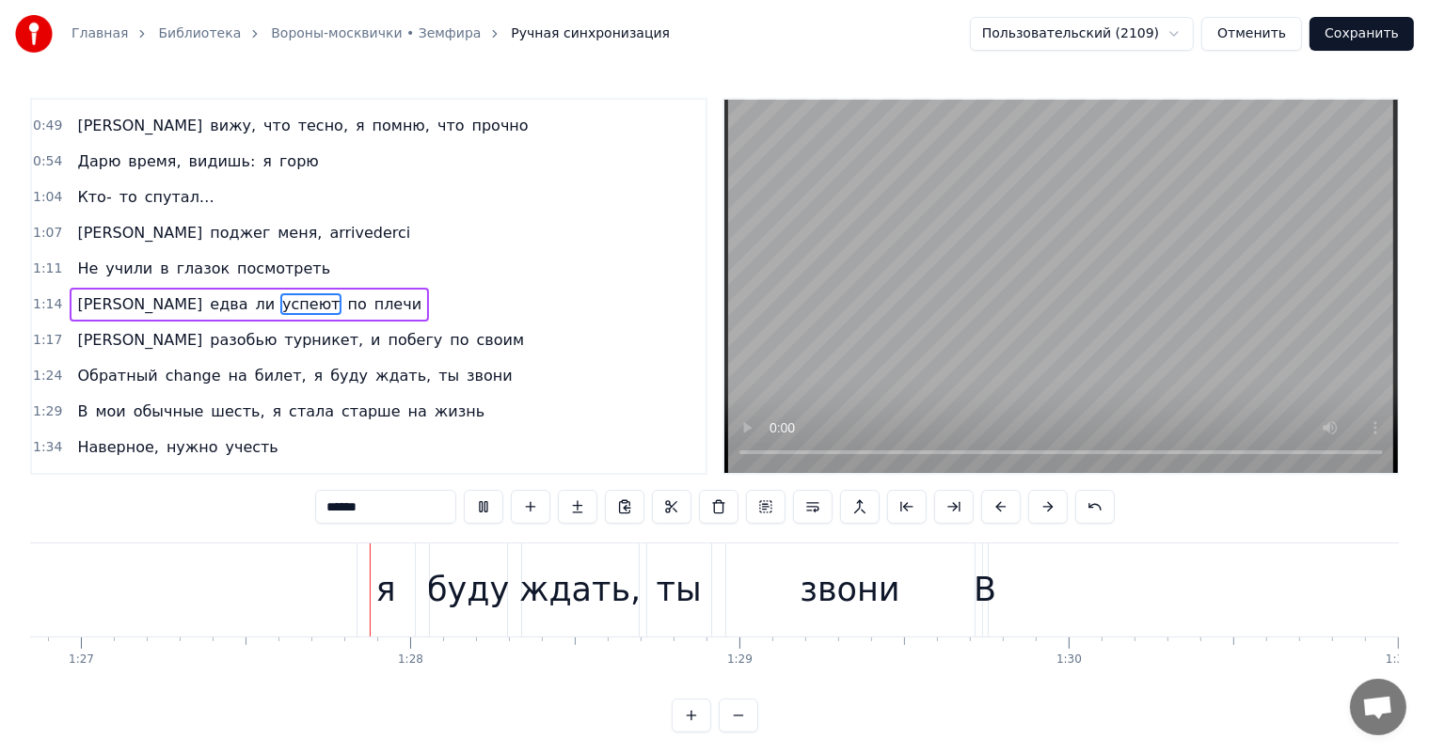
scroll to position [0, 28614]
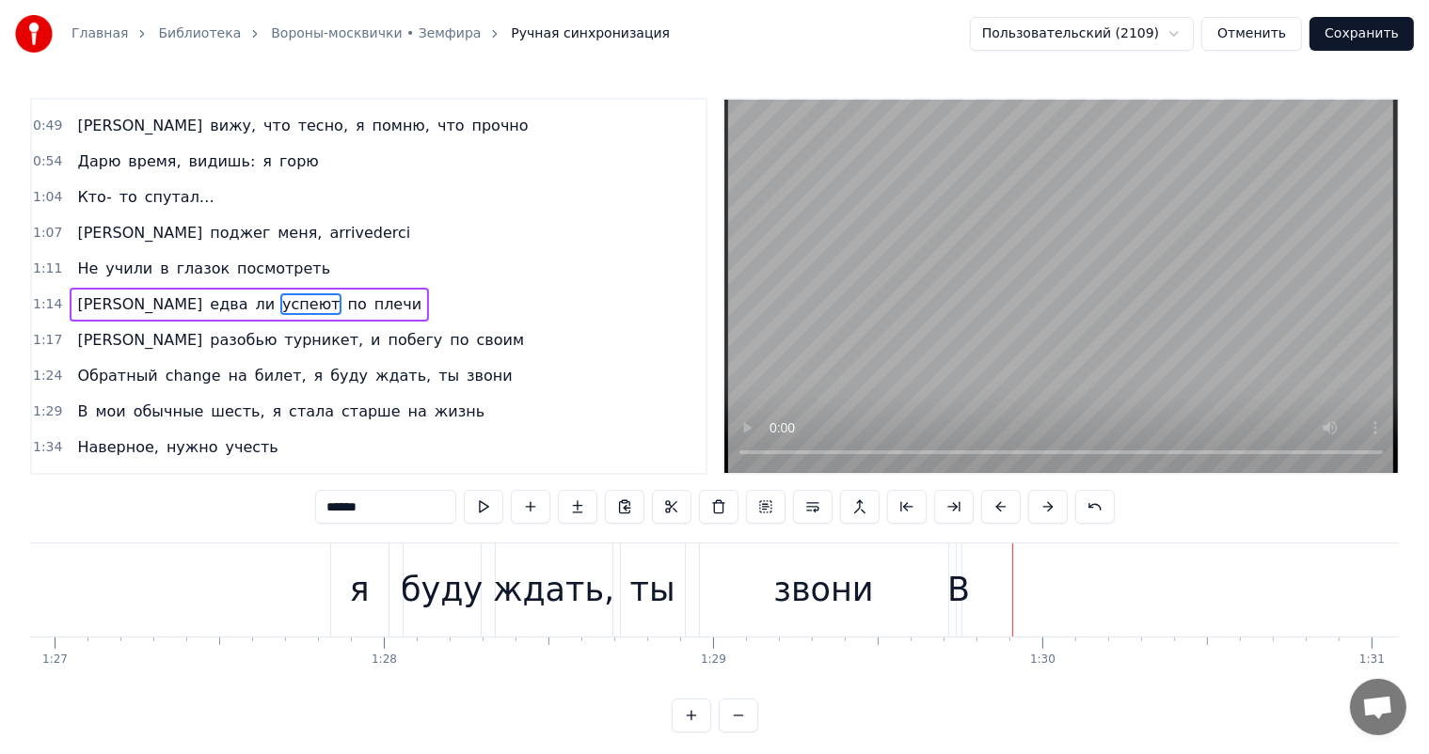
click at [820, 580] on div "звони" at bounding box center [823, 590] width 100 height 50
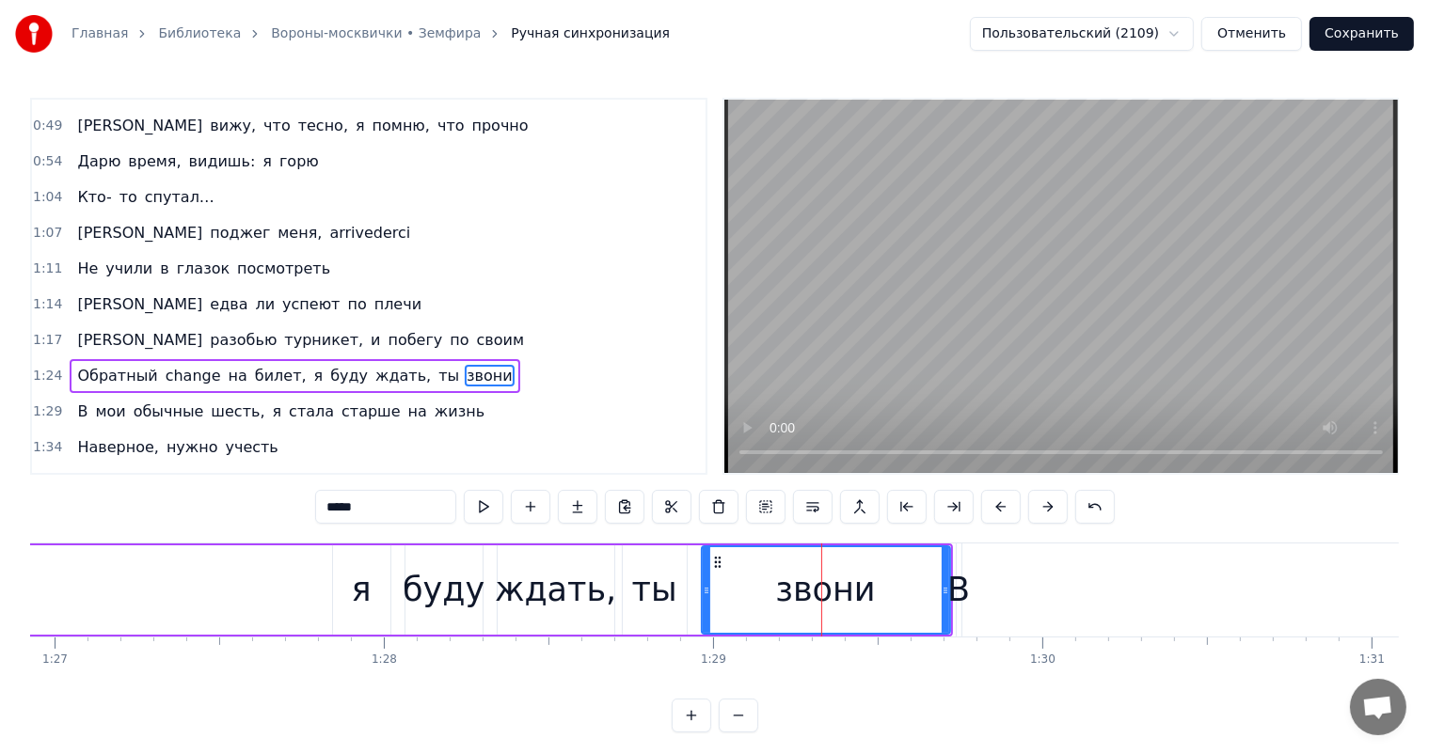
scroll to position [418, 0]
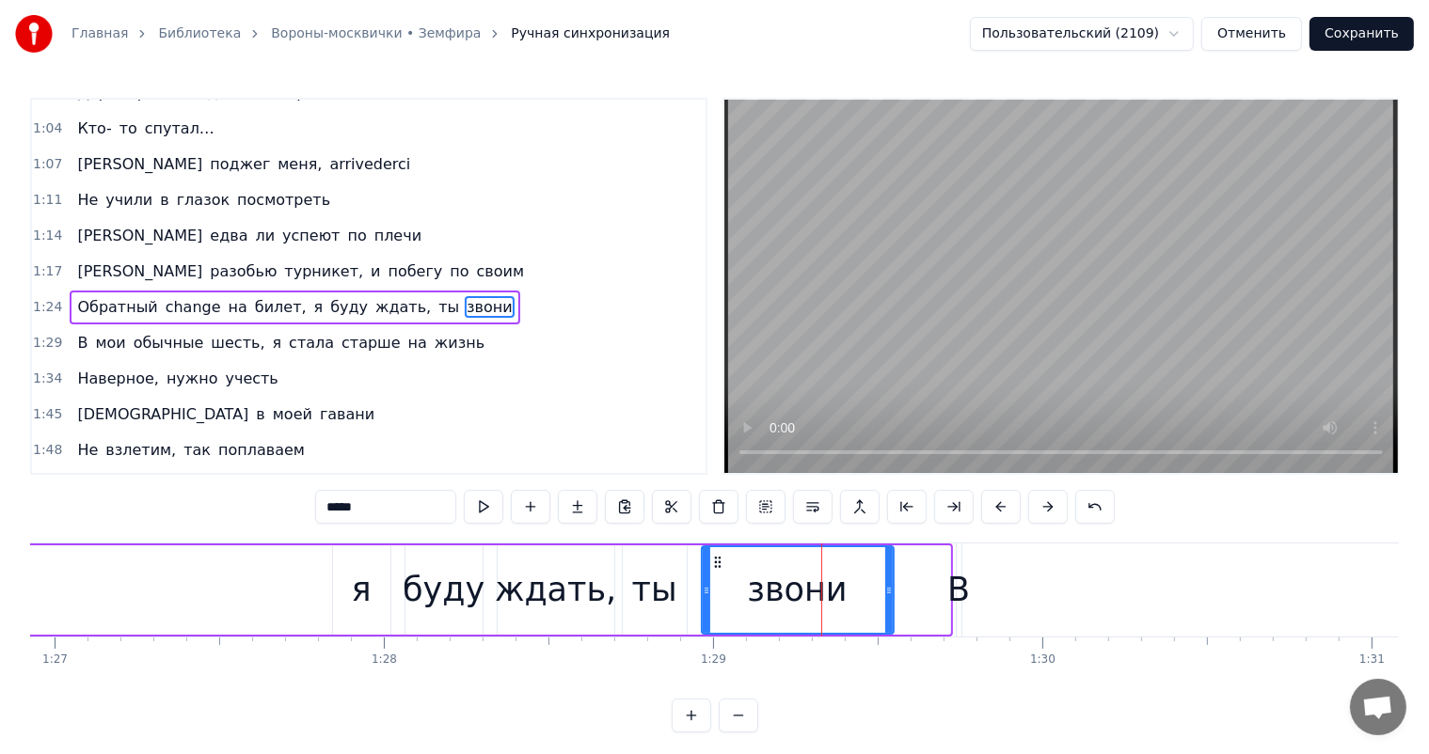
drag, startPoint x: 942, startPoint y: 587, endPoint x: 886, endPoint y: 603, distance: 58.7
click at [886, 603] on div at bounding box center [889, 590] width 8 height 86
drag, startPoint x: 668, startPoint y: 589, endPoint x: 666, endPoint y: 571, distance: 18.0
click at [668, 586] on div "ты" at bounding box center [654, 590] width 45 height 50
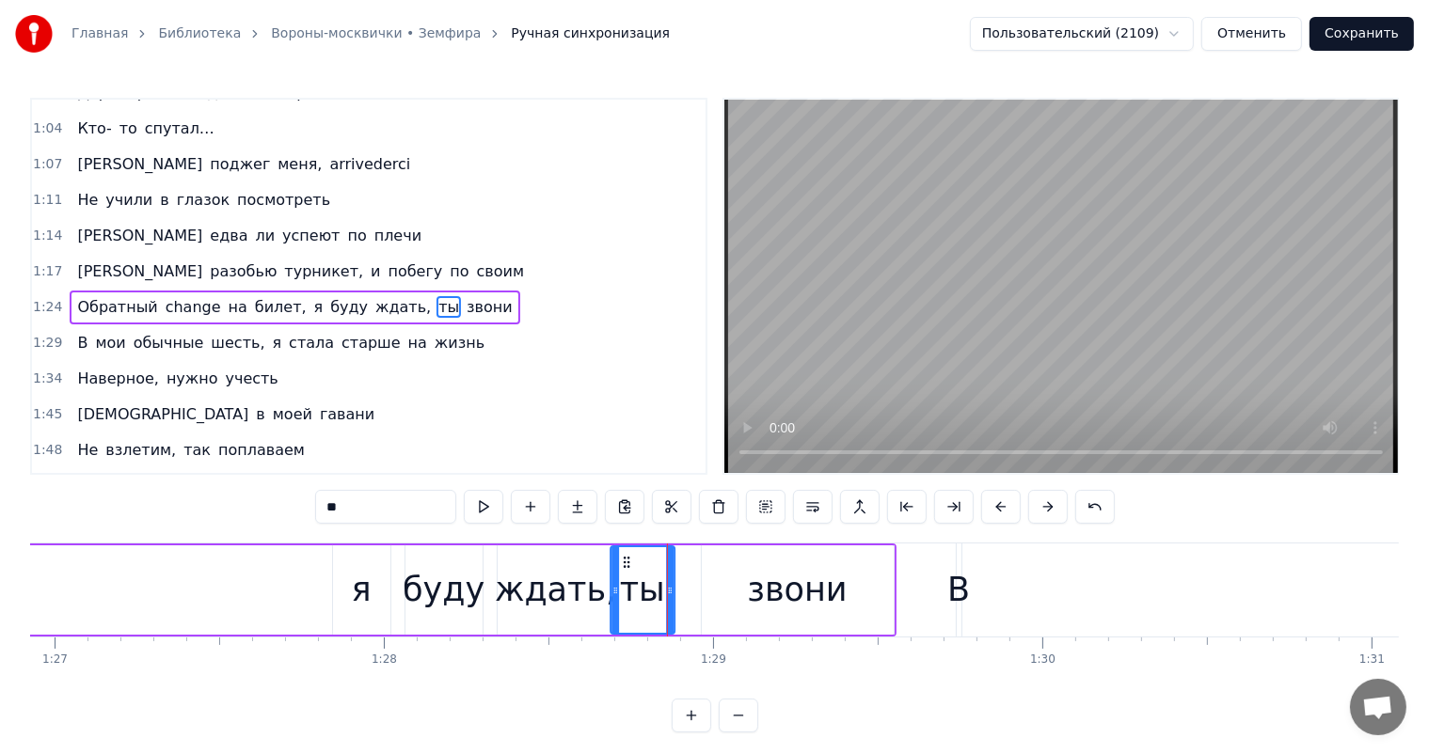
drag, startPoint x: 639, startPoint y: 557, endPoint x: 626, endPoint y: 564, distance: 14.4
click at [626, 564] on icon at bounding box center [626, 562] width 15 height 15
drag, startPoint x: 734, startPoint y: 577, endPoint x: 719, endPoint y: 568, distance: 16.5
click at [729, 574] on div "звони" at bounding box center [798, 589] width 192 height 89
type input "*****"
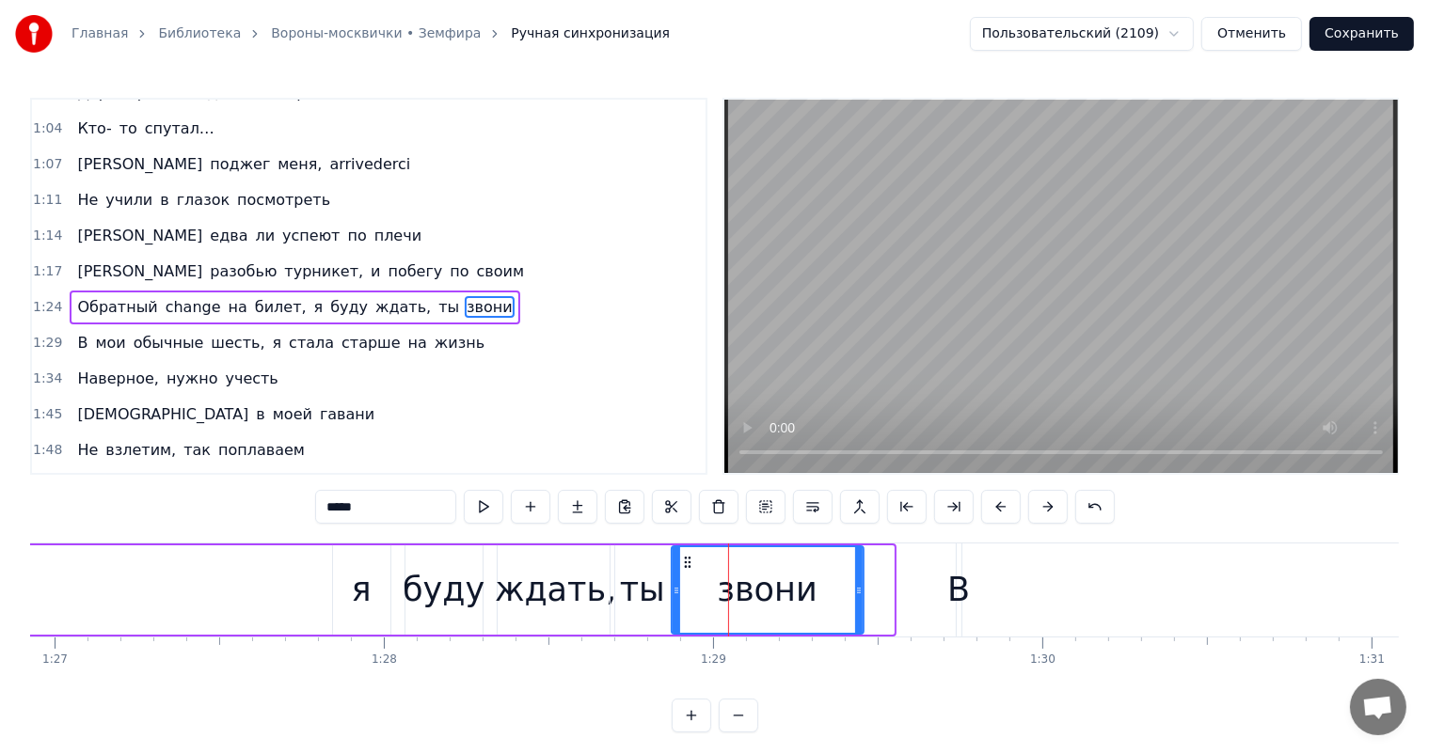
drag, startPoint x: 709, startPoint y: 564, endPoint x: 686, endPoint y: 576, distance: 26.1
click at [686, 576] on div "звони" at bounding box center [767, 590] width 190 height 86
click at [270, 566] on div "Обратный change на билет, я буду ждать, ты звони" at bounding box center [35, 590] width 1662 height 93
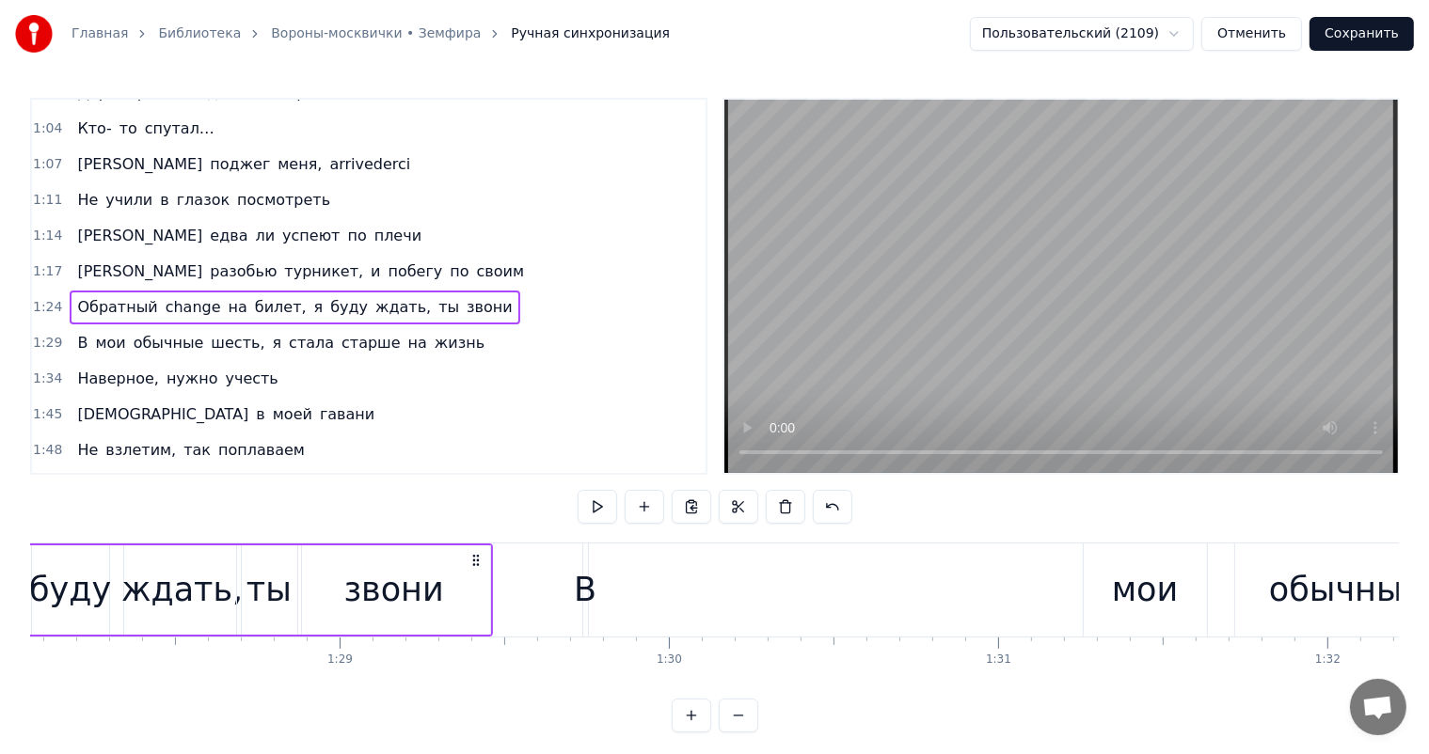
scroll to position [0, 28864]
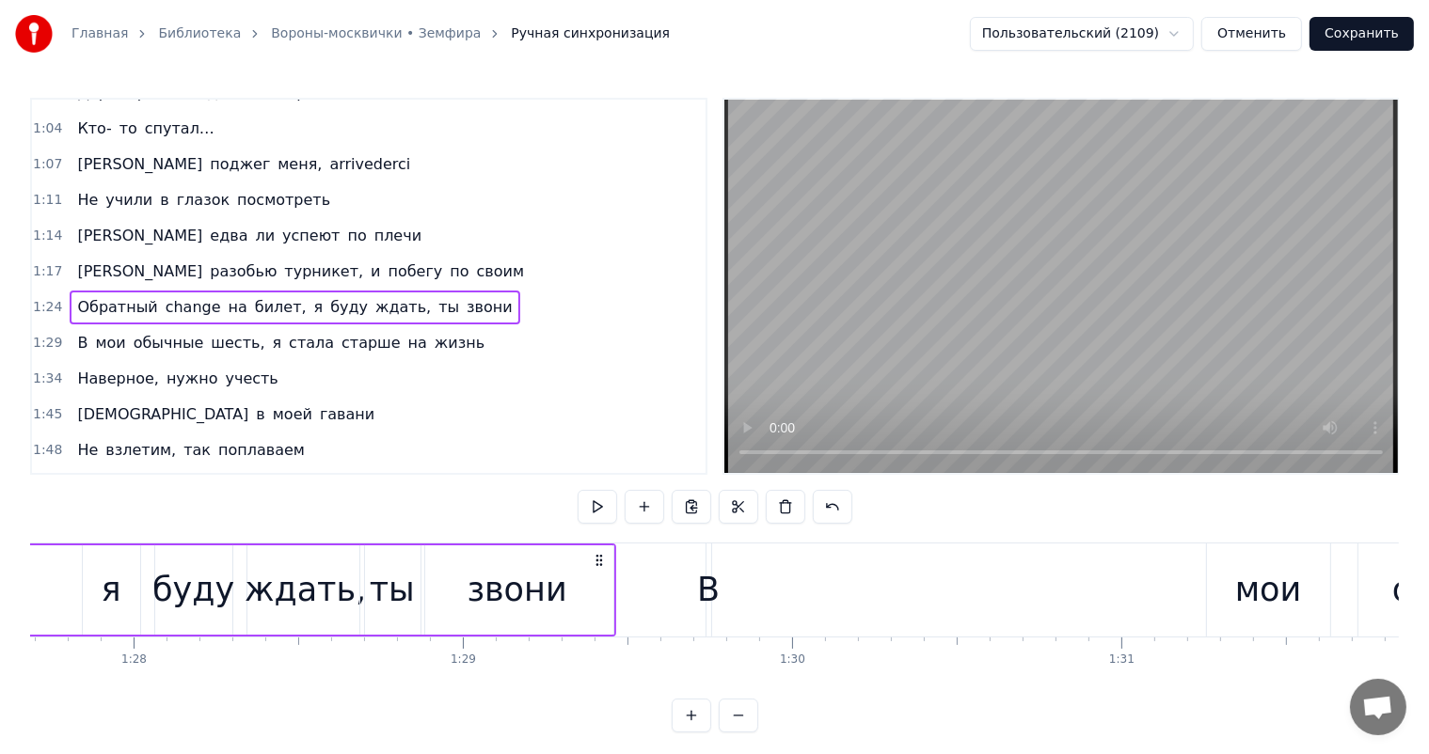
click at [705, 588] on div "В" at bounding box center [708, 590] width 23 height 50
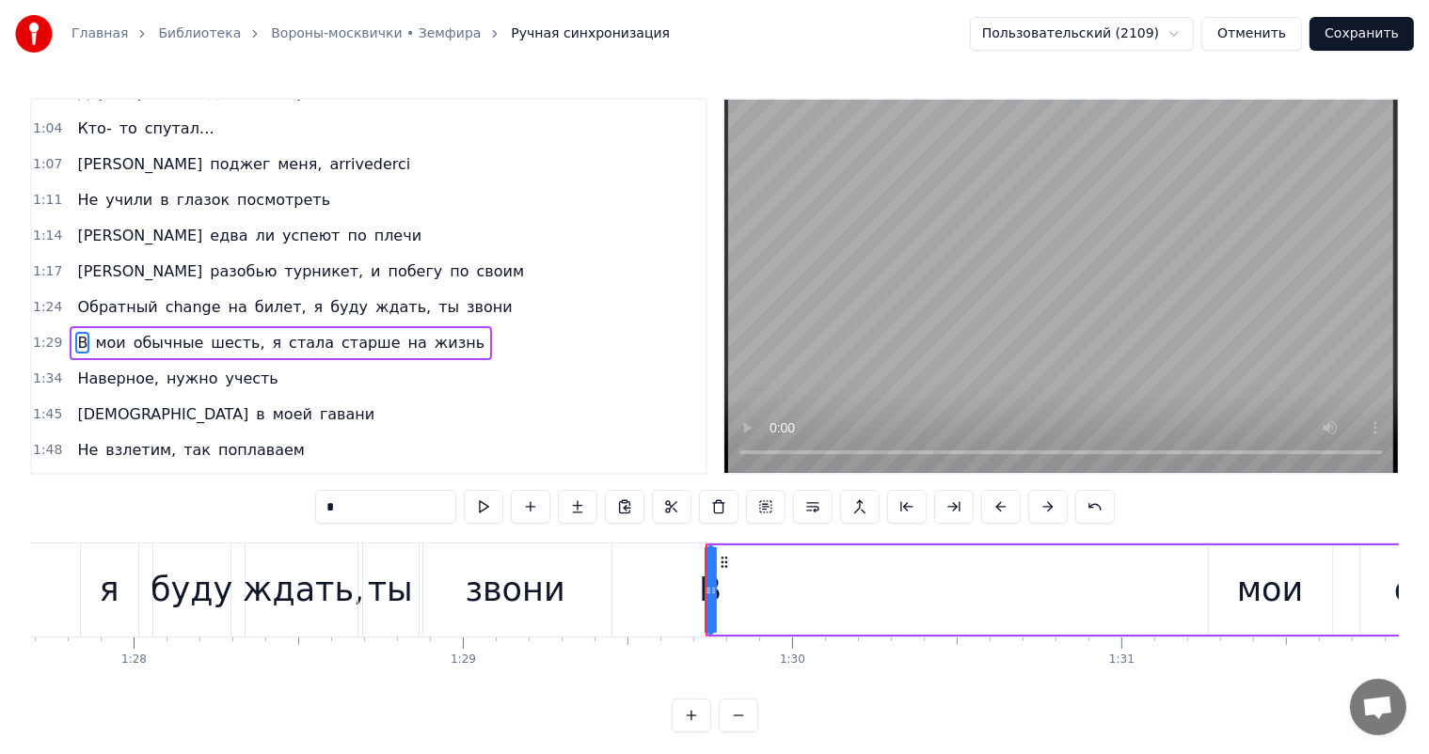
scroll to position [452, 0]
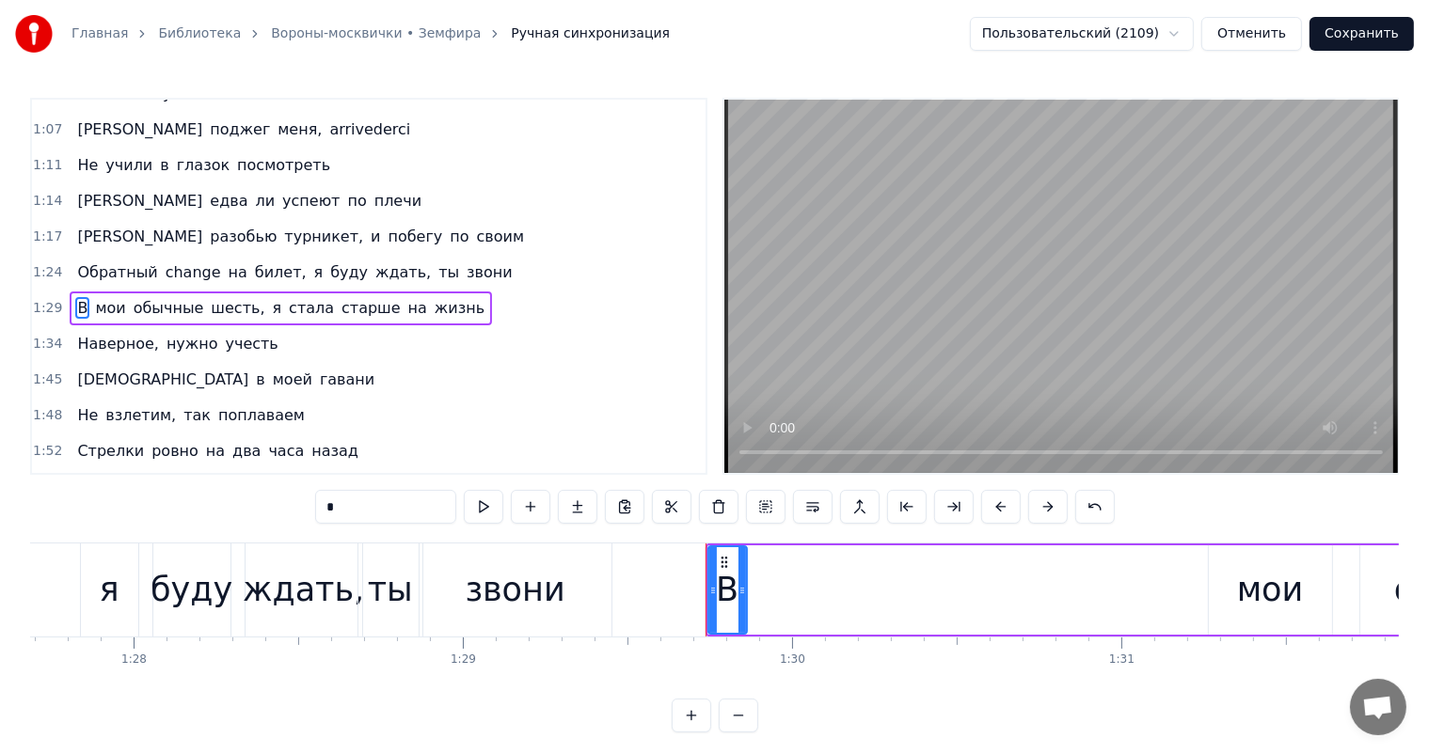
drag, startPoint x: 711, startPoint y: 573, endPoint x: 745, endPoint y: 576, distance: 34.0
click at [745, 576] on div at bounding box center [742, 590] width 8 height 86
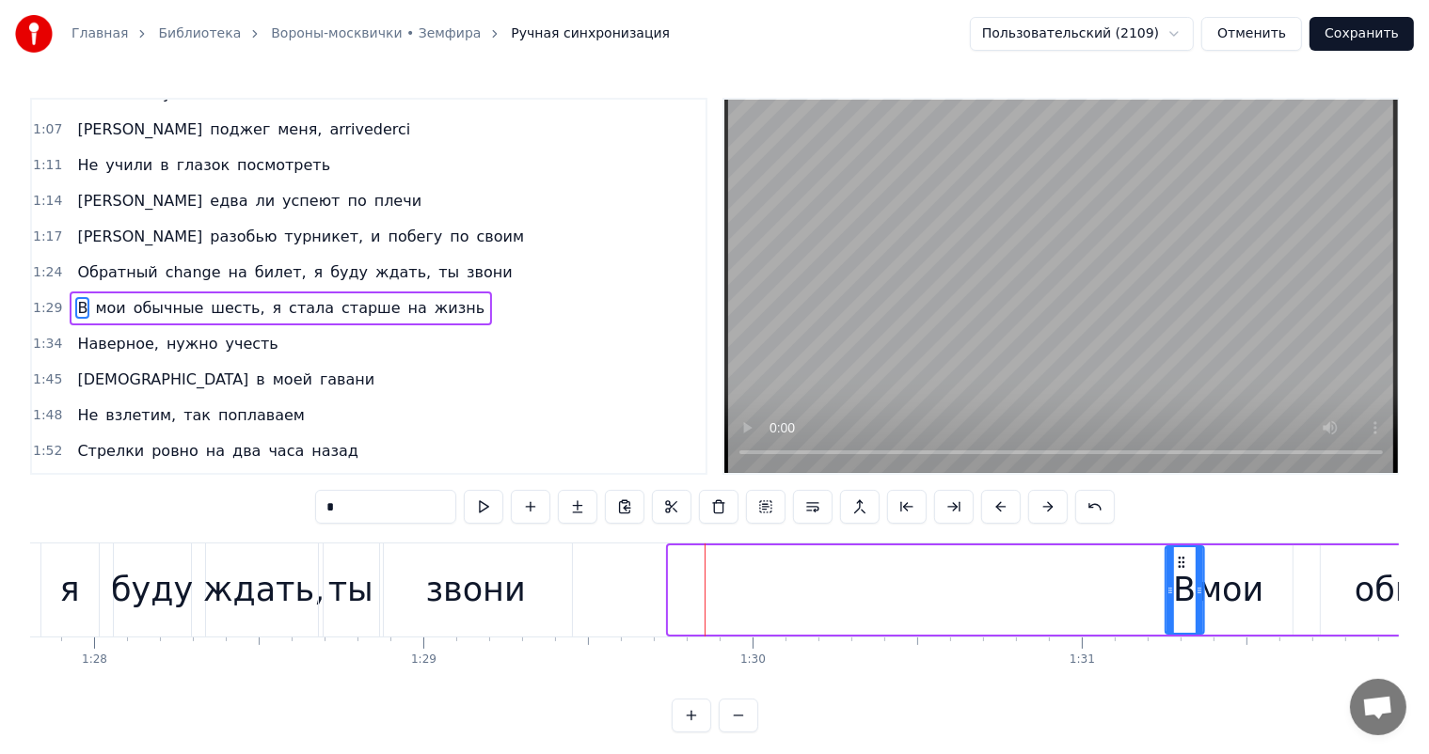
scroll to position [0, 28914]
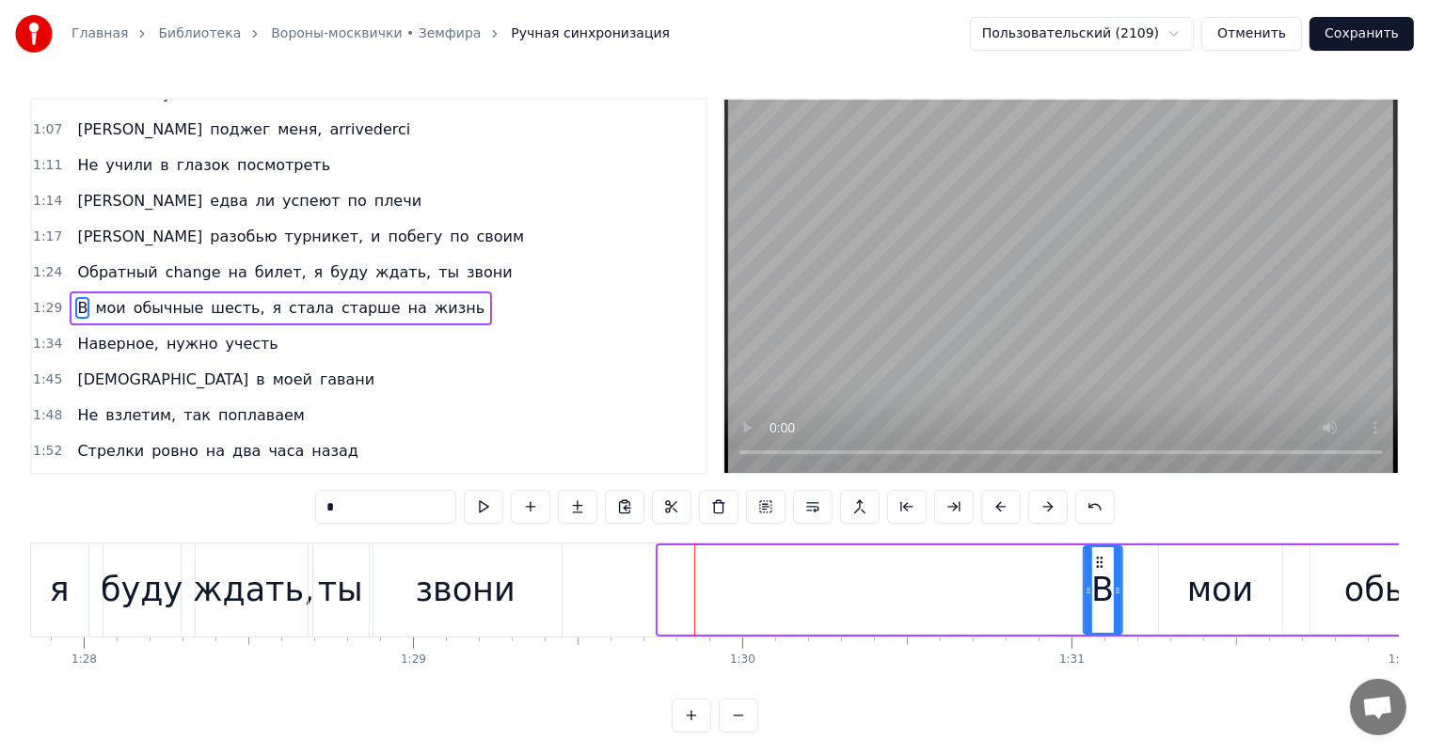
drag, startPoint x: 724, startPoint y: 560, endPoint x: 821, endPoint y: 651, distance: 133.1
click at [1099, 568] on icon at bounding box center [1099, 562] width 15 height 15
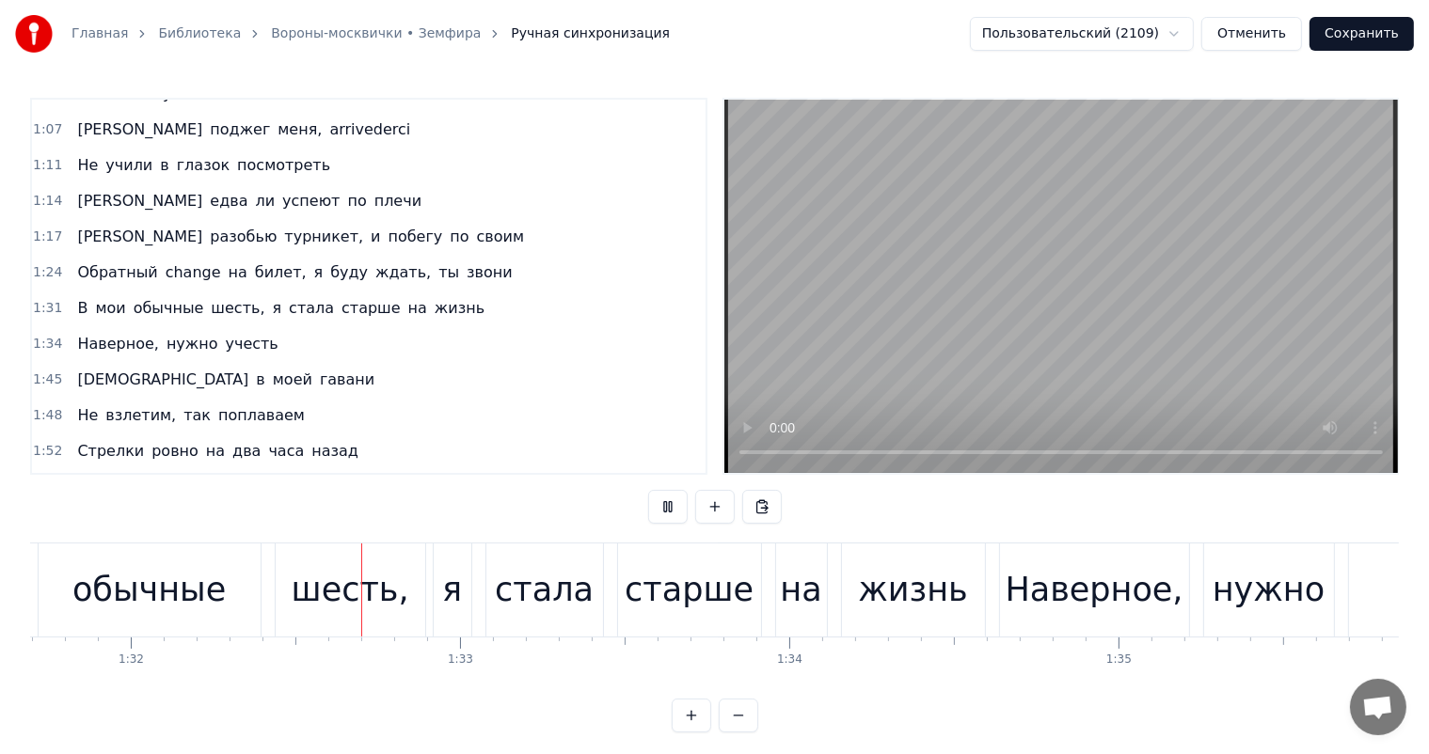
scroll to position [0, 30186]
click at [368, 593] on div "шесть," at bounding box center [348, 590] width 118 height 50
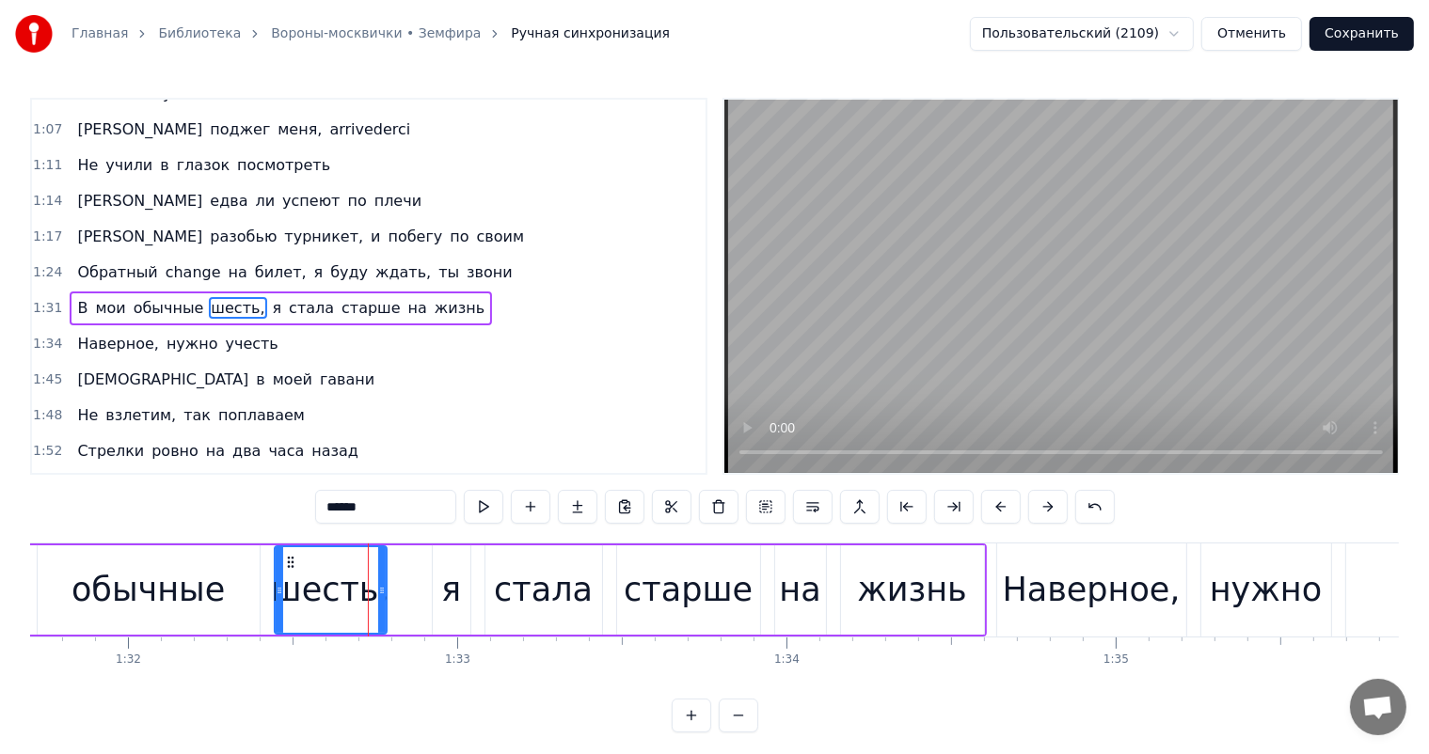
drag, startPoint x: 419, startPoint y: 577, endPoint x: 354, endPoint y: 618, distance: 77.0
click at [383, 601] on div at bounding box center [382, 590] width 8 height 86
drag, startPoint x: 237, startPoint y: 601, endPoint x: 246, endPoint y: 590, distance: 14.7
click at [237, 600] on div "обычные" at bounding box center [149, 589] width 222 height 89
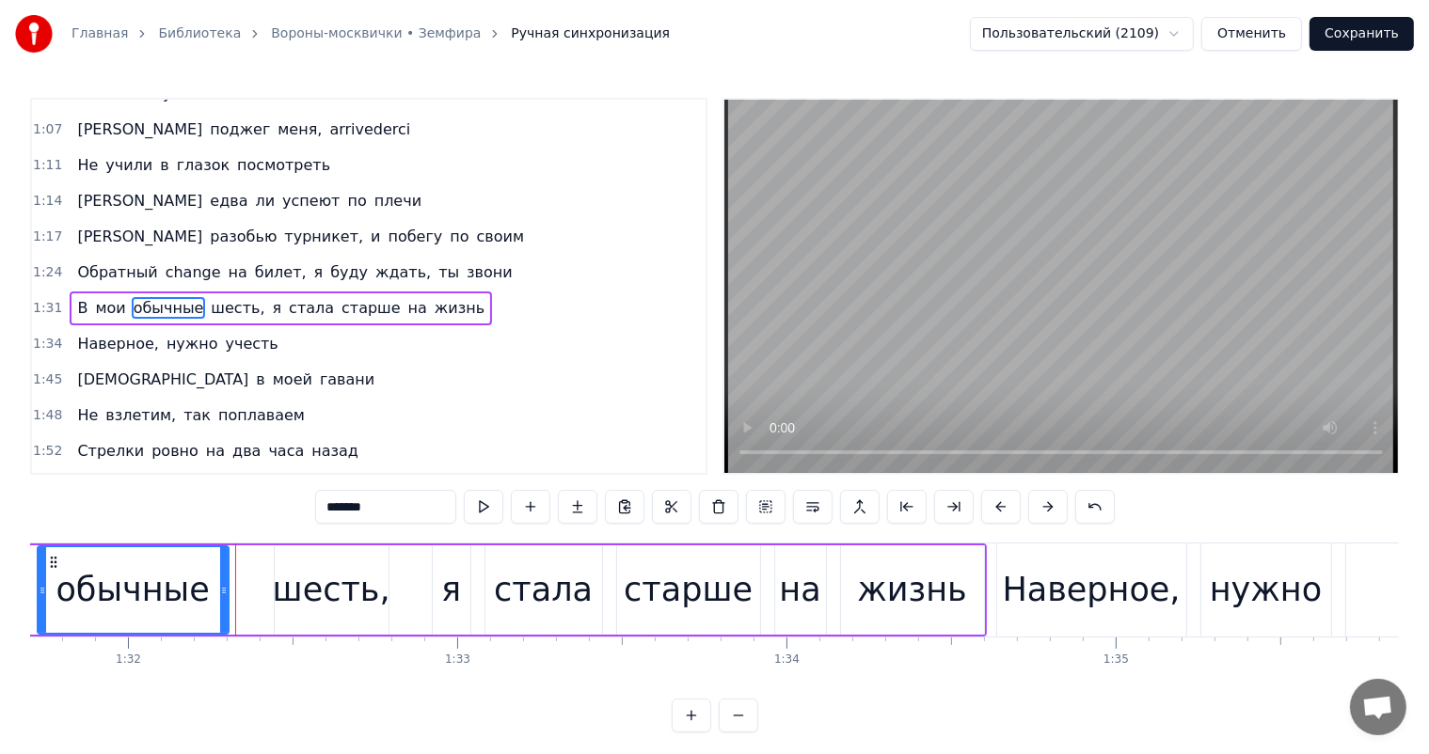
drag, startPoint x: 253, startPoint y: 593, endPoint x: 222, endPoint y: 606, distance: 33.4
click at [222, 606] on div at bounding box center [224, 590] width 8 height 86
click at [363, 591] on div "шесть," at bounding box center [332, 590] width 118 height 50
type input "******"
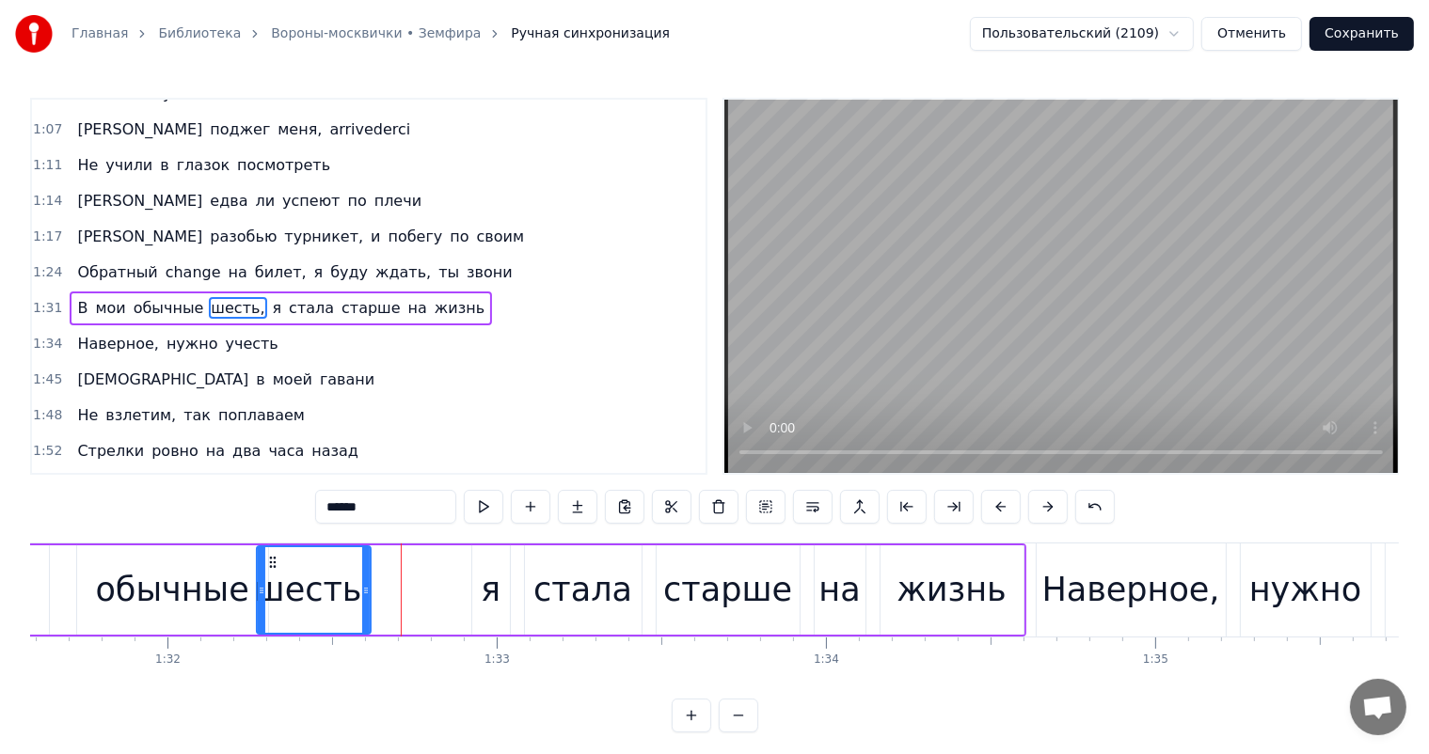
drag, startPoint x: 287, startPoint y: 564, endPoint x: 346, endPoint y: 581, distance: 61.6
click at [321, 571] on div "шесть," at bounding box center [314, 590] width 112 height 86
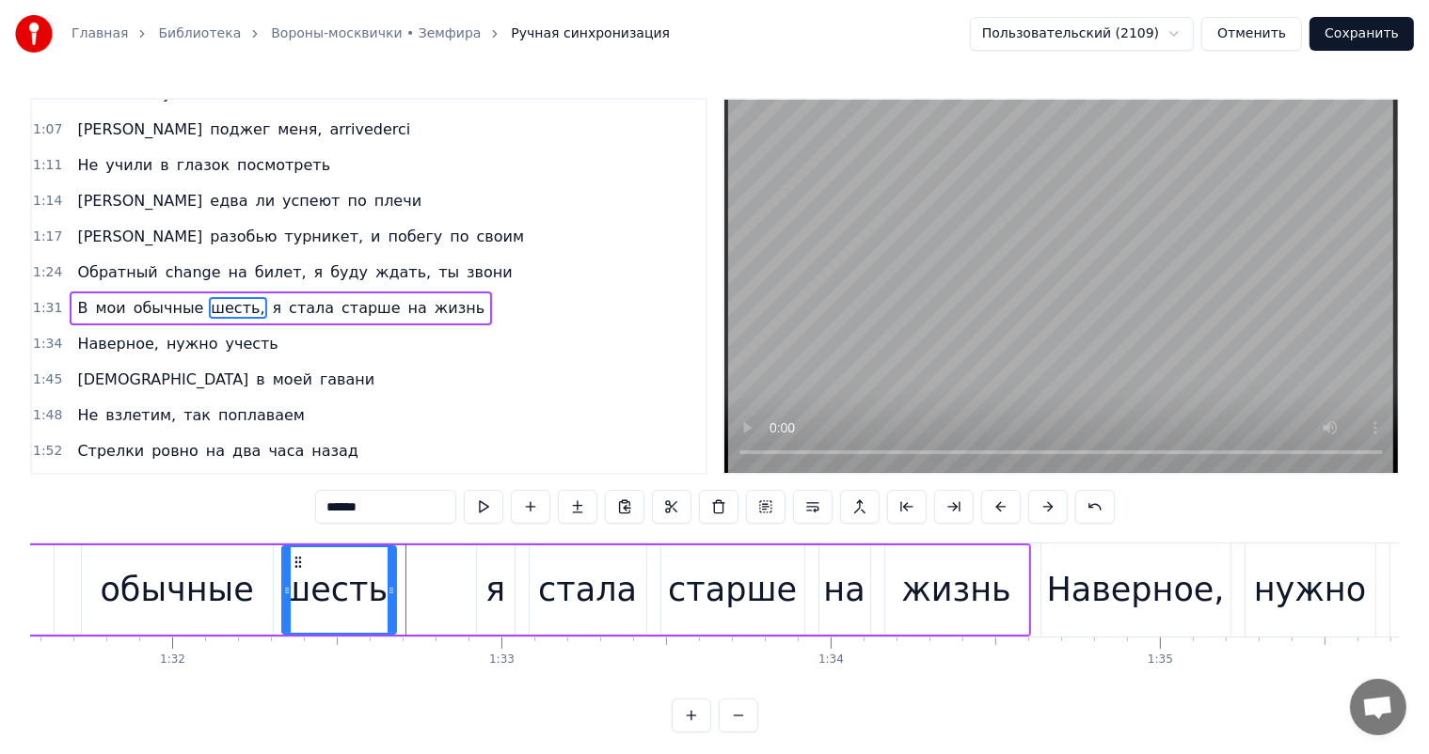
click at [342, 583] on div "шесть," at bounding box center [339, 590] width 118 height 50
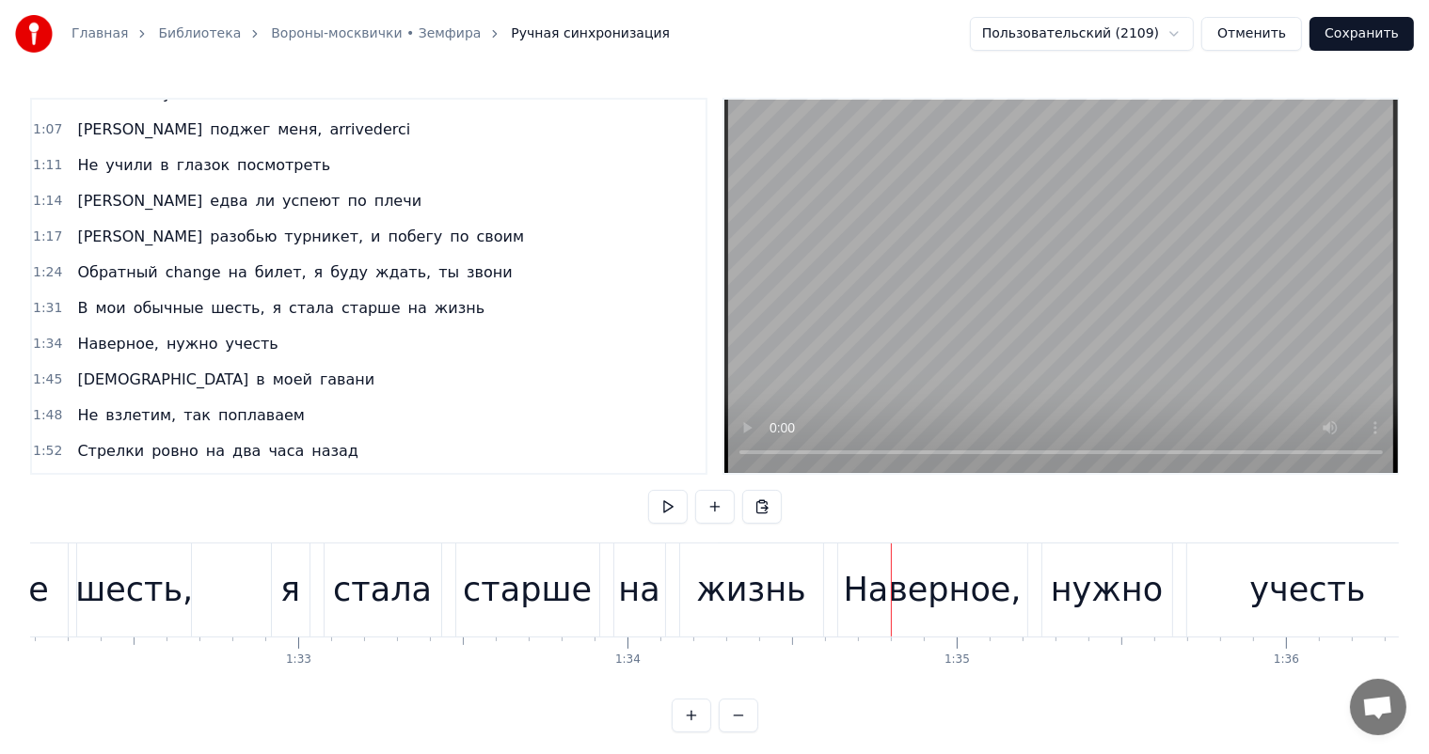
scroll to position [0, 30284]
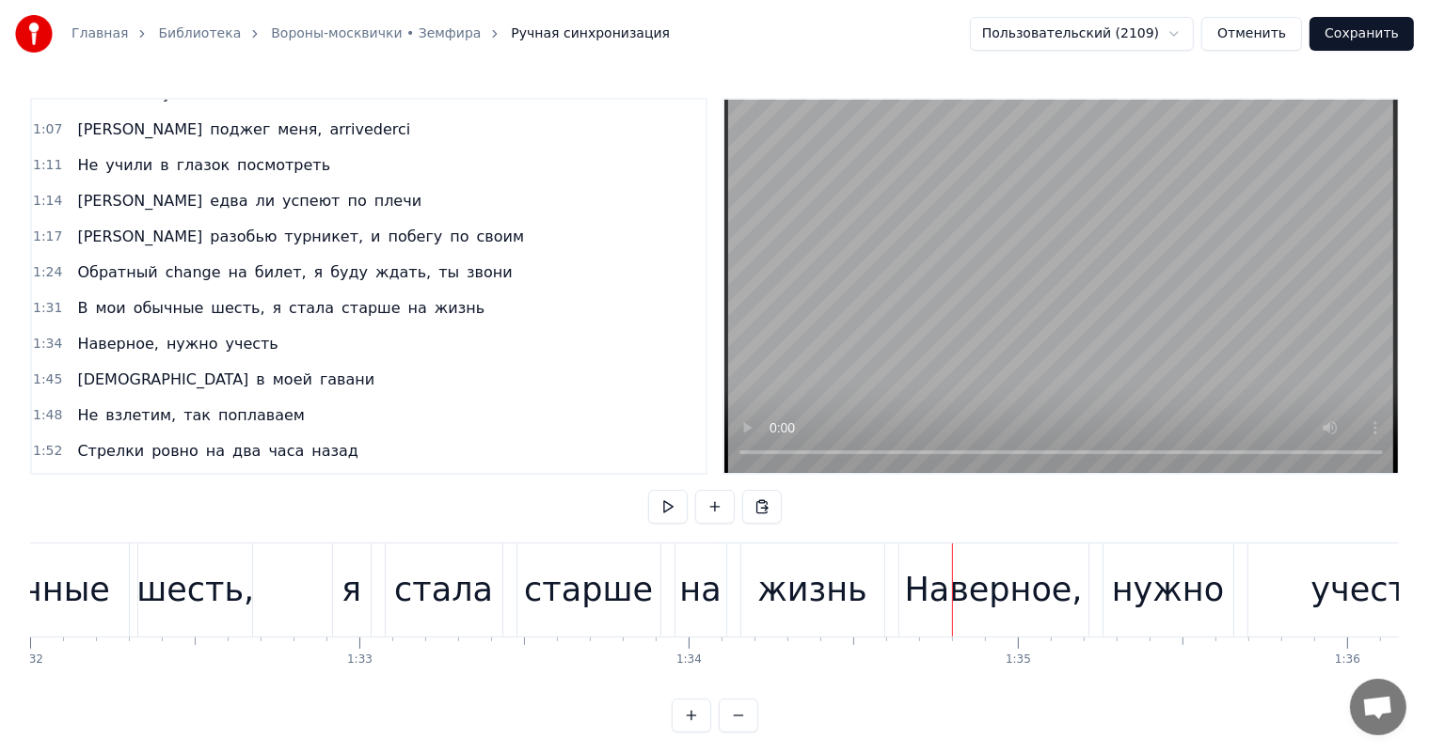
click at [782, 609] on div "жизнь" at bounding box center [811, 590] width 109 height 50
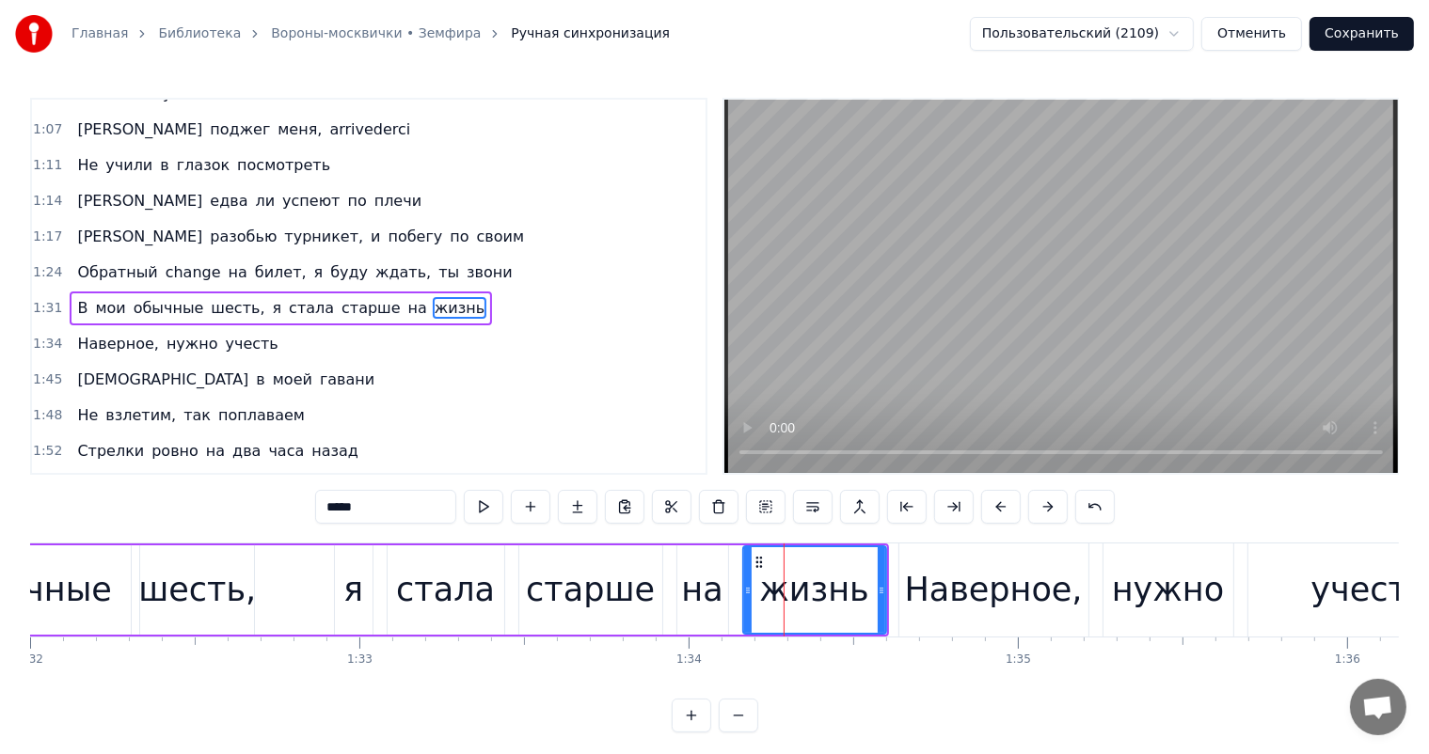
click at [701, 604] on div "на" at bounding box center [701, 590] width 41 height 50
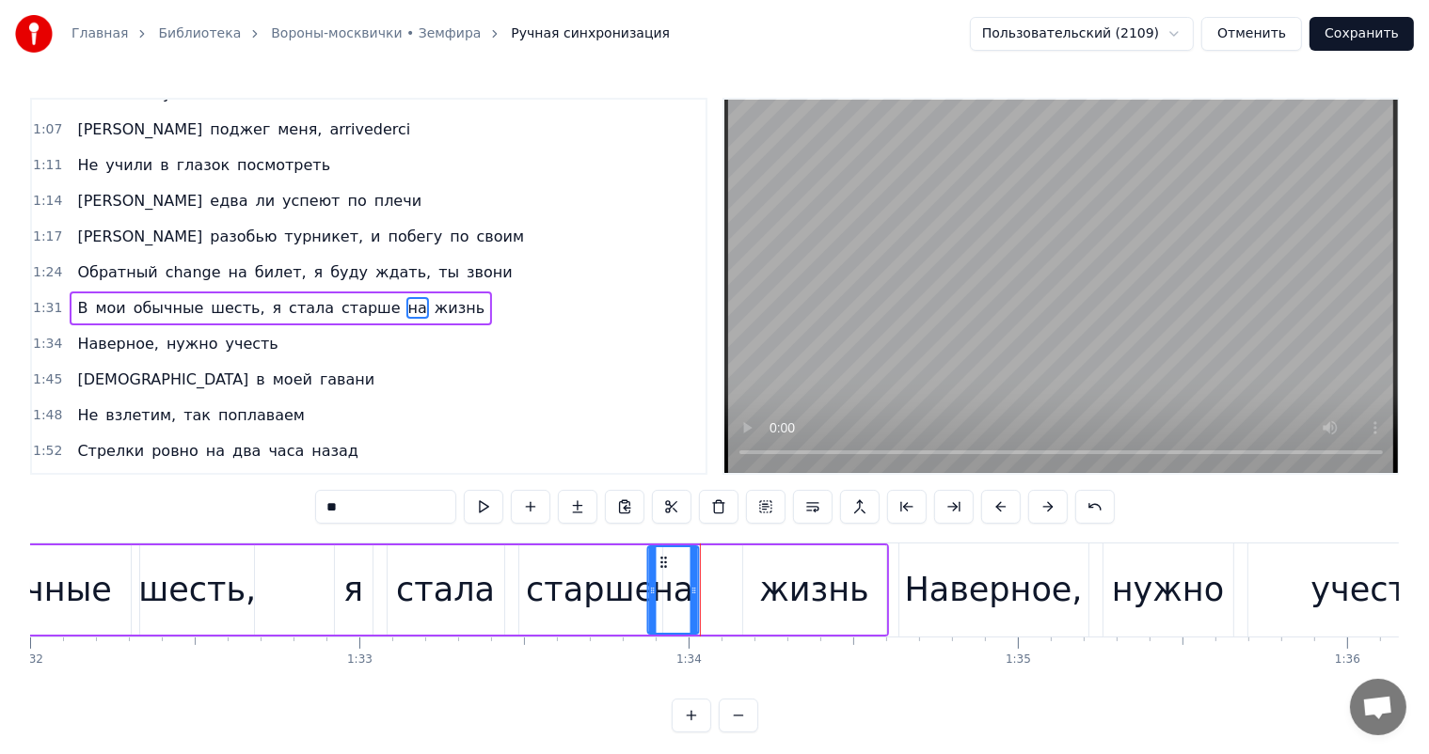
drag, startPoint x: 688, startPoint y: 557, endPoint x: 658, endPoint y: 570, distance: 32.0
click at [658, 570] on div "на" at bounding box center [672, 590] width 49 height 86
click at [604, 587] on div "старше" at bounding box center [590, 590] width 129 height 50
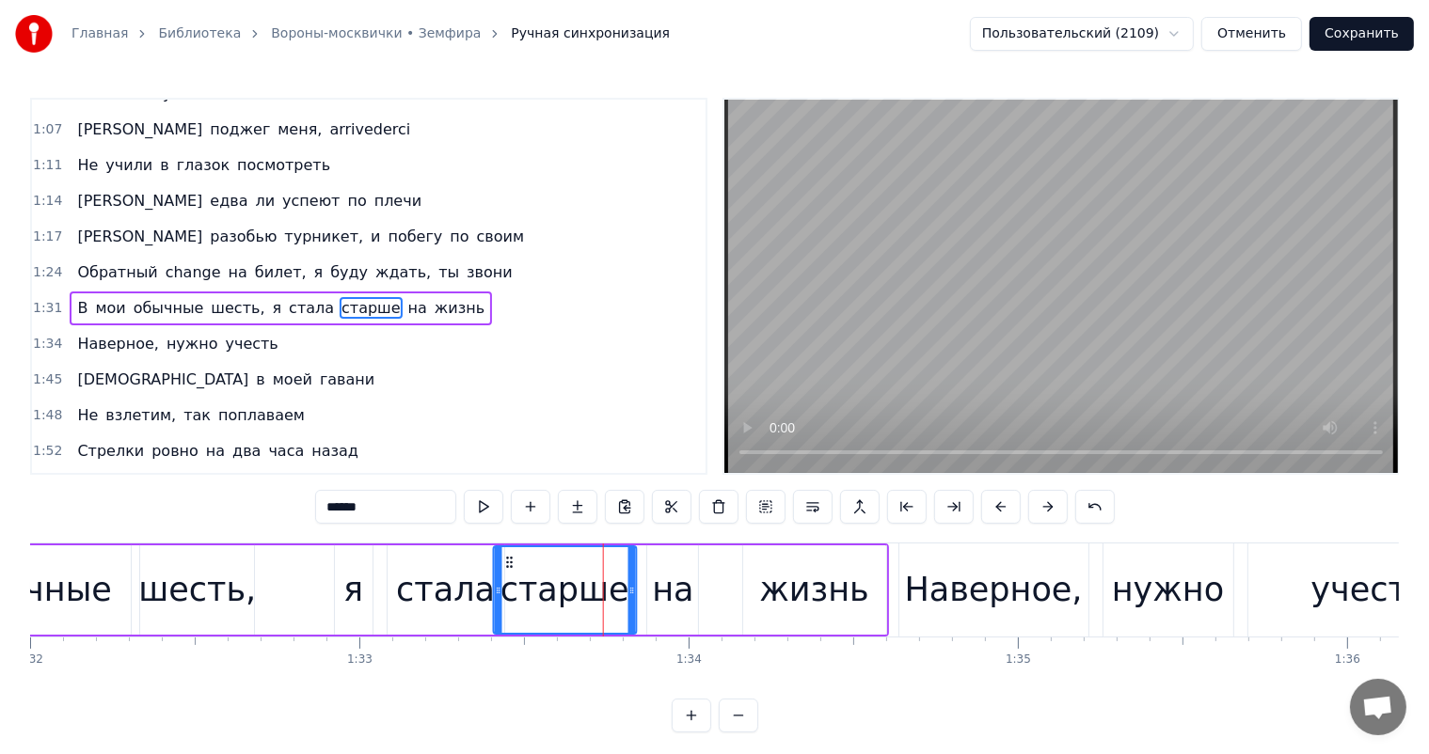
drag, startPoint x: 537, startPoint y: 560, endPoint x: 512, endPoint y: 568, distance: 26.8
click at [512, 568] on div "старше" at bounding box center [564, 590] width 141 height 86
click at [666, 570] on div "на" at bounding box center [672, 590] width 41 height 50
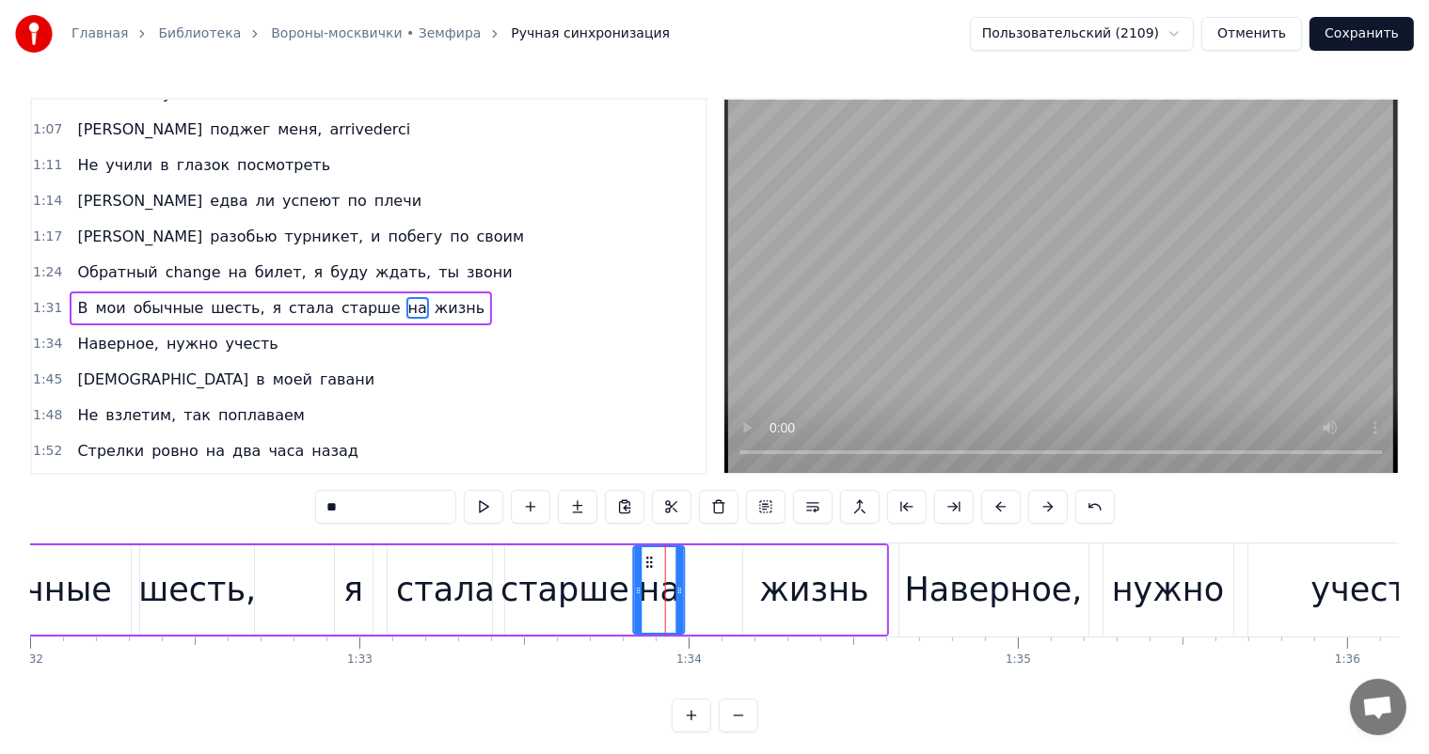
drag, startPoint x: 659, startPoint y: 559, endPoint x: 646, endPoint y: 564, distance: 14.3
click at [646, 564] on icon at bounding box center [649, 562] width 15 height 15
click at [820, 565] on div "жизнь" at bounding box center [813, 590] width 109 height 50
type input "*****"
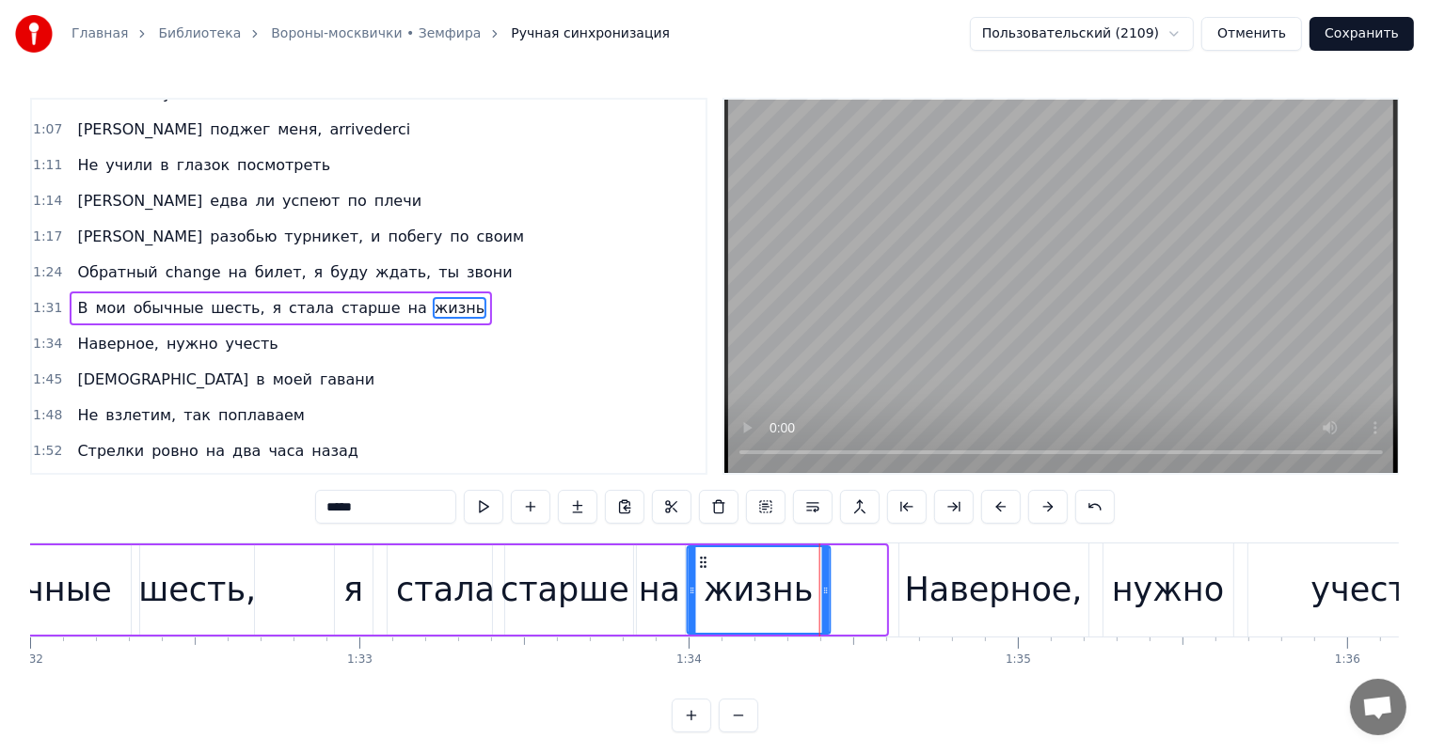
drag, startPoint x: 756, startPoint y: 561, endPoint x: 701, endPoint y: 583, distance: 59.9
click at [701, 583] on div "жизнь" at bounding box center [758, 590] width 141 height 86
drag, startPoint x: 827, startPoint y: 579, endPoint x: 801, endPoint y: 600, distance: 32.8
click at [801, 600] on div at bounding box center [800, 590] width 8 height 86
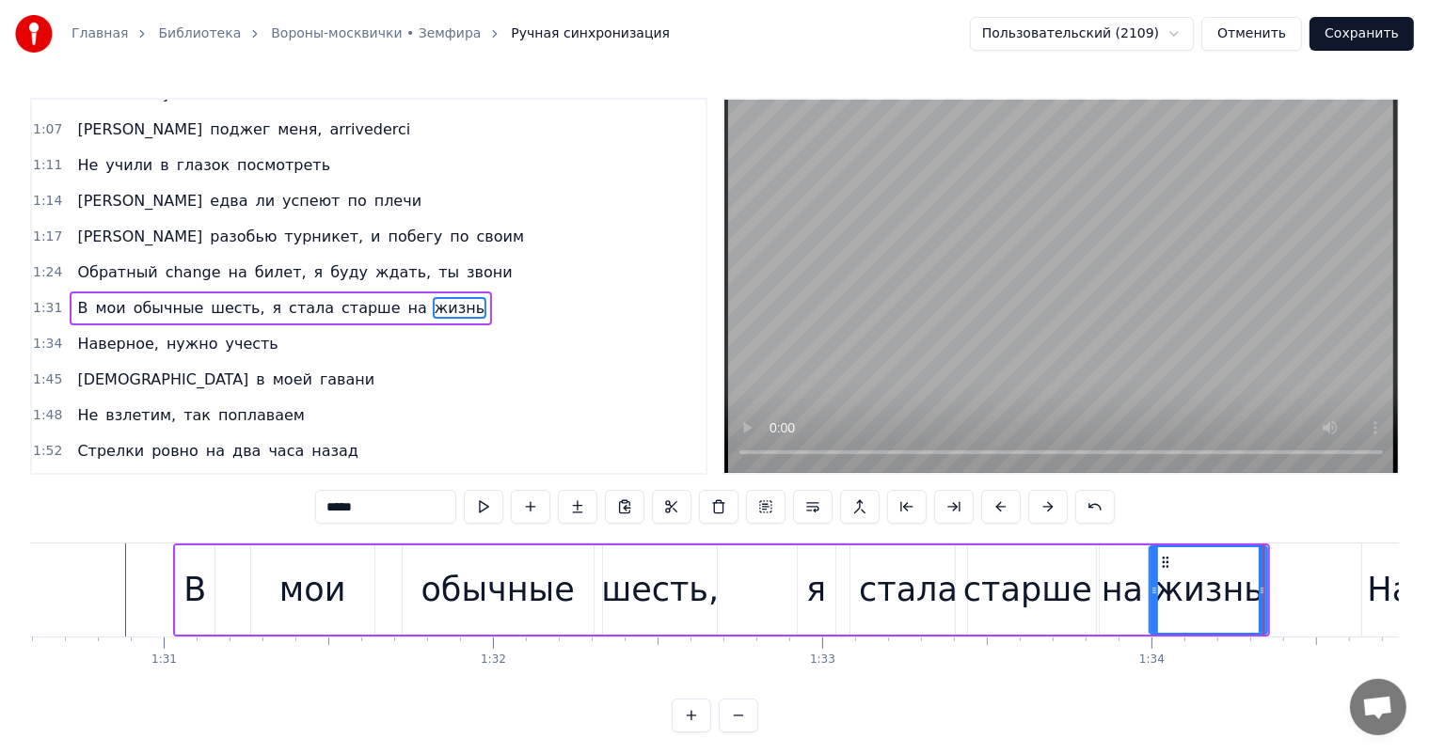
scroll to position [0, 28833]
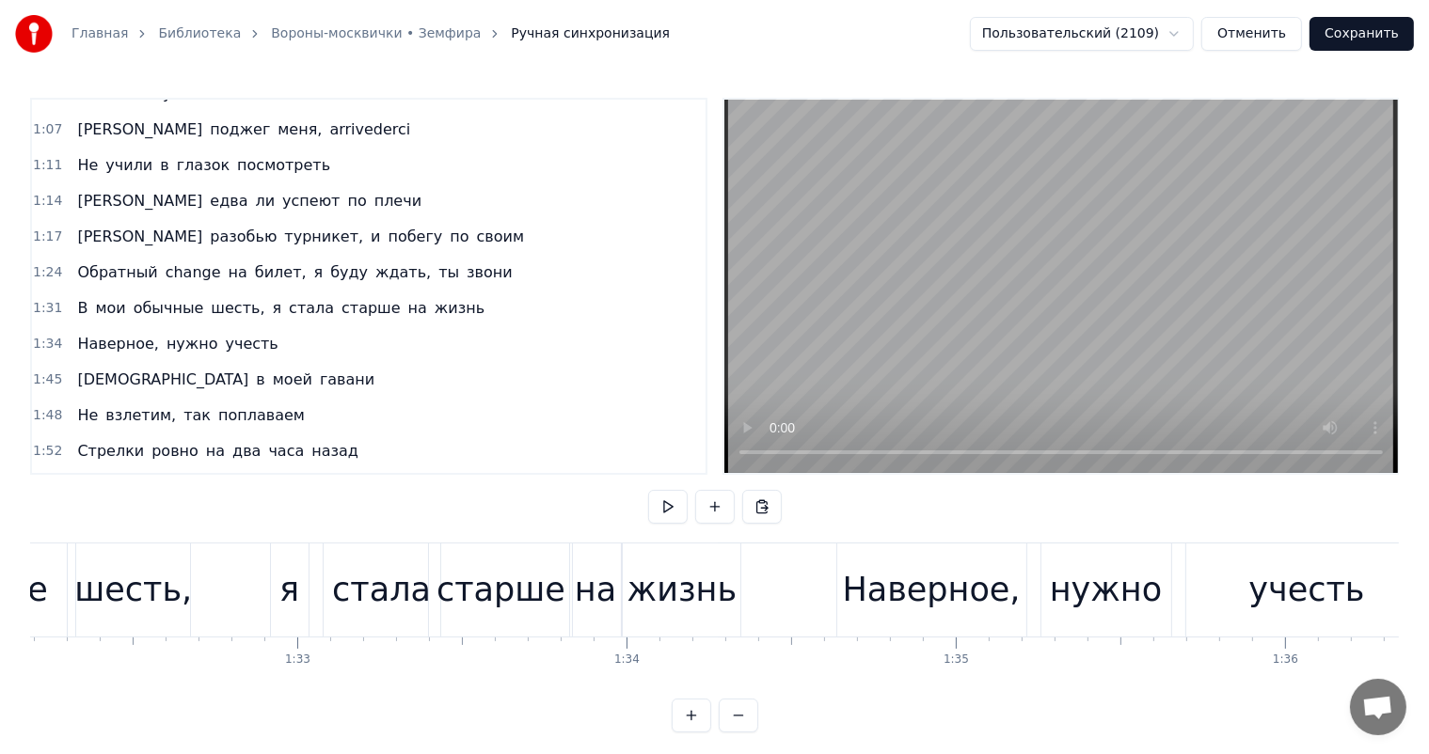
scroll to position [0, 30563]
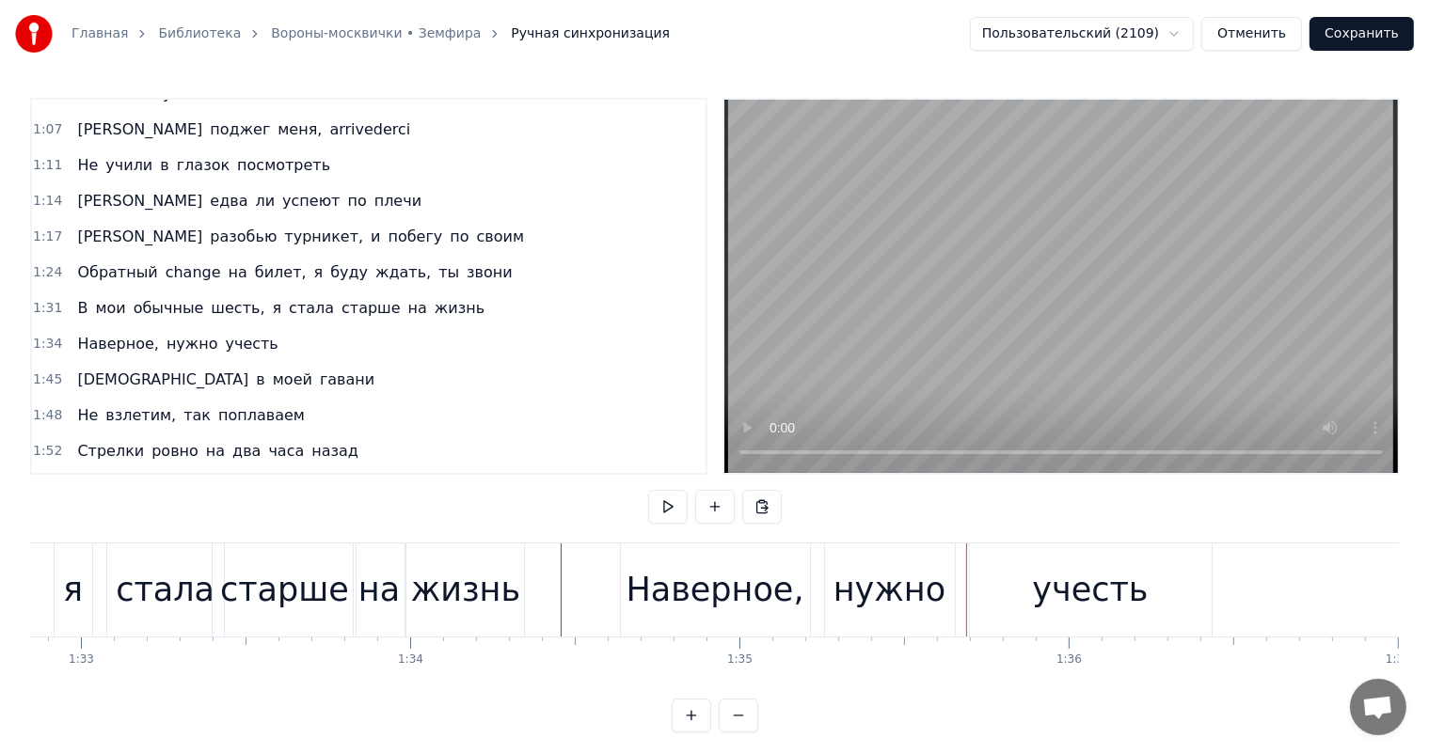
click at [761, 565] on div "Наверное," at bounding box center [715, 590] width 178 height 50
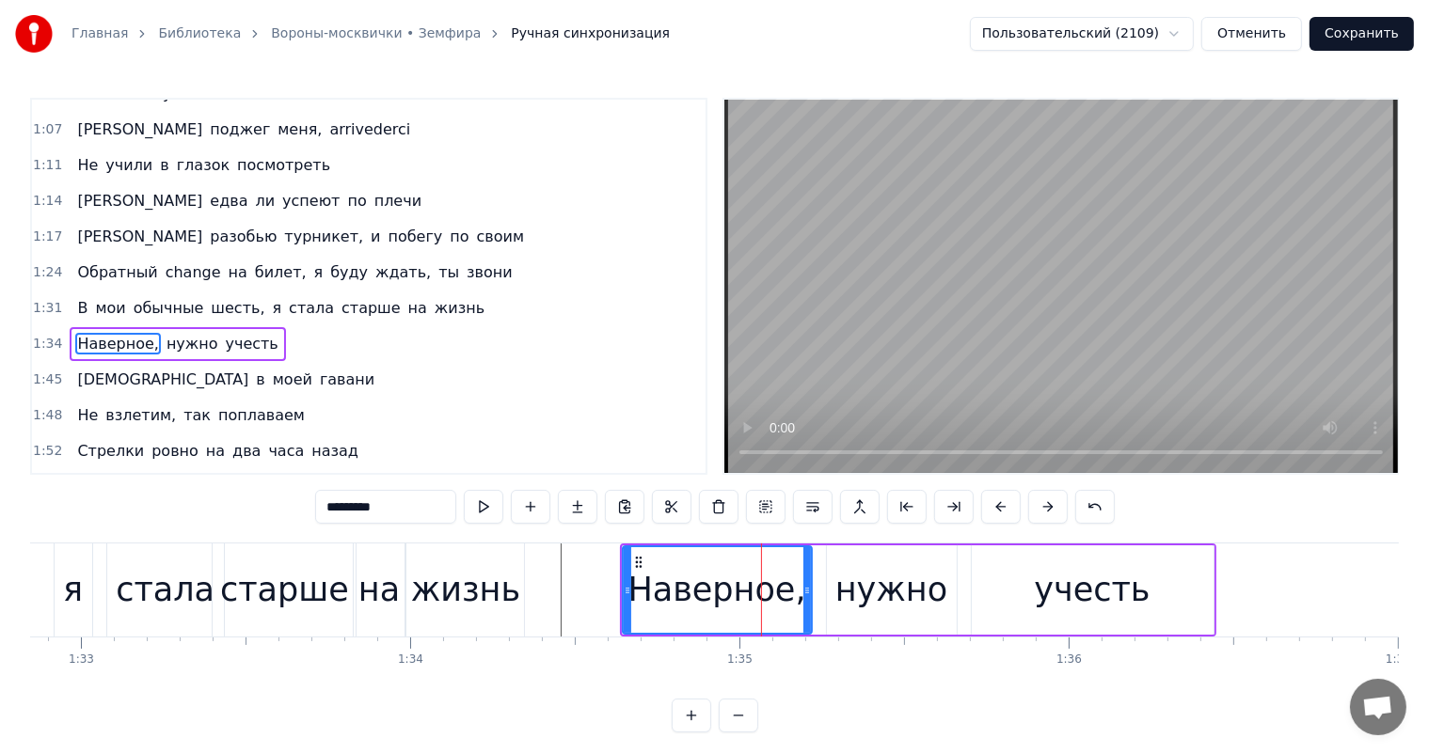
scroll to position [487, 0]
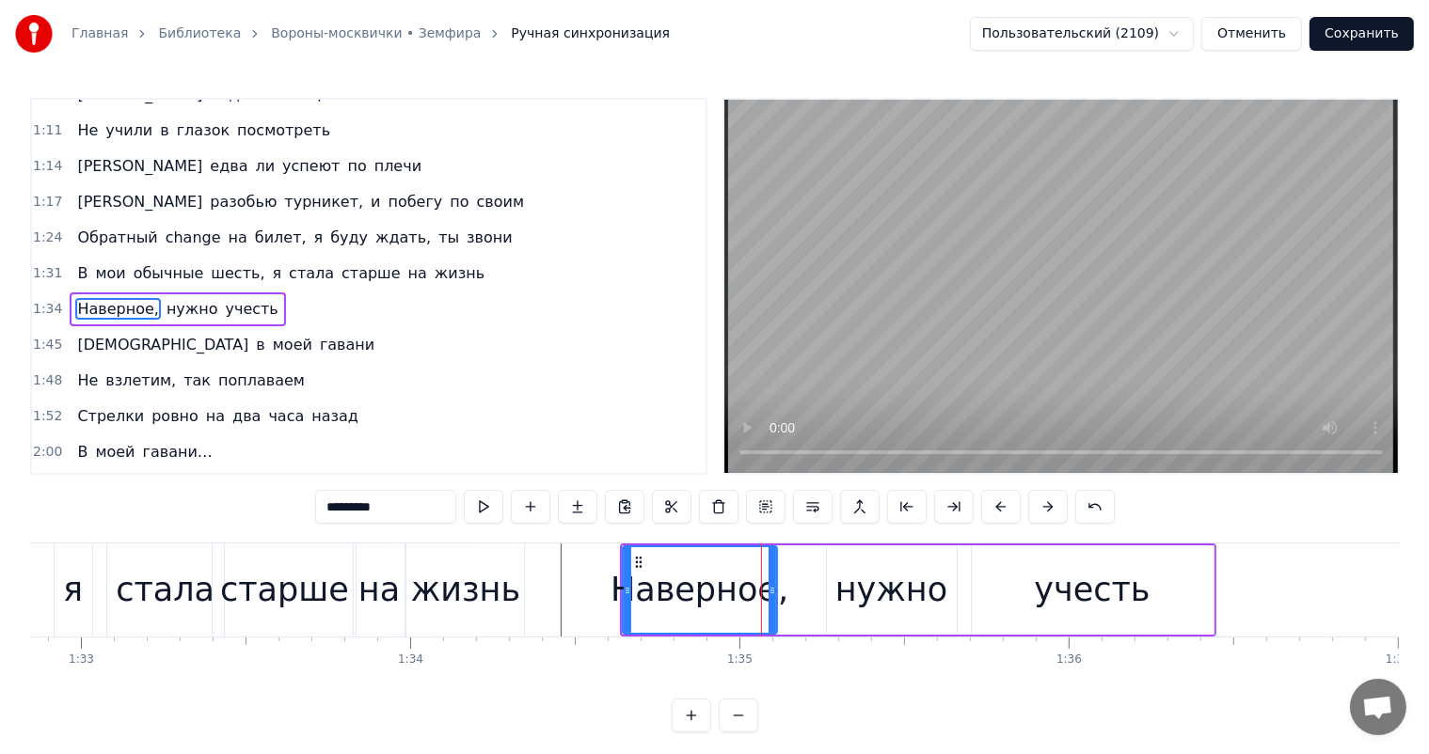
drag, startPoint x: 806, startPoint y: 576, endPoint x: 767, endPoint y: 581, distance: 39.0
click at [771, 587] on div at bounding box center [772, 590] width 8 height 86
drag, startPoint x: 914, startPoint y: 580, endPoint x: 916, endPoint y: 561, distance: 19.8
click at [914, 579] on div "нужно" at bounding box center [891, 590] width 112 height 50
type input "*****"
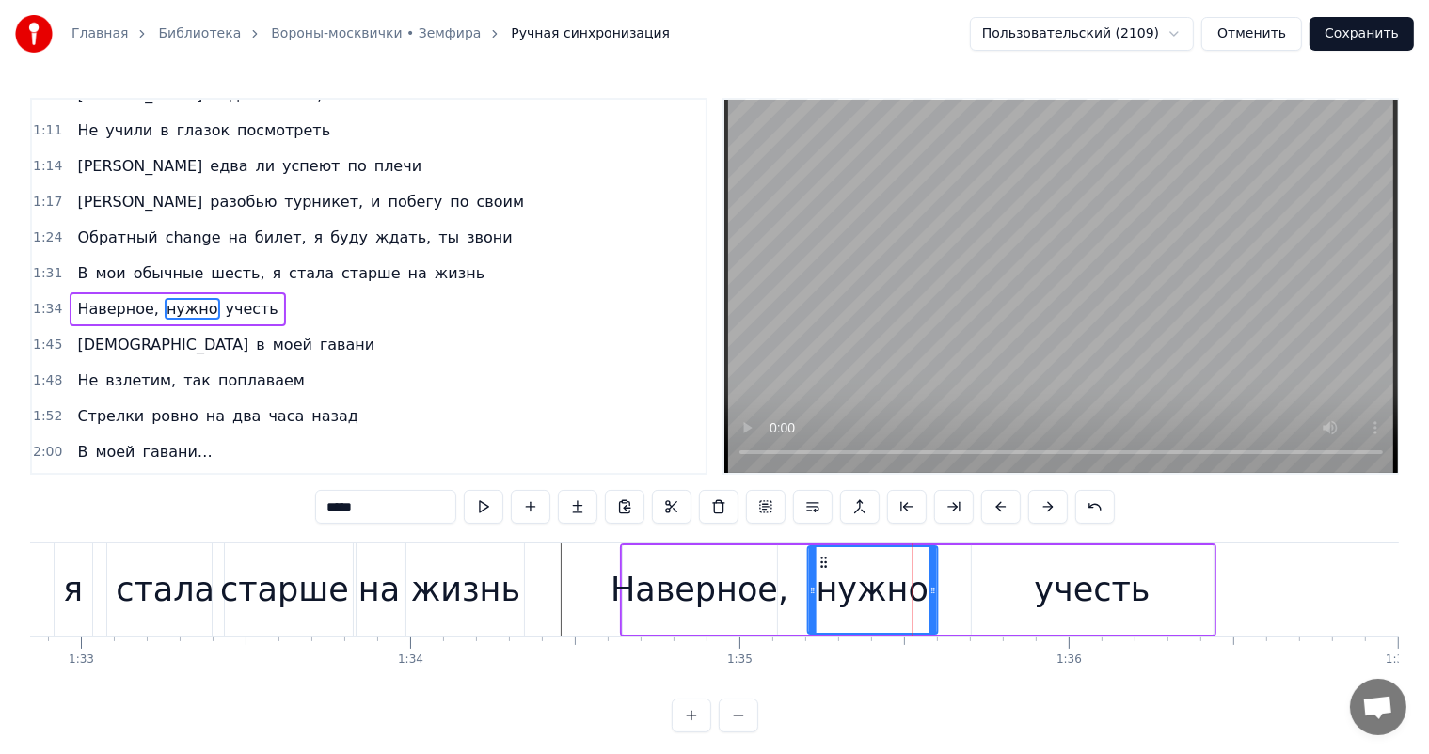
drag, startPoint x: 838, startPoint y: 561, endPoint x: 819, endPoint y: 572, distance: 21.9
click at [819, 572] on div "нужно" at bounding box center [873, 590] width 128 height 86
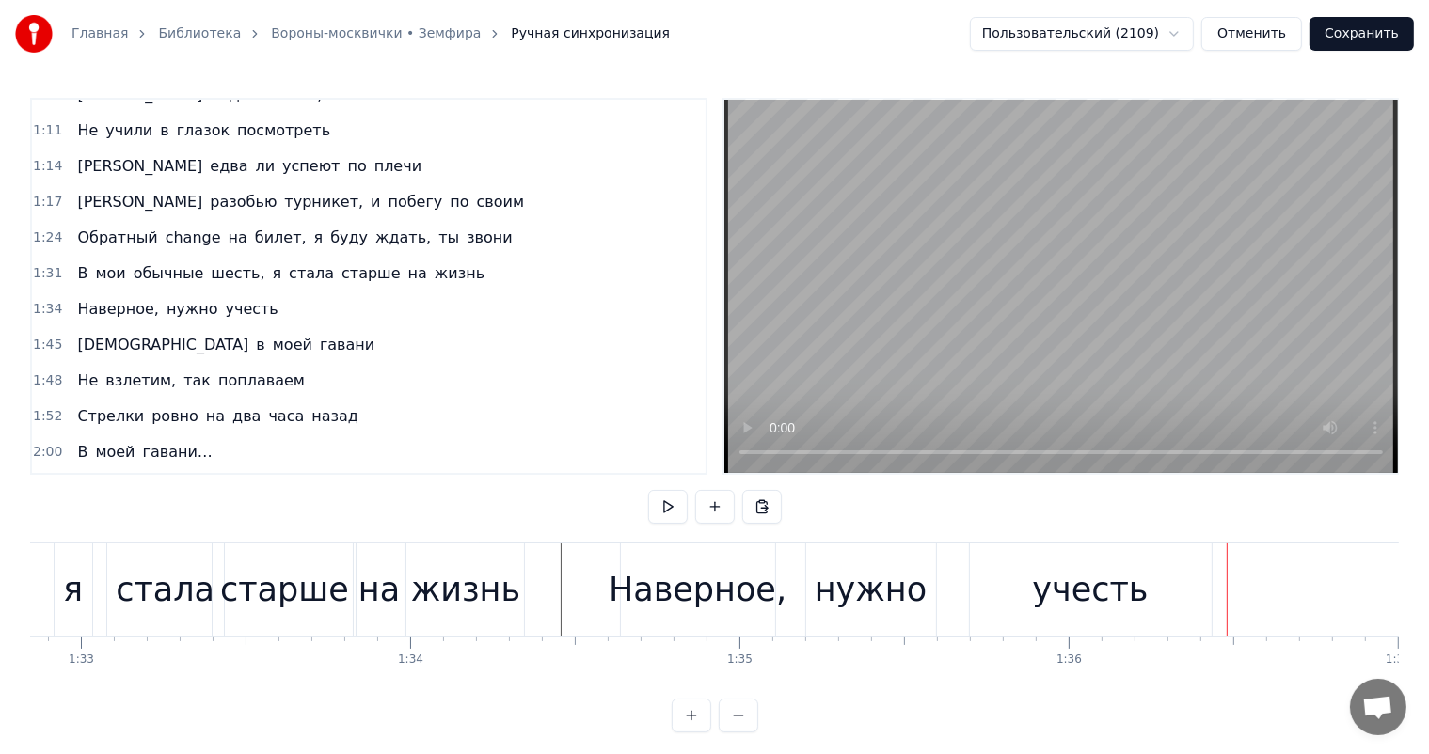
click at [1068, 640] on div "1:36" at bounding box center [1068, 643] width 1 height 11
click at [1067, 600] on div "учесть" at bounding box center [1090, 590] width 116 height 50
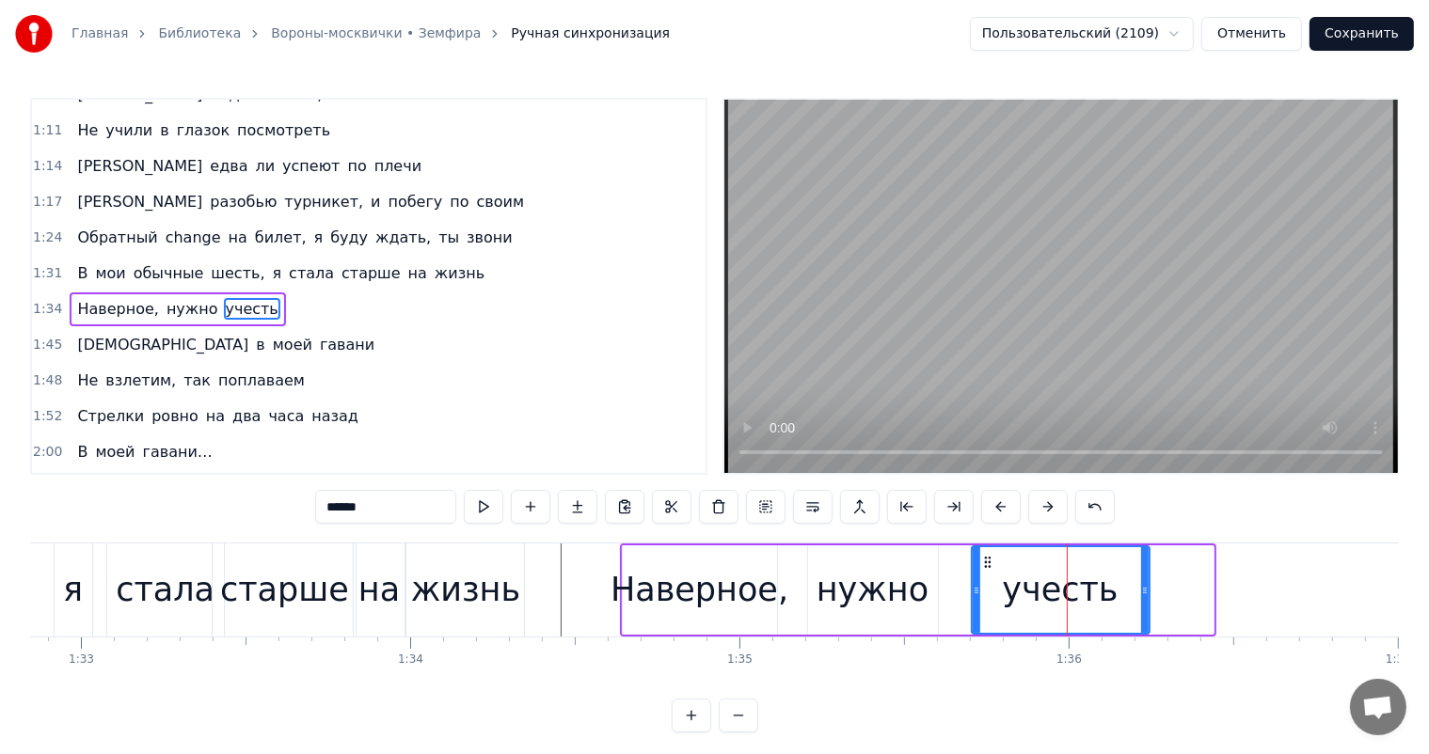
drag, startPoint x: 1209, startPoint y: 579, endPoint x: 1000, endPoint y: 603, distance: 210.1
click at [1131, 608] on div "учесть" at bounding box center [1060, 590] width 176 height 86
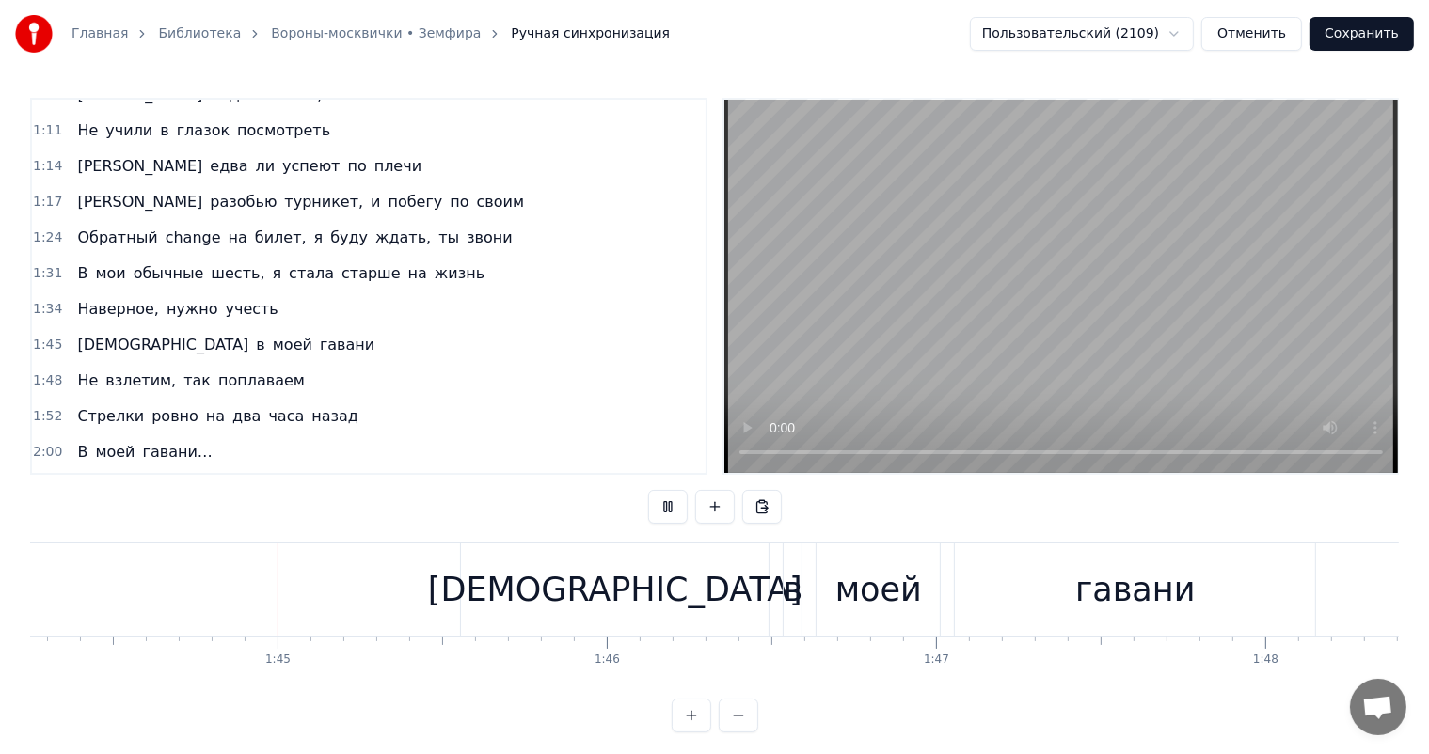
scroll to position [0, 34327]
click at [618, 614] on div "[DEMOGRAPHIC_DATA]" at bounding box center [604, 590] width 308 height 93
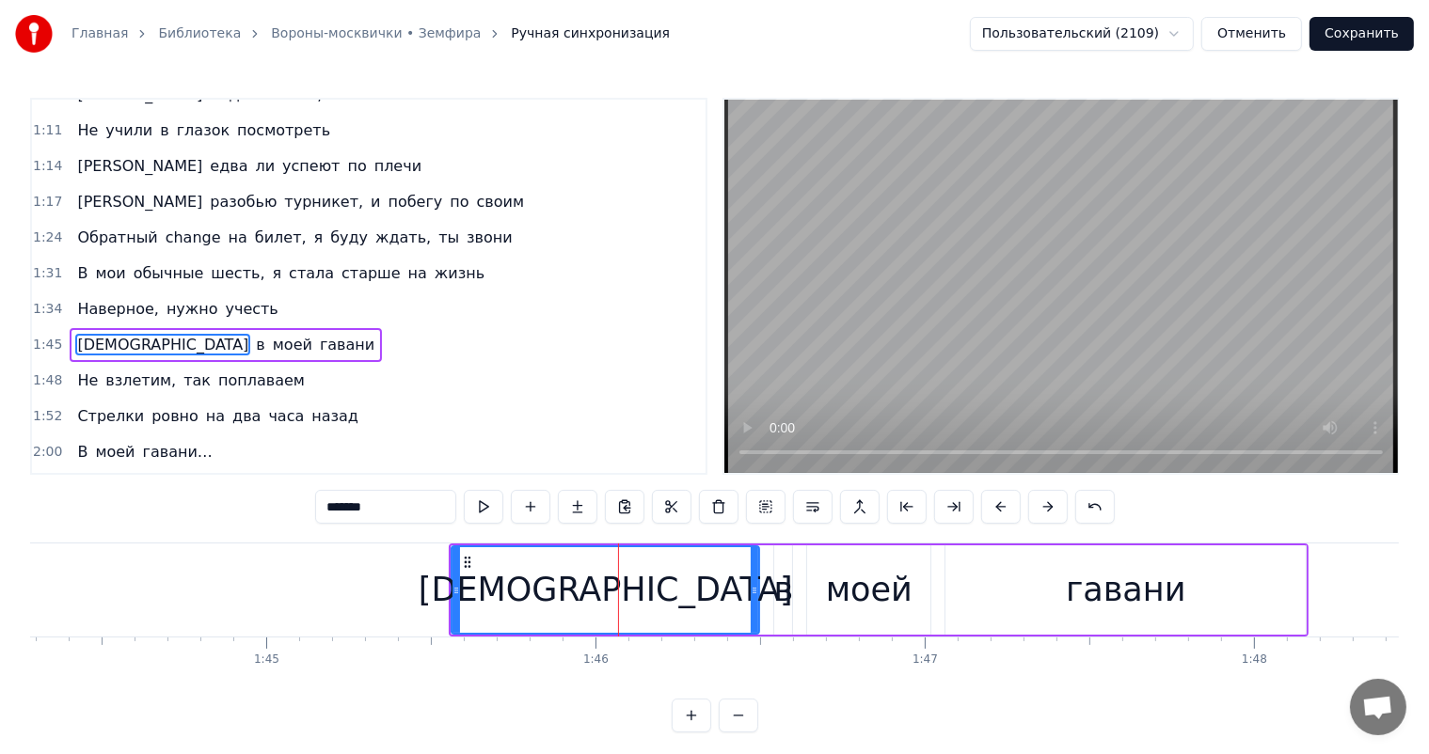
scroll to position [522, 0]
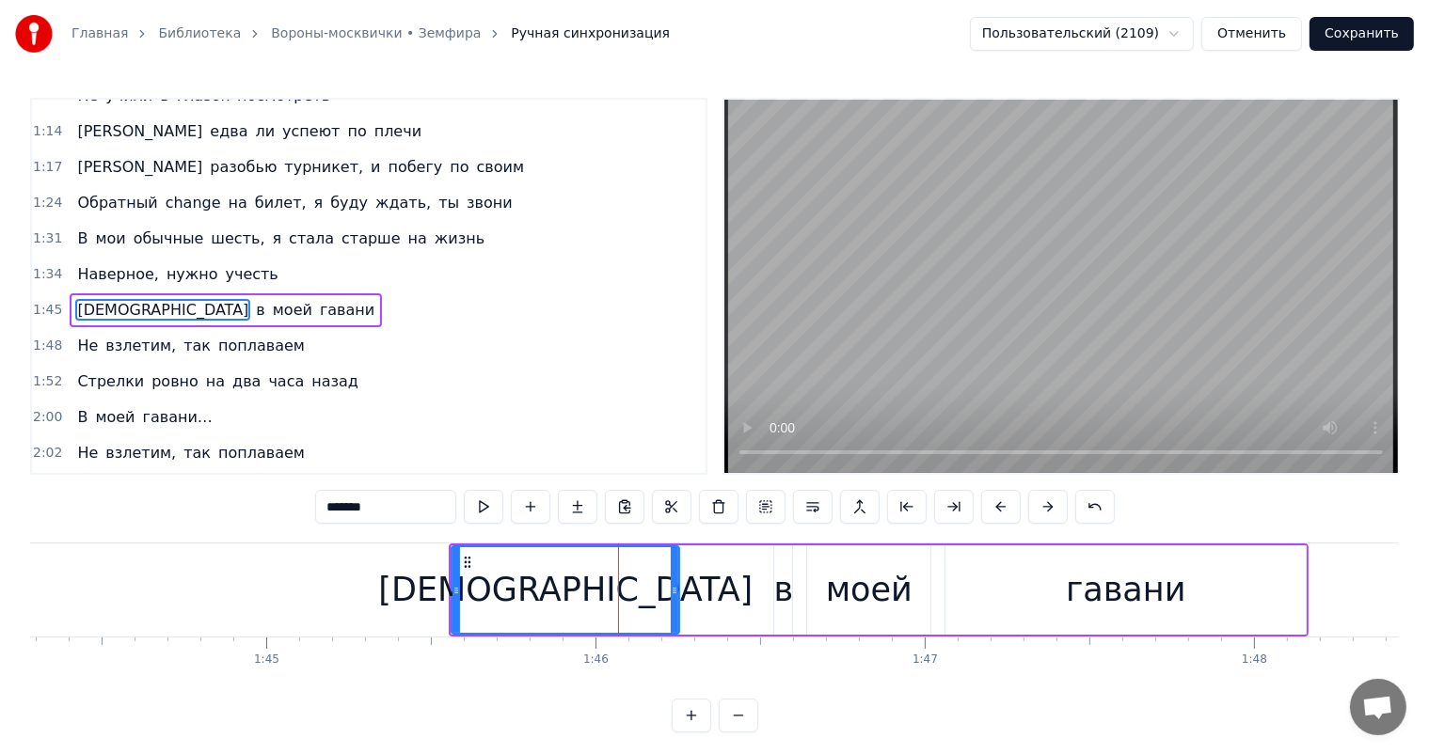
drag, startPoint x: 756, startPoint y: 581, endPoint x: 963, endPoint y: 564, distance: 207.6
click at [674, 606] on div at bounding box center [675, 590] width 8 height 86
drag, startPoint x: 1118, startPoint y: 534, endPoint x: 1095, endPoint y: 562, distance: 36.7
click at [1111, 545] on div "0:01 Вороны- москвички меня разбудили 0:07 Промокшие спички надежду убили 0:13 …" at bounding box center [714, 415] width 1368 height 635
drag, startPoint x: 1095, startPoint y: 568, endPoint x: 1211, endPoint y: 564, distance: 116.7
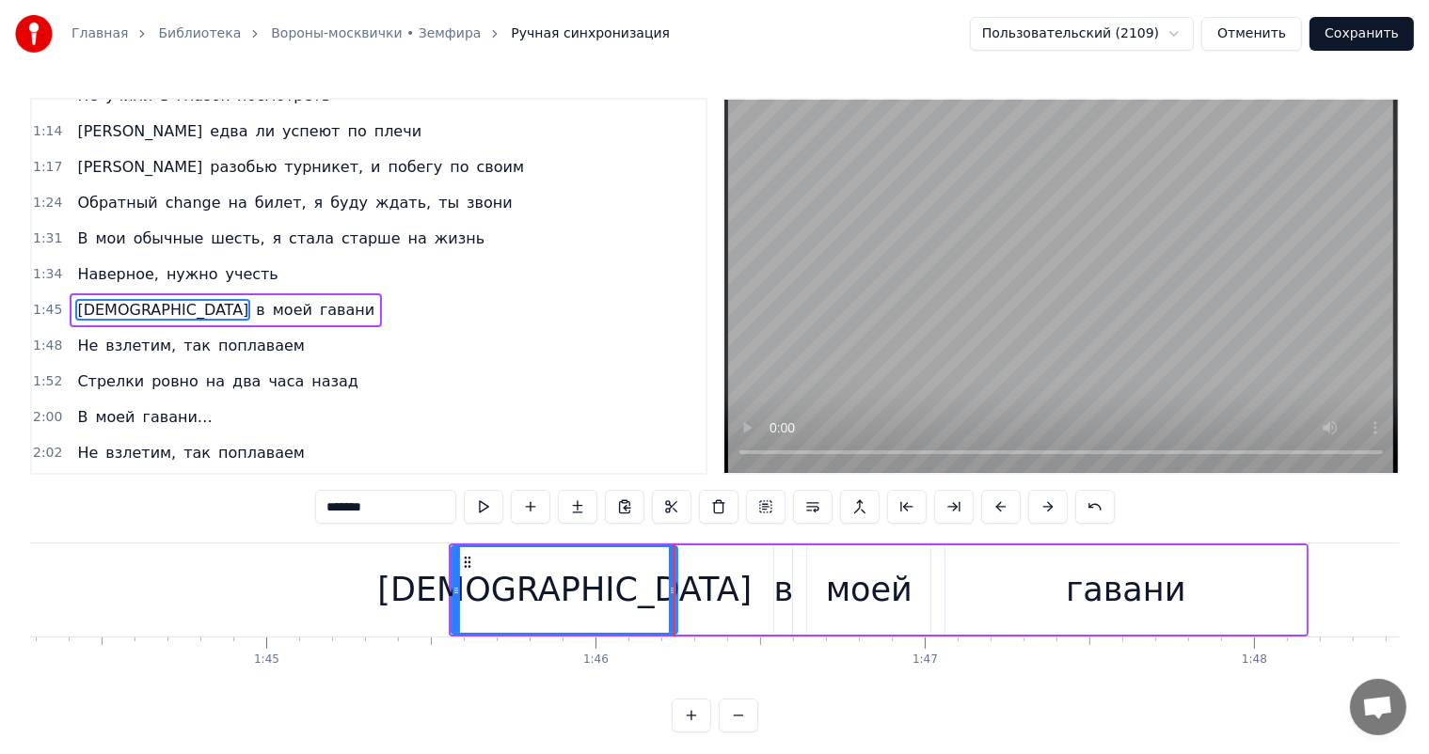
click at [1095, 568] on div "гавани" at bounding box center [1126, 590] width 120 height 50
type input "******"
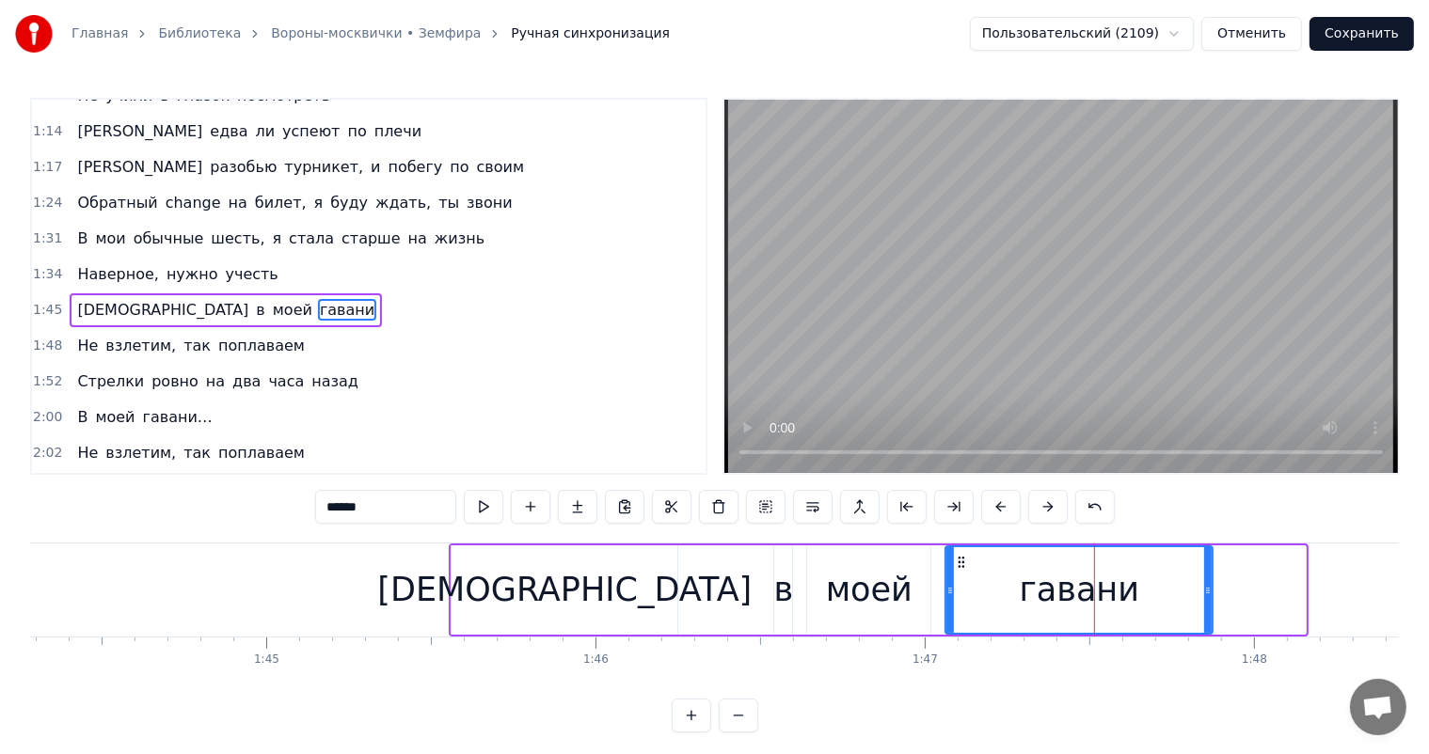
drag, startPoint x: 1290, startPoint y: 591, endPoint x: 1209, endPoint y: 604, distance: 82.9
click at [1209, 604] on div at bounding box center [1208, 590] width 8 height 86
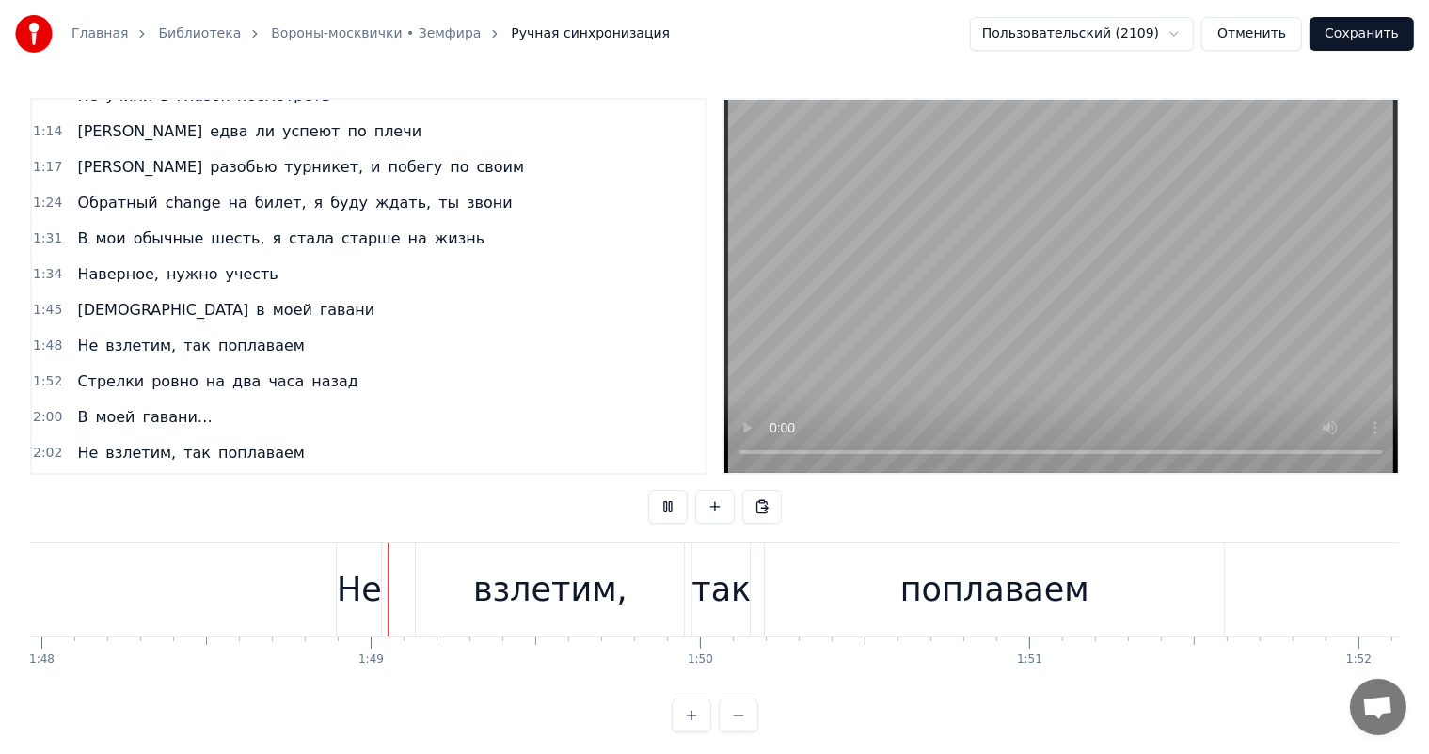
scroll to position [0, 35636]
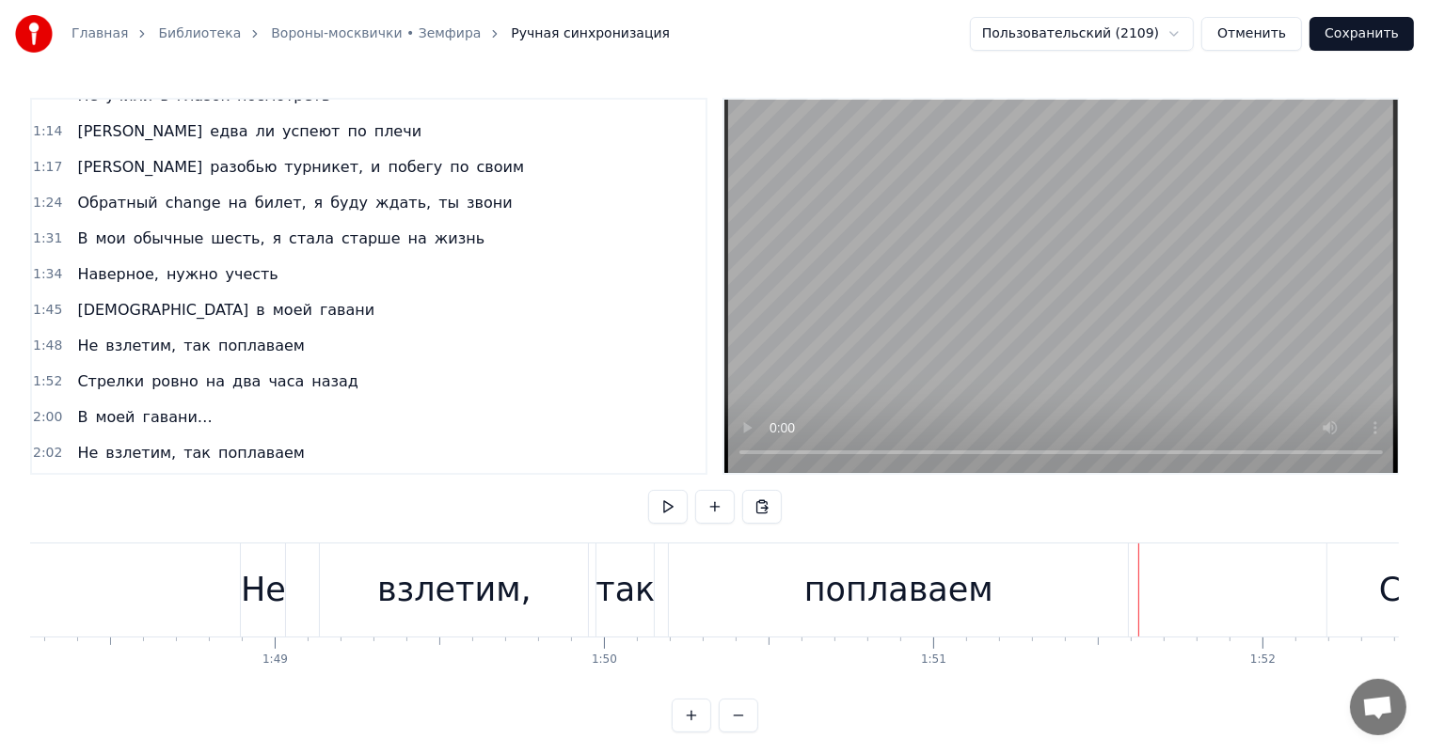
click at [499, 582] on div "взлетим," at bounding box center [454, 590] width 154 height 50
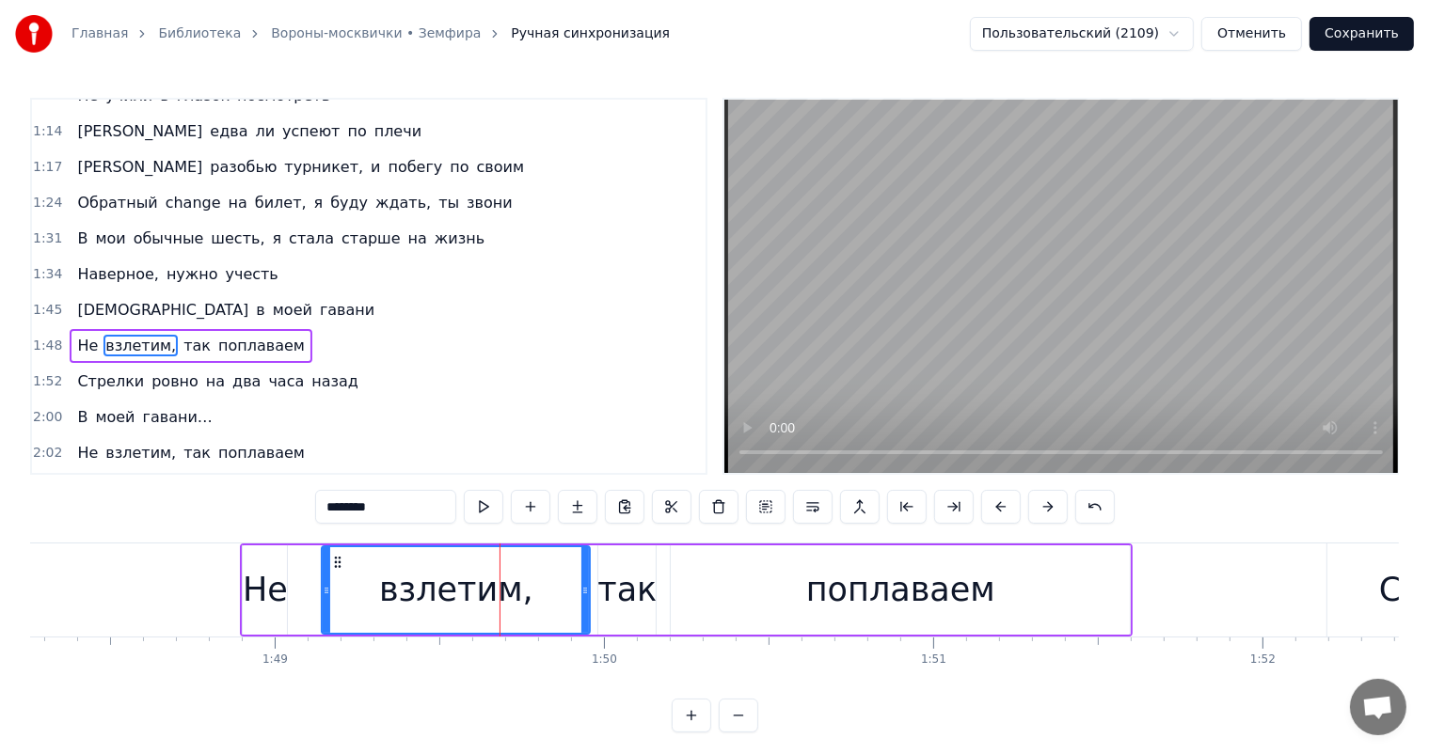
scroll to position [557, 0]
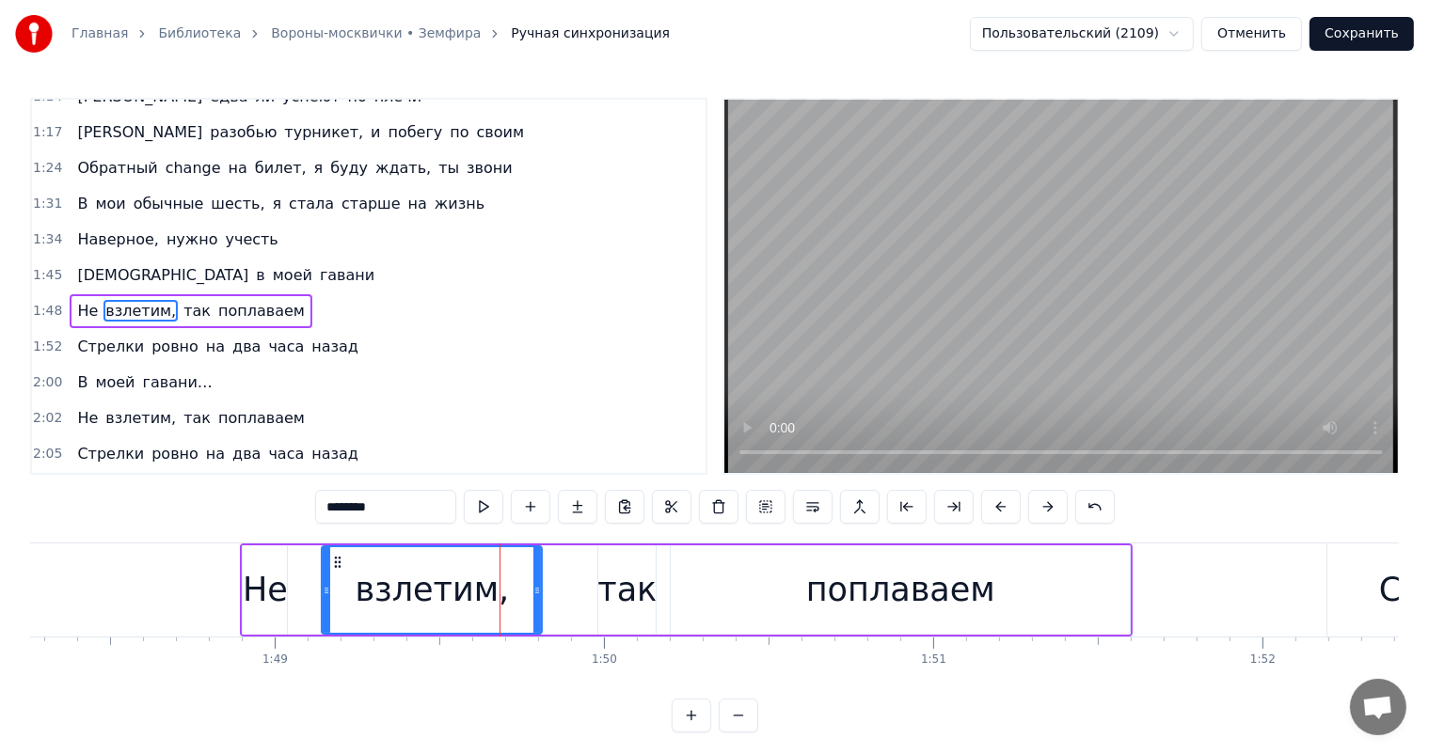
drag, startPoint x: 586, startPoint y: 576, endPoint x: 517, endPoint y: 597, distance: 72.0
click at [533, 597] on div at bounding box center [537, 590] width 8 height 86
click at [1083, 598] on div "поплаваем" at bounding box center [900, 589] width 459 height 89
type input "*********"
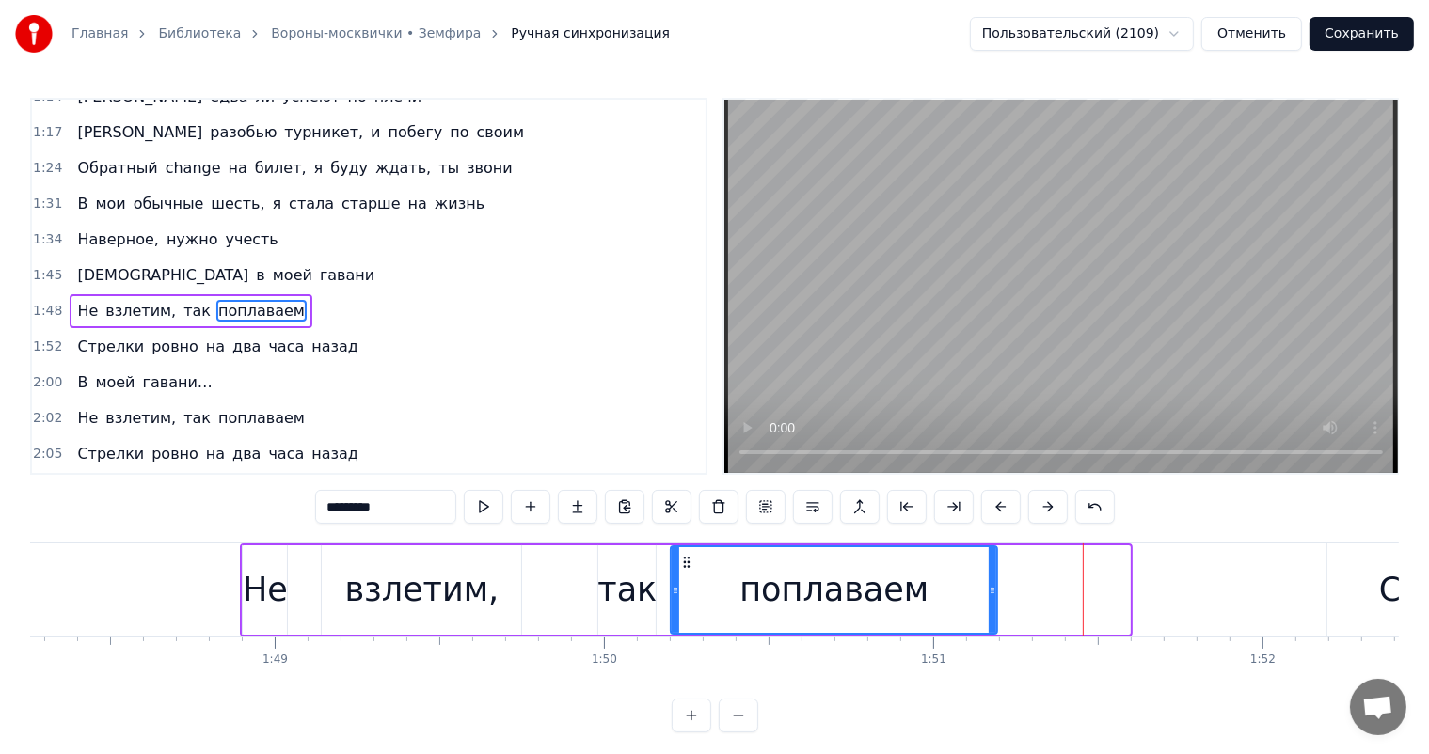
drag, startPoint x: 1121, startPoint y: 587, endPoint x: 867, endPoint y: 650, distance: 261.6
click at [988, 617] on div at bounding box center [992, 590] width 8 height 86
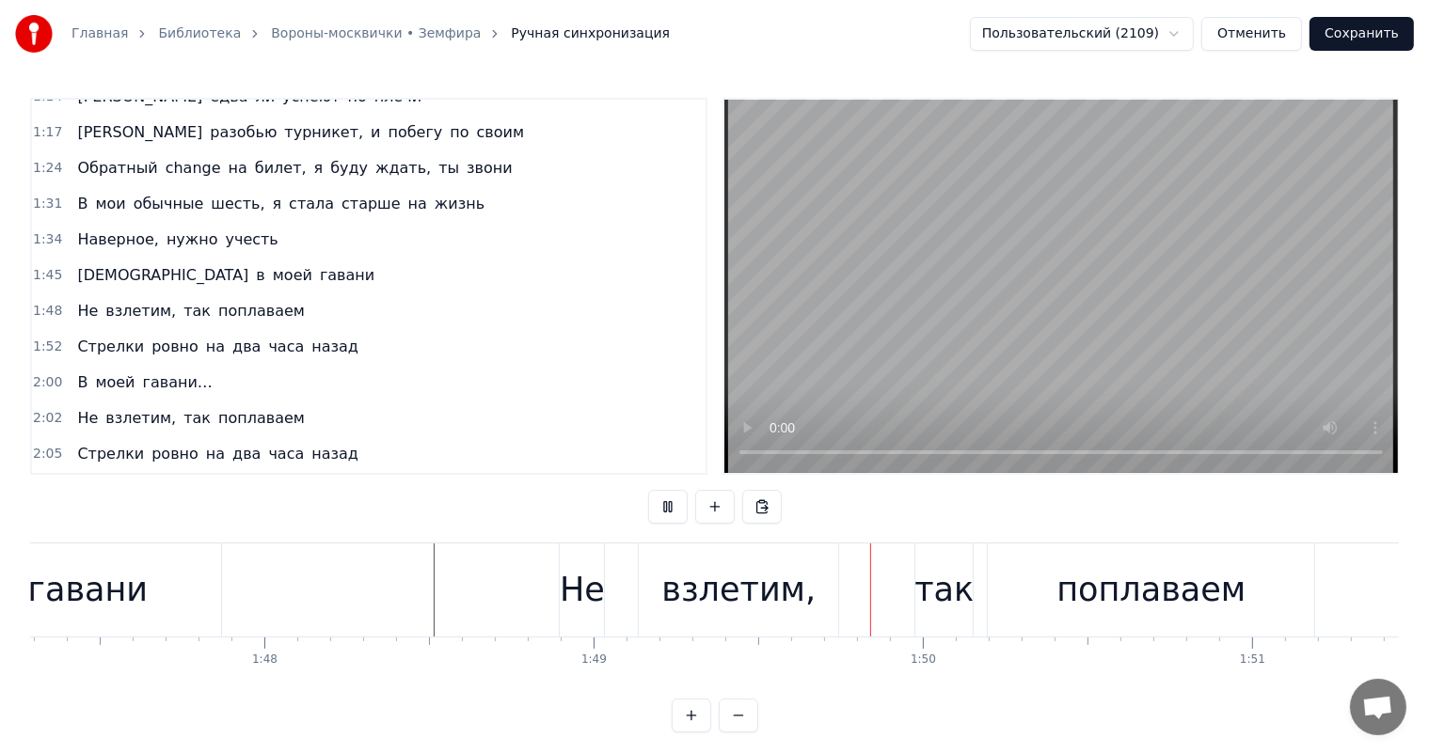
scroll to position [0, 35871]
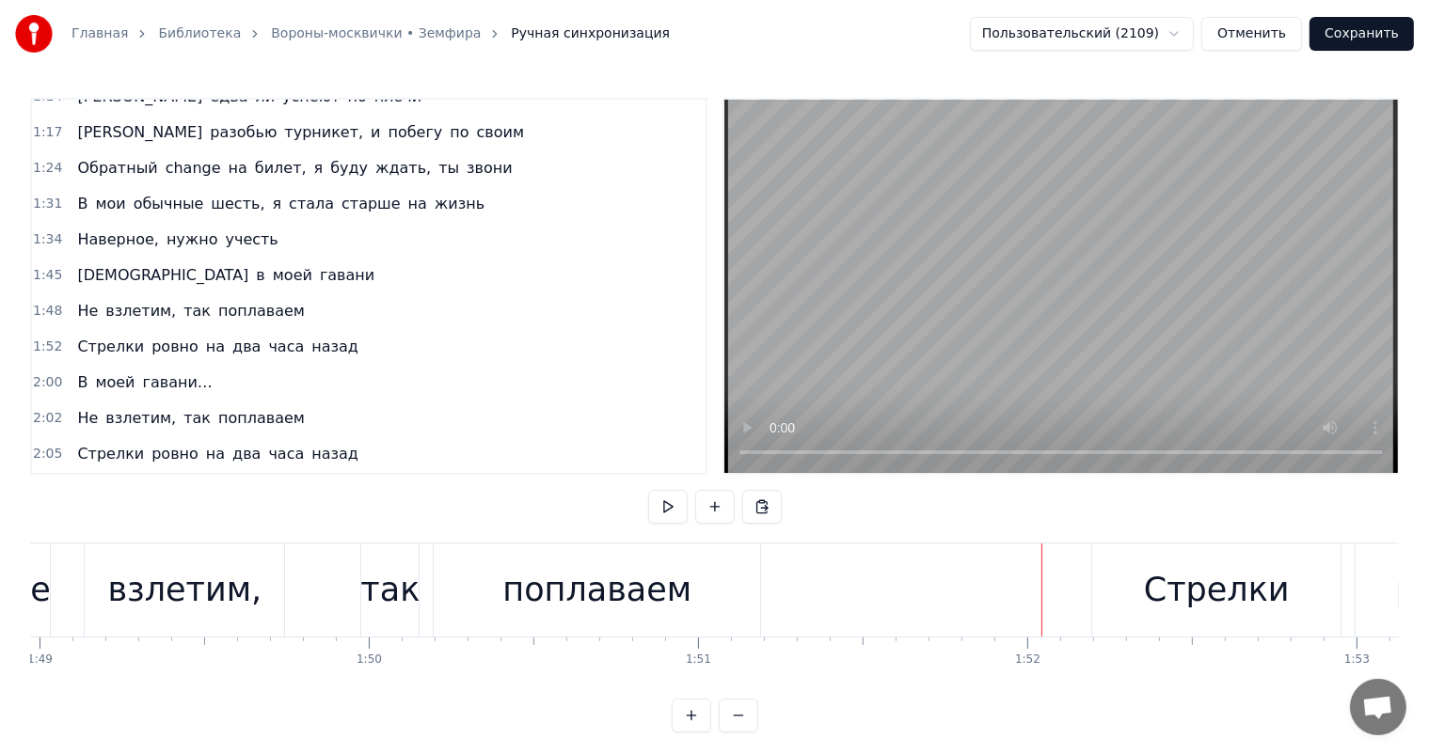
click at [173, 588] on div "взлетим," at bounding box center [184, 590] width 154 height 50
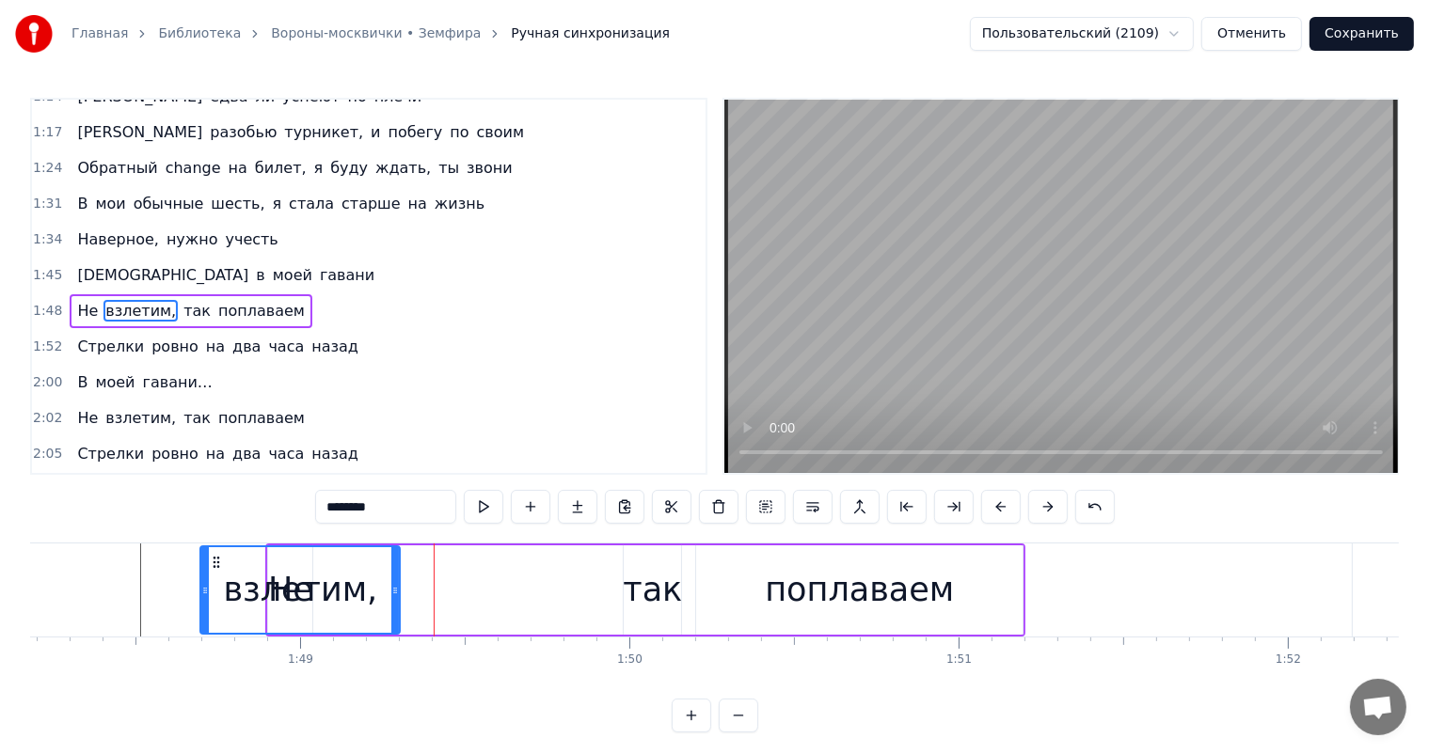
scroll to position [0, 35578]
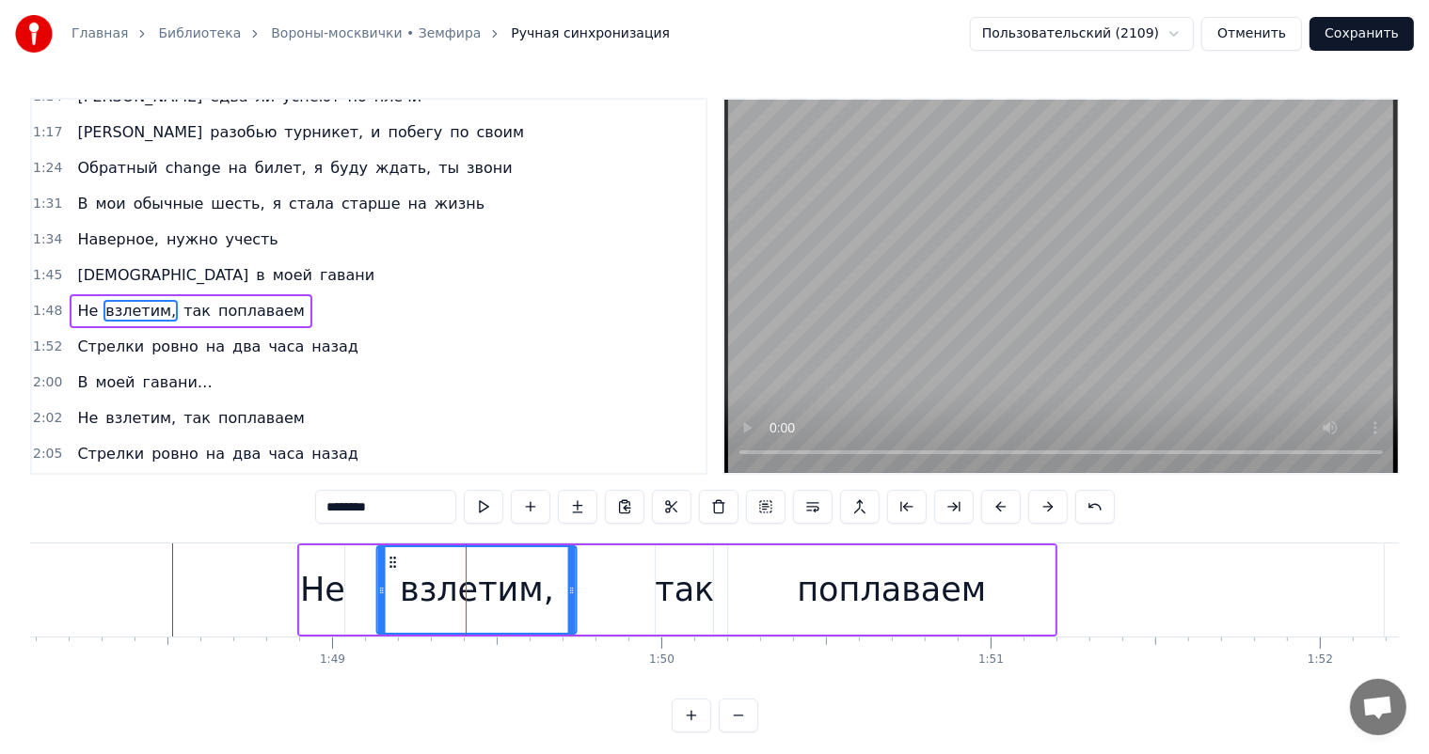
drag, startPoint x: 90, startPoint y: 563, endPoint x: 391, endPoint y: 563, distance: 301.0
click at [391, 563] on icon at bounding box center [393, 562] width 15 height 15
click at [320, 584] on div "Не" at bounding box center [322, 590] width 45 height 50
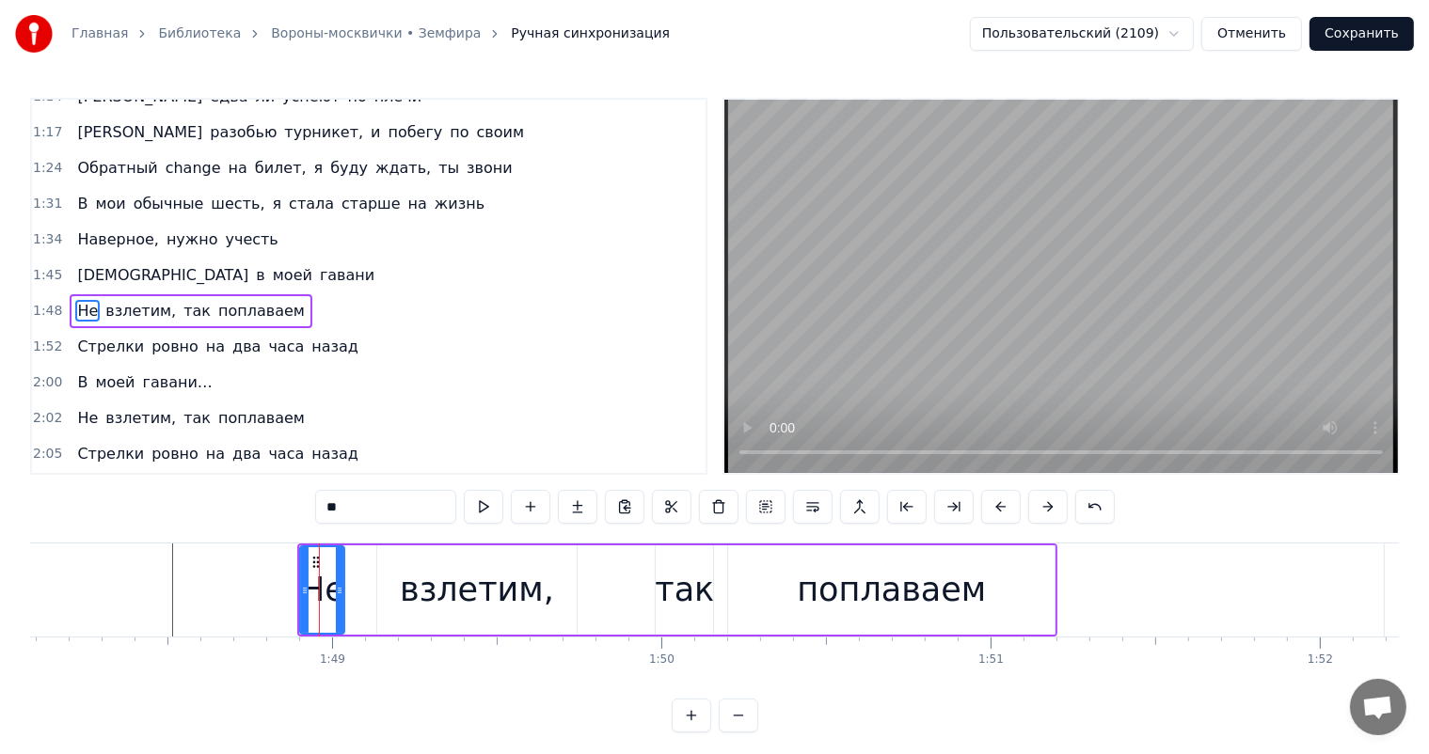
click at [412, 558] on div "взлетим," at bounding box center [476, 589] width 199 height 89
type input "********"
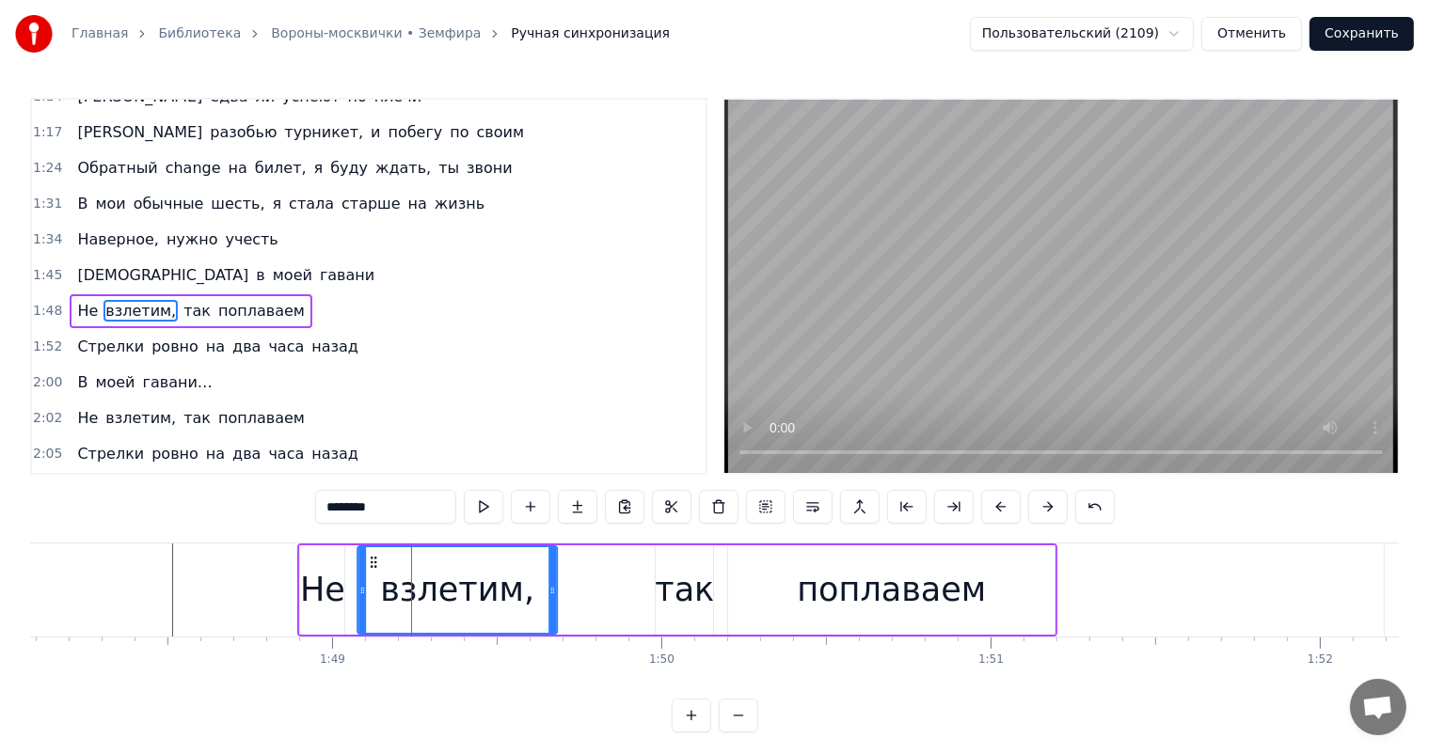
drag, startPoint x: 390, startPoint y: 561, endPoint x: 371, endPoint y: 565, distance: 20.3
click at [371, 565] on icon at bounding box center [373, 562] width 15 height 15
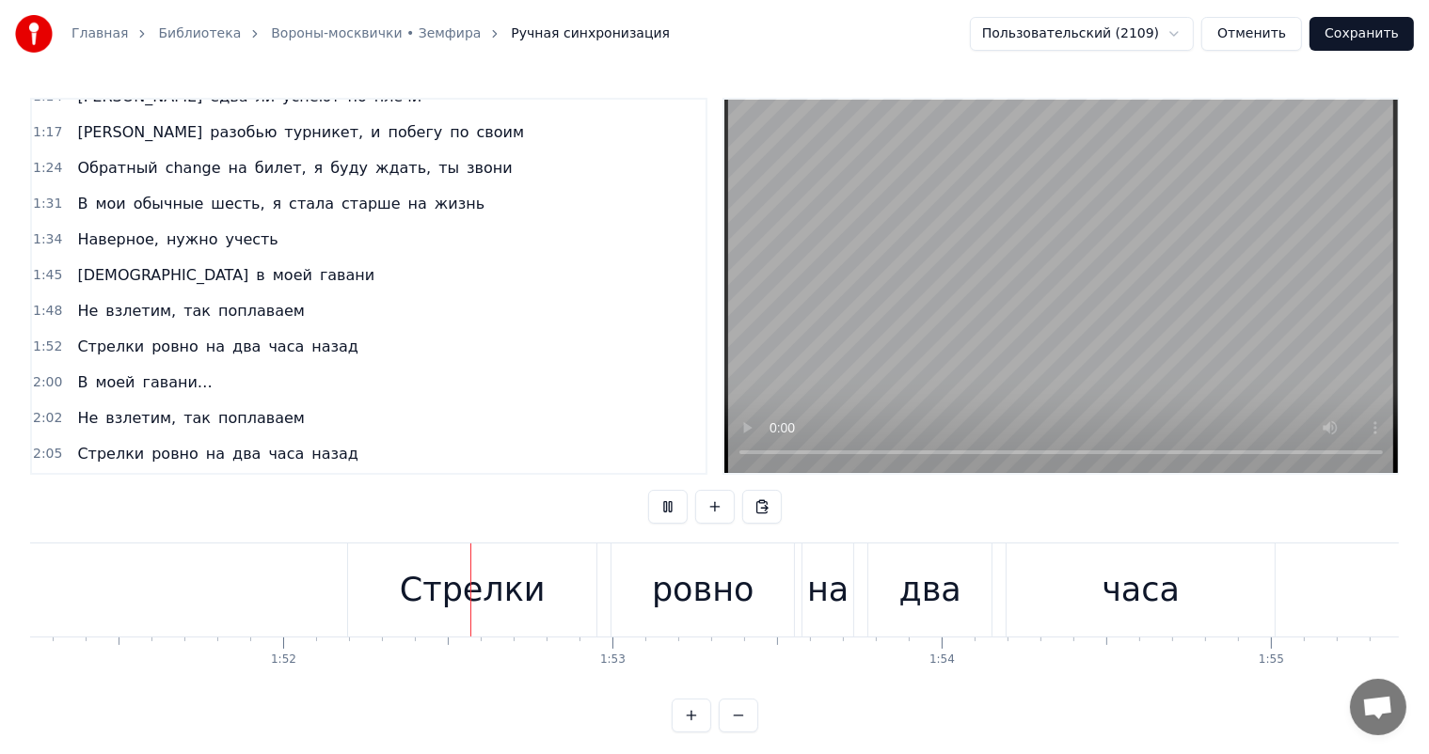
scroll to position [0, 36759]
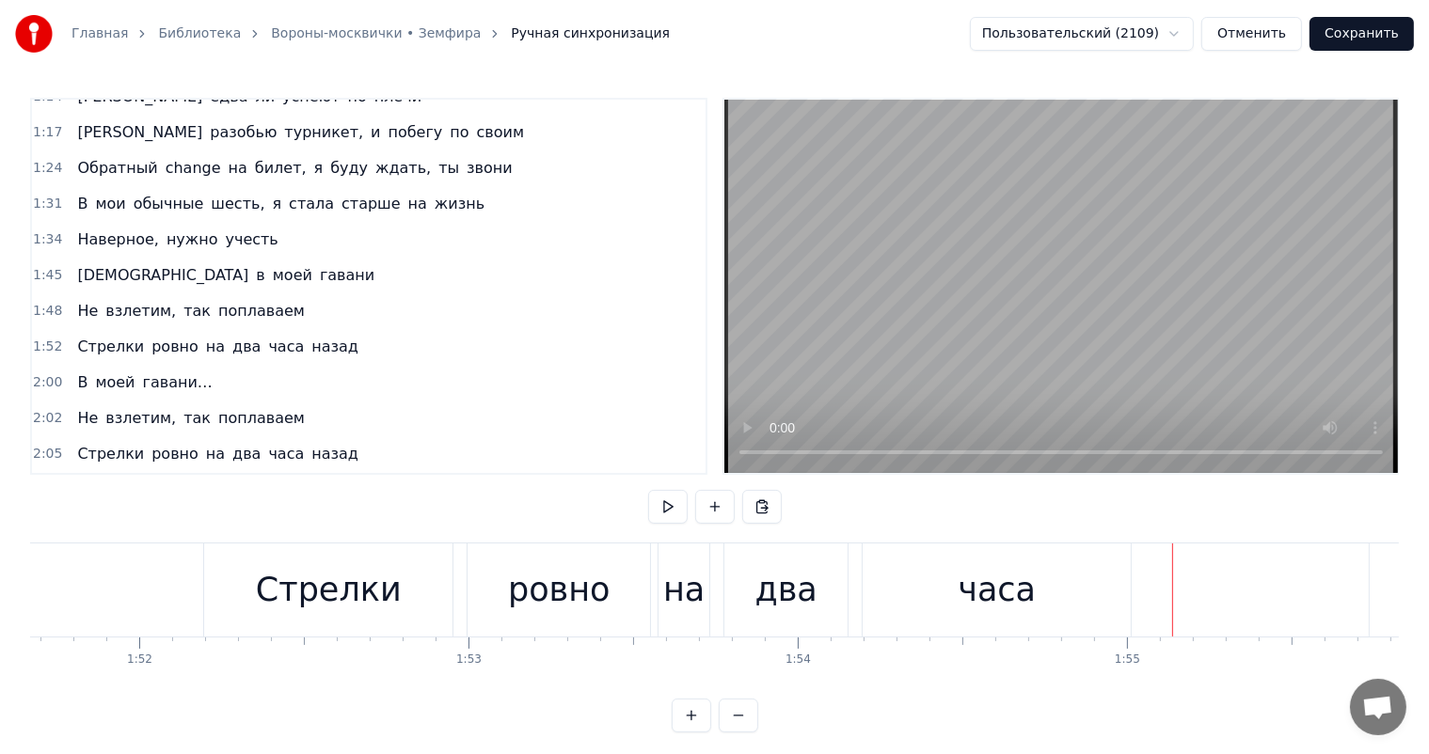
click at [968, 576] on div "часа" at bounding box center [996, 590] width 78 height 50
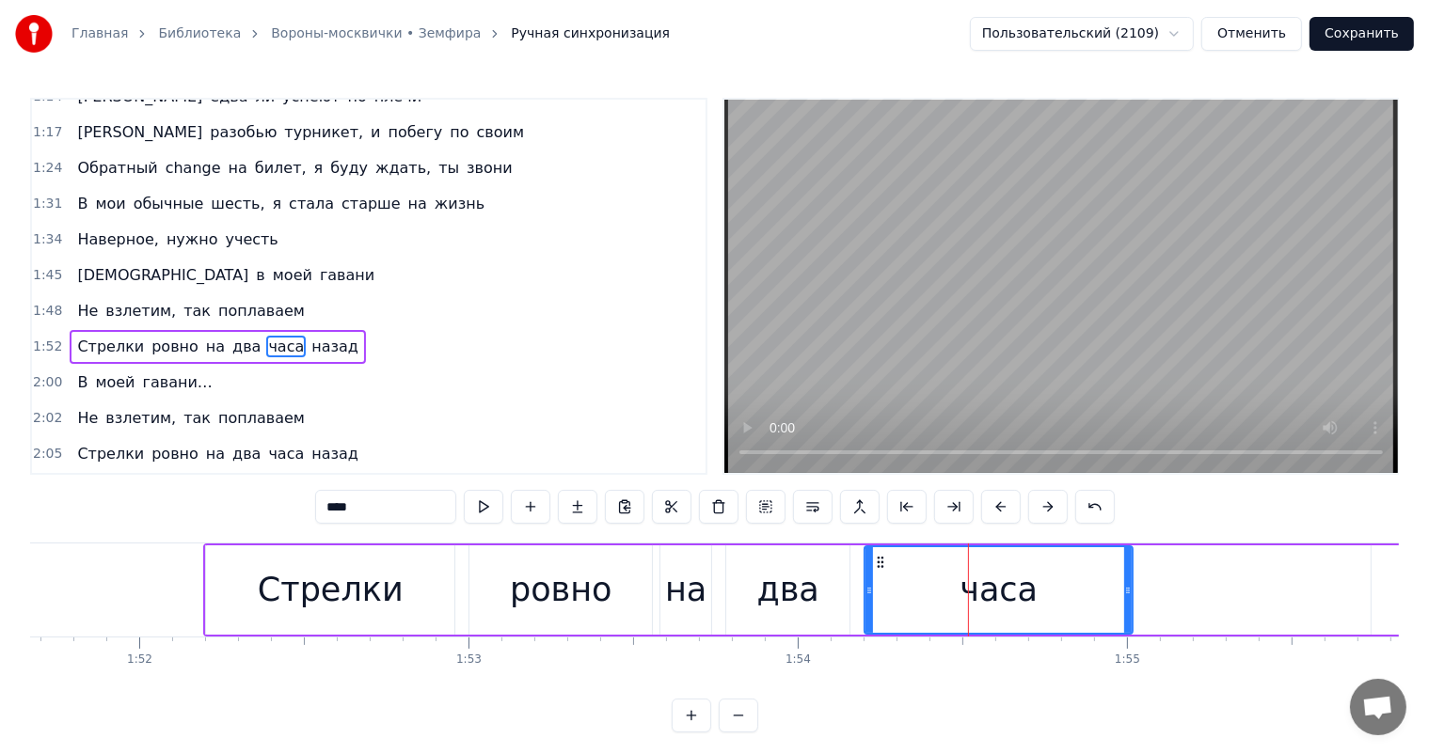
scroll to position [591, 0]
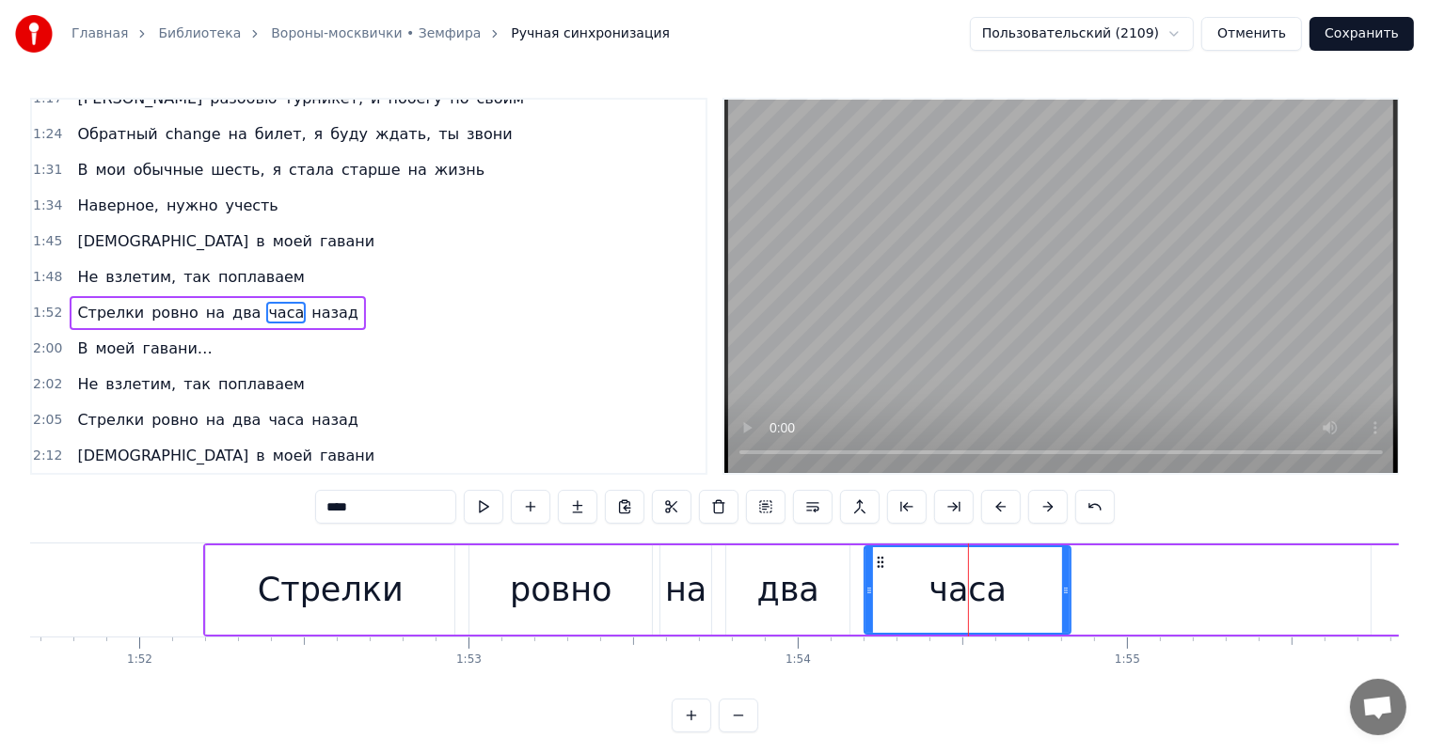
drag, startPoint x: 1129, startPoint y: 591, endPoint x: 1067, endPoint y: 606, distance: 63.9
click at [1067, 606] on div at bounding box center [1066, 590] width 8 height 86
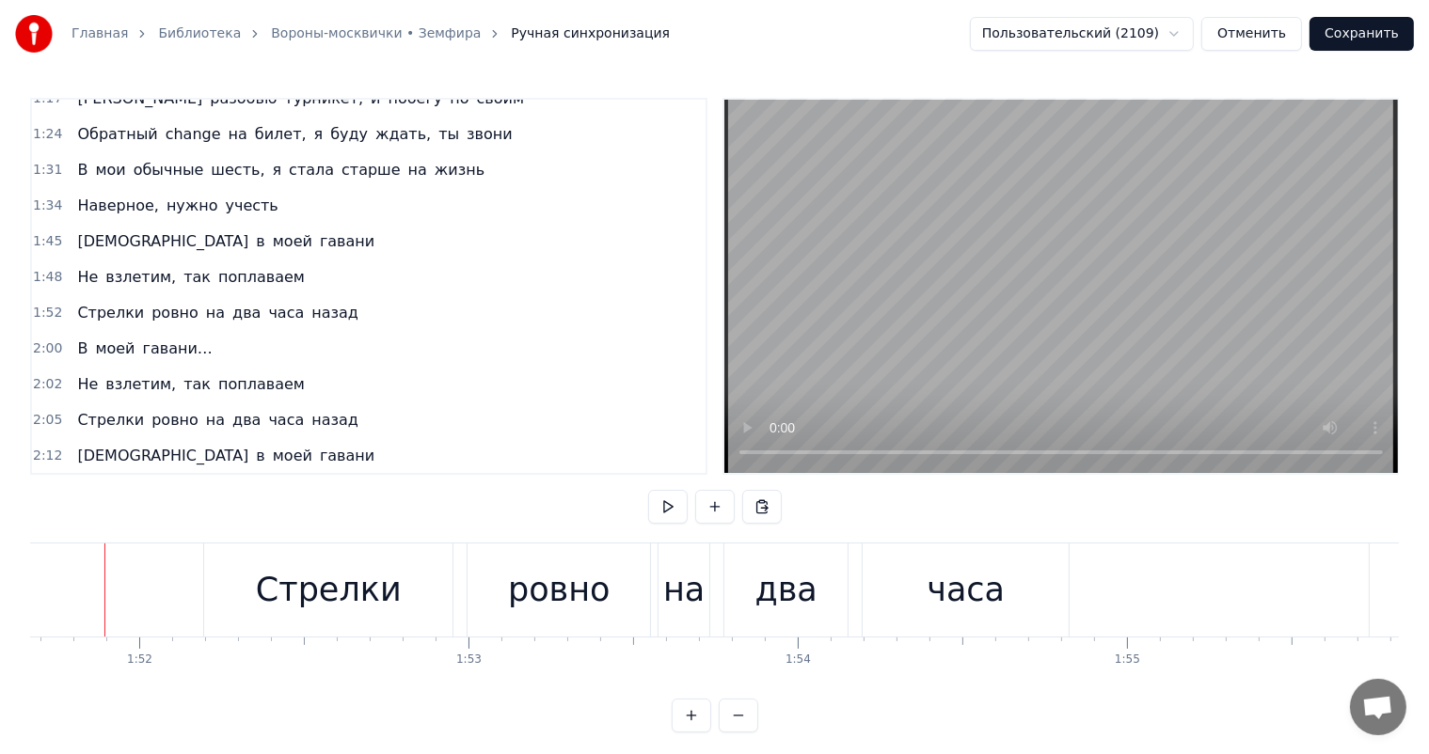
click at [433, 585] on div "Стрелки" at bounding box center [328, 590] width 248 height 93
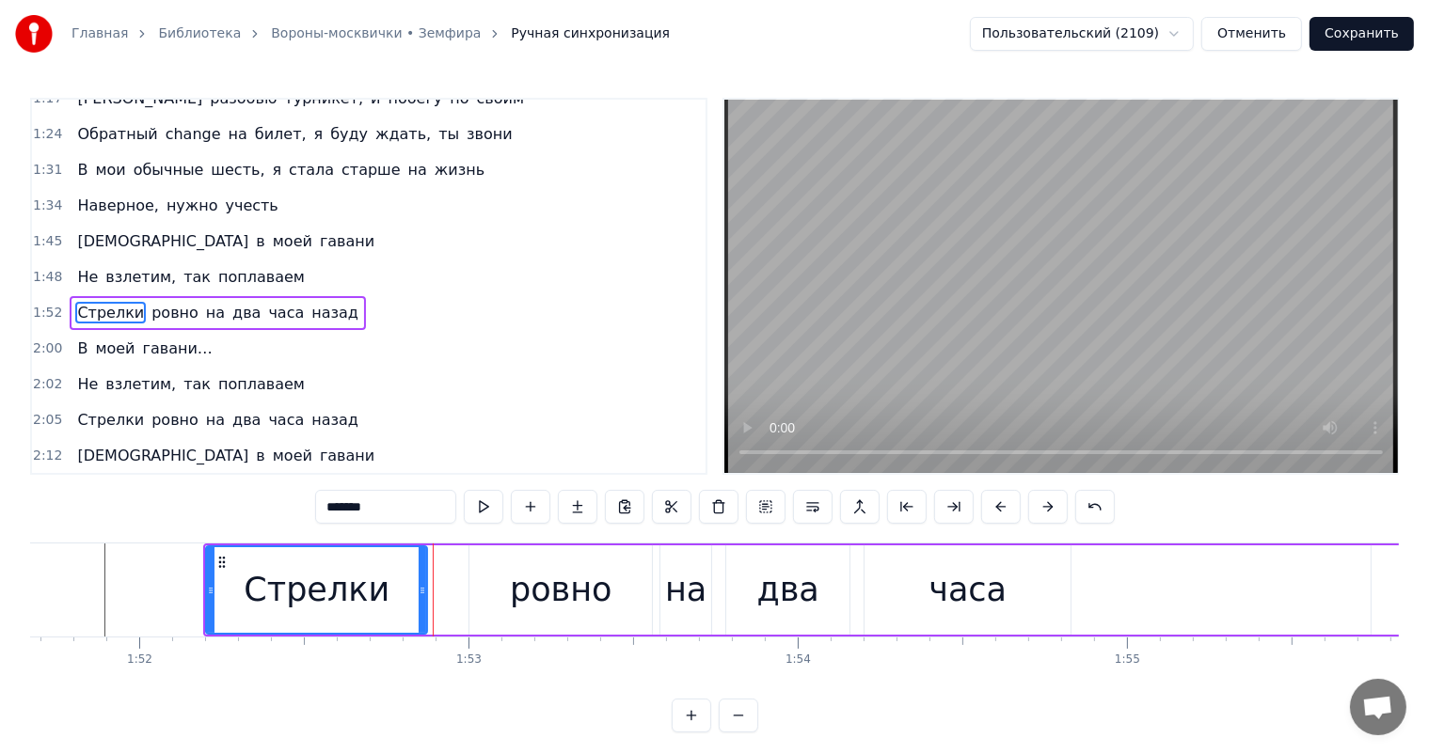
drag, startPoint x: 451, startPoint y: 585, endPoint x: 291, endPoint y: 594, distance: 160.2
click at [421, 591] on icon at bounding box center [423, 590] width 8 height 15
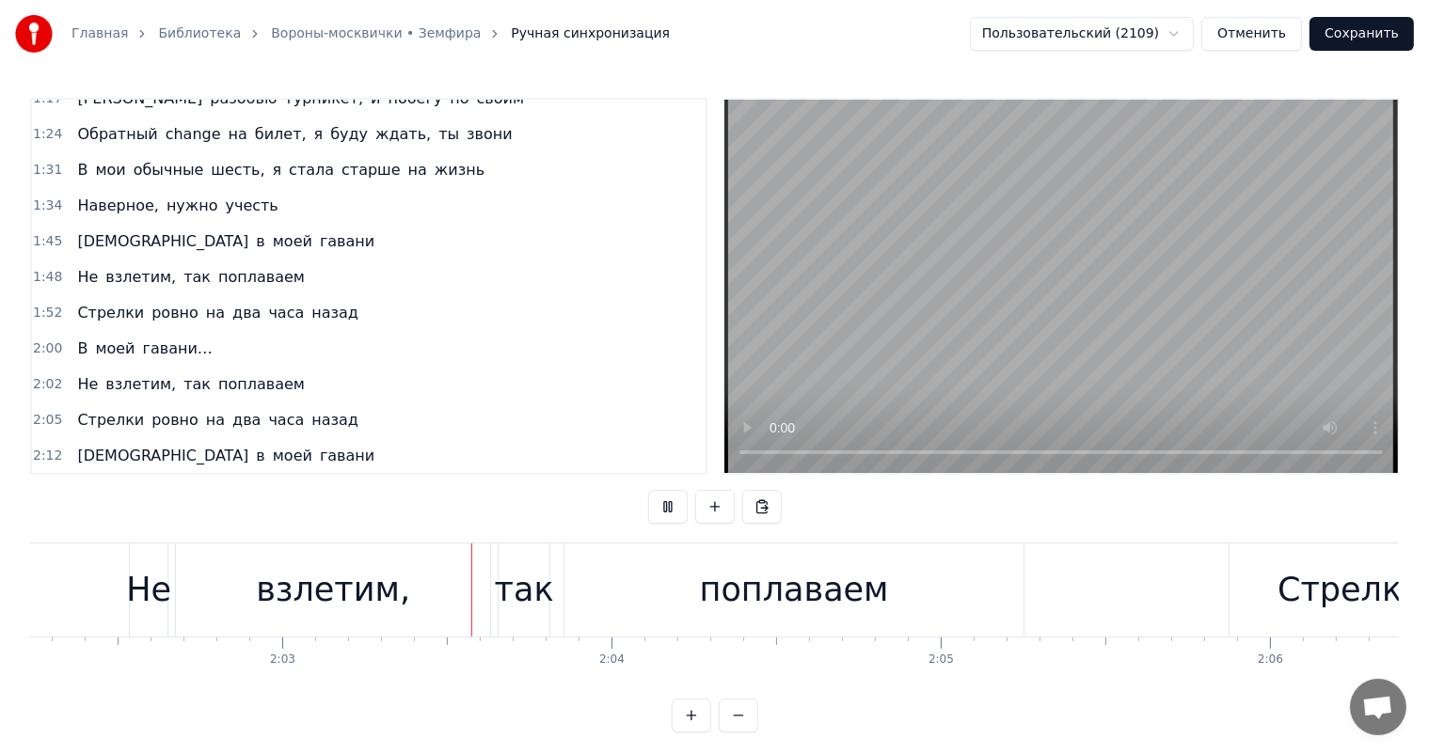
scroll to position [0, 40336]
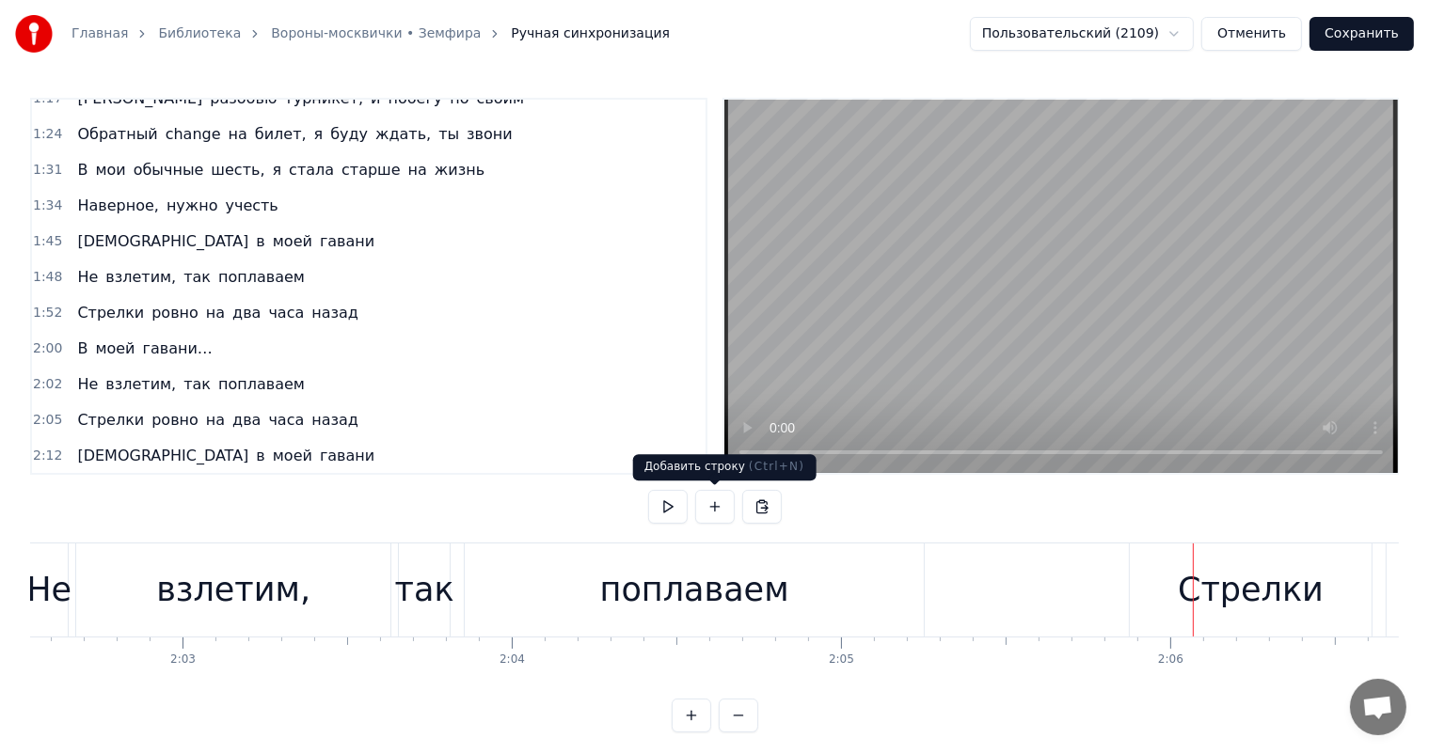
click at [703, 593] on div "поплаваем" at bounding box center [694, 590] width 189 height 50
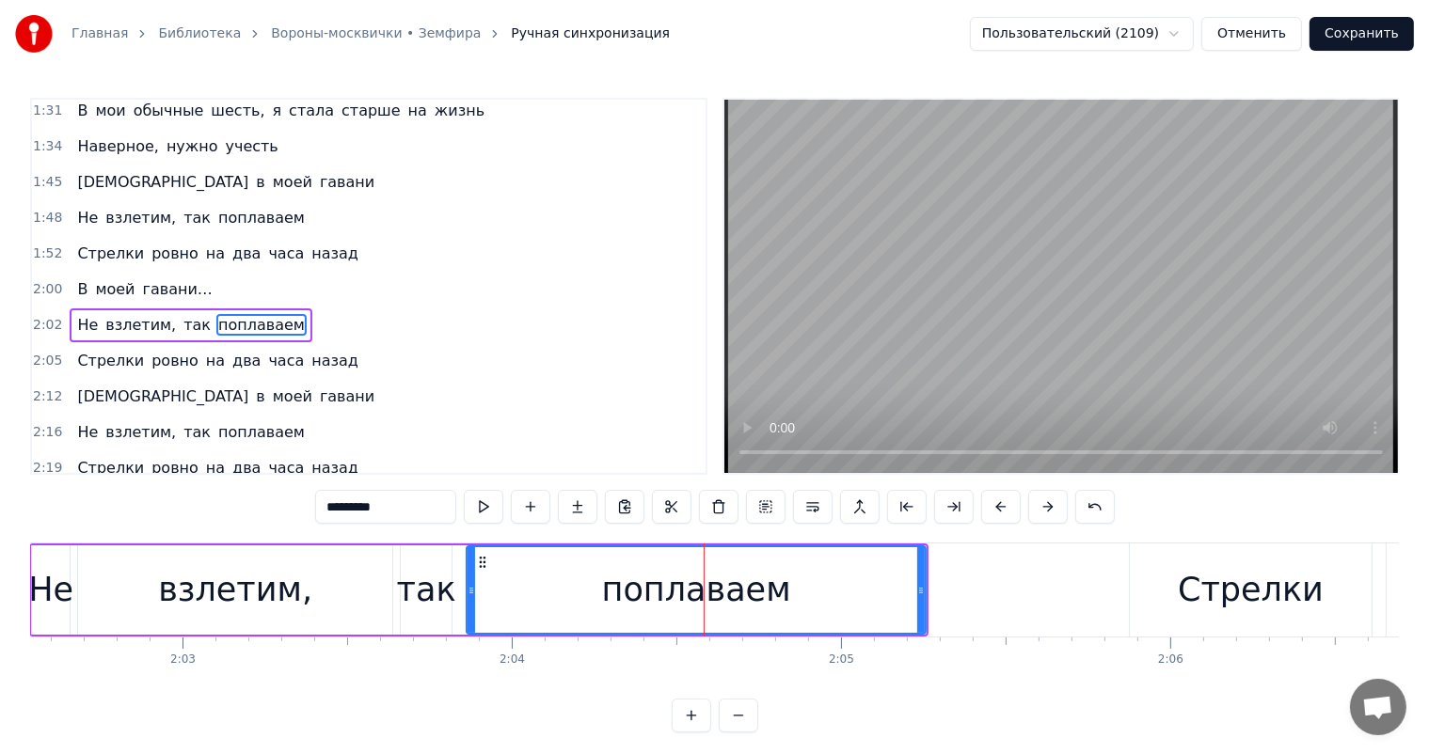
scroll to position [660, 0]
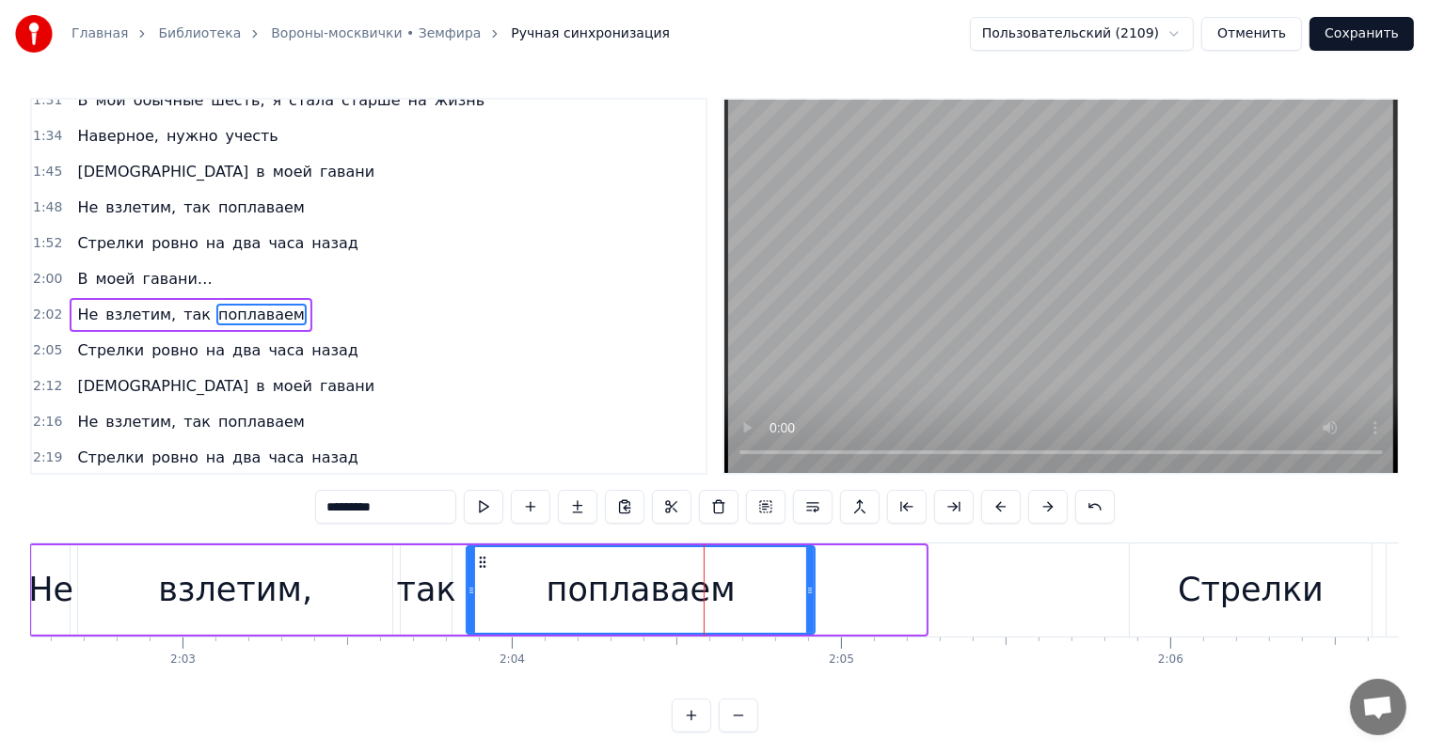
drag, startPoint x: 922, startPoint y: 590, endPoint x: 811, endPoint y: 610, distance: 112.9
click at [811, 610] on div at bounding box center [810, 590] width 8 height 86
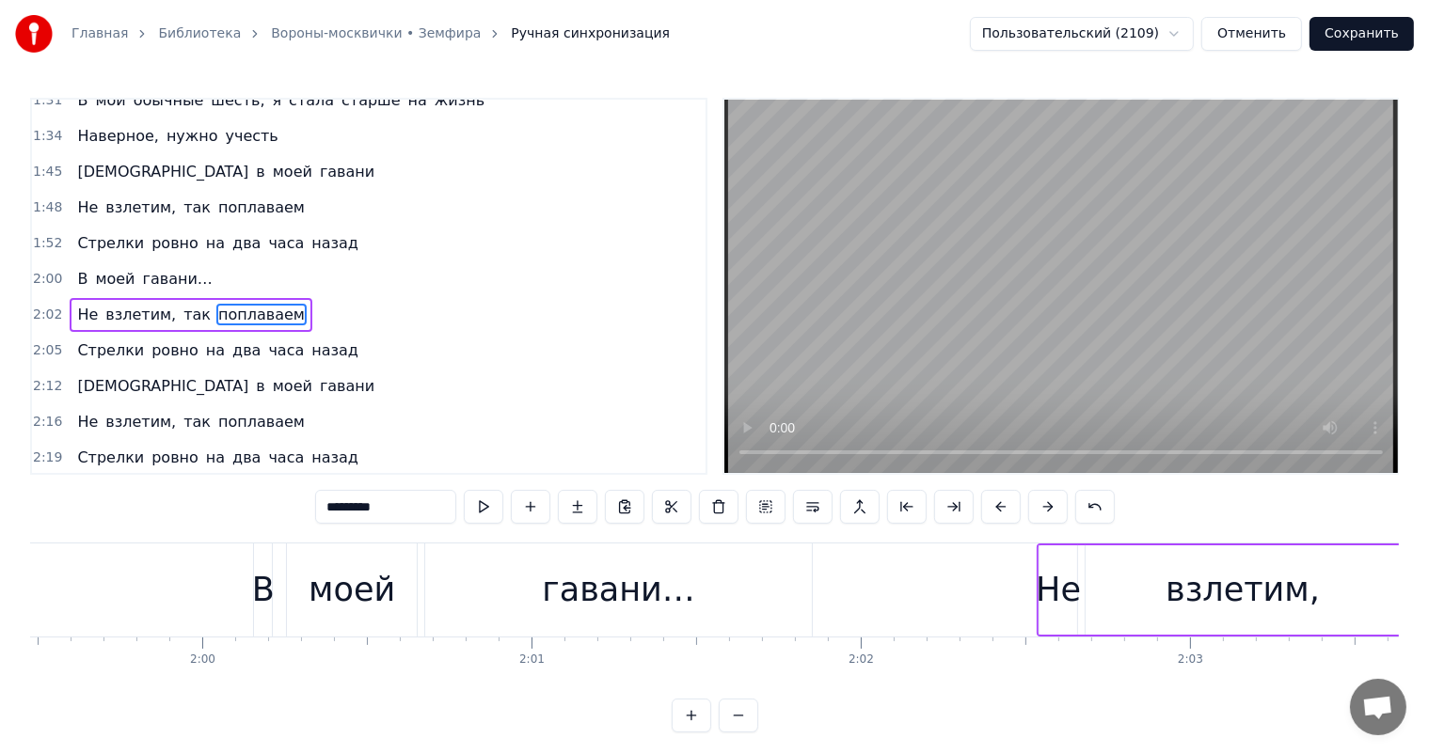
scroll to position [0, 39361]
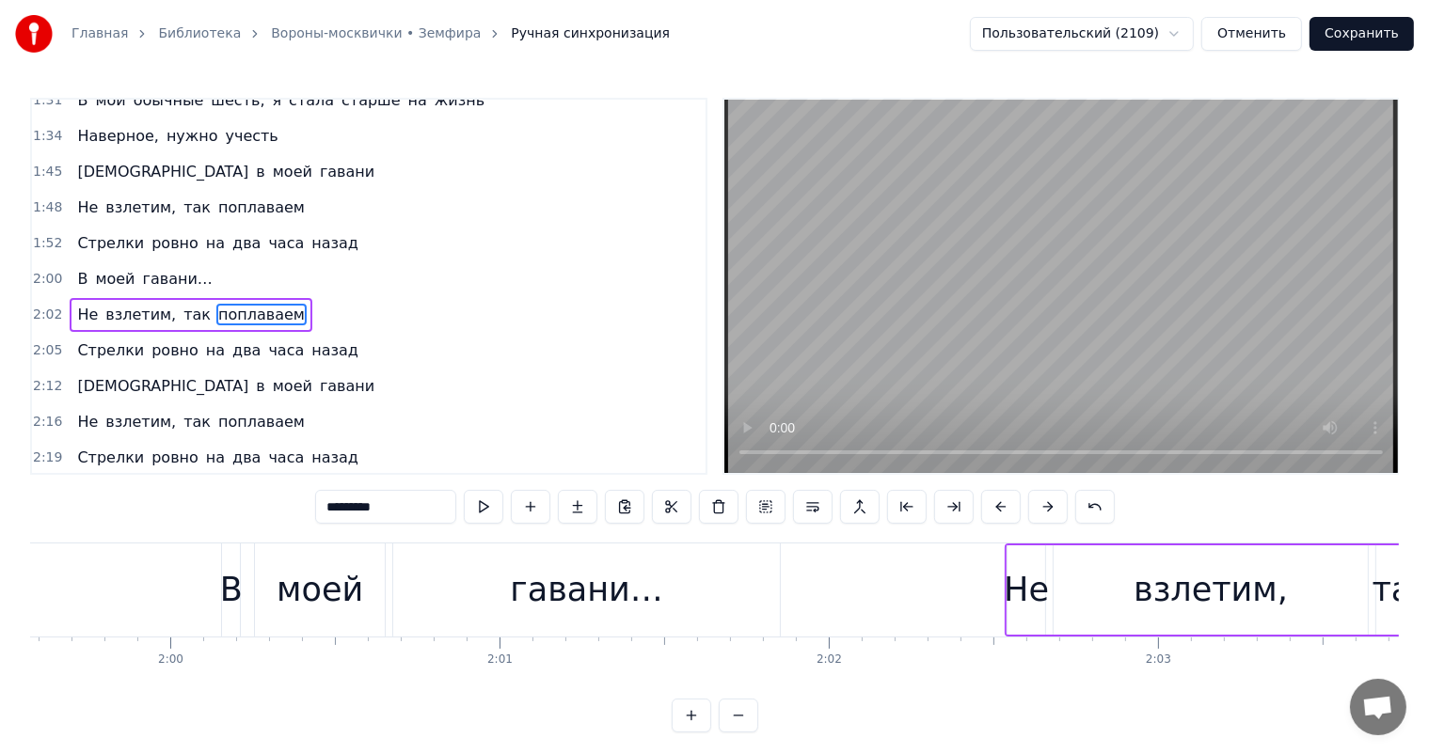
click at [1144, 579] on div "взлетим," at bounding box center [1210, 589] width 314 height 89
type input "********"
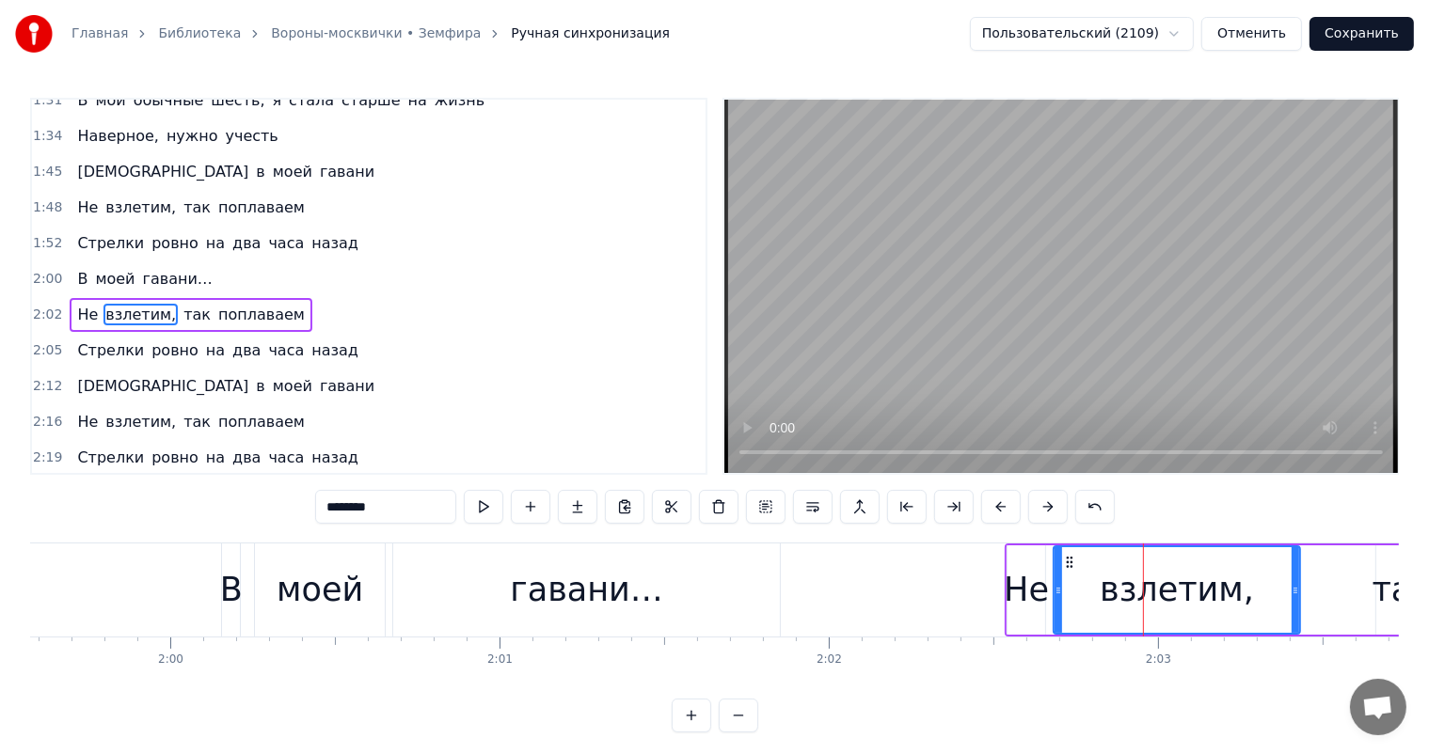
drag, startPoint x: 1362, startPoint y: 579, endPoint x: 1288, endPoint y: 597, distance: 76.4
click at [1291, 597] on div at bounding box center [1295, 590] width 8 height 86
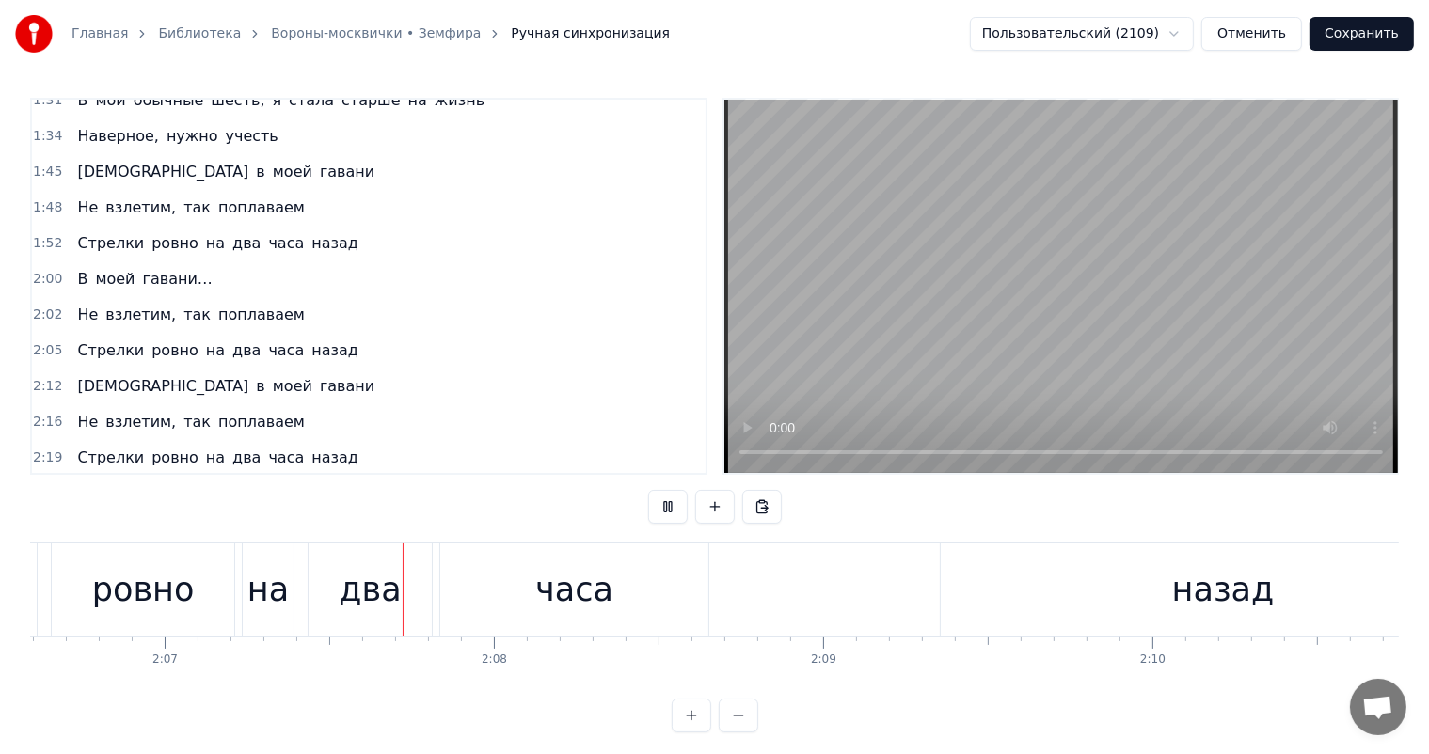
scroll to position [0, 41787]
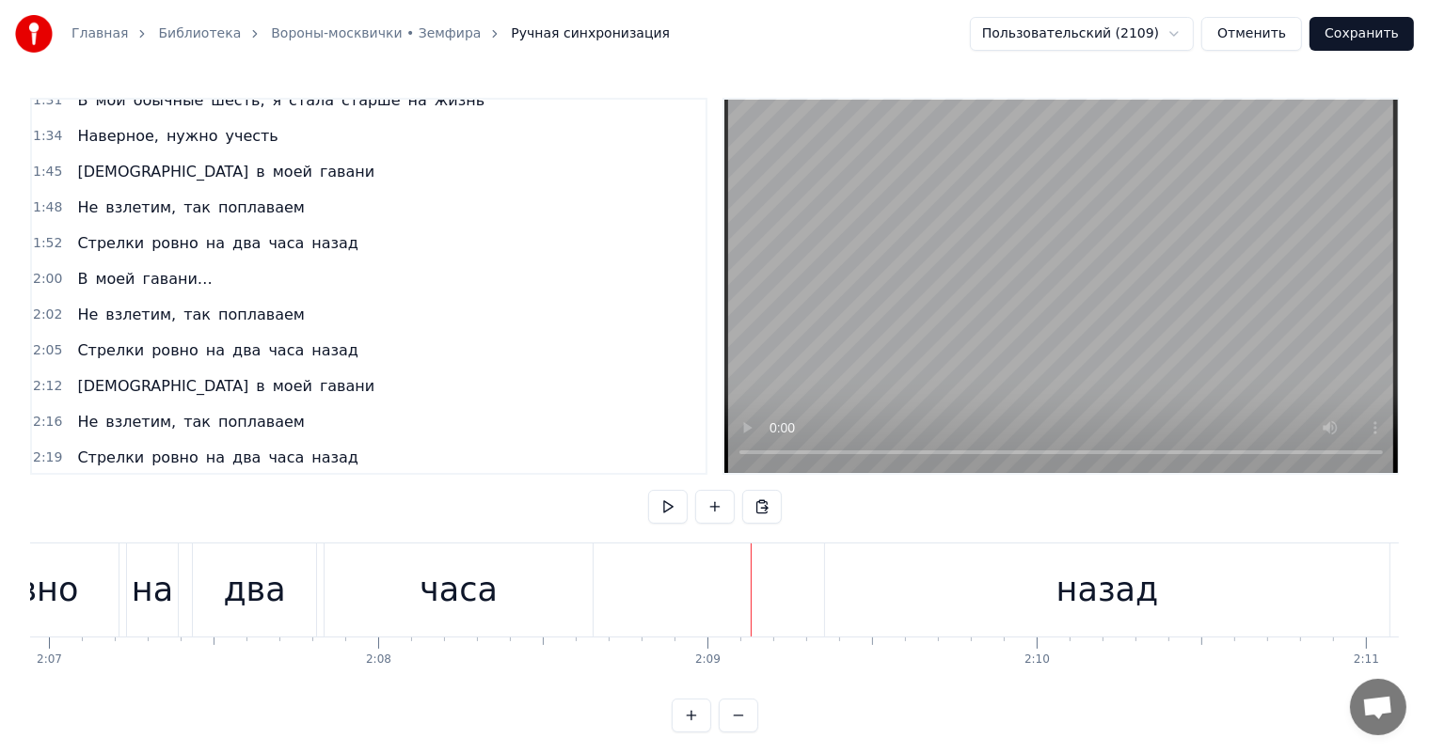
drag, startPoint x: 487, startPoint y: 606, endPoint x: 527, endPoint y: 591, distance: 42.3
click at [487, 604] on div "часа" at bounding box center [458, 590] width 78 height 50
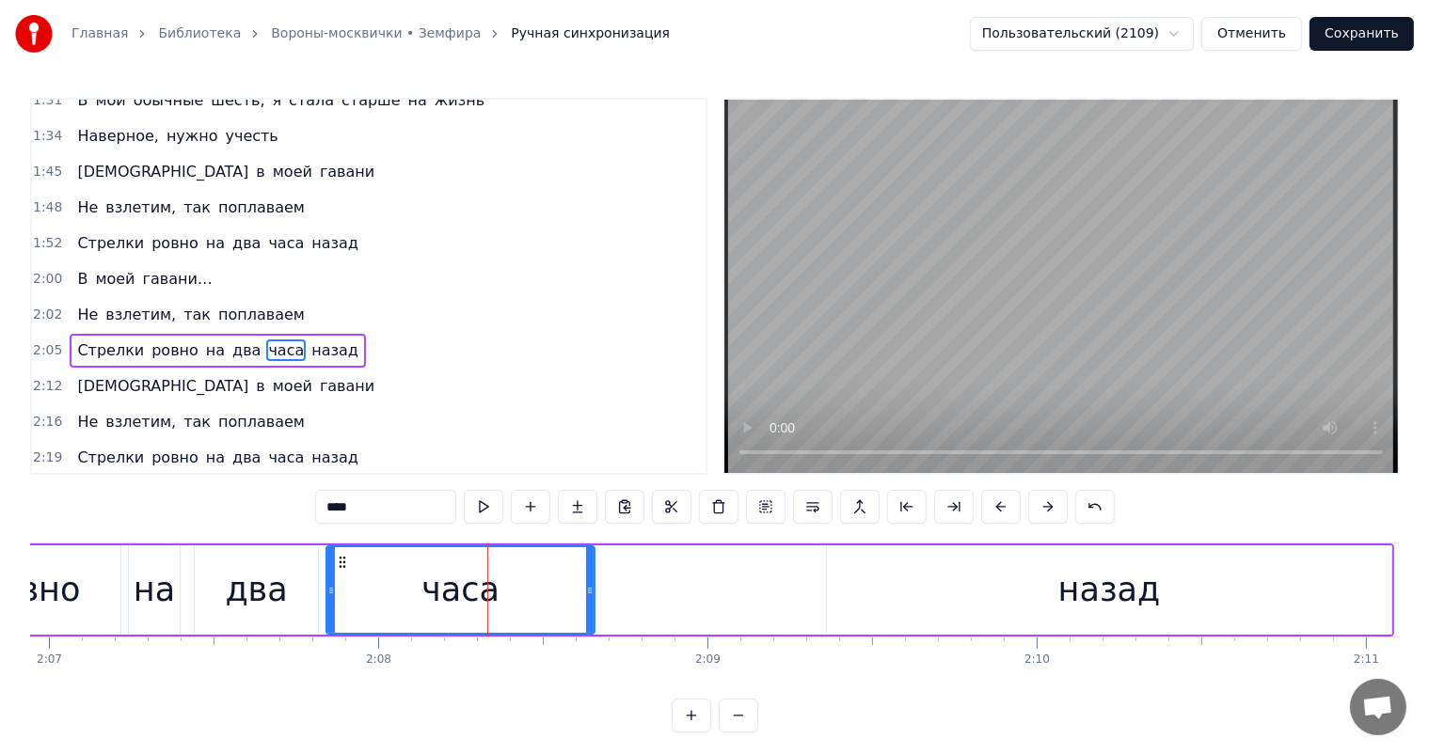
scroll to position [695, 0]
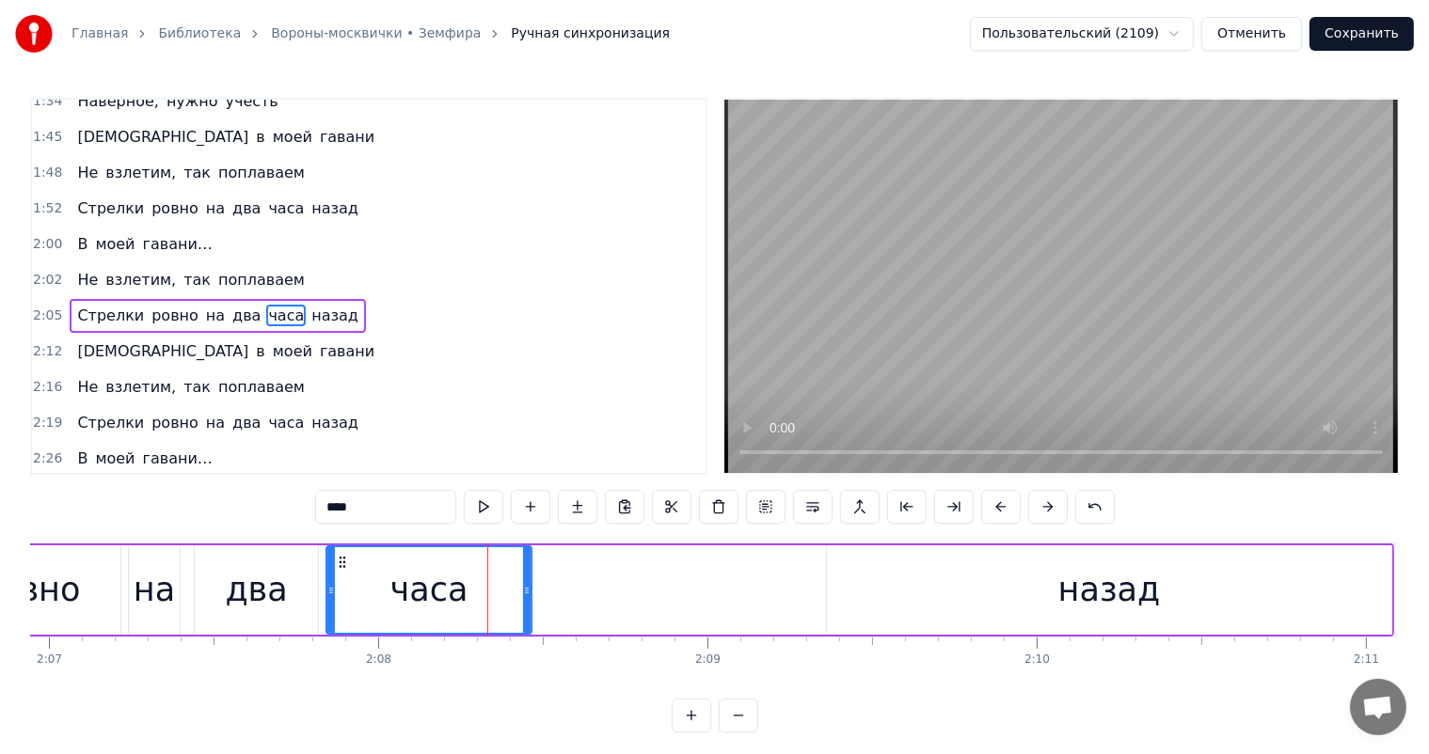
drag, startPoint x: 590, startPoint y: 589, endPoint x: 438, endPoint y: 607, distance: 152.5
click at [527, 607] on div at bounding box center [527, 590] width 8 height 86
click at [292, 601] on div "два" at bounding box center [256, 589] width 123 height 89
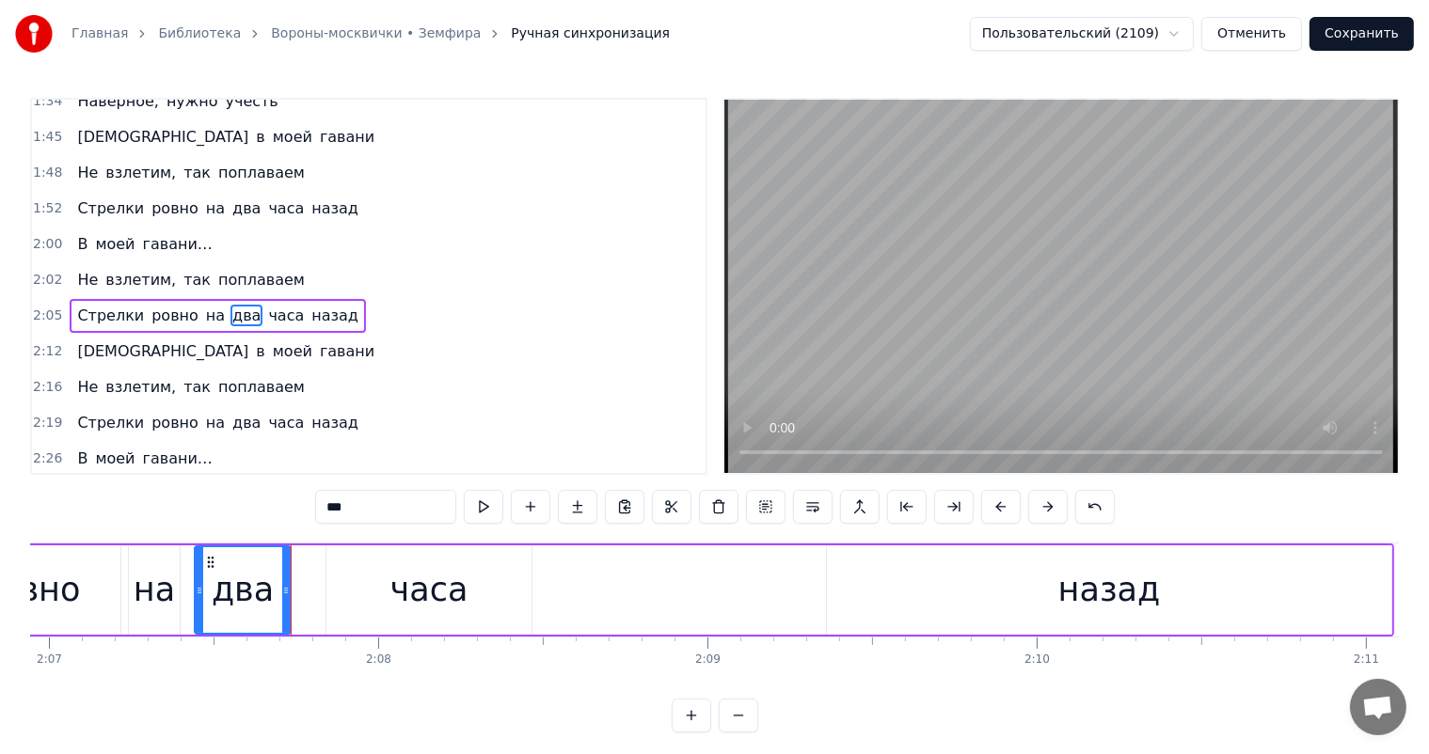
drag, startPoint x: 302, startPoint y: 591, endPoint x: 289, endPoint y: 593, distance: 13.3
click at [289, 593] on icon at bounding box center [286, 590] width 8 height 15
click at [387, 584] on div "часа" at bounding box center [428, 589] width 205 height 89
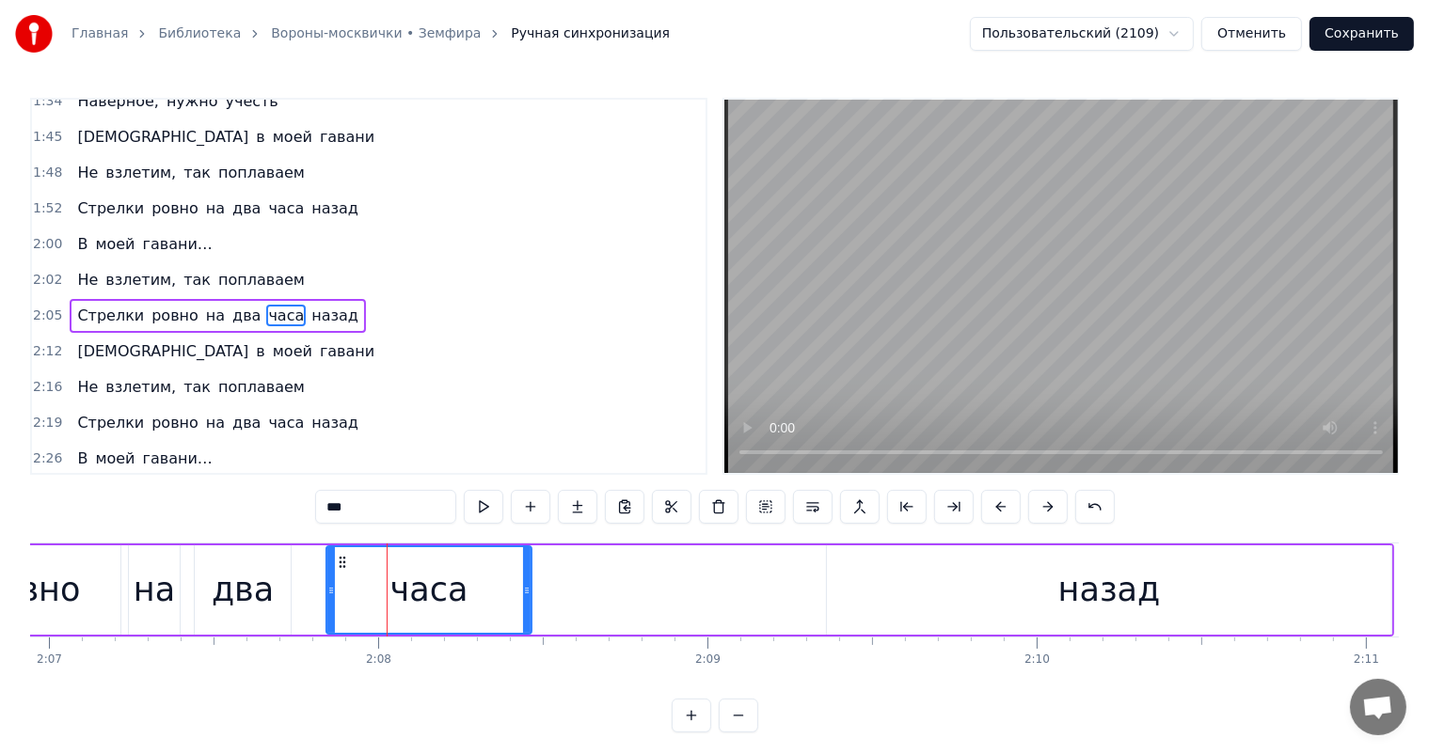
type input "****"
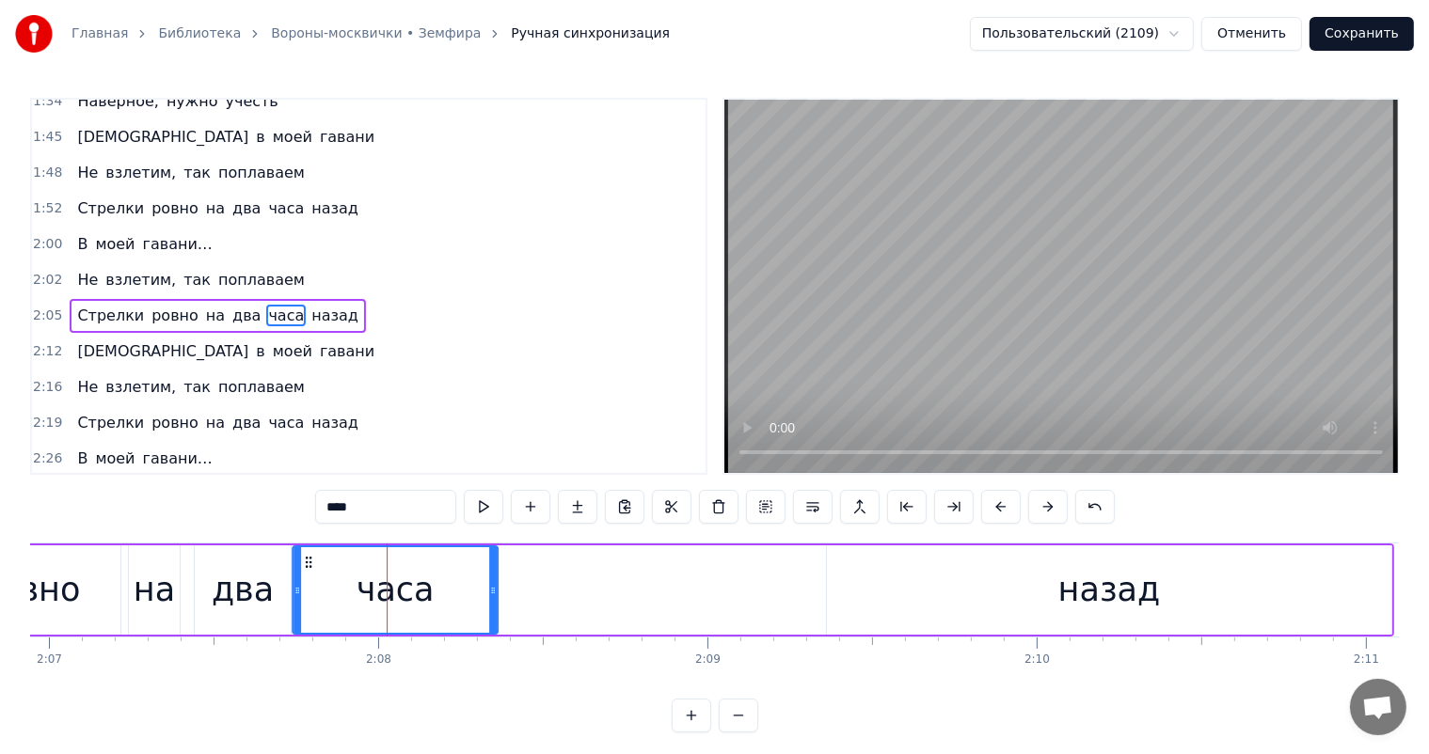
drag, startPoint x: 343, startPoint y: 564, endPoint x: 309, endPoint y: 572, distance: 34.7
click at [309, 572] on div "часа" at bounding box center [394, 590] width 203 height 86
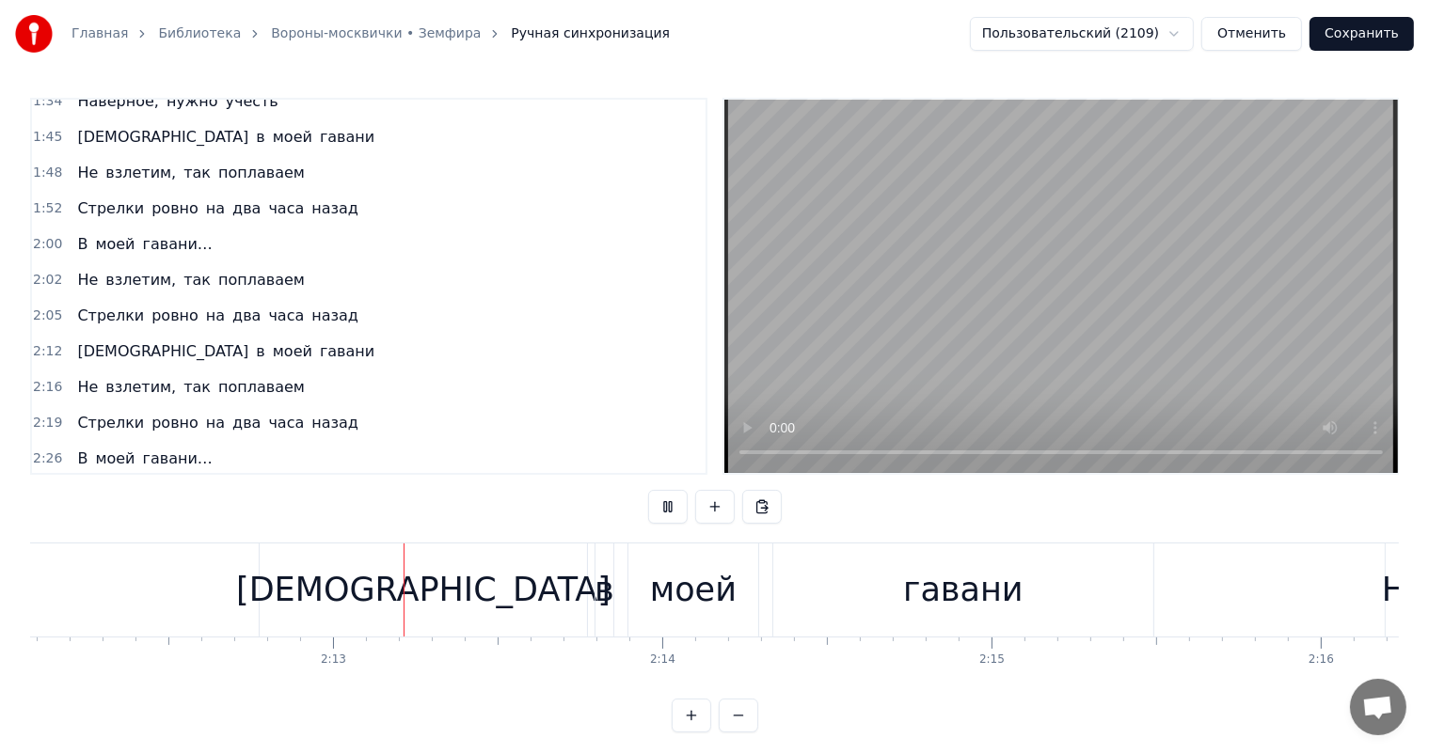
scroll to position [0, 43508]
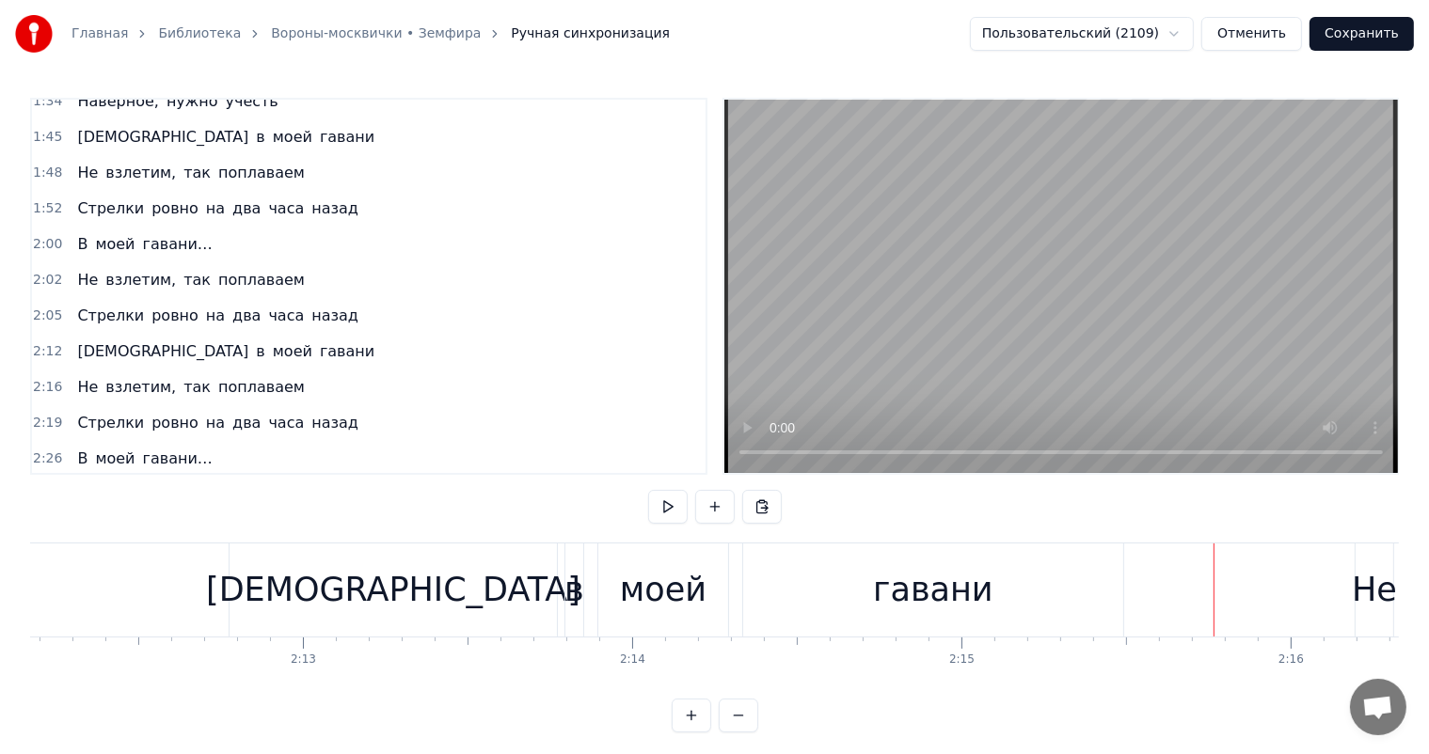
click at [937, 564] on div "гавани" at bounding box center [933, 590] width 380 height 93
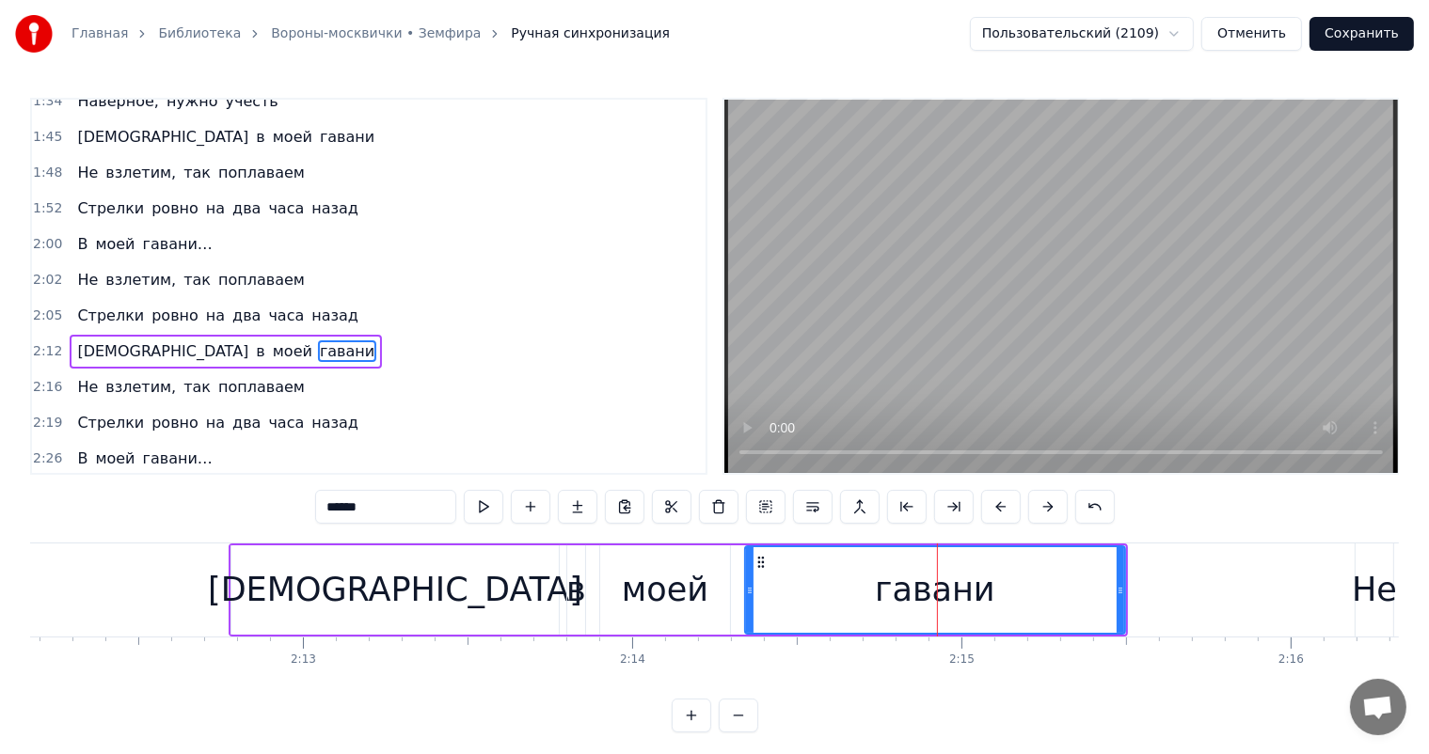
scroll to position [730, 0]
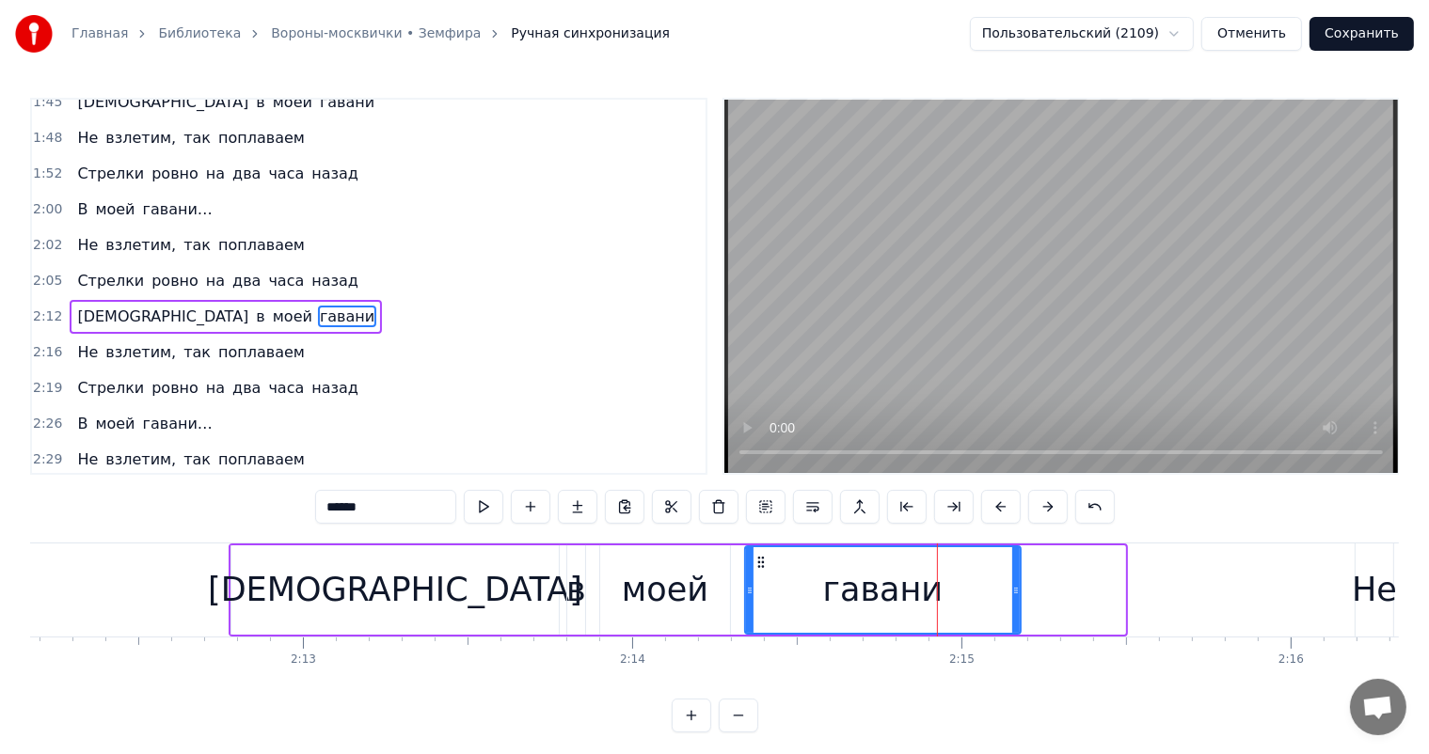
drag, startPoint x: 1120, startPoint y: 584, endPoint x: 711, endPoint y: 587, distance: 409.1
click at [1012, 607] on div at bounding box center [1016, 590] width 8 height 86
click at [703, 588] on div "моей" at bounding box center [665, 589] width 130 height 89
type input "****"
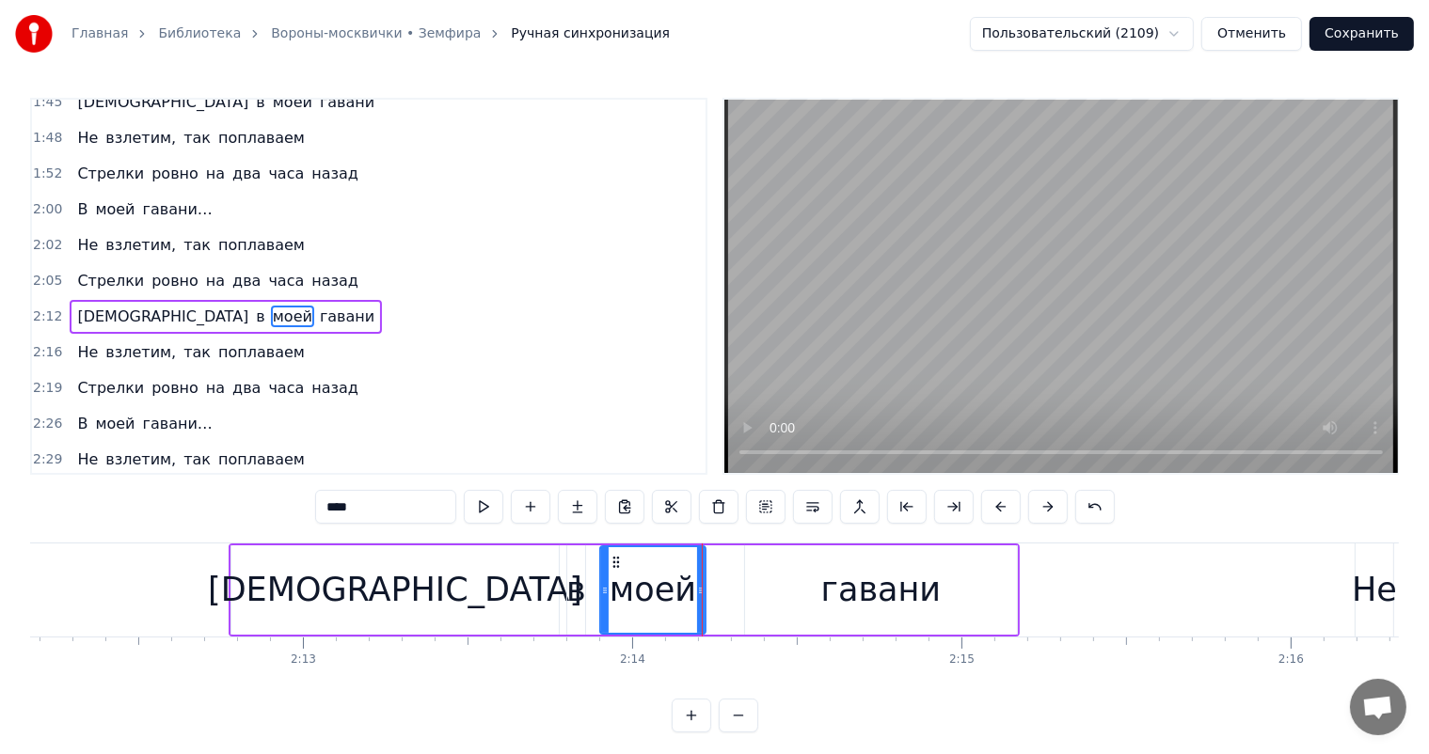
drag, startPoint x: 724, startPoint y: 584, endPoint x: 700, endPoint y: 601, distance: 29.7
click at [700, 601] on div at bounding box center [701, 590] width 8 height 86
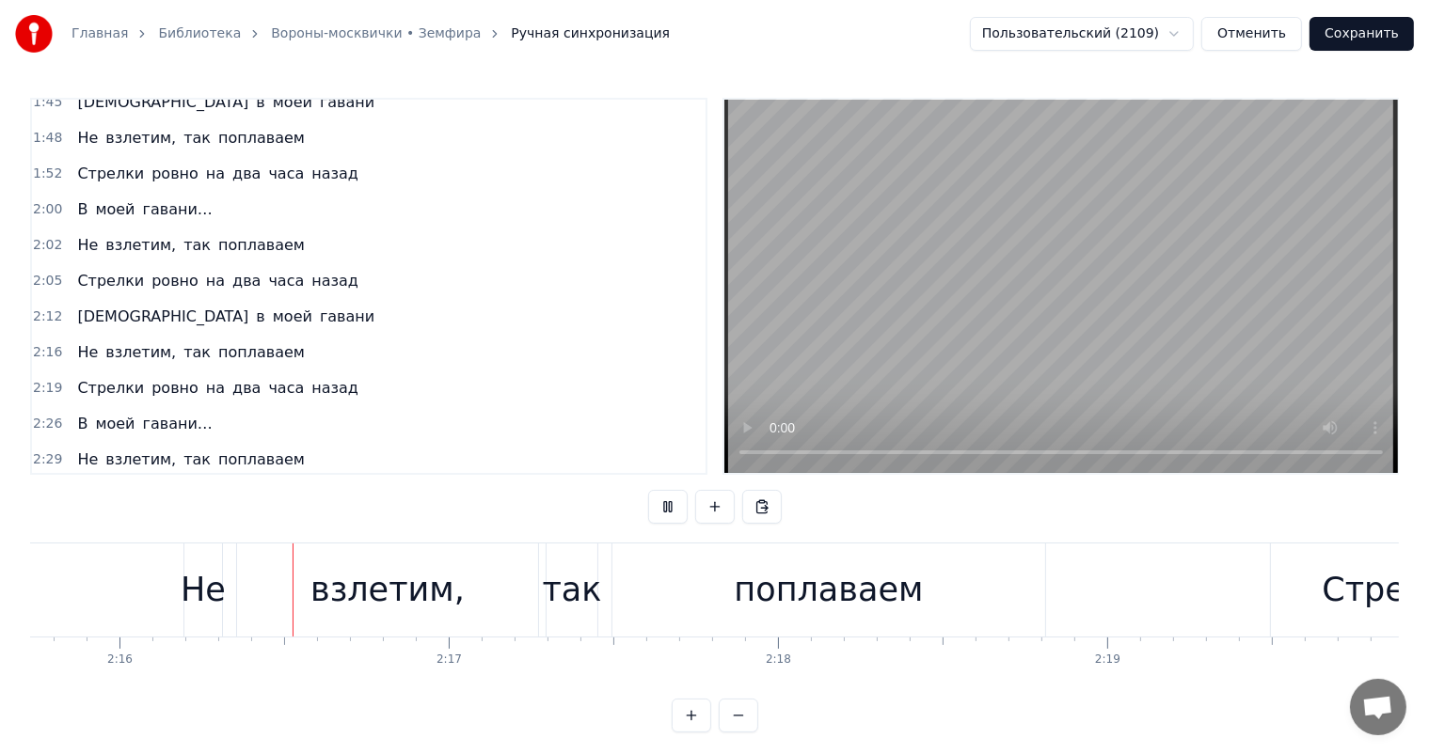
scroll to position [0, 44689]
drag, startPoint x: 335, startPoint y: 616, endPoint x: 542, endPoint y: 568, distance: 212.4
click at [342, 613] on div "взлетим," at bounding box center [377, 590] width 301 height 93
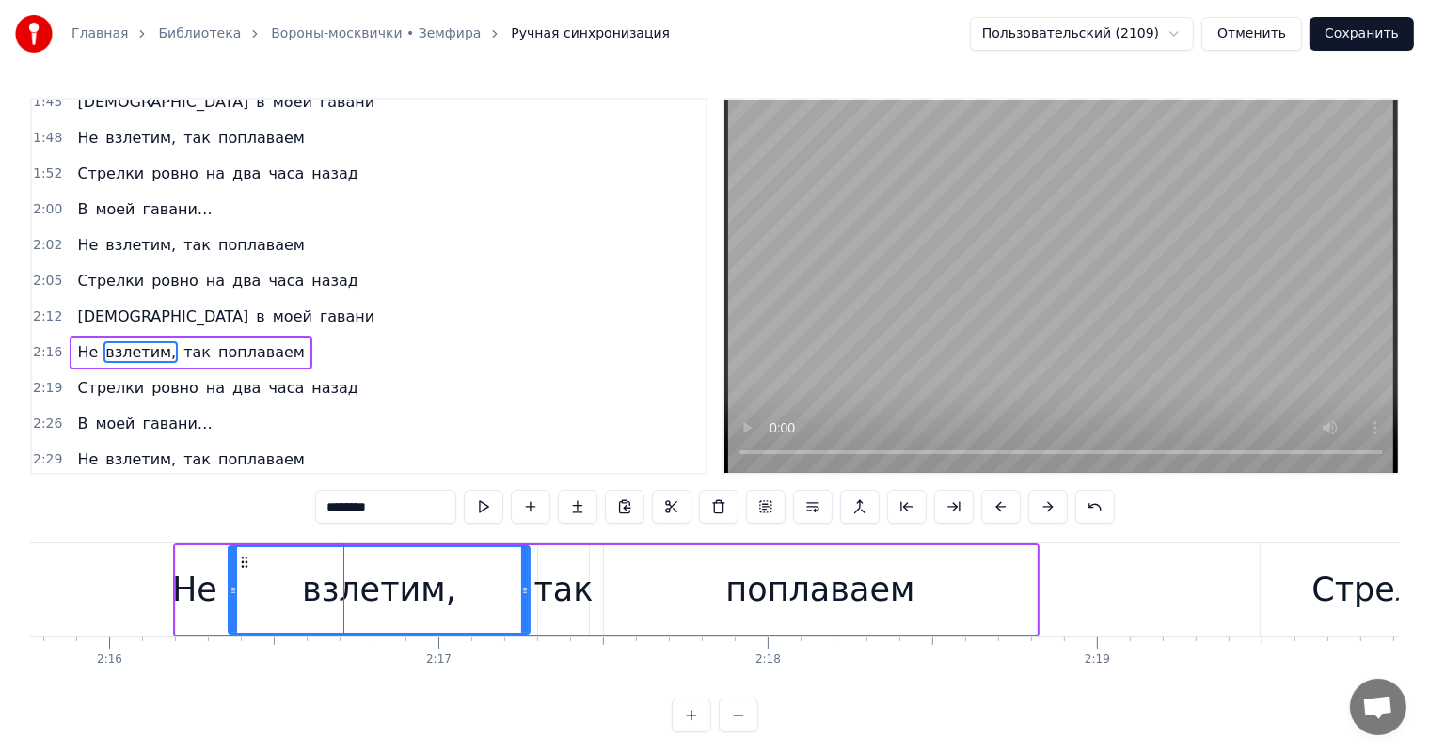
scroll to position [734, 0]
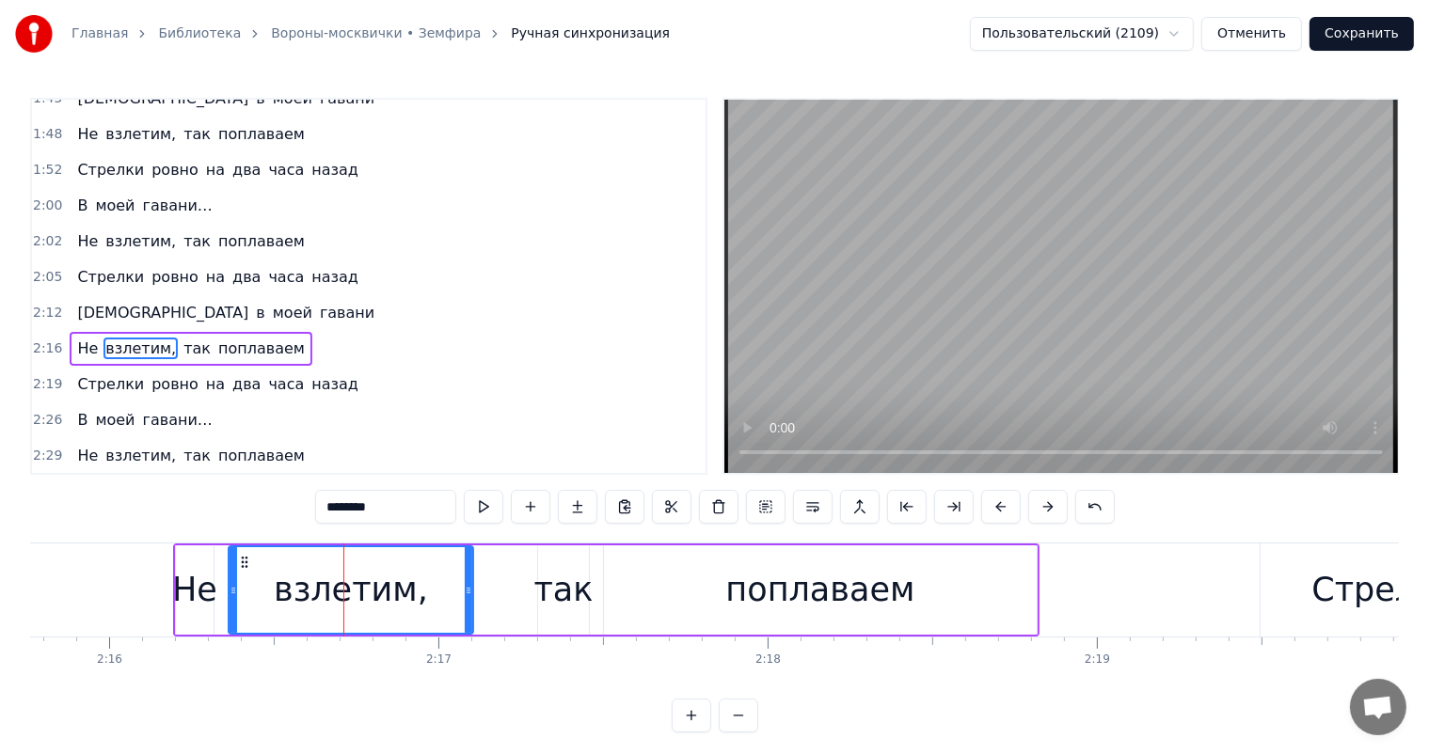
drag, startPoint x: 527, startPoint y: 565, endPoint x: 726, endPoint y: 569, distance: 199.4
click at [470, 589] on div at bounding box center [469, 590] width 8 height 86
drag, startPoint x: 864, startPoint y: 582, endPoint x: 982, endPoint y: 564, distance: 118.9
click at [873, 576] on div "поплаваем" at bounding box center [819, 590] width 189 height 50
type input "*********"
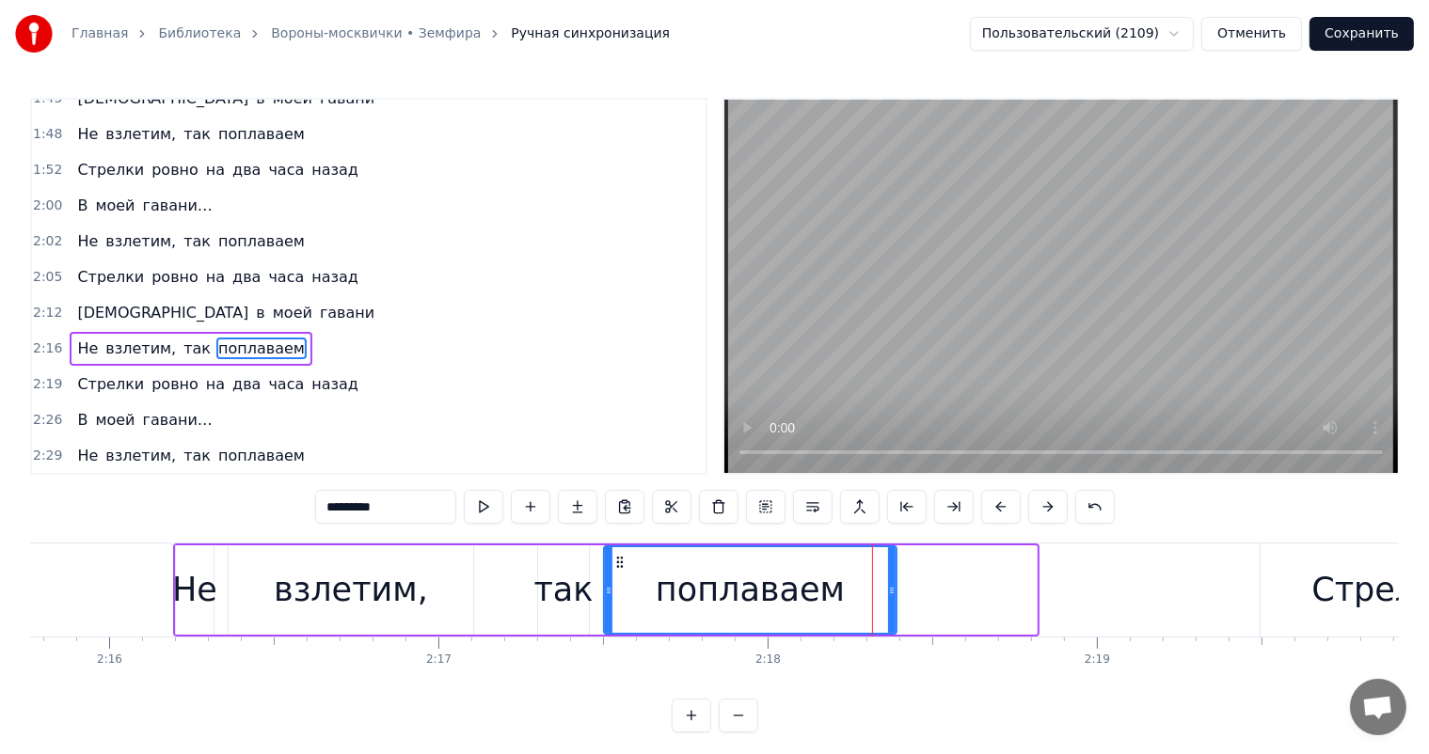
drag, startPoint x: 1032, startPoint y: 585, endPoint x: 892, endPoint y: 623, distance: 145.1
click at [892, 623] on div at bounding box center [892, 590] width 8 height 86
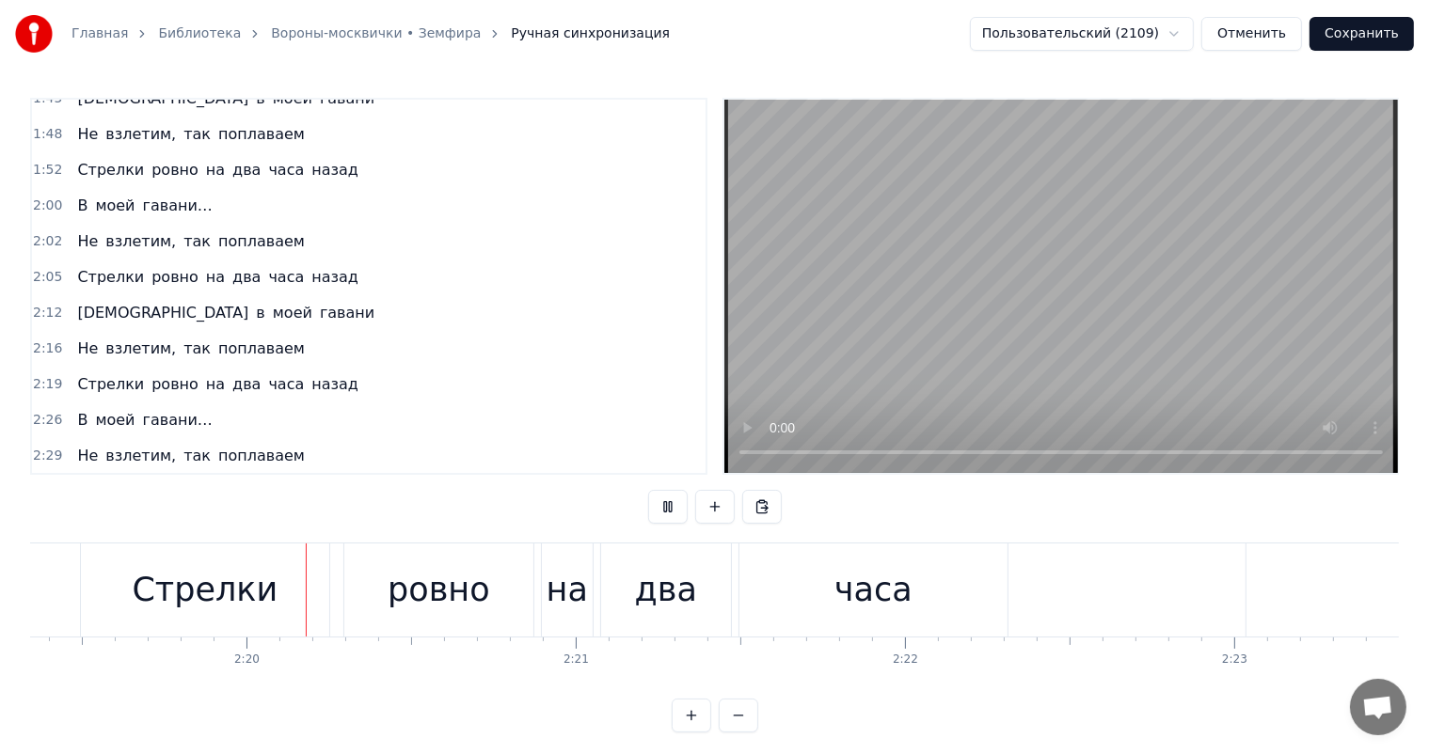
scroll to position [0, 45872]
click at [683, 573] on div "два" at bounding box center [662, 590] width 62 height 50
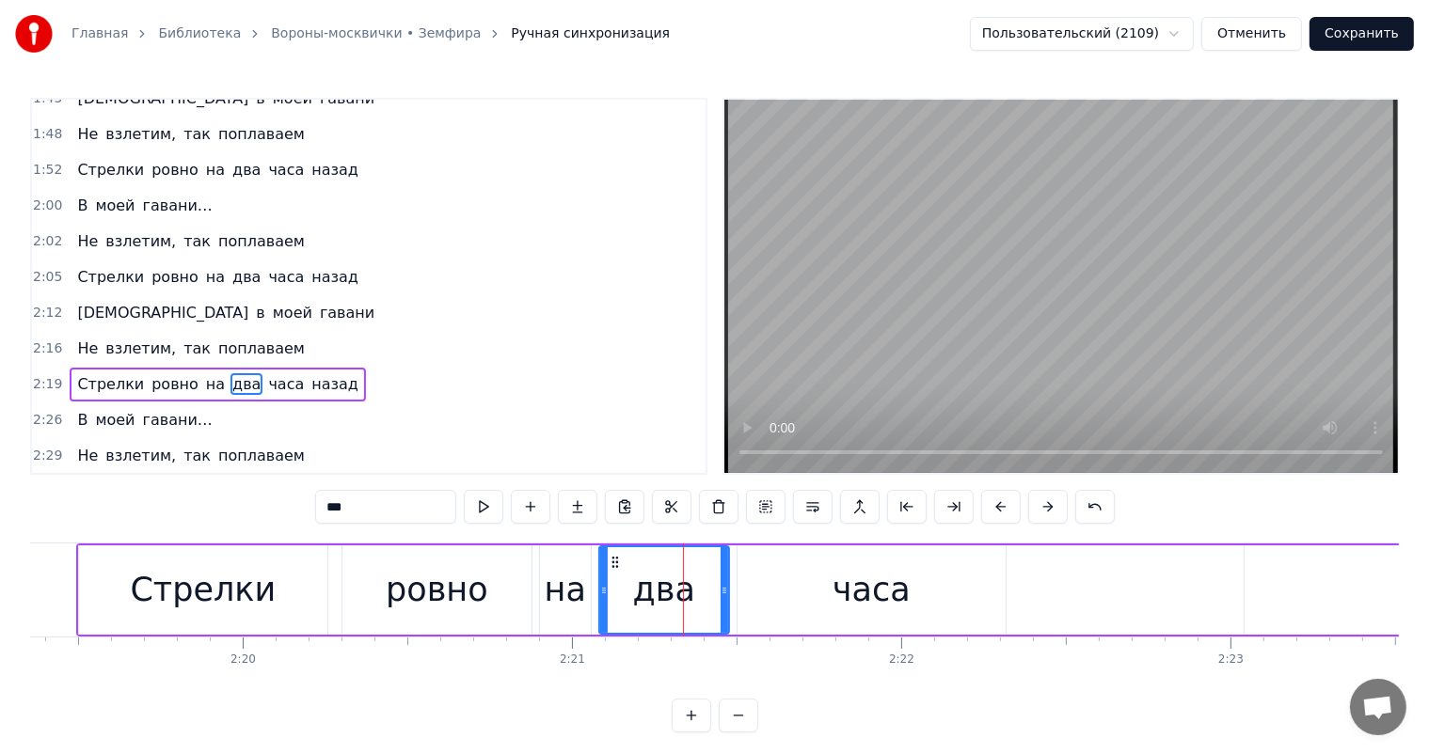
click at [877, 586] on div "часа" at bounding box center [871, 590] width 78 height 50
type input "****"
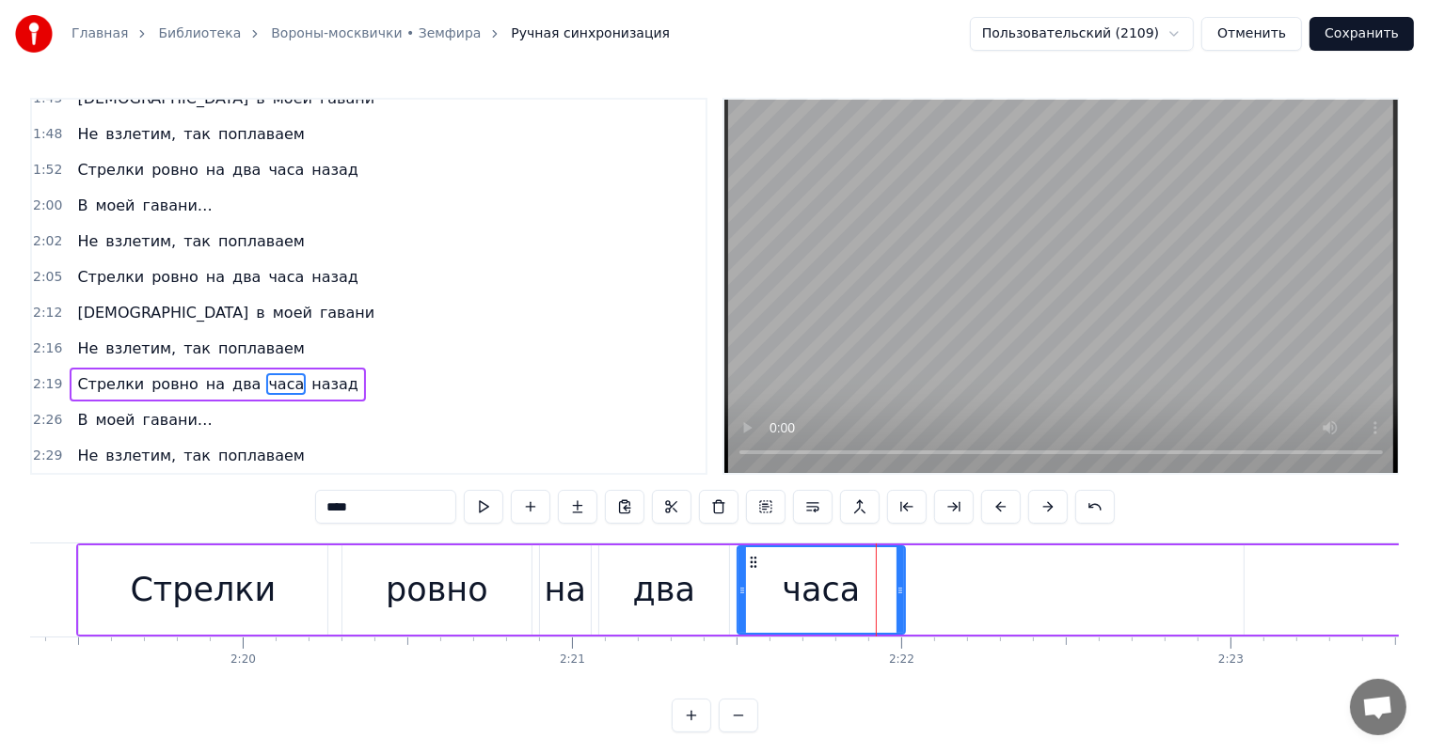
drag, startPoint x: 1000, startPoint y: 585, endPoint x: 877, endPoint y: 609, distance: 125.6
click at [877, 609] on div "часа" at bounding box center [821, 590] width 166 height 86
click at [28, 579] on div "Главная Библиотека Вороны-москвички • Земфира Ручная синхронизация Пользователь…" at bounding box center [714, 366] width 1429 height 733
click at [29, 594] on div "Главная Библиотека Вороны-москвички • Земфира Ручная синхронизация Пользователь…" at bounding box center [714, 366] width 1429 height 733
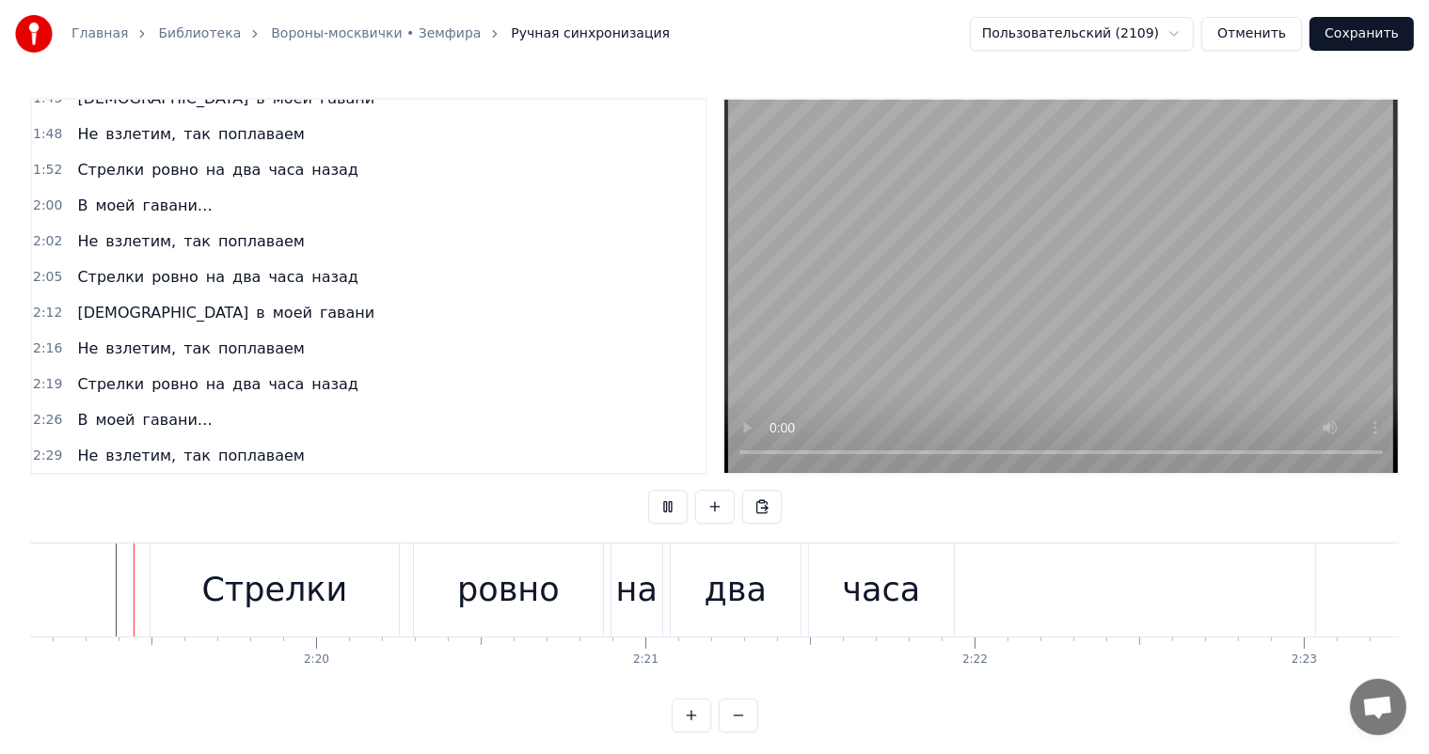
scroll to position [0, 45790]
drag, startPoint x: 318, startPoint y: 597, endPoint x: 346, endPoint y: 583, distance: 31.5
click at [318, 595] on div "Стрелки" at bounding box center [283, 590] width 146 height 50
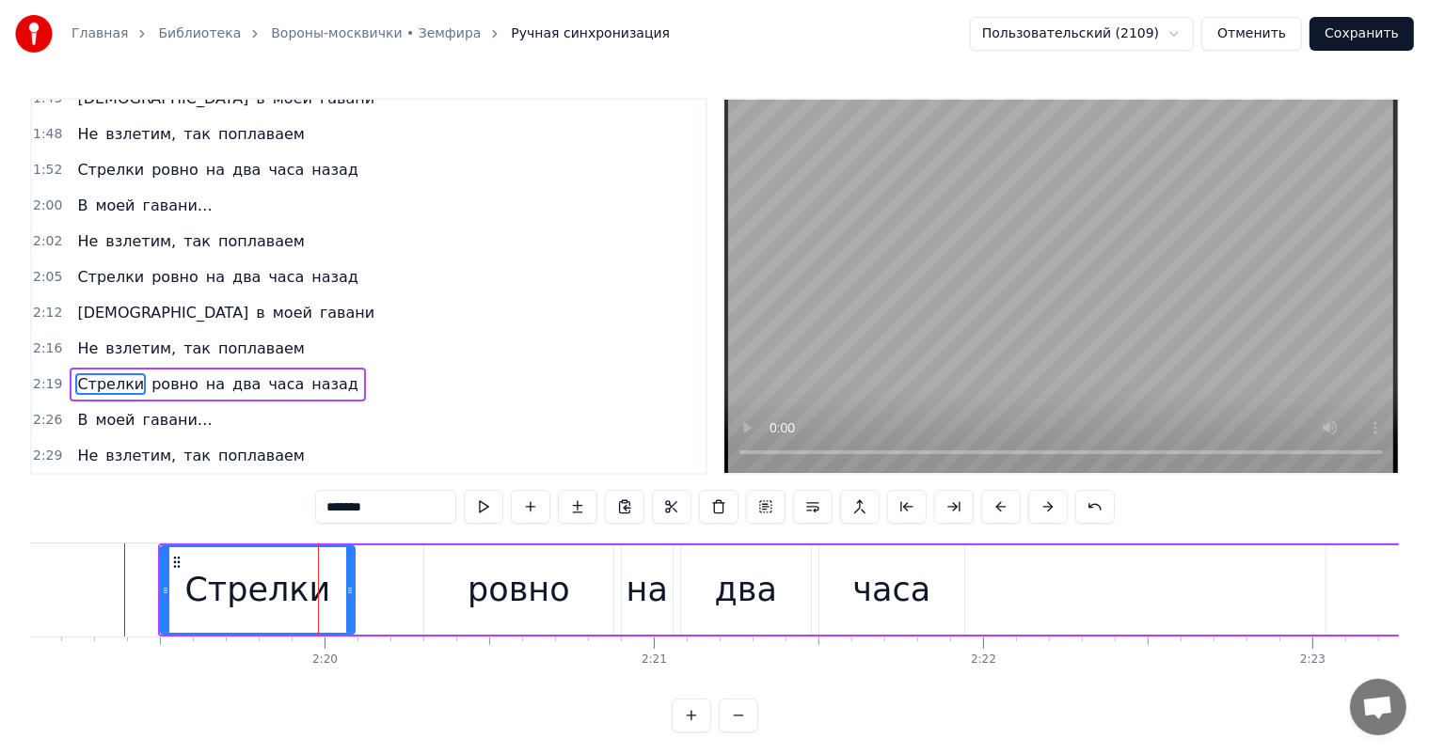
drag, startPoint x: 405, startPoint y: 586, endPoint x: 351, endPoint y: 605, distance: 57.7
click at [351, 605] on div at bounding box center [350, 590] width 8 height 86
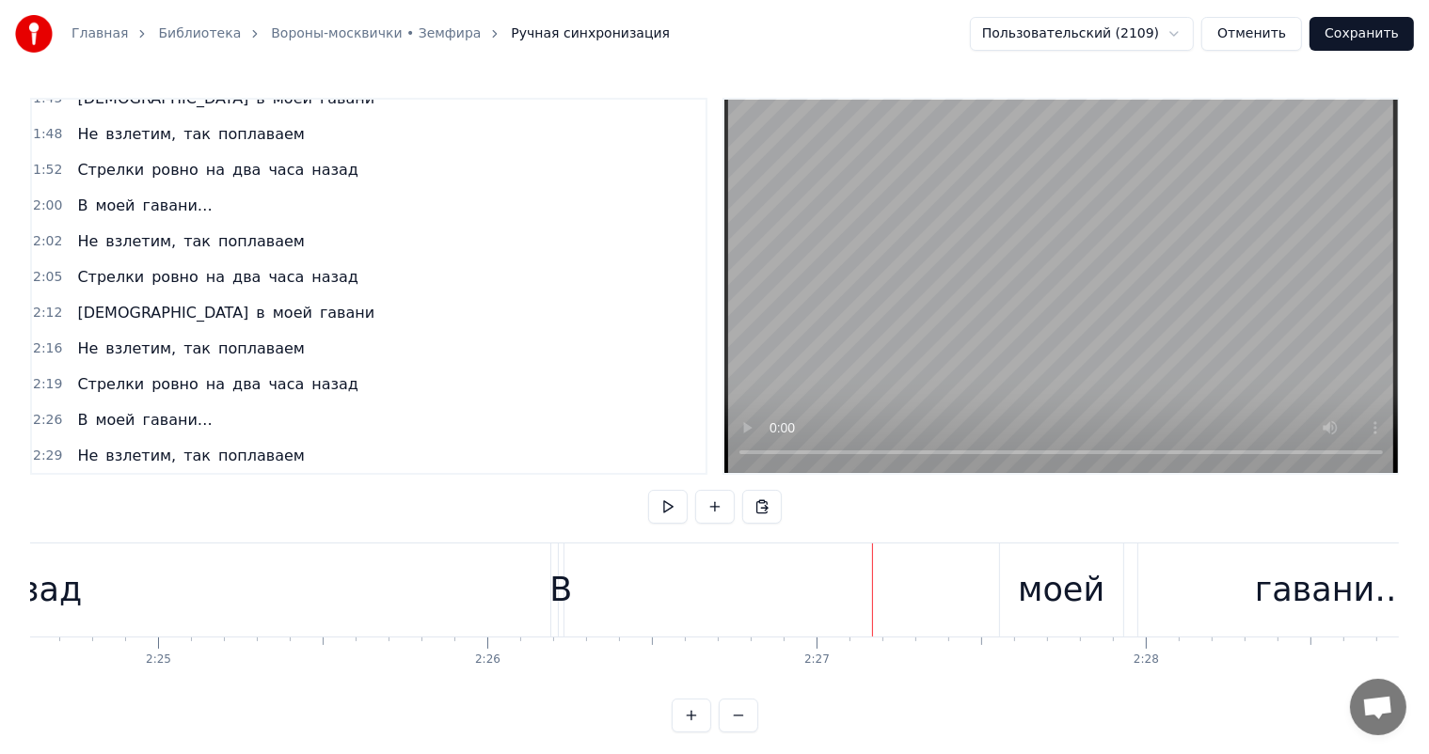
scroll to position [0, 47480]
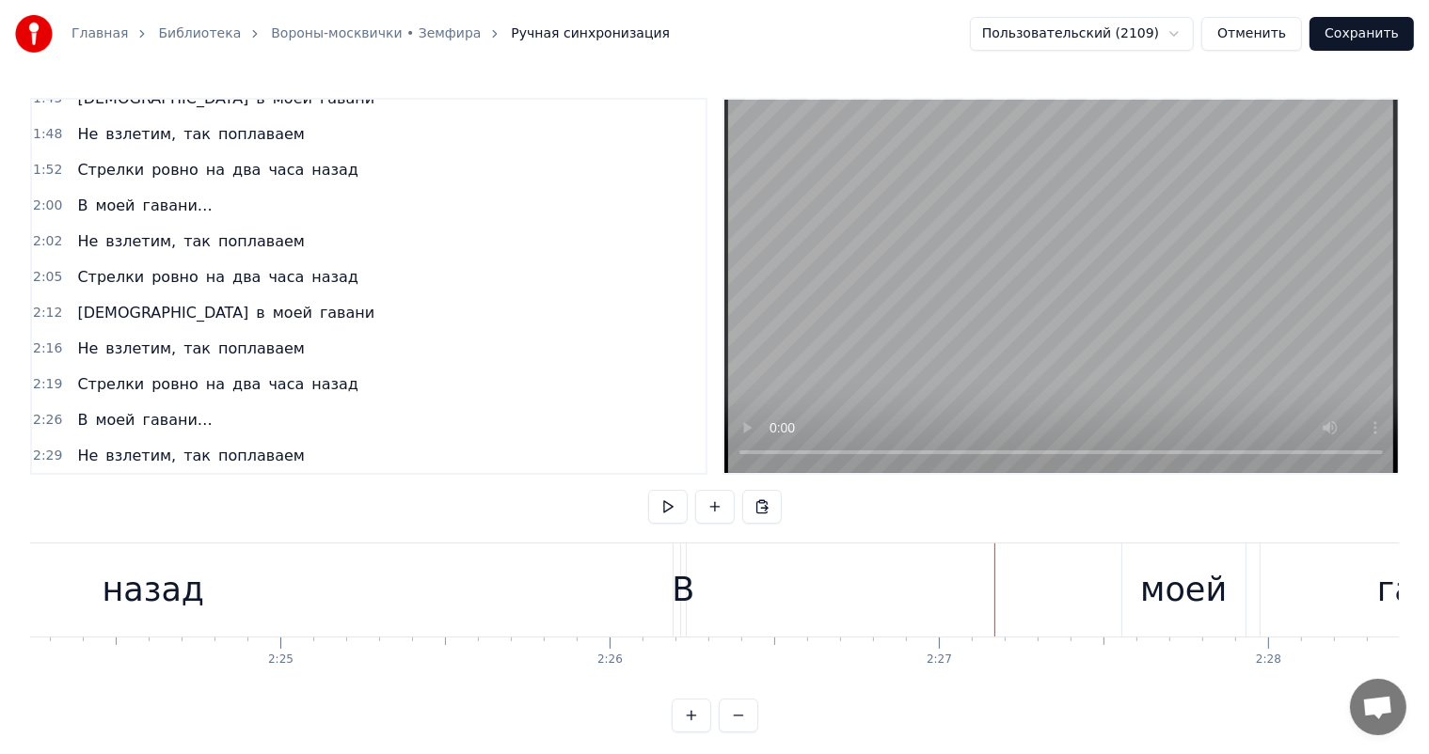
click at [676, 595] on div "В" at bounding box center [683, 590] width 23 height 50
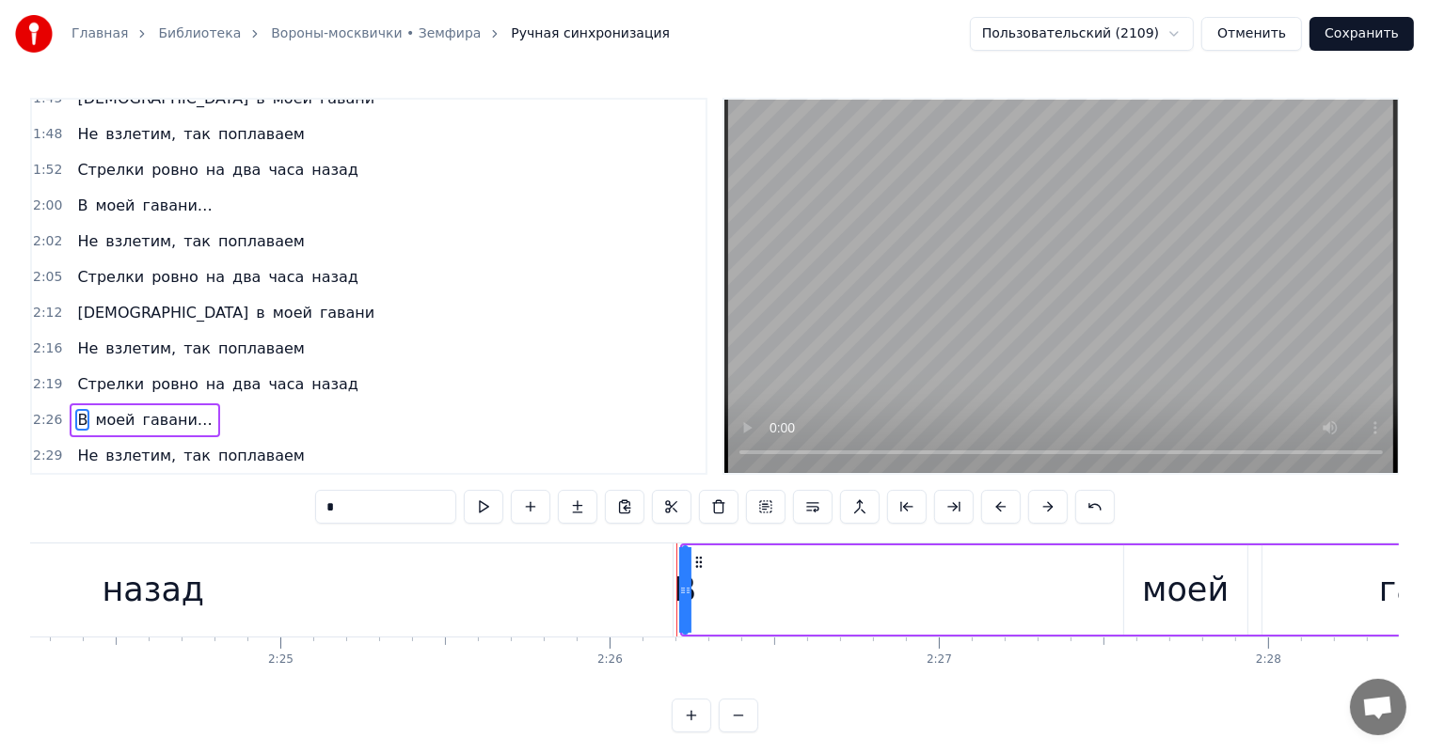
scroll to position [8, 0]
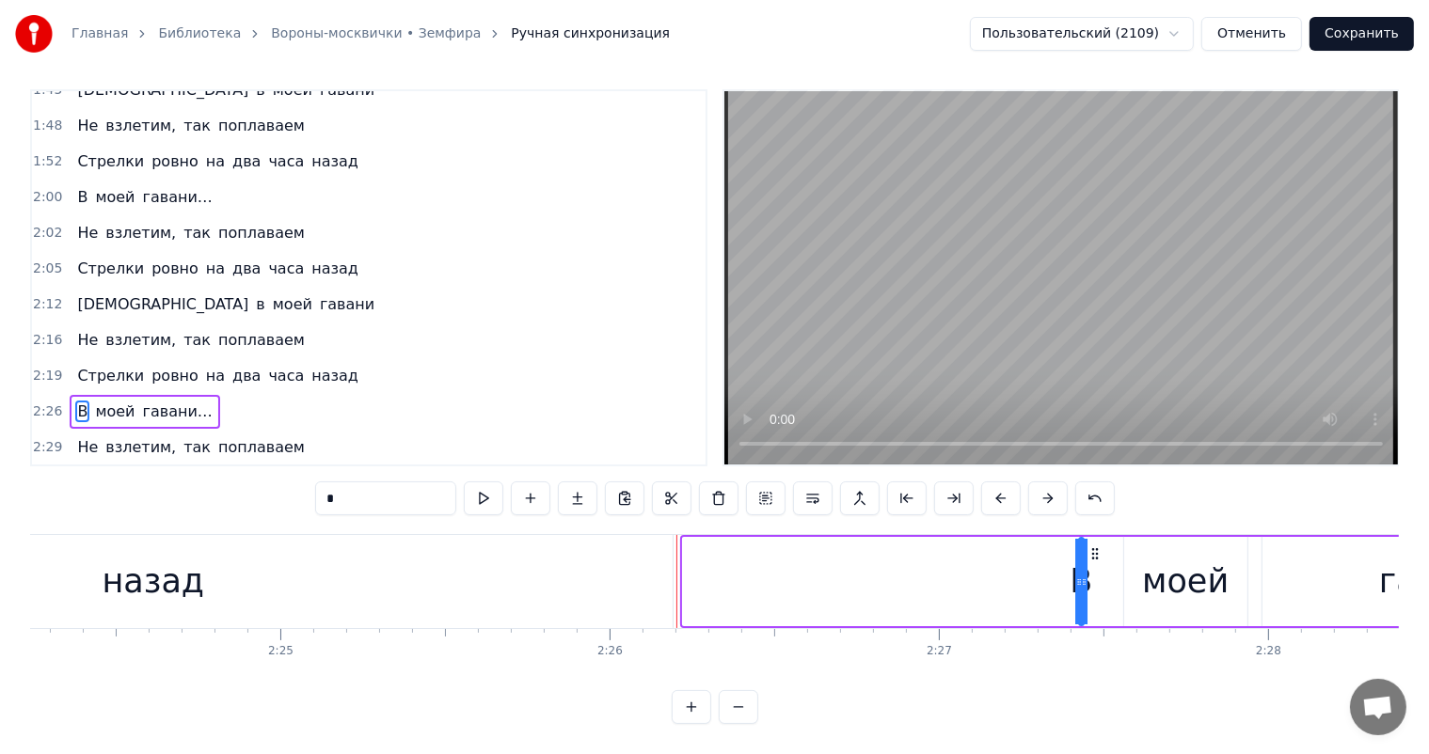
drag, startPoint x: 695, startPoint y: 553, endPoint x: 1091, endPoint y: 535, distance: 396.4
click at [1091, 535] on div "В моей гавани…" at bounding box center [1166, 581] width 972 height 93
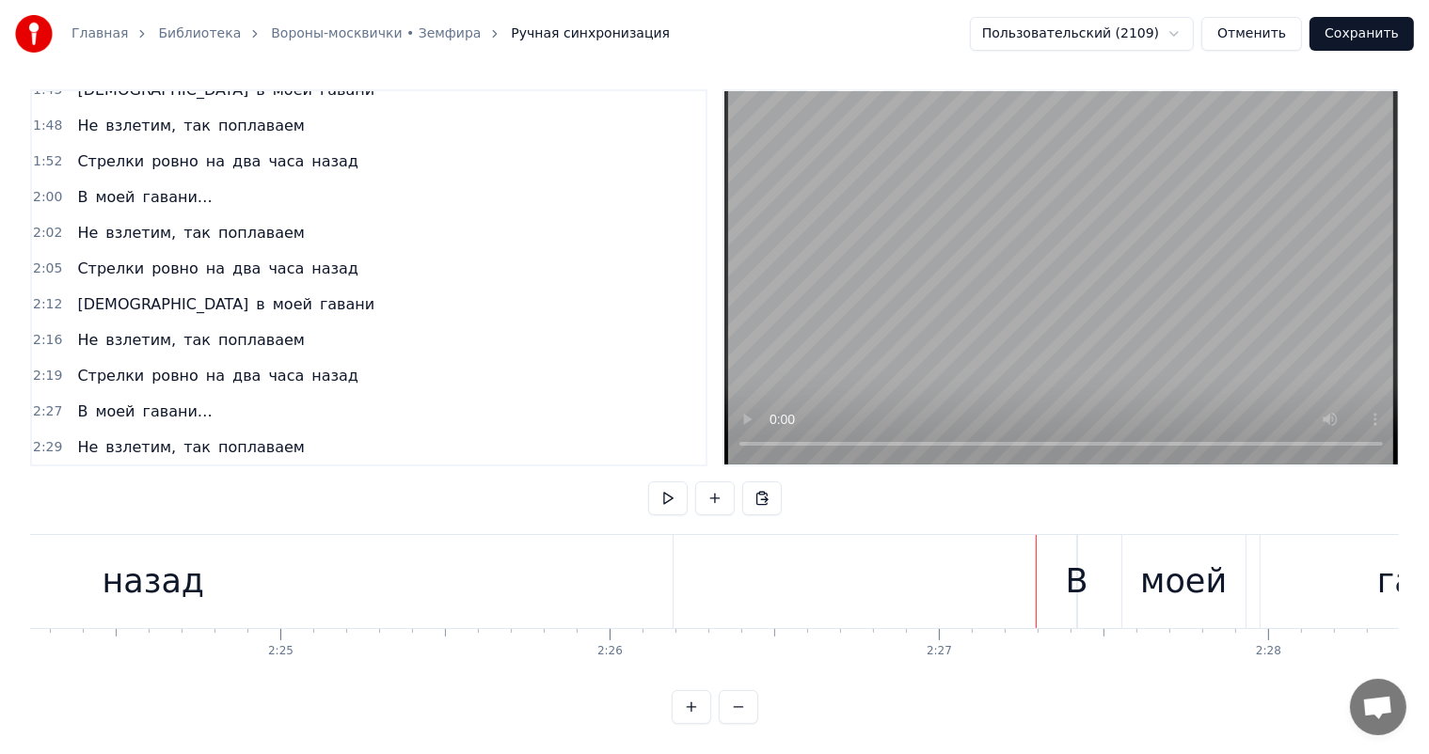
click at [1078, 561] on div "В" at bounding box center [1077, 582] width 23 height 50
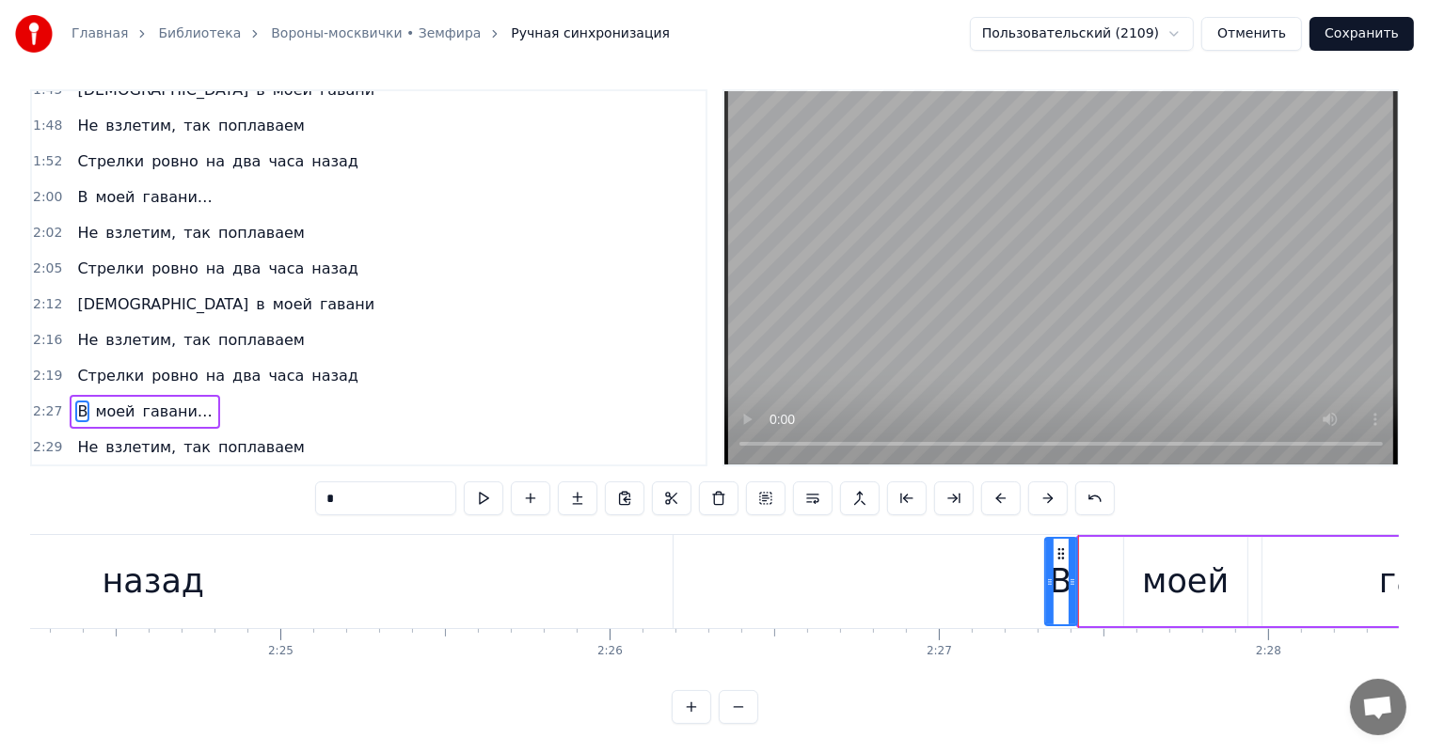
drag, startPoint x: 1083, startPoint y: 552, endPoint x: 1057, endPoint y: 553, distance: 26.4
click at [1050, 554] on div at bounding box center [1050, 582] width 8 height 86
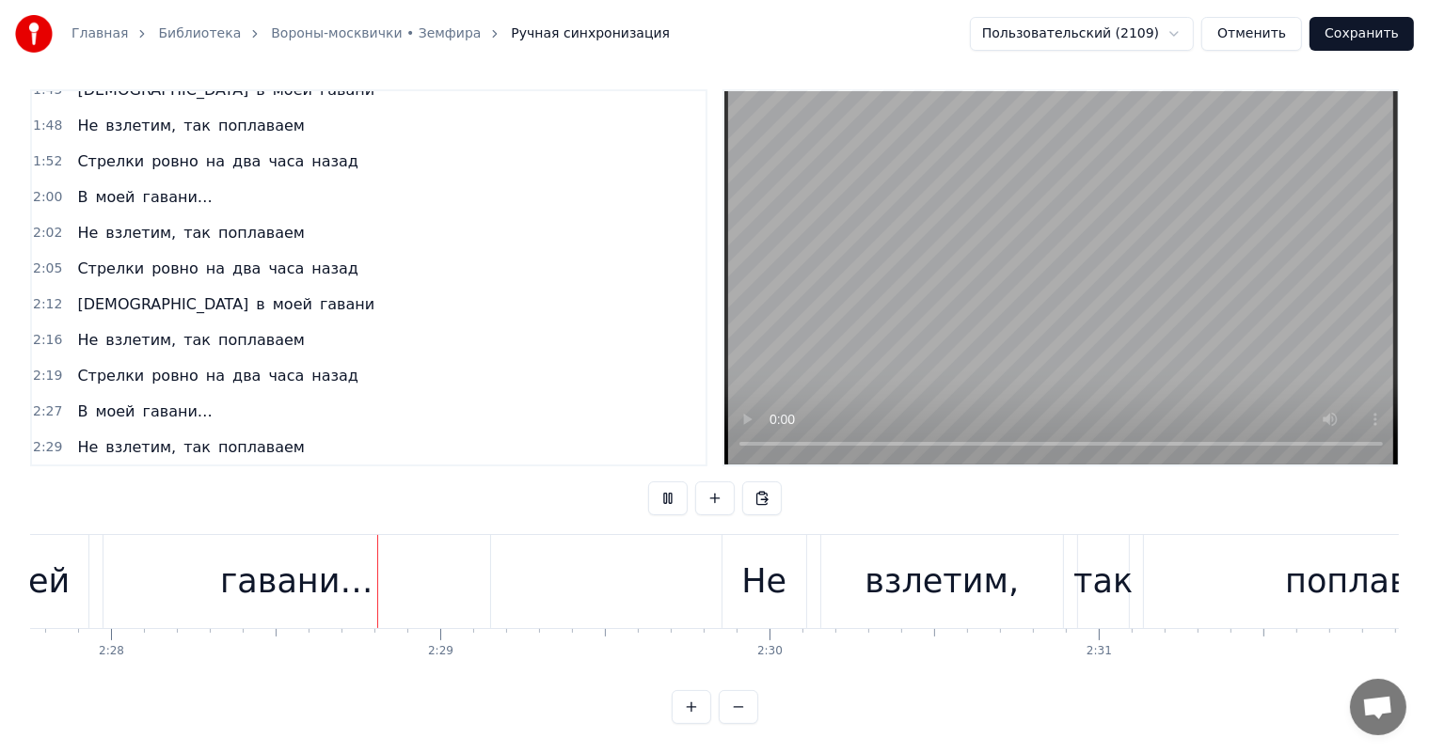
scroll to position [0, 48695]
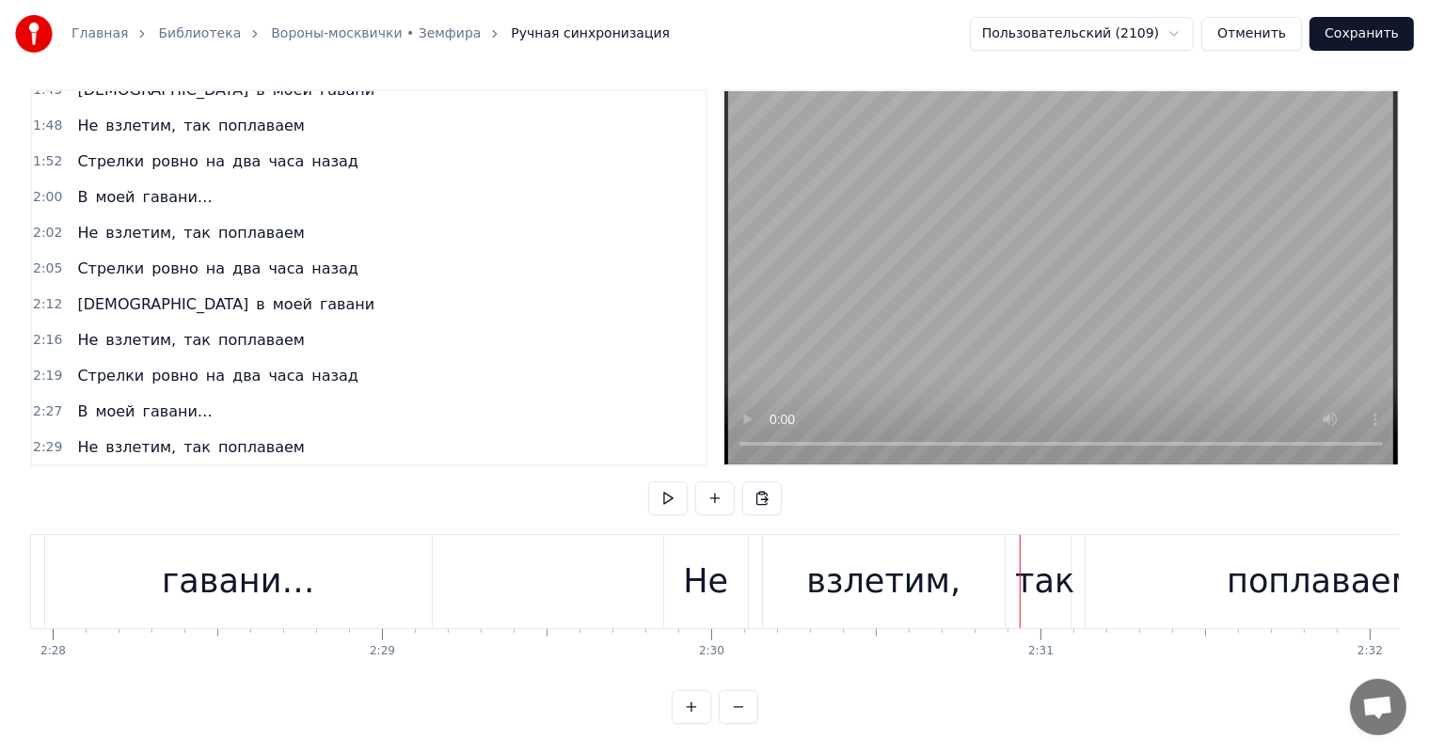
drag, startPoint x: 956, startPoint y: 576, endPoint x: 968, endPoint y: 572, distance: 12.8
click at [956, 572] on div "взлетим," at bounding box center [884, 581] width 242 height 93
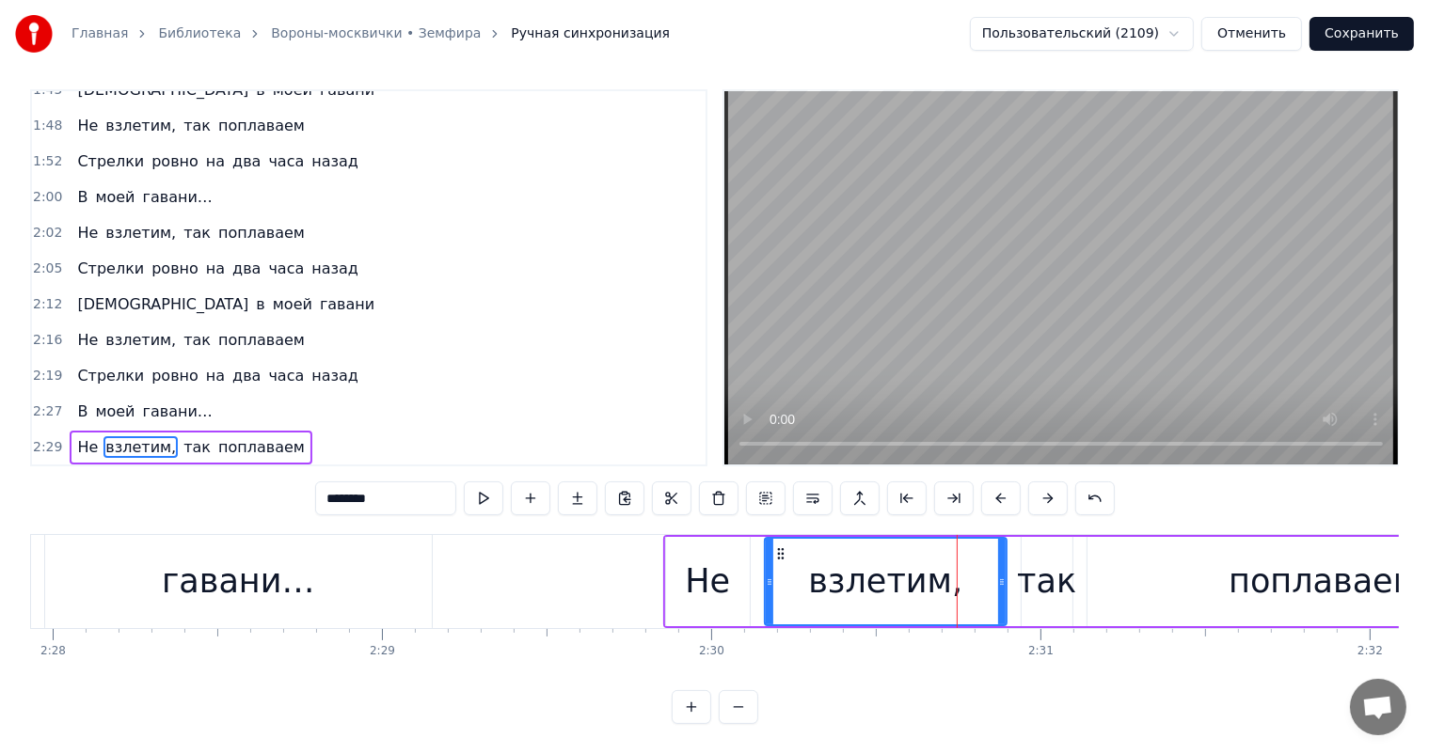
scroll to position [24, 0]
drag, startPoint x: 999, startPoint y: 561, endPoint x: 959, endPoint y: 567, distance: 40.0
click at [959, 575] on icon at bounding box center [962, 582] width 8 height 15
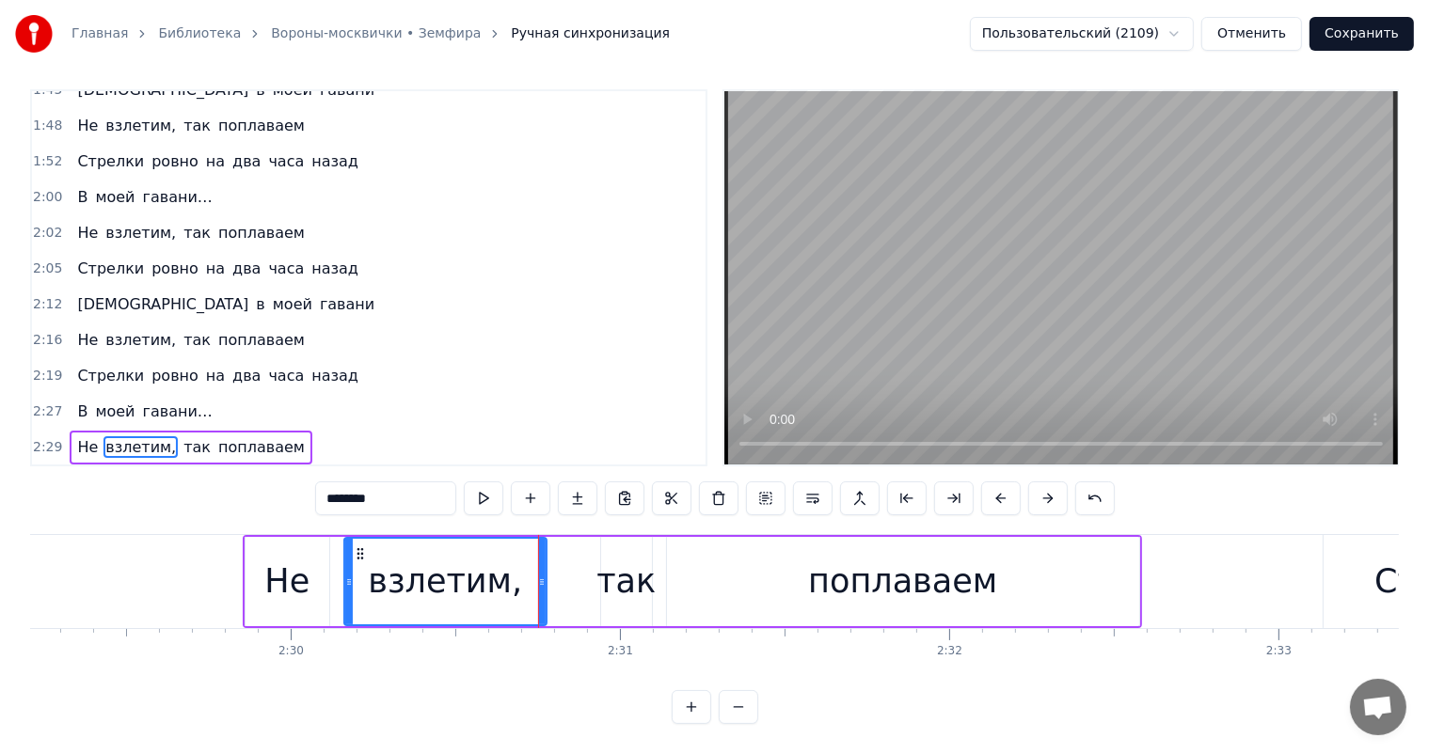
scroll to position [0, 48838]
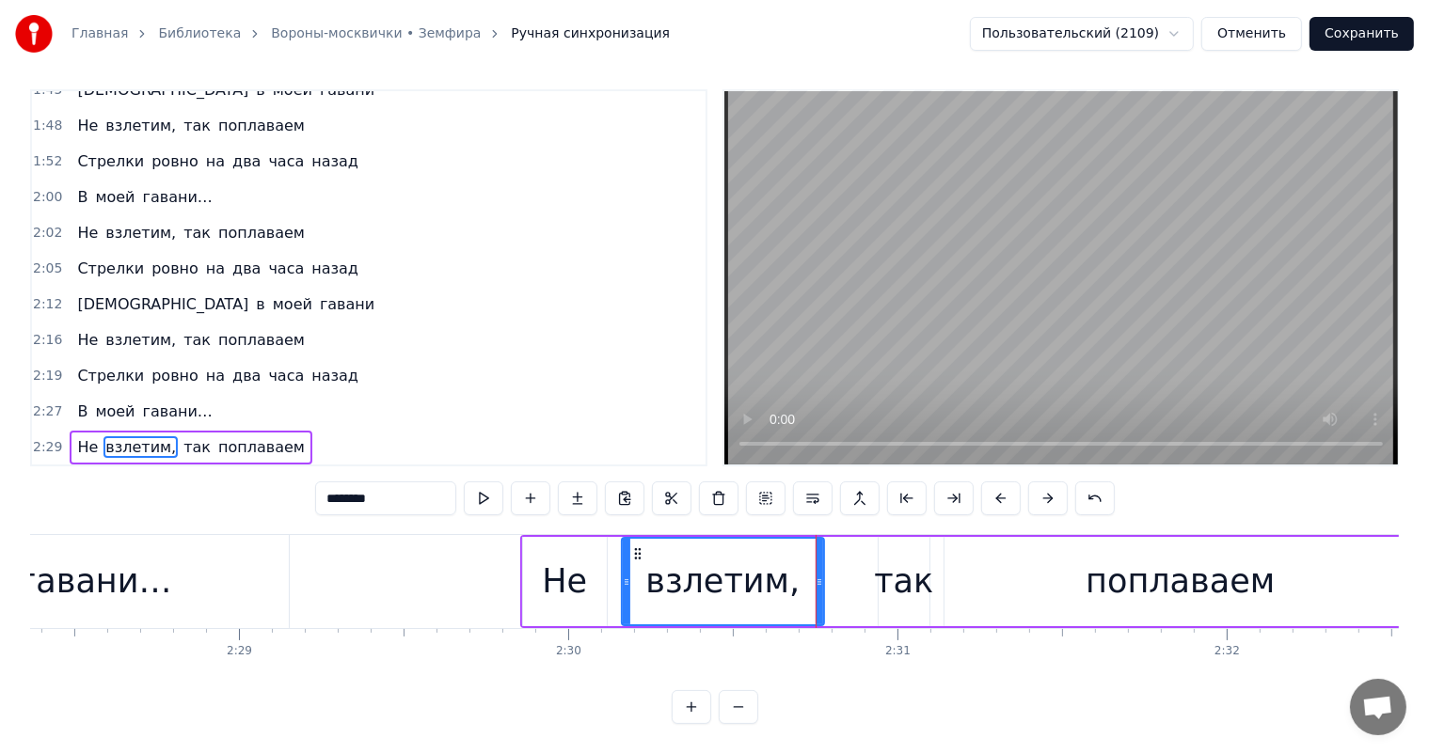
click at [1220, 565] on div "поплаваем" at bounding box center [1179, 582] width 189 height 50
type input "*********"
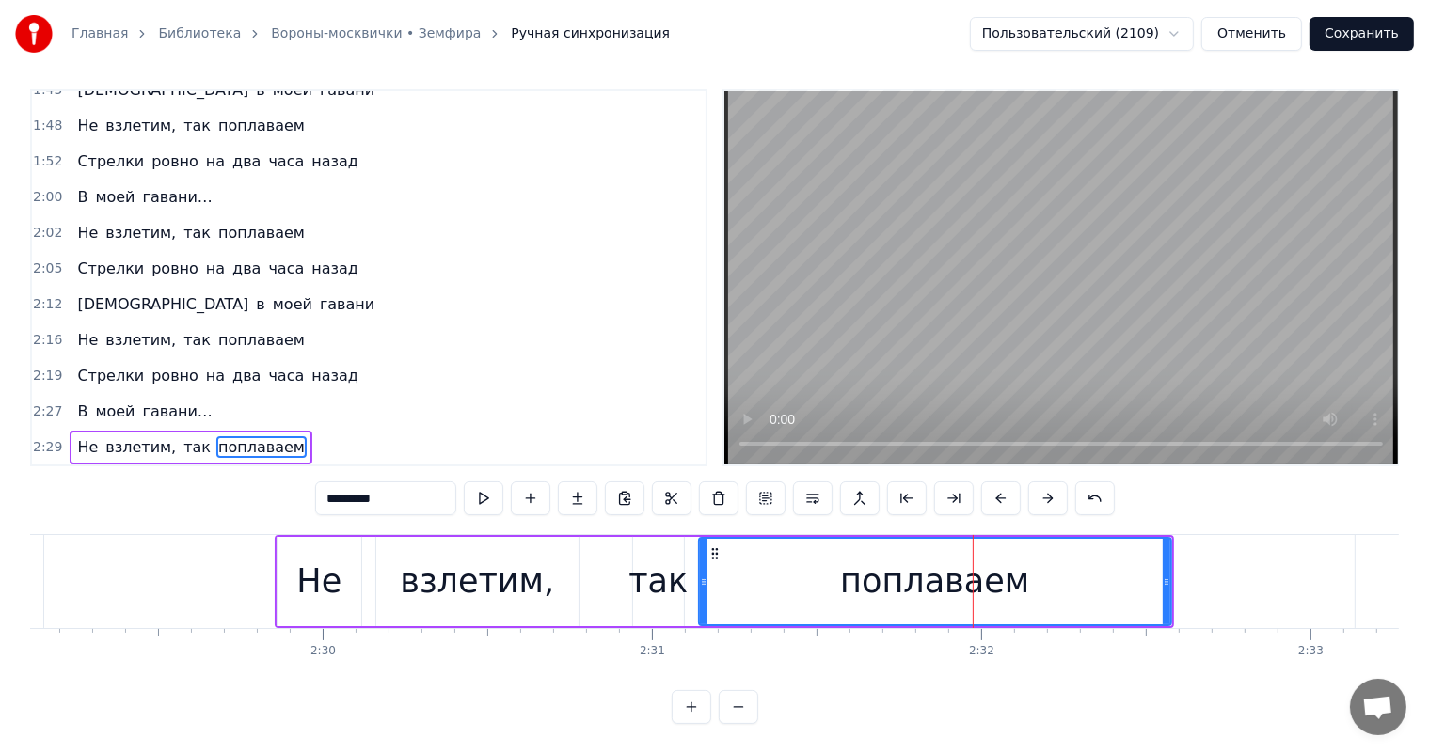
scroll to position [0, 49054]
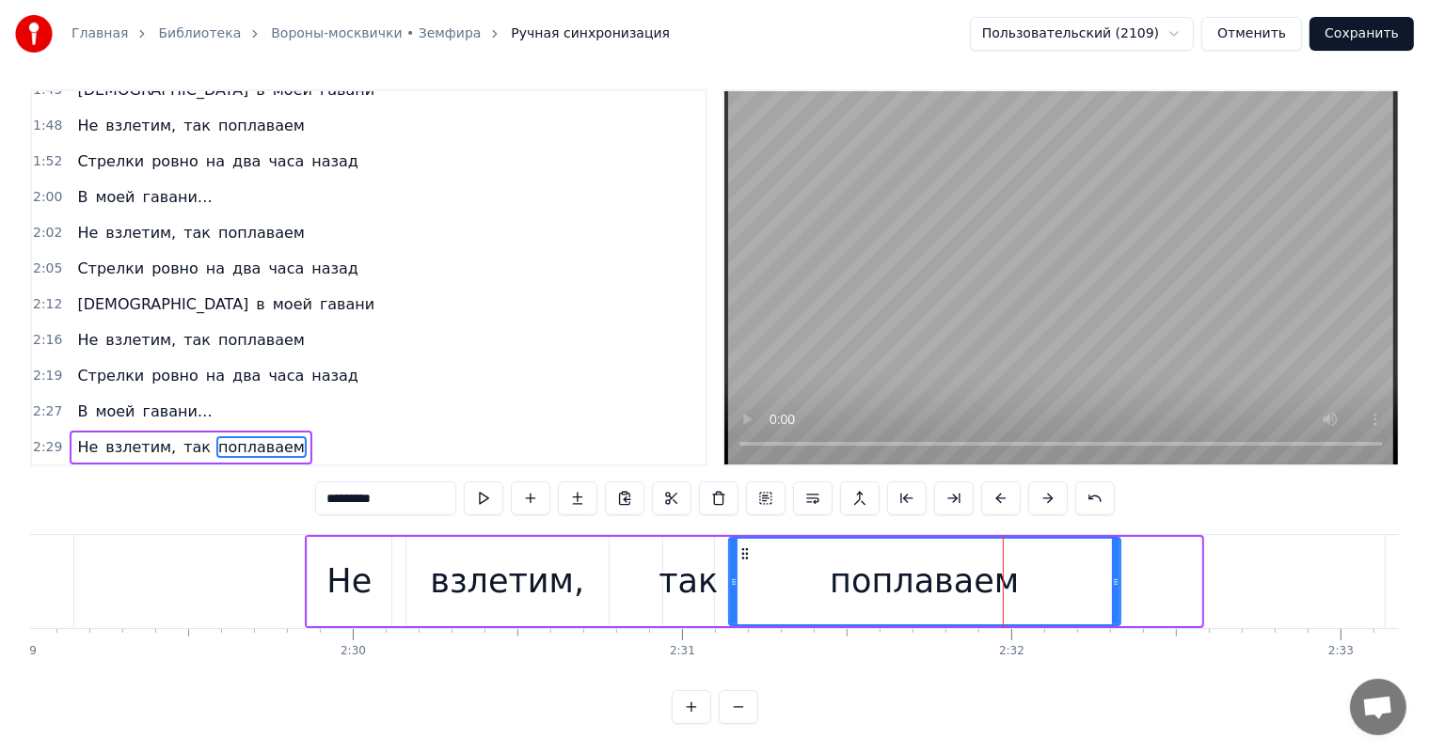
drag, startPoint x: 1195, startPoint y: 564, endPoint x: 1114, endPoint y: 587, distance: 84.0
click at [1114, 589] on div at bounding box center [1116, 582] width 8 height 86
click at [1096, 576] on div "поплаваем" at bounding box center [924, 582] width 389 height 86
drag, startPoint x: 1114, startPoint y: 563, endPoint x: 1099, endPoint y: 568, distance: 15.8
click at [1099, 575] on icon at bounding box center [1101, 582] width 8 height 15
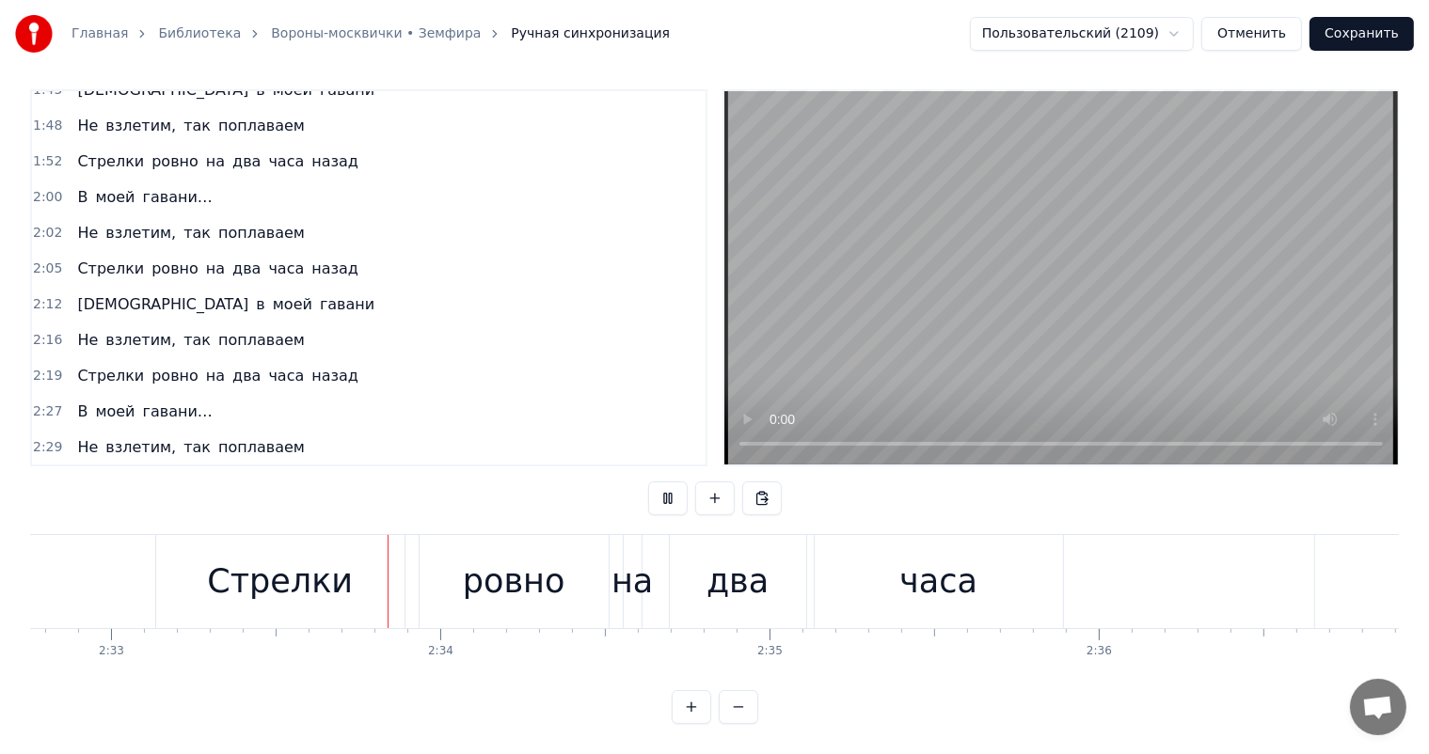
scroll to position [0, 50292]
click at [905, 564] on div "часа" at bounding box center [929, 582] width 78 height 50
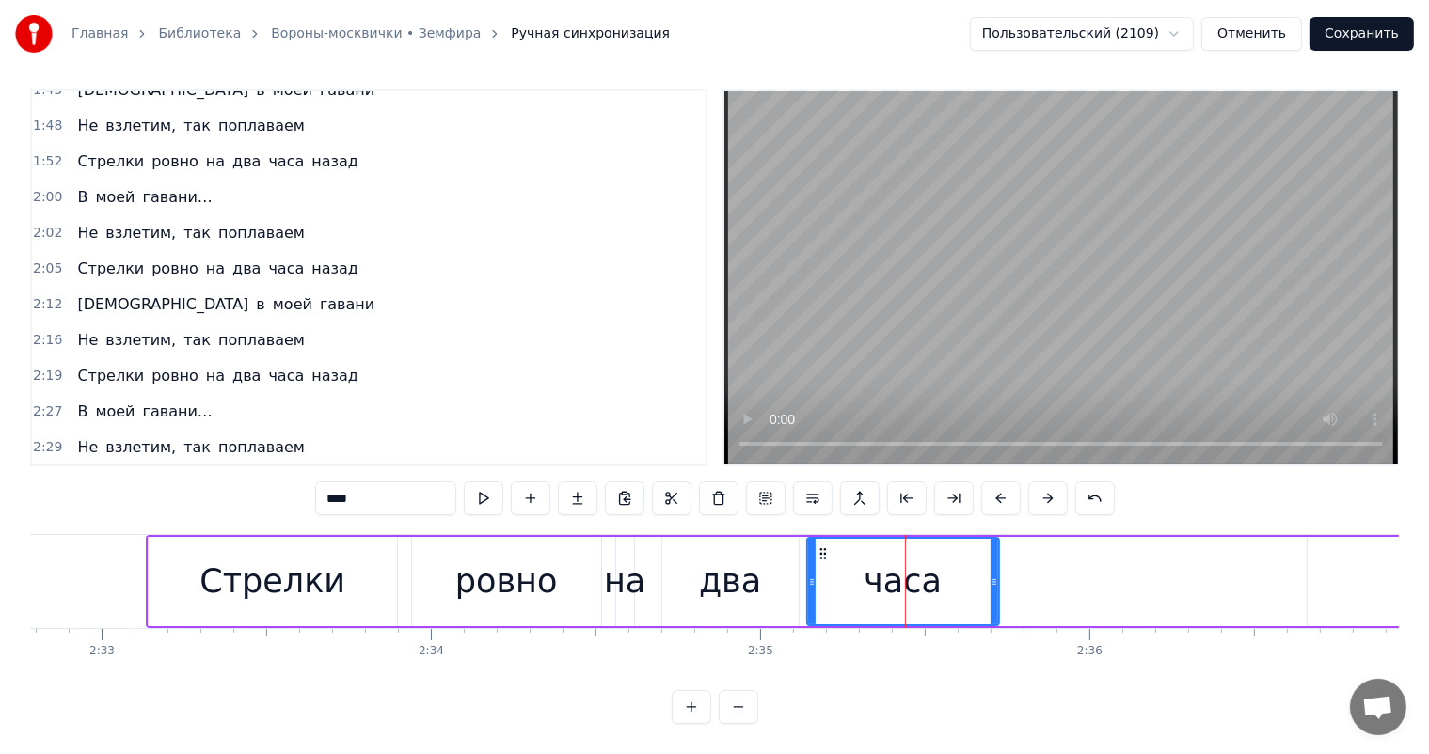
drag, startPoint x: 1046, startPoint y: 561, endPoint x: 989, endPoint y: 574, distance: 57.7
click at [990, 574] on div at bounding box center [994, 582] width 8 height 86
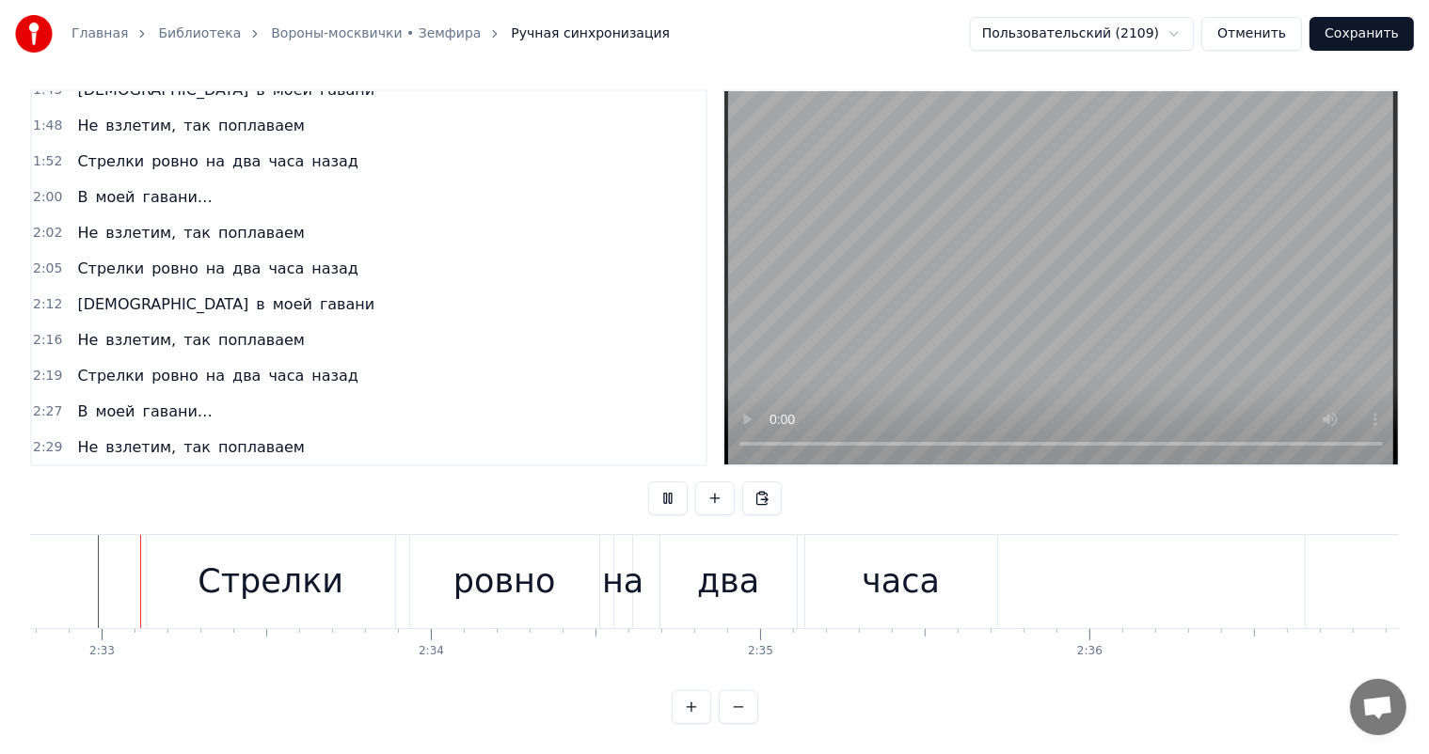
scroll to position [0, 50266]
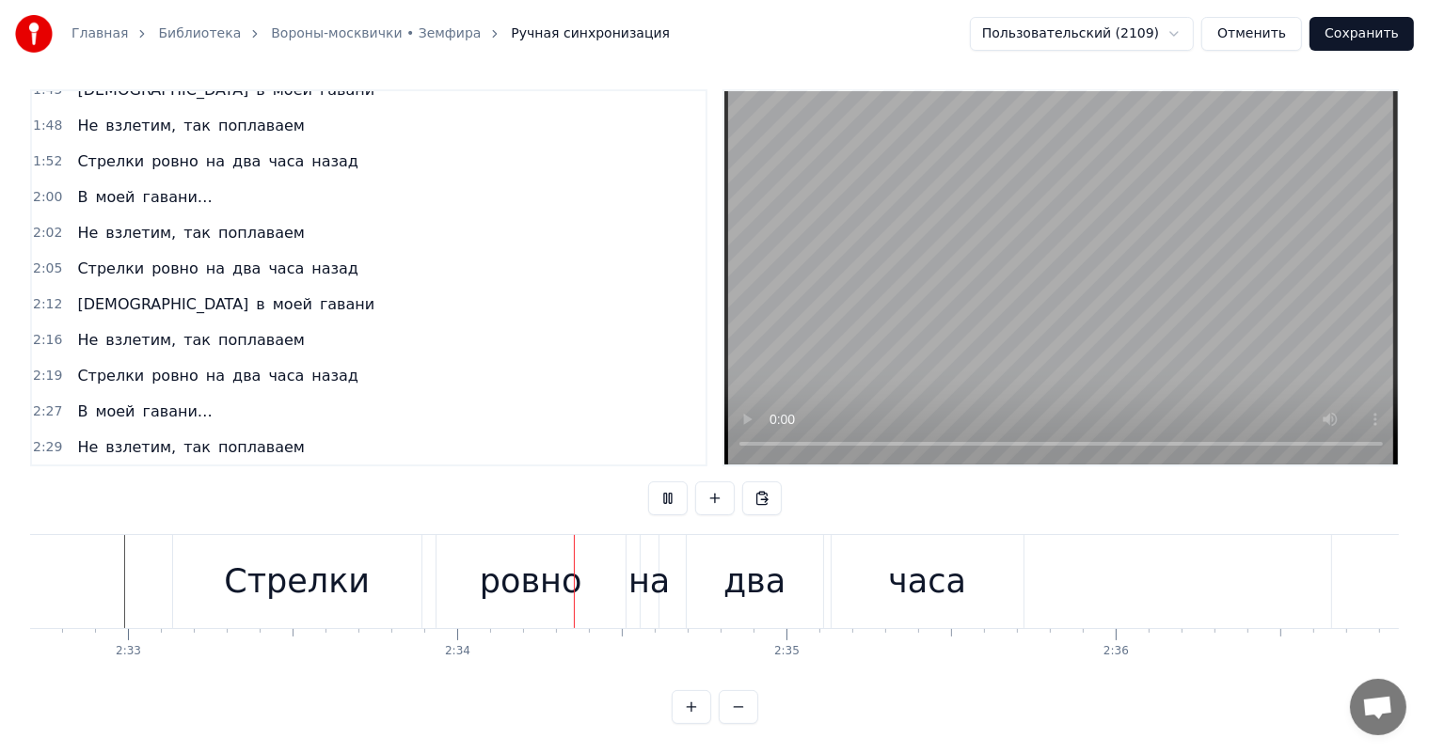
click at [724, 409] on video at bounding box center [1060, 277] width 673 height 373
click at [239, 603] on div "Стрелки" at bounding box center [297, 581] width 248 height 93
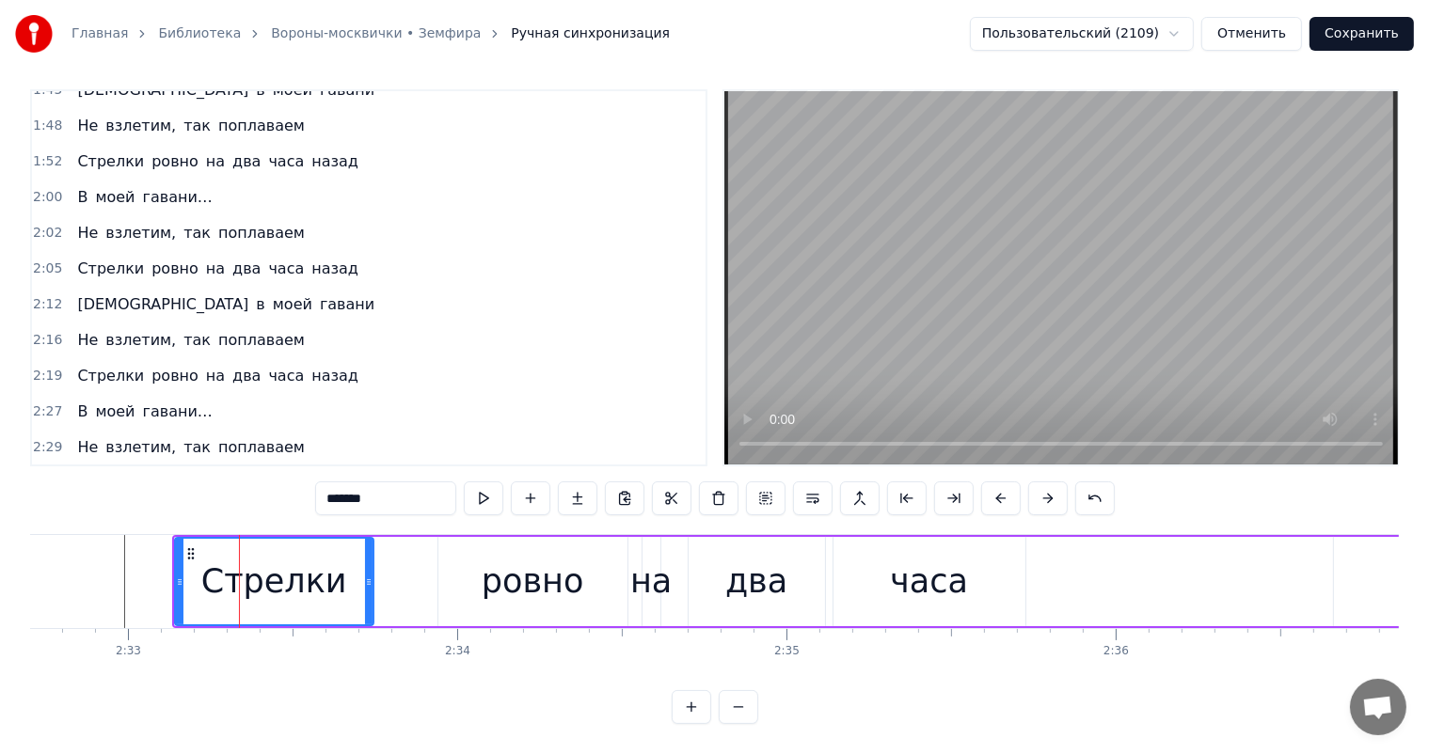
drag, startPoint x: 420, startPoint y: 565, endPoint x: 371, endPoint y: 585, distance: 53.6
click at [371, 585] on div at bounding box center [369, 582] width 8 height 86
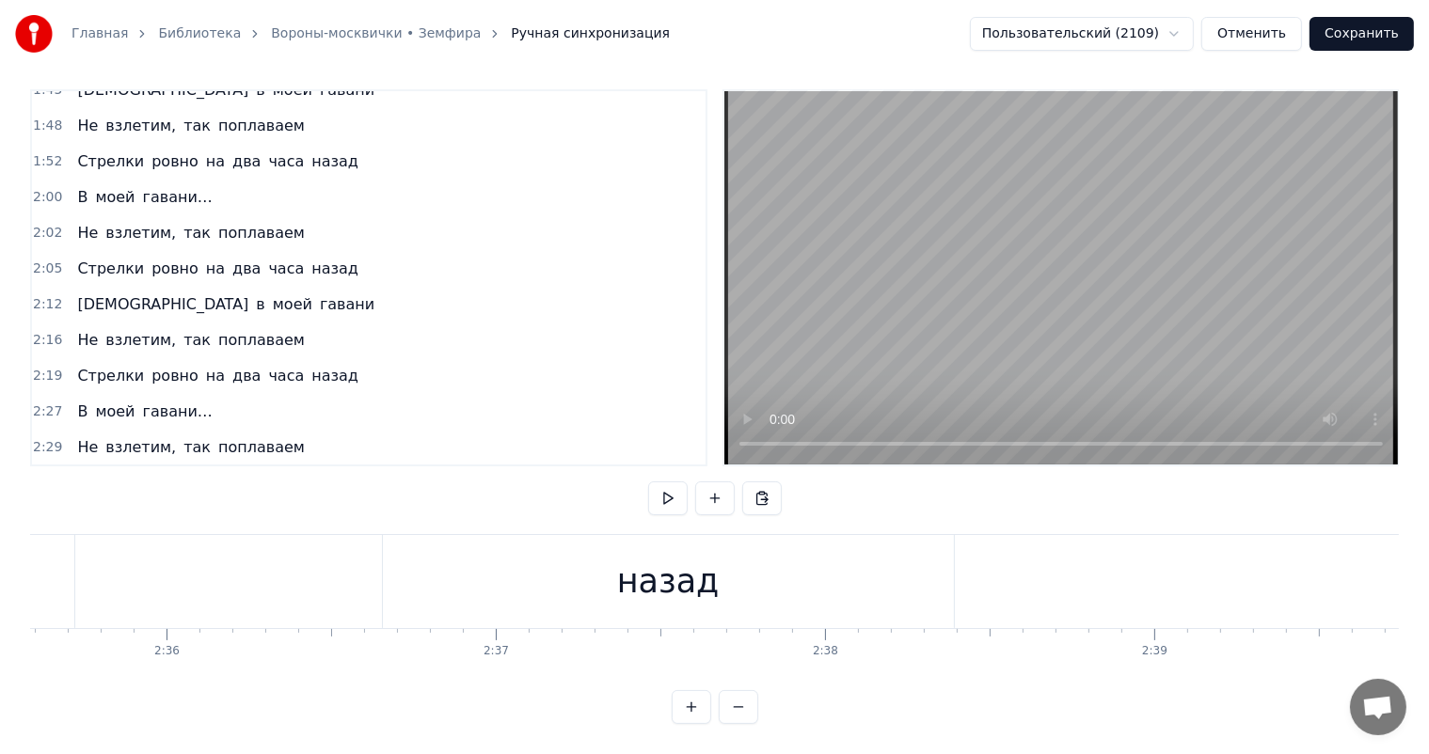
scroll to position [0, 51091]
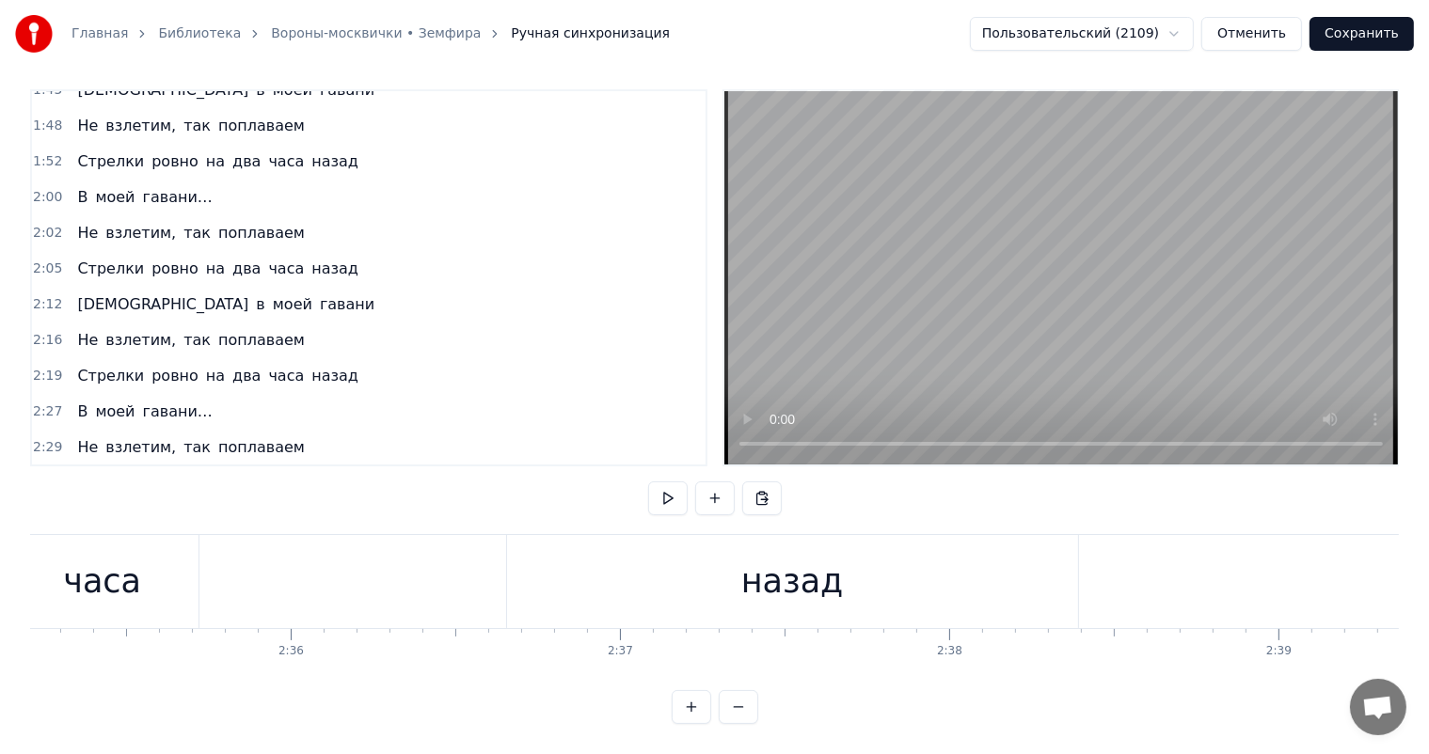
click at [839, 549] on div "назад" at bounding box center [792, 581] width 571 height 93
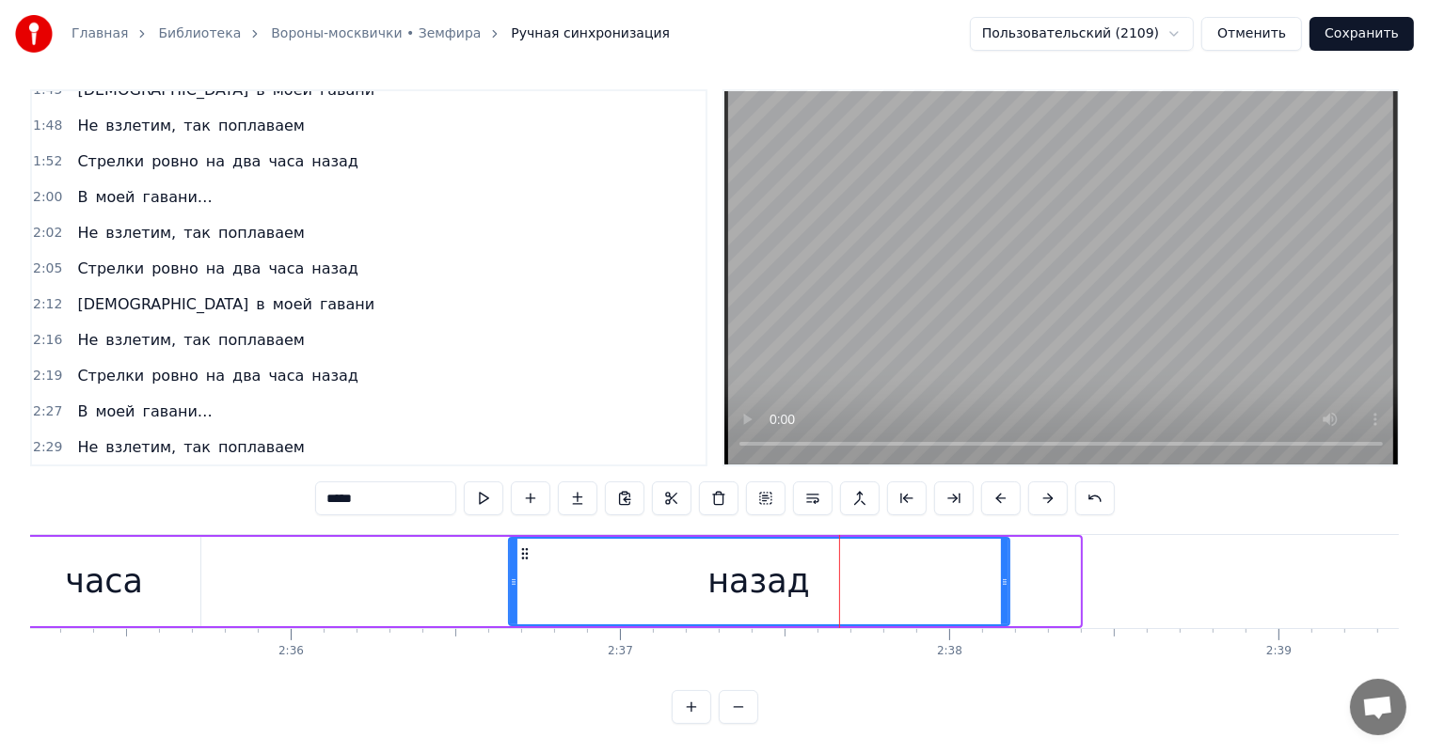
drag, startPoint x: 1075, startPoint y: 568, endPoint x: 1004, endPoint y: 577, distance: 71.2
click at [1004, 577] on div at bounding box center [1005, 582] width 8 height 86
drag, startPoint x: 403, startPoint y: 565, endPoint x: 420, endPoint y: 542, distance: 29.5
click at [403, 561] on div "Стрелки ровно на два часа назад" at bounding box center [179, 581] width 1665 height 93
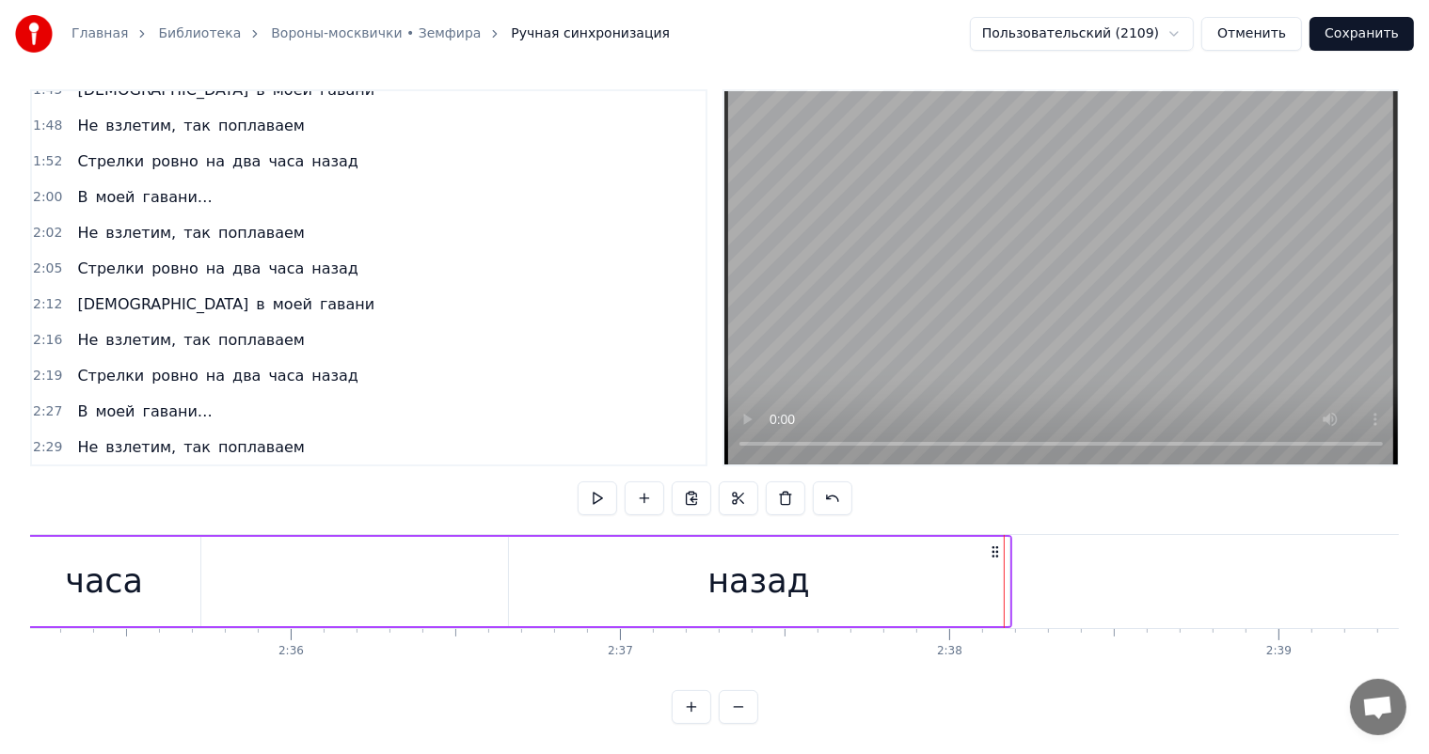
drag, startPoint x: 365, startPoint y: 564, endPoint x: 485, endPoint y: 536, distance: 123.6
click at [365, 558] on div "Стрелки ровно на два часа назад" at bounding box center [179, 581] width 1665 height 93
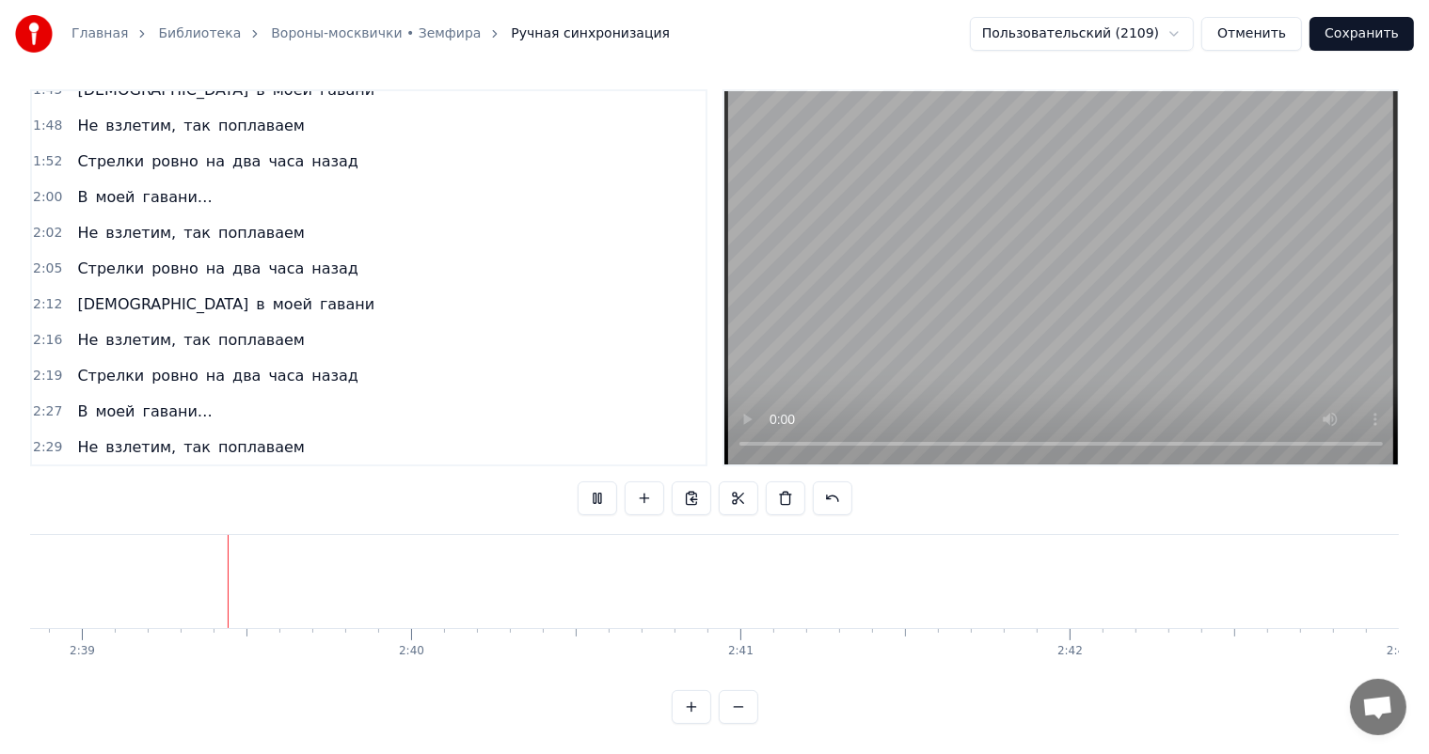
scroll to position [0, 52288]
click at [1364, 38] on button "Сохранить" at bounding box center [1361, 34] width 104 height 34
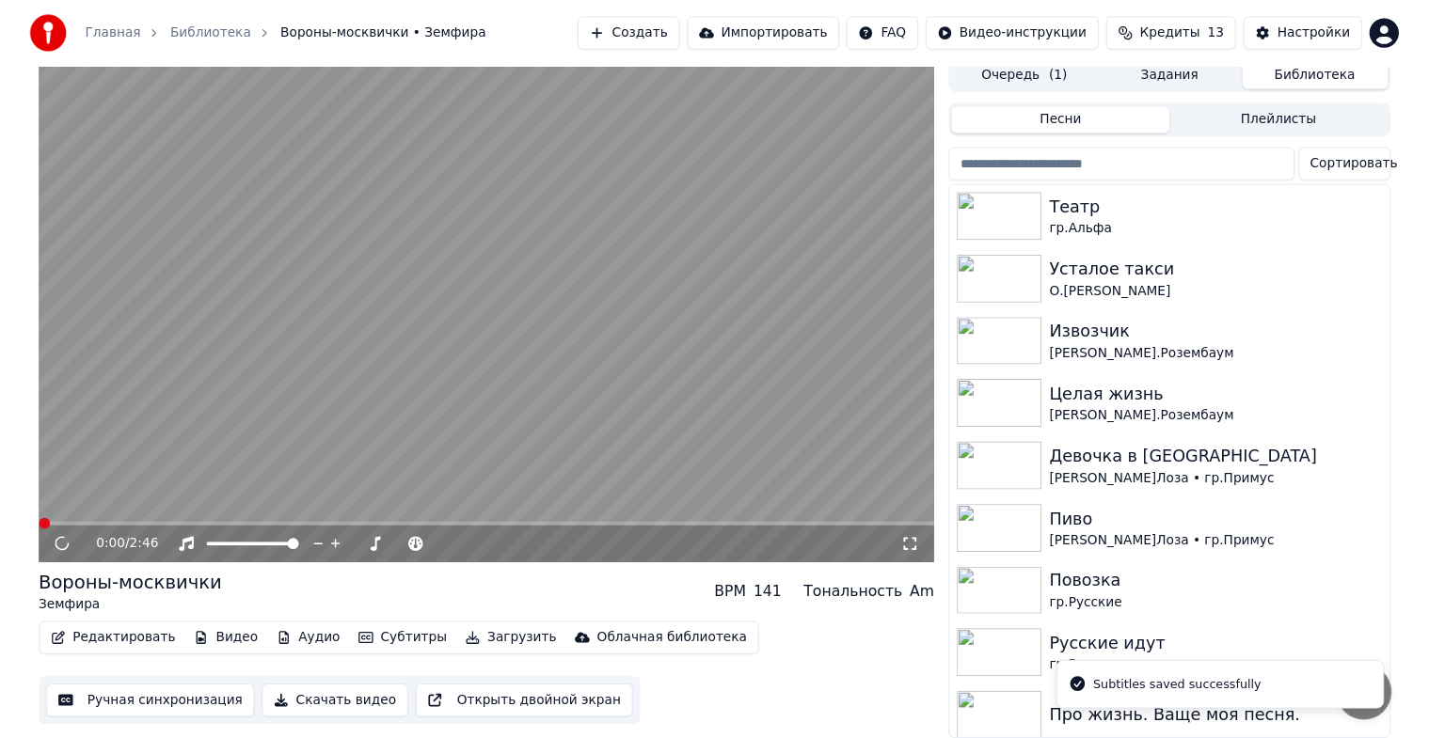
scroll to position [23, 0]
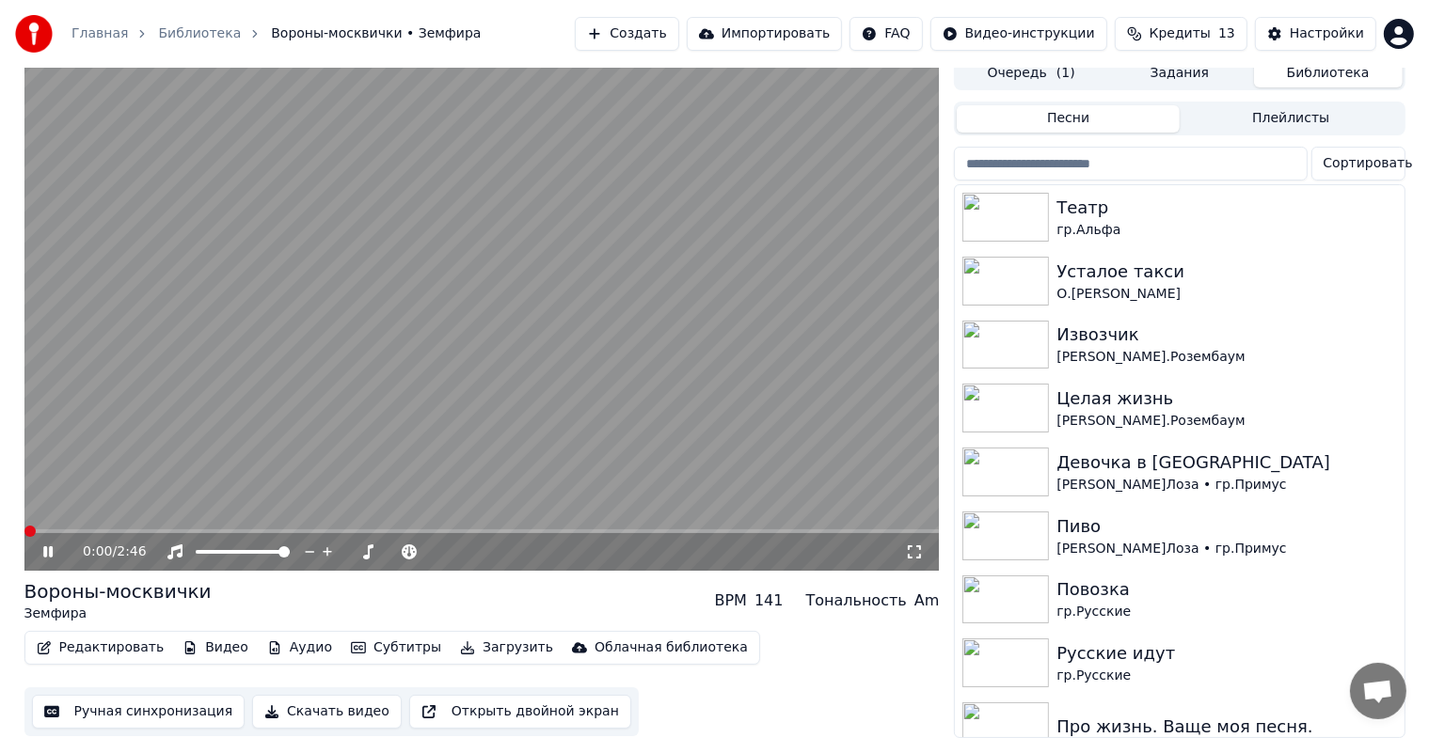
click at [46, 546] on icon at bounding box center [47, 551] width 9 height 11
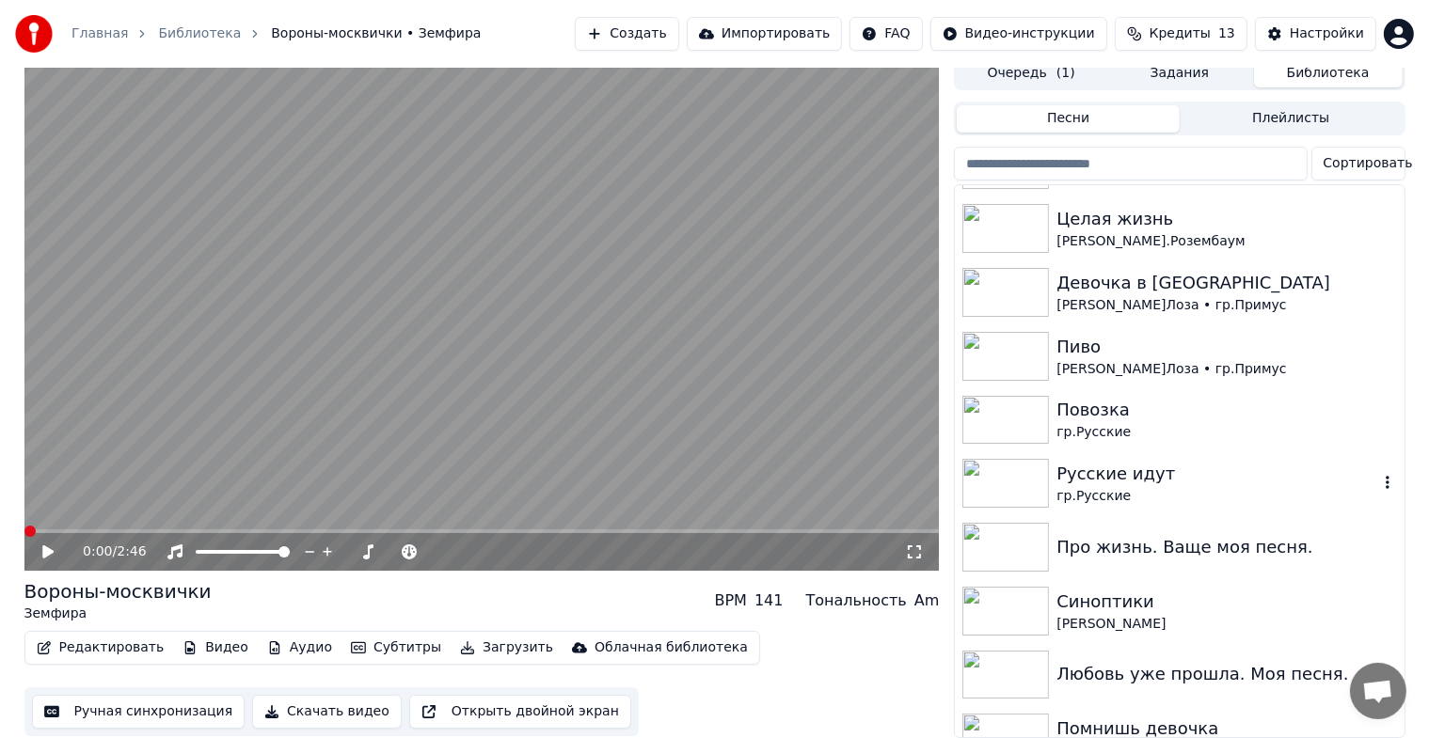
scroll to position [0, 0]
